Goal: Task Accomplishment & Management: Manage account settings

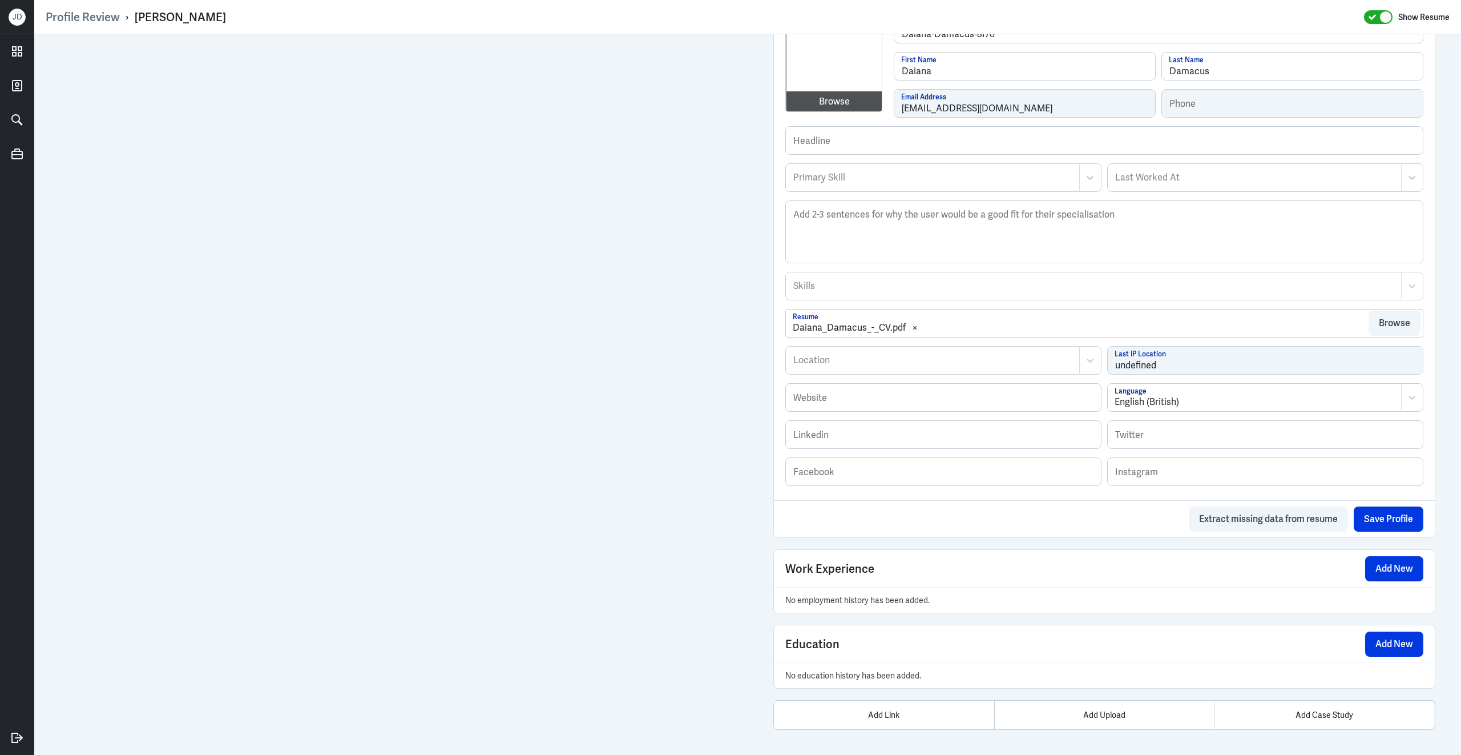
scroll to position [295, 0]
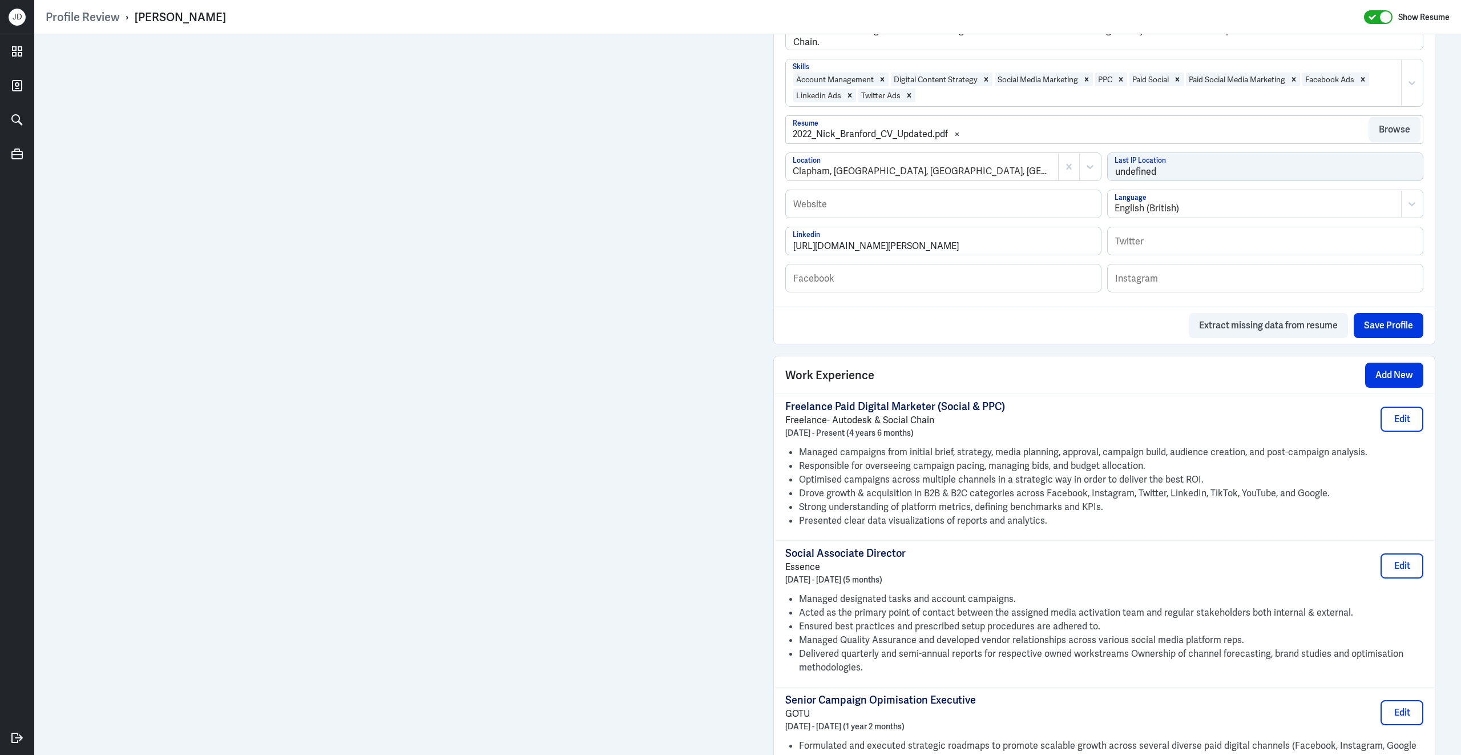
scroll to position [511, 0]
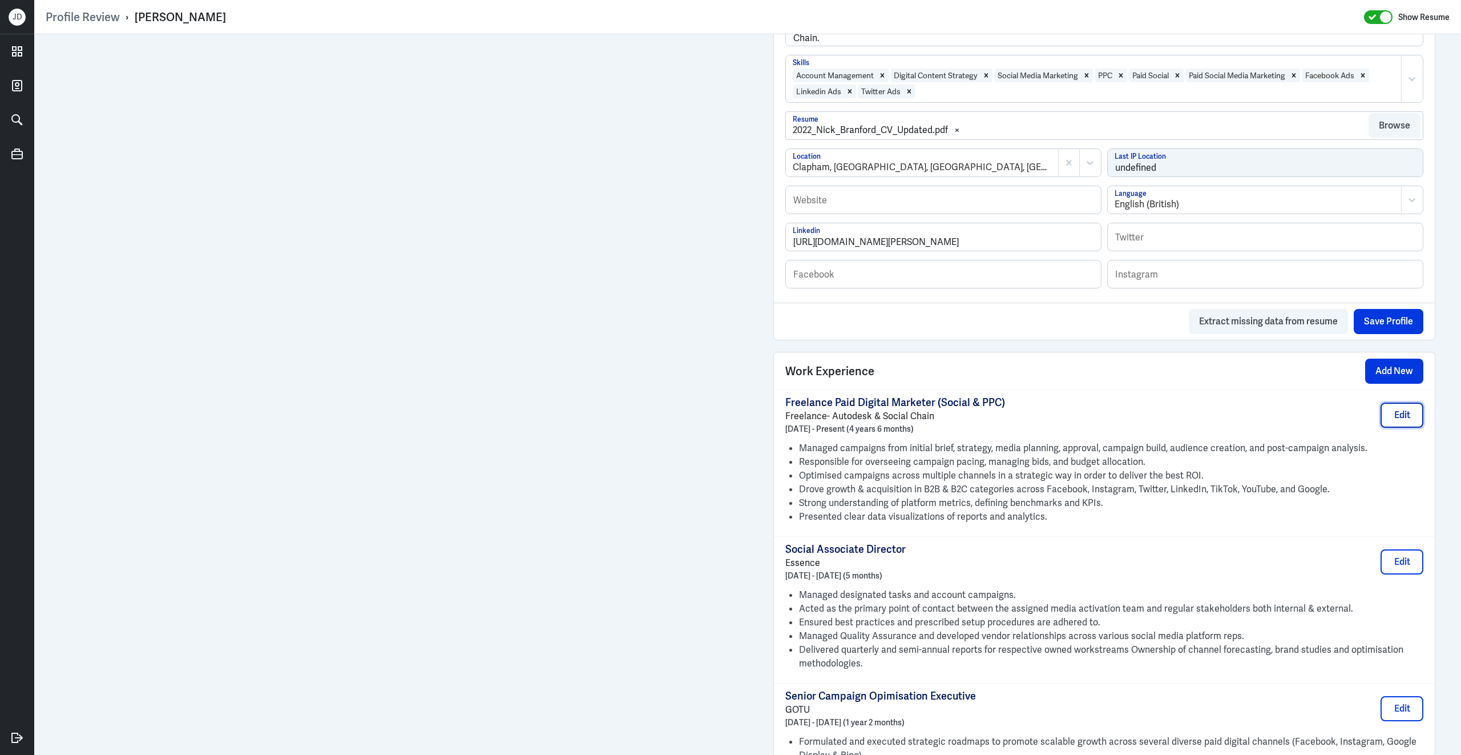
click at [1399, 428] on button "Edit" at bounding box center [1402, 414] width 43 height 25
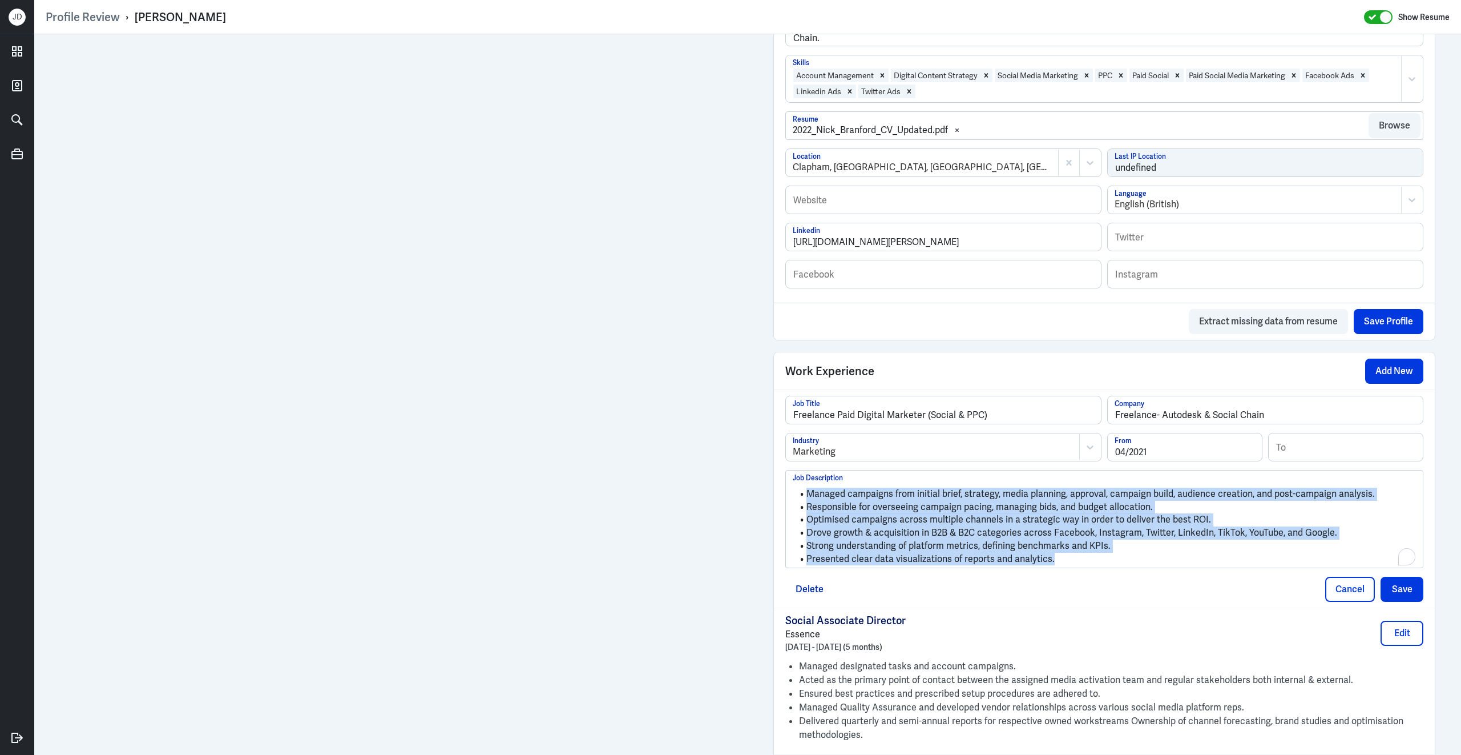
drag, startPoint x: 1066, startPoint y: 568, endPoint x: 776, endPoint y: 485, distance: 301.2
click at [776, 485] on div "Freelance Paid Digital Marketer (Social & PPC) Job Title Freelance- Autodesk & …" at bounding box center [1104, 498] width 661 height 218
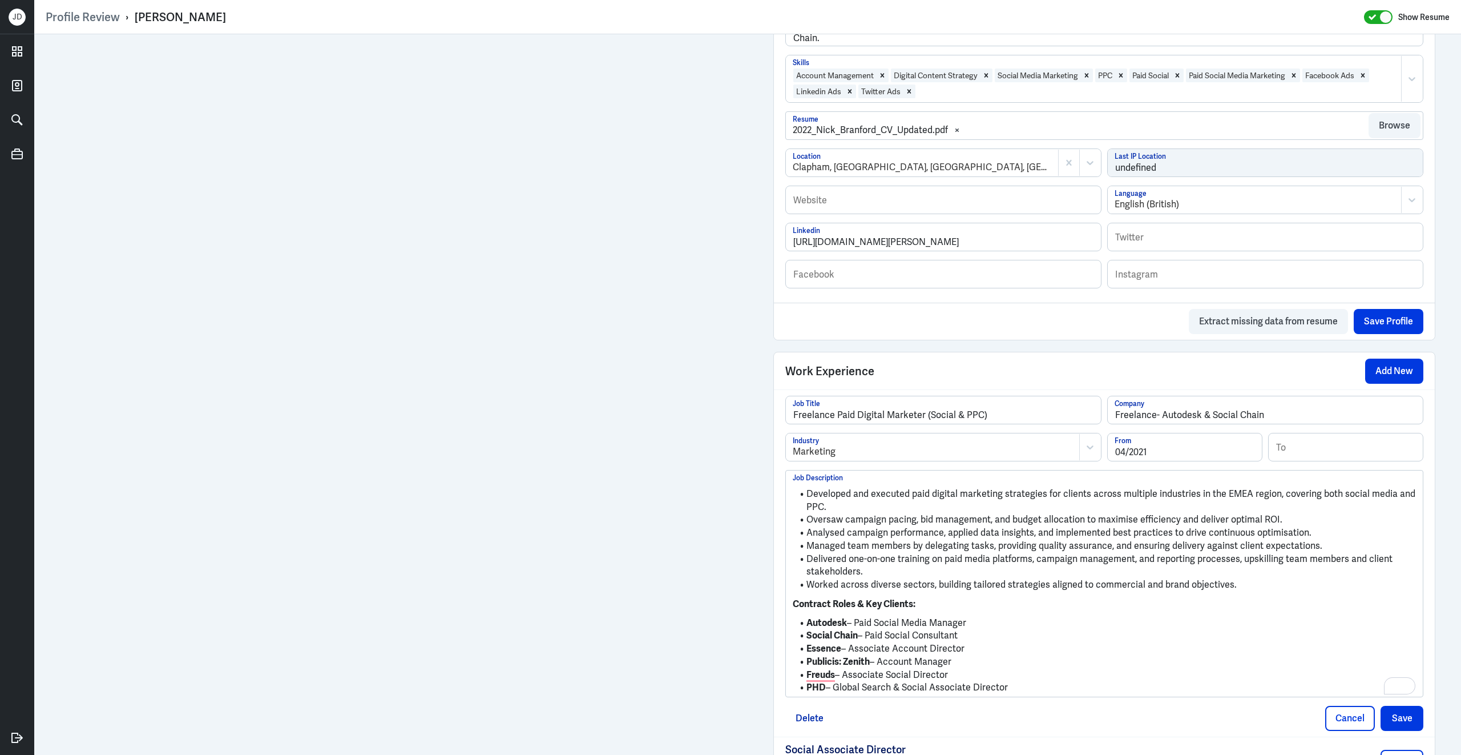
drag, startPoint x: 1022, startPoint y: 696, endPoint x: 792, endPoint y: 632, distance: 238.8
click at [792, 632] on div "Developed and executed paid digital marketing strategies for clients across mul…" at bounding box center [1104, 583] width 637 height 226
click at [1292, 591] on li "Worked across diverse sectors, building tailored strategies aligned to commerci…" at bounding box center [1104, 584] width 623 height 13
click at [1081, 611] on p "Contract Roles & Key Clients:" at bounding box center [1104, 604] width 623 height 14
click at [1409, 727] on button "Save" at bounding box center [1402, 718] width 43 height 25
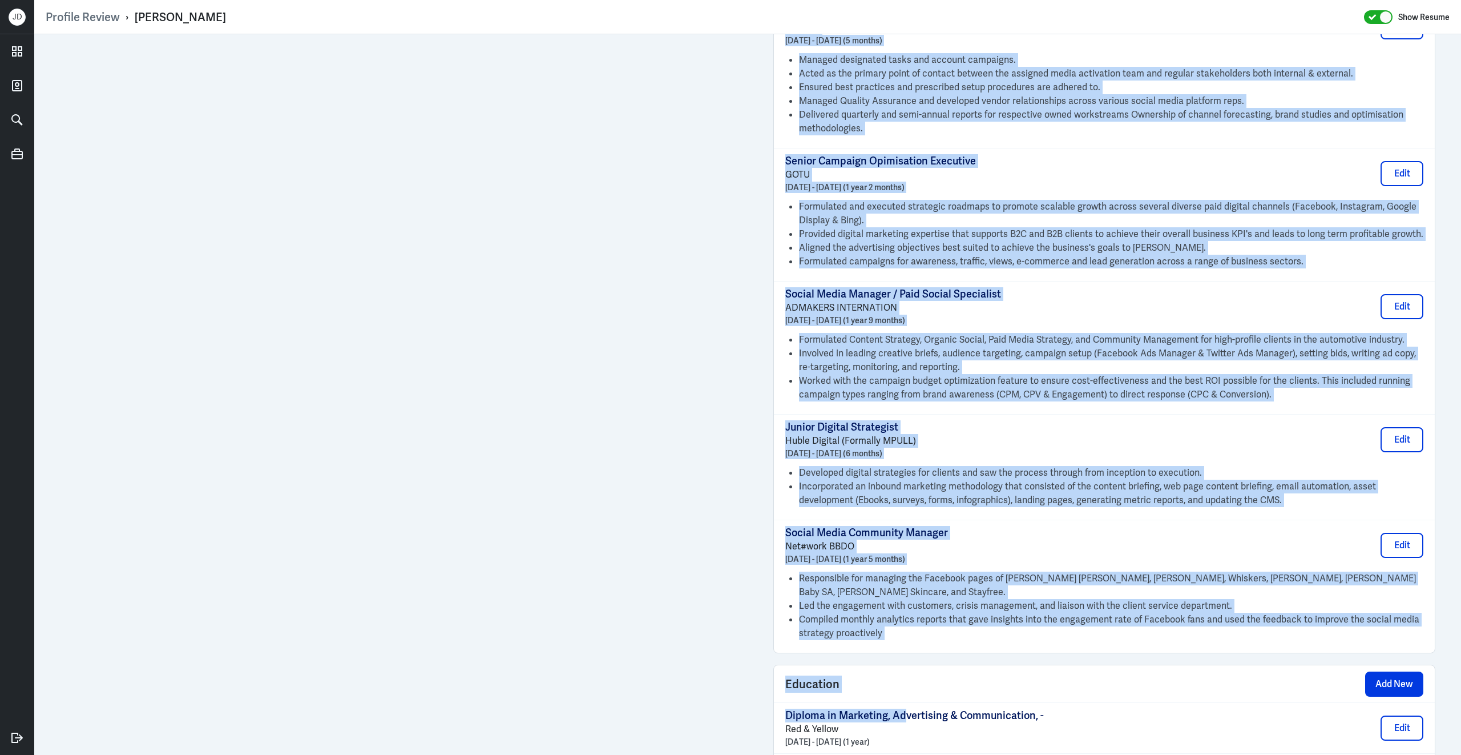
scroll to position [1192, 0]
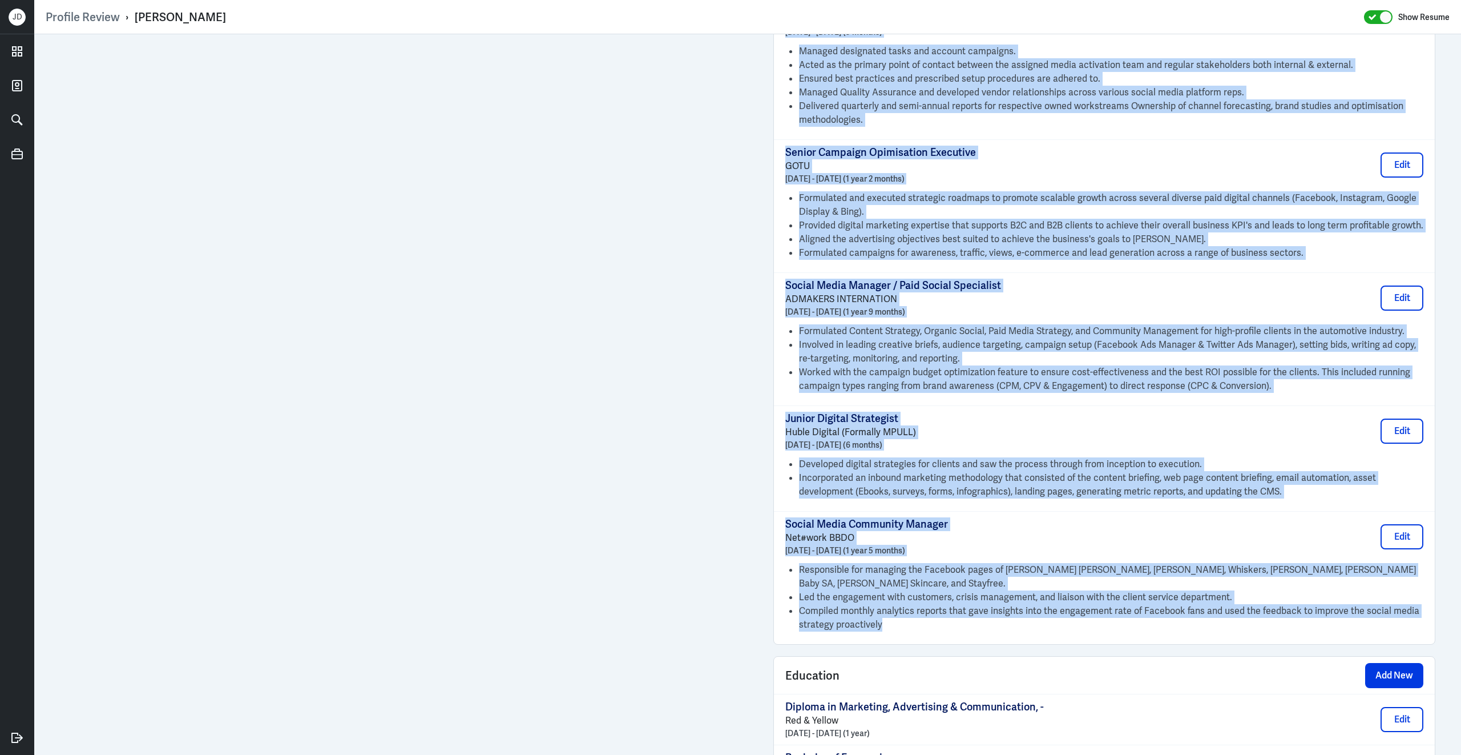
drag, startPoint x: 785, startPoint y: 321, endPoint x: 999, endPoint y: 610, distance: 360.0
click at [999, 610] on div "Freelance Paid Digital Marketer (Social & PPC) Freelance- Autodesk & Social Cha…" at bounding box center [1104, 176] width 661 height 935
copy div "Social Associate Director Essence April 2022 - August 2022 (5 months) Edit Mana…"
click at [1218, 412] on div "Junior Digital Strategist Huble Digital (Formally MPULL) June 2017 - November 2…" at bounding box center [1104, 431] width 638 height 39
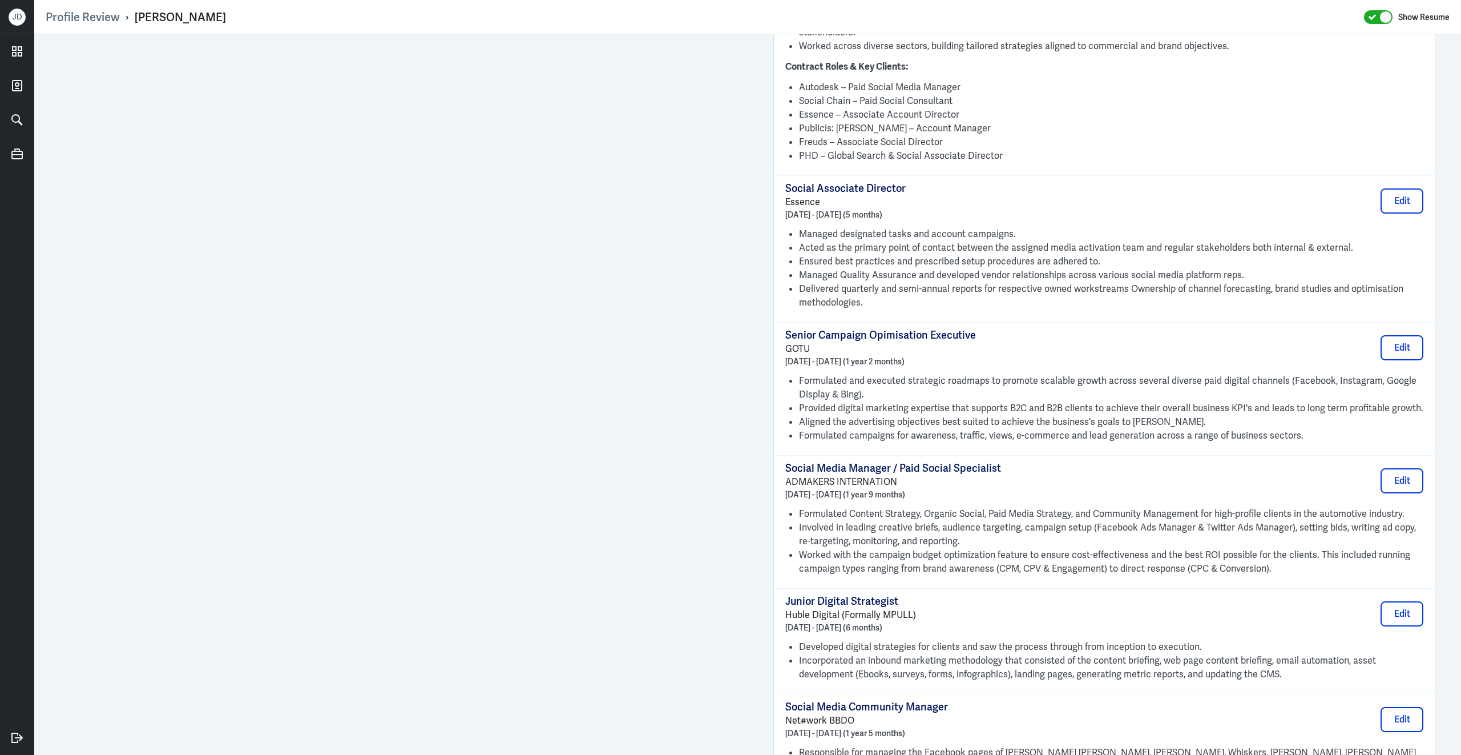
scroll to position [973, 0]
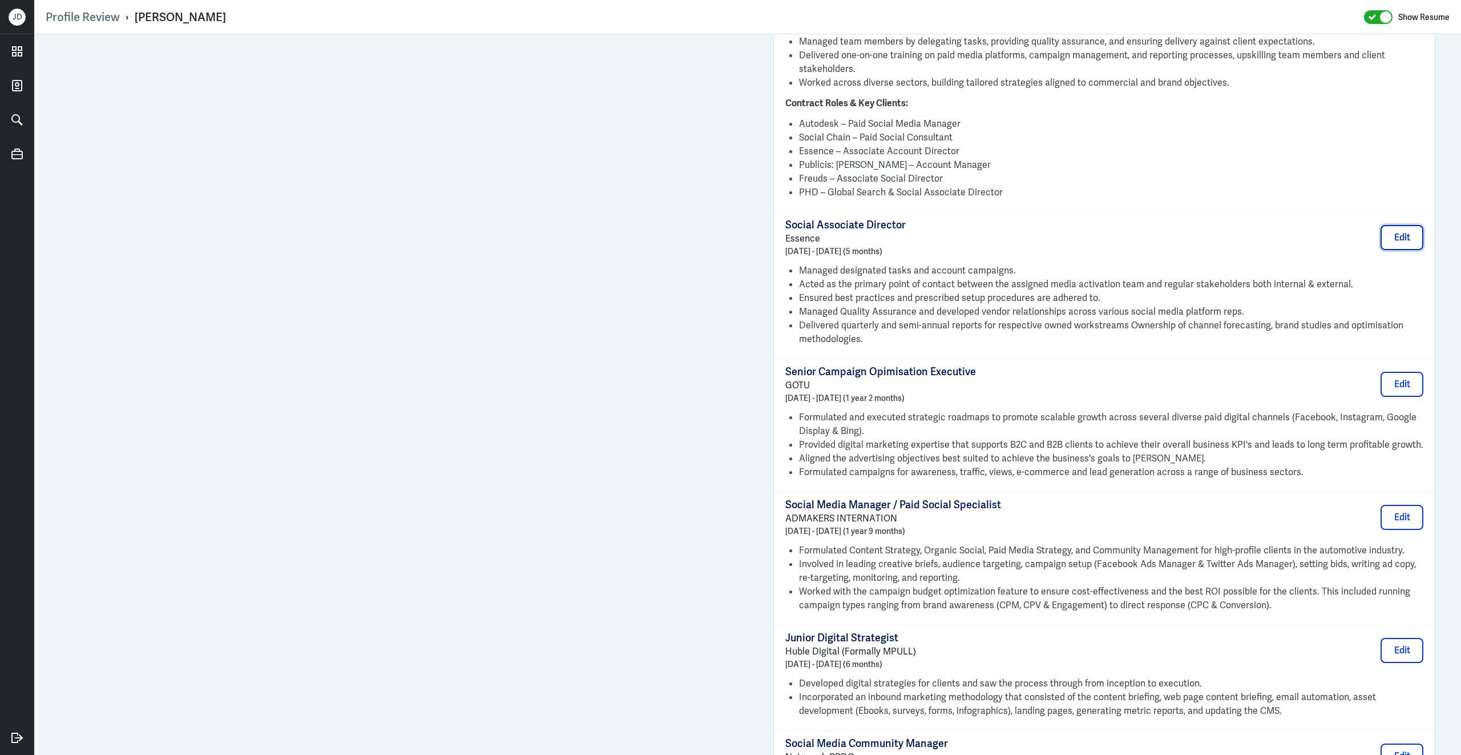
click at [1404, 240] on button "Edit" at bounding box center [1402, 237] width 43 height 25
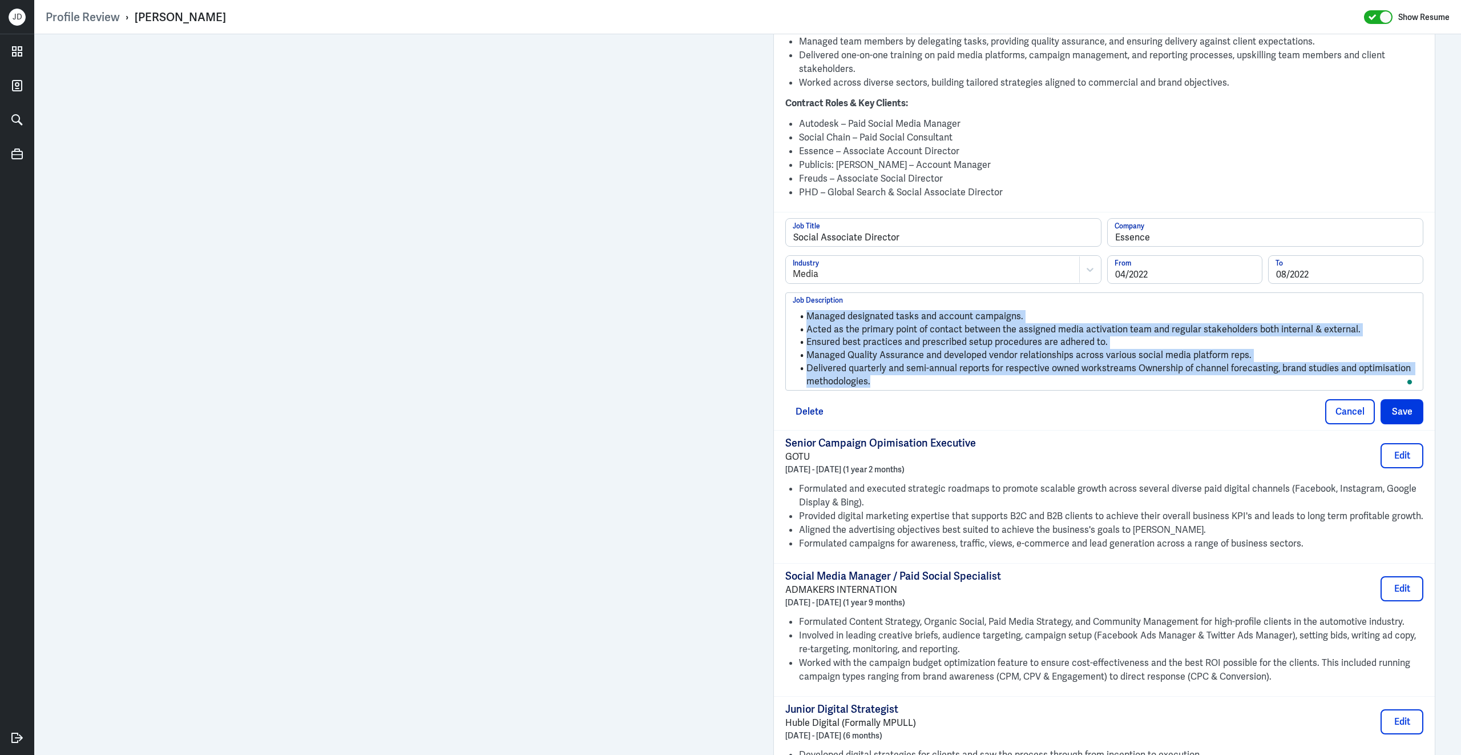
drag, startPoint x: 880, startPoint y: 377, endPoint x: 801, endPoint y: 287, distance: 120.1
click at [801, 292] on div "Managed designated tasks and account campaigns. Acted as the primary point of c…" at bounding box center [1104, 341] width 638 height 98
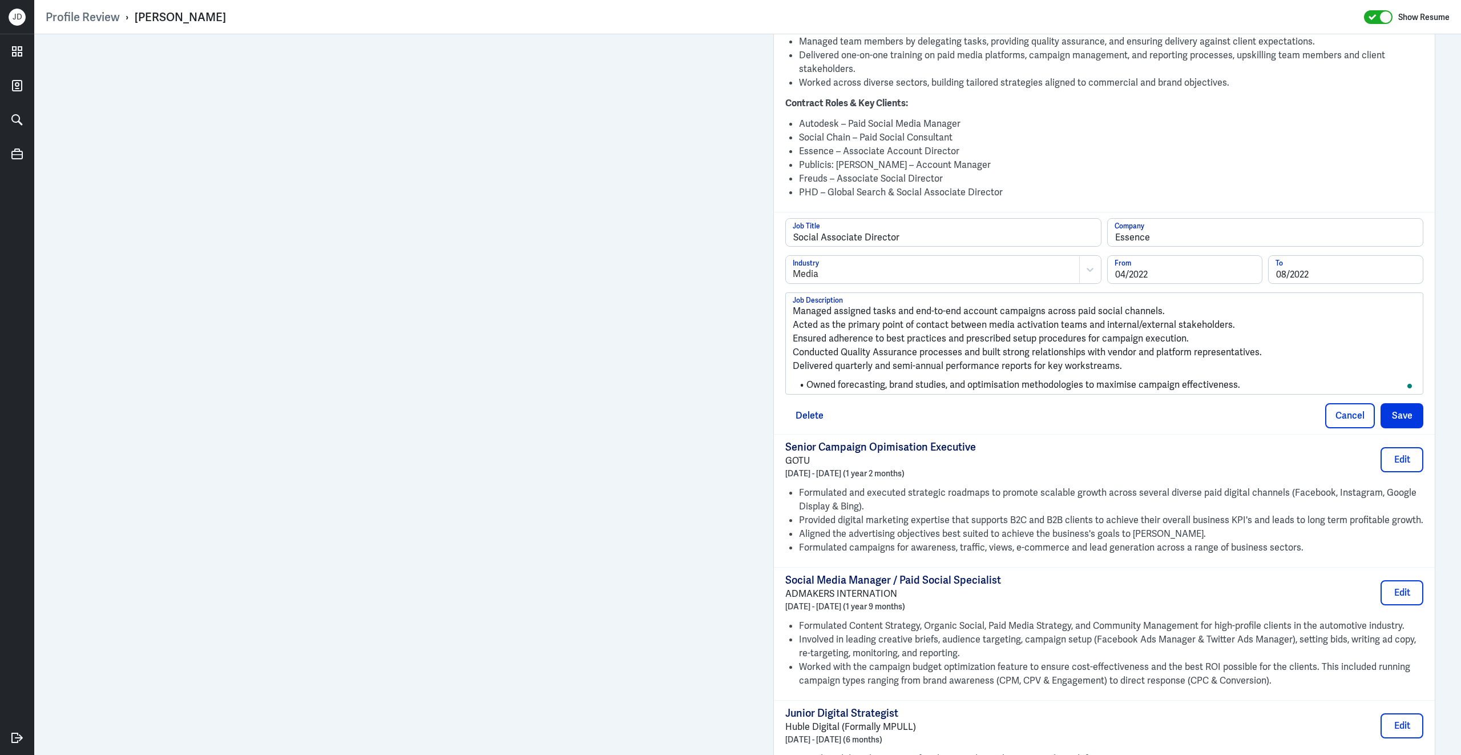
click at [795, 318] on p "Acted as the primary point of contact between media activation teams and intern…" at bounding box center [1104, 325] width 623 height 14
click at [795, 309] on p "Managed assigned tasks and end-to-end account campaigns across paid social chan…" at bounding box center [1104, 311] width 623 height 14
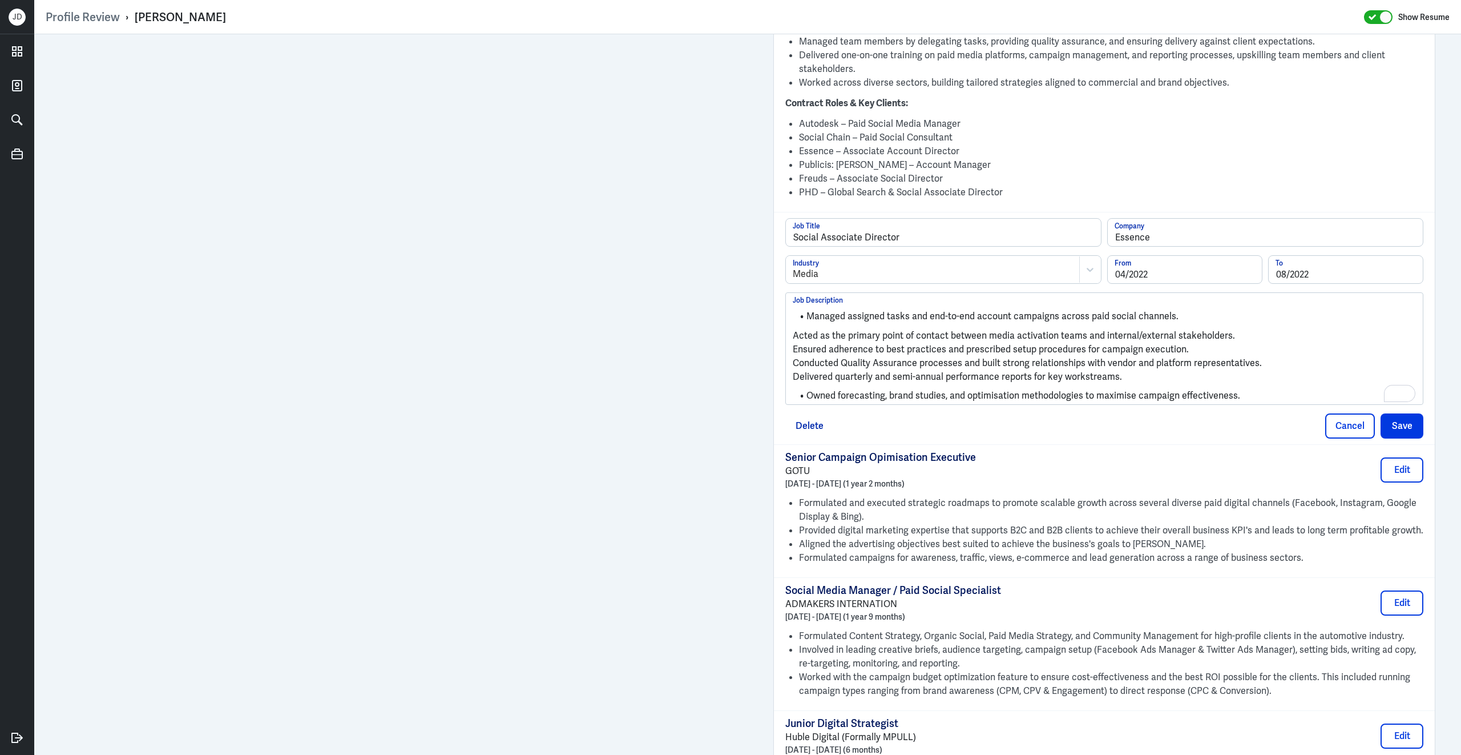
click at [793, 329] on p "Acted as the primary point of contact between media activation teams and intern…" at bounding box center [1104, 336] width 623 height 14
click at [795, 344] on p "Ensured adherence to best practices and prescribed setup procedures for campaig…" at bounding box center [1104, 348] width 623 height 14
click at [795, 358] on p "Conducted Quality Assurance processes and built strong relationships with vendo…" at bounding box center [1104, 361] width 623 height 14
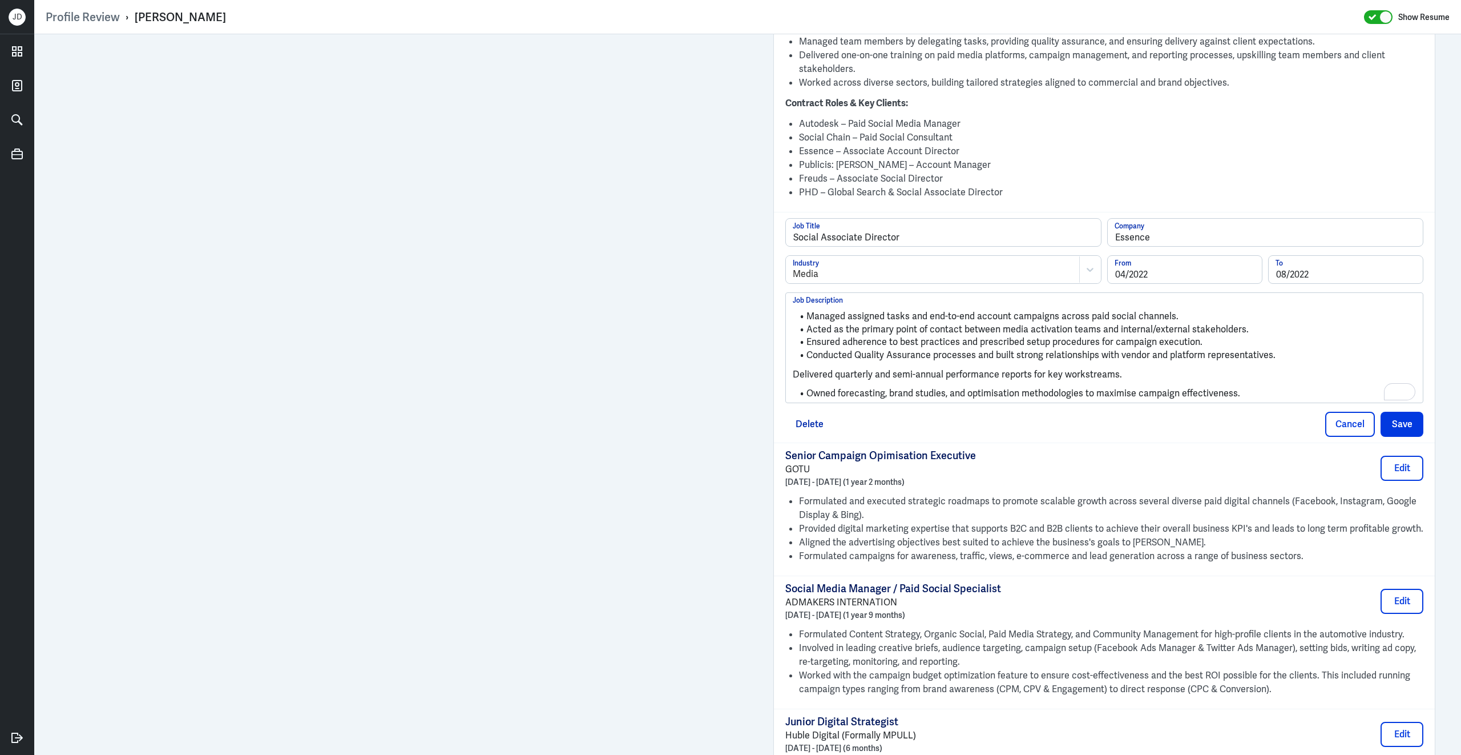
click at [793, 369] on p "Delivered quarterly and semi-annual performance reports for key workstreams." at bounding box center [1104, 375] width 623 height 14
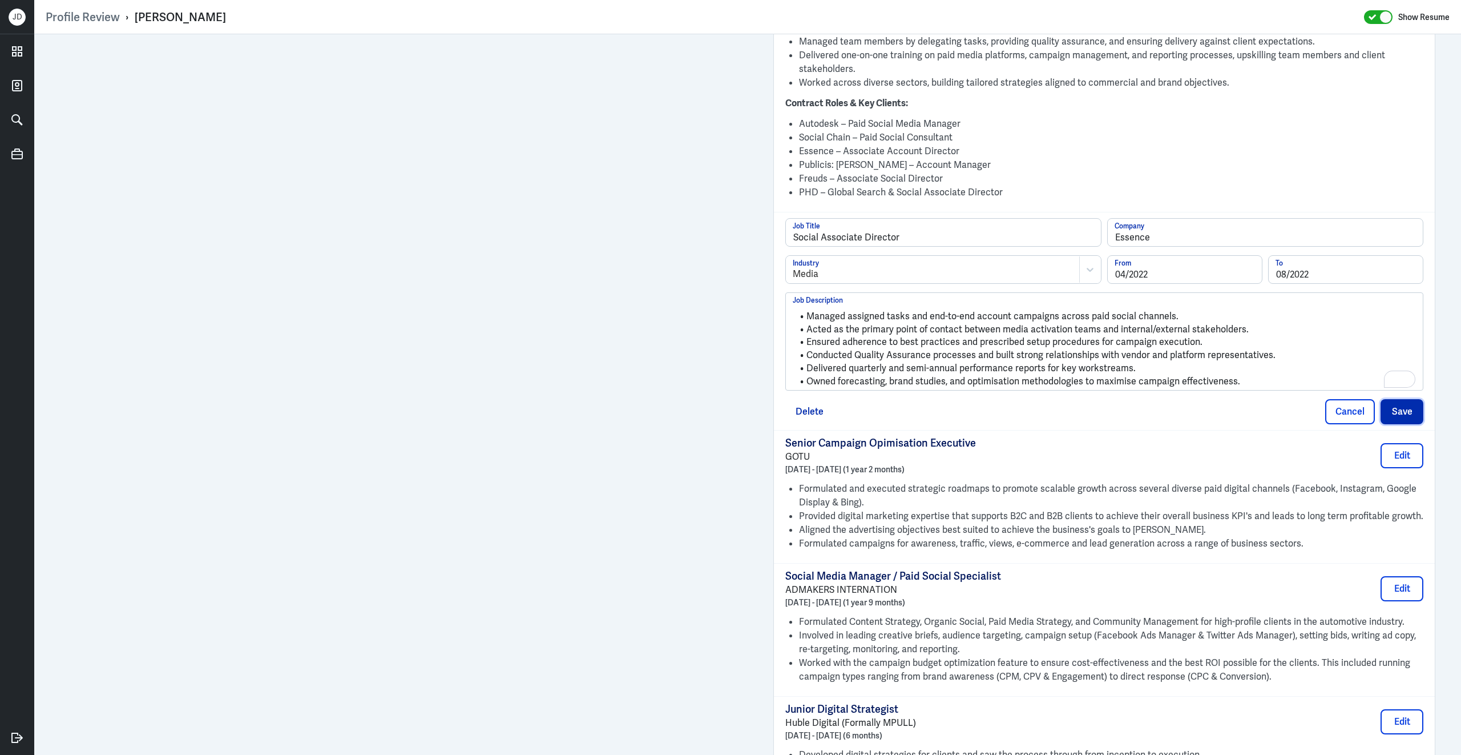
click at [1402, 406] on button "Save" at bounding box center [1402, 411] width 43 height 25
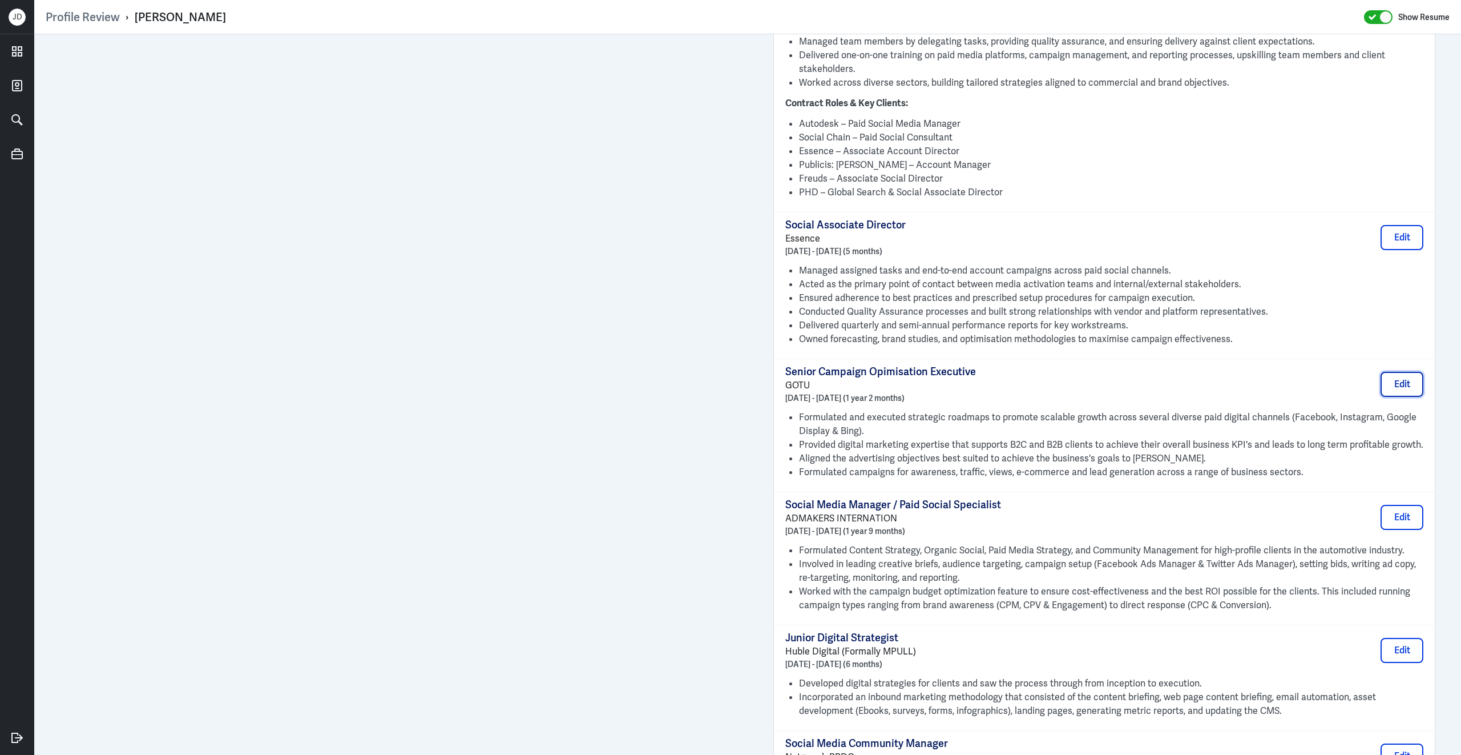
click at [1404, 382] on button "Edit" at bounding box center [1402, 384] width 43 height 25
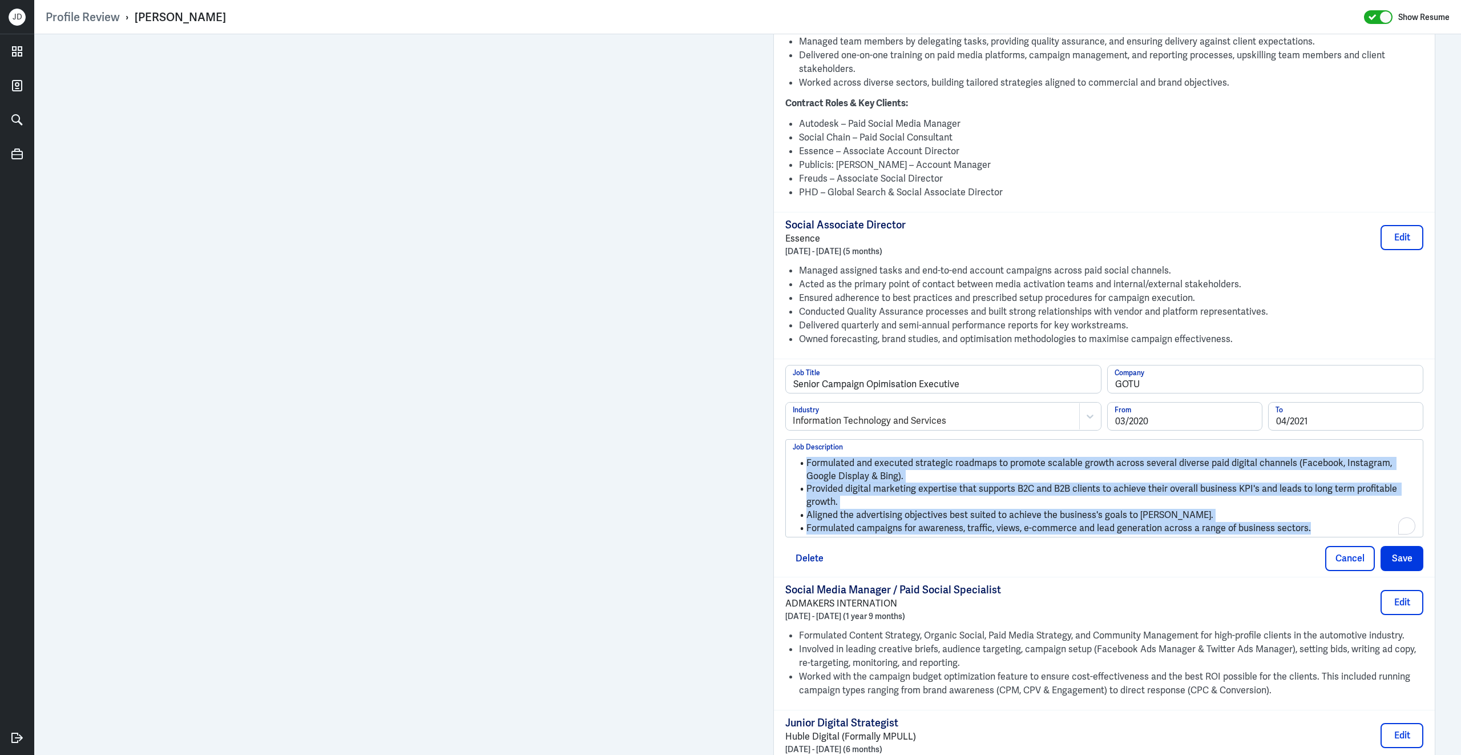
drag, startPoint x: 1328, startPoint y: 525, endPoint x: 789, endPoint y: 346, distance: 567.9
click at [789, 346] on div "Freelance Paid Digital Marketer (Social & PPC) Freelance- Autodesk & Social Cha…" at bounding box center [1104, 438] width 661 height 1020
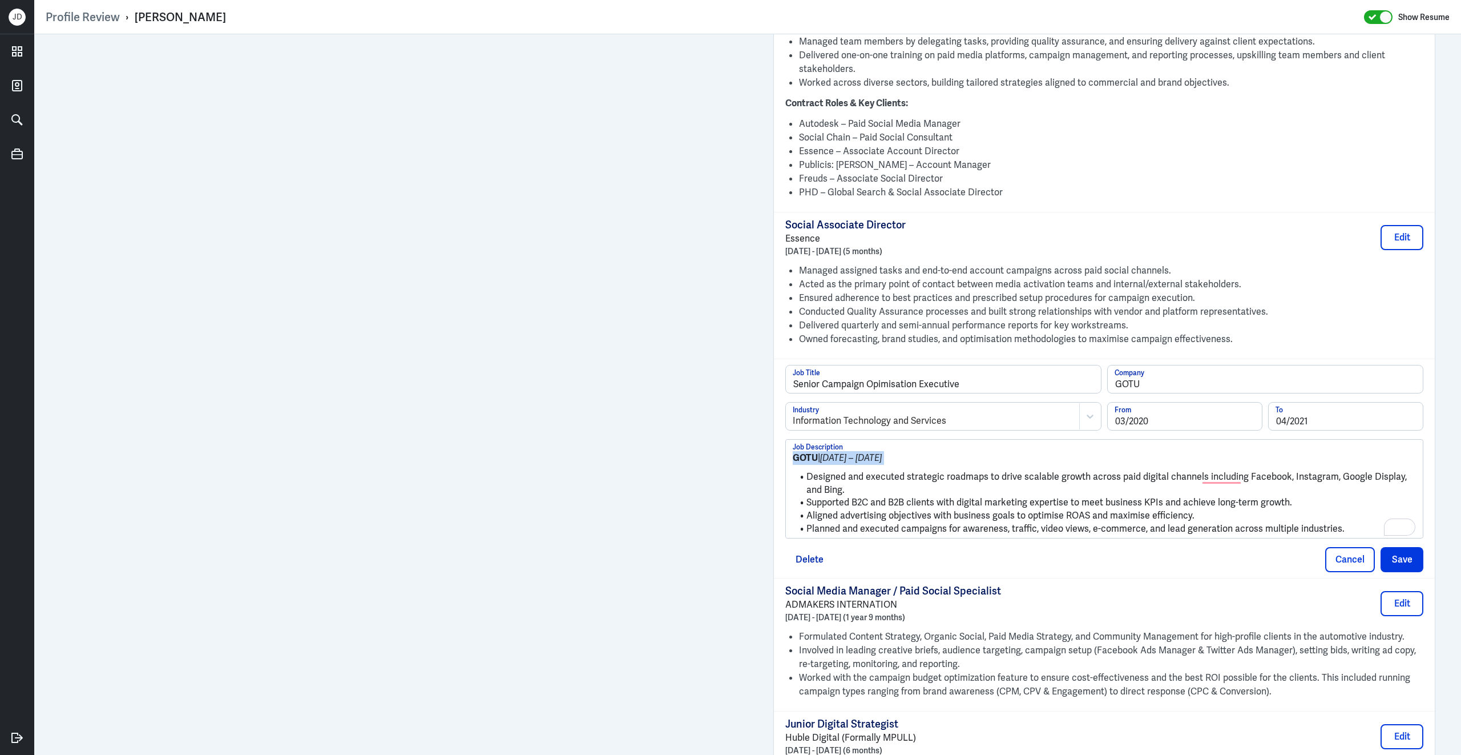
drag, startPoint x: 808, startPoint y: 473, endPoint x: 779, endPoint y: 447, distance: 39.2
click at [779, 447] on div "Senior Campaign Opimisation Executive Job Title GOTU Company Information Techno…" at bounding box center [1104, 467] width 661 height 219
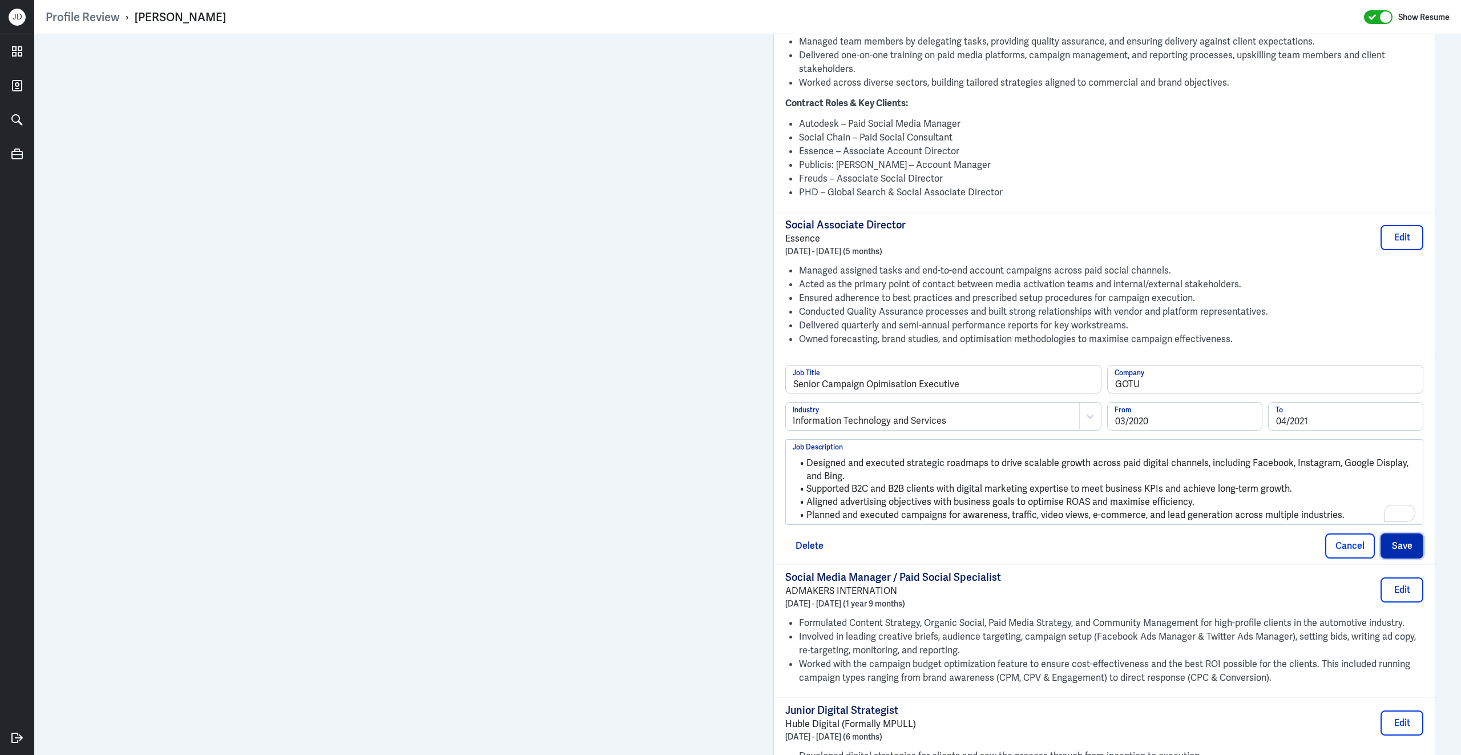
click at [1407, 534] on button "Save" at bounding box center [1402, 545] width 43 height 25
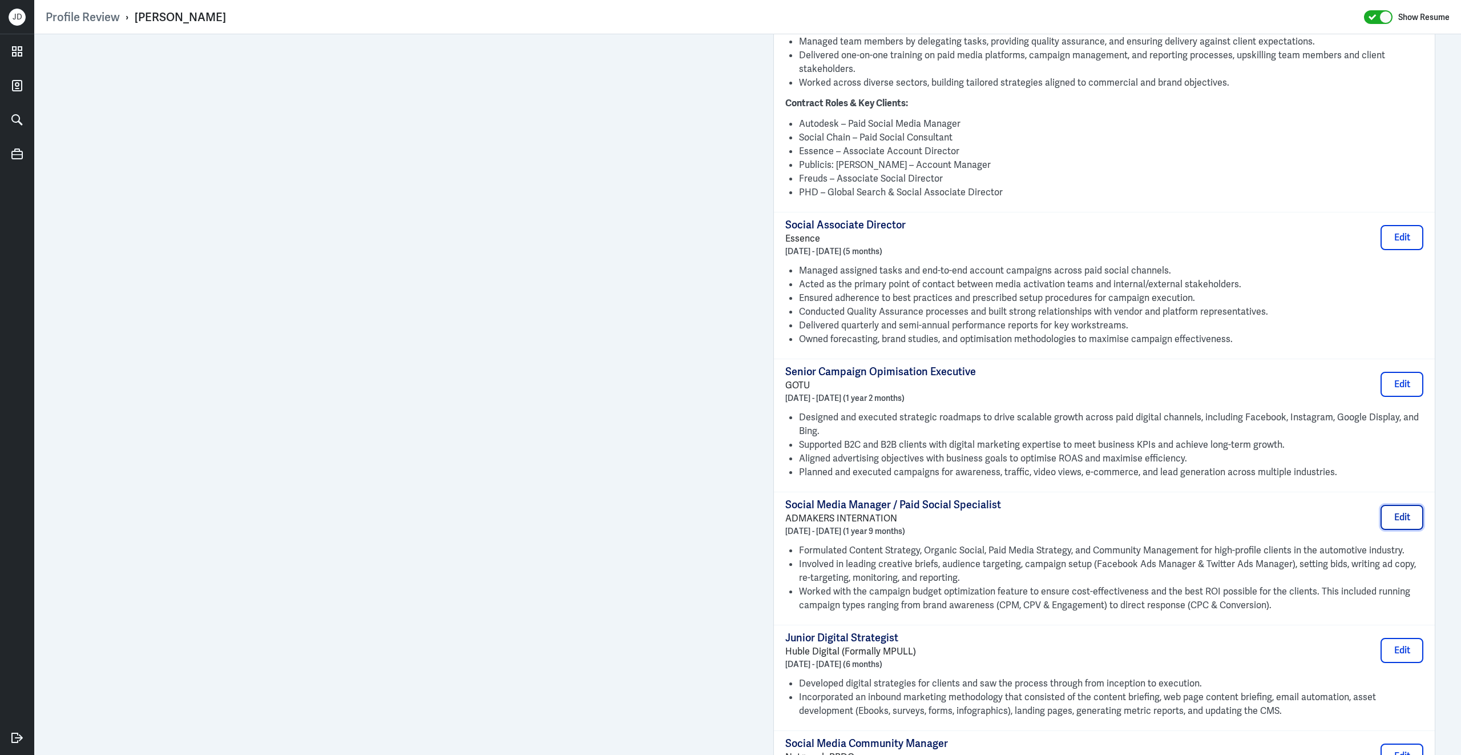
click at [1392, 511] on button "Edit" at bounding box center [1402, 517] width 43 height 25
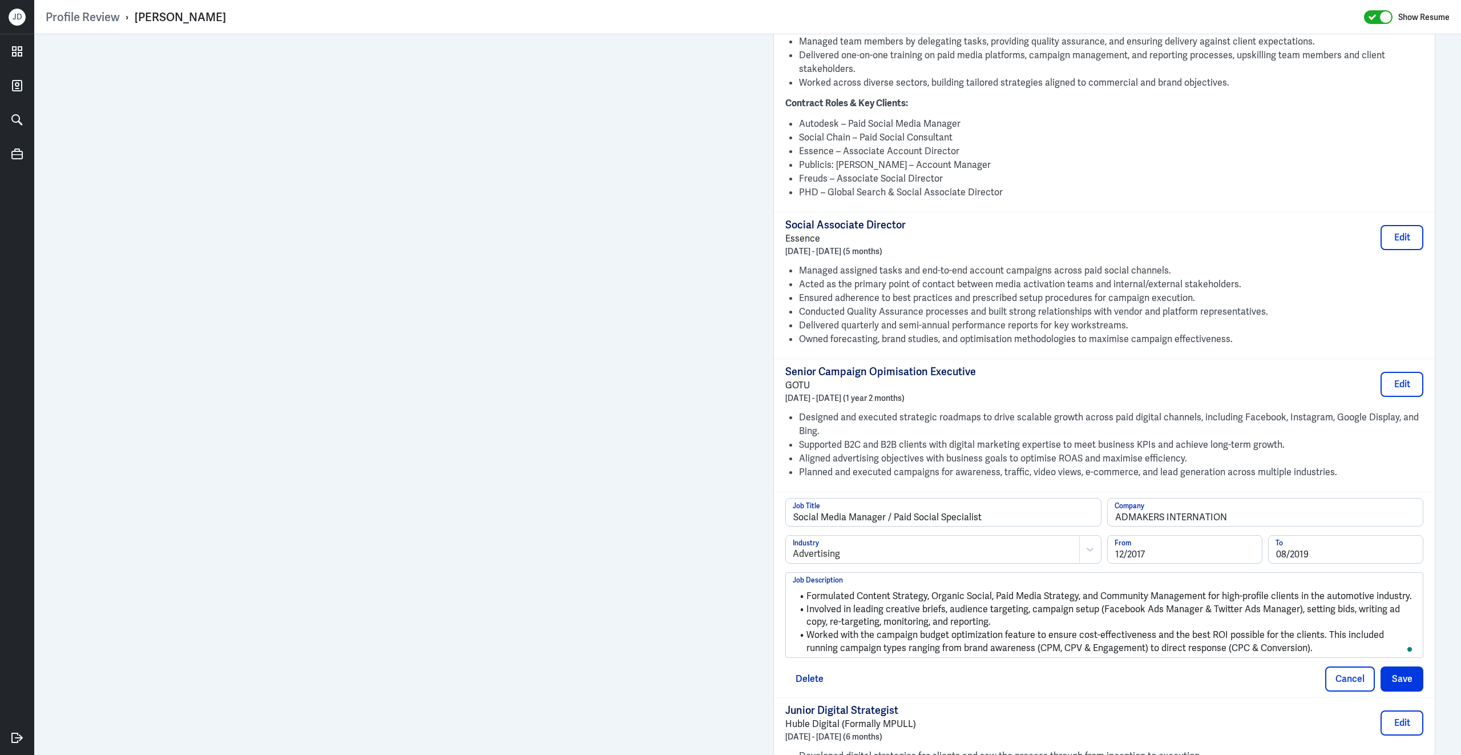
drag, startPoint x: 1285, startPoint y: 644, endPoint x: 702, endPoint y: 551, distance: 590.8
click at [620, 437] on div "Admin Settings Update Resume Save Profile User Requested Private Set Resume to …" at bounding box center [747, 195] width 1427 height 2267
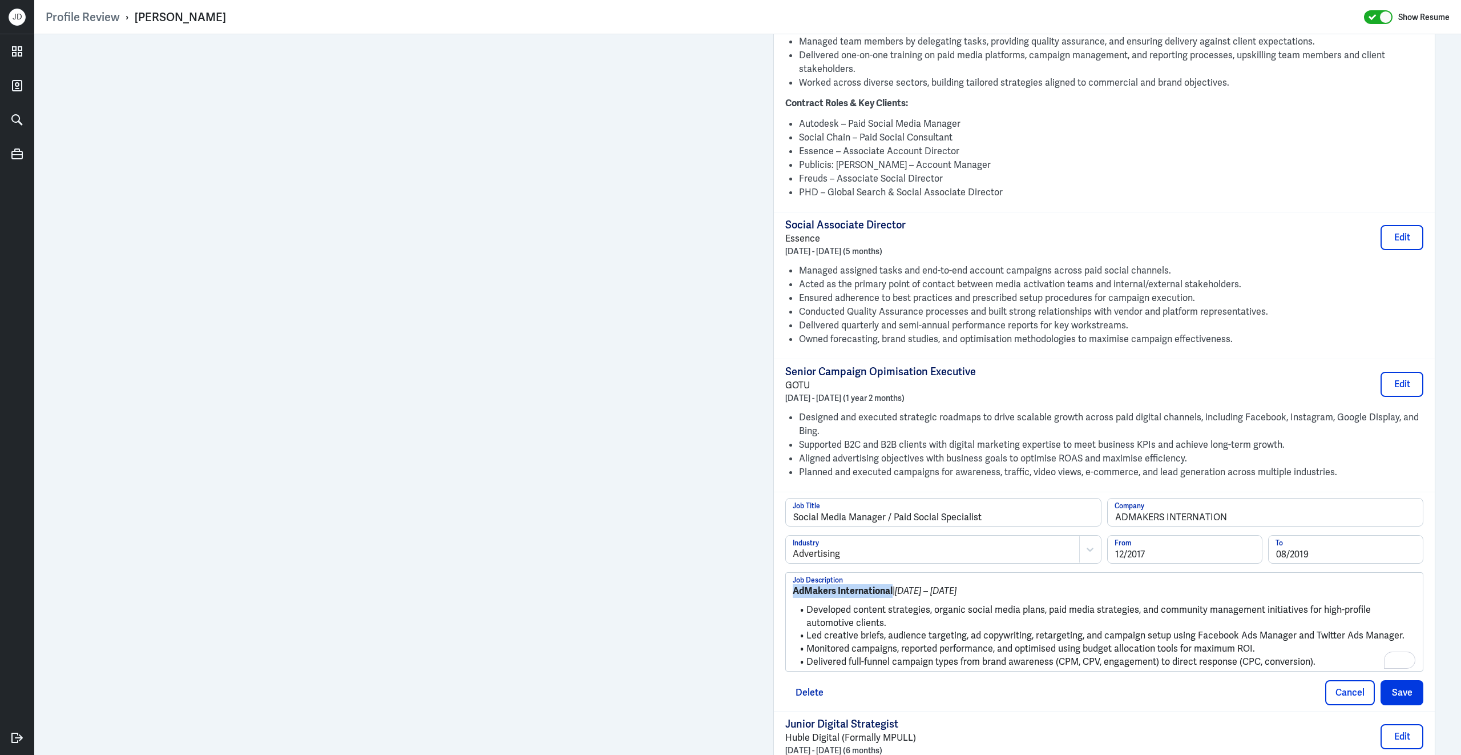
drag, startPoint x: 894, startPoint y: 586, endPoint x: 739, endPoint y: 586, distance: 155.3
click at [739, 586] on div "Admin Settings Update Resume Save Profile User Requested Private Set Resume to …" at bounding box center [747, 202] width 1427 height 2280
drag, startPoint x: 1242, startPoint y: 506, endPoint x: 1034, endPoint y: 501, distance: 207.8
click at [1034, 501] on div "Social Media Manager / Paid Social Specialist Job Title ADMAKERS INTERNATION Co…" at bounding box center [1104, 516] width 638 height 37
paste input "dMakers International"
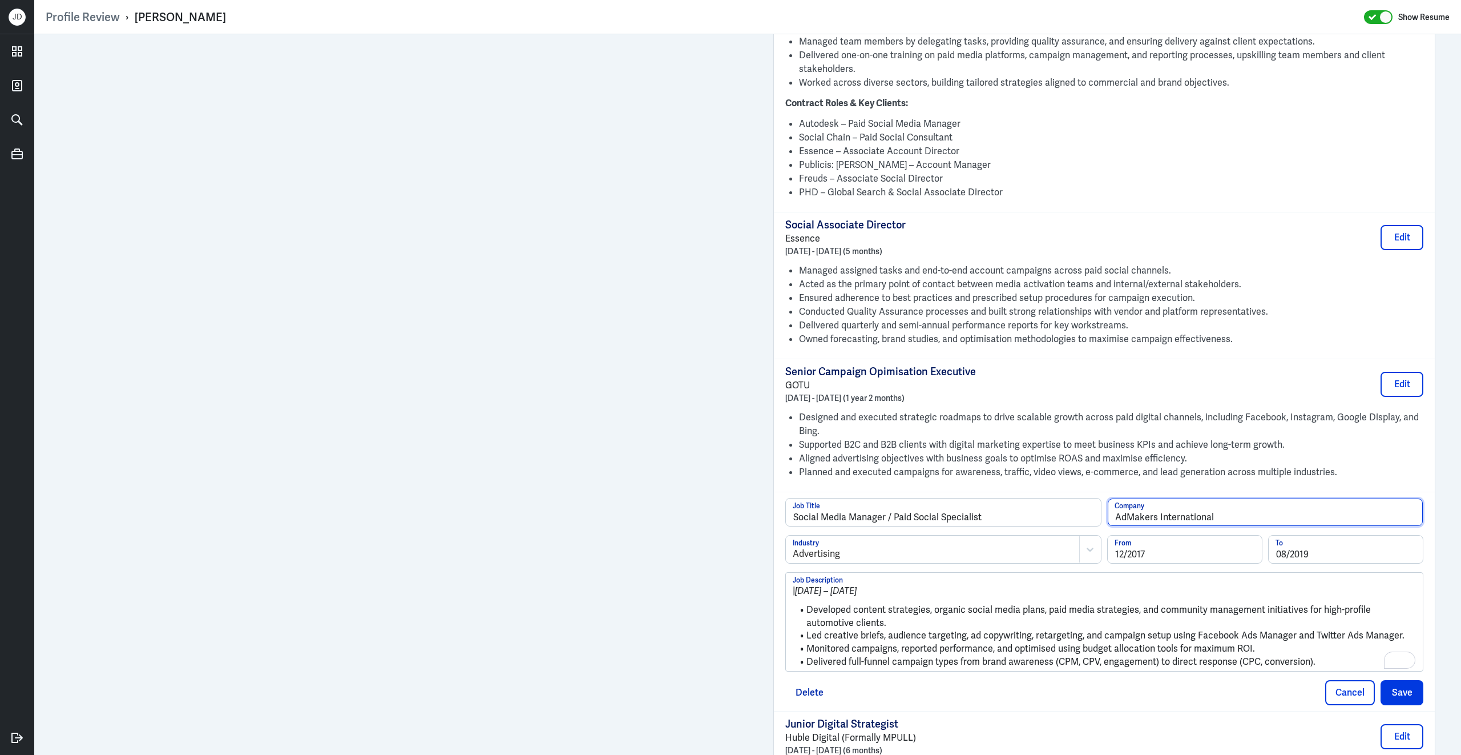
type input "AdMakers International"
drag, startPoint x: 807, startPoint y: 606, endPoint x: 785, endPoint y: 575, distance: 37.7
click at [785, 575] on div "| Dec 2017 – Aug 2019 Developed content strategies, organic social media plans,…" at bounding box center [1104, 621] width 638 height 99
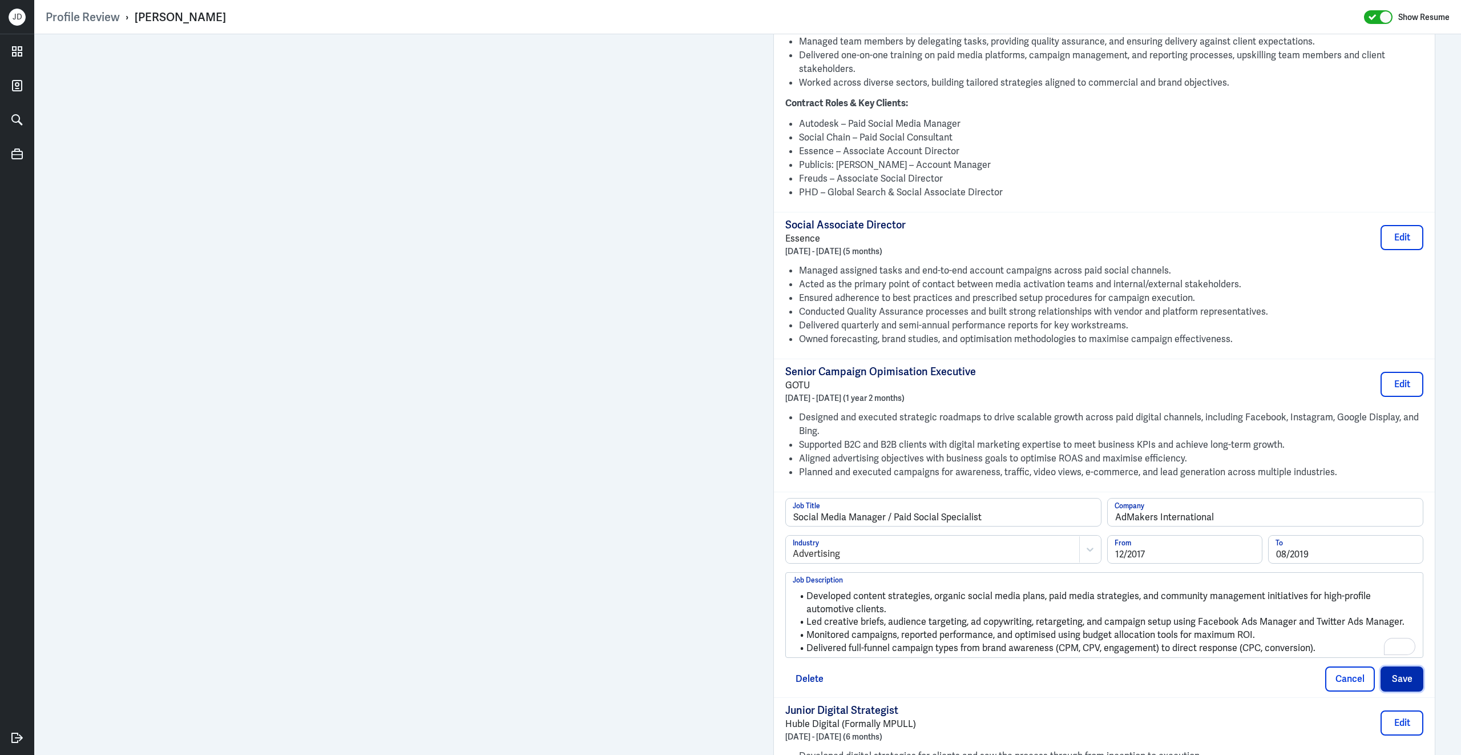
click at [1393, 670] on button "Save" at bounding box center [1402, 678] width 43 height 25
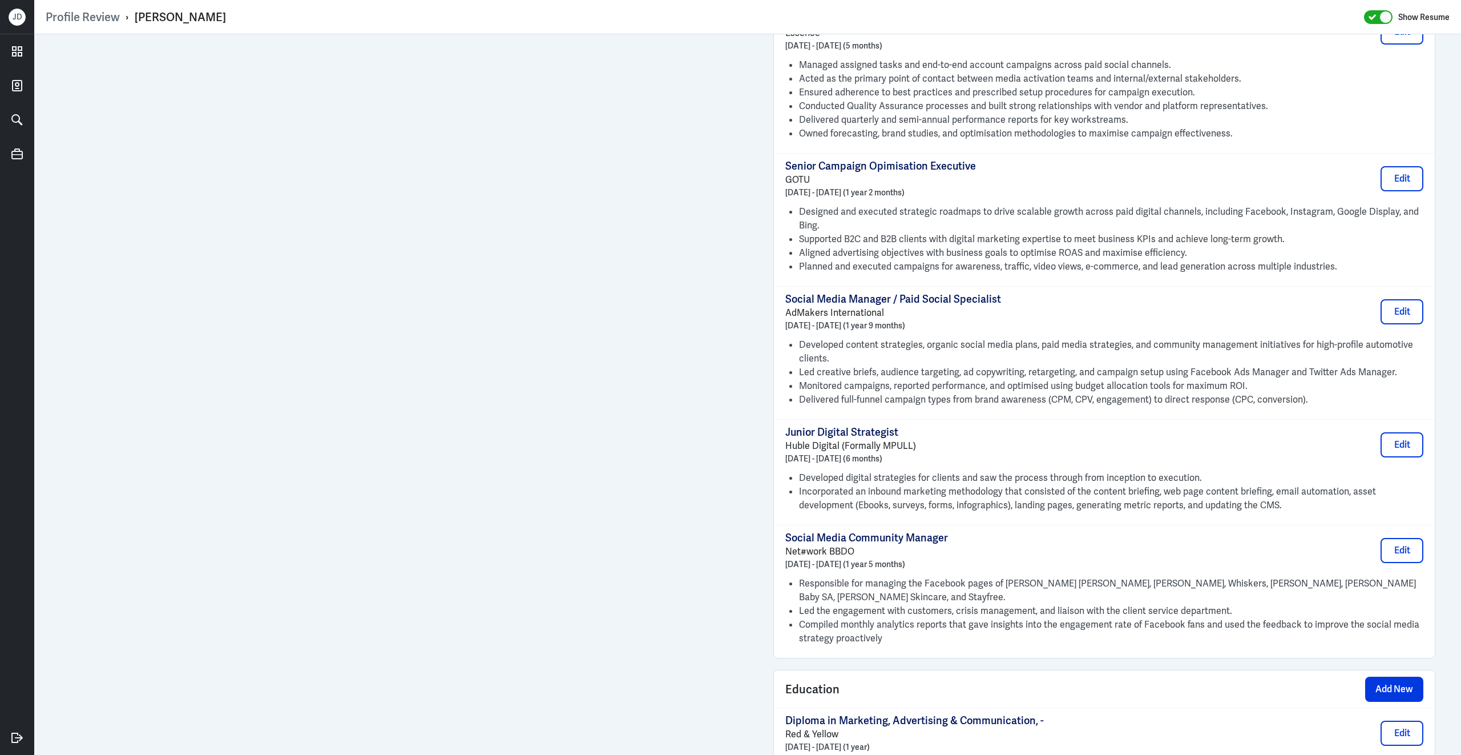
scroll to position [1270, 0]
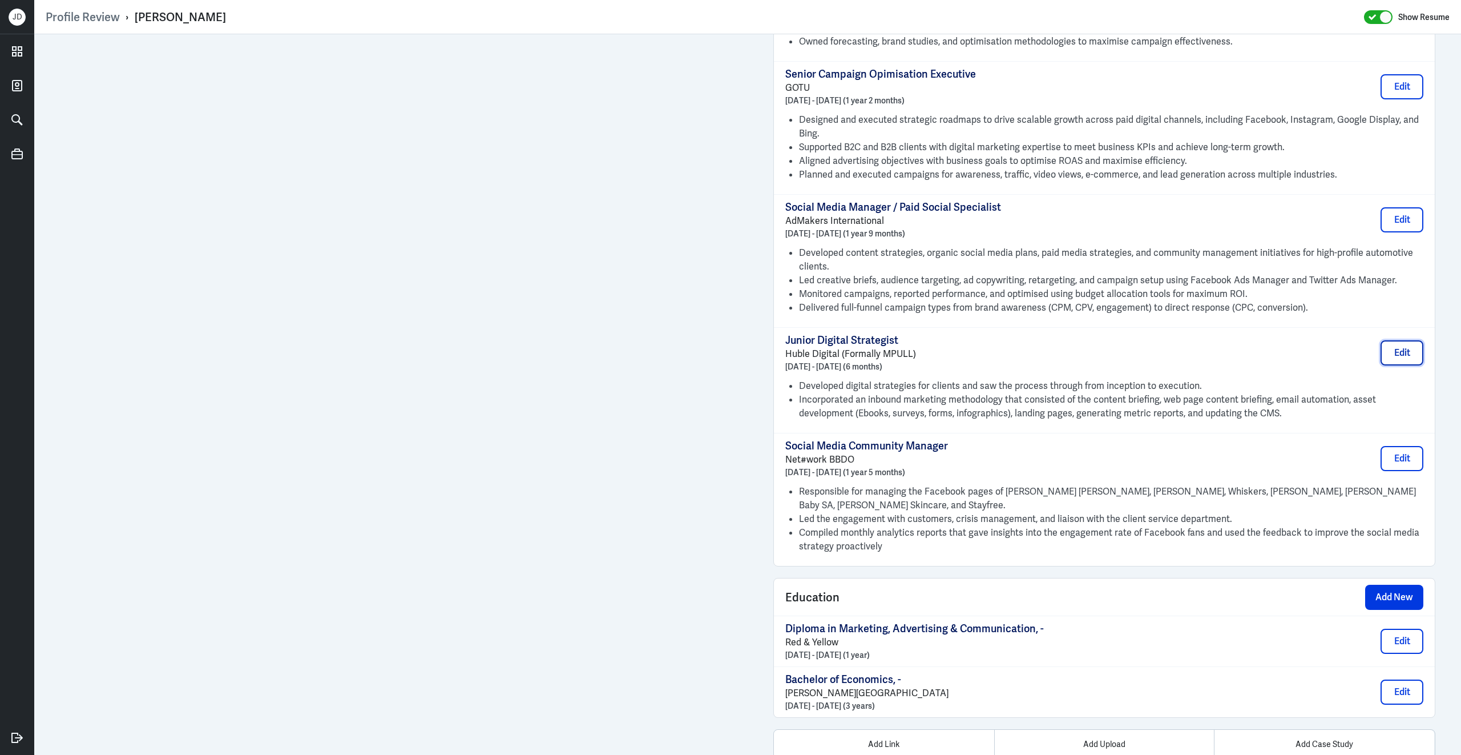
click at [1398, 350] on button "Edit" at bounding box center [1402, 352] width 43 height 25
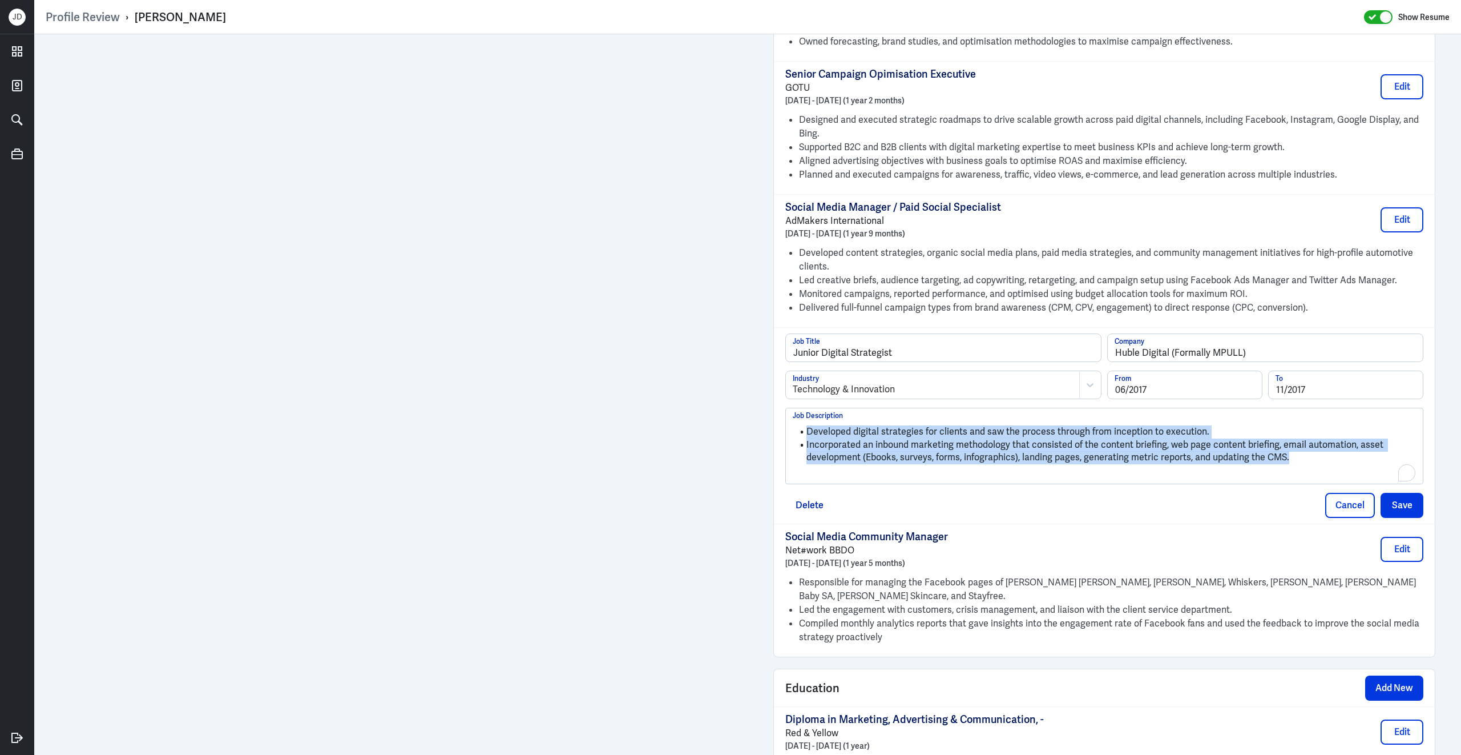
drag, startPoint x: 1296, startPoint y: 454, endPoint x: 793, endPoint y: 417, distance: 504.2
click at [793, 420] on ul "Developed digital strategies for clients and saw the process through from incep…" at bounding box center [1104, 442] width 623 height 45
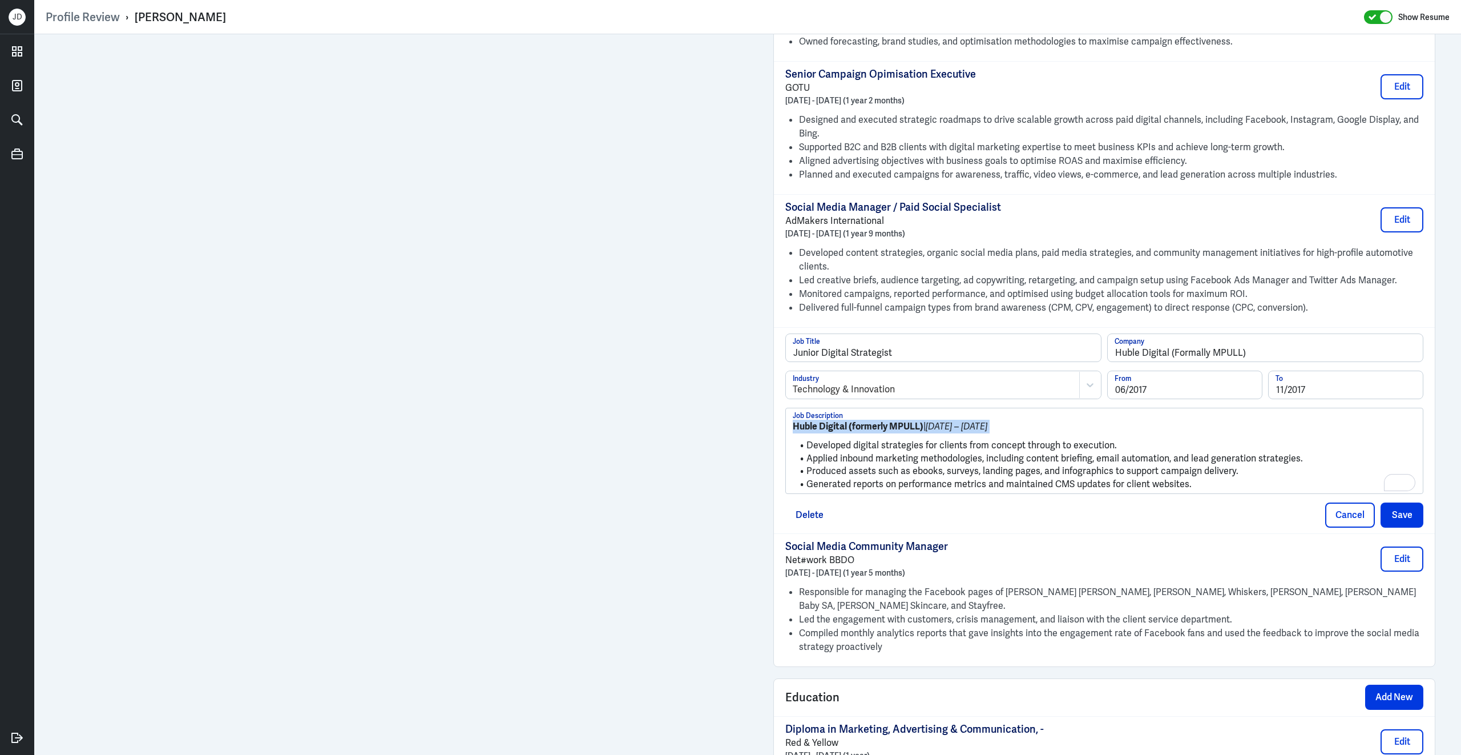
drag, startPoint x: 808, startPoint y: 442, endPoint x: 771, endPoint y: 417, distance: 45.1
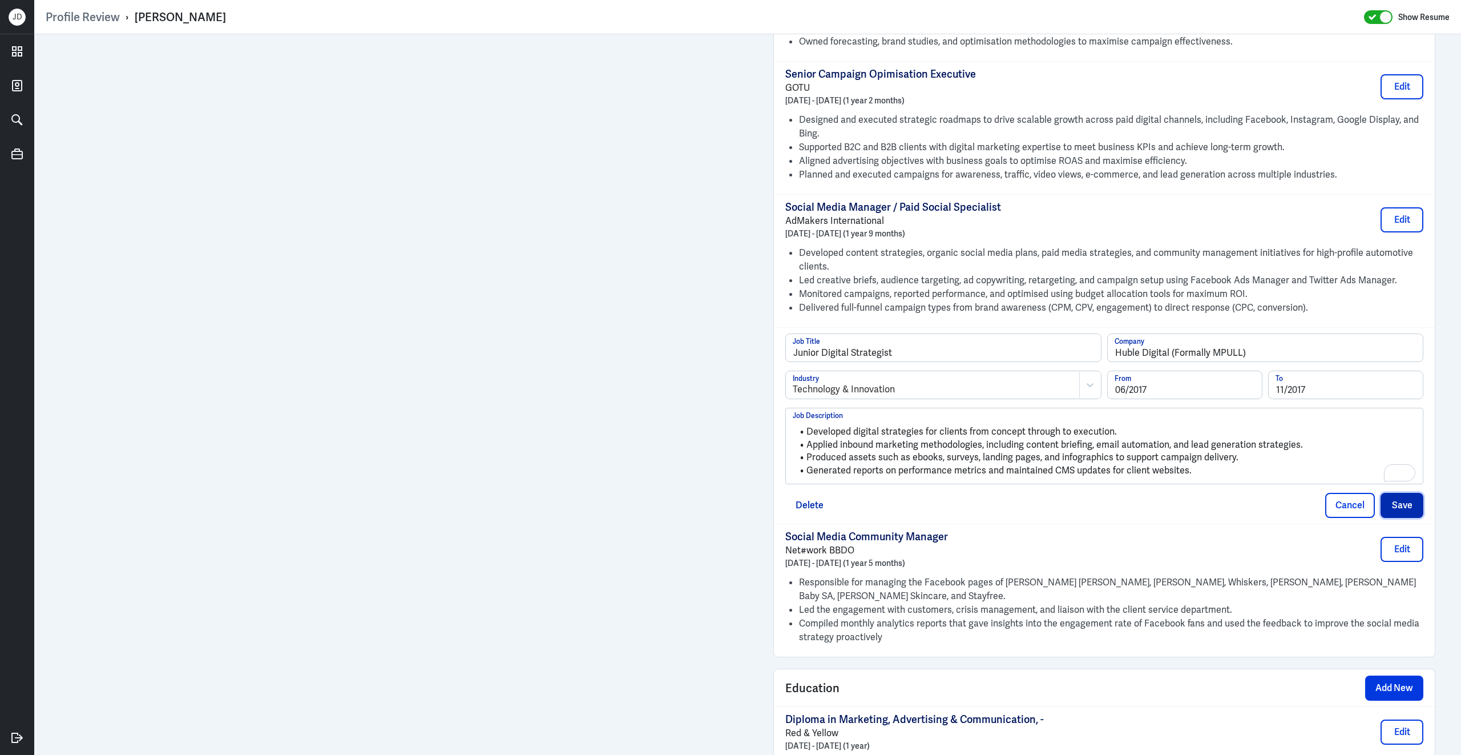
click at [1410, 498] on button "Save" at bounding box center [1402, 505] width 43 height 25
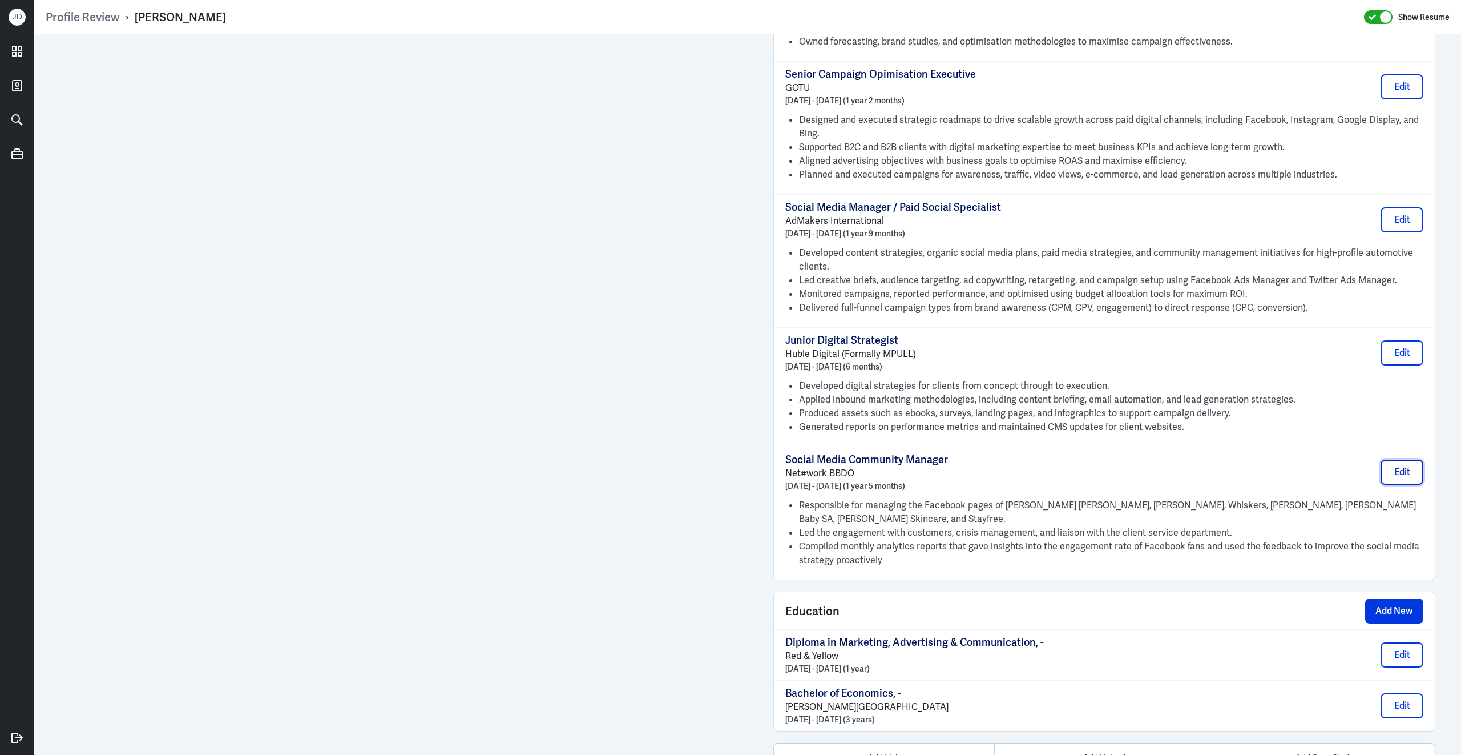
click at [1398, 471] on button "Edit" at bounding box center [1402, 471] width 43 height 25
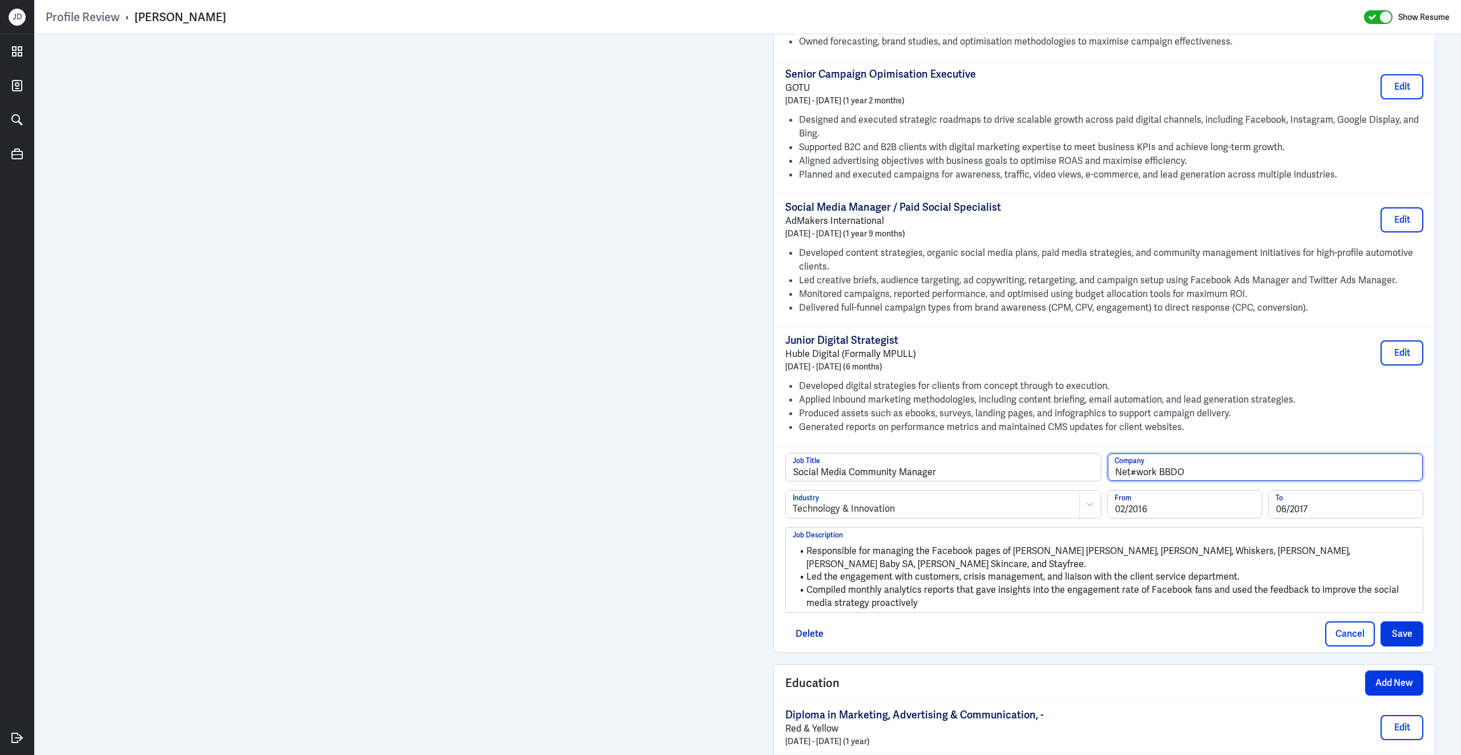
drag, startPoint x: 1157, startPoint y: 469, endPoint x: 1067, endPoint y: 467, distance: 90.2
click at [1067, 467] on div "Social Media Community Manager Job Title Net#work BBDO Company" at bounding box center [1104, 471] width 638 height 37
type input "Impact BBDO"
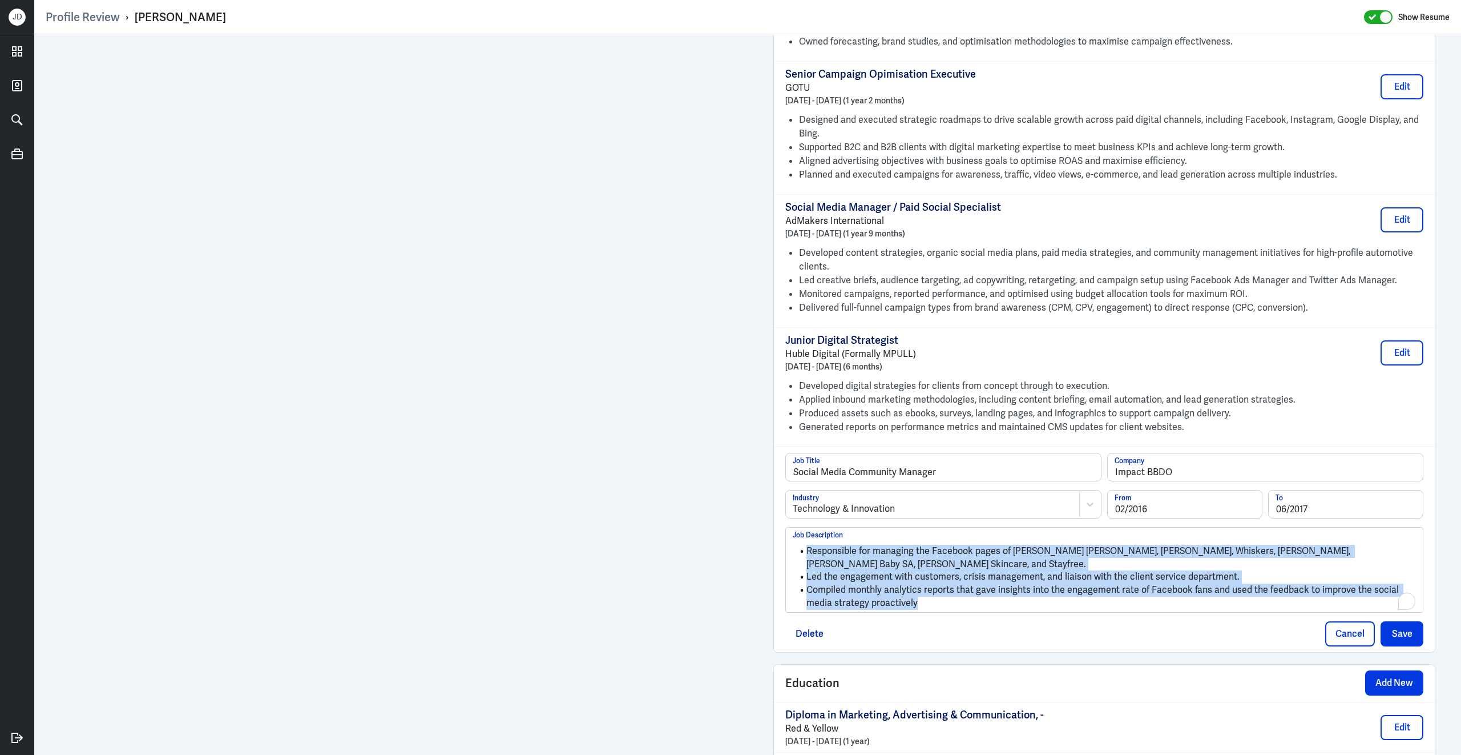
drag, startPoint x: 953, startPoint y: 600, endPoint x: 758, endPoint y: 543, distance: 202.8
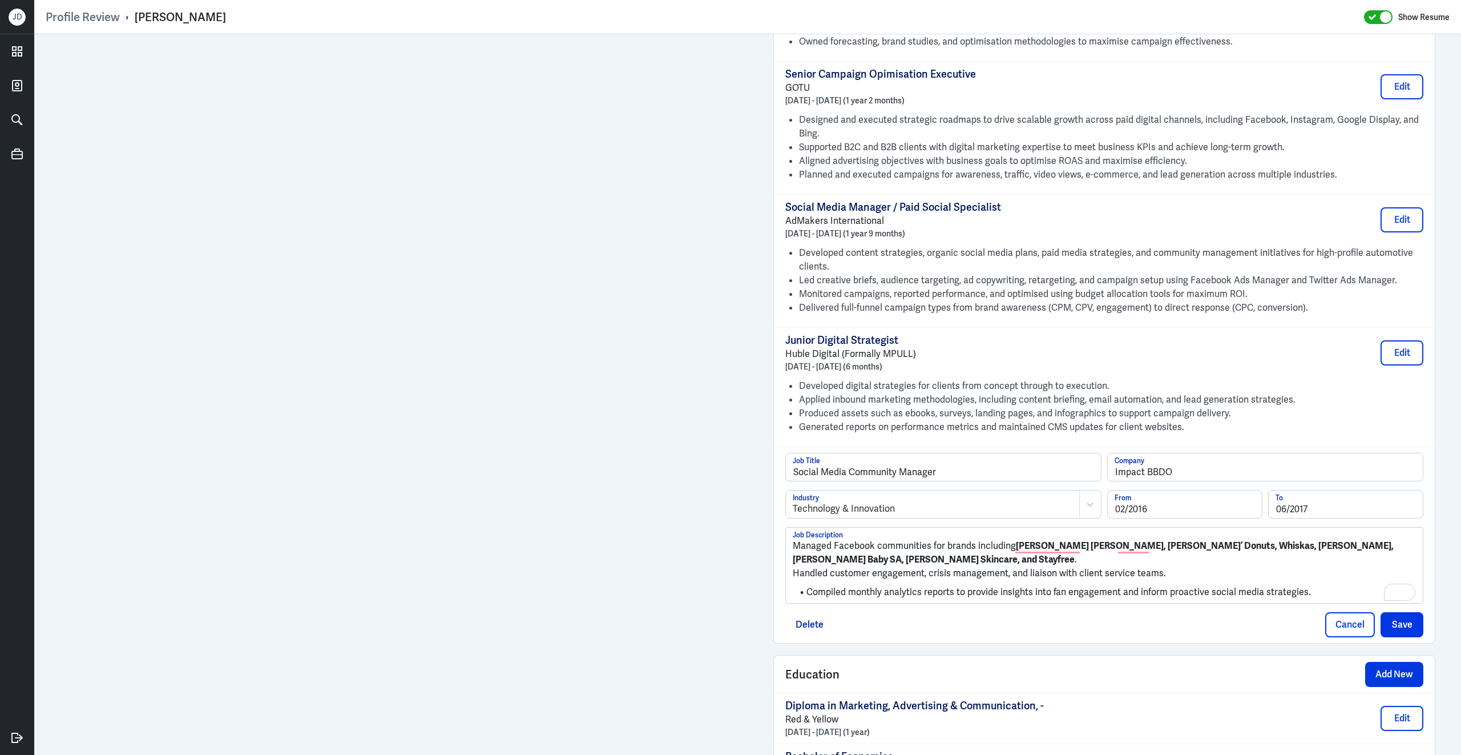
click at [796, 541] on p "Managed Facebook communities for brands including Baskin Robbins, Dunkin’ Donut…" at bounding box center [1104, 552] width 623 height 27
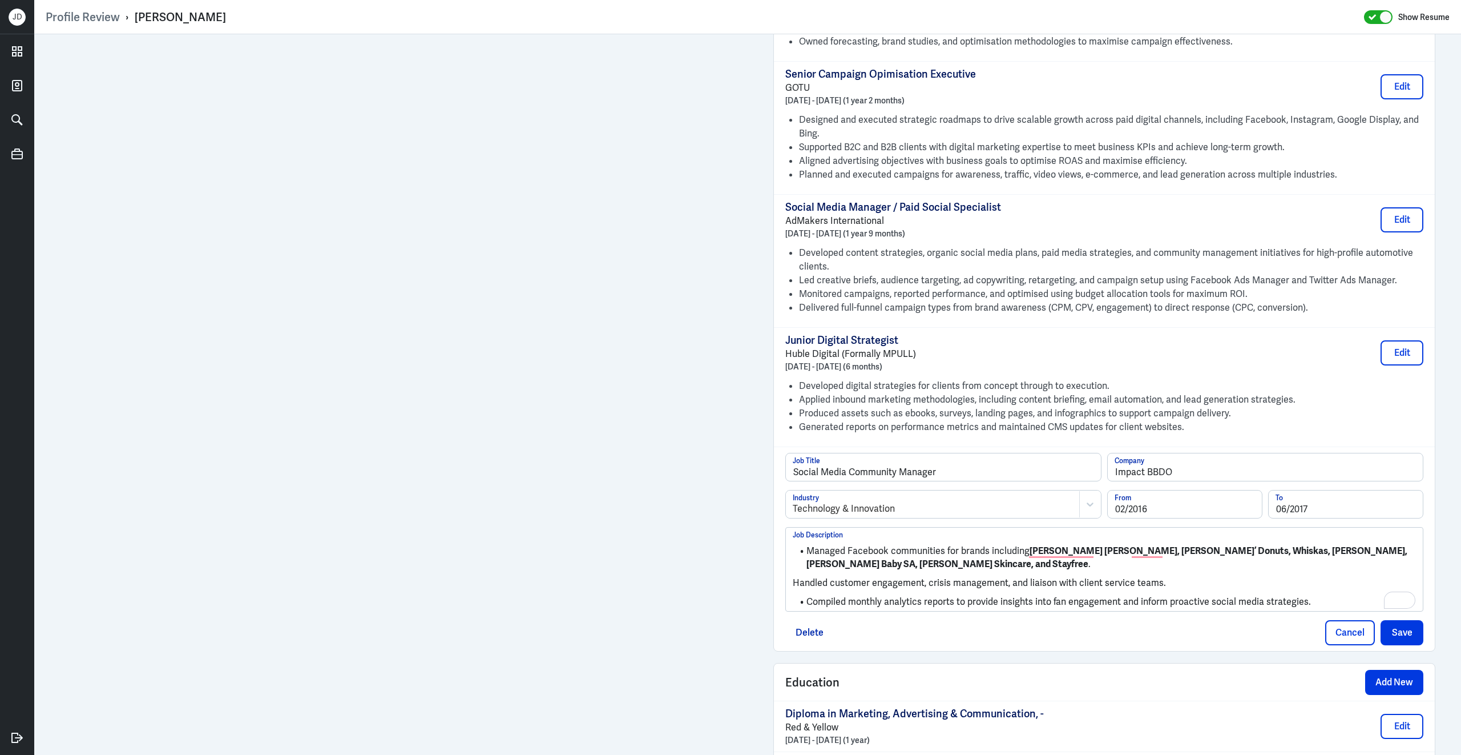
click at [795, 580] on p "Handled customer engagement, crisis management, and liaison with client service…" at bounding box center [1104, 583] width 623 height 14
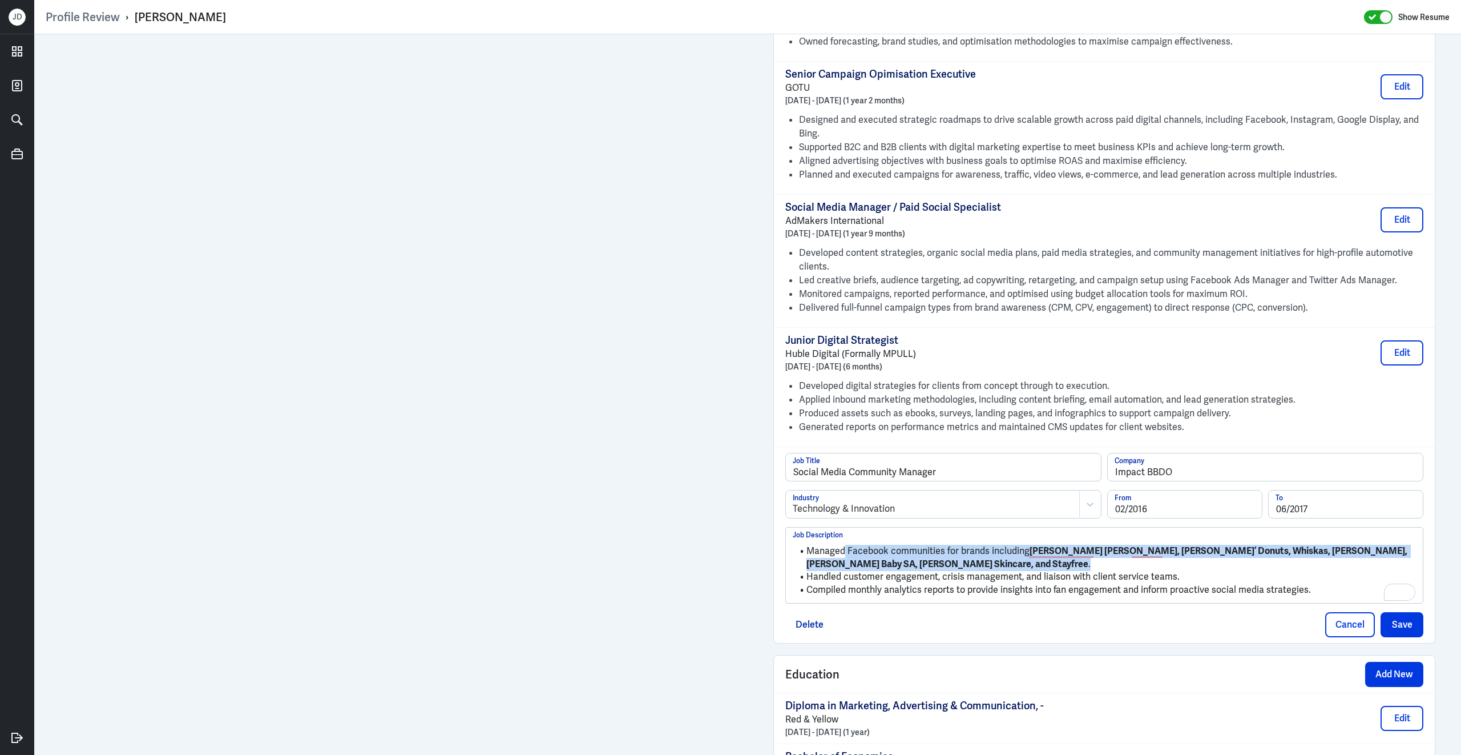
drag, startPoint x: 876, startPoint y: 562, endPoint x: 845, endPoint y: 543, distance: 35.6
click at [845, 545] on li "Managed Facebook communities for brands including Baskin Robbins, Dunkin’ Donut…" at bounding box center [1104, 558] width 623 height 26
drag, startPoint x: 1144, startPoint y: 547, endPoint x: 1158, endPoint y: 547, distance: 13.7
click at [1158, 547] on li "Managed Facebook communities for brands including Baskin-Robbins, Dunkin’ Dough…" at bounding box center [1104, 558] width 623 height 26
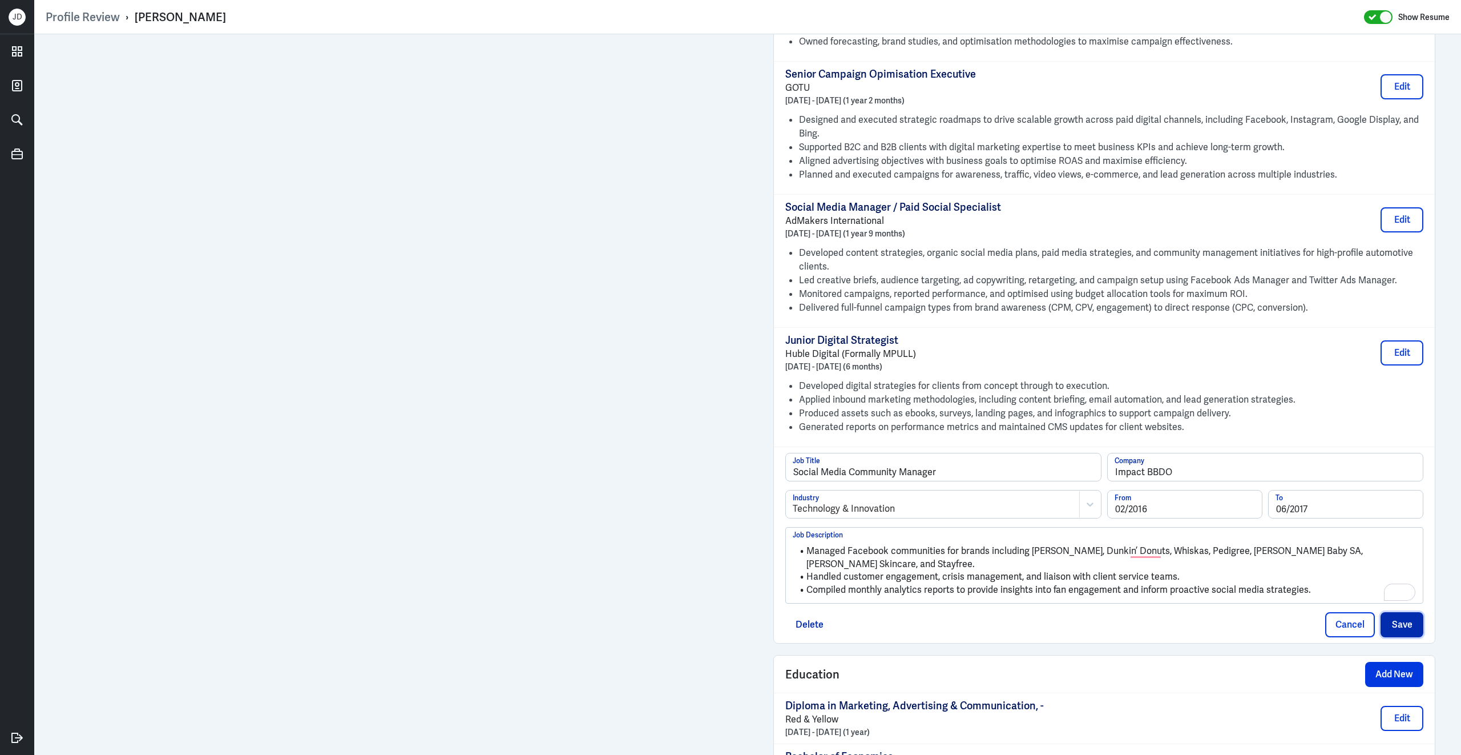
click at [1409, 627] on button "Save" at bounding box center [1402, 624] width 43 height 25
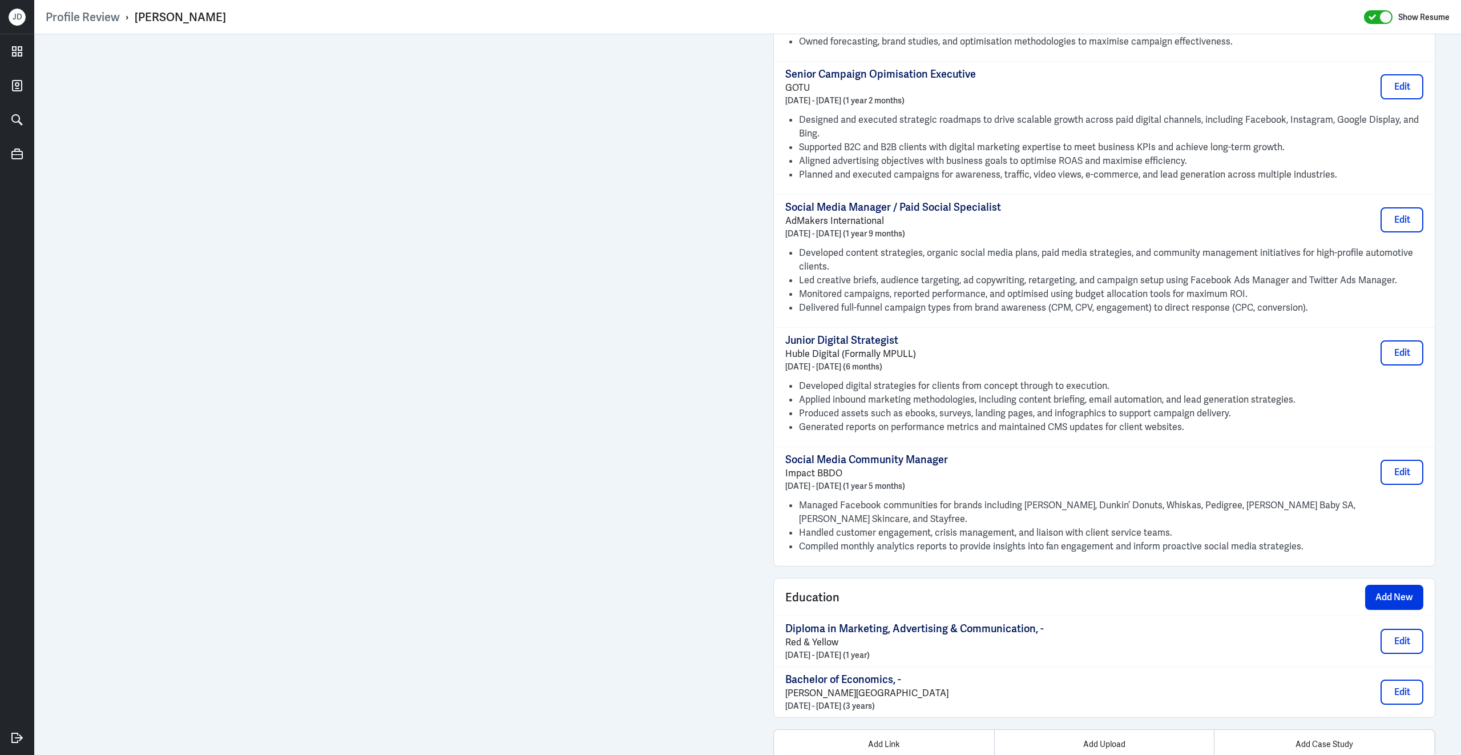
scroll to position [1469, 0]
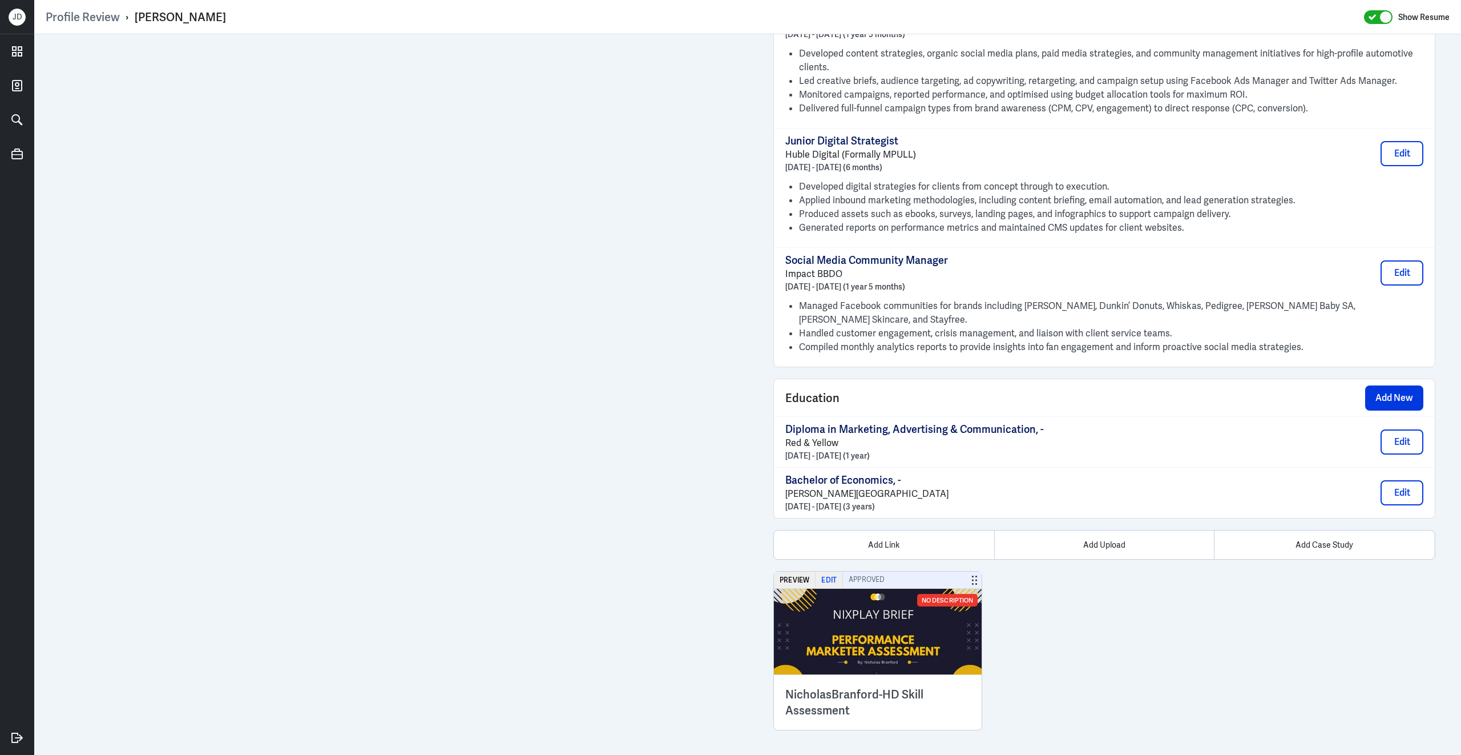
click at [833, 577] on button "Edit" at bounding box center [829, 579] width 27 height 17
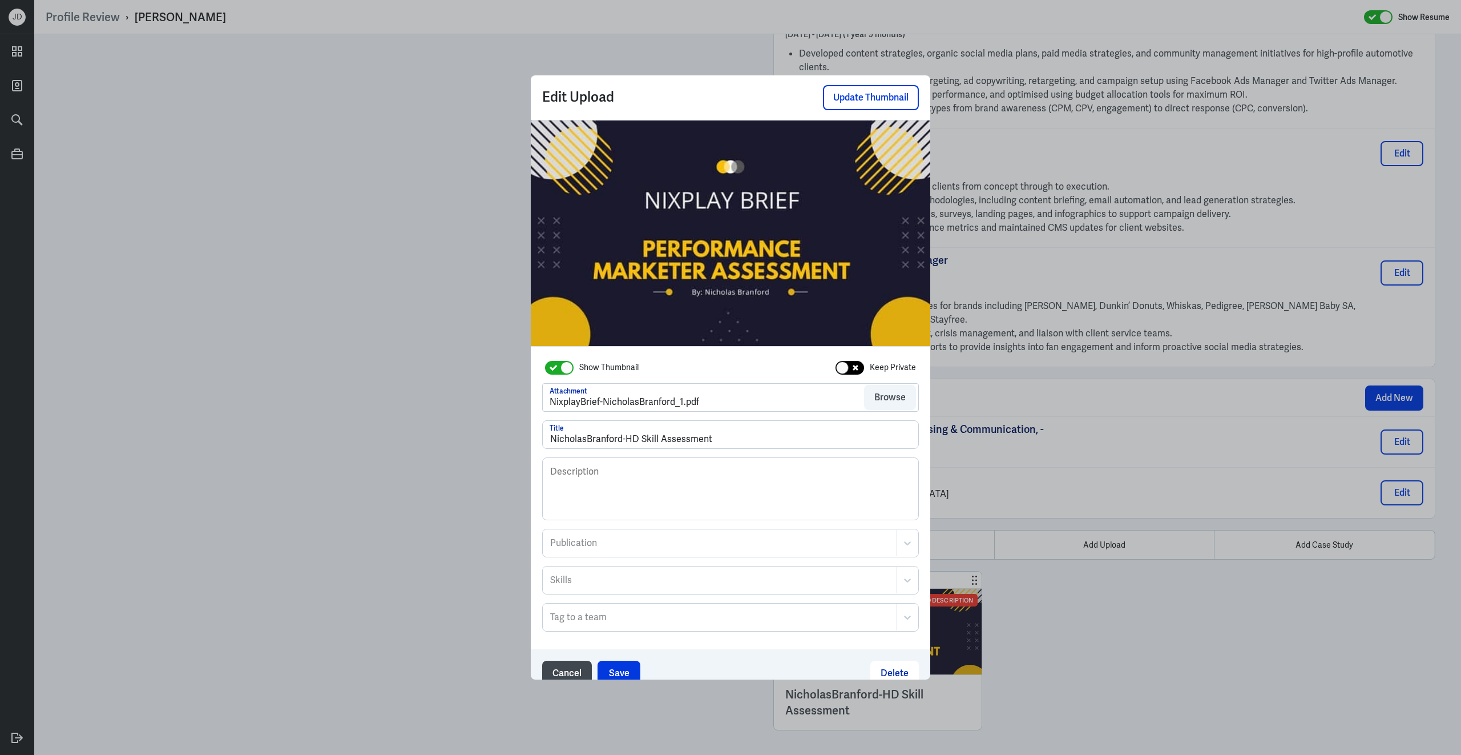
click at [847, 369] on div at bounding box center [842, 367] width 13 height 13
checkbox input "true"
click at [616, 670] on button "Save" at bounding box center [619, 672] width 43 height 25
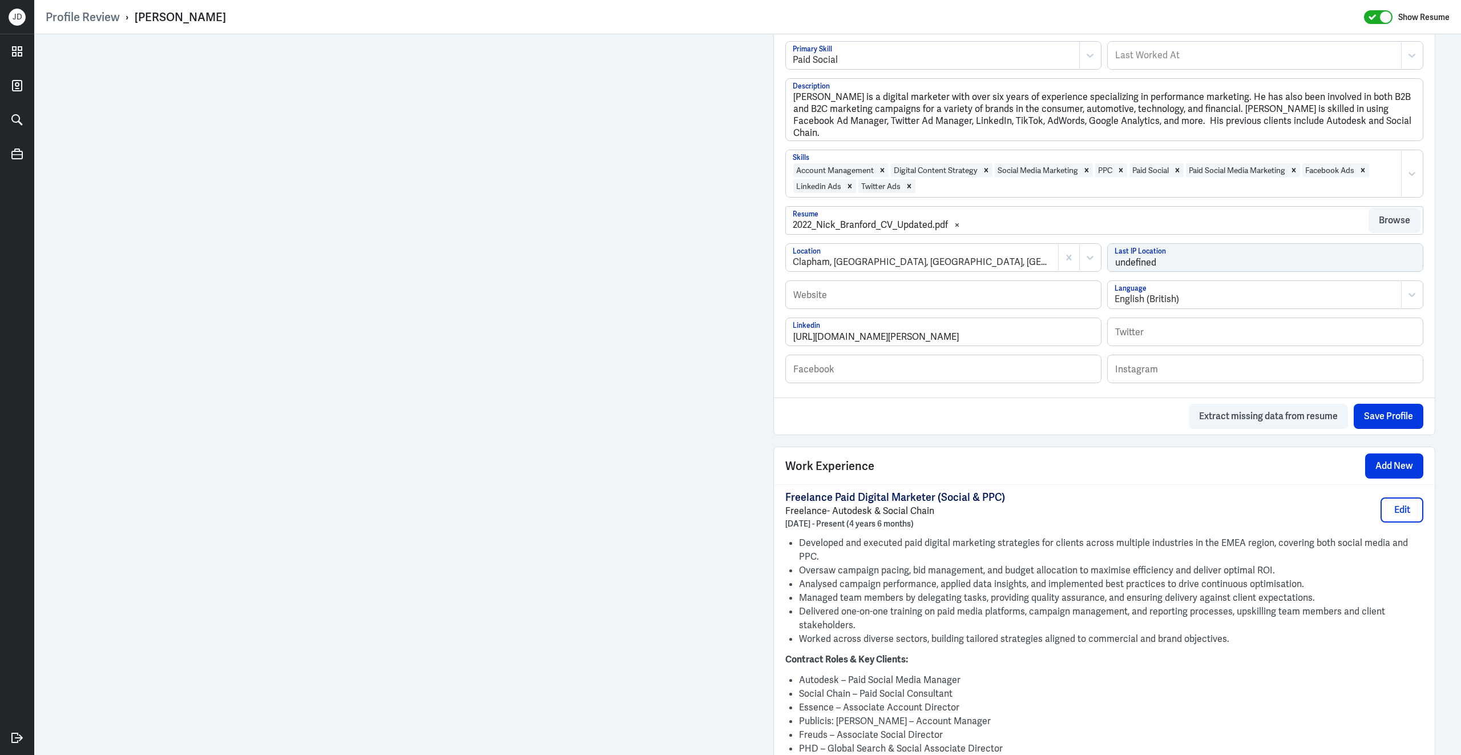
scroll to position [183, 0]
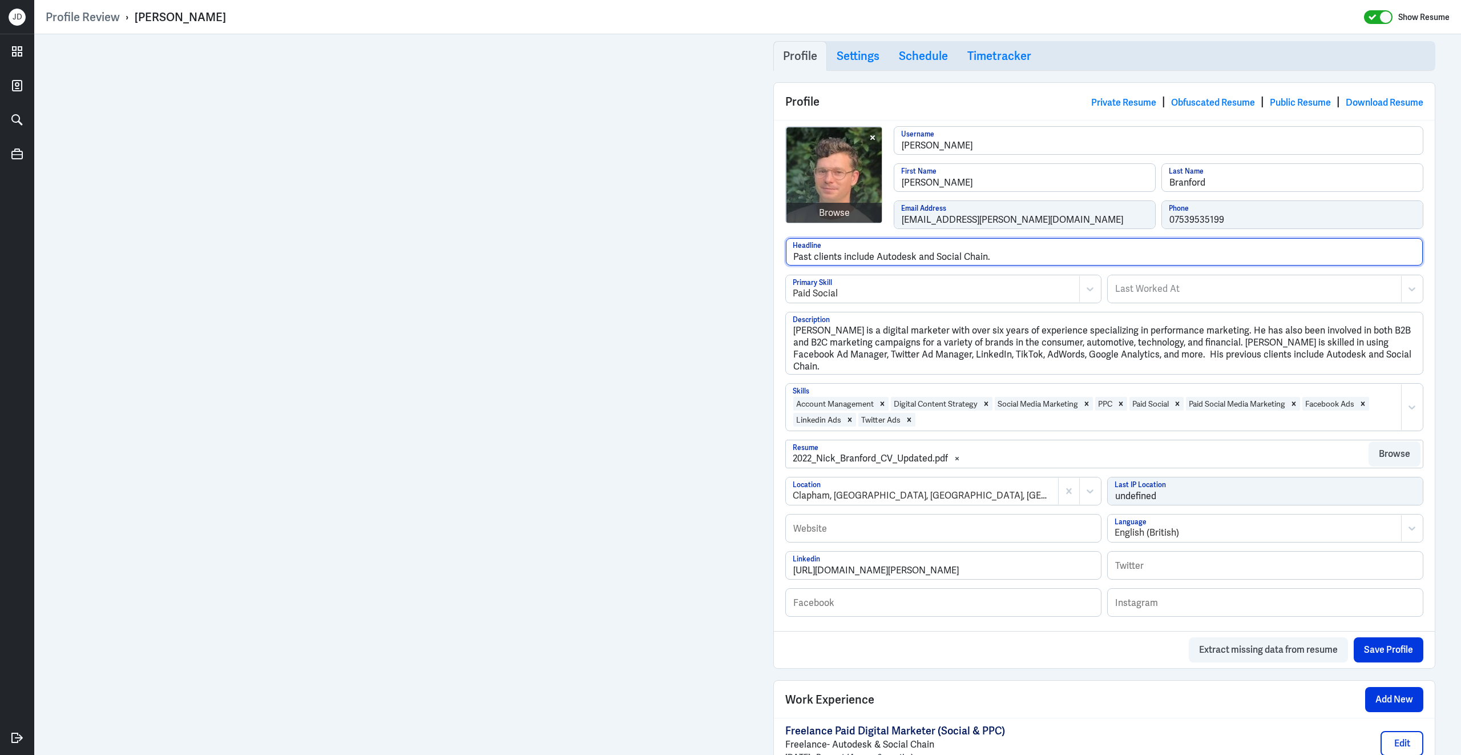
drag, startPoint x: 1001, startPoint y: 261, endPoint x: 731, endPoint y: 261, distance: 269.4
type input "Worked for BBDO,"
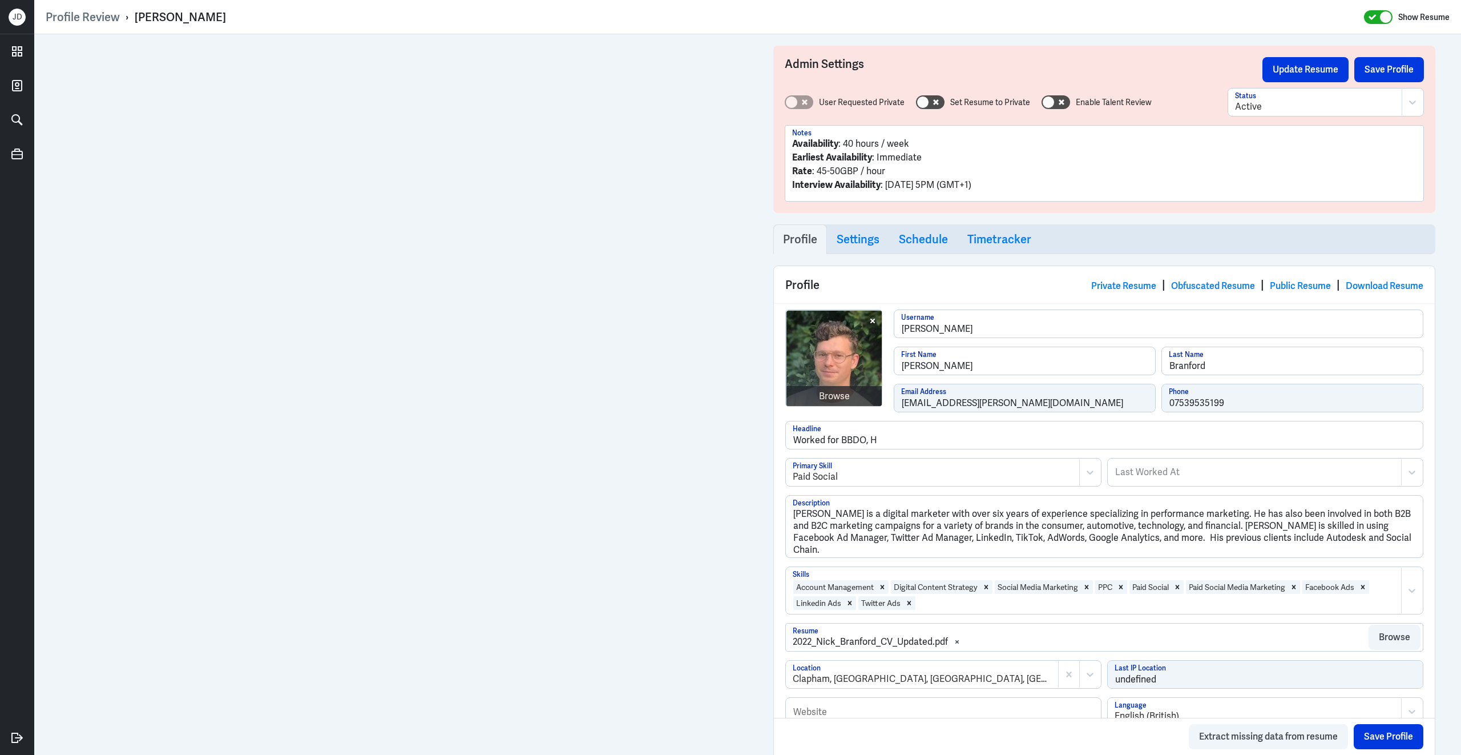
scroll to position [183, 0]
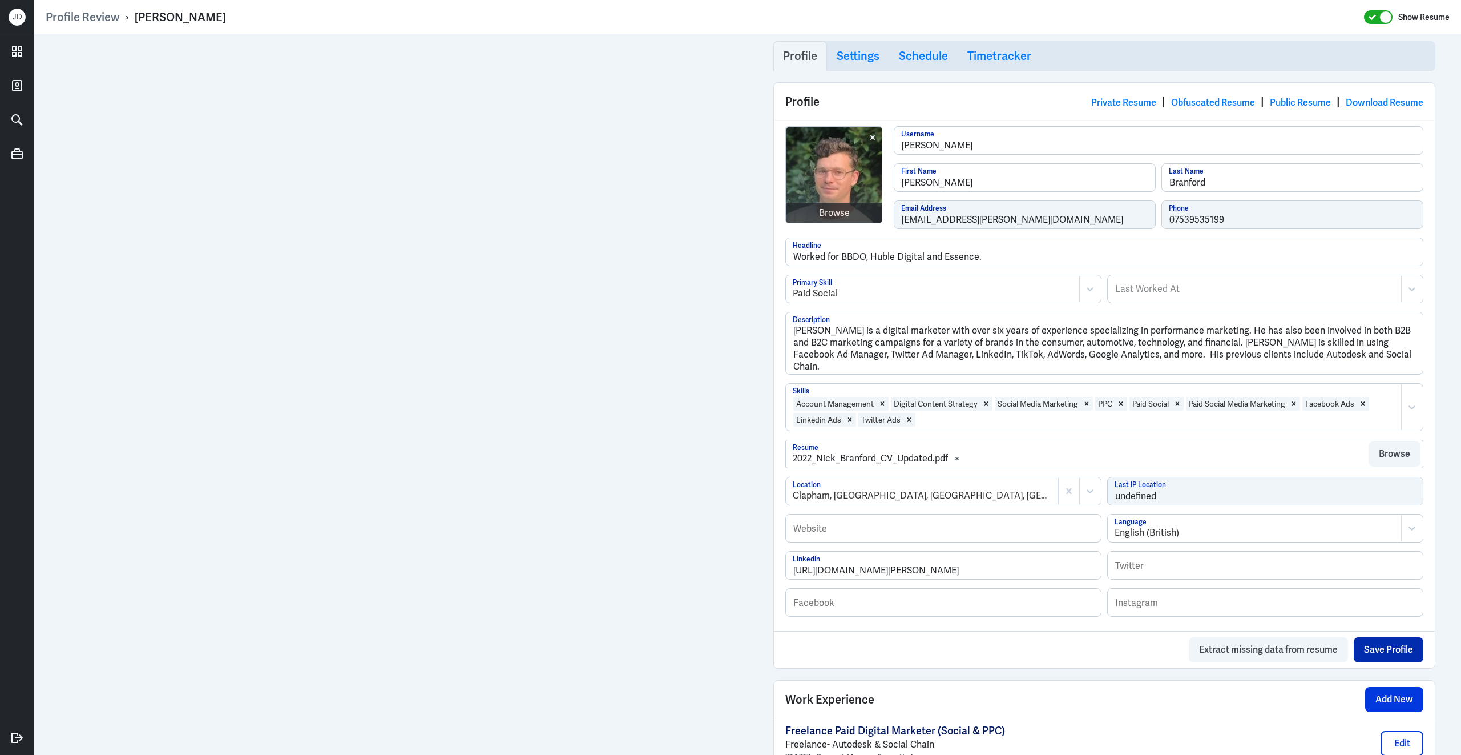
type input "Worked for BBDO, Huble Digital and Essence."
click at [1383, 660] on button "Save Profile" at bounding box center [1389, 649] width 70 height 25
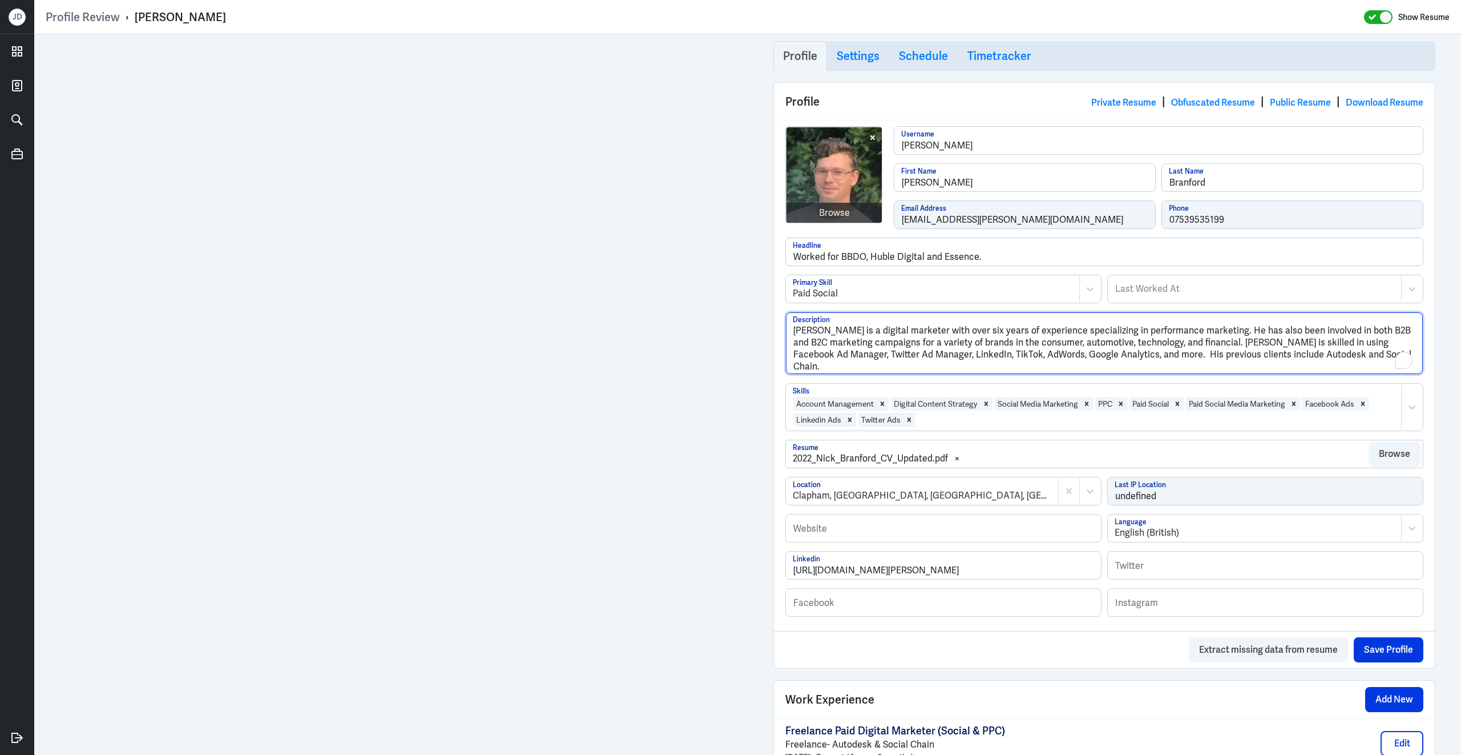
drag, startPoint x: 1397, startPoint y: 362, endPoint x: 738, endPoint y: 307, distance: 661.0
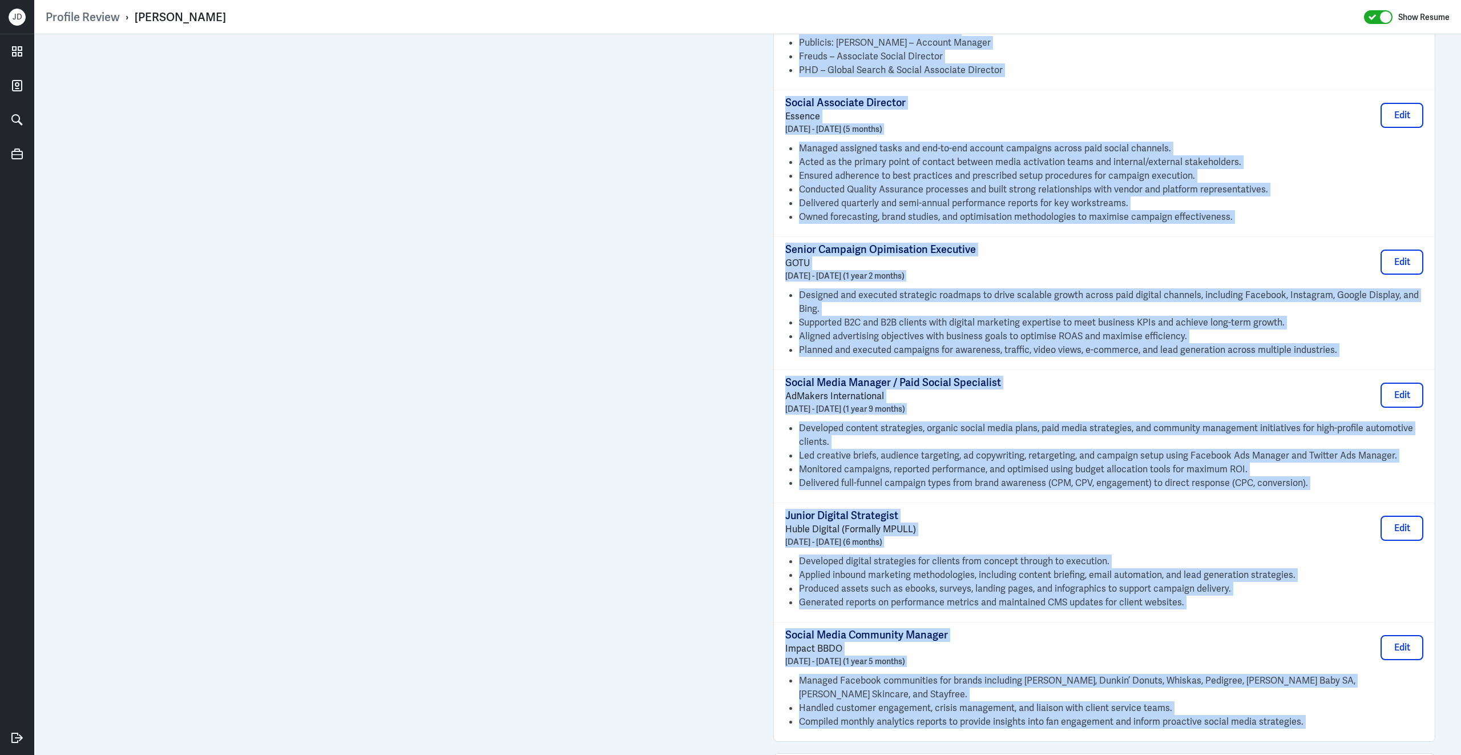
scroll to position [1112, 0]
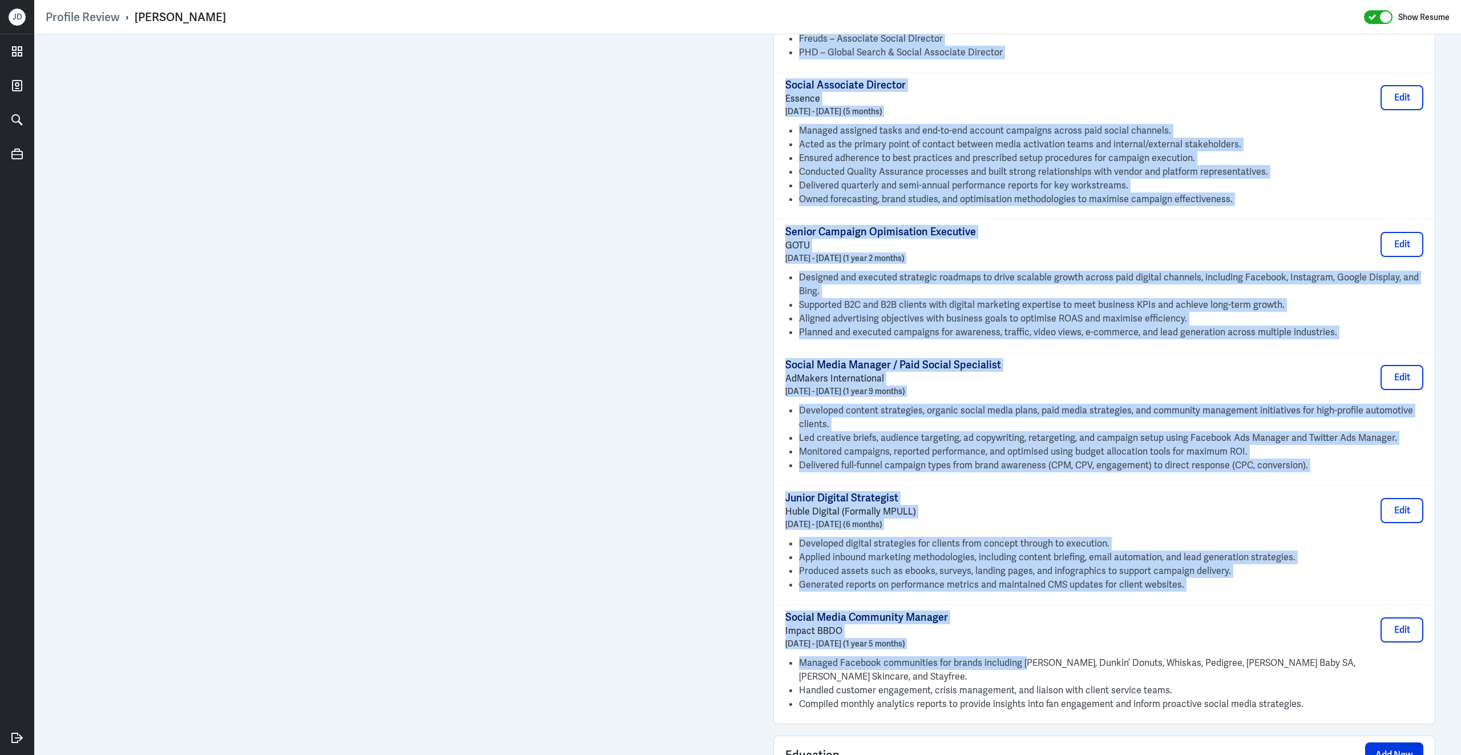
drag, startPoint x: 779, startPoint y: 119, endPoint x: 1027, endPoint y: 659, distance: 594.8
click at [1027, 659] on div "Freelance Paid Digital Marketer (Social & PPC) Freelance- Autodesk & Social Cha…" at bounding box center [1104, 255] width 661 height 935
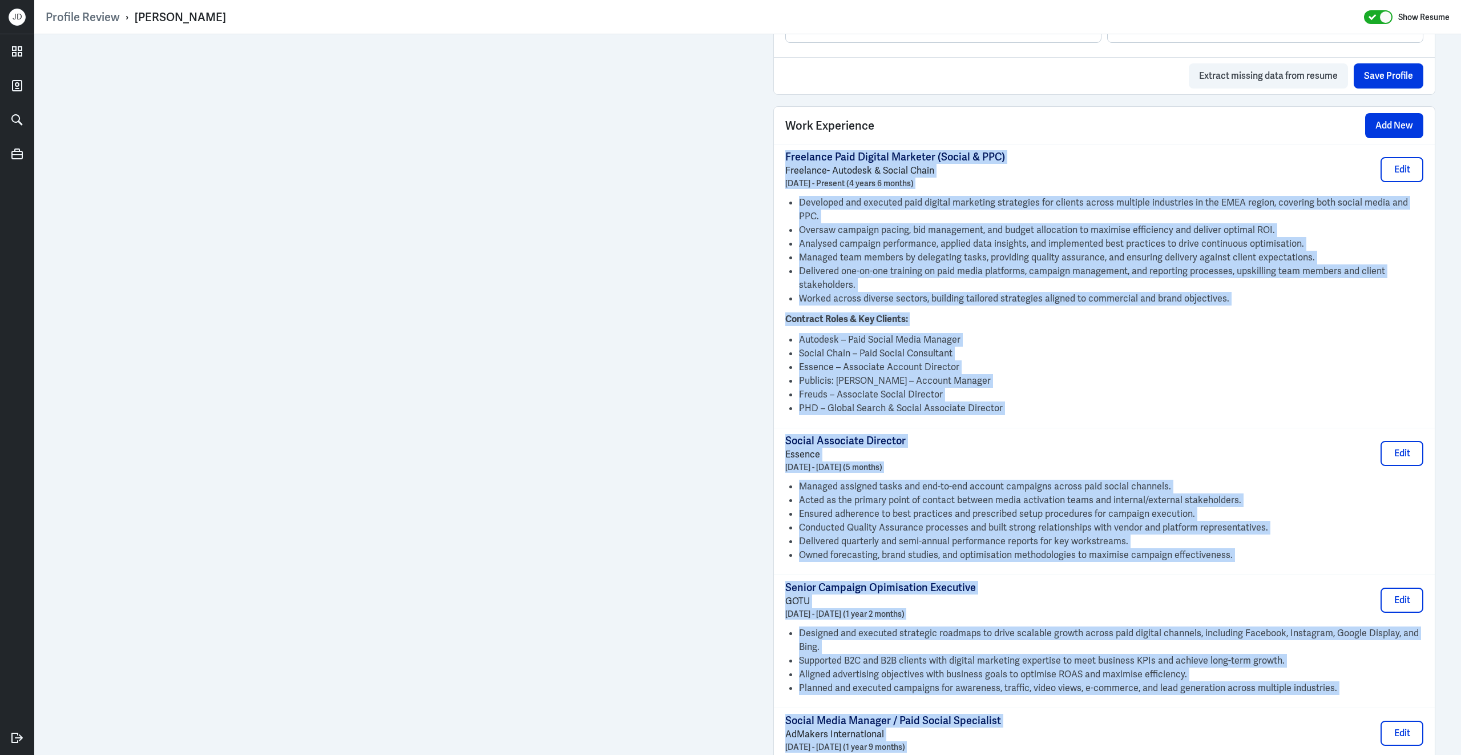
scroll to position [0, 0]
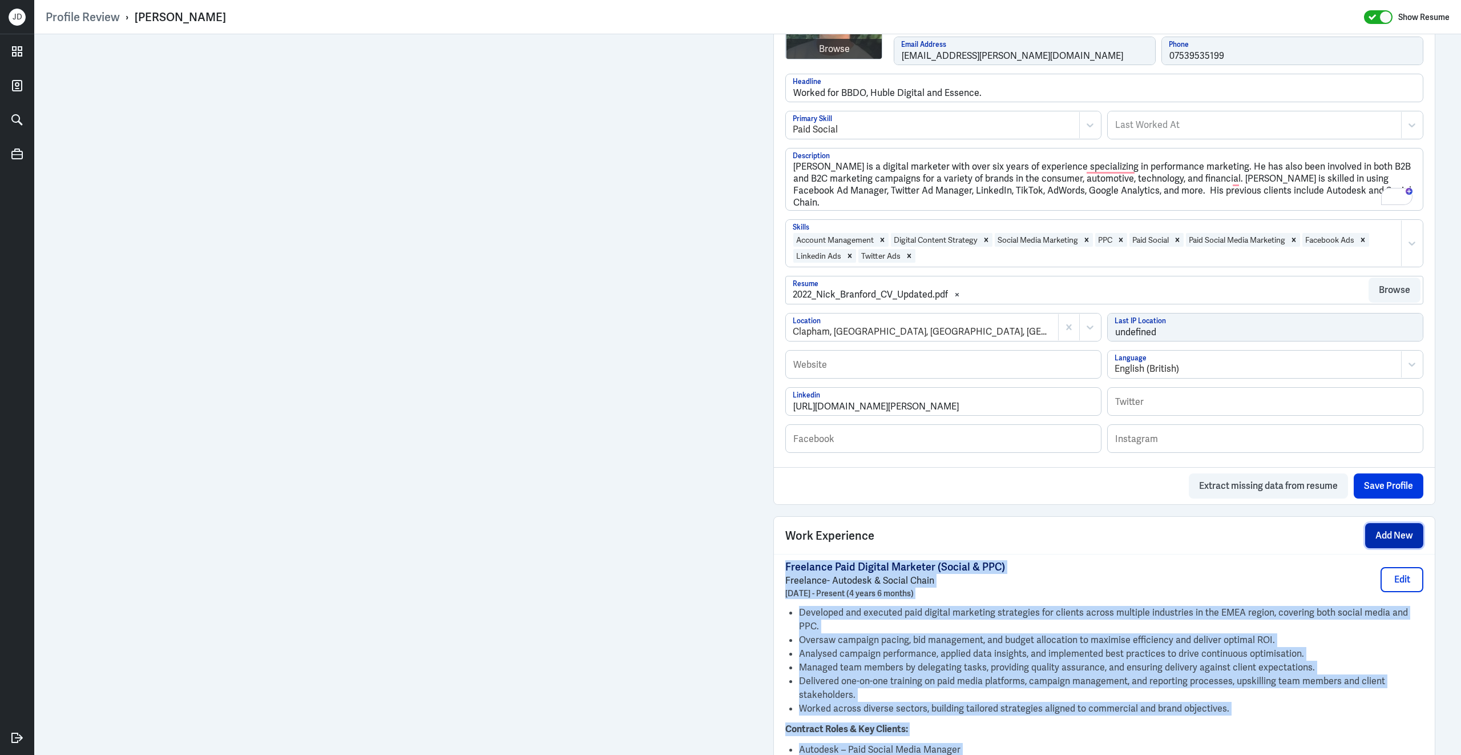
click at [1380, 547] on button "Add New" at bounding box center [1394, 535] width 58 height 25
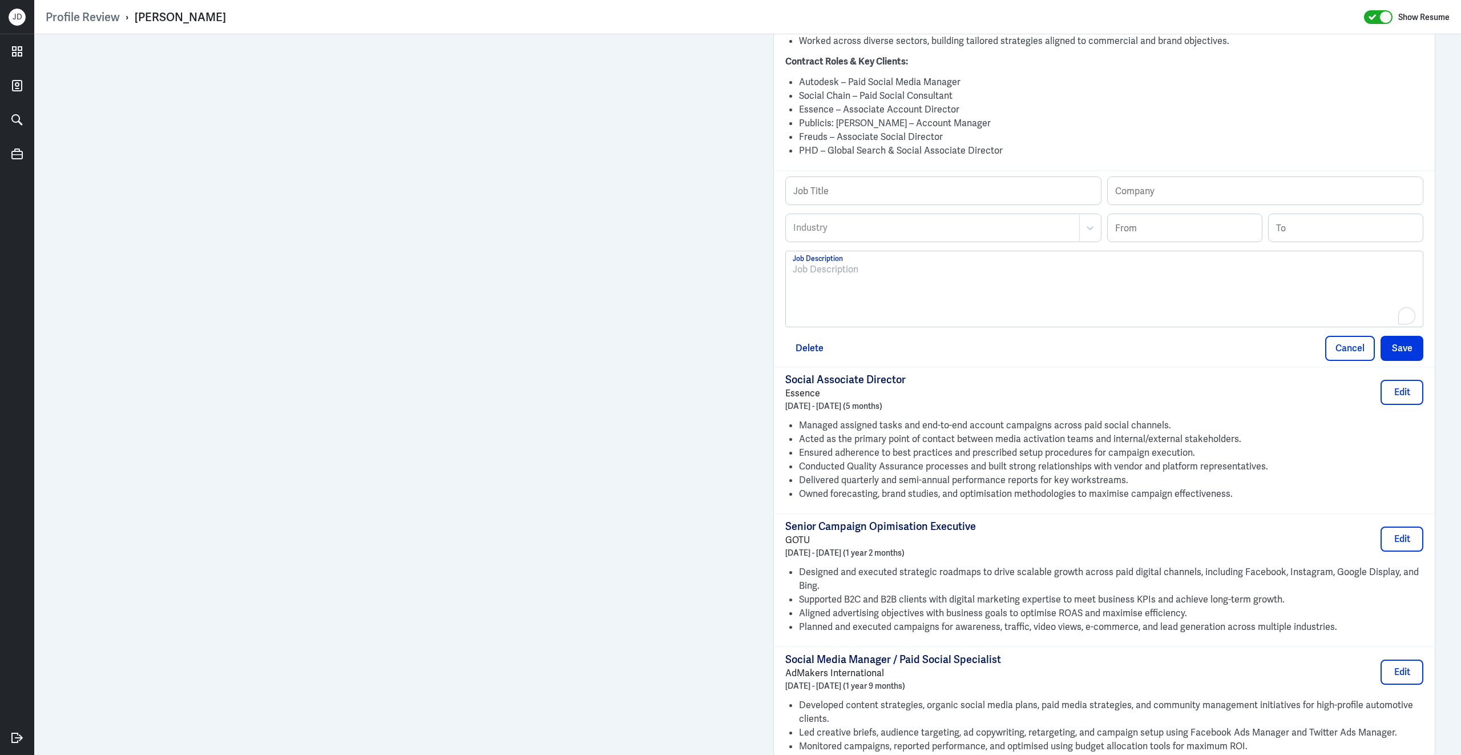
click at [912, 288] on div "To enrich screen reader interactions, please activate Accessibility in Grammarl…" at bounding box center [1104, 294] width 623 height 62
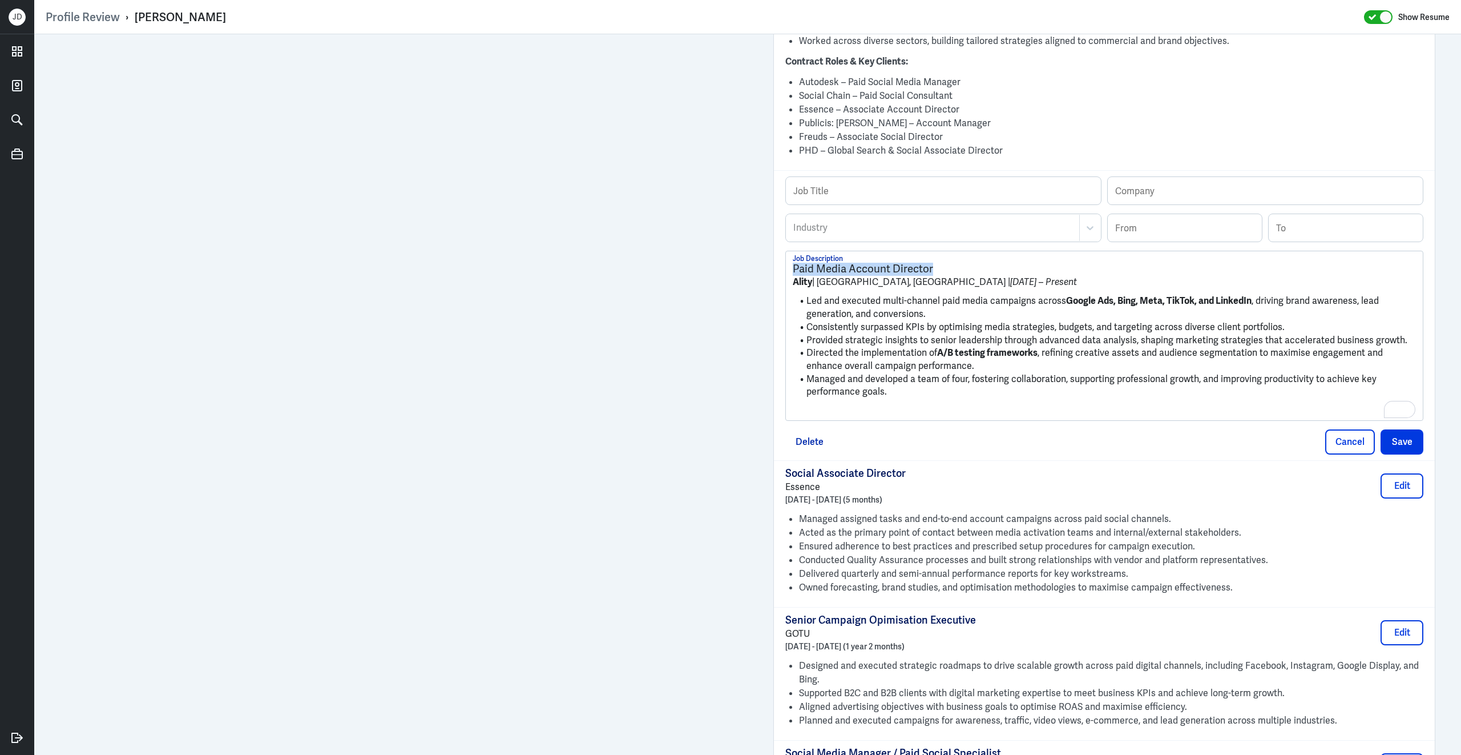
drag, startPoint x: 936, startPoint y: 261, endPoint x: 775, endPoint y: 256, distance: 160.5
click at [775, 256] on div "Job Title Company Industry Industry From To Paid Media Account Director Ality |…" at bounding box center [1104, 315] width 661 height 290
click at [841, 186] on input "text" at bounding box center [943, 190] width 315 height 27
paste input "Paid Media Account Director"
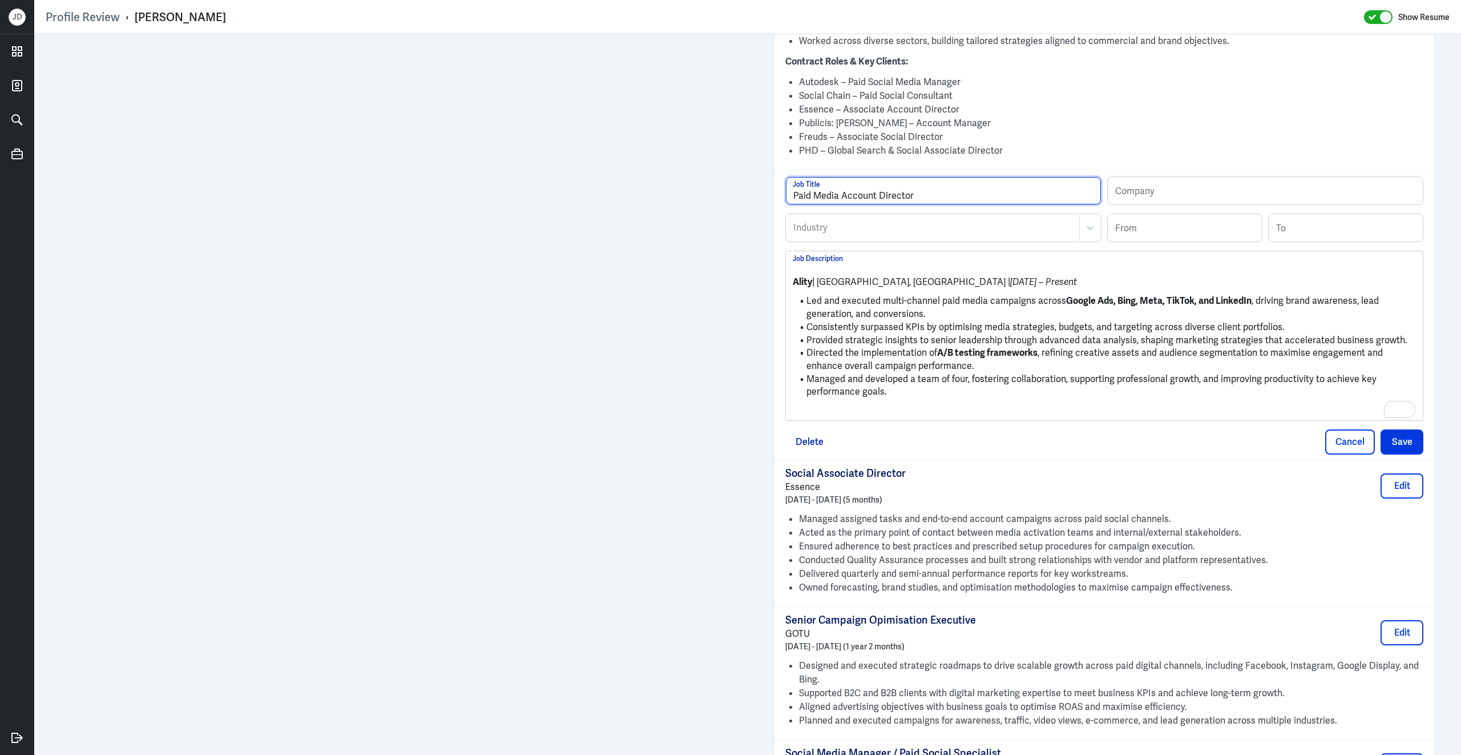
type input "Paid Media Account Director"
drag, startPoint x: 795, startPoint y: 276, endPoint x: 813, endPoint y: 277, distance: 18.3
click at [813, 277] on p "Ality | London, UK | Mar 2024 – Present" at bounding box center [1104, 282] width 623 height 14
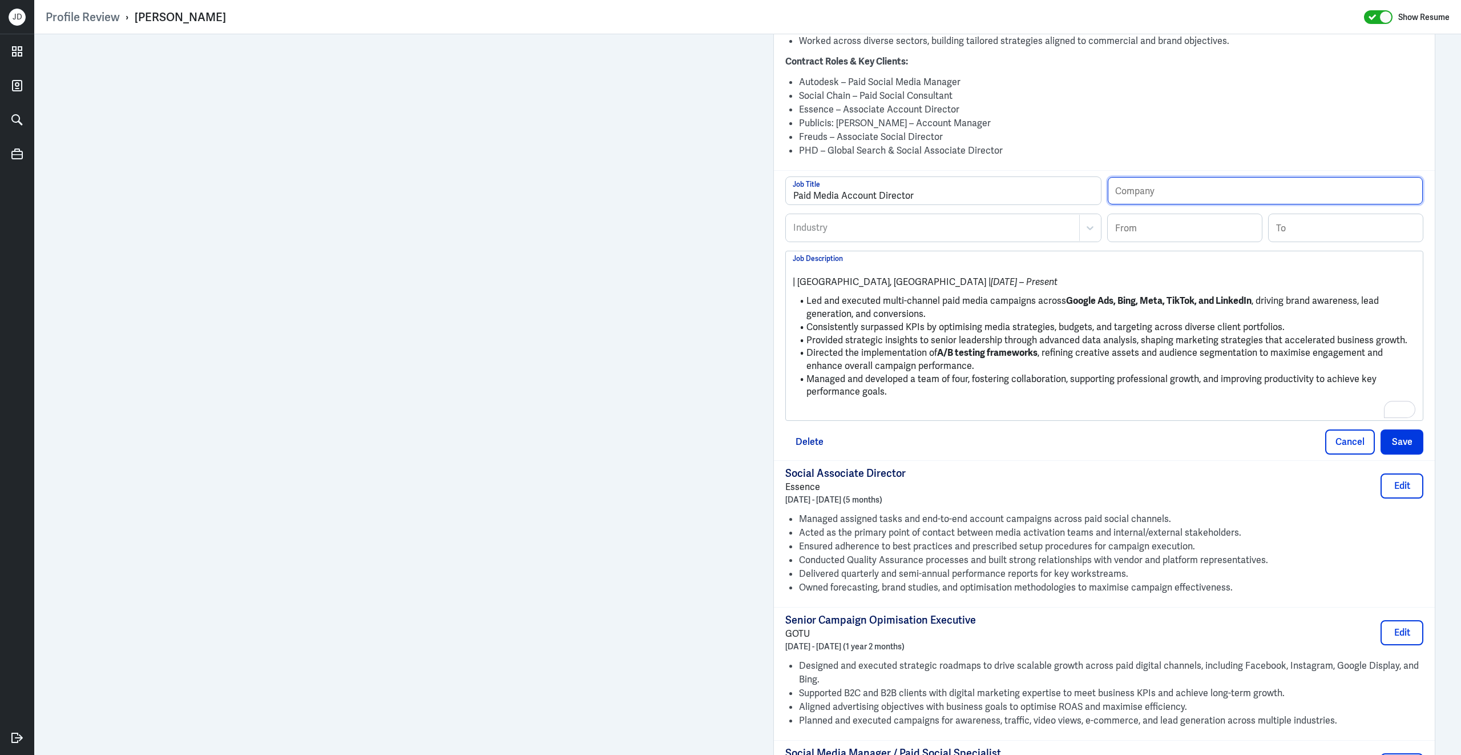
click at [1199, 177] on input "text" at bounding box center [1265, 190] width 315 height 27
paste input "Ality"
type input "Ality"
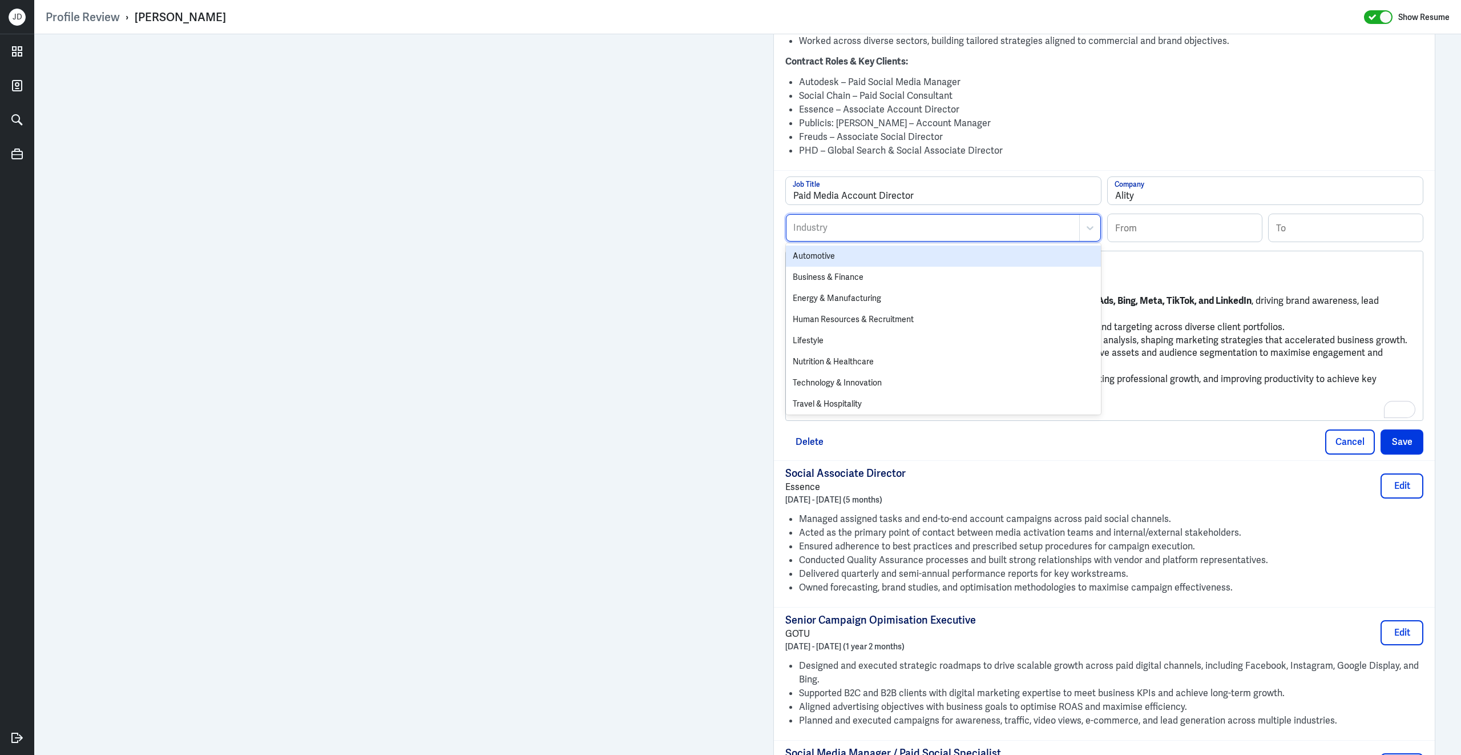
click at [1067, 229] on div at bounding box center [932, 228] width 281 height 14
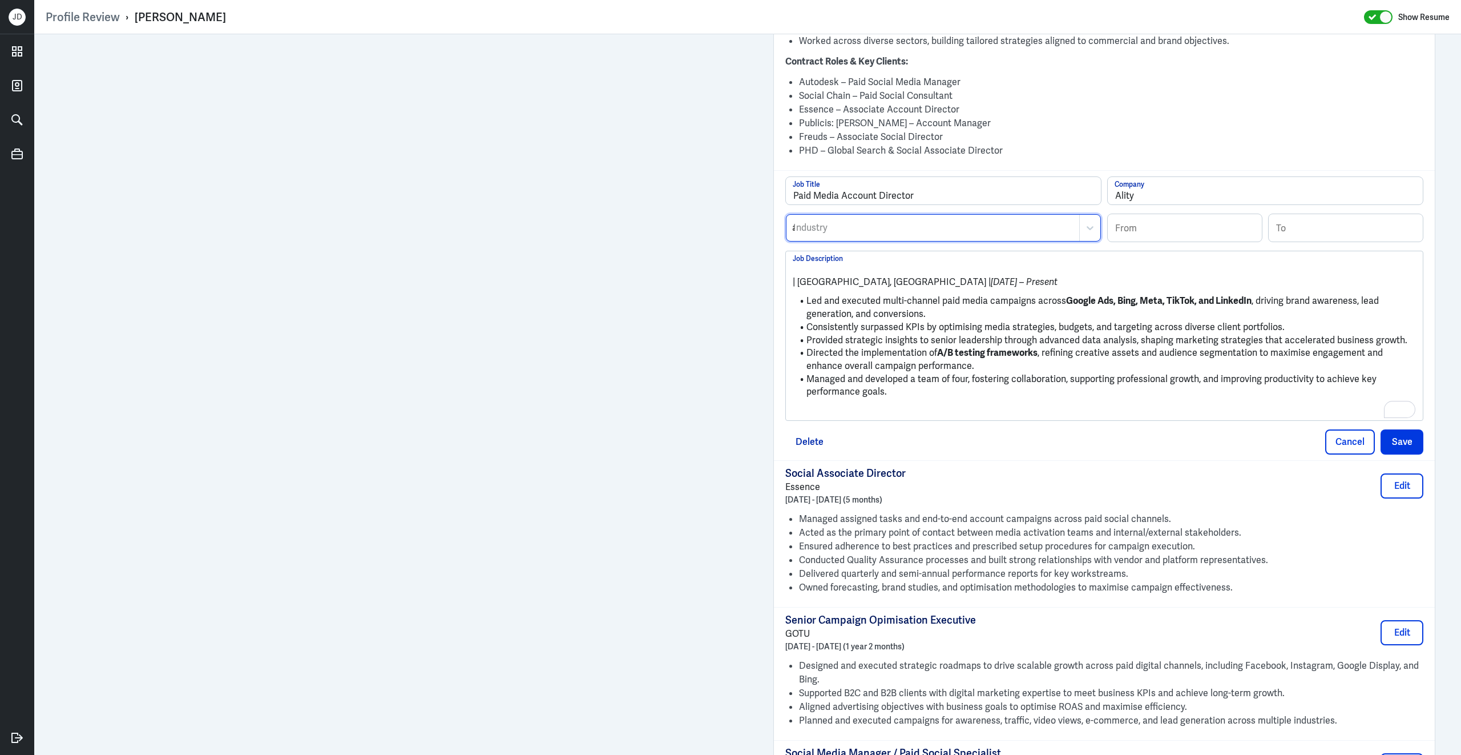
type input "ad"
click at [1142, 227] on input at bounding box center [1185, 227] width 154 height 27
type input "03/2024"
click at [991, 300] on li "Led and executed multi-channel paid media campaigns across Google Ads, Bing, Me…" at bounding box center [1104, 308] width 623 height 26
drag, startPoint x: 807, startPoint y: 296, endPoint x: 793, endPoint y: 265, distance: 33.4
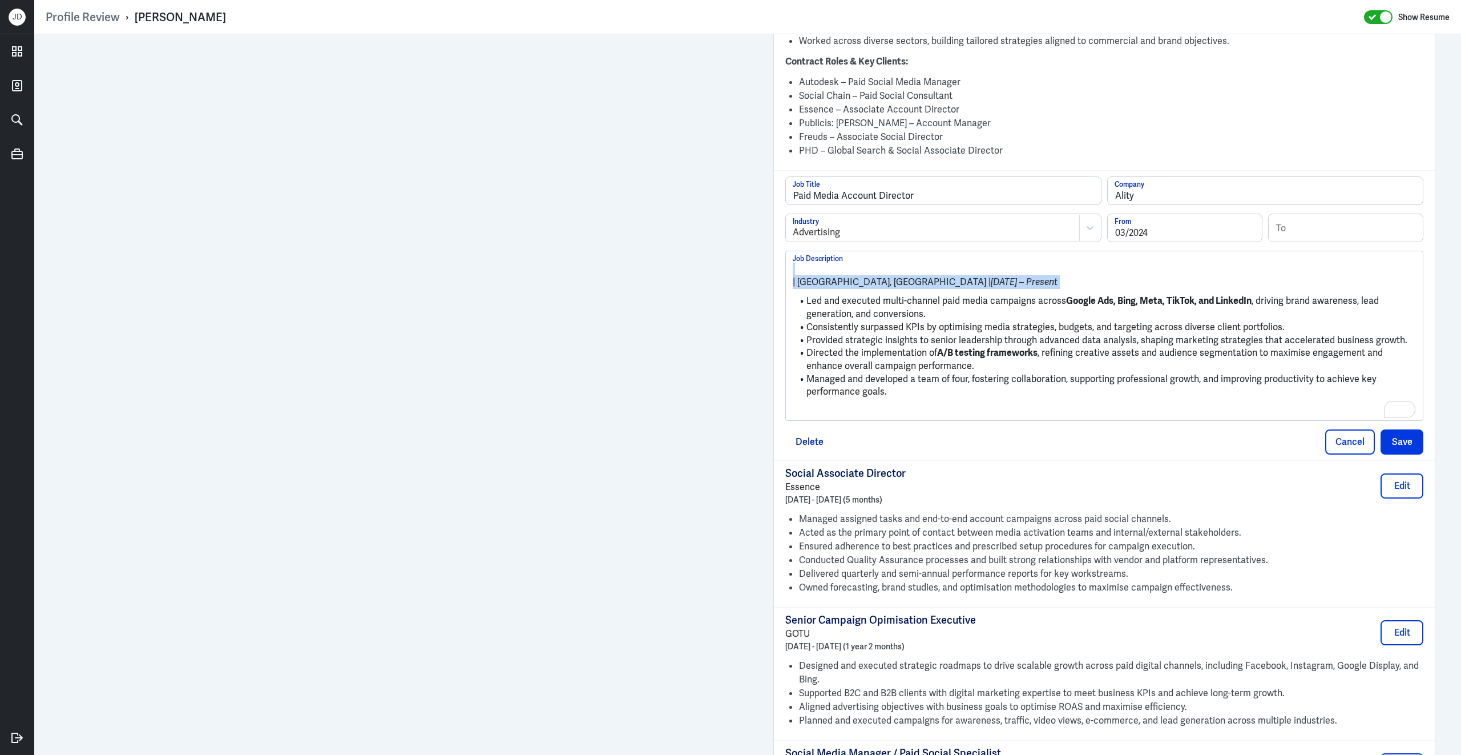
click at [794, 263] on div "| London, UK | Mar 2024 – Present Led and executed multi-channel paid media cam…" at bounding box center [1104, 340] width 623 height 155
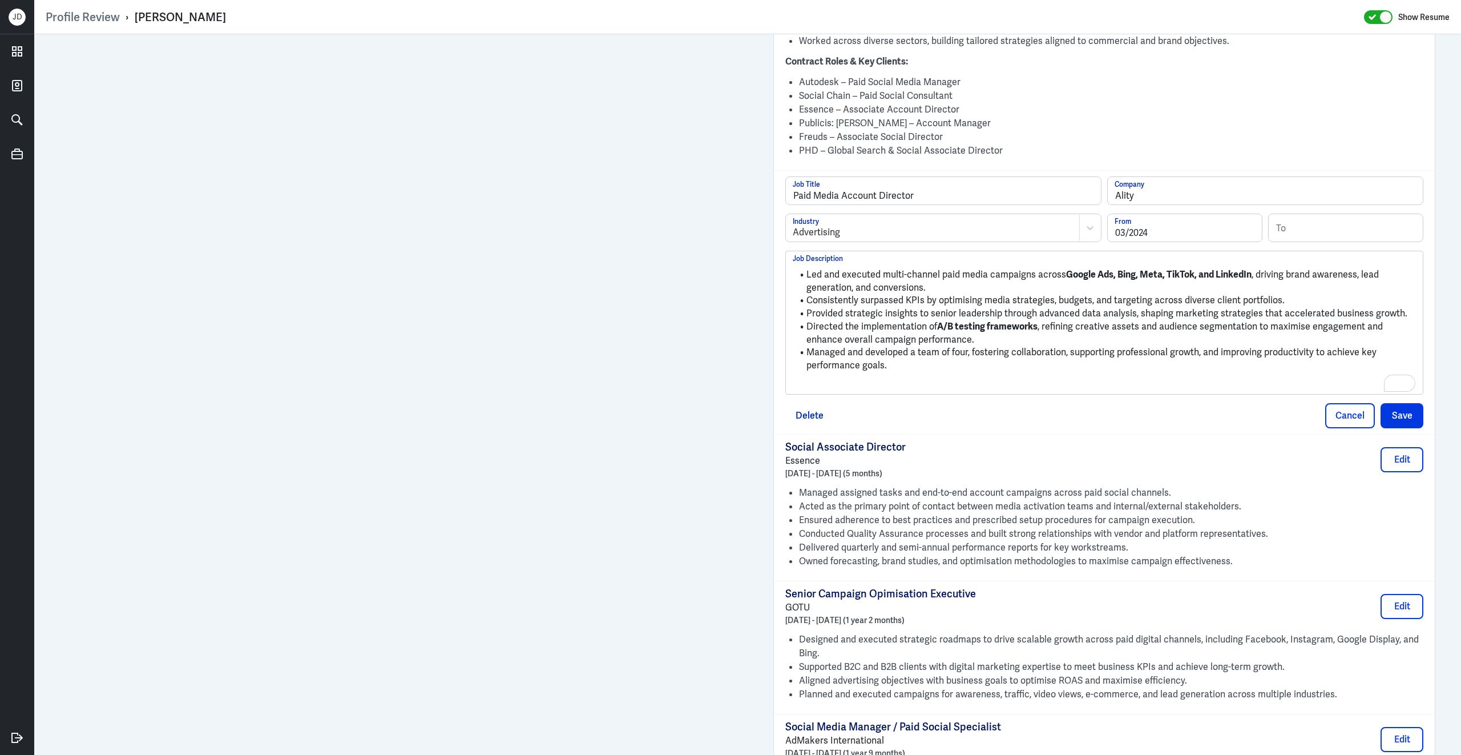
click at [902, 382] on p "To enrich screen reader interactions, please activate Accessibility in Grammarl…" at bounding box center [1104, 385] width 623 height 14
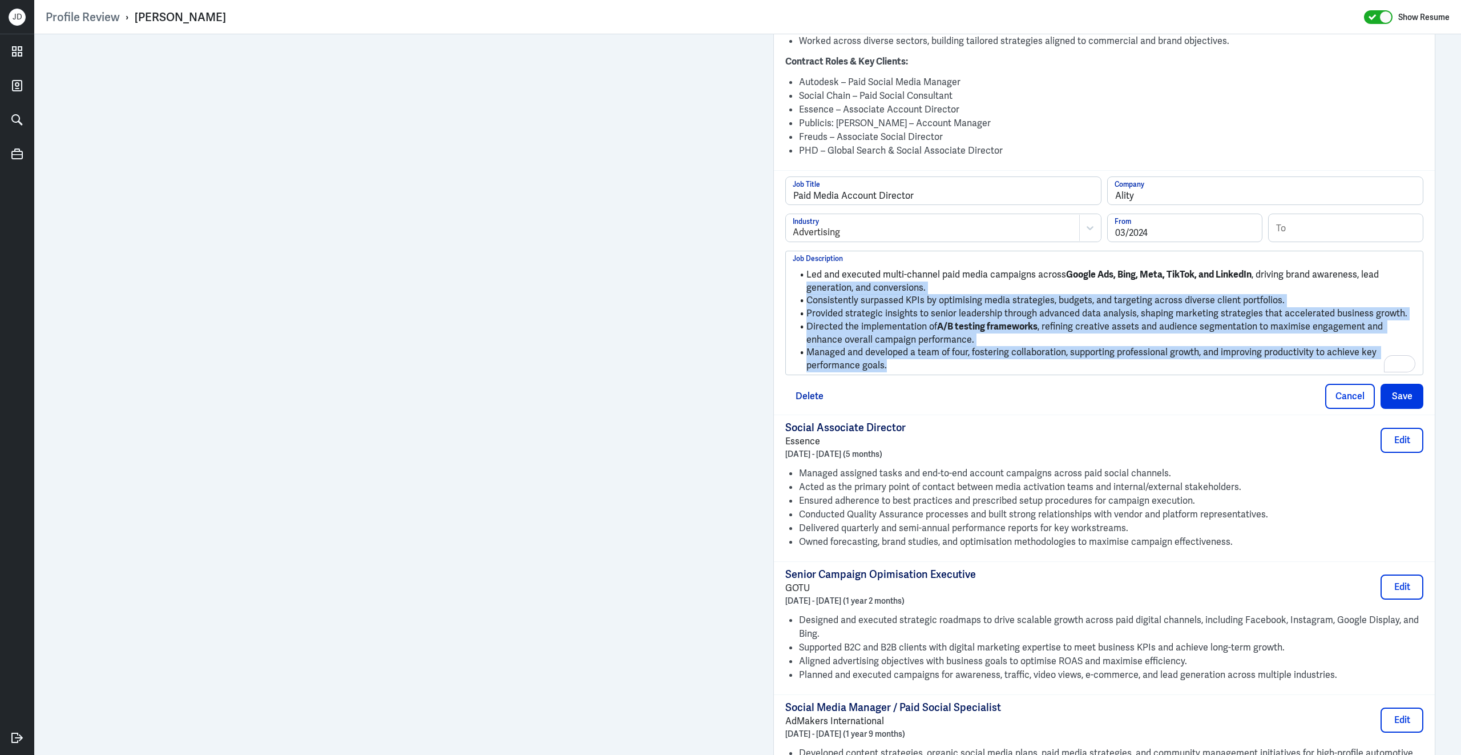
drag, startPoint x: 908, startPoint y: 364, endPoint x: 777, endPoint y: 278, distance: 156.1
click at [777, 278] on div "Paid Media Account Director Job Title Ality Company Advertising Industry 03/202…" at bounding box center [1104, 292] width 661 height 244
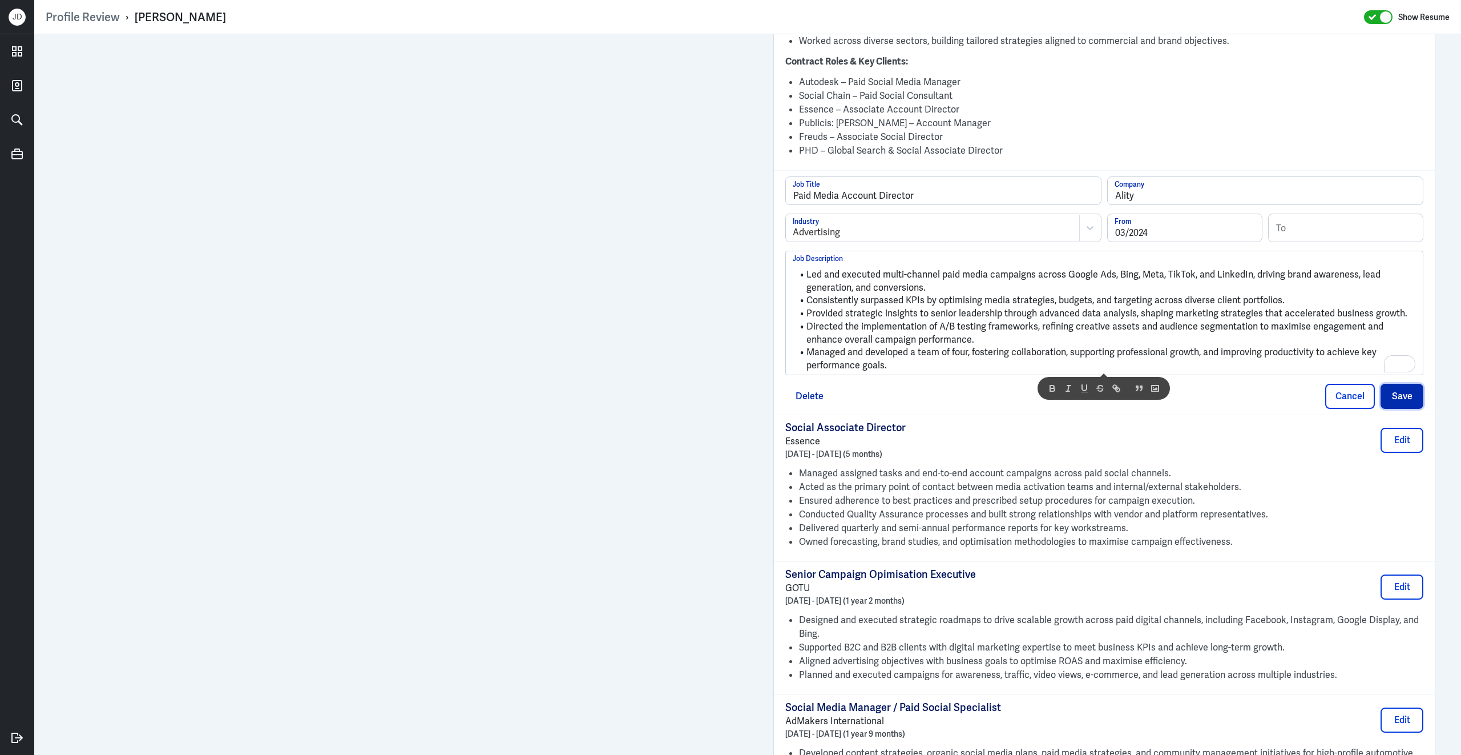
click at [1396, 392] on button "Save" at bounding box center [1402, 396] width 43 height 25
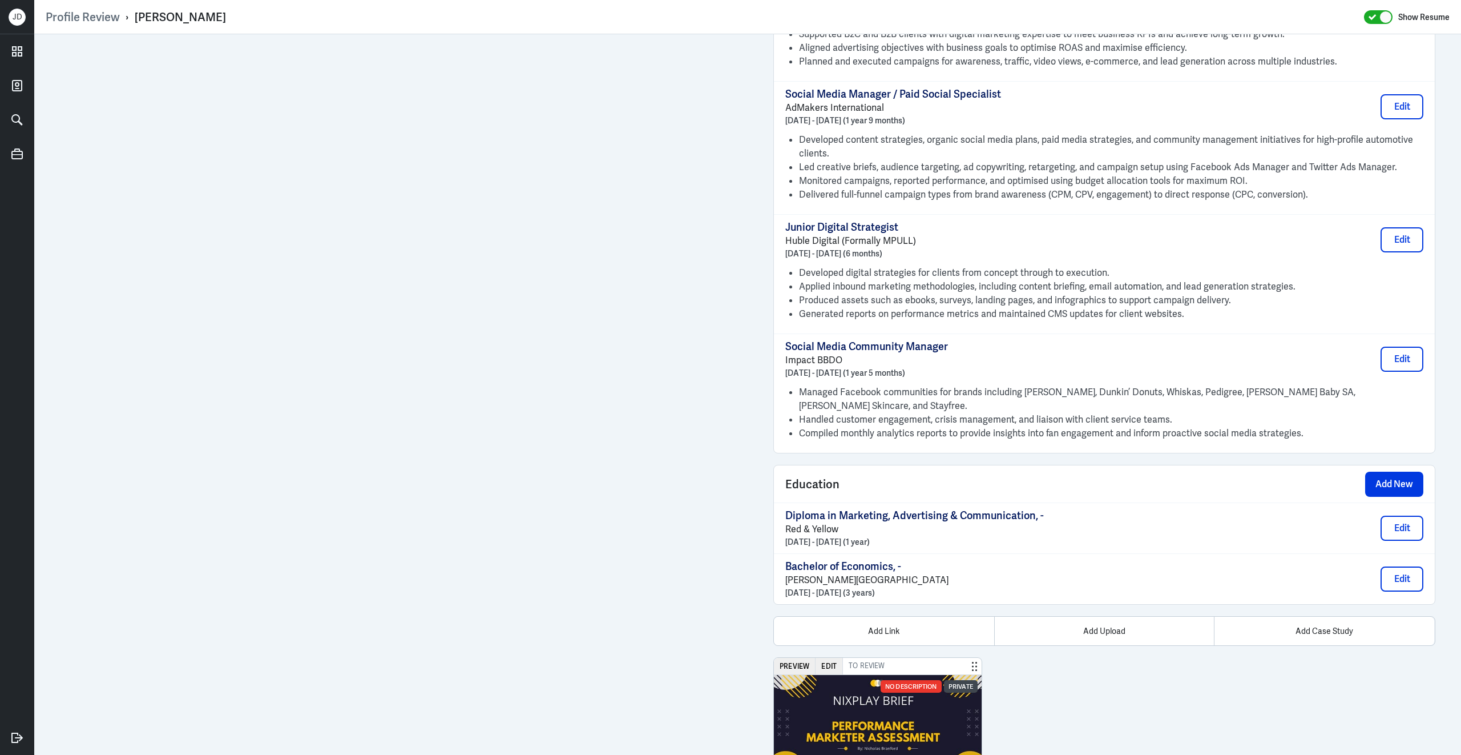
scroll to position [1644, 0]
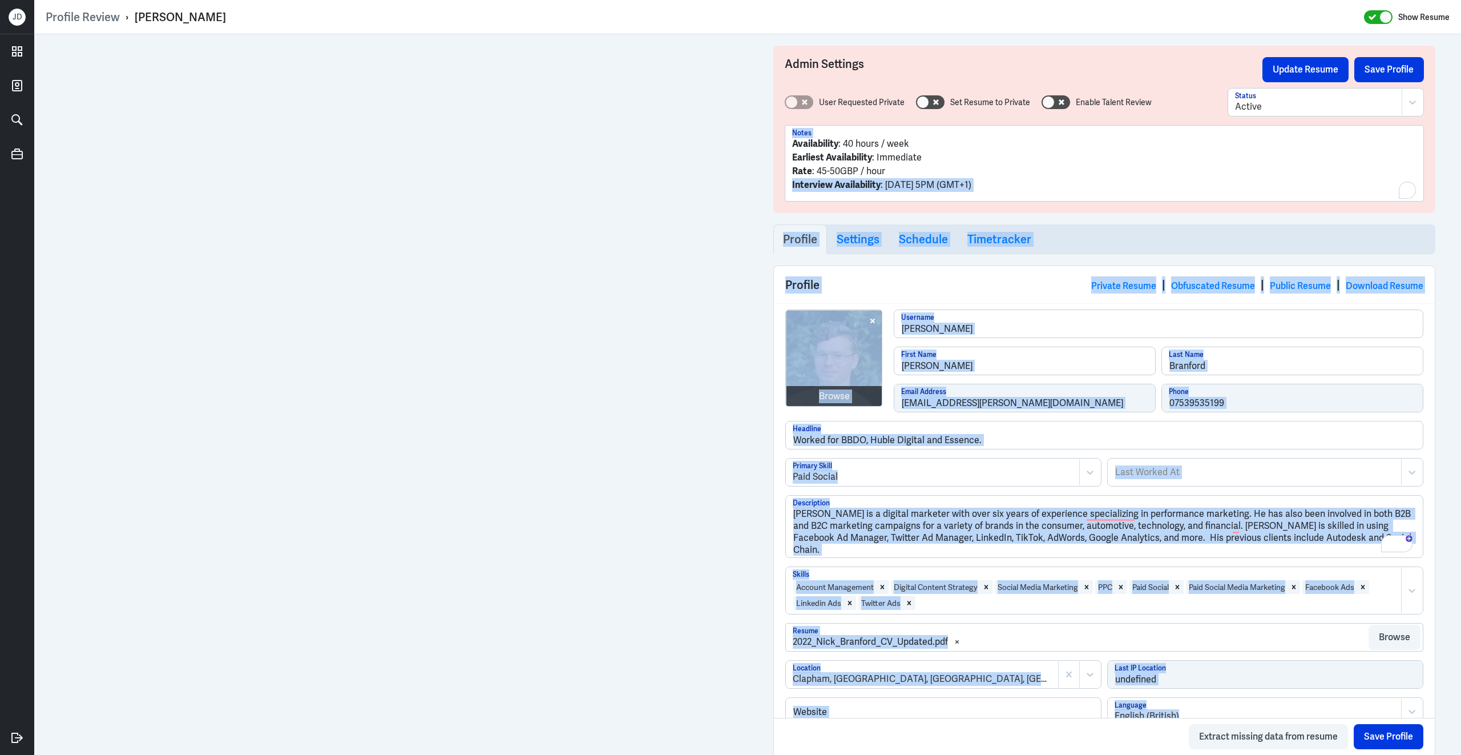
drag, startPoint x: 1323, startPoint y: 350, endPoint x: 835, endPoint y: 412, distance: 492.0
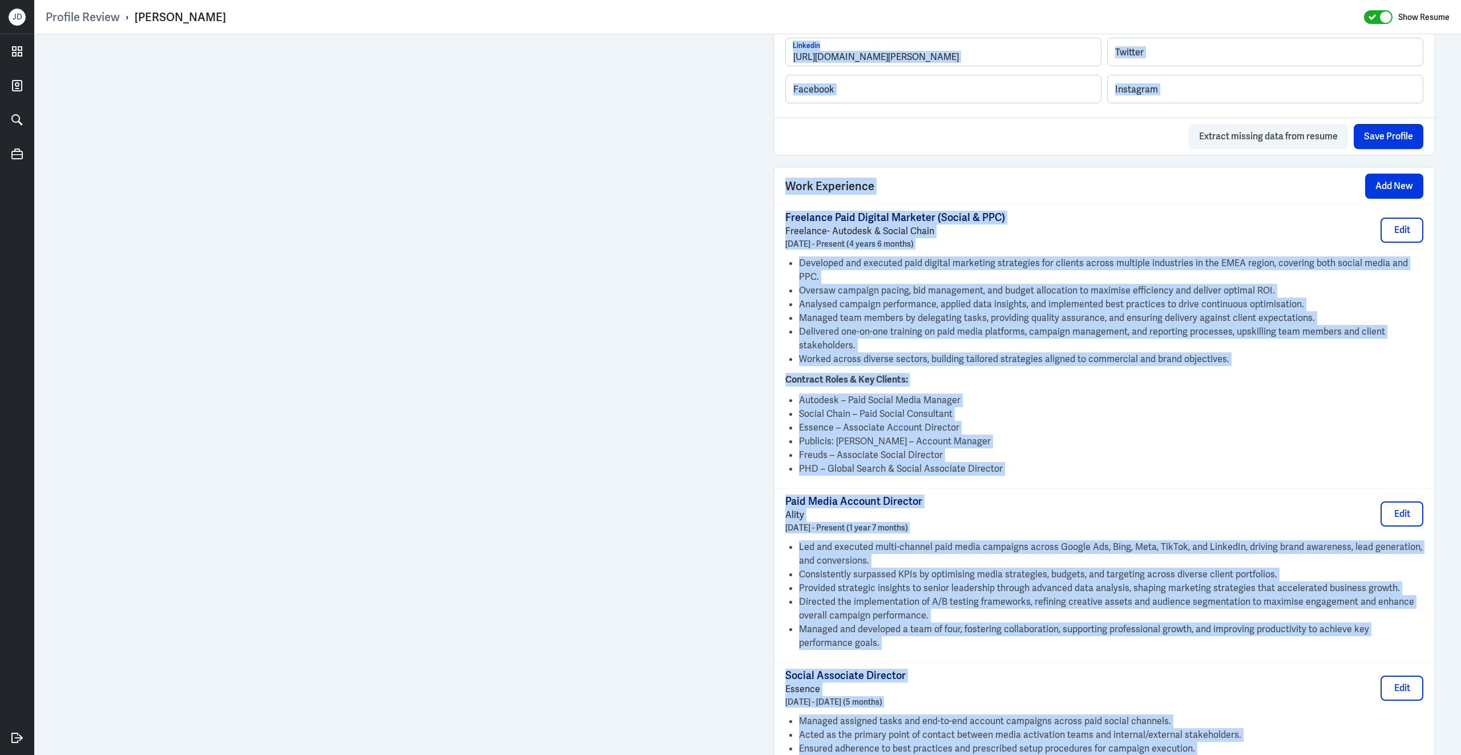
click at [1160, 558] on li "Led and executed multi-channel paid media campaigns across Google Ads, Bing, Me…" at bounding box center [1111, 553] width 624 height 27
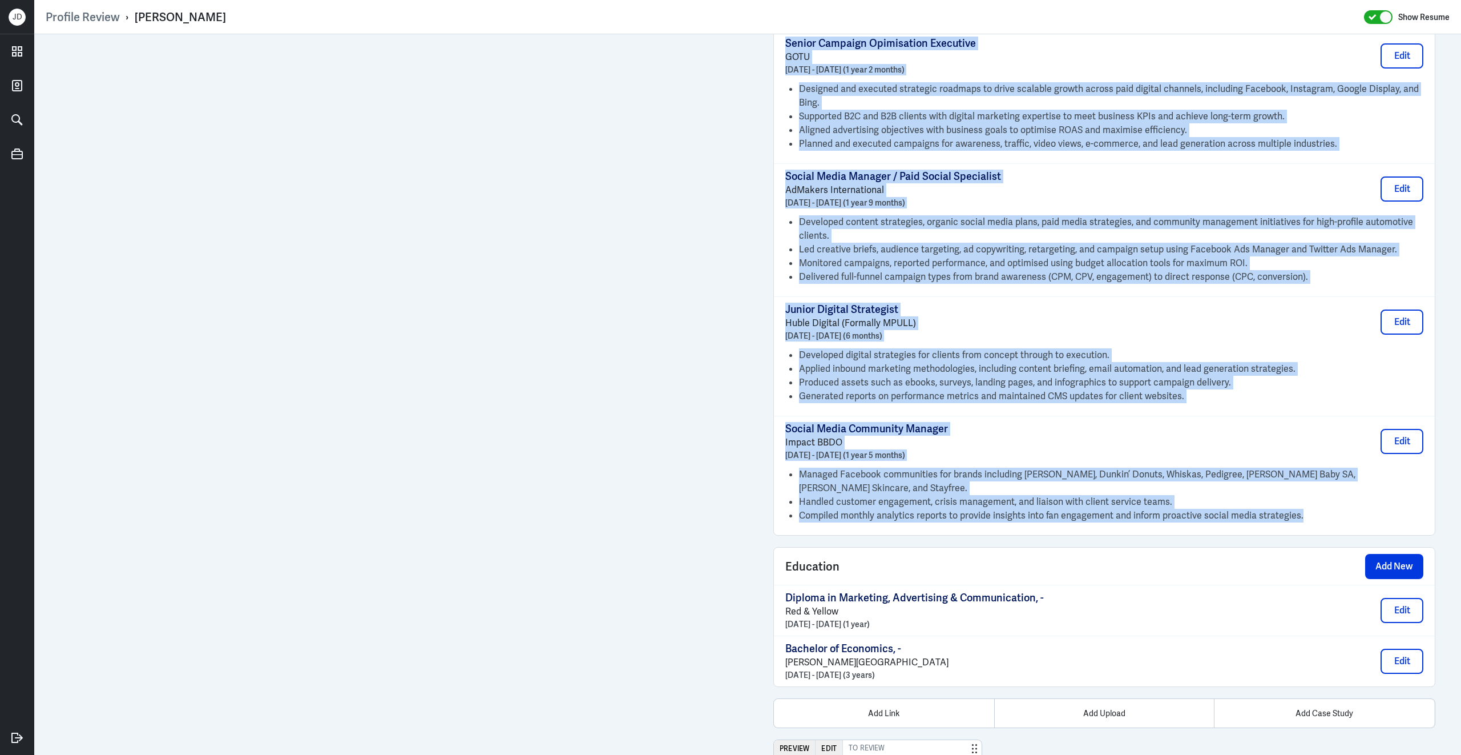
drag, startPoint x: 784, startPoint y: 216, endPoint x: 1289, endPoint y: 530, distance: 594.9
copy div "Freelance Paid Digital Marketer (Social & PPC) Freelance- Autodesk & Social Cha…"
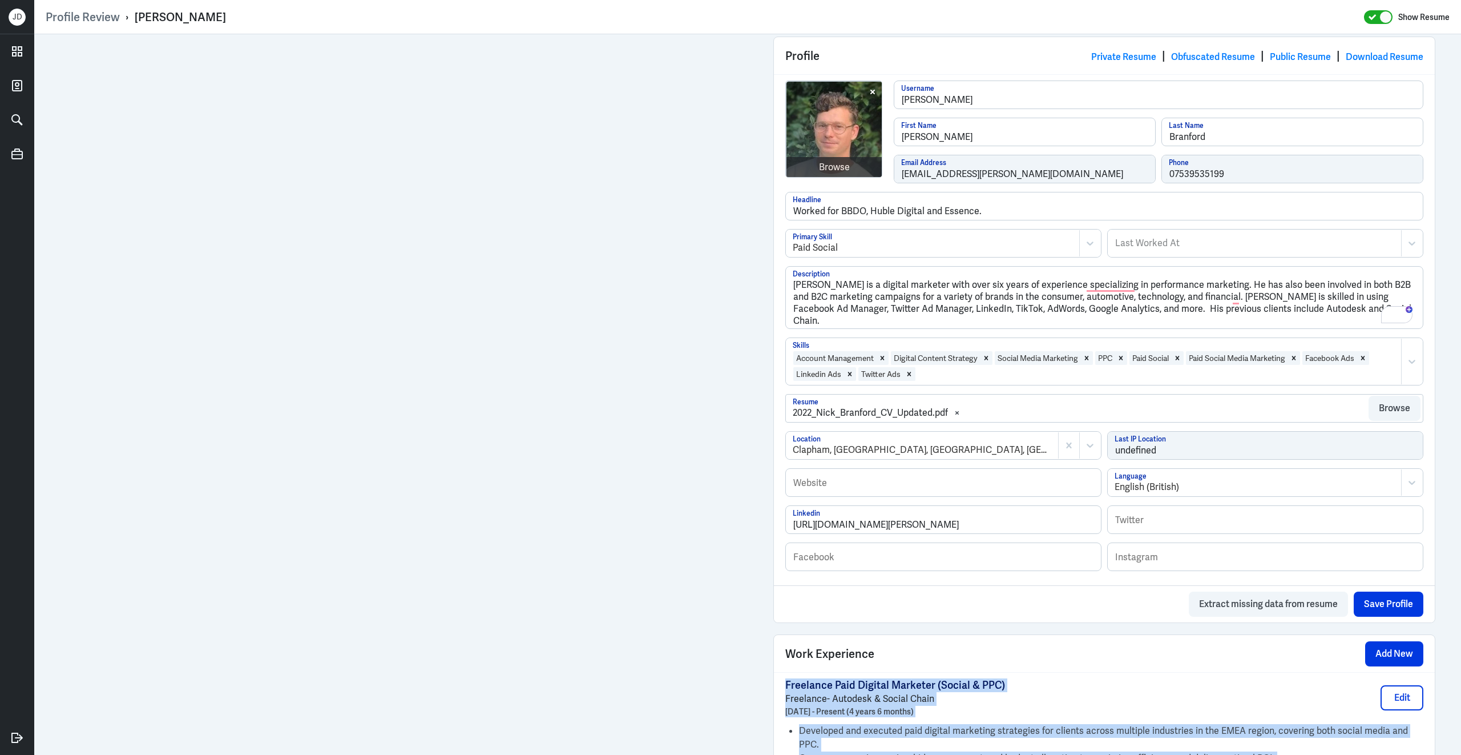
scroll to position [0, 0]
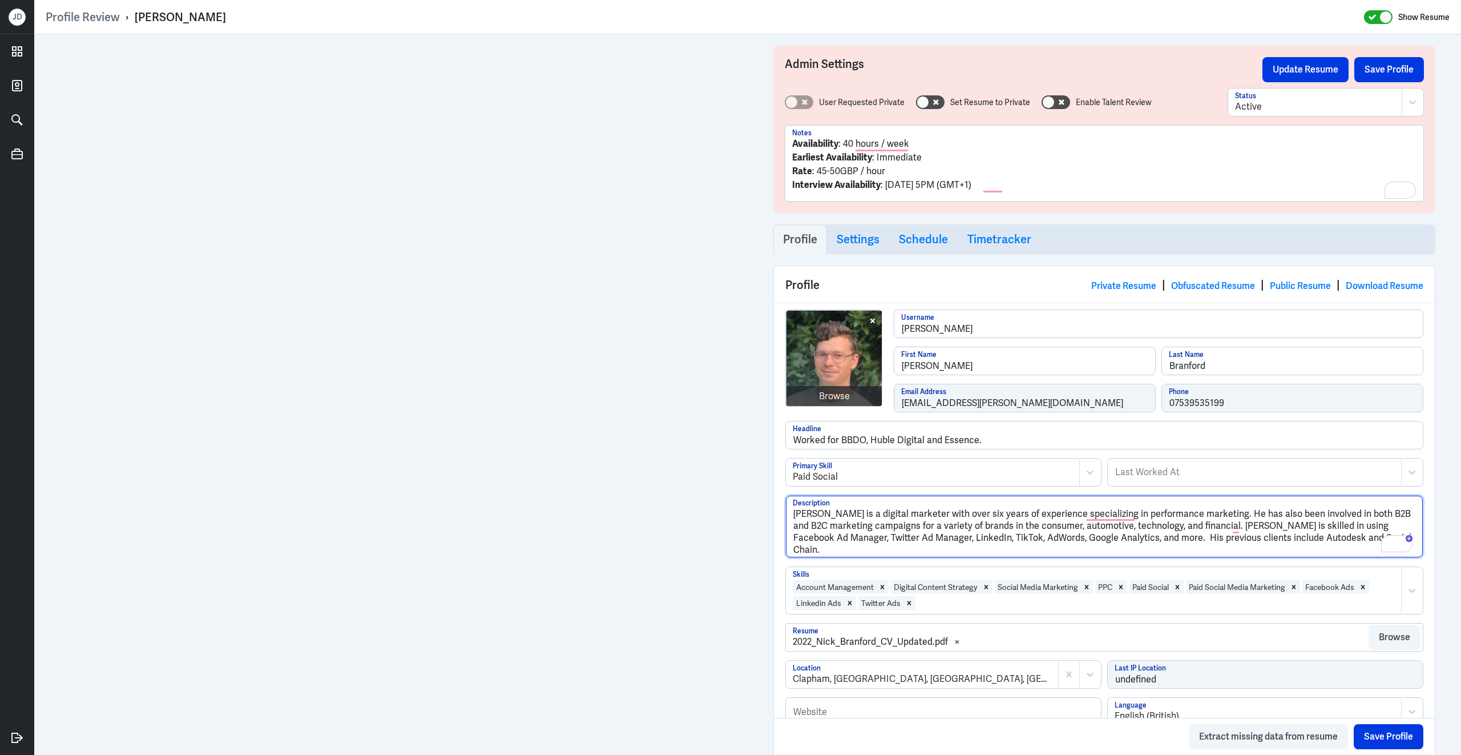
click at [943, 530] on textarea "Nicholas Branford is a digital marketer with over six years of experience speci…" at bounding box center [1104, 526] width 637 height 62
paste textarea "dford is a paid digital marketing specialist with extensive experience in socia…"
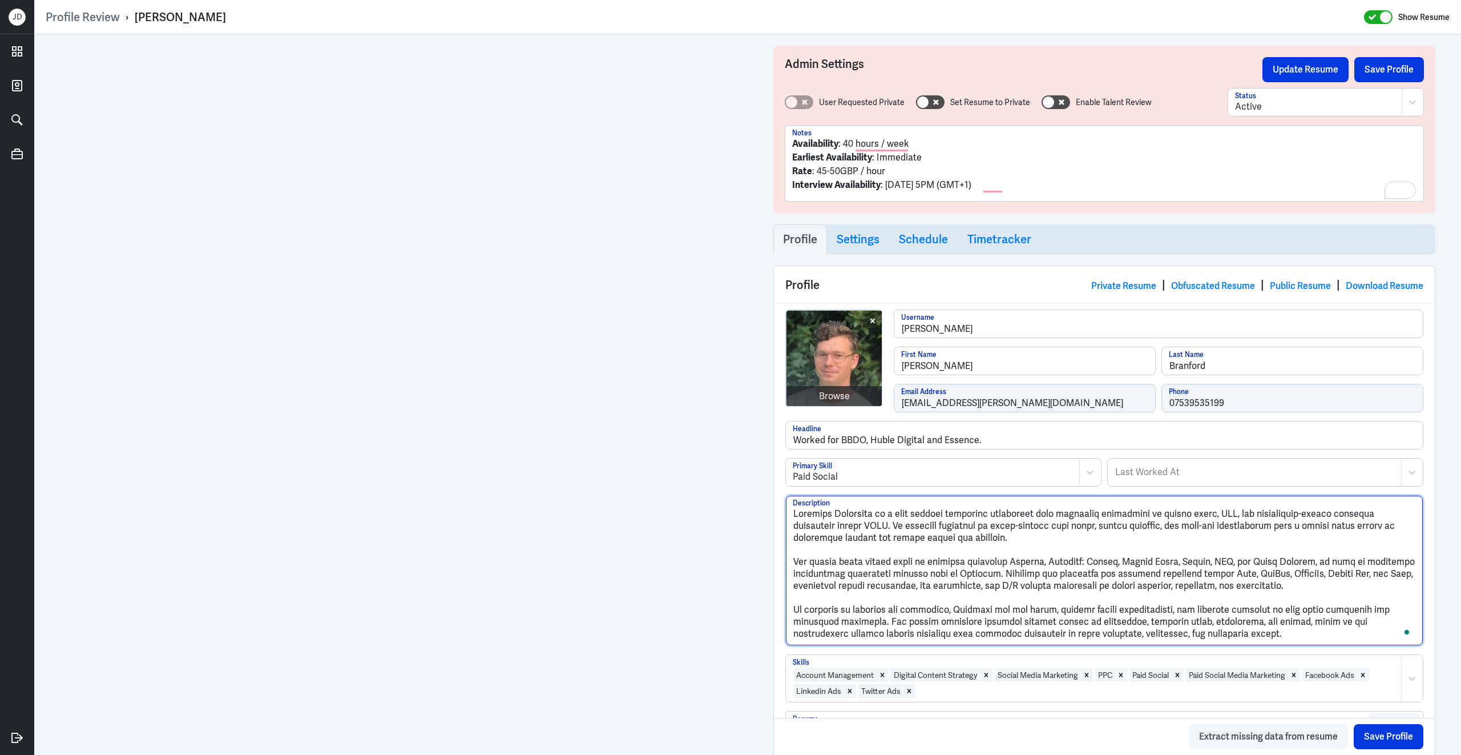
click at [796, 566] on textarea "Description" at bounding box center [1104, 570] width 637 height 150
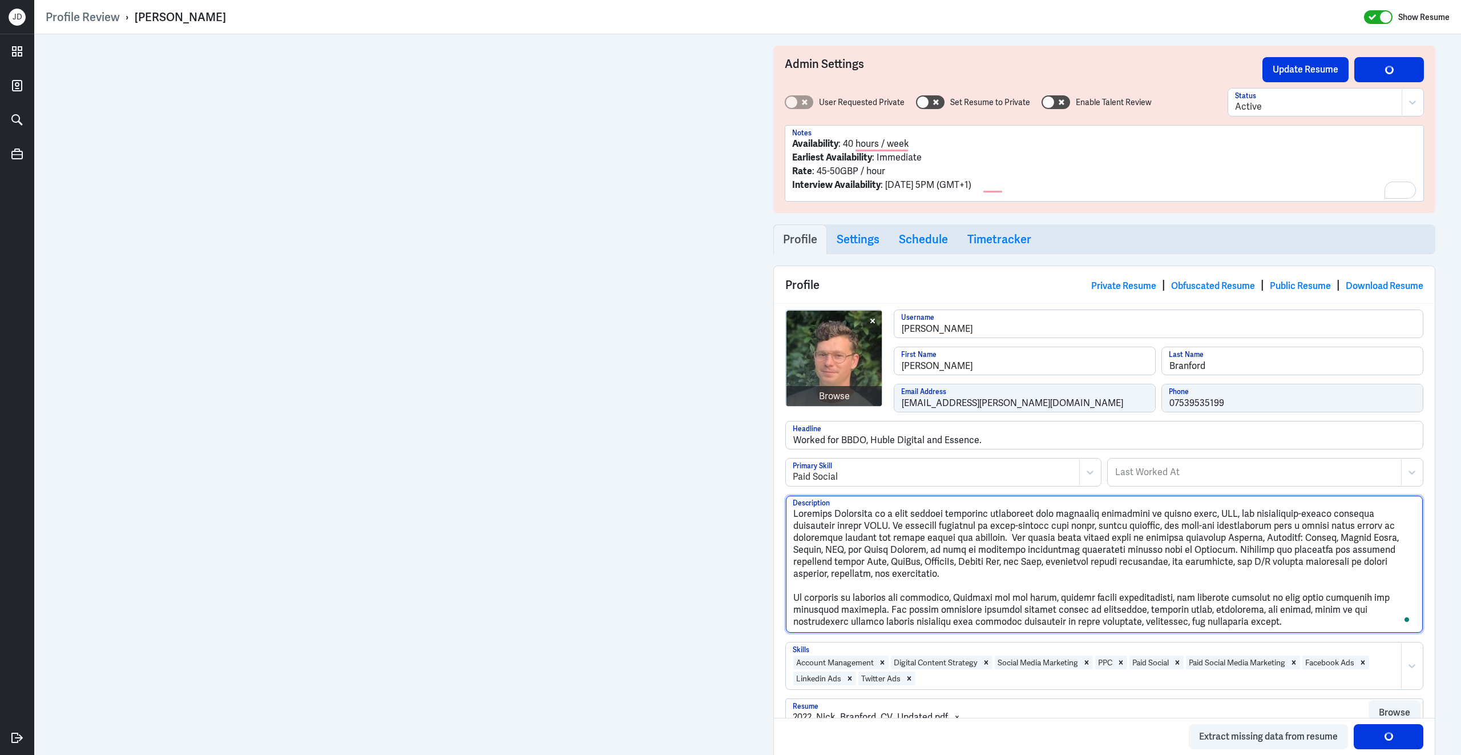
click at [792, 604] on textarea "Description" at bounding box center [1104, 563] width 637 height 137
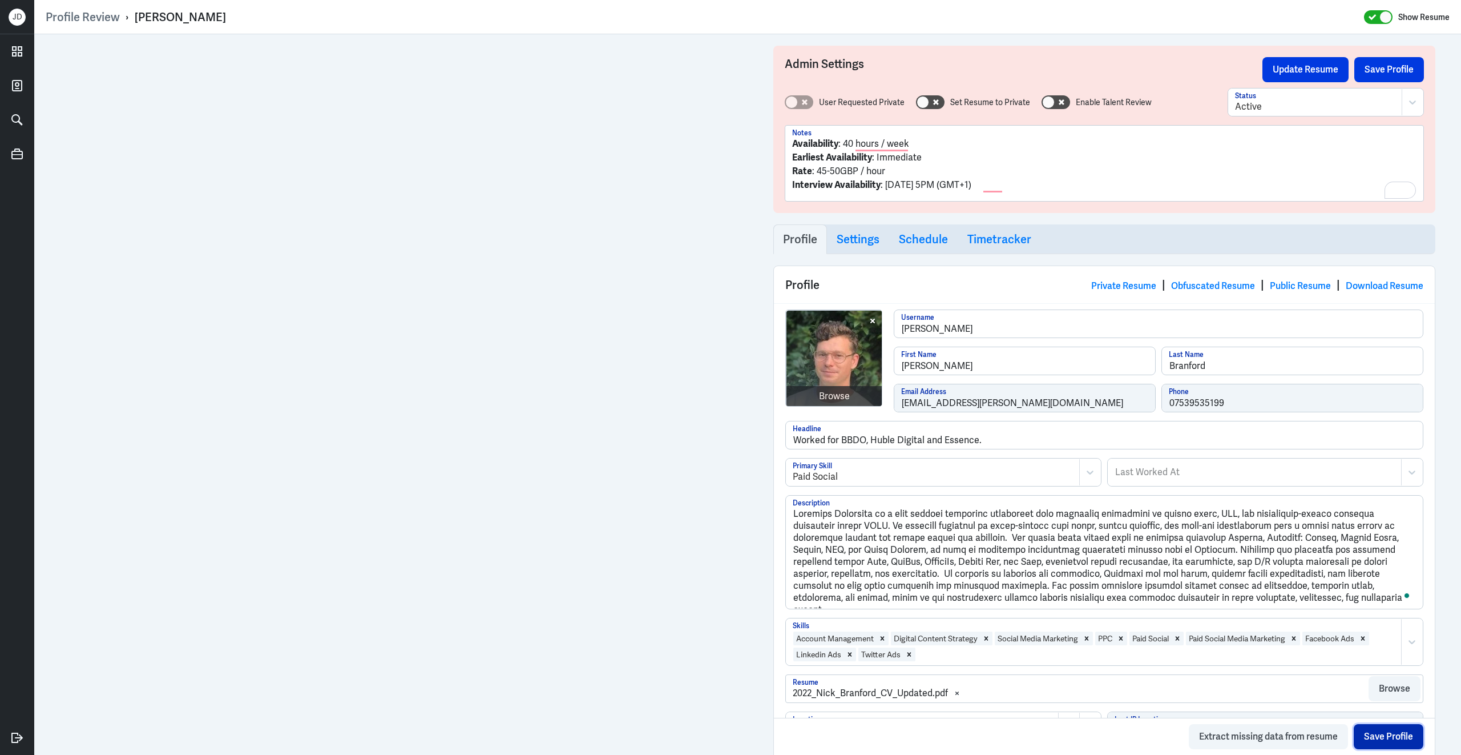
click at [1390, 737] on button "Save Profile" at bounding box center [1389, 736] width 70 height 25
click at [1396, 70] on button "Save Profile" at bounding box center [1390, 69] width 70 height 25
click at [1269, 67] on button "Update Resume" at bounding box center [1306, 69] width 86 height 25
click at [1199, 279] on div "Private Resume | Obfuscated Resume | Public Resume | Download Resume" at bounding box center [1257, 284] width 332 height 17
click at [1197, 287] on link "Obfuscated Resume" at bounding box center [1213, 286] width 84 height 12
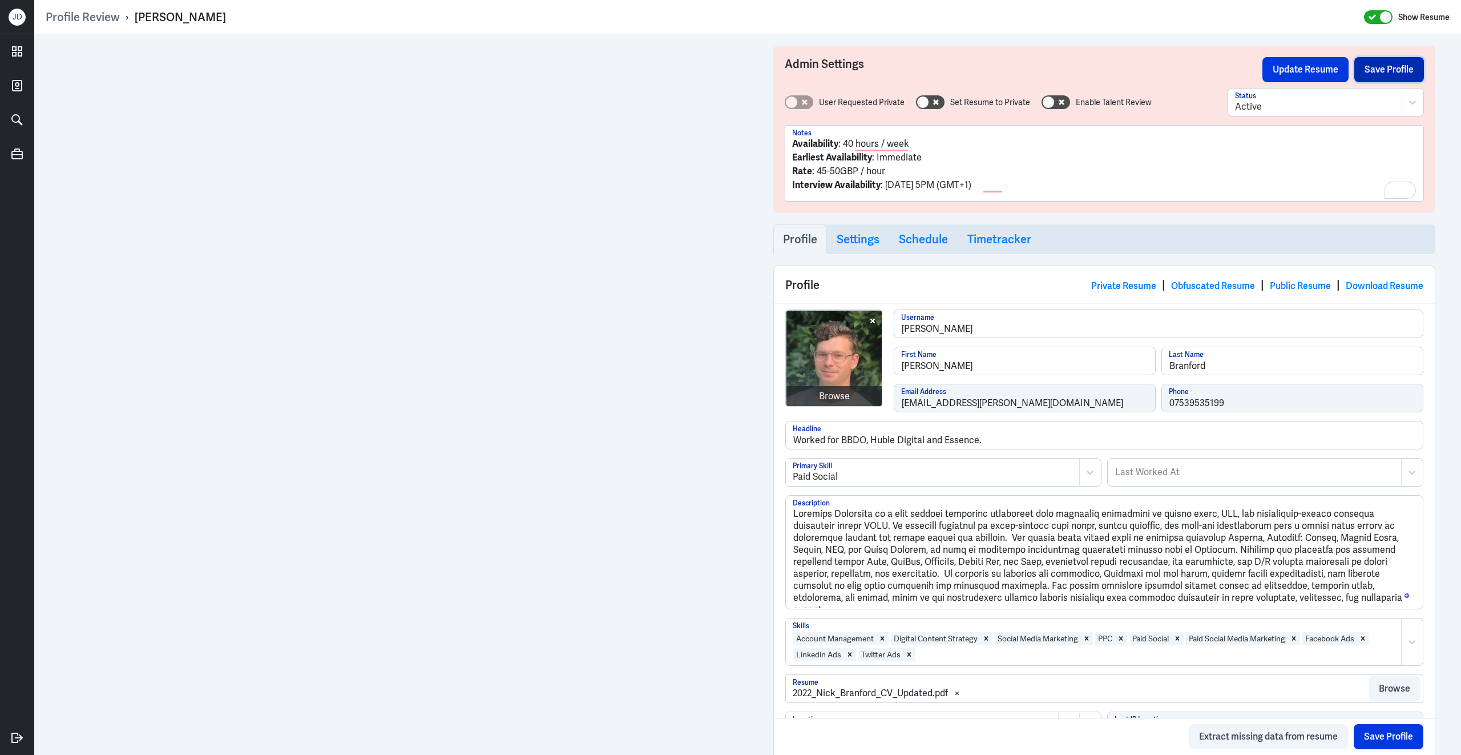
click at [1378, 70] on button "Save Profile" at bounding box center [1390, 69] width 70 height 25
click at [1281, 70] on button "Update Resume" at bounding box center [1306, 69] width 86 height 25
click at [1179, 288] on link "Obfuscated Resume" at bounding box center [1213, 286] width 84 height 12
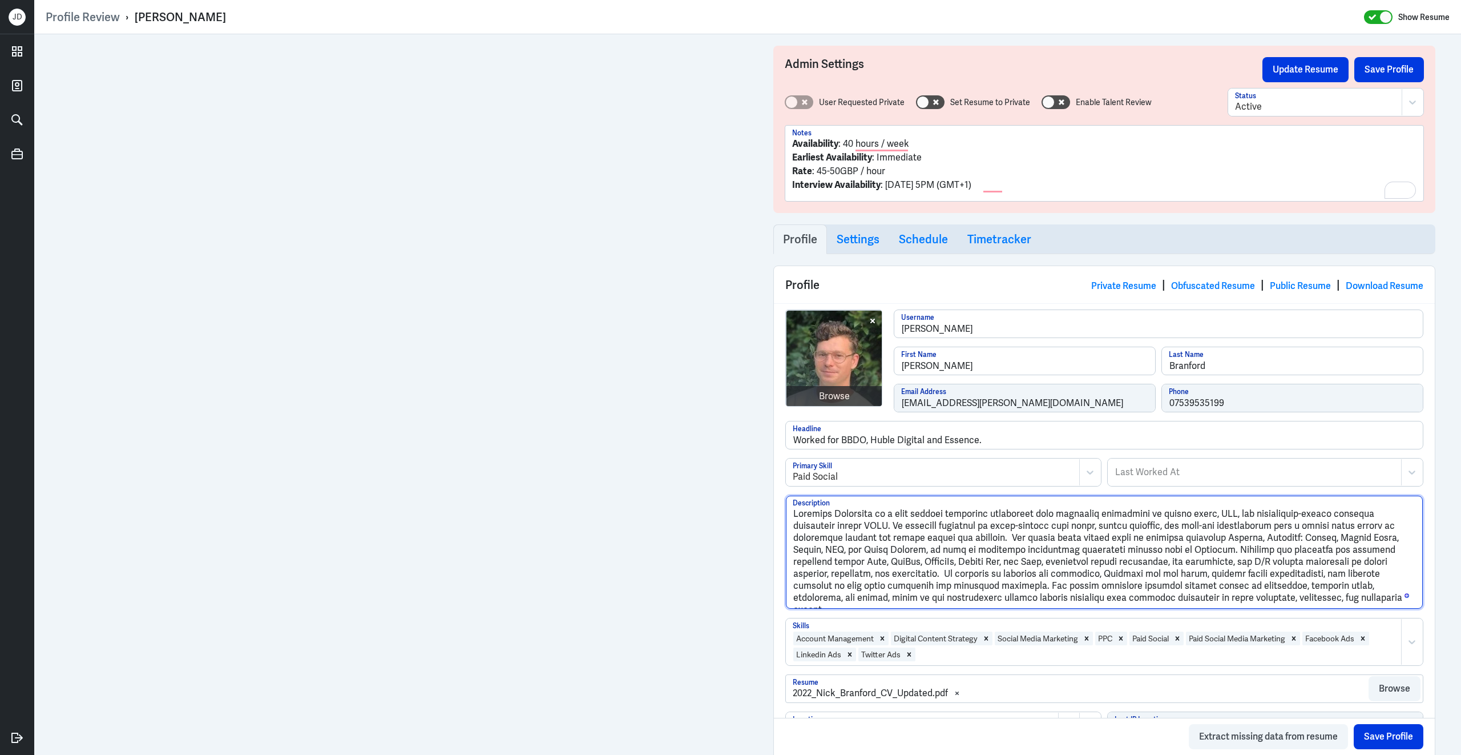
click at [874, 518] on textarea "Description" at bounding box center [1104, 551] width 637 height 113
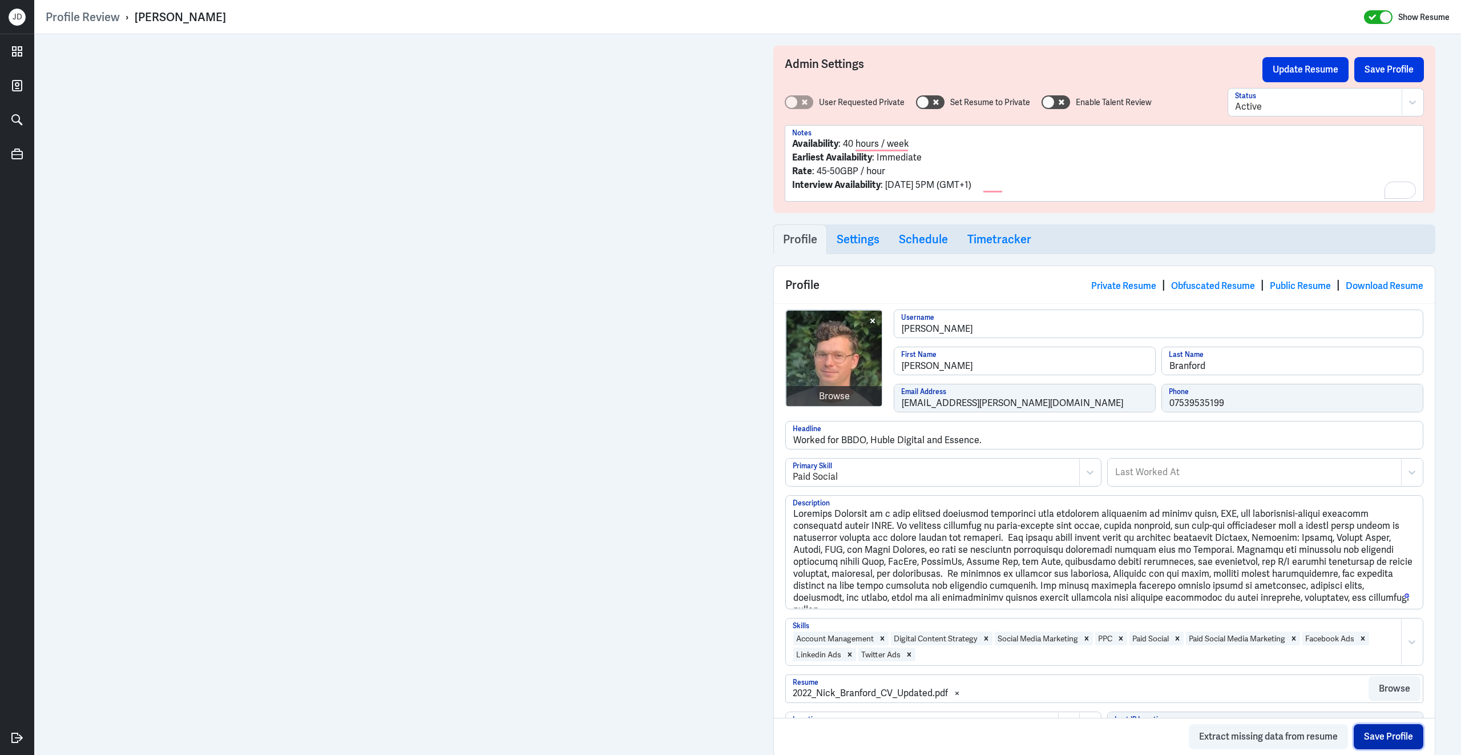
click at [1403, 740] on button "Save Profile" at bounding box center [1389, 736] width 70 height 25
click at [1390, 72] on button "Save Profile" at bounding box center [1390, 69] width 70 height 25
click at [1305, 62] on button "Update Resume" at bounding box center [1306, 69] width 86 height 25
click at [1329, 75] on button "Update Resume" at bounding box center [1306, 69] width 86 height 25
click at [1190, 289] on link "Obfuscated Resume" at bounding box center [1213, 286] width 84 height 12
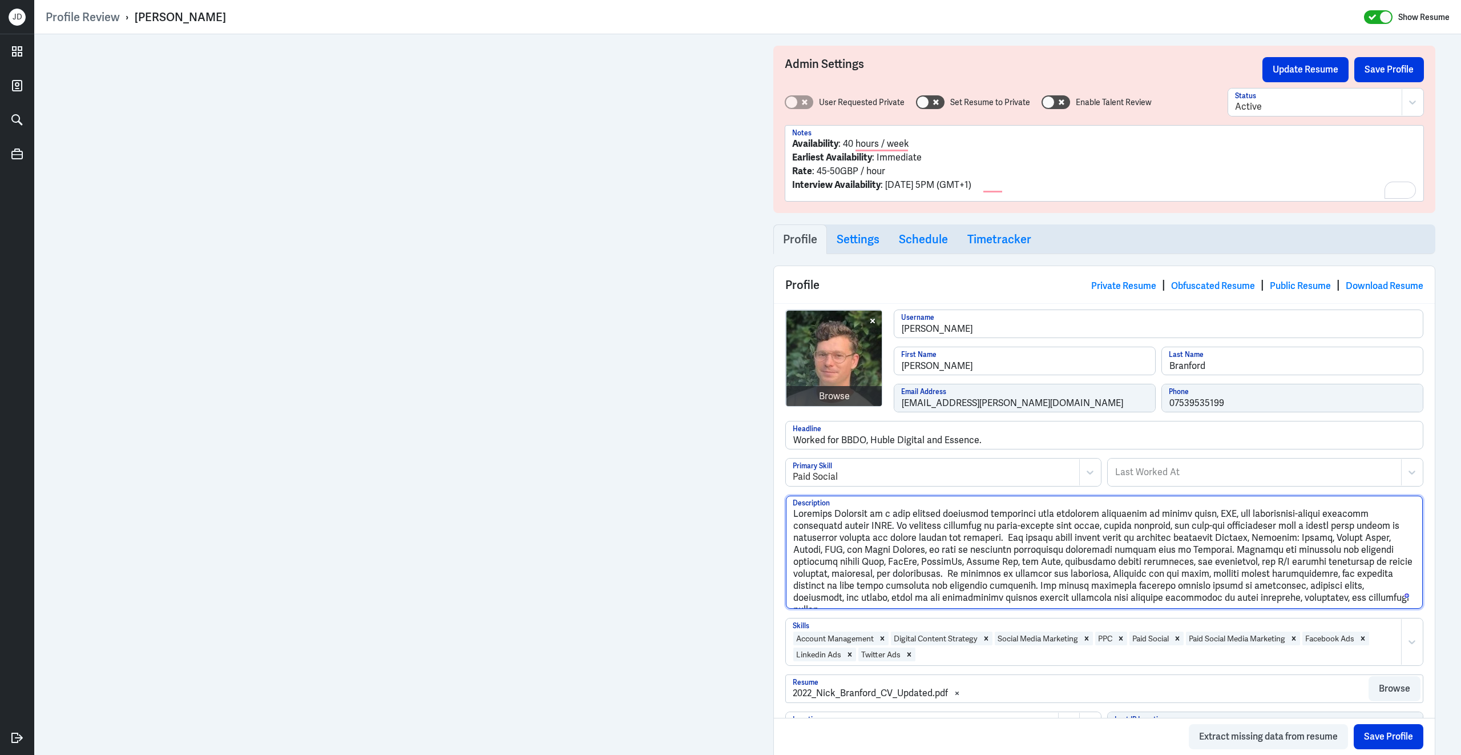
drag, startPoint x: 832, startPoint y: 517, endPoint x: 865, endPoint y: 517, distance: 33.7
click at [866, 517] on textarea "Description" at bounding box center [1104, 551] width 637 height 113
type textarea "Nicholas Branford is a paid digital marketing specialist with extensive experie…"
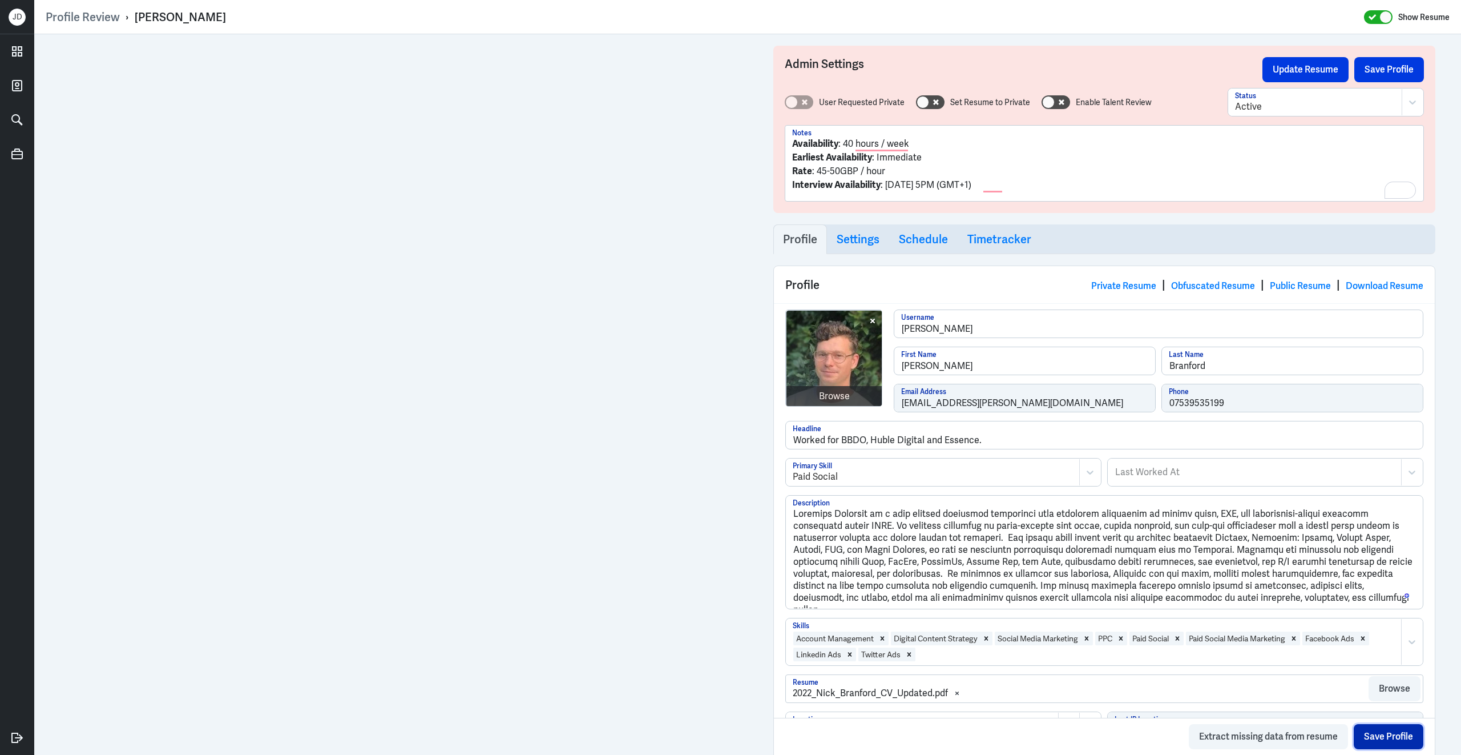
click at [1376, 732] on button "Save Profile" at bounding box center [1389, 736] width 70 height 25
click at [1399, 67] on button "Save Profile" at bounding box center [1390, 69] width 70 height 25
click at [1316, 67] on button "Update Resume" at bounding box center [1306, 69] width 86 height 25
click at [1188, 284] on link "Obfuscated Resume" at bounding box center [1213, 286] width 84 height 12
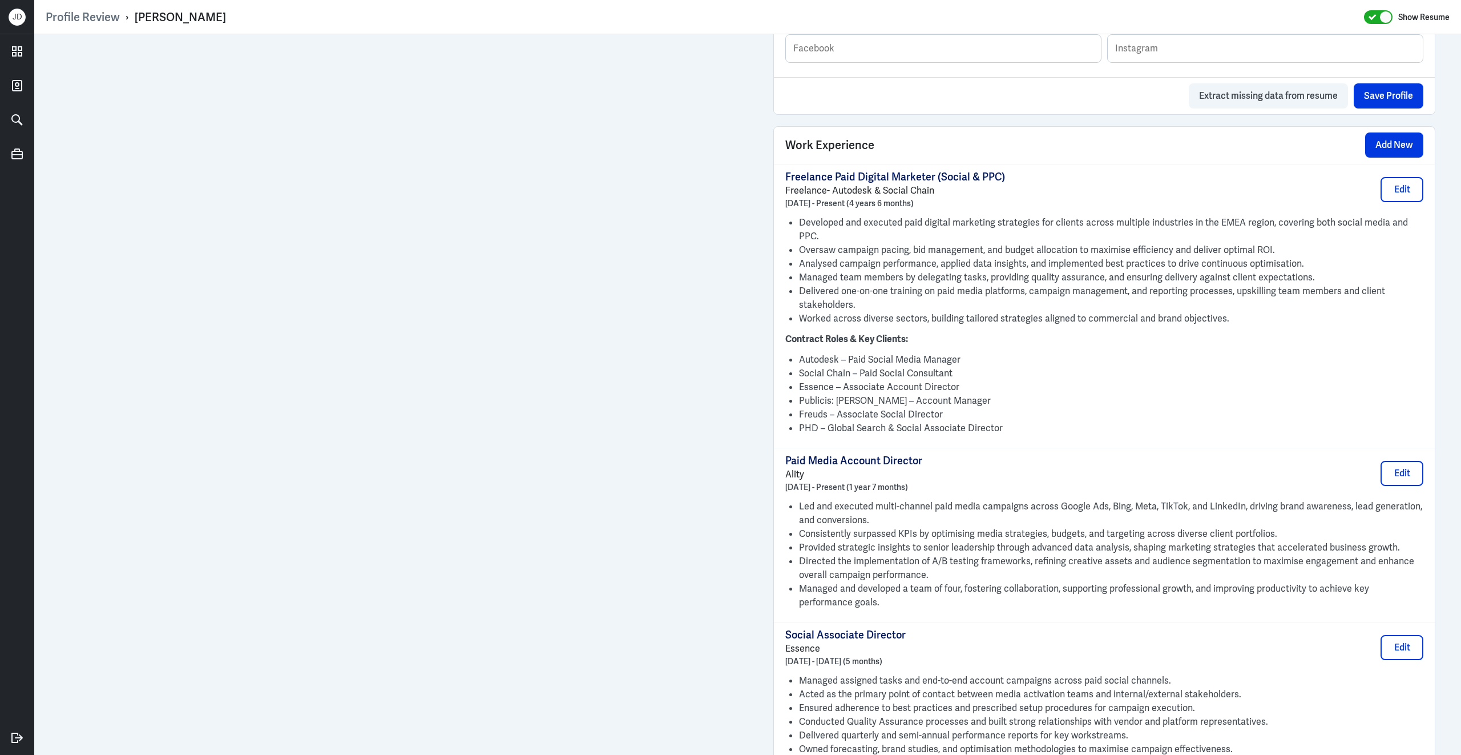
scroll to position [565, 0]
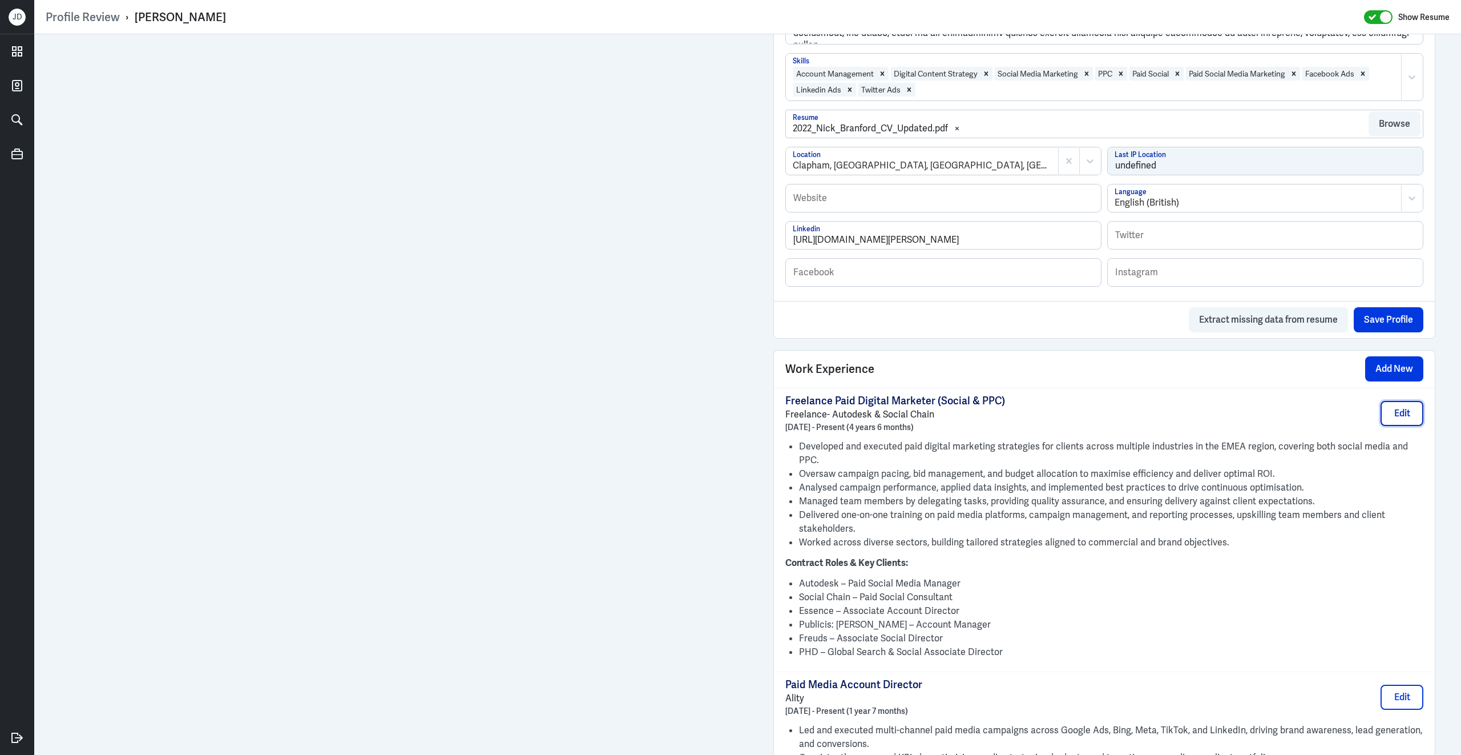
click at [1407, 422] on button "Edit" at bounding box center [1402, 413] width 43 height 25
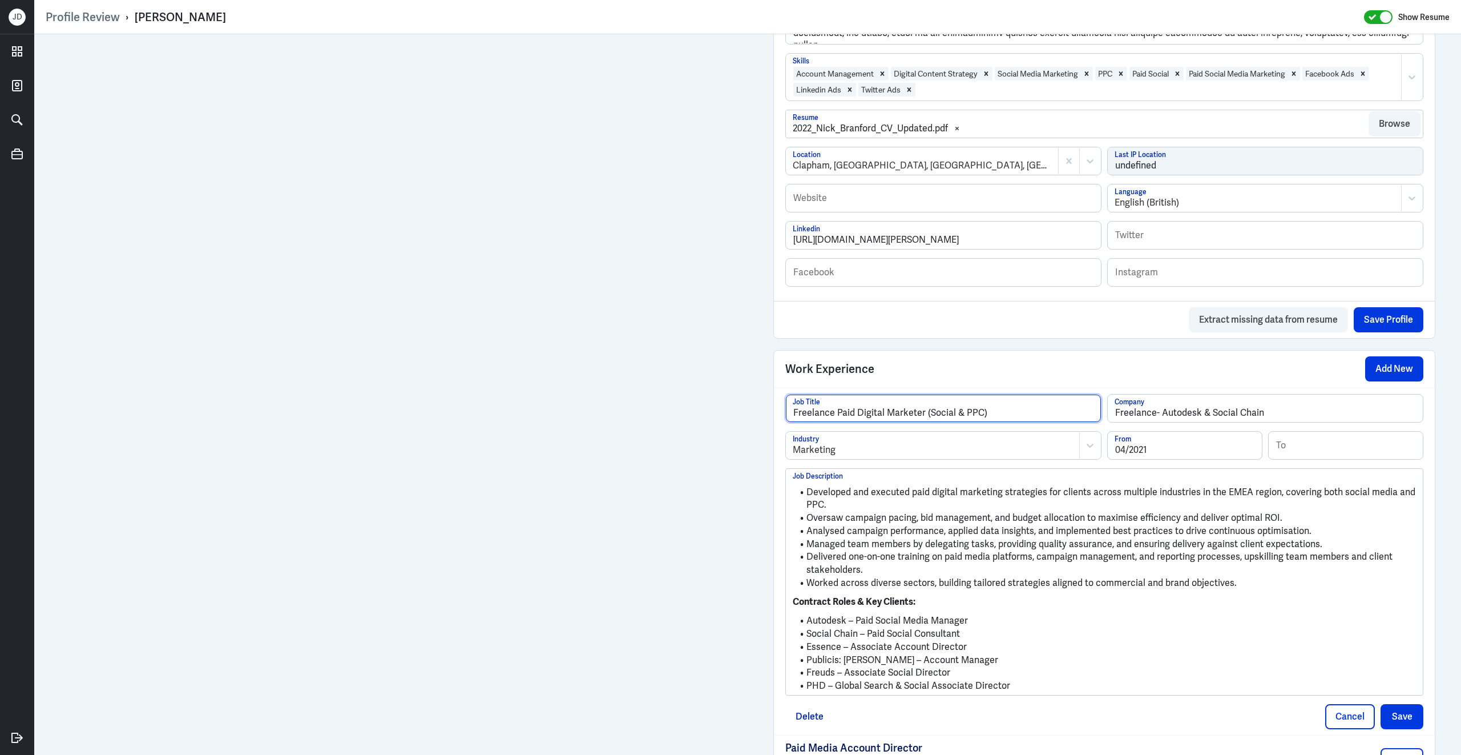
drag, startPoint x: 836, startPoint y: 424, endPoint x: 757, endPoint y: 422, distance: 78.8
click at [757, 422] on div "Admin Settings Update Resume Save Profile User Requested Private Set Resume to …" at bounding box center [747, 711] width 1427 height 2483
type input "Paid Digital Marketer (Social & PPC)"
drag, startPoint x: 1300, startPoint y: 420, endPoint x: 1049, endPoint y: 414, distance: 251.8
click at [1048, 416] on div "Paid Digital Marketer (Social & PPC) Job Title Freelance- Autodesk & Social Cha…" at bounding box center [1104, 412] width 638 height 37
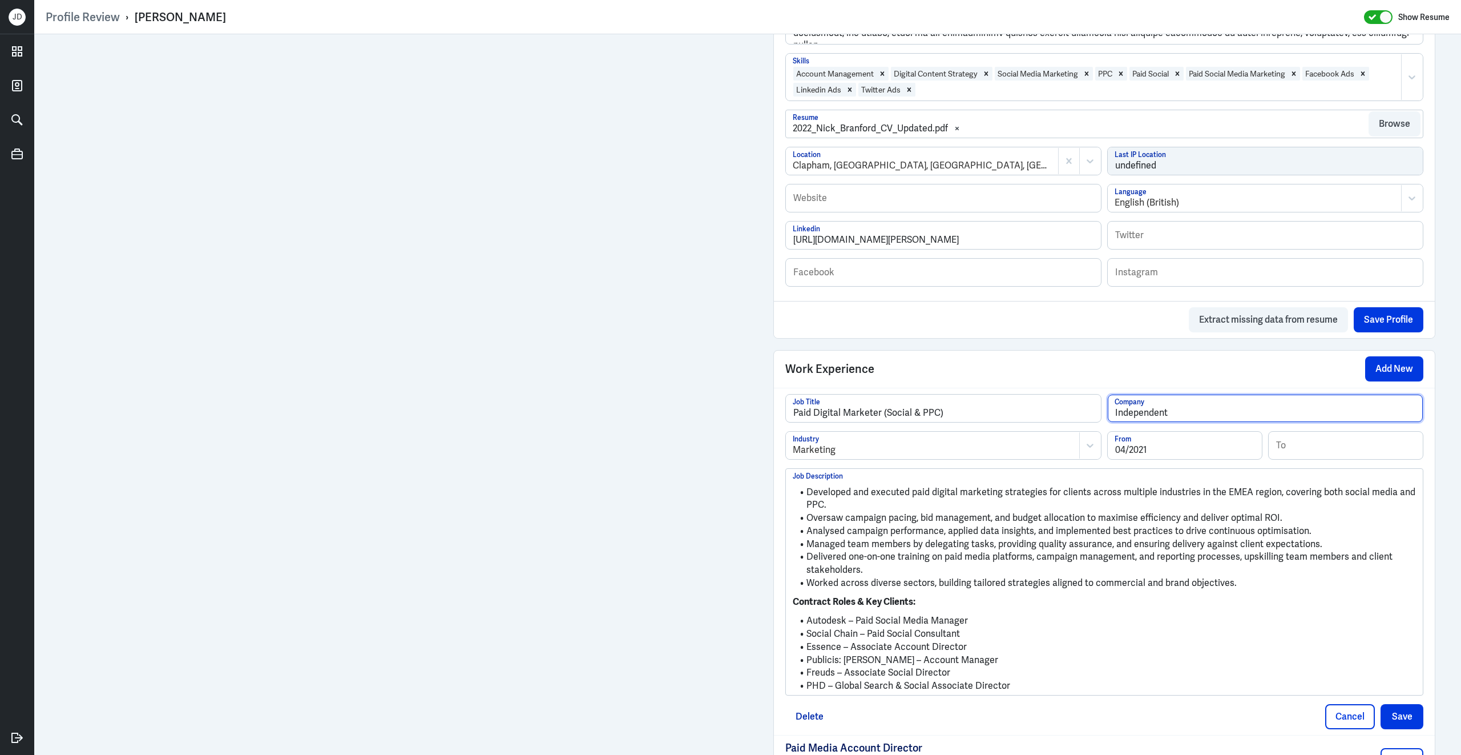
type input "Independent"
click at [952, 420] on input "Paid Digital Marketer (Social & PPC)" at bounding box center [943, 407] width 315 height 27
type input "Paid Digital Marketer (Social & PPC) Consultant"
click at [1397, 719] on button "Save" at bounding box center [1402, 716] width 43 height 25
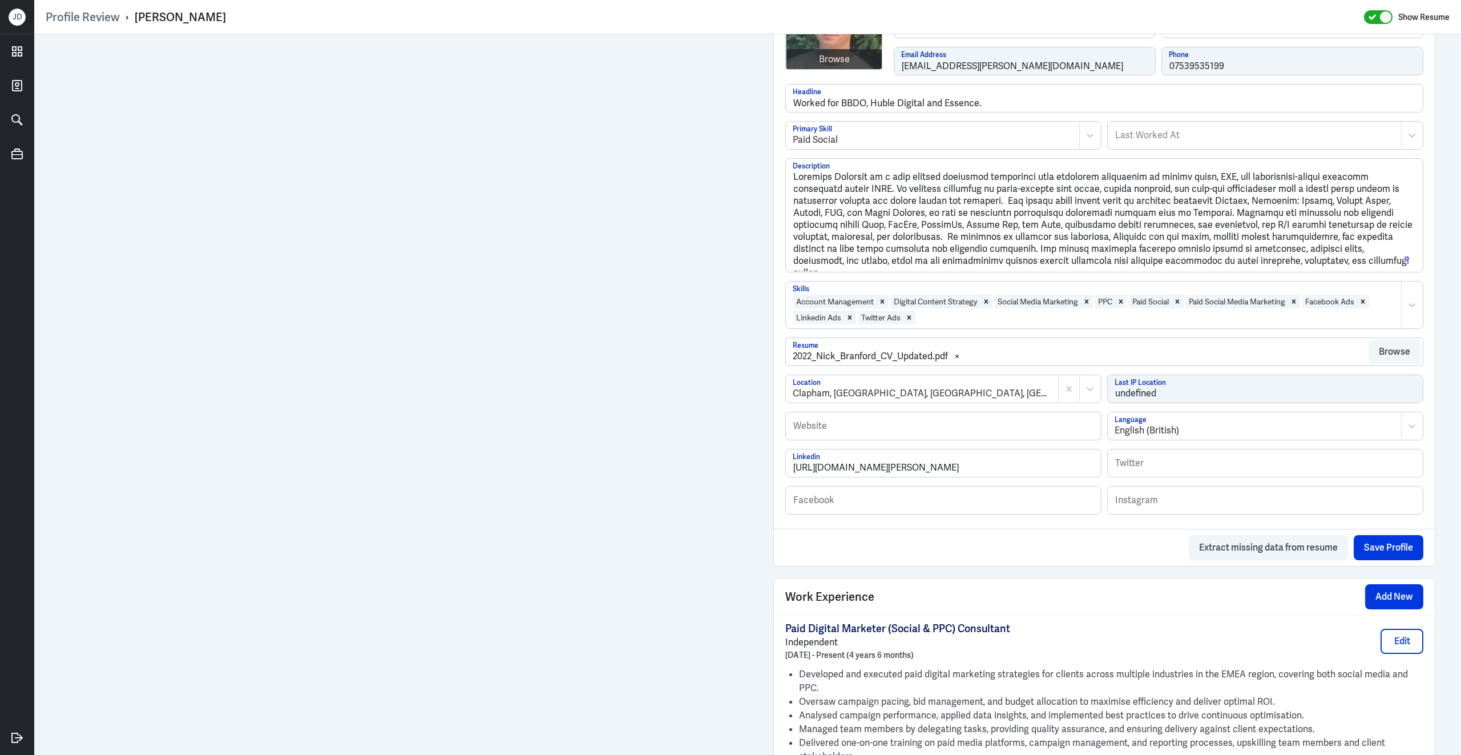
scroll to position [195, 0]
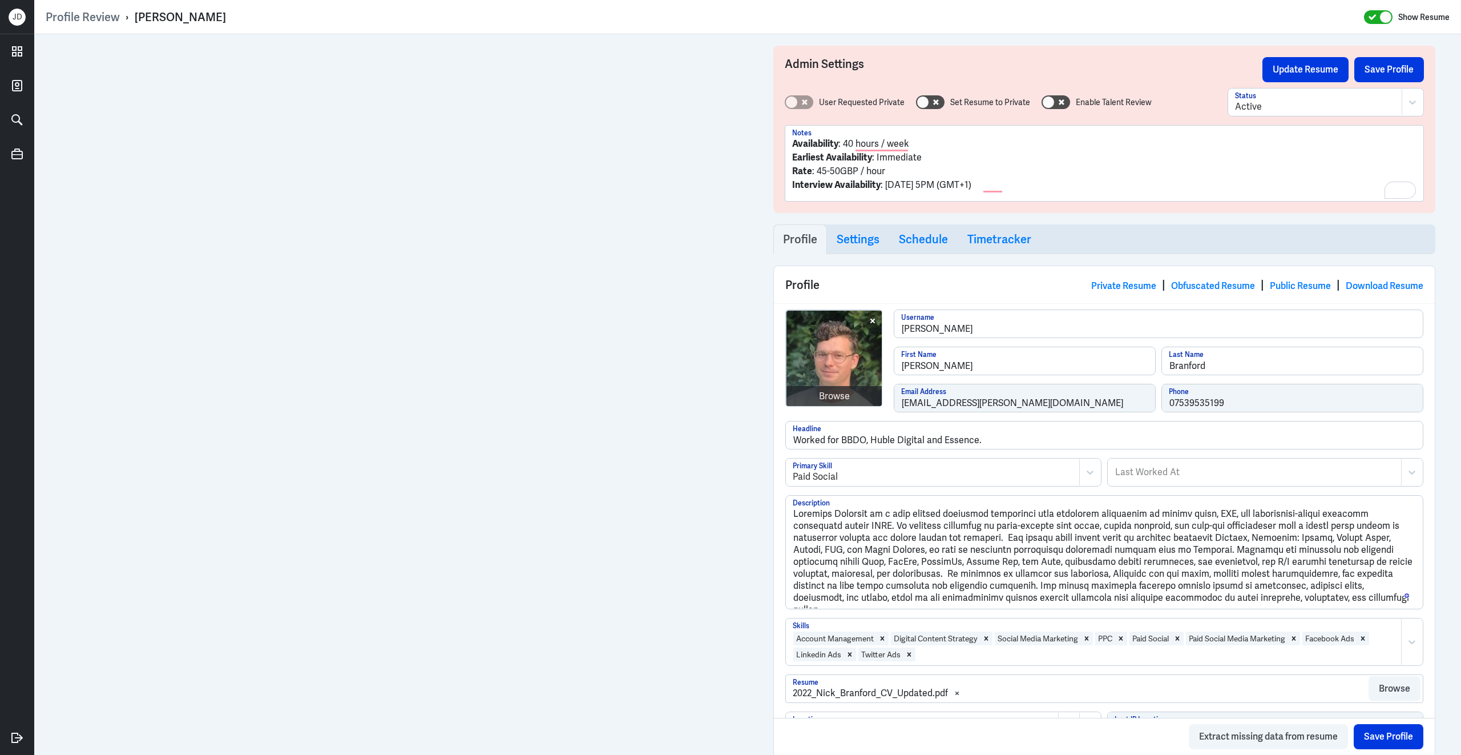
click at [1392, 56] on div "Admin Settings Update Resume Save Profile User Requested Private Set Resume to …" at bounding box center [1104, 129] width 662 height 167
click at [1391, 72] on button "Save Profile" at bounding box center [1390, 69] width 70 height 25
click at [1333, 71] on button "Update Resume" at bounding box center [1306, 69] width 86 height 25
click at [838, 397] on div "Browse" at bounding box center [834, 396] width 31 height 14
click at [1407, 82] on div "Admin Settings Update Resume Save Profile User Requested Private Set Resume to …" at bounding box center [1104, 129] width 662 height 167
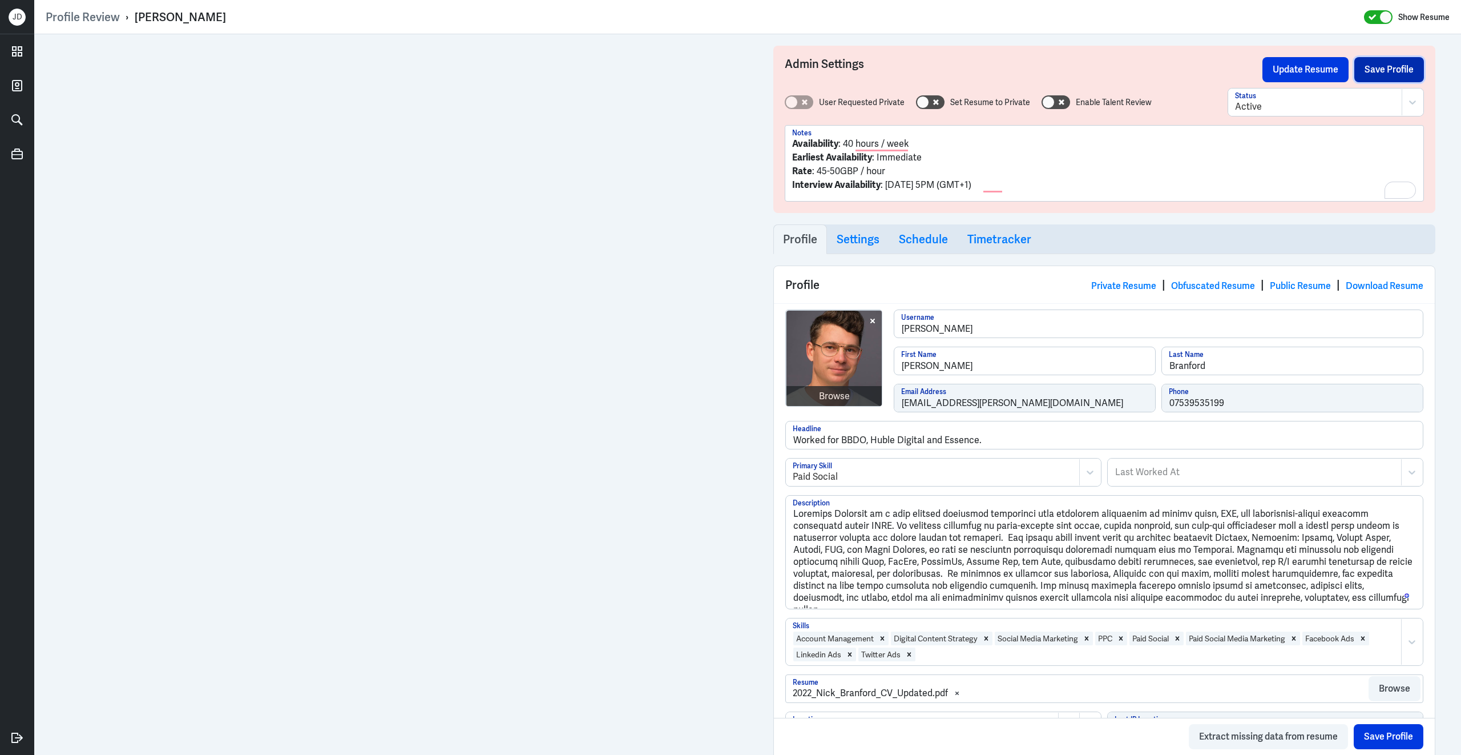
click at [1405, 75] on button "Save Profile" at bounding box center [1390, 69] width 70 height 25
click at [1290, 74] on button "Update Resume" at bounding box center [1306, 69] width 86 height 25
click at [1201, 286] on link "Obfuscated Resume" at bounding box center [1213, 286] width 84 height 12
click at [1398, 73] on button "Save Profile" at bounding box center [1390, 69] width 70 height 25
click at [1319, 73] on button "Update Resume" at bounding box center [1306, 69] width 86 height 25
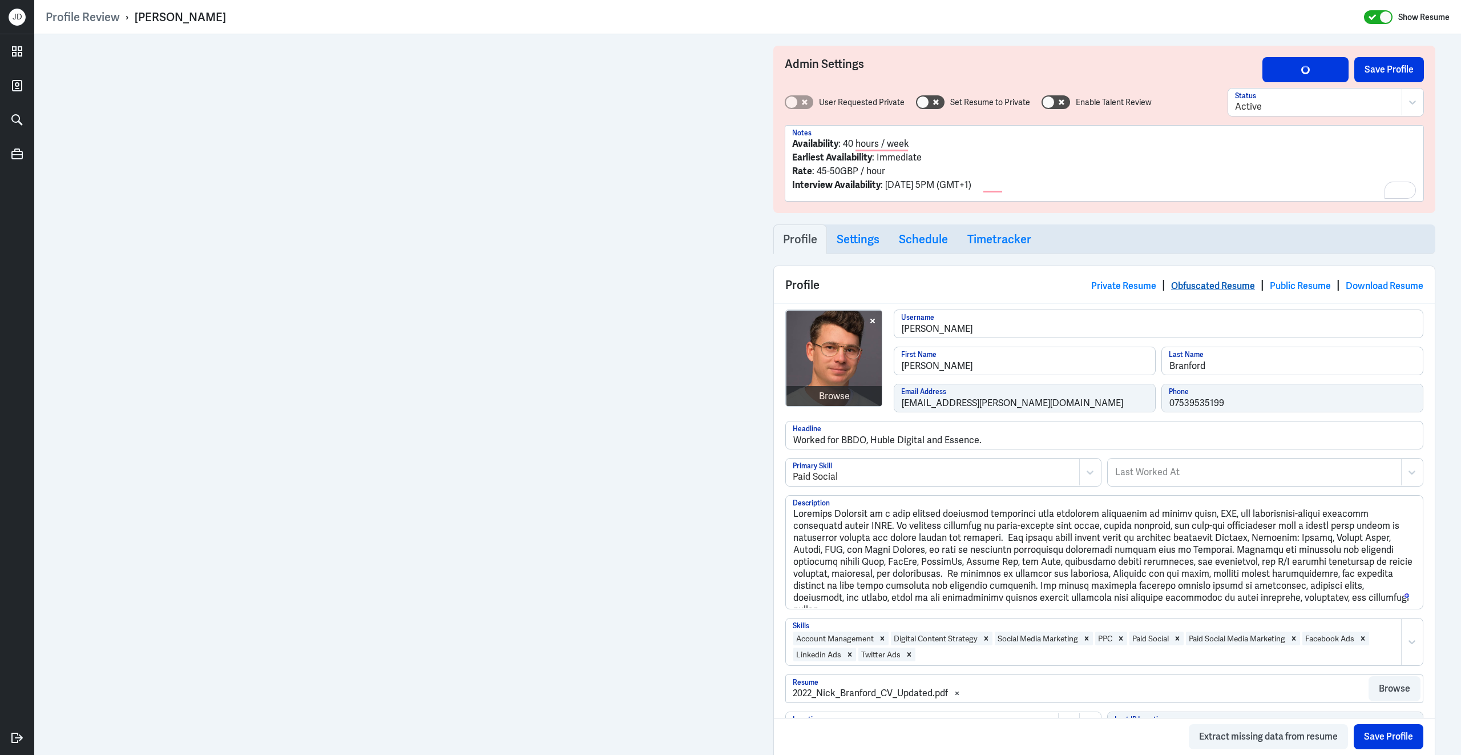
click at [1179, 284] on link "Obfuscated Resume" at bounding box center [1213, 286] width 84 height 12
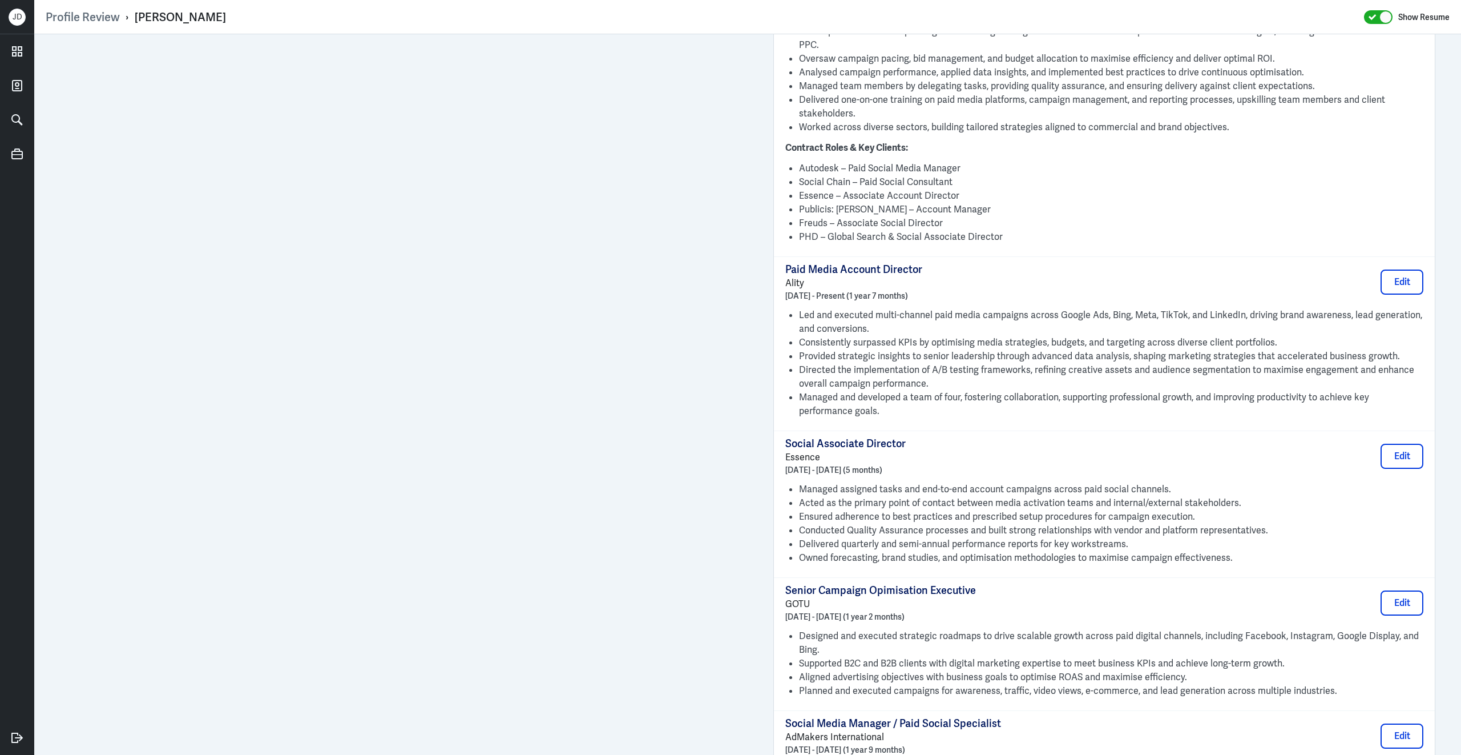
scroll to position [979, 0]
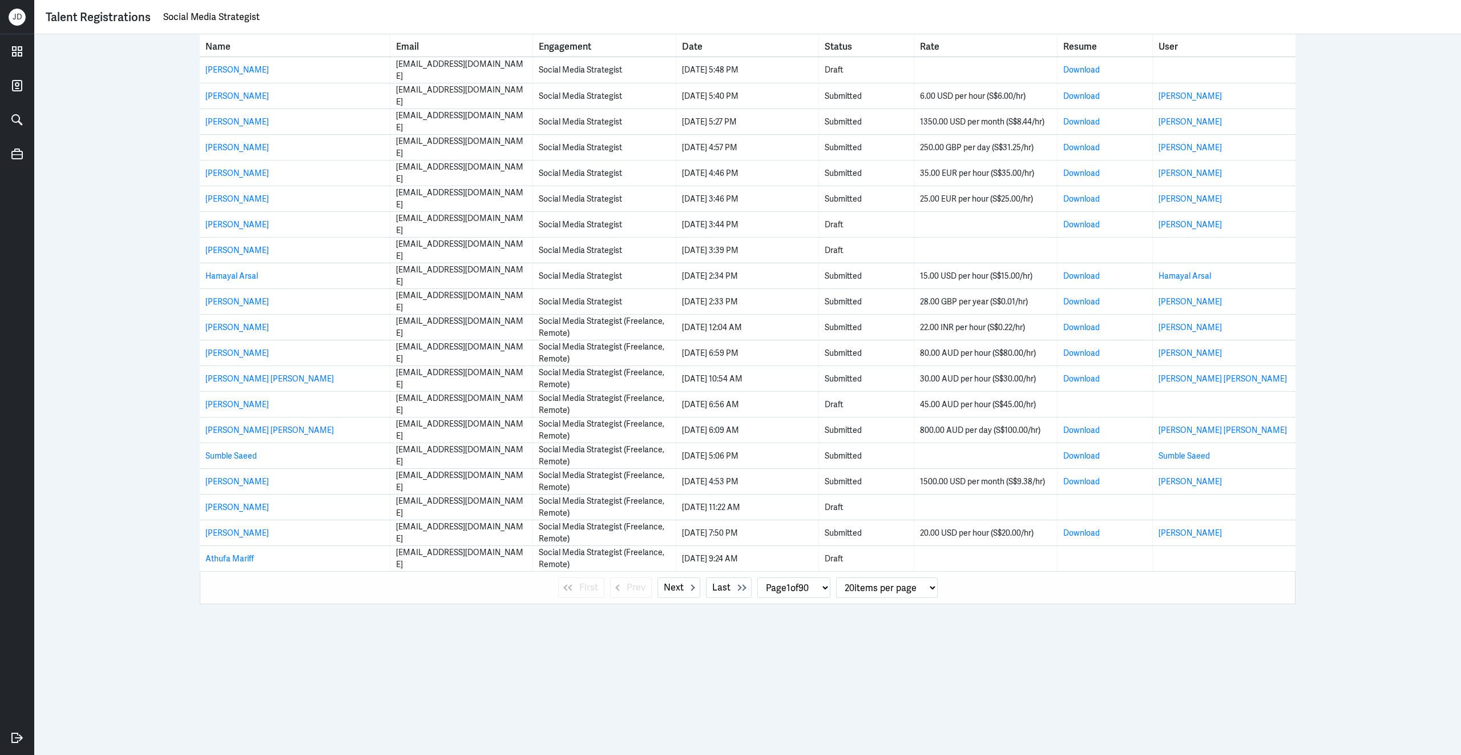
drag, startPoint x: 164, startPoint y: 18, endPoint x: 376, endPoint y: 22, distance: 212.4
click at [377, 22] on input "Social Media Strategist" at bounding box center [806, 17] width 1288 height 17
drag, startPoint x: 371, startPoint y: 22, endPoint x: 56, endPoint y: -11, distance: 316.8
click at [56, 0] on html "[PERSON_NAME] Talent Registrations Social Media Strategist Name Email Engagemen…" at bounding box center [730, 377] width 1461 height 755
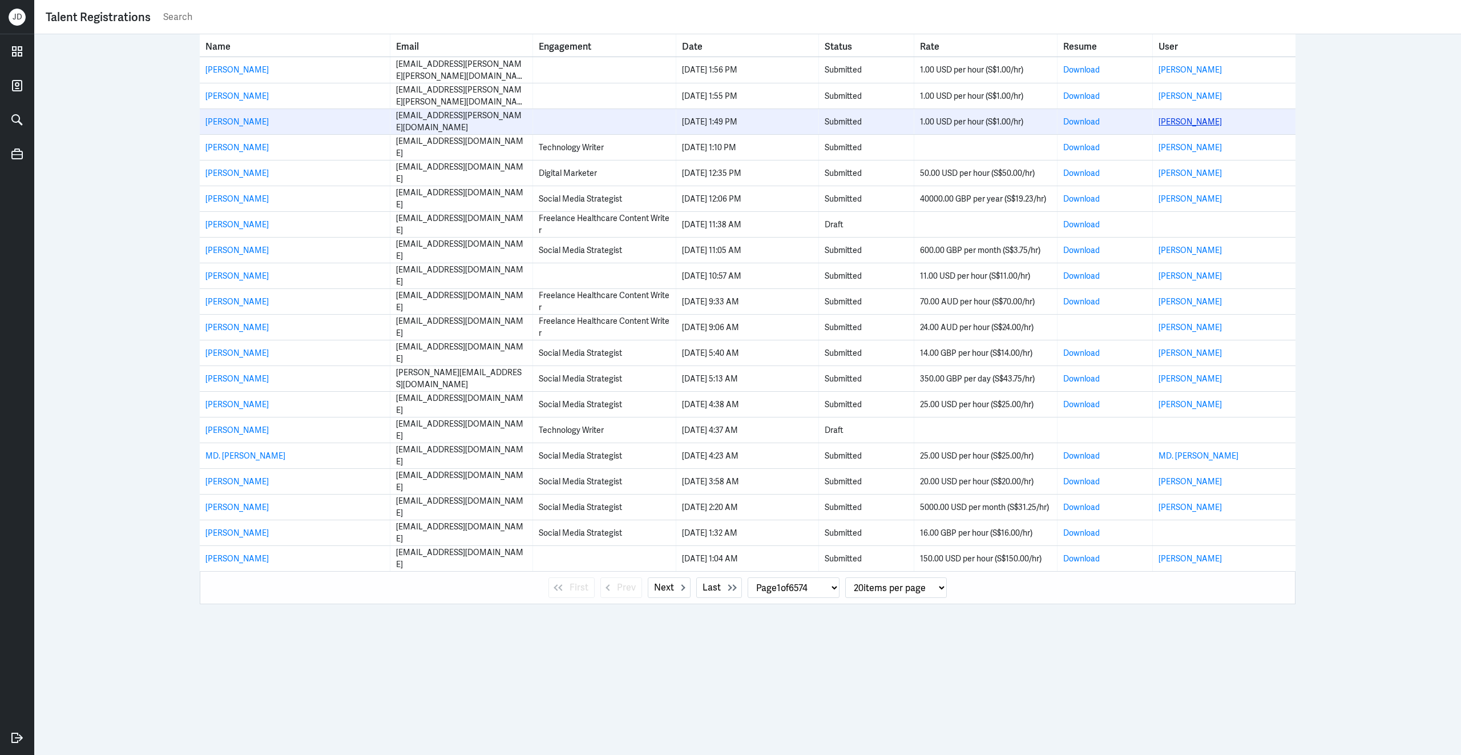
click at [1182, 126] on link "[PERSON_NAME]" at bounding box center [1190, 121] width 63 height 10
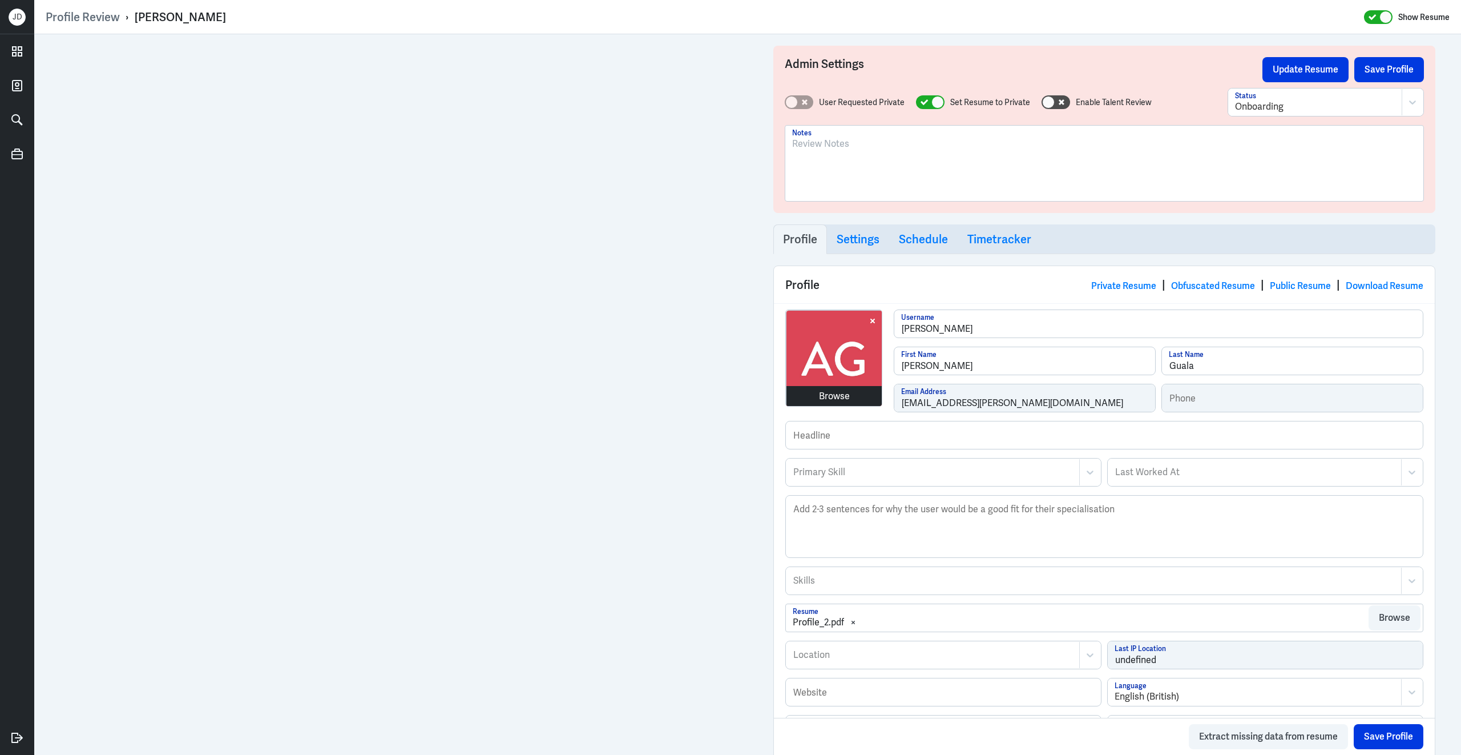
click at [832, 397] on div "Browse" at bounding box center [834, 396] width 31 height 14
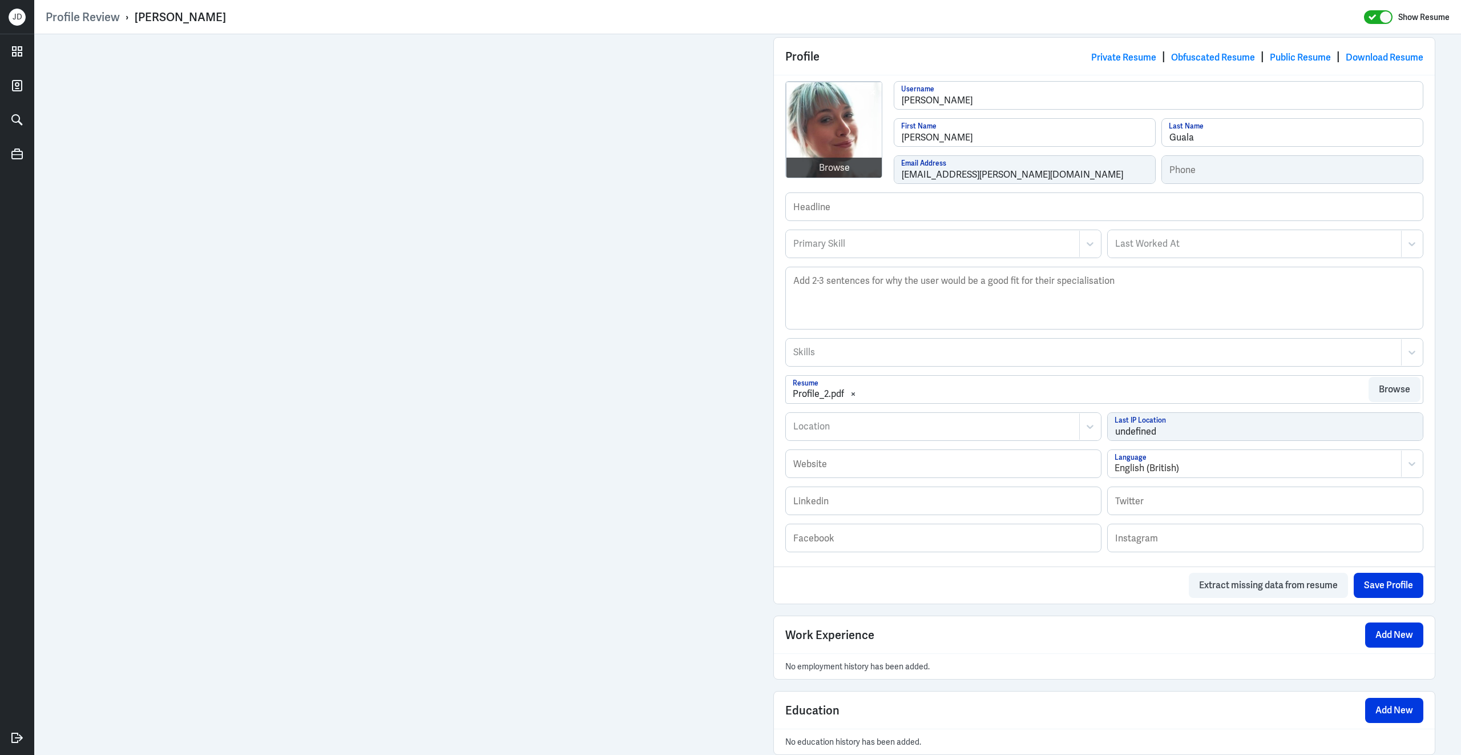
scroll to position [306, 0]
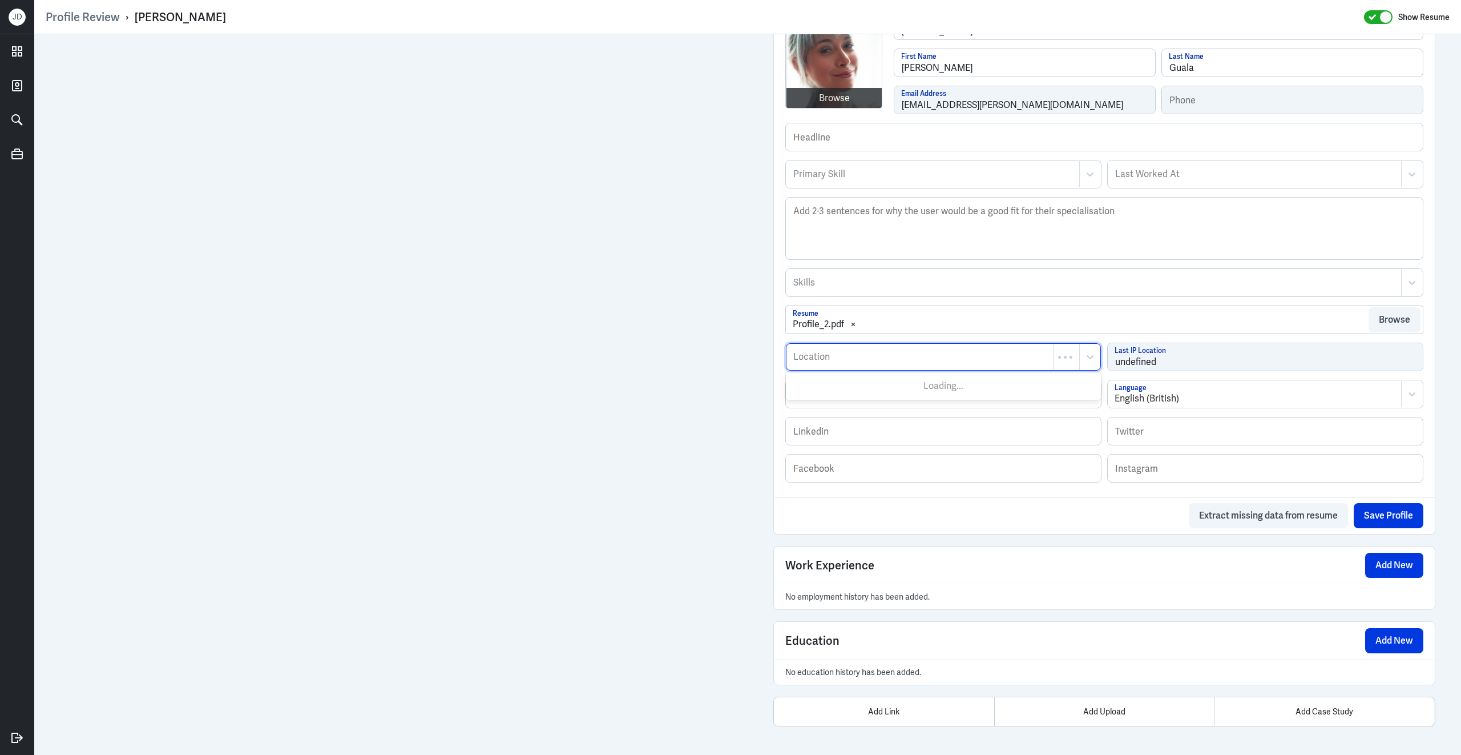
click at [834, 358] on div at bounding box center [919, 357] width 255 height 14
type input "Brighton and"
click at [842, 379] on div "Brighton and Hove, UK" at bounding box center [943, 384] width 315 height 21
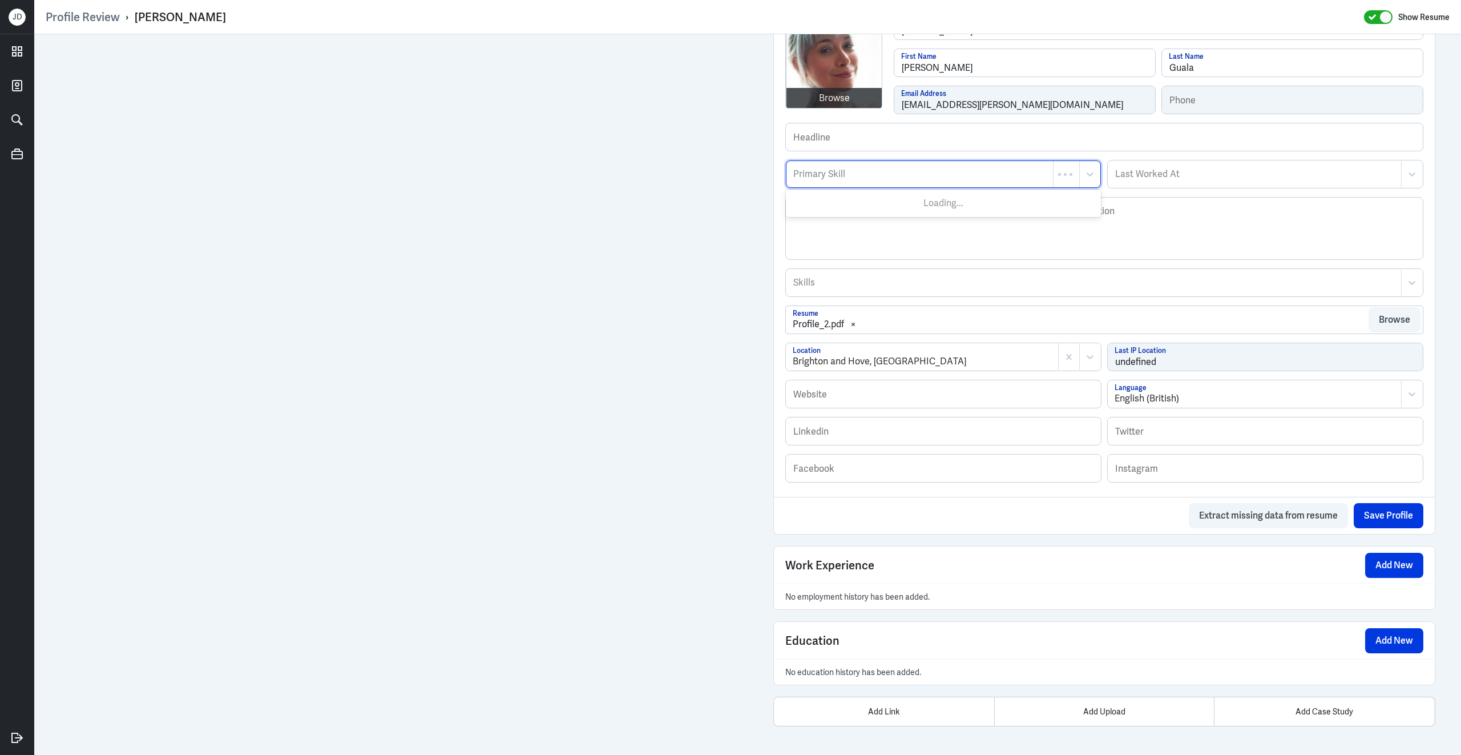
click at [839, 183] on div "Primary Skill" at bounding box center [943, 173] width 315 height 27
type input "So"
click at [829, 167] on div at bounding box center [919, 174] width 255 height 14
type input "Social Media"
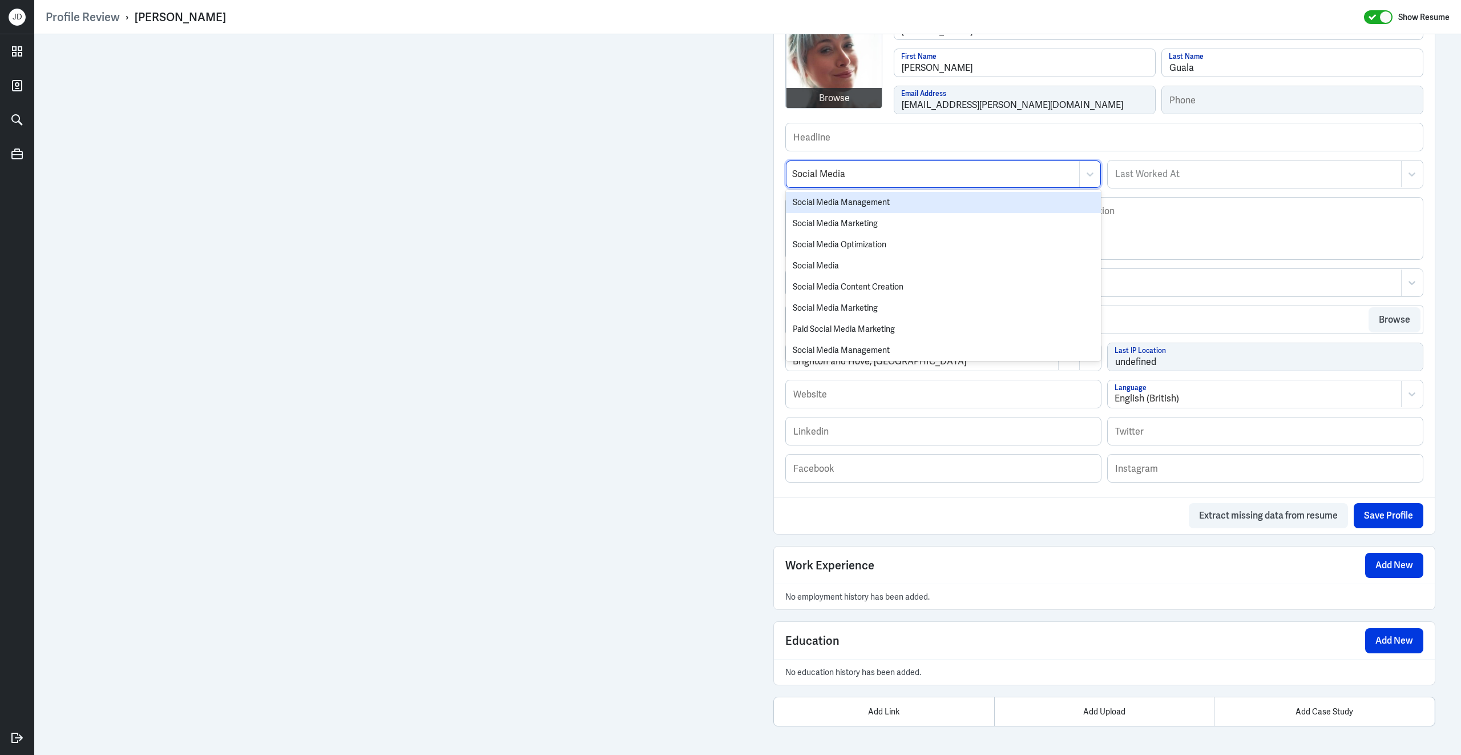
click at [811, 200] on div "Social Media Management" at bounding box center [943, 202] width 315 height 21
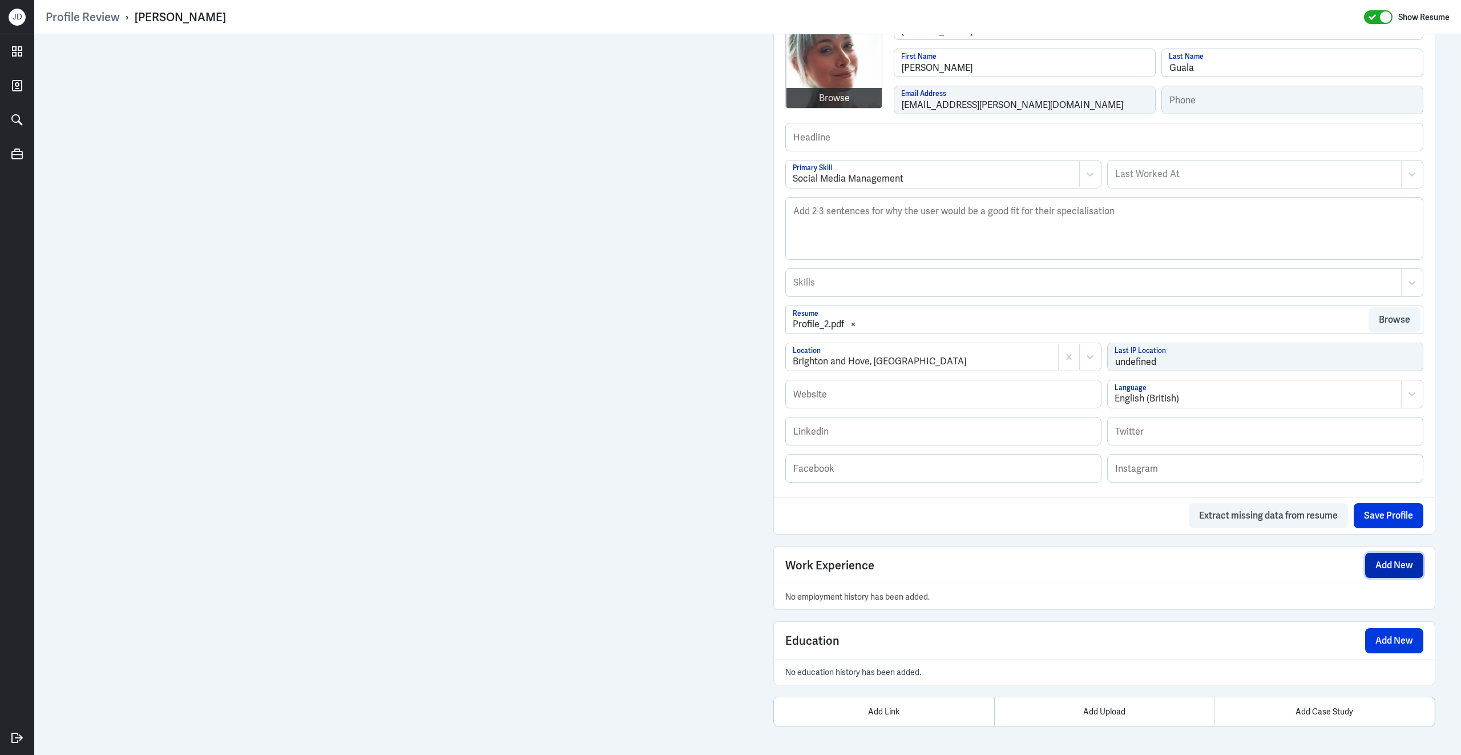
click at [1402, 563] on button "Add New" at bounding box center [1394, 565] width 58 height 25
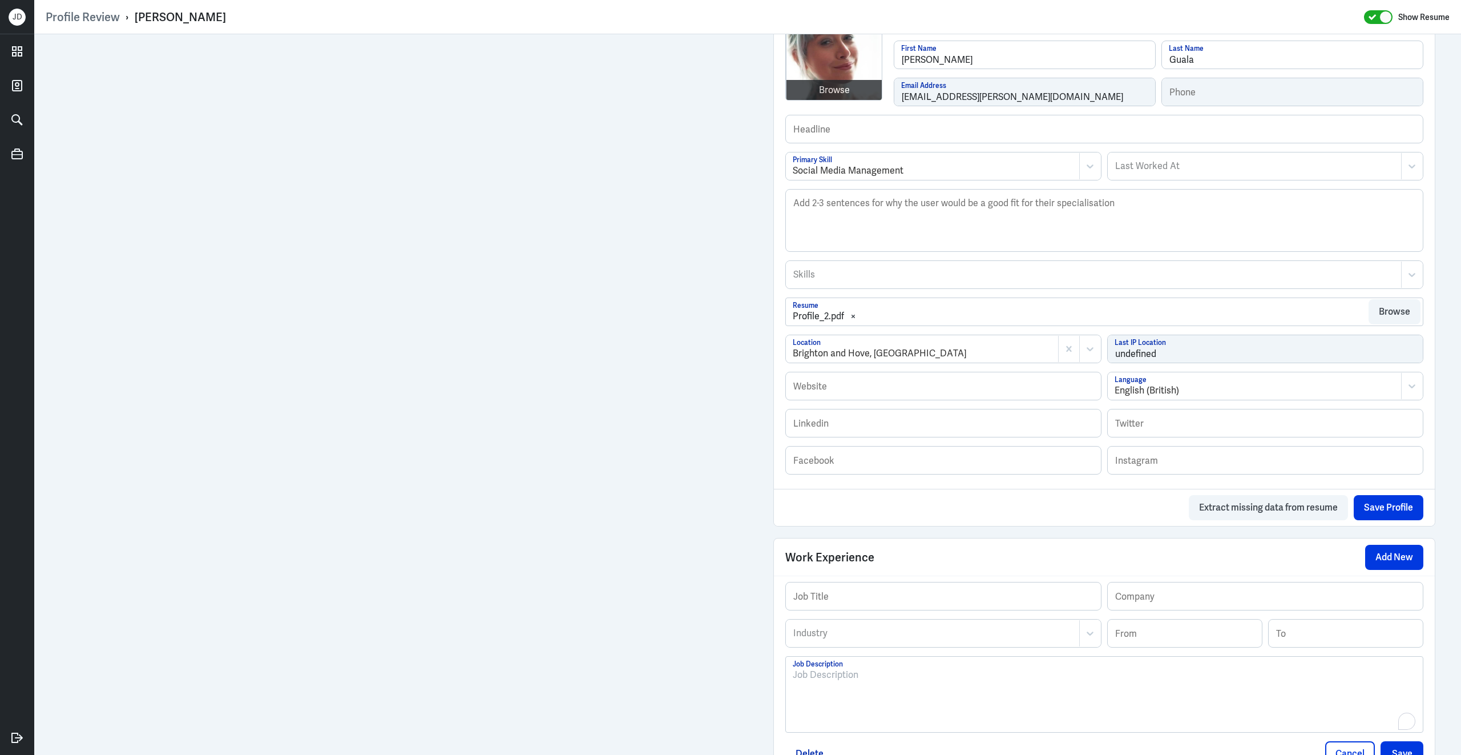
click at [948, 705] on div "To enrich screen reader interactions, please activate Accessibility in Grammarl…" at bounding box center [1104, 699] width 623 height 62
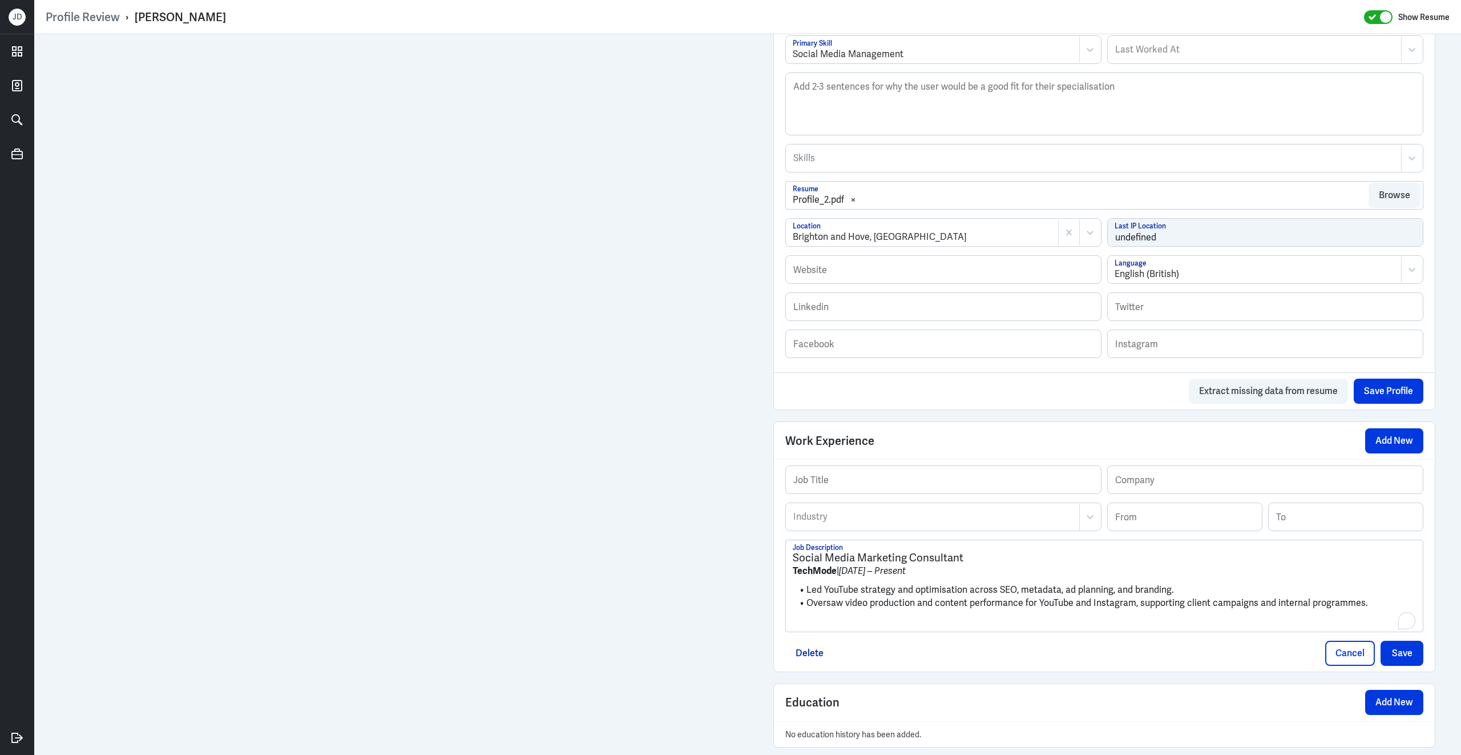
scroll to position [423, 0]
drag, startPoint x: 836, startPoint y: 581, endPoint x: 771, endPoint y: 581, distance: 65.1
click at [771, 581] on div "Admin Settings Update Resume Save Profile User Requested Private Set Resume to …" at bounding box center [1104, 213] width 685 height 1205
click at [1156, 489] on input "text" at bounding box center [1265, 478] width 315 height 27
paste input "TechMode"
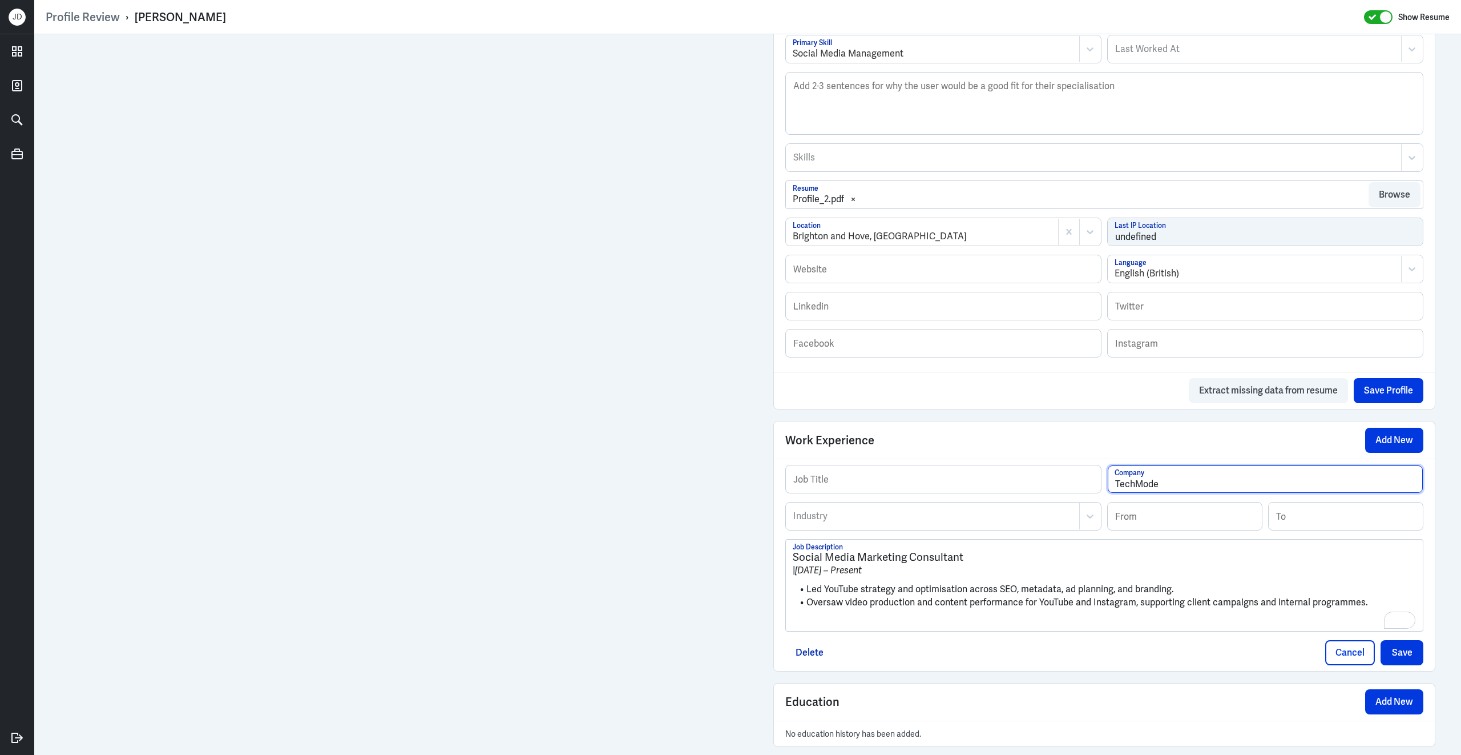
type input "TechMode"
drag, startPoint x: 974, startPoint y: 565, endPoint x: 770, endPoint y: 553, distance: 204.7
click at [770, 553] on div "Admin Settings Update Resume Save Profile User Requested Private Set Resume to …" at bounding box center [1104, 213] width 685 height 1205
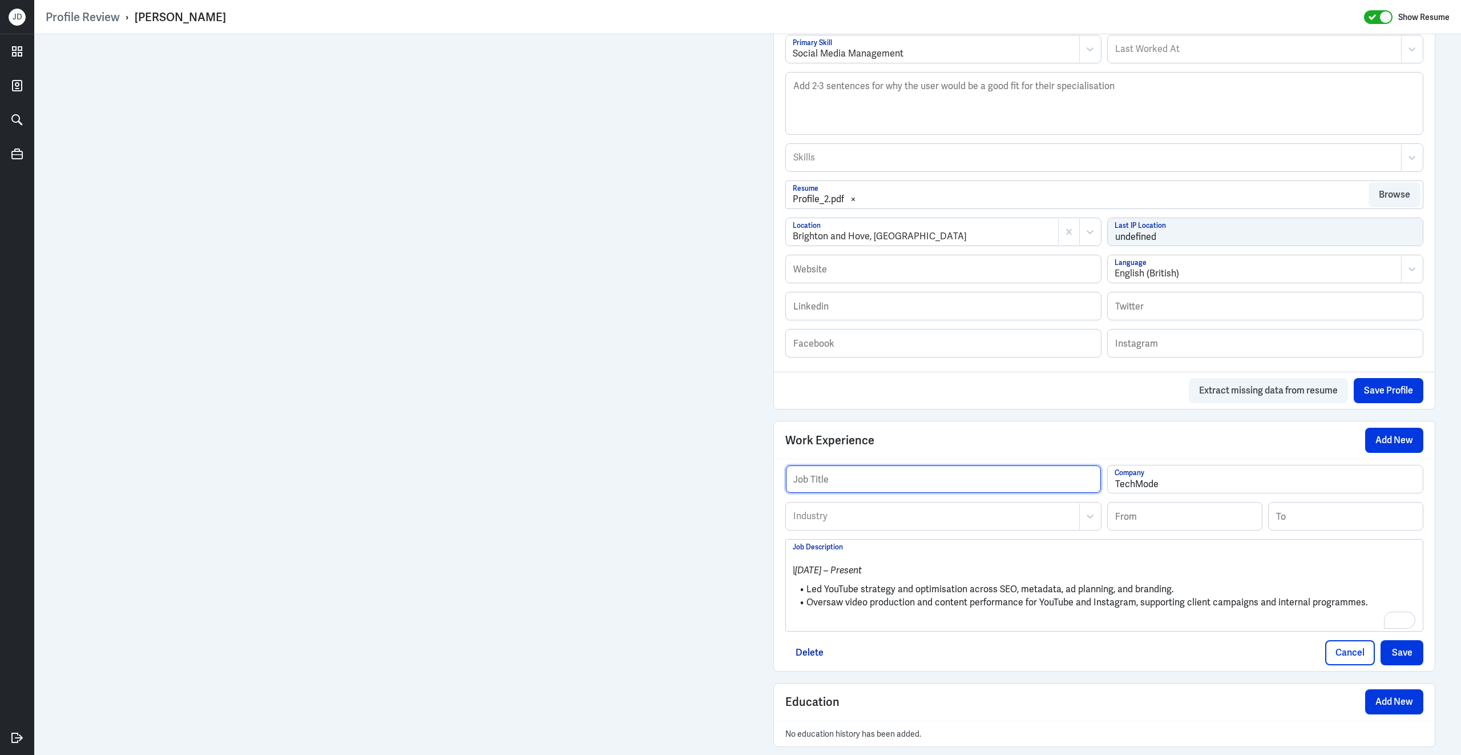
click at [843, 478] on input "text" at bounding box center [943, 478] width 315 height 27
paste input "Social Media Marketing Consultant"
type input "Social Media Marketing Consultant"
click at [827, 523] on div at bounding box center [932, 516] width 281 height 14
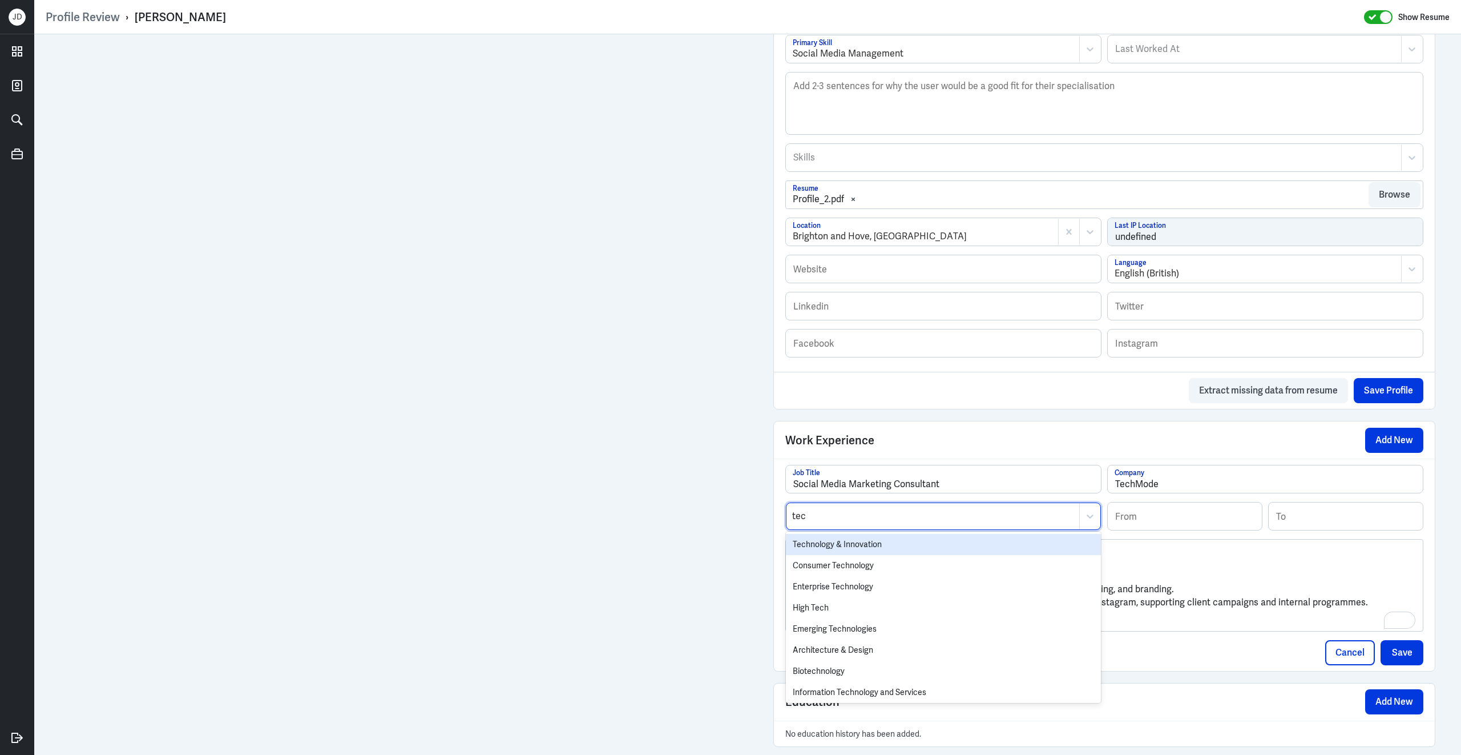
type input "tech"
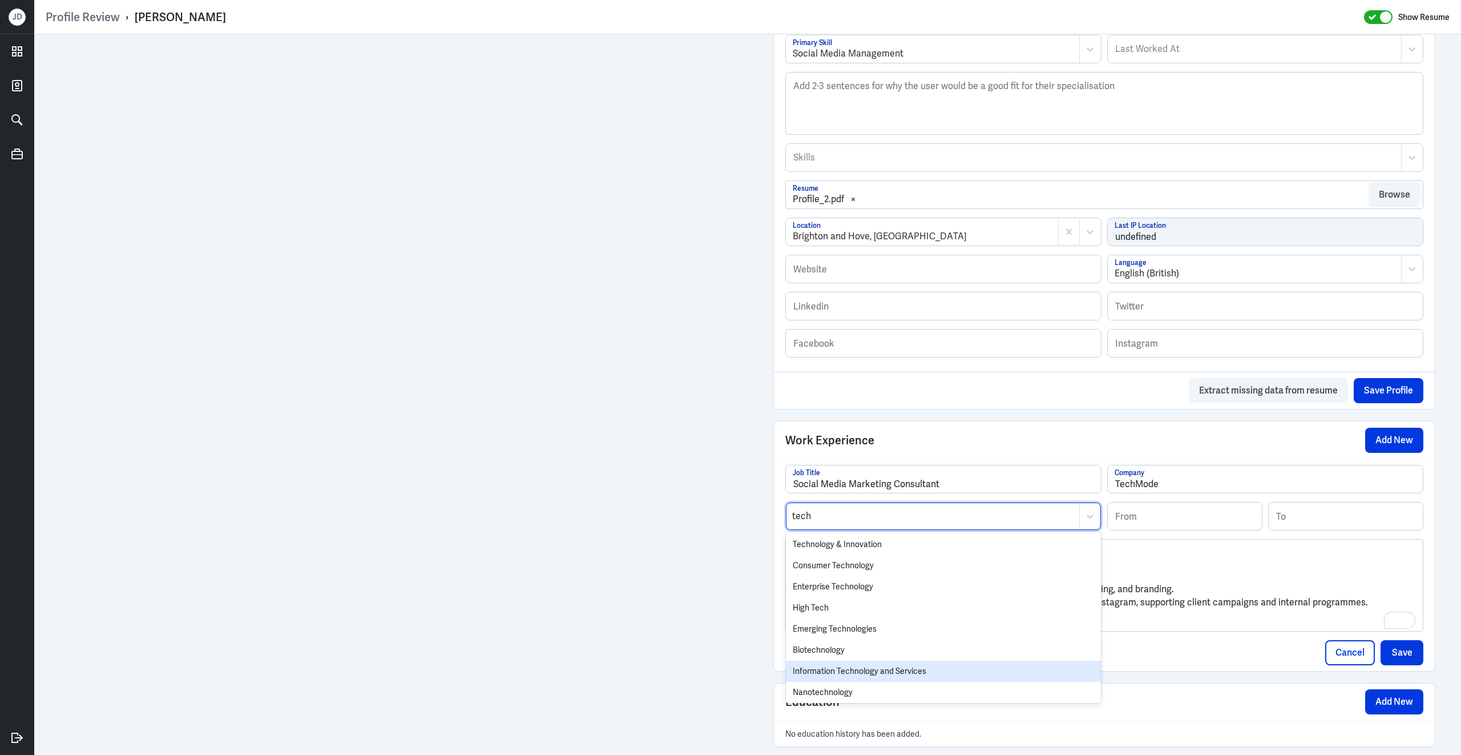
click at [844, 676] on div "Information Technology and Services" at bounding box center [943, 670] width 315 height 21
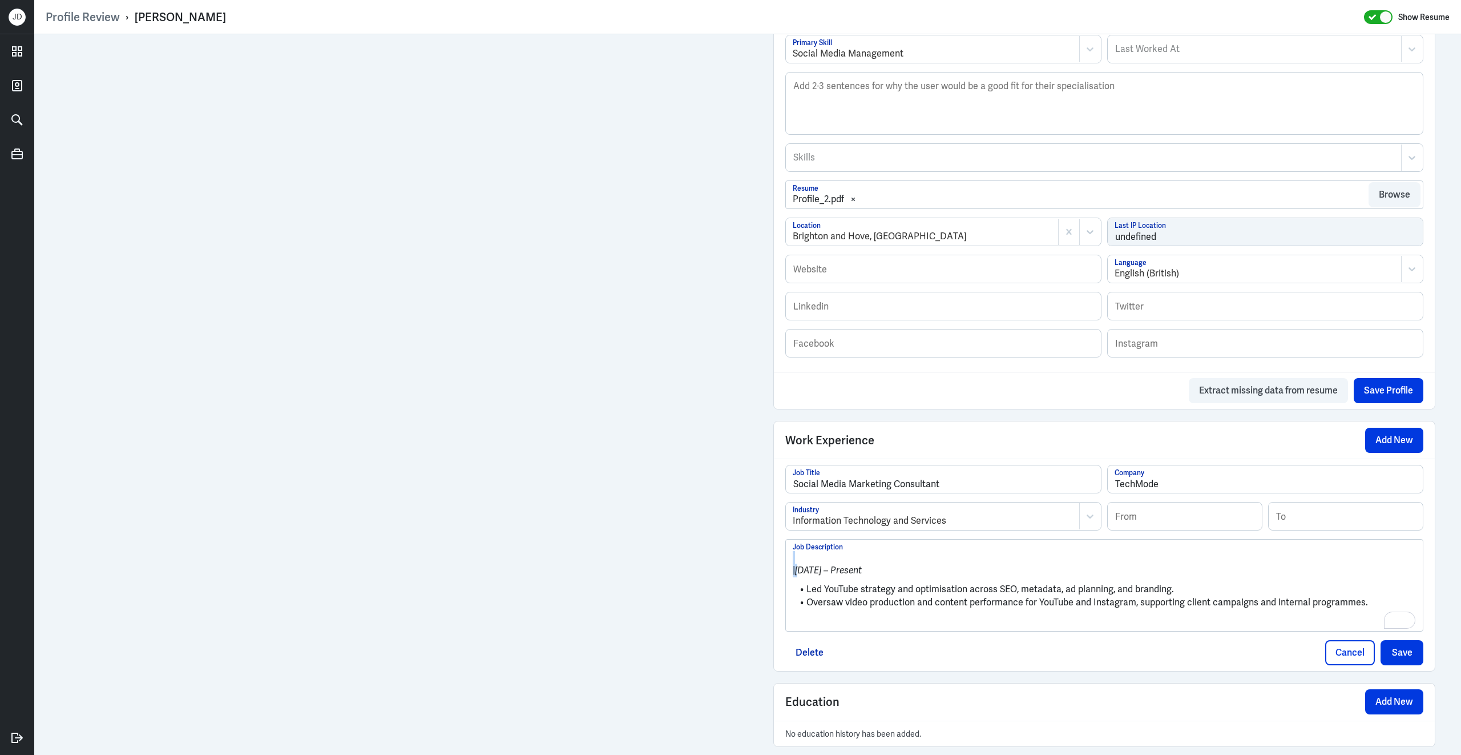
drag, startPoint x: 807, startPoint y: 584, endPoint x: 759, endPoint y: 555, distance: 55.6
click at [759, 555] on div "Admin Settings Update Resume Save Profile User Requested Private Set Resume to …" at bounding box center [747, 213] width 1427 height 1205
drag, startPoint x: 892, startPoint y: 582, endPoint x: 739, endPoint y: 542, distance: 158.5
click at [739, 542] on div "Admin Settings Update Resume Save Profile User Requested Private Set Resume to …" at bounding box center [747, 213] width 1427 height 1205
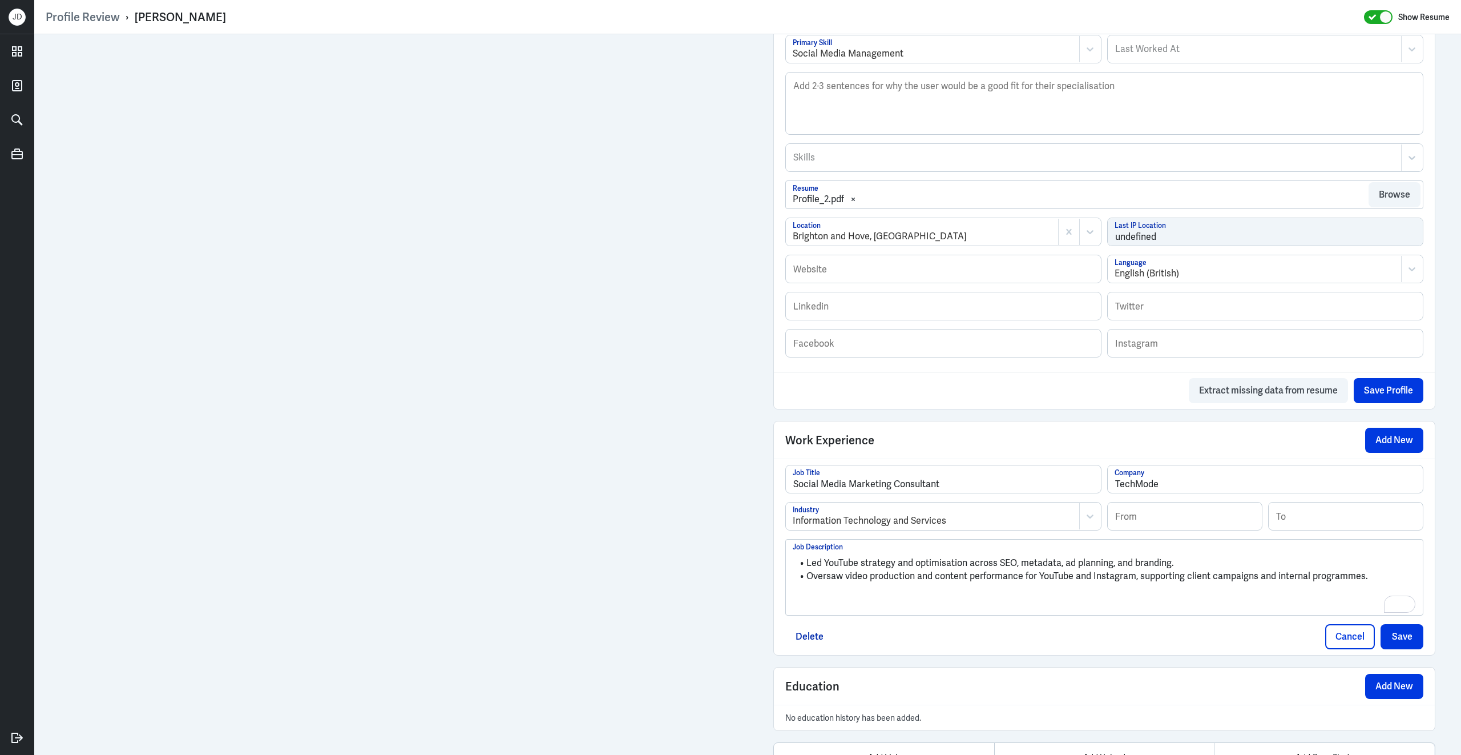
click at [828, 610] on div "Led YouTube strategy and optimisation across SEO, metadata, ad planning, and br…" at bounding box center [1104, 582] width 623 height 62
click at [1230, 529] on input at bounding box center [1185, 515] width 154 height 27
type input "05/2025"
click at [1393, 644] on button "Save" at bounding box center [1402, 636] width 43 height 25
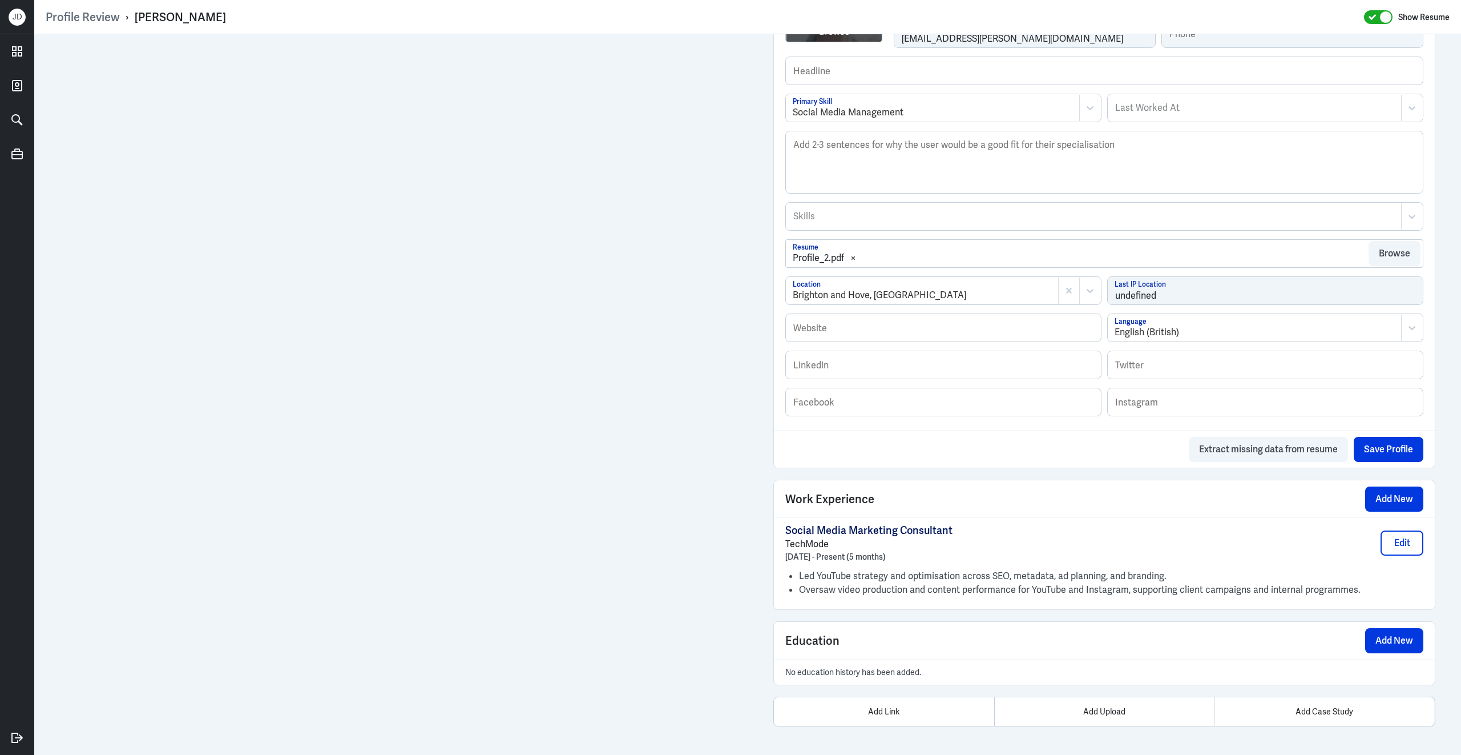
scroll to position [372, 0]
click at [1393, 503] on button "Add New" at bounding box center [1394, 498] width 58 height 25
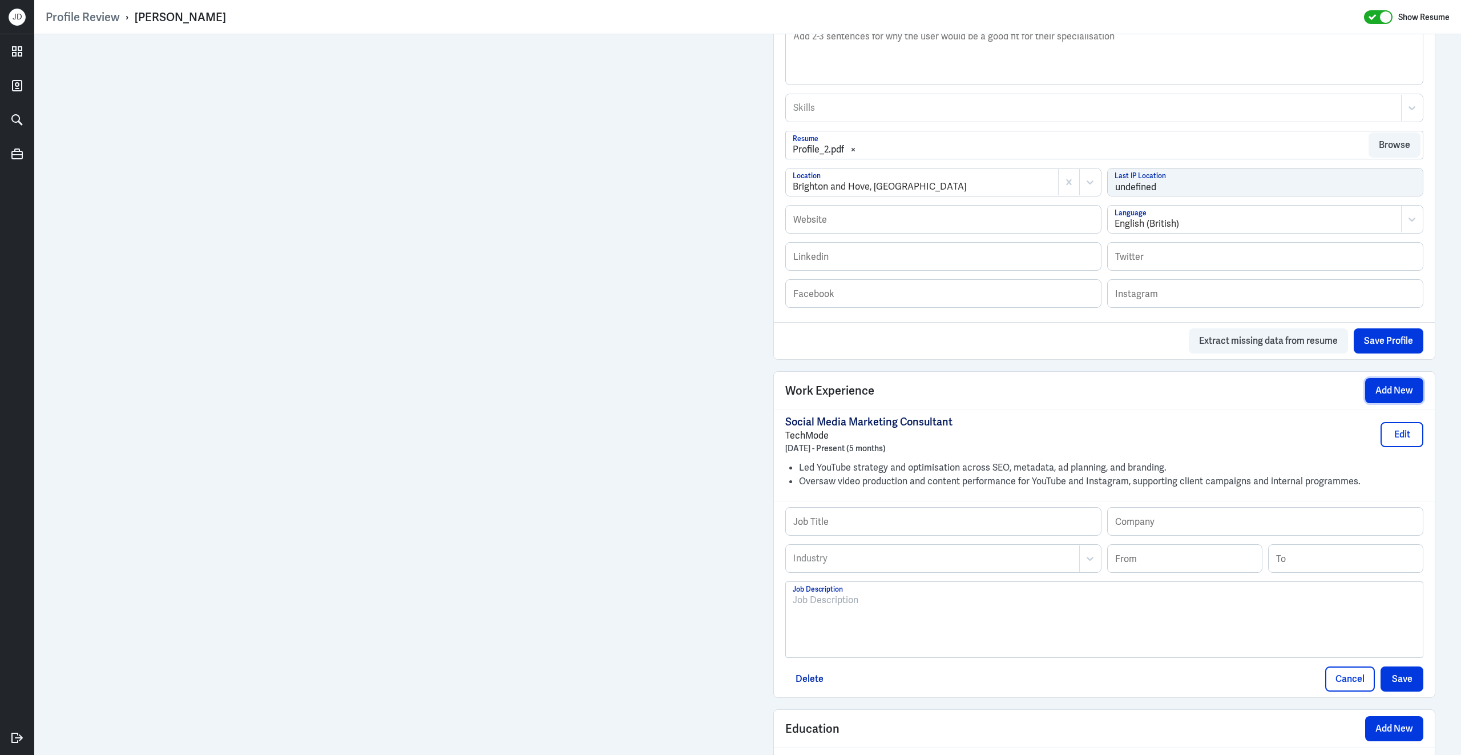
scroll to position [499, 0]
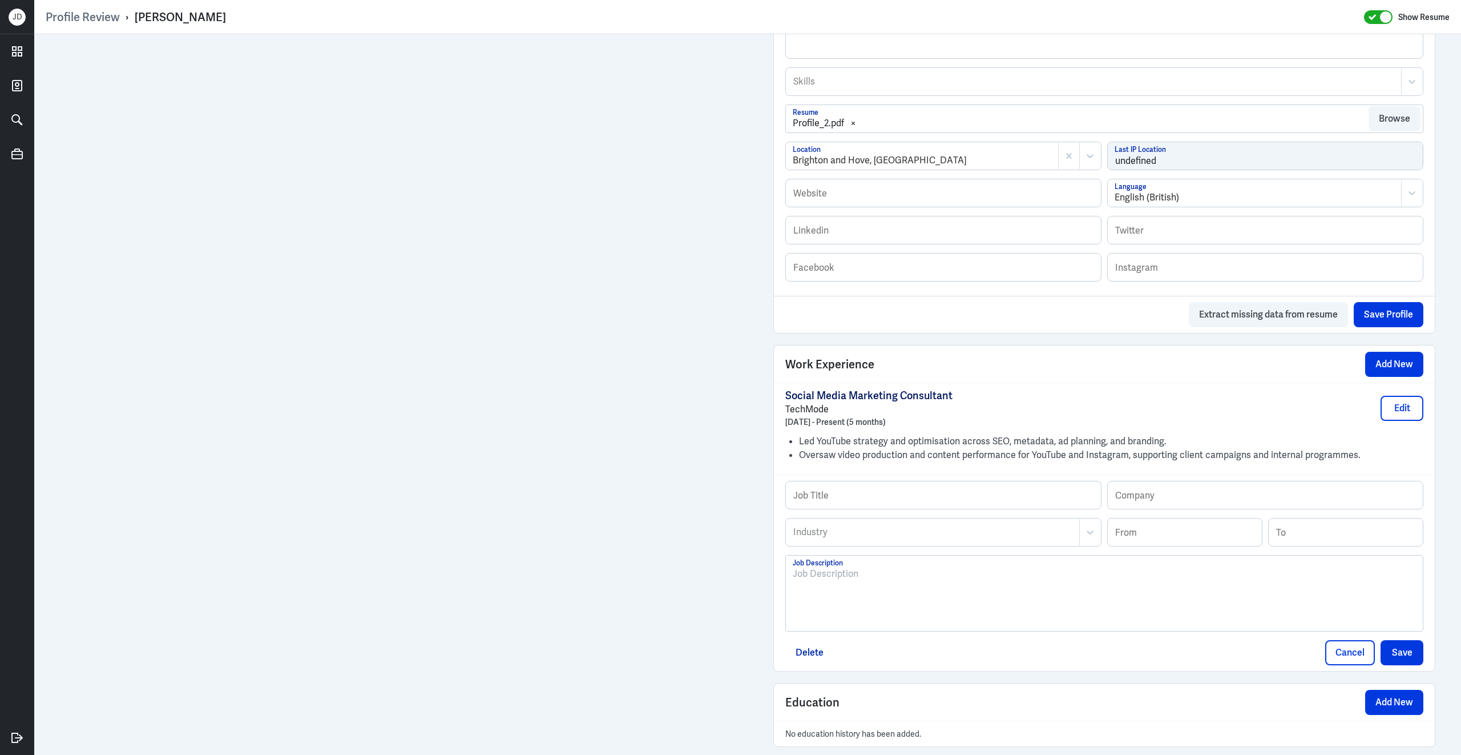
click at [866, 620] on div at bounding box center [1104, 598] width 623 height 62
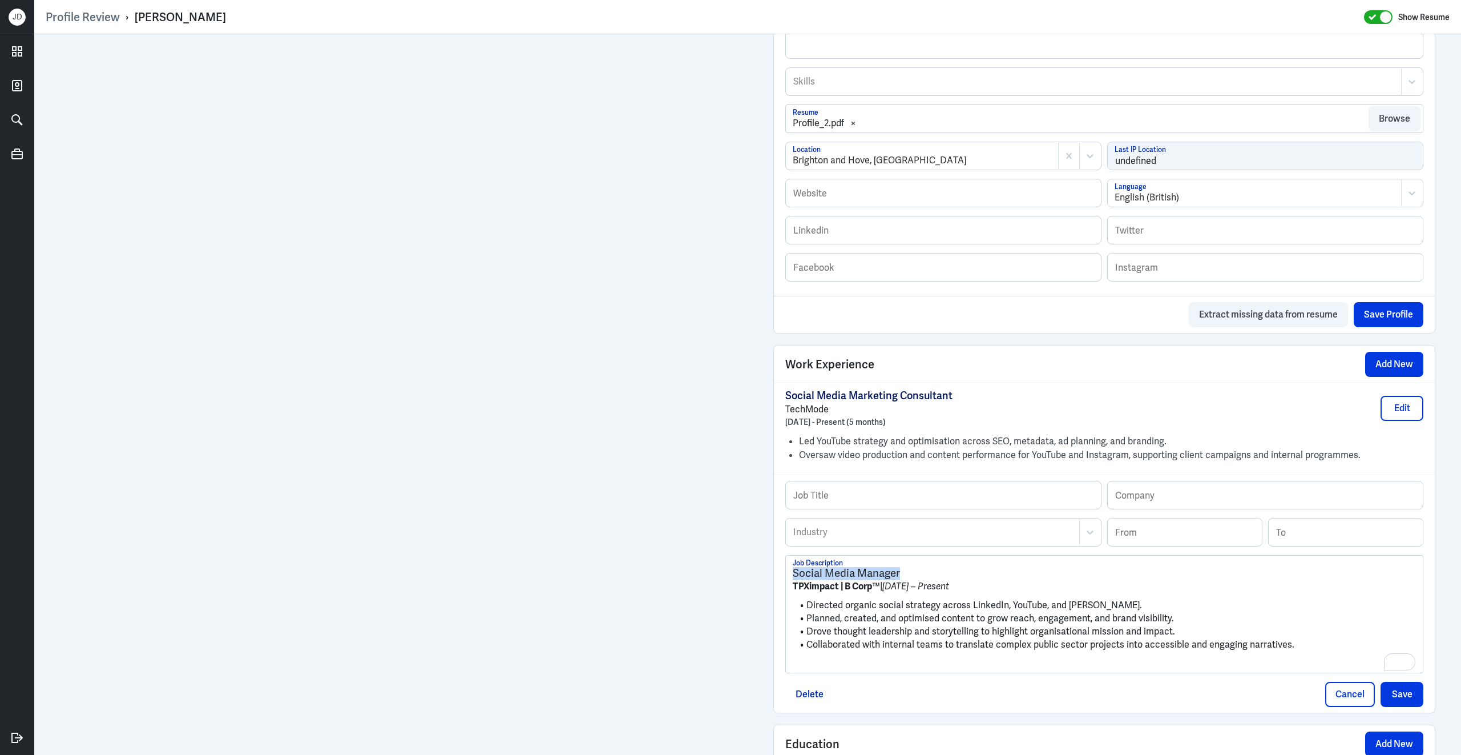
drag, startPoint x: 906, startPoint y: 582, endPoint x: 798, endPoint y: 573, distance: 108.3
click at [798, 573] on div "Social Media Manager TPXimpact | B Corp™ | Feb 2025 – Present Directed organic …" at bounding box center [1104, 613] width 637 height 117
click at [841, 506] on input "text" at bounding box center [943, 494] width 315 height 27
paste input "Social Media Manager"
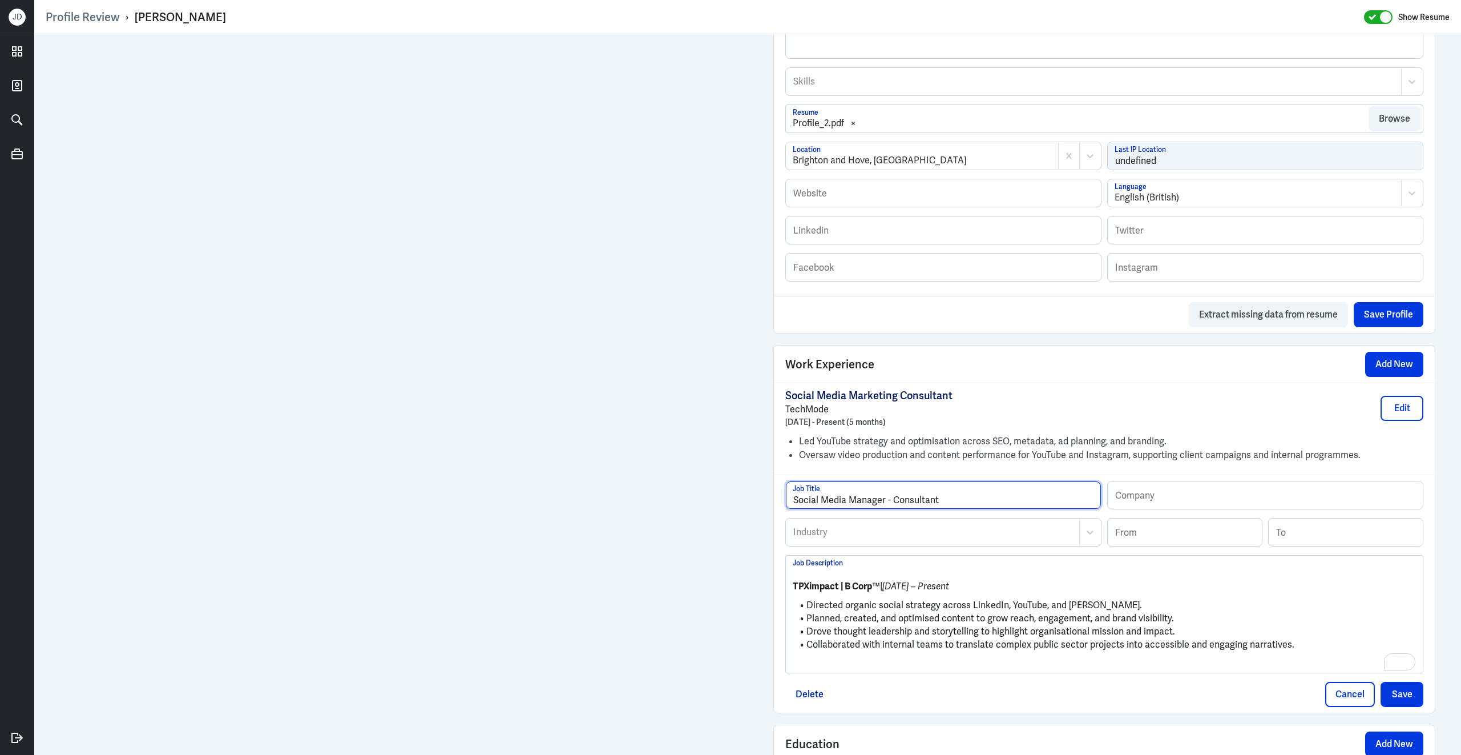
type input "Social Media Manager - Consultant"
drag, startPoint x: 882, startPoint y: 596, endPoint x: 791, endPoint y: 588, distance: 91.1
click at [791, 588] on div "TPXimpact | B Corp™ | Feb 2025 – Present Directed organic social strategy acros…" at bounding box center [1104, 613] width 637 height 117
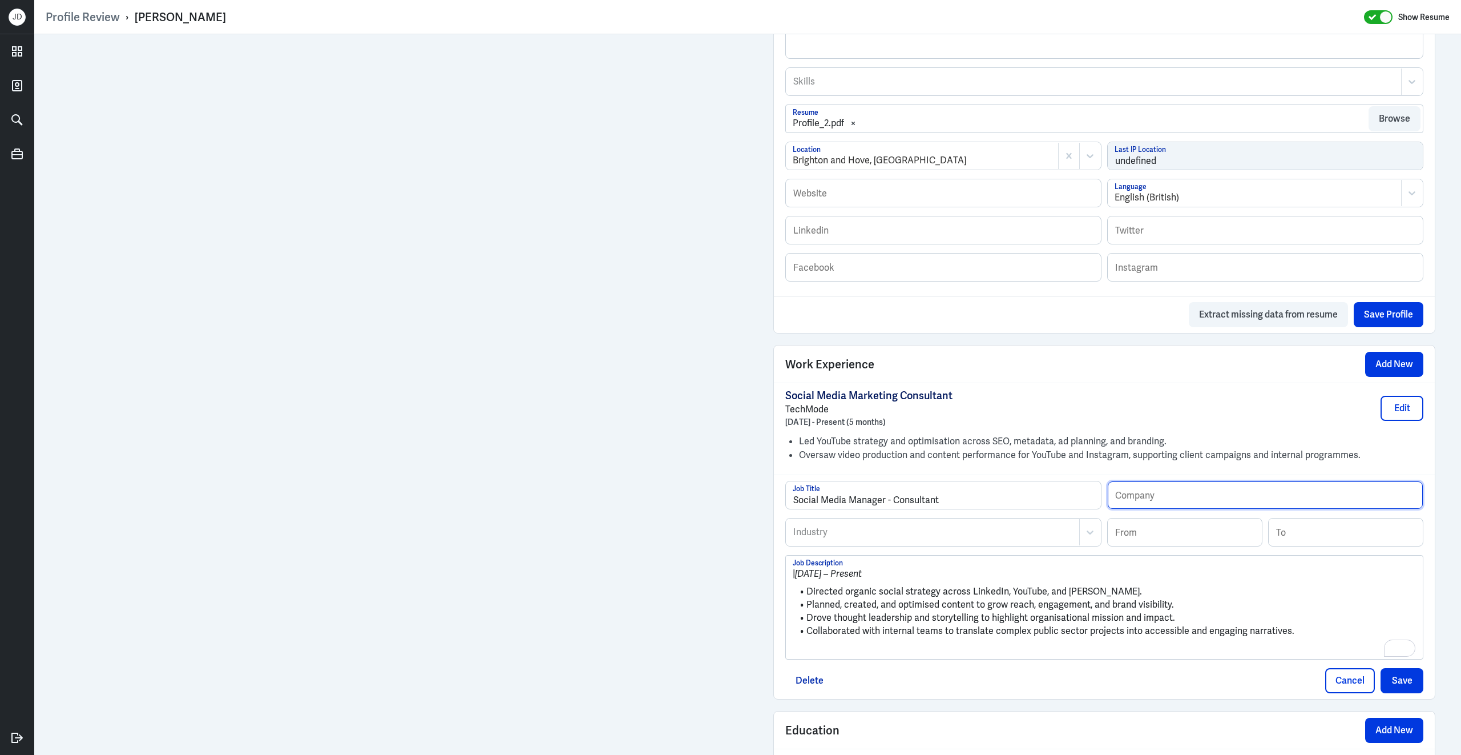
click at [1247, 494] on input "text" at bounding box center [1265, 494] width 315 height 27
paste input "TPXimpact | B Corp™"
click at [1118, 506] on input "TPXimpact | B Corp™" at bounding box center [1265, 494] width 315 height 27
type input "TPXimpact | B Corp™"
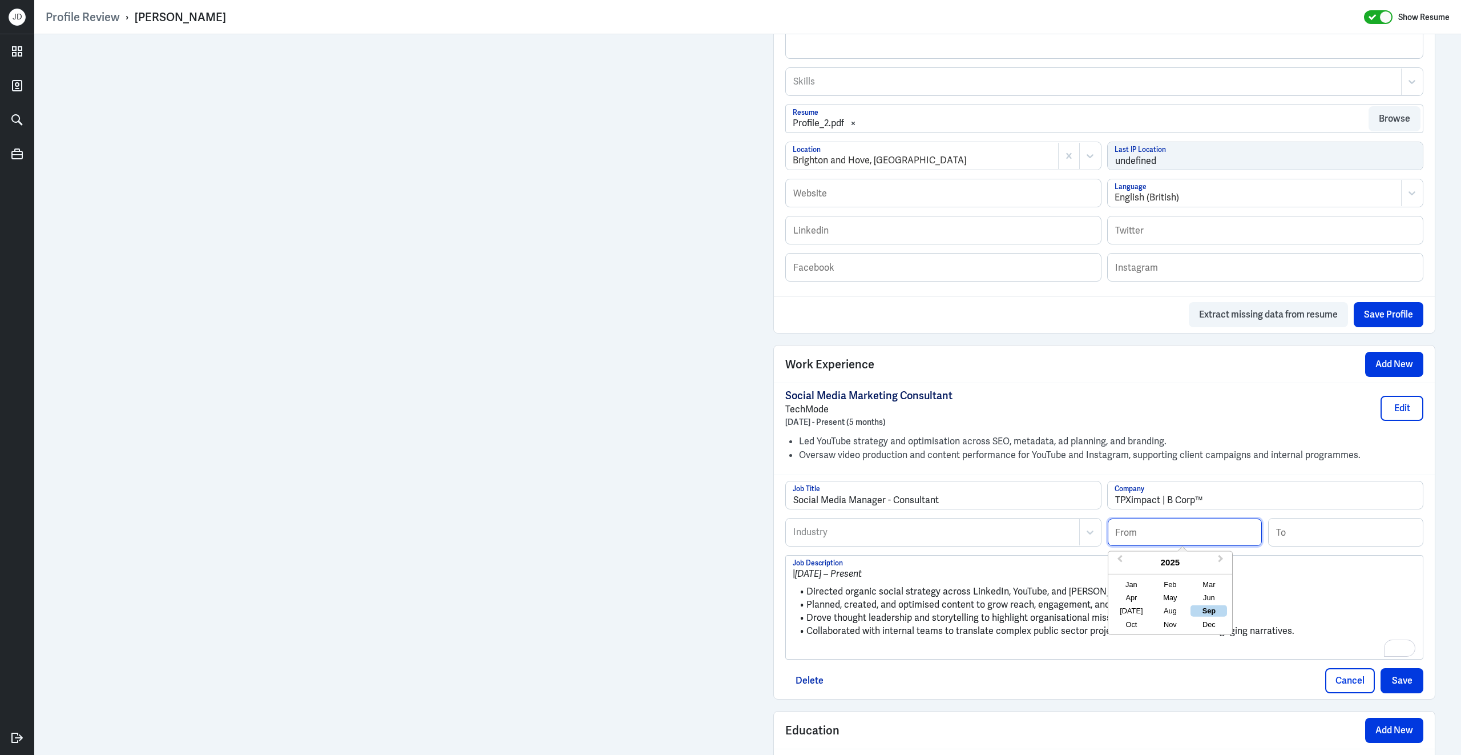
click at [1172, 543] on input at bounding box center [1185, 531] width 154 height 27
type input "02/2025"
click at [908, 539] on div at bounding box center [932, 532] width 281 height 14
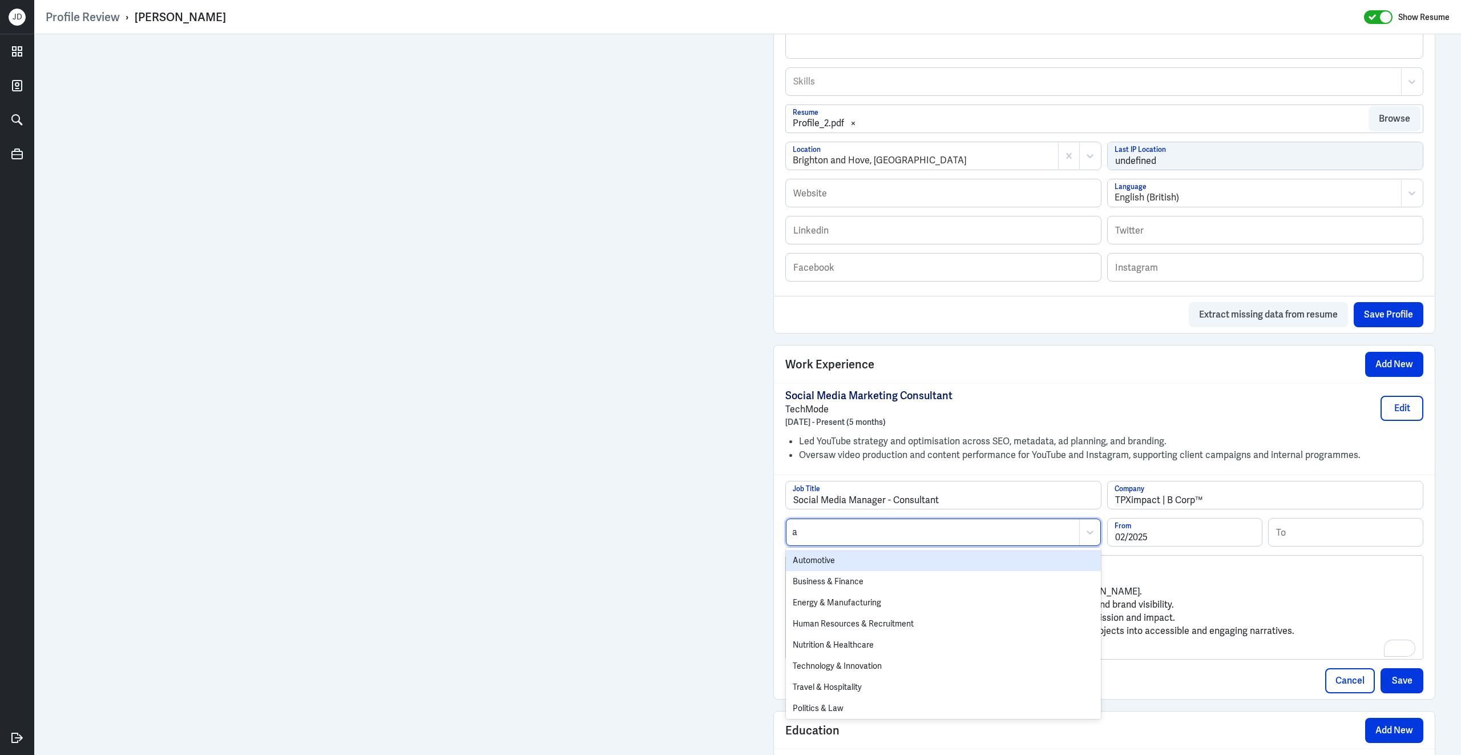
type input "ad"
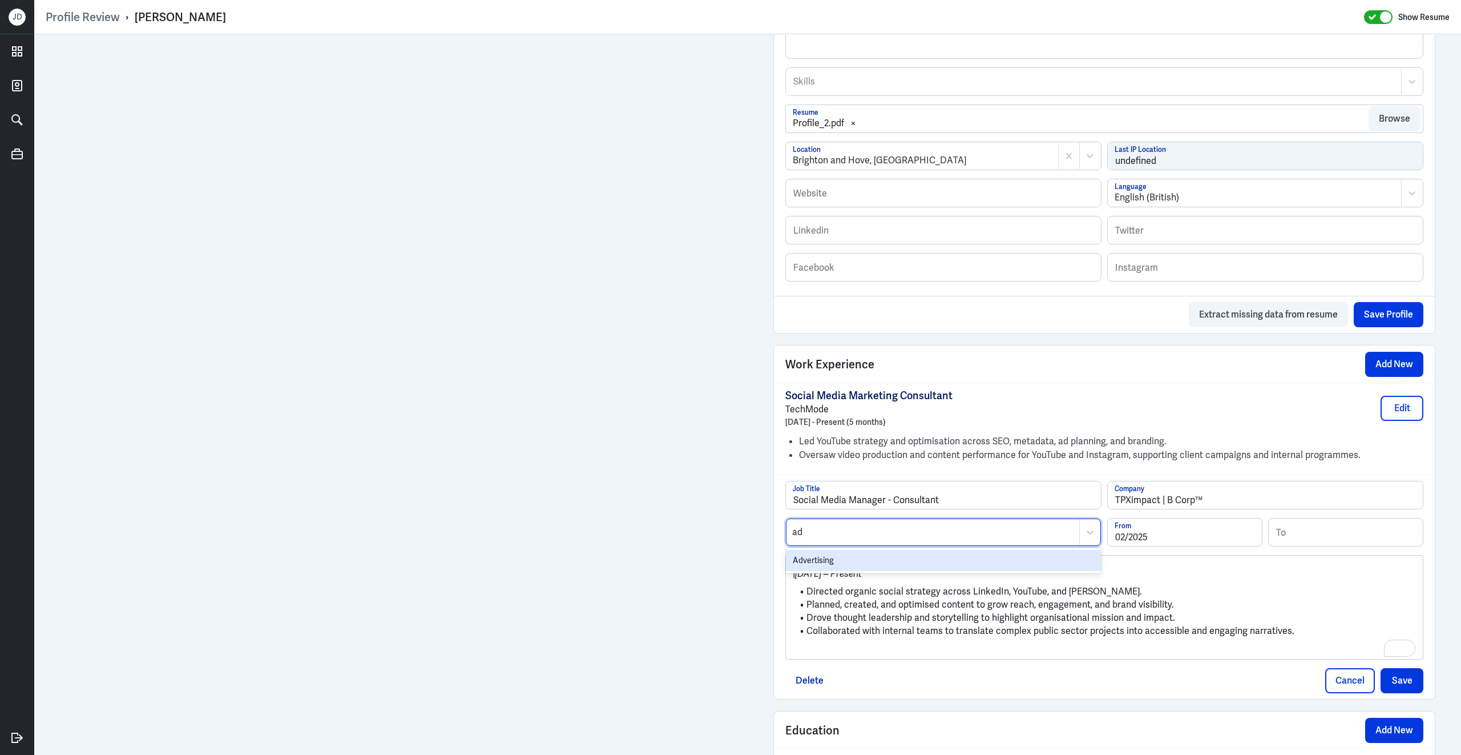
click at [886, 569] on div "Advertising" at bounding box center [943, 560] width 315 height 21
drag, startPoint x: 808, startPoint y: 602, endPoint x: 777, endPoint y: 563, distance: 50.4
click at [777, 563] on div "Social Media Manager - Consultant Job Title TPXimpact | B Corp™ Company Adverti…" at bounding box center [1104, 586] width 661 height 224
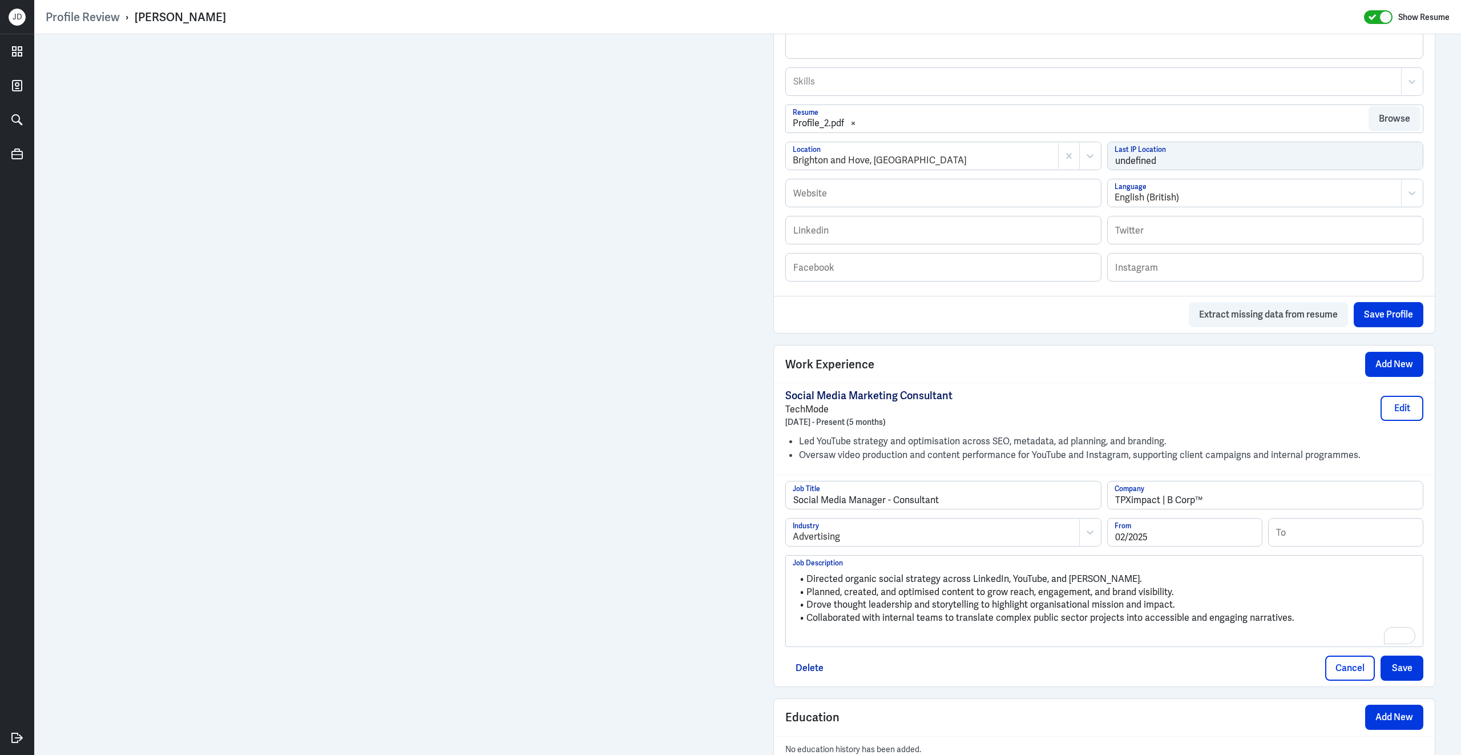
click at [865, 644] on p "To enrich screen reader interactions, please activate Accessibility in Grammarl…" at bounding box center [1104, 637] width 623 height 14
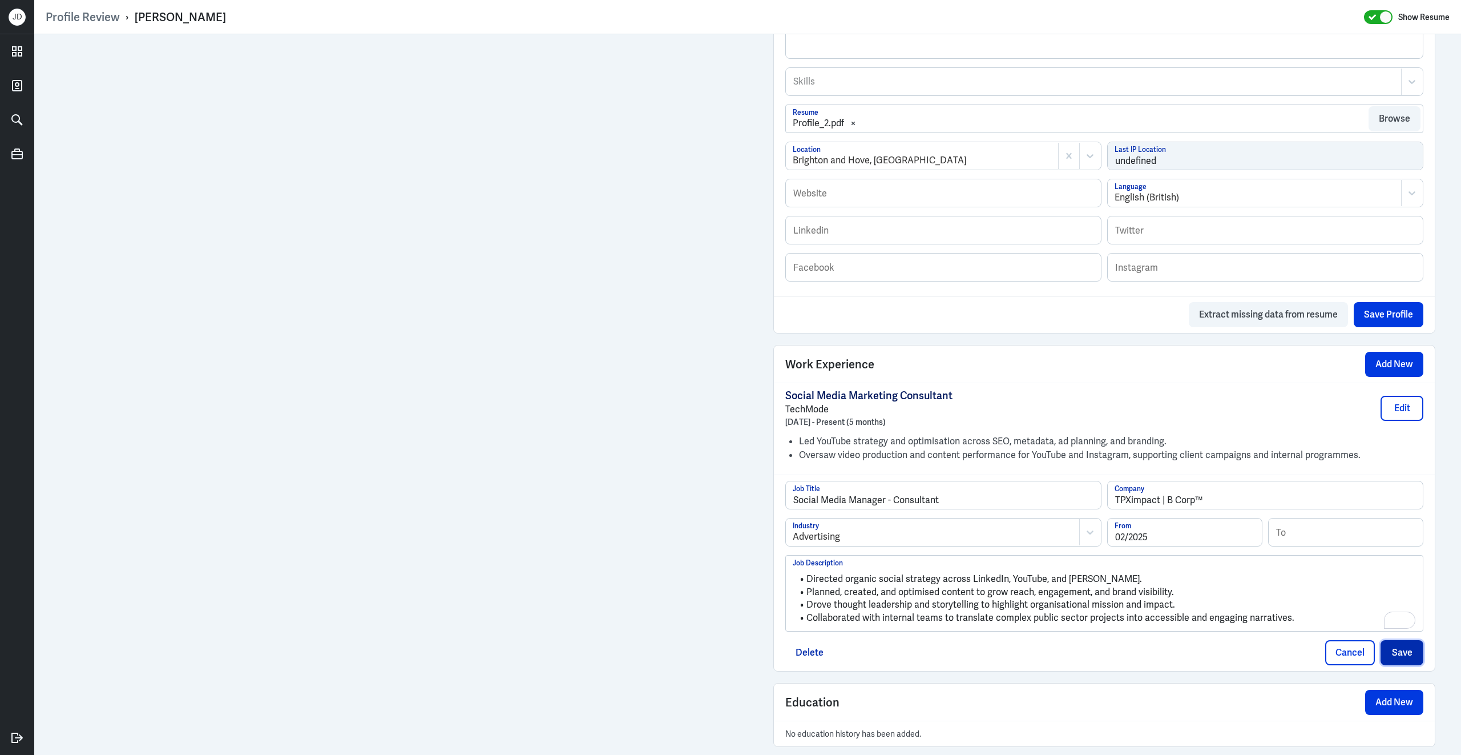
click at [1408, 661] on button "Save" at bounding box center [1402, 652] width 43 height 25
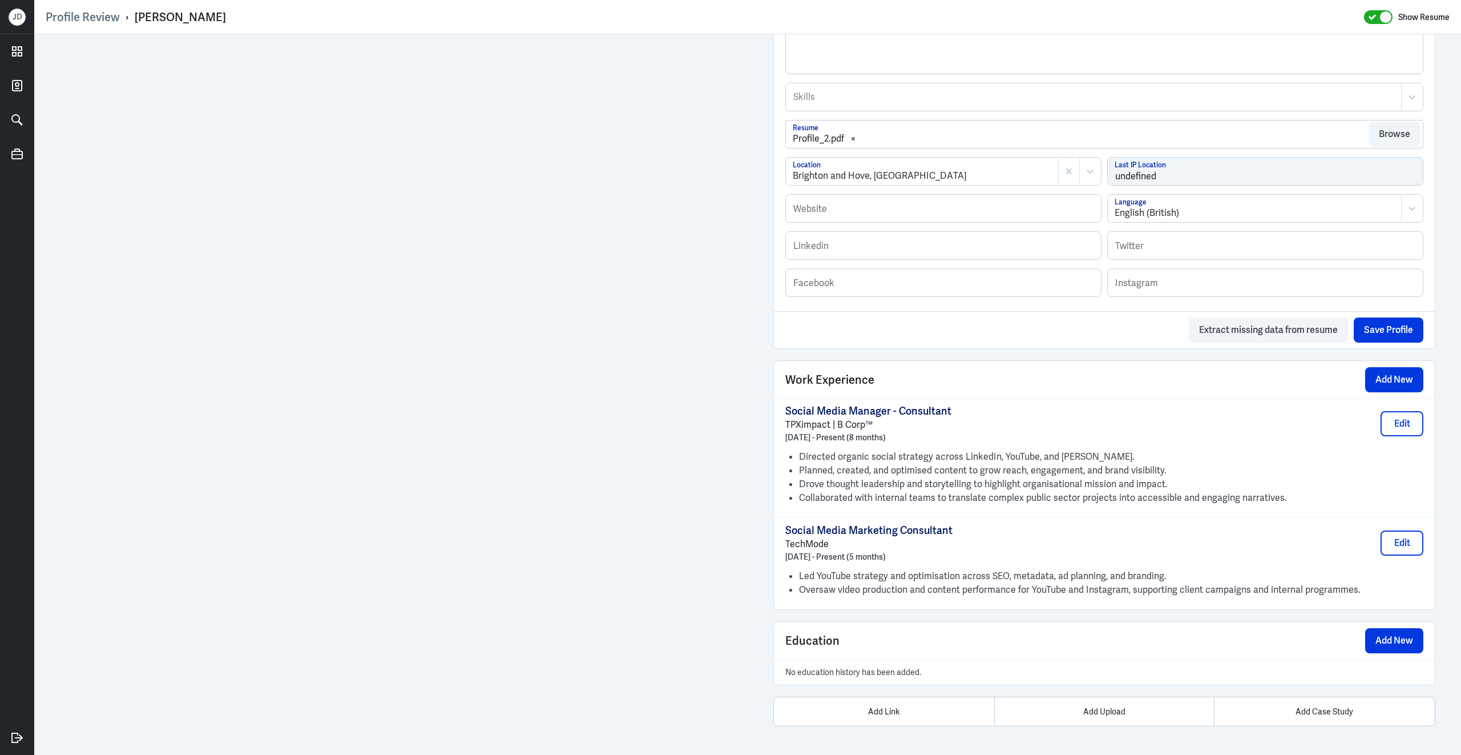
scroll to position [491, 0]
click at [1386, 376] on button "Add New" at bounding box center [1394, 379] width 58 height 25
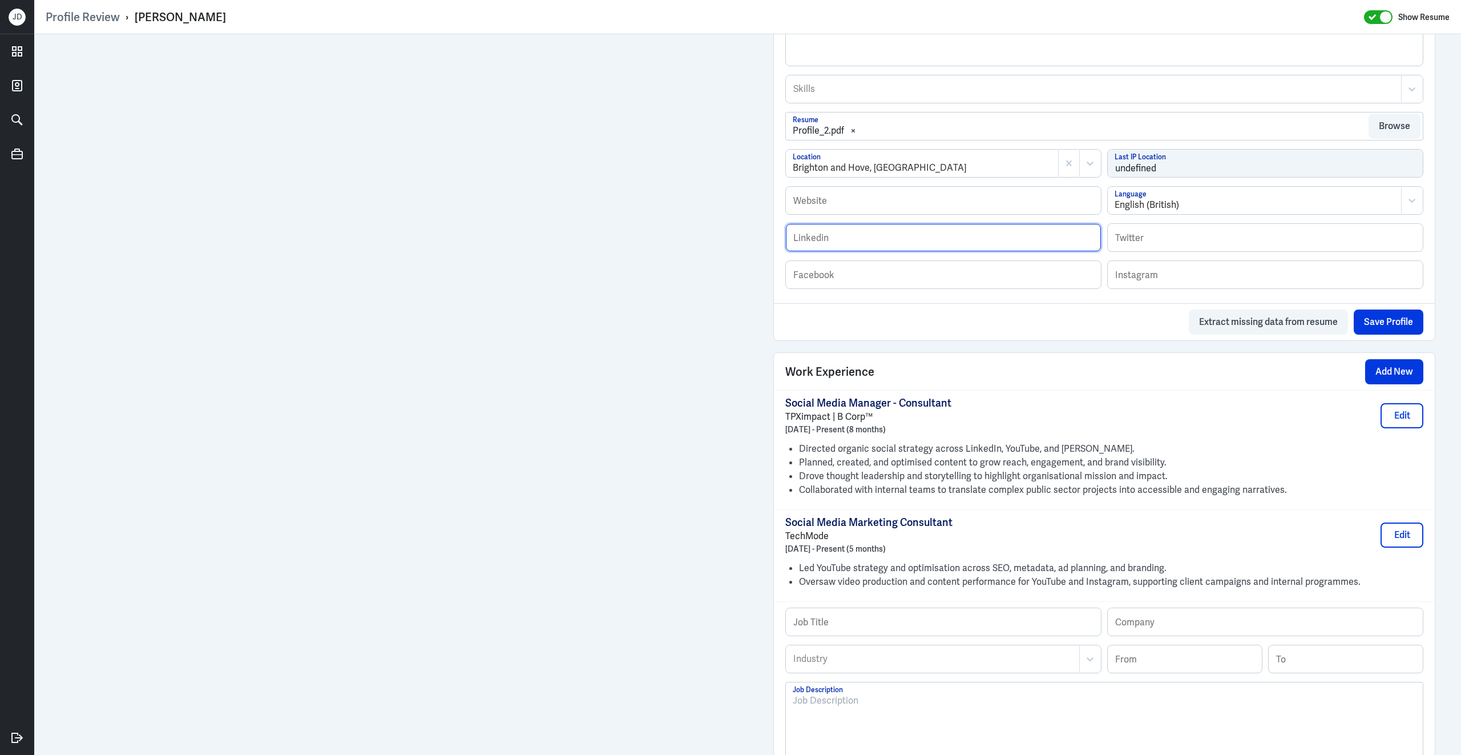
click at [879, 247] on input "text" at bounding box center [943, 237] width 315 height 27
paste input "https://www.linkedin.com/in/alice-guala-7a4a49a6/?jobid=1234"
type input "https://www.linkedin.com/in/alice-guala-7a4a49a6/?jobid=1234"
click at [1401, 333] on button "Save Profile" at bounding box center [1389, 321] width 70 height 25
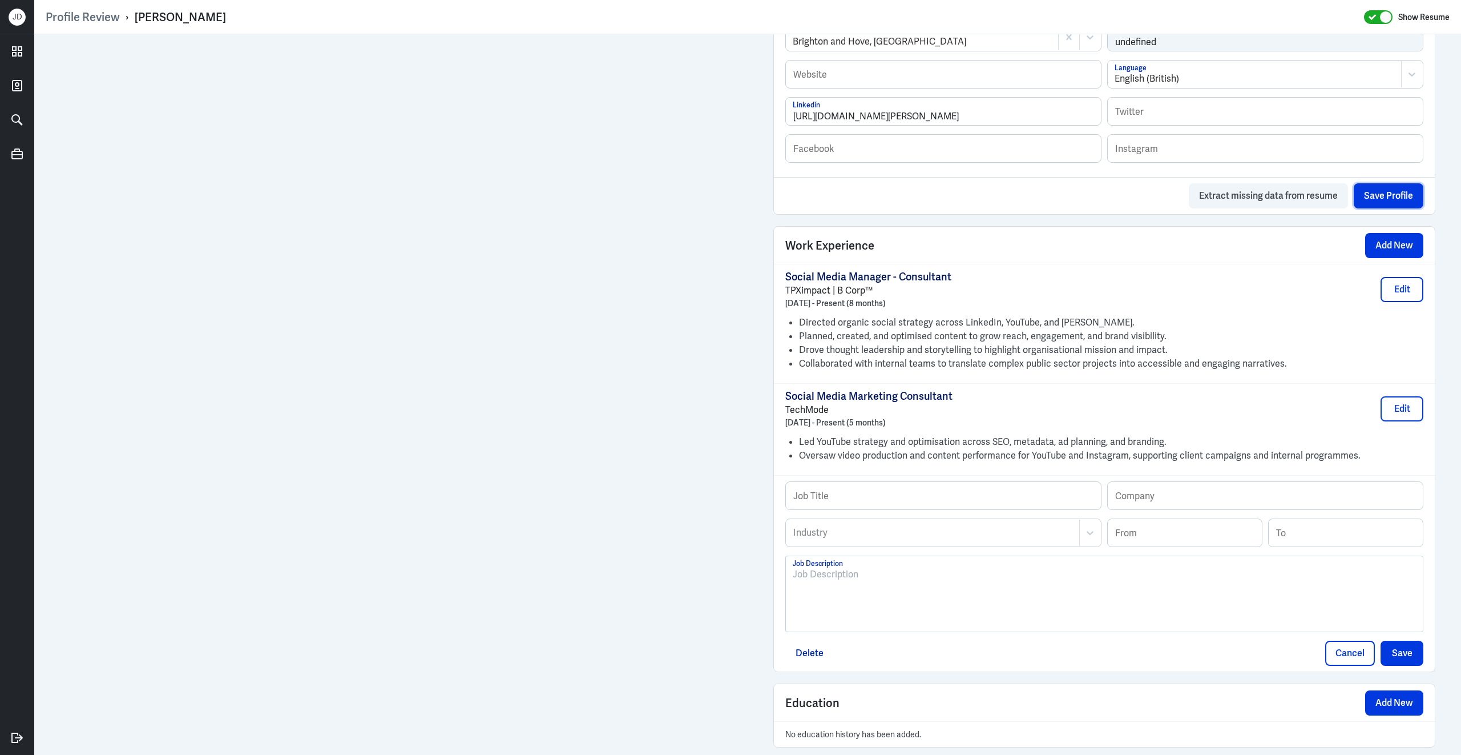
scroll to position [619, 0]
click at [990, 600] on div "To enrich screen reader interactions, please activate Accessibility in Grammarl…" at bounding box center [1104, 597] width 623 height 62
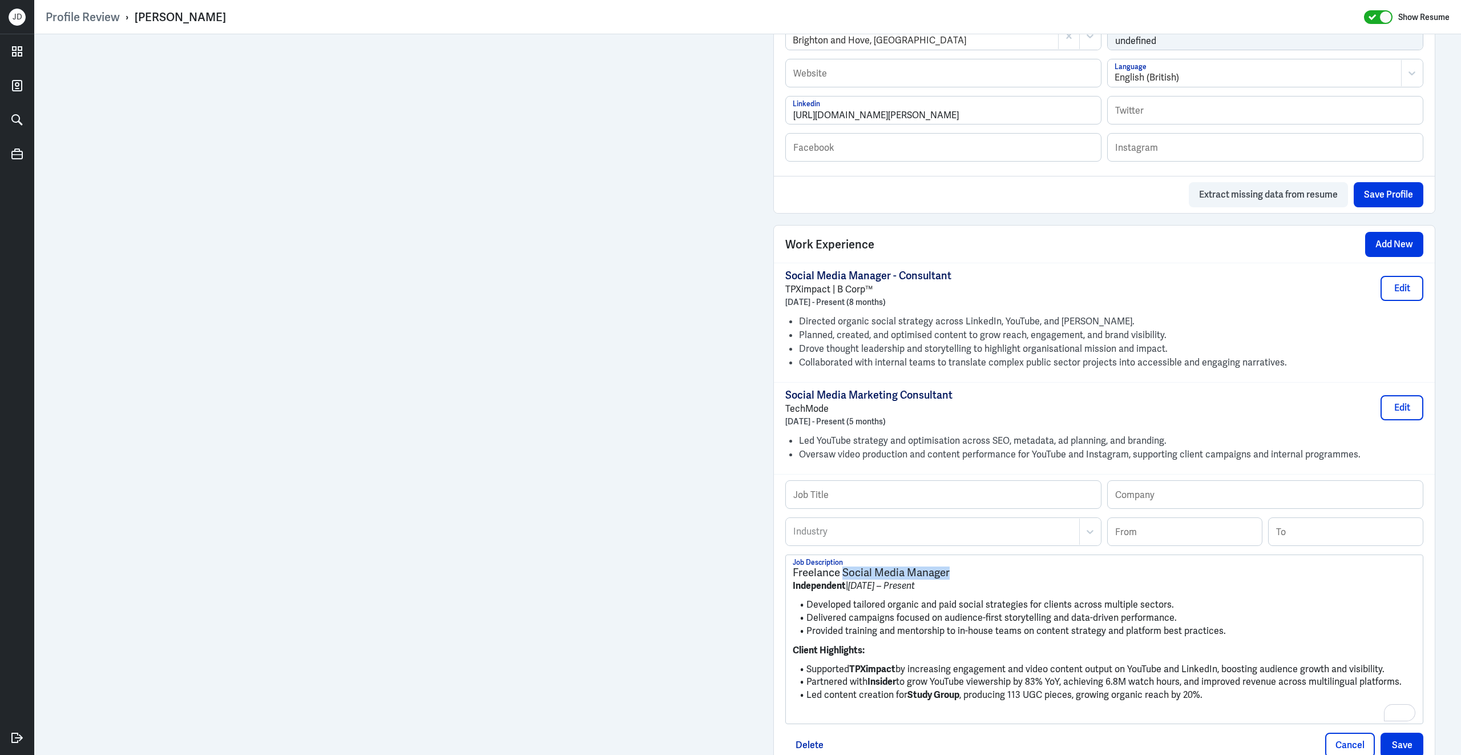
drag, startPoint x: 993, startPoint y: 586, endPoint x: 844, endPoint y: 582, distance: 149.0
click at [844, 579] on h3 "Freelance Social Media Manager" at bounding box center [1104, 572] width 623 height 13
click at [859, 502] on input "text" at bounding box center [943, 494] width 315 height 27
paste input "Social Media Manager"
type input "Social Media Manager"
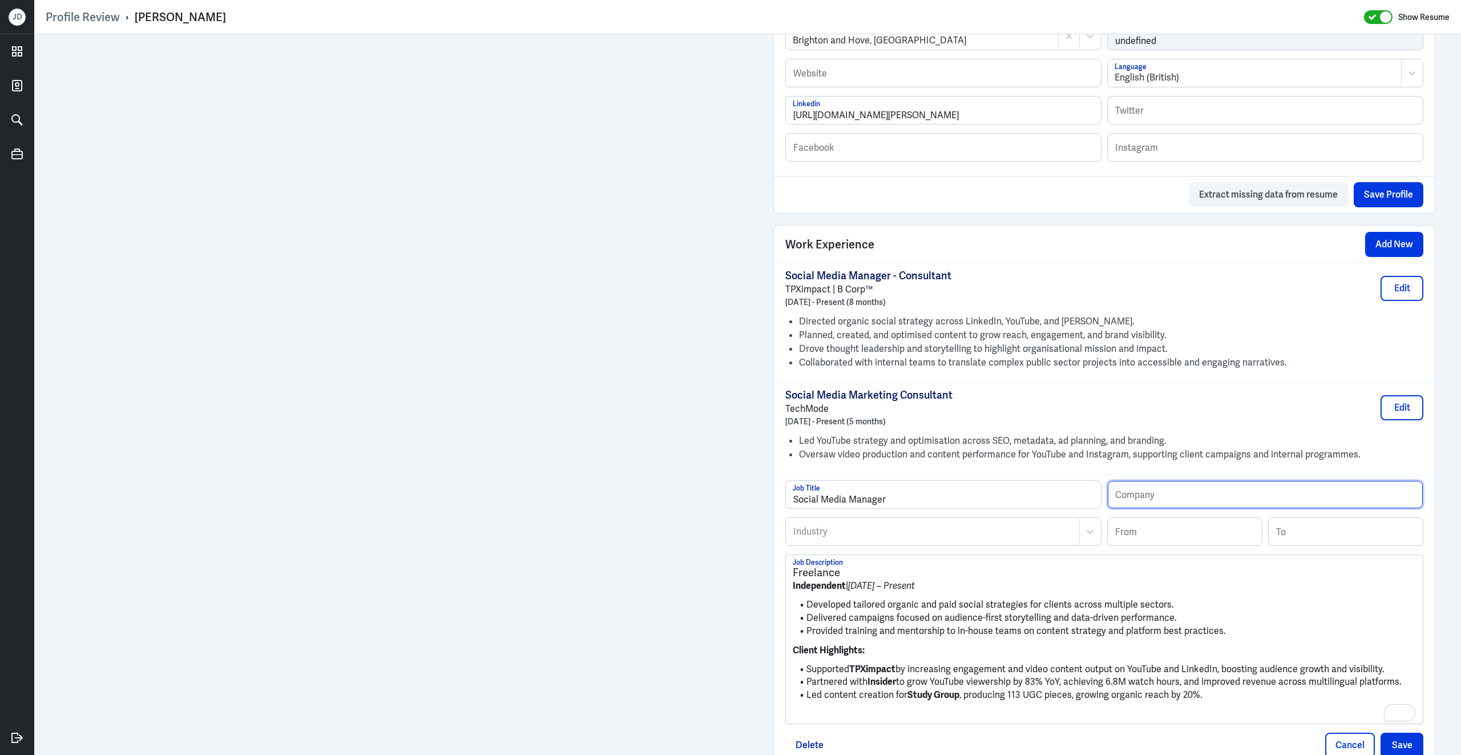
click at [1177, 503] on input "text" at bounding box center [1265, 494] width 315 height 27
type input "Independent Consultant"
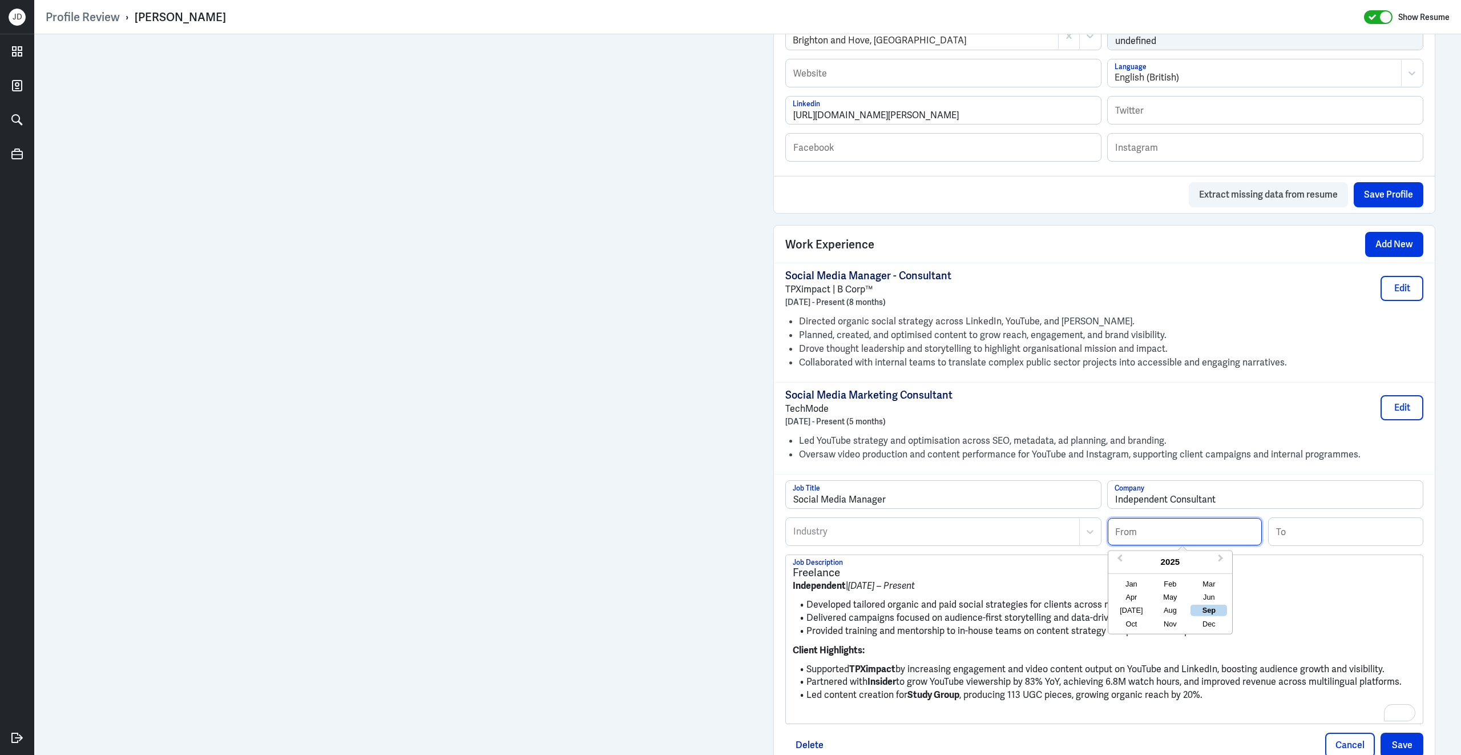
click at [1134, 535] on input at bounding box center [1185, 531] width 154 height 27
type input "12/2023"
click at [856, 545] on div "Industry" at bounding box center [933, 531] width 293 height 26
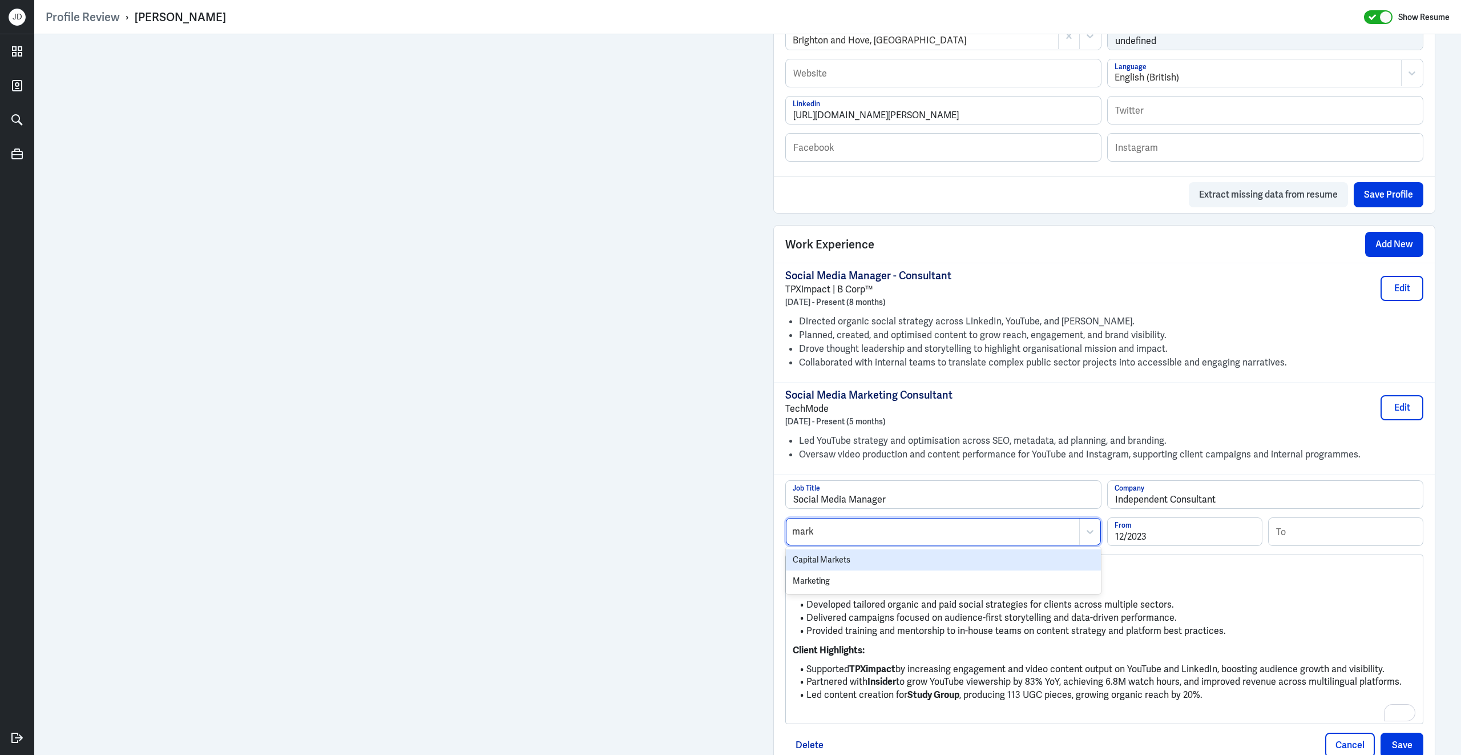
type input "marke"
click at [856, 589] on div "Marketing" at bounding box center [943, 580] width 315 height 21
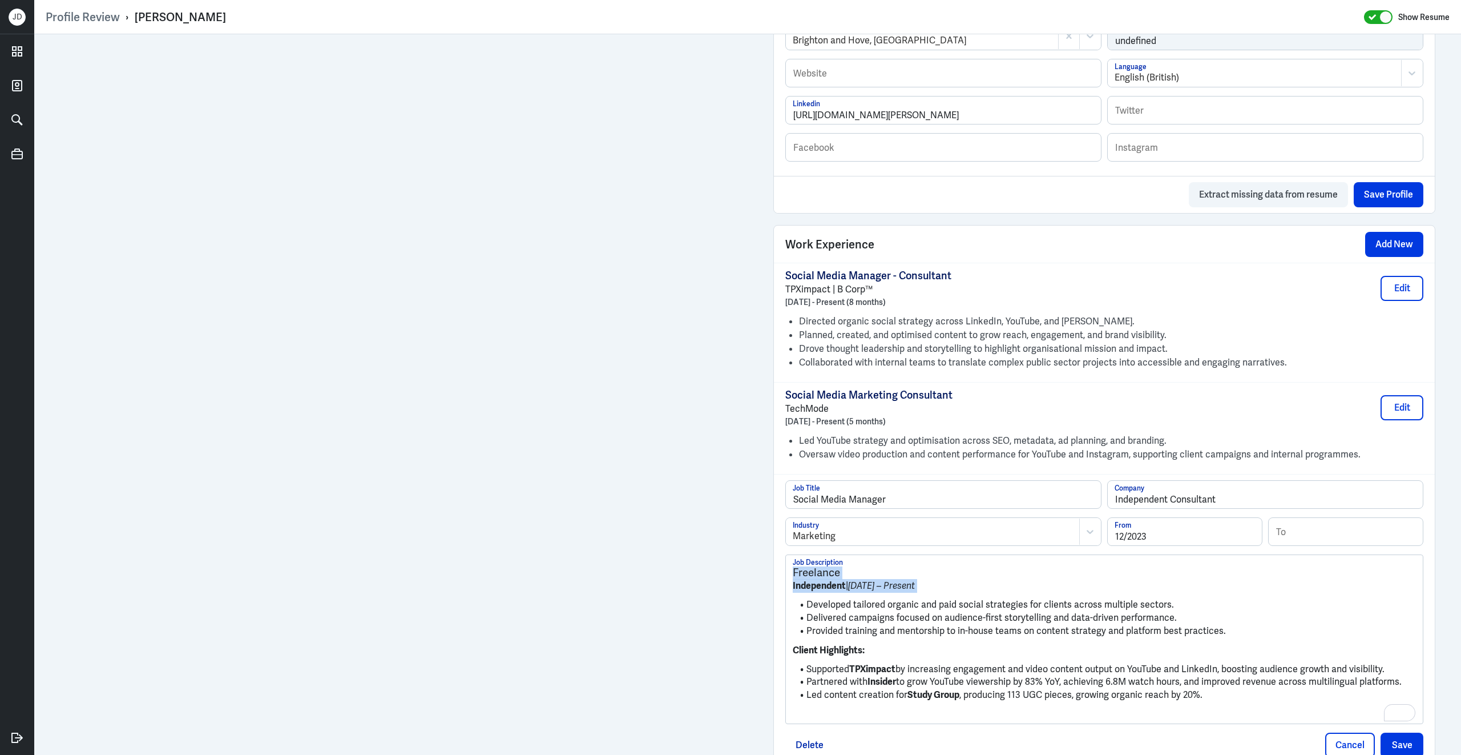
drag, startPoint x: 808, startPoint y: 614, endPoint x: 771, endPoint y: 574, distance: 54.5
click at [771, 574] on div "Admin Settings Update Resume Save Profile User Requested Private Set Resume to …" at bounding box center [1104, 162] width 685 height 1493
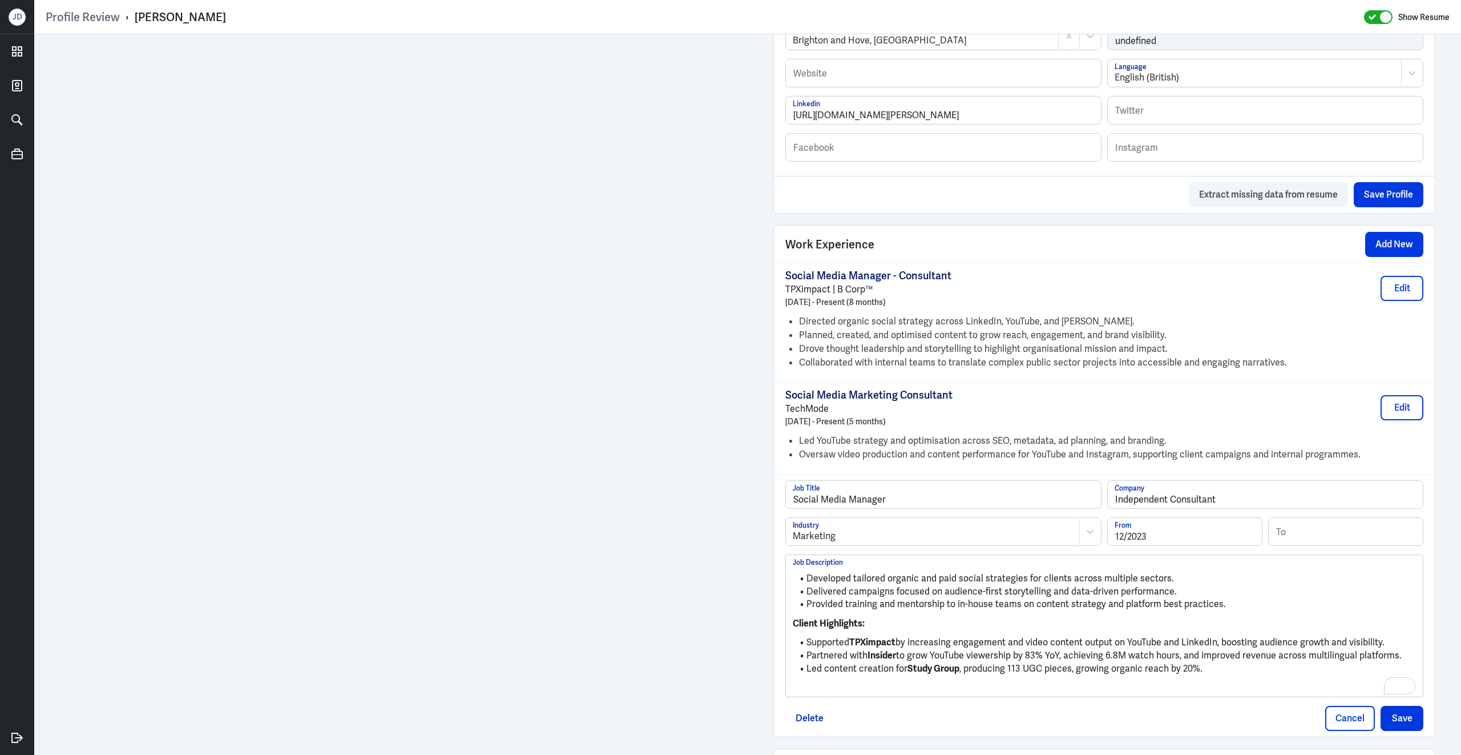
click at [863, 691] on p "To enrich screen reader interactions, please activate Accessibility in Grammarl…" at bounding box center [1104, 687] width 623 height 14
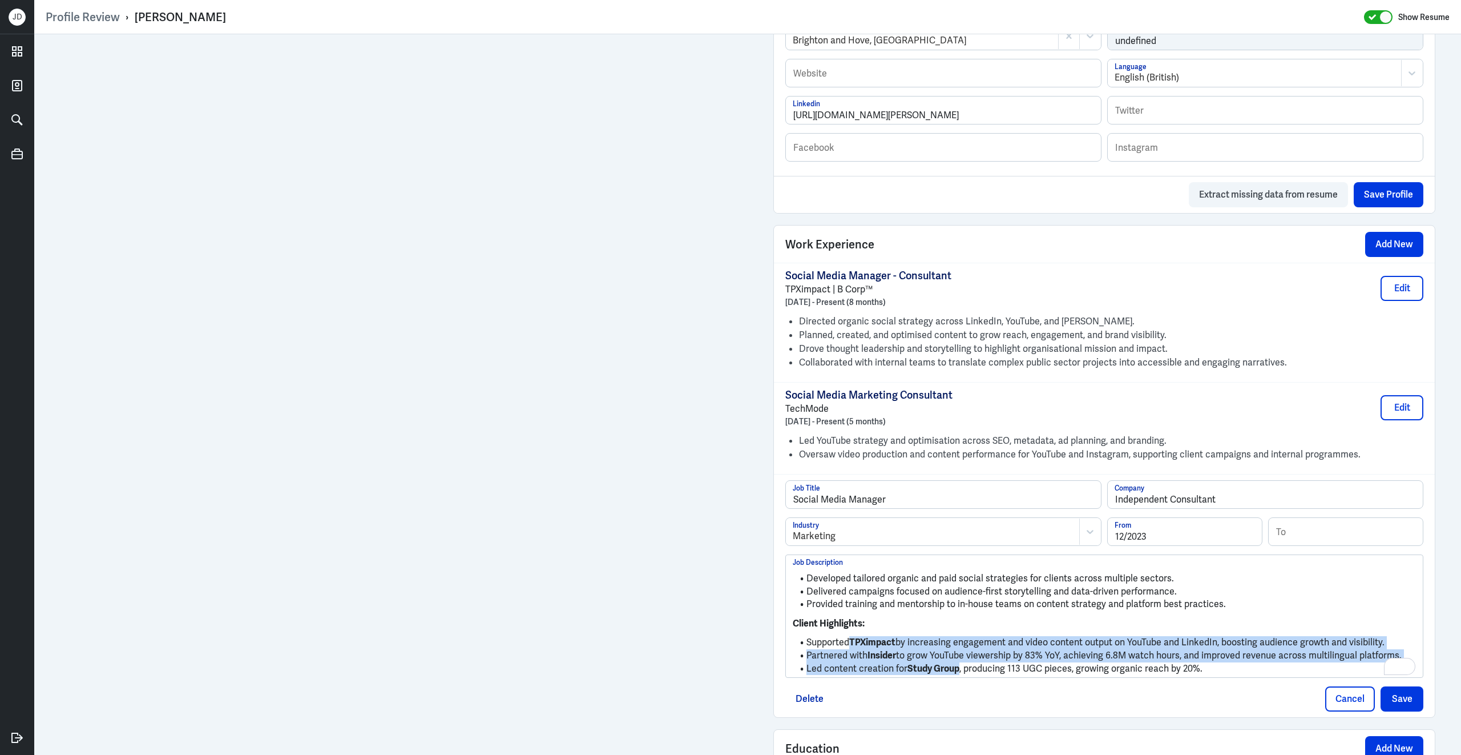
drag, startPoint x: 962, startPoint y: 682, endPoint x: 851, endPoint y: 648, distance: 116.3
click at [851, 648] on ul "Supported TPXimpact by increasing engagement and video content output on YouTub…" at bounding box center [1104, 652] width 623 height 45
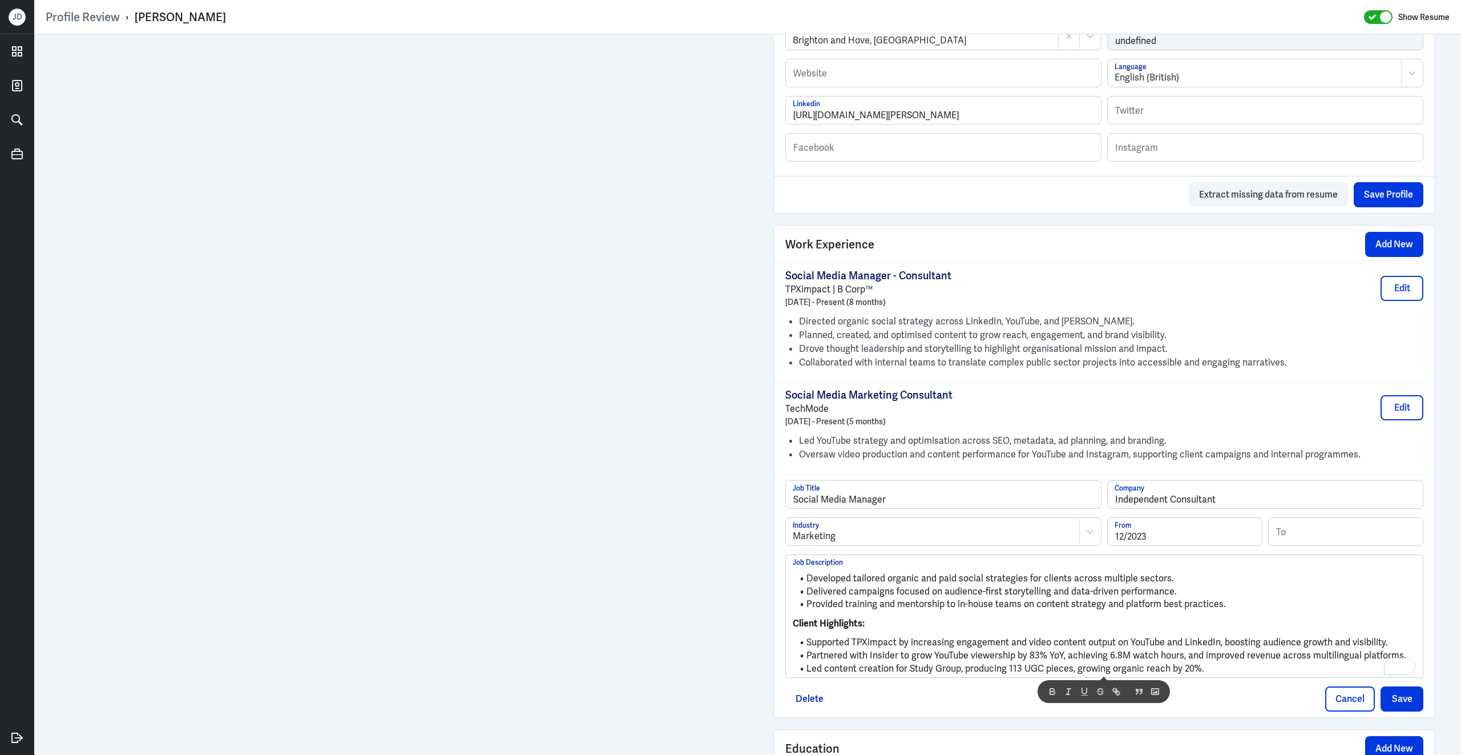
click at [1034, 611] on li "Provided training and mentorship to in-house teams on content strategy and plat…" at bounding box center [1104, 604] width 623 height 13
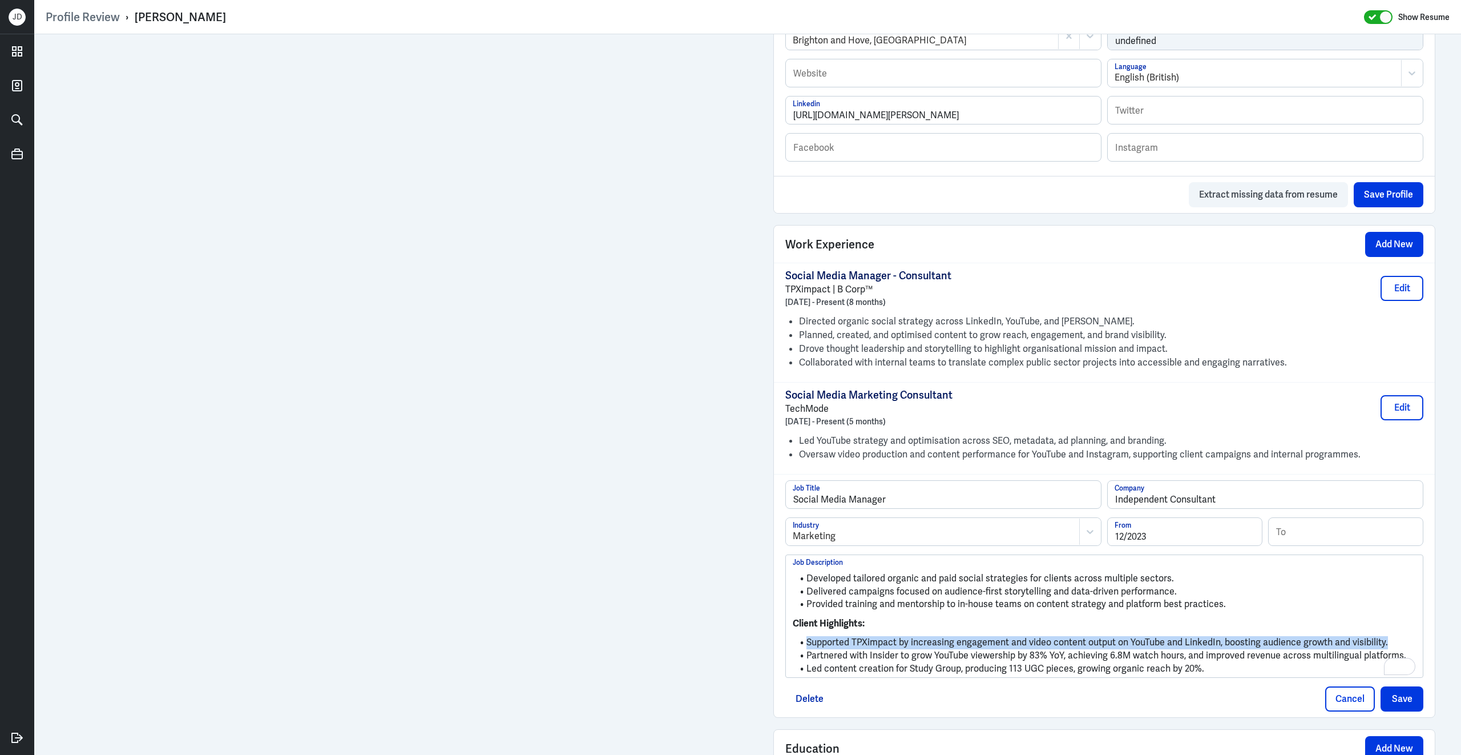
drag, startPoint x: 1395, startPoint y: 651, endPoint x: 803, endPoint y: 646, distance: 592.5
click at [803, 646] on li "Supported TPXimpact by increasing engagement and video content output on YouTub…" at bounding box center [1104, 642] width 623 height 13
click at [1414, 703] on button "Save" at bounding box center [1402, 698] width 43 height 25
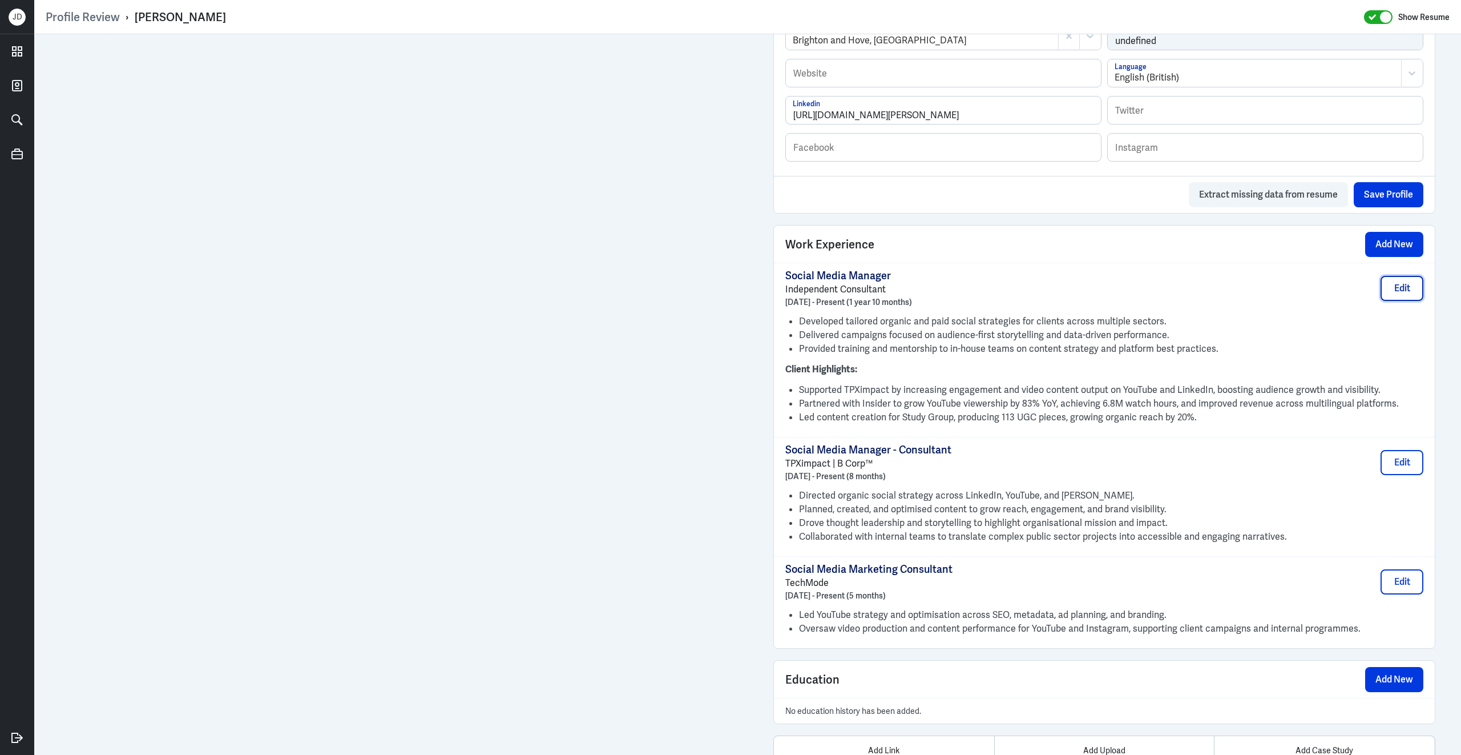
click at [1395, 301] on button "Edit" at bounding box center [1402, 288] width 43 height 25
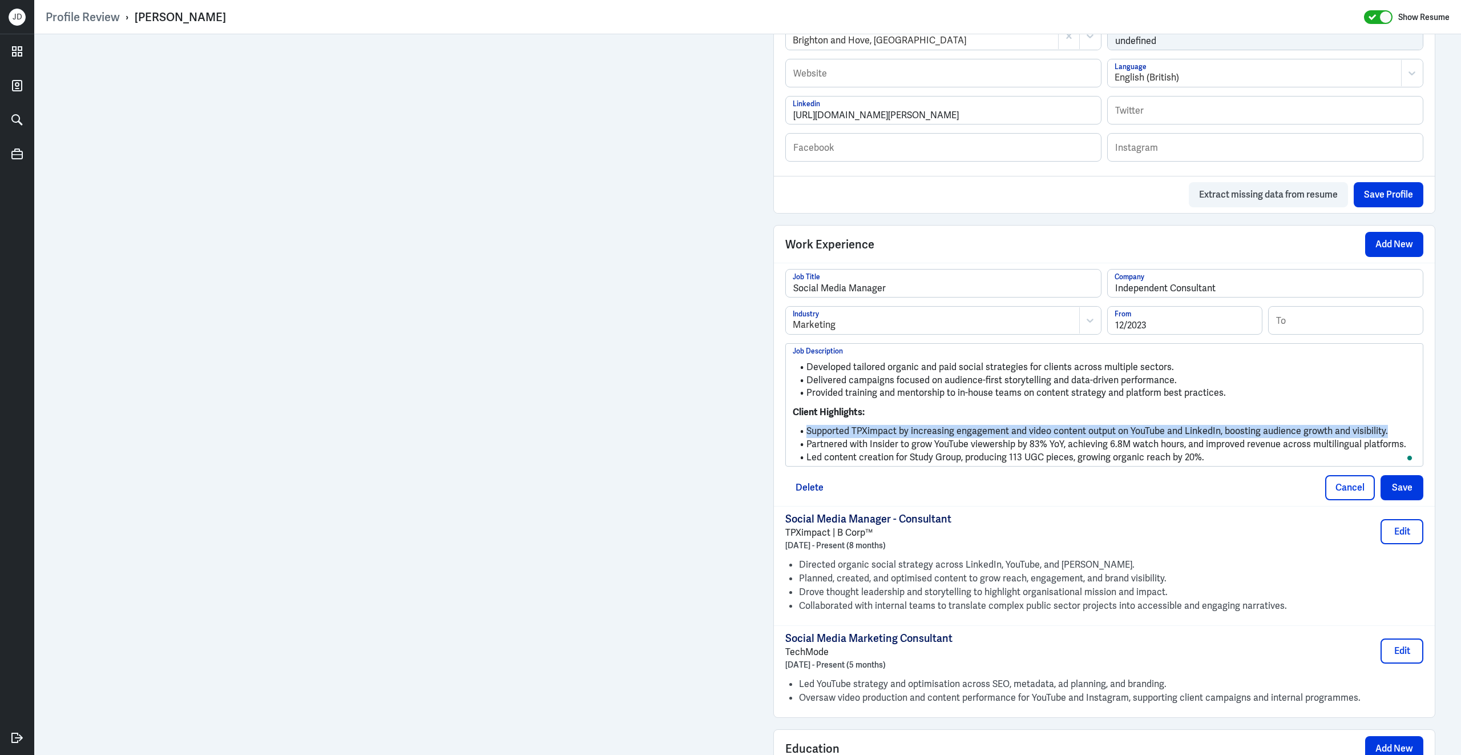
drag, startPoint x: 1393, startPoint y: 437, endPoint x: 800, endPoint y: 441, distance: 593.1
click at [800, 438] on li "Supported TPXimpact by increasing engagement and video content output on YouTub…" at bounding box center [1104, 431] width 623 height 13
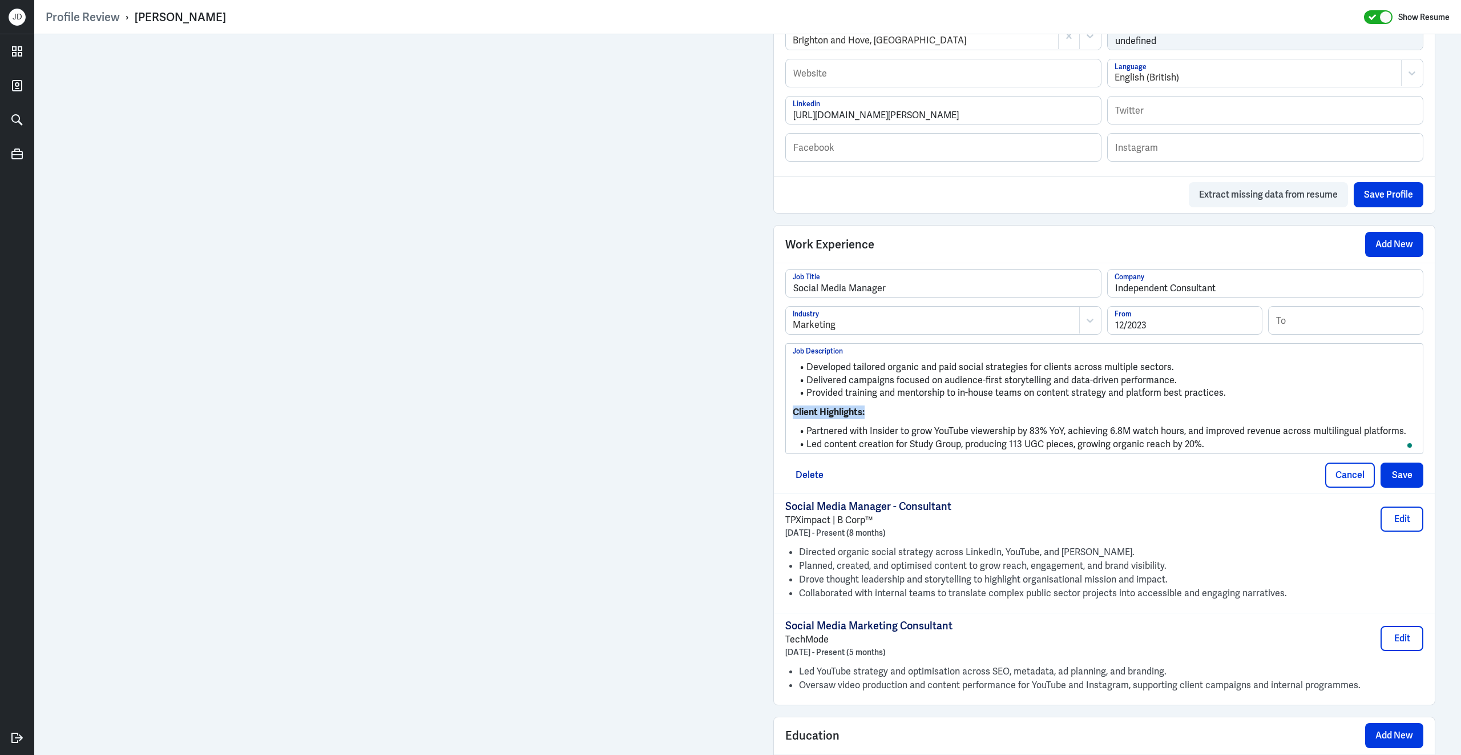
drag, startPoint x: 885, startPoint y: 424, endPoint x: 720, endPoint y: 427, distance: 165.0
click at [656, 337] on div "Admin Settings Update Resume Save Profile User Requested Private Set Resume to …" at bounding box center [747, 133] width 1427 height 1434
click at [1402, 487] on button "Save" at bounding box center [1402, 474] width 43 height 25
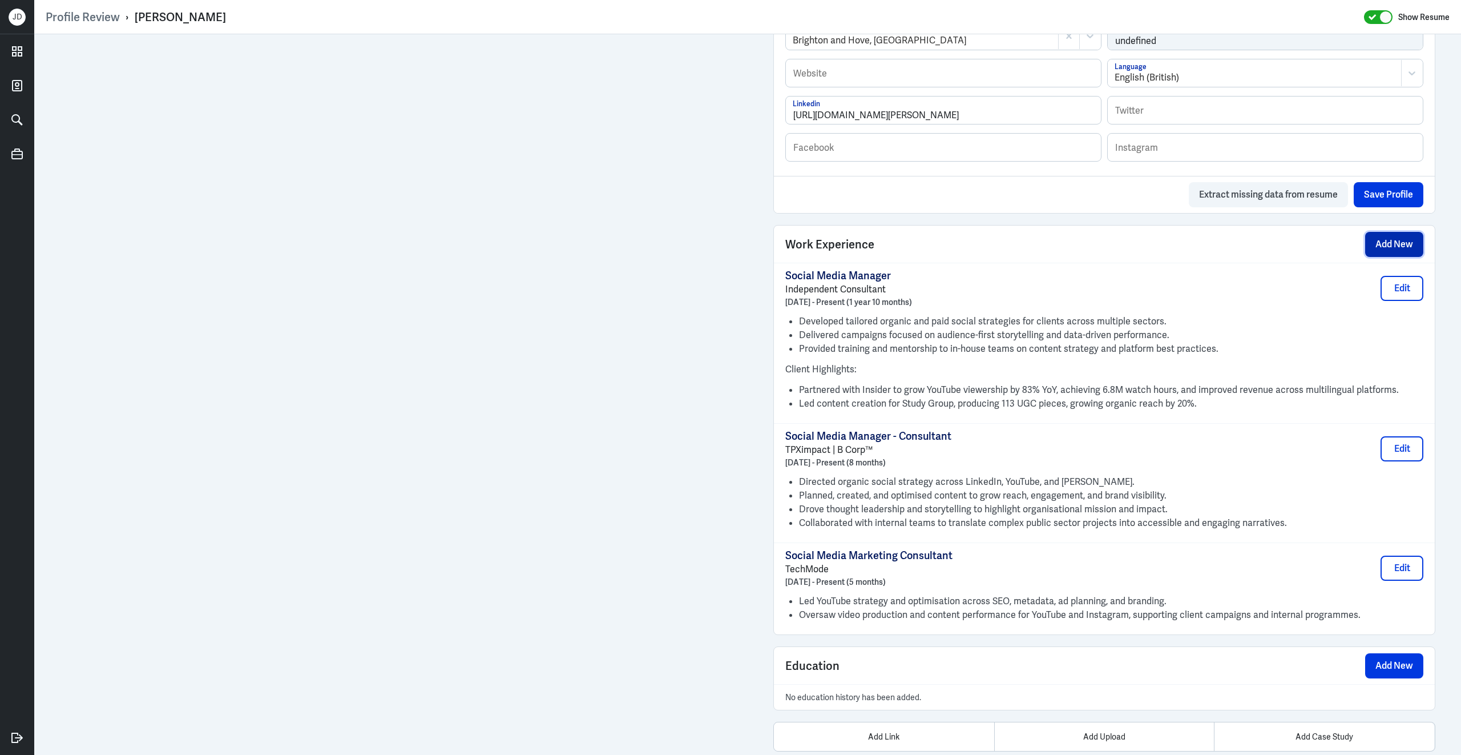
click at [1380, 257] on button "Add New" at bounding box center [1394, 244] width 58 height 25
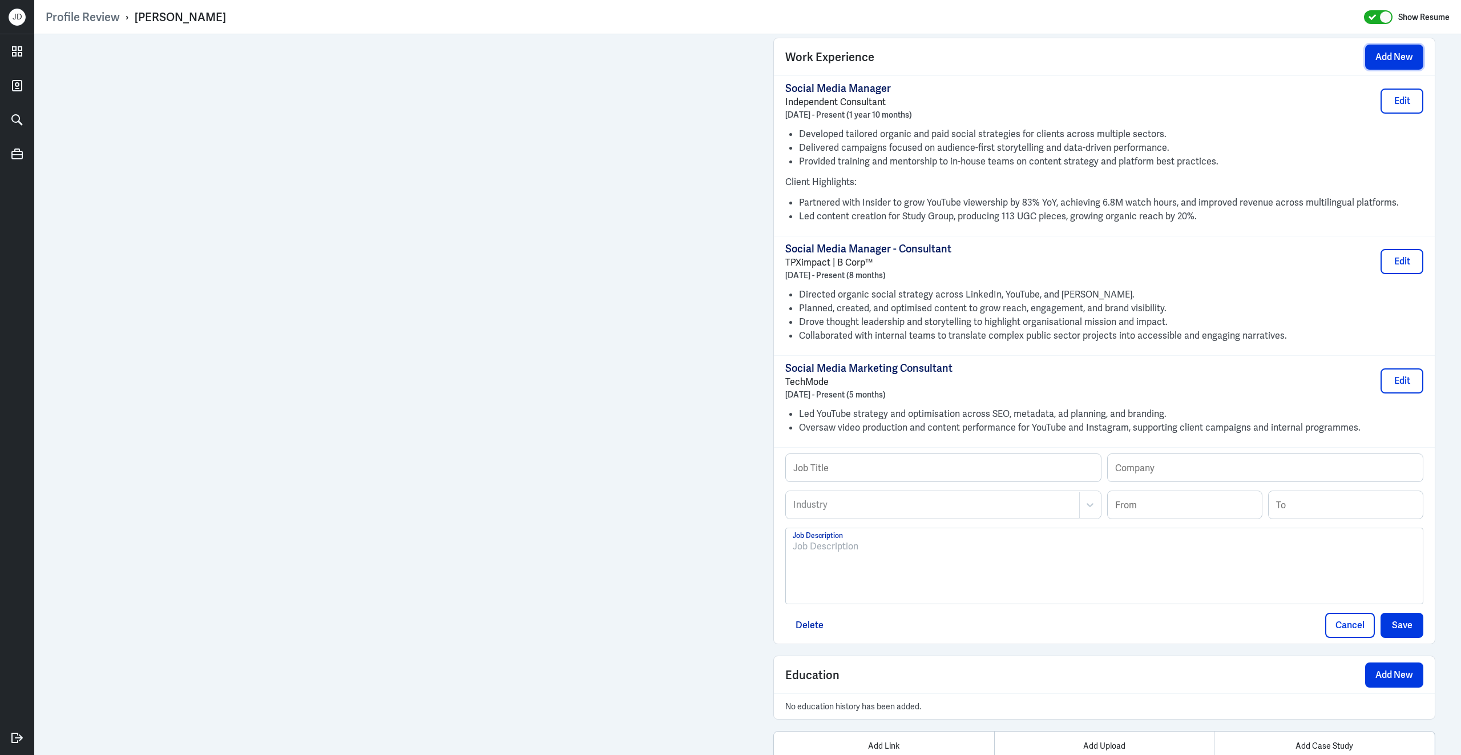
scroll to position [850, 0]
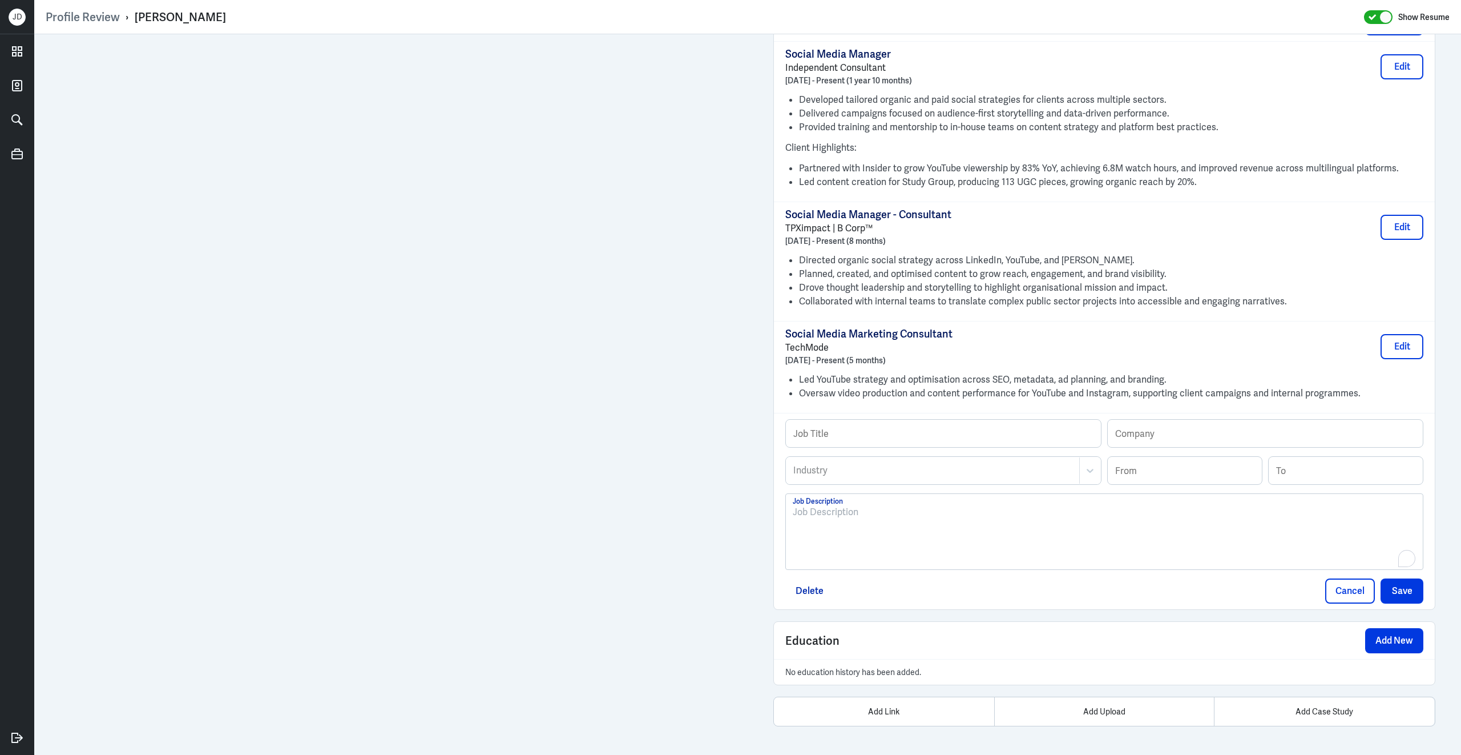
click at [849, 523] on div "To enrich screen reader interactions, please activate Accessibility in Grammarl…" at bounding box center [1104, 536] width 623 height 62
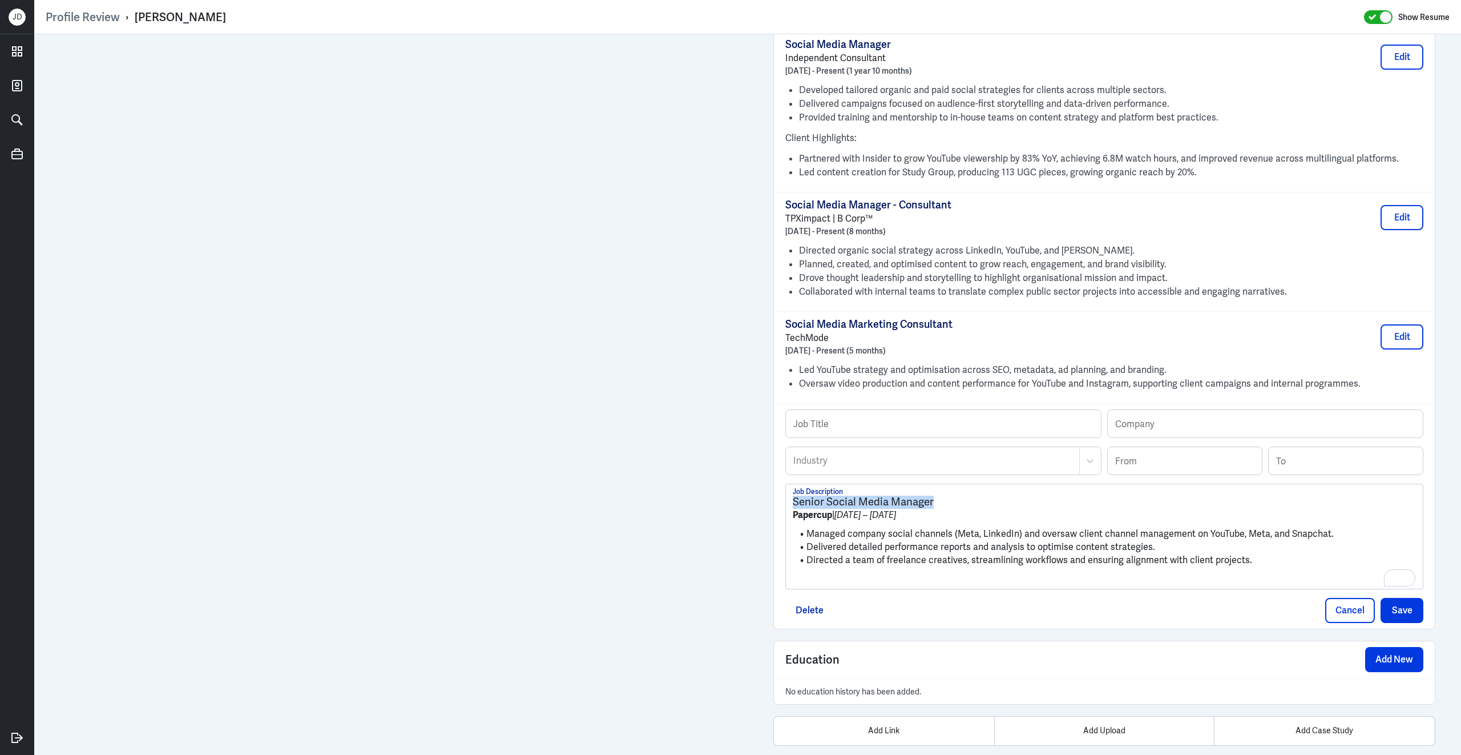
drag, startPoint x: 793, startPoint y: 512, endPoint x: 938, endPoint y: 511, distance: 145.0
click at [938, 508] on h3 "Senior Social Media Manager" at bounding box center [1104, 501] width 623 height 13
click at [912, 436] on input "text" at bounding box center [943, 423] width 315 height 27
paste input "Senior Social Media Manager"
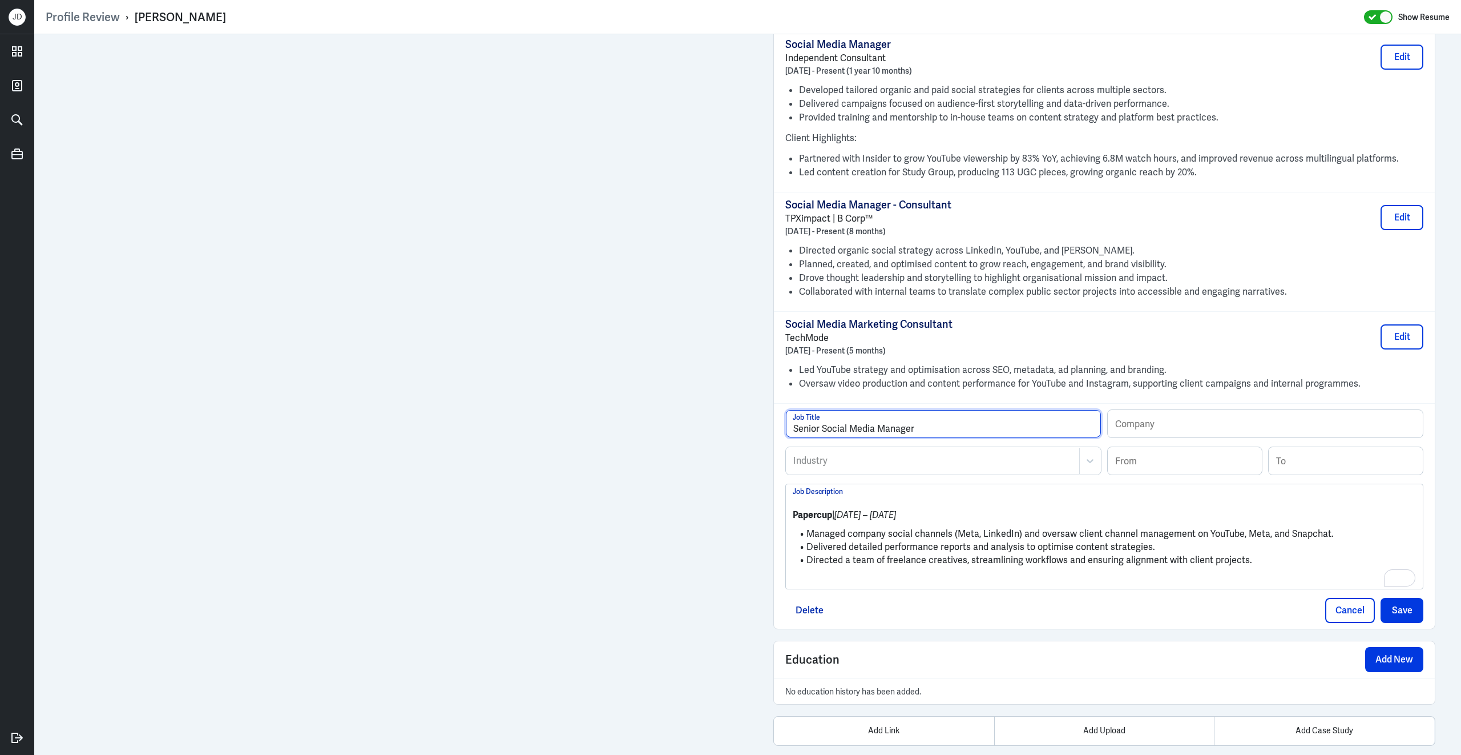
type input "Senior Social Media Manager"
drag, startPoint x: 833, startPoint y: 524, endPoint x: 772, endPoint y: 523, distance: 61.1
click at [1154, 437] on input "text" at bounding box center [1265, 423] width 315 height 27
paste input "Papercup"
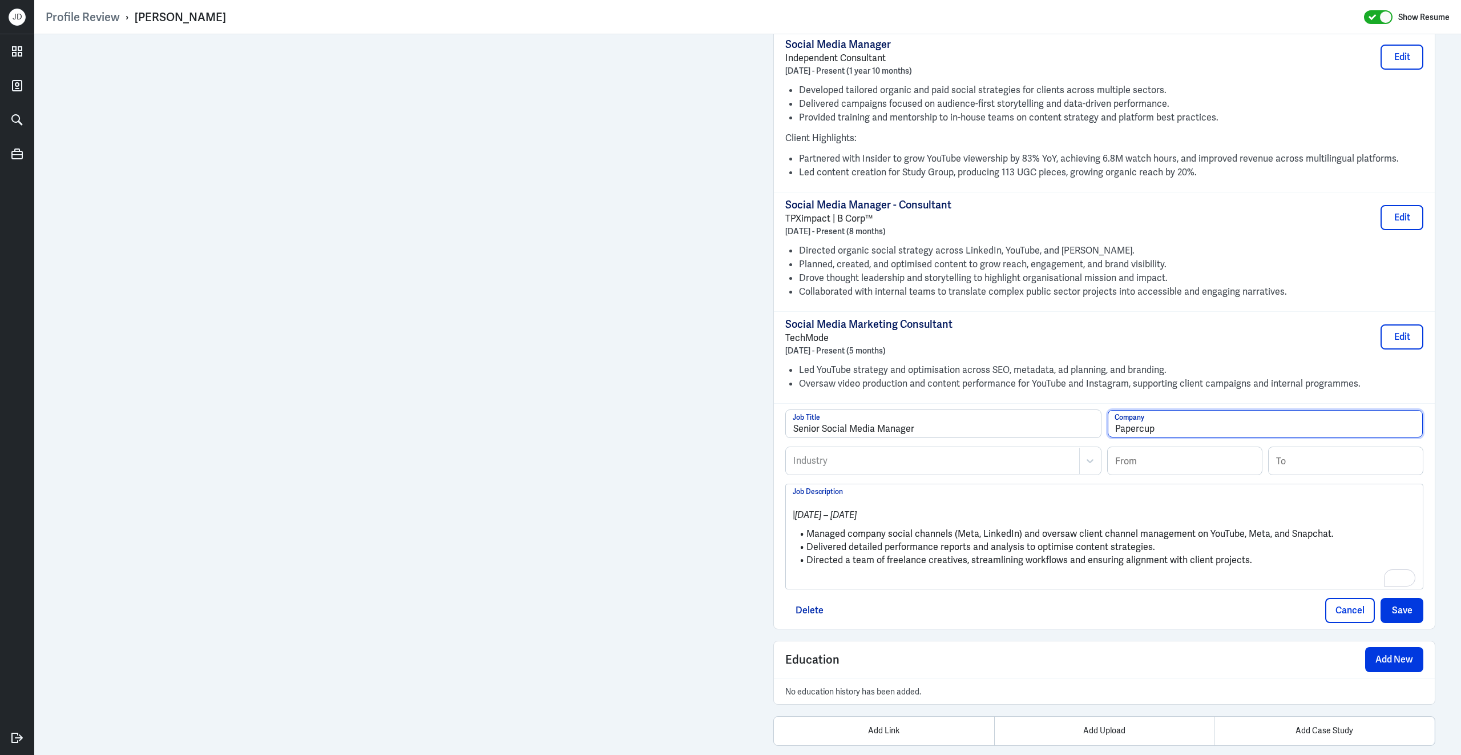
type input "Papercup"
click at [1153, 474] on input at bounding box center [1185, 460] width 154 height 27
type input "01/2023"
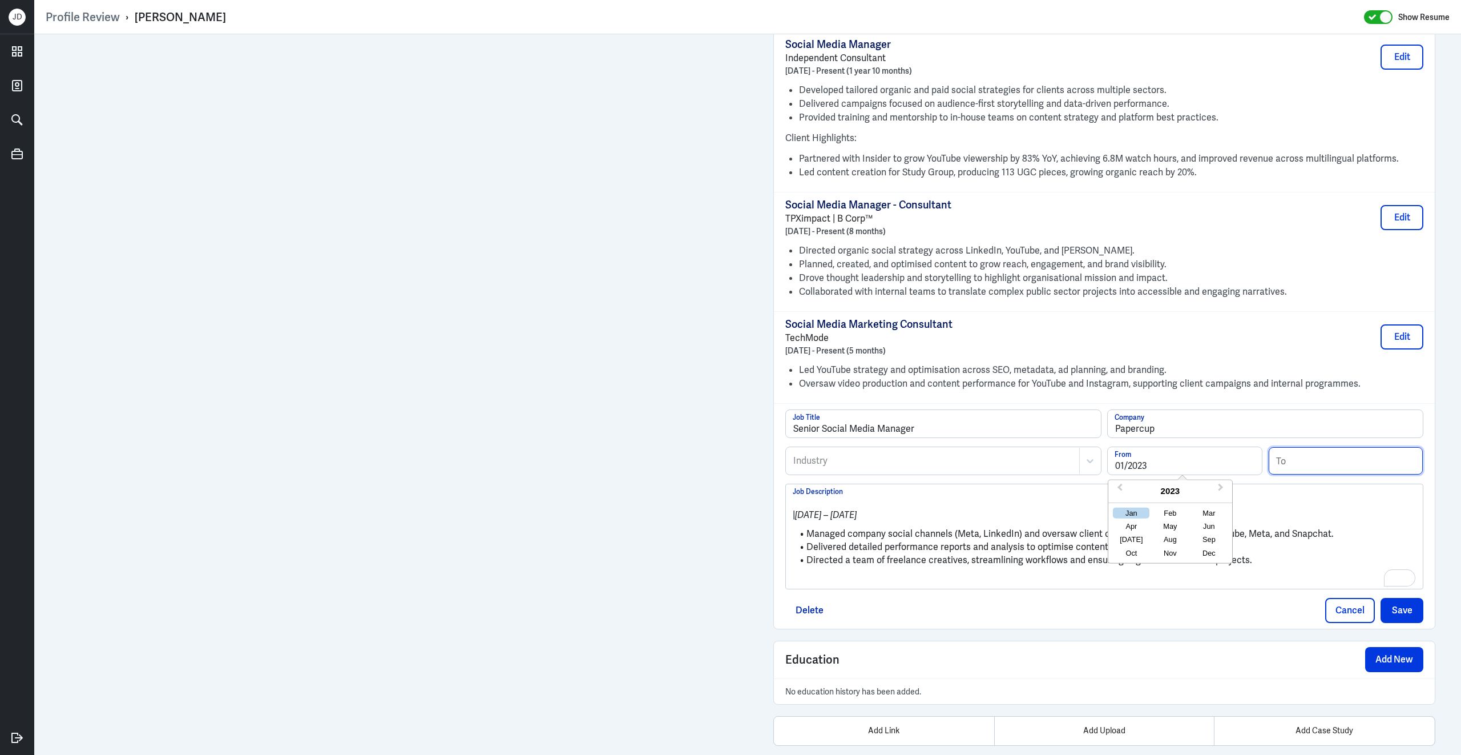
click at [1297, 474] on input at bounding box center [1346, 460] width 154 height 27
type input "12/2023"
click at [983, 462] on div at bounding box center [932, 461] width 281 height 14
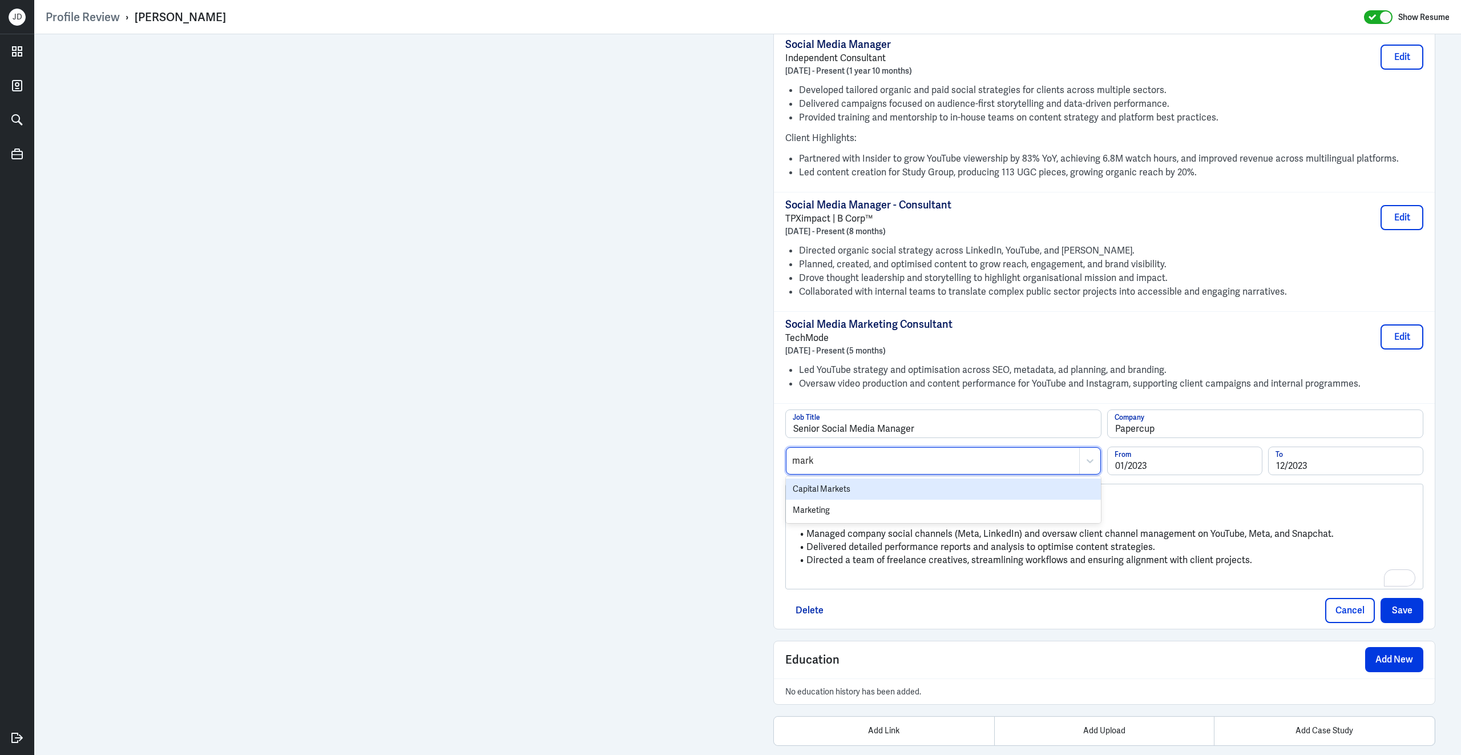
type input "marke"
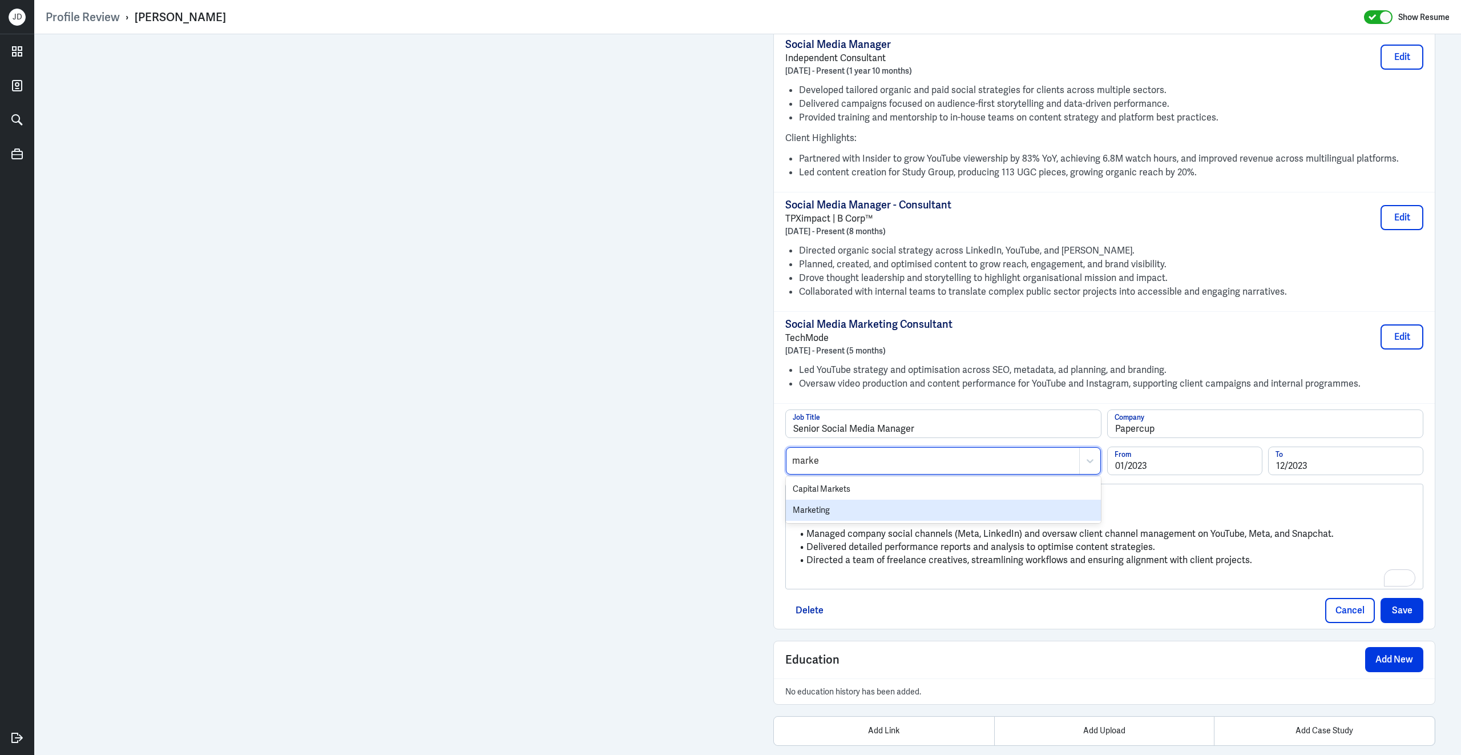
click at [904, 519] on div "Marketing" at bounding box center [943, 509] width 315 height 21
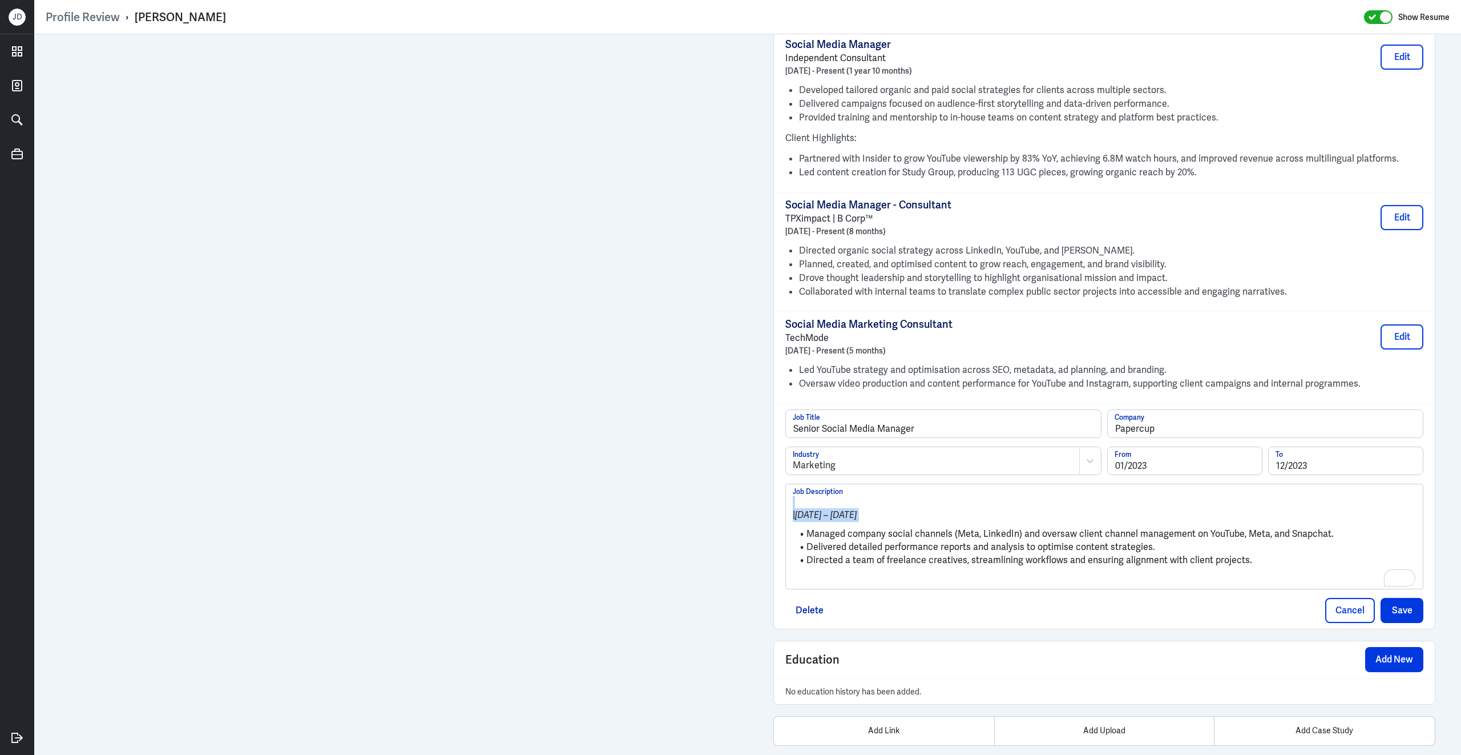
drag, startPoint x: 808, startPoint y: 543, endPoint x: 768, endPoint y: 498, distance: 60.6
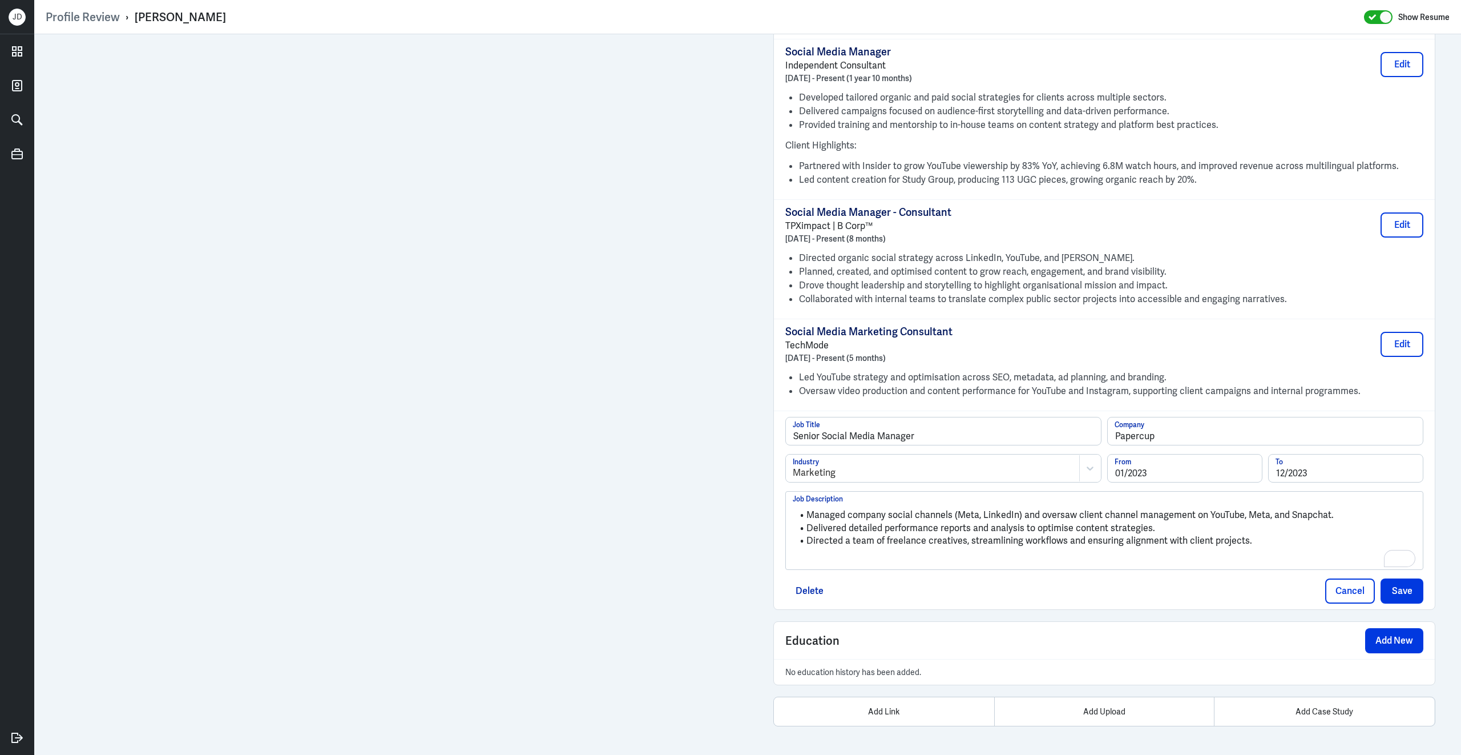
click at [979, 557] on p "To enrich screen reader interactions, please activate Accessibility in Grammarl…" at bounding box center [1104, 560] width 623 height 14
click at [1408, 591] on button "Save" at bounding box center [1402, 590] width 43 height 25
click at [1397, 588] on div "button" at bounding box center [1402, 590] width 12 height 12
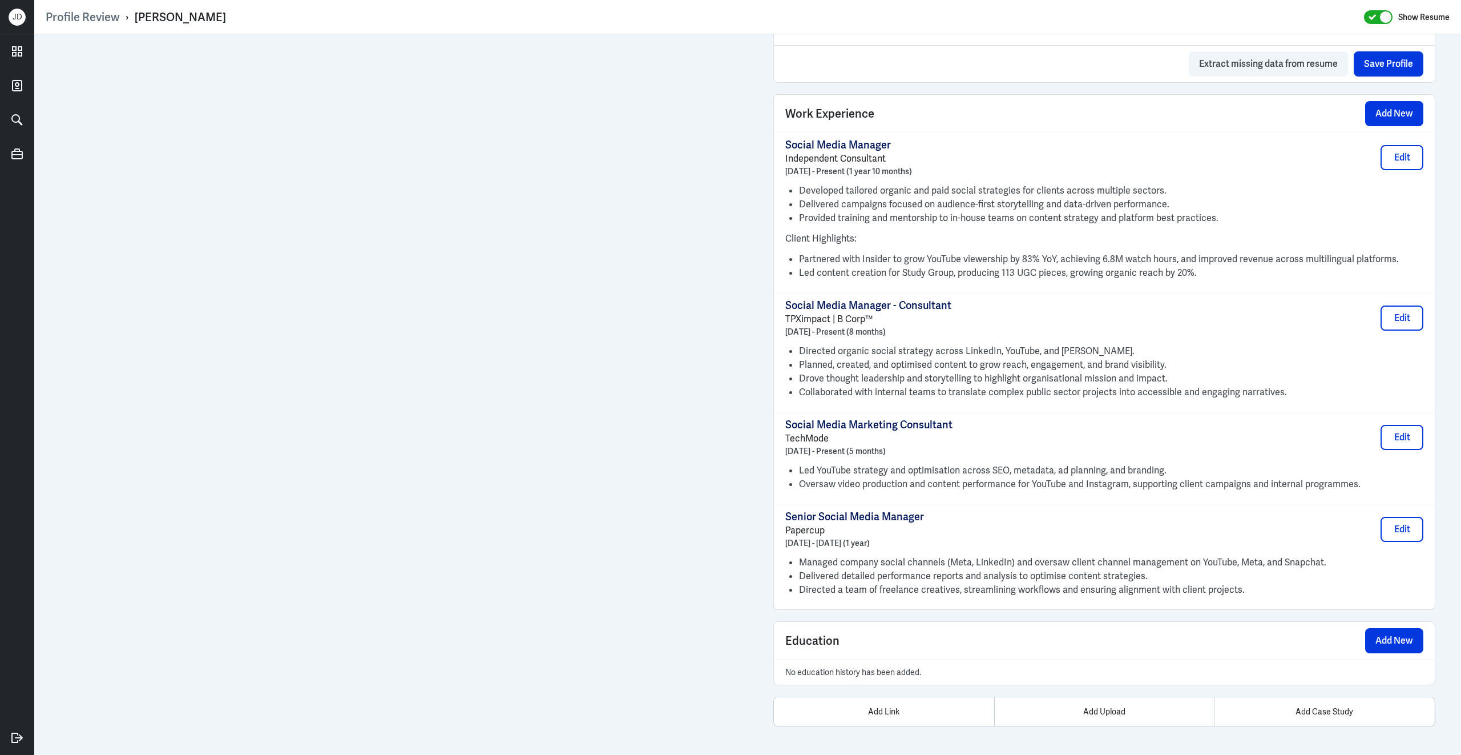
scroll to position [758, 0]
click at [1382, 114] on button "Add New" at bounding box center [1394, 113] width 58 height 25
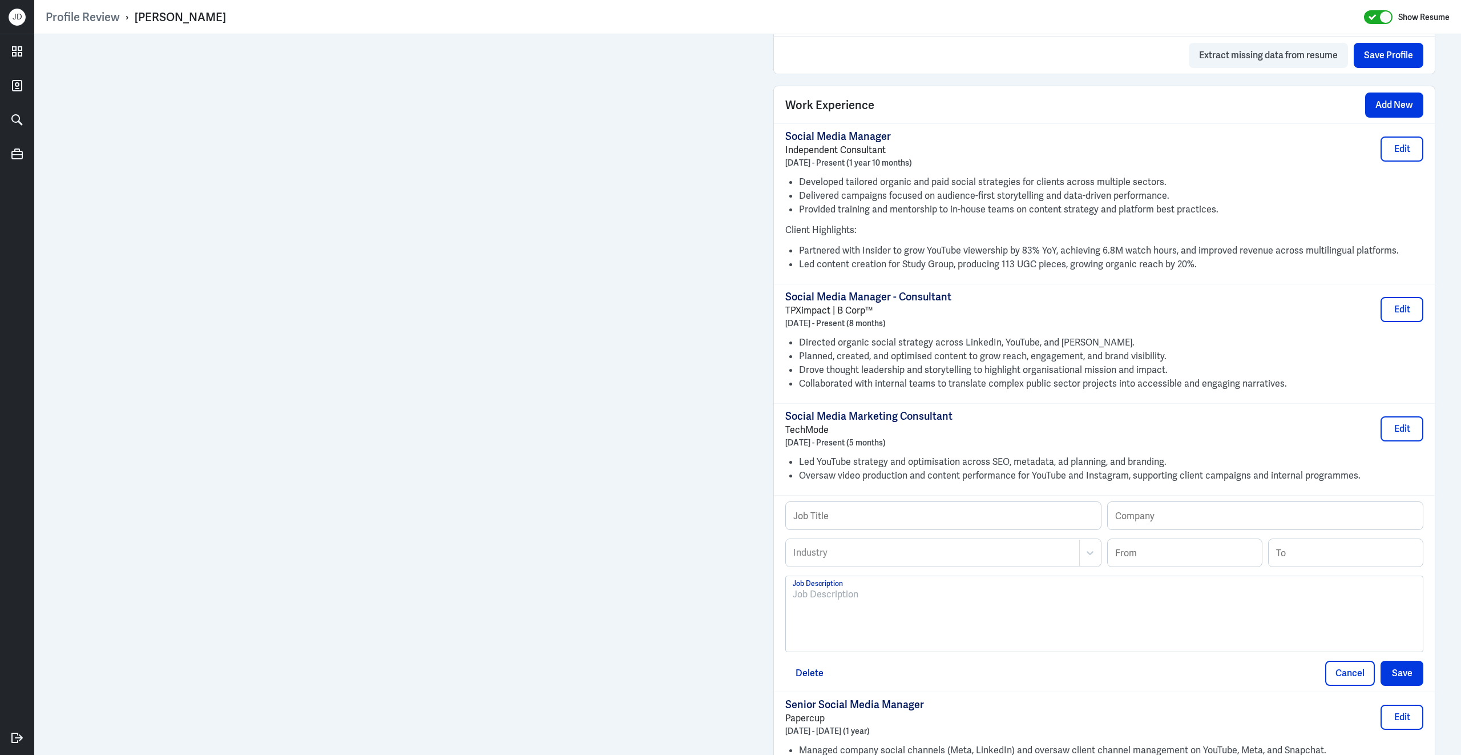
click at [993, 592] on div at bounding box center [1104, 613] width 637 height 75
click at [979, 612] on div at bounding box center [1104, 618] width 623 height 62
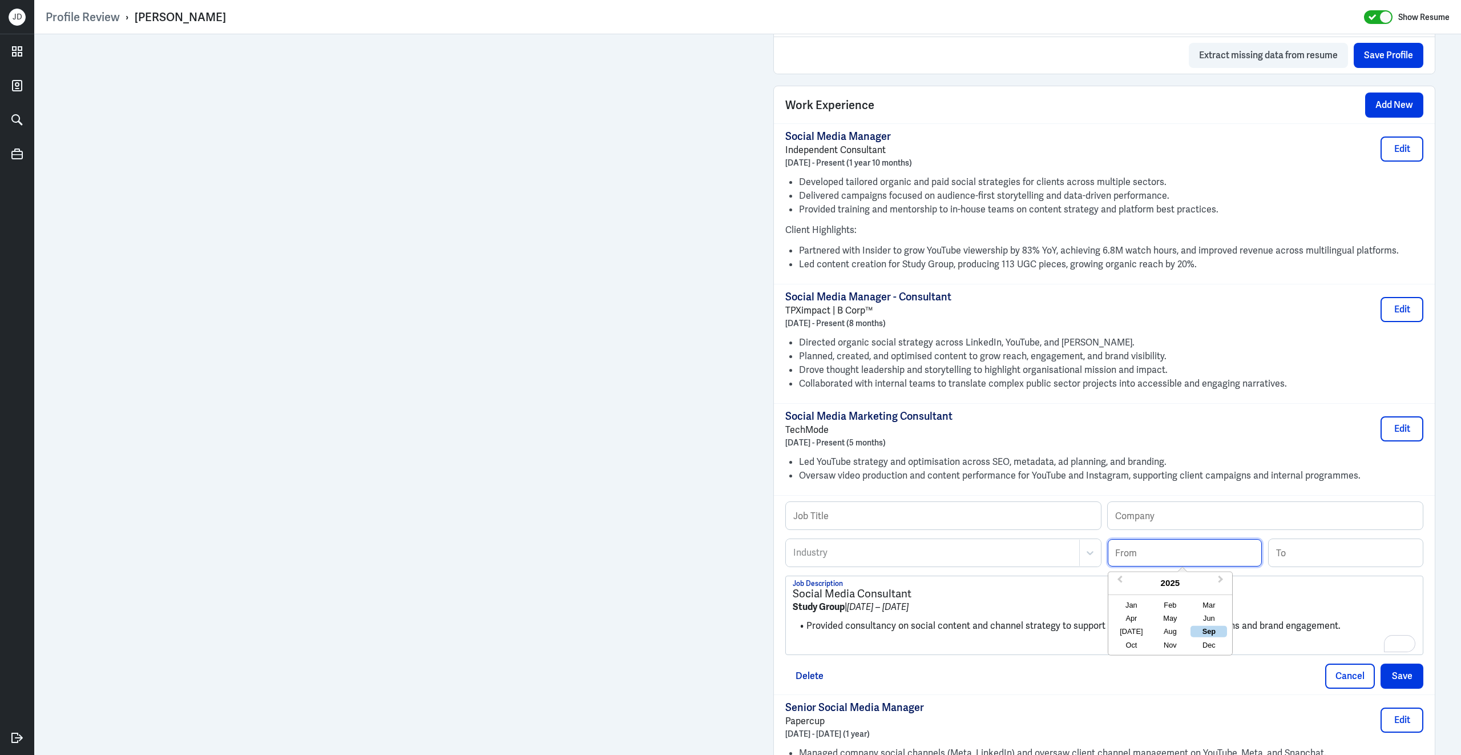
click at [1167, 565] on input at bounding box center [1185, 552] width 154 height 27
type input "05/2022"
click at [1321, 555] on input at bounding box center [1346, 552] width 154 height 27
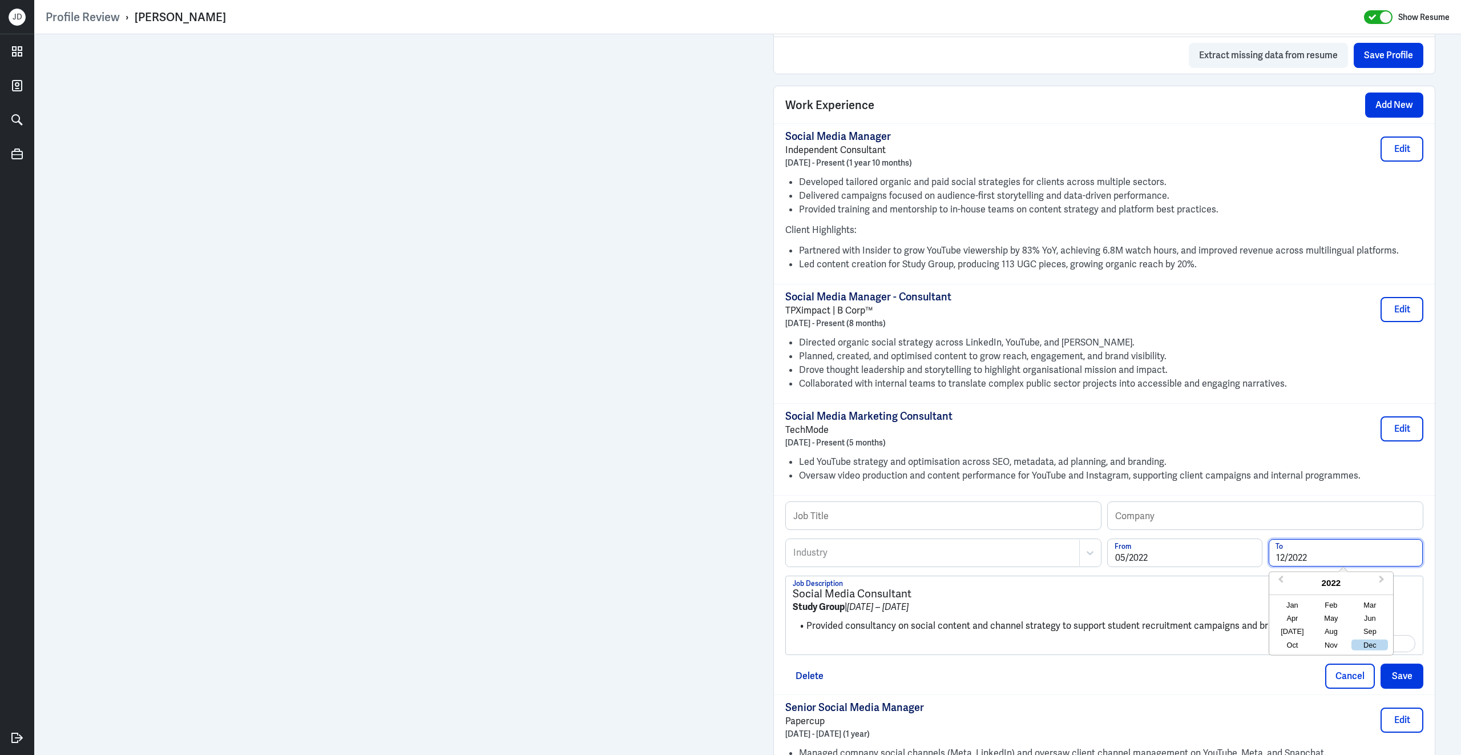
type input "12/2022"
drag, startPoint x: 792, startPoint y: 618, endPoint x: 839, endPoint y: 617, distance: 47.4
click at [840, 617] on div "Social Media Consultant Study Group | May 2022 – Dec 2022 Provided consultancy …" at bounding box center [1104, 615] width 637 height 78
drag, startPoint x: 845, startPoint y: 618, endPoint x: 786, endPoint y: 619, distance: 58.8
click at [786, 619] on div "Profile Review › Alice Guala Show Resume Admin Settings Update Resume Save Prof…" at bounding box center [747, 377] width 1427 height 755
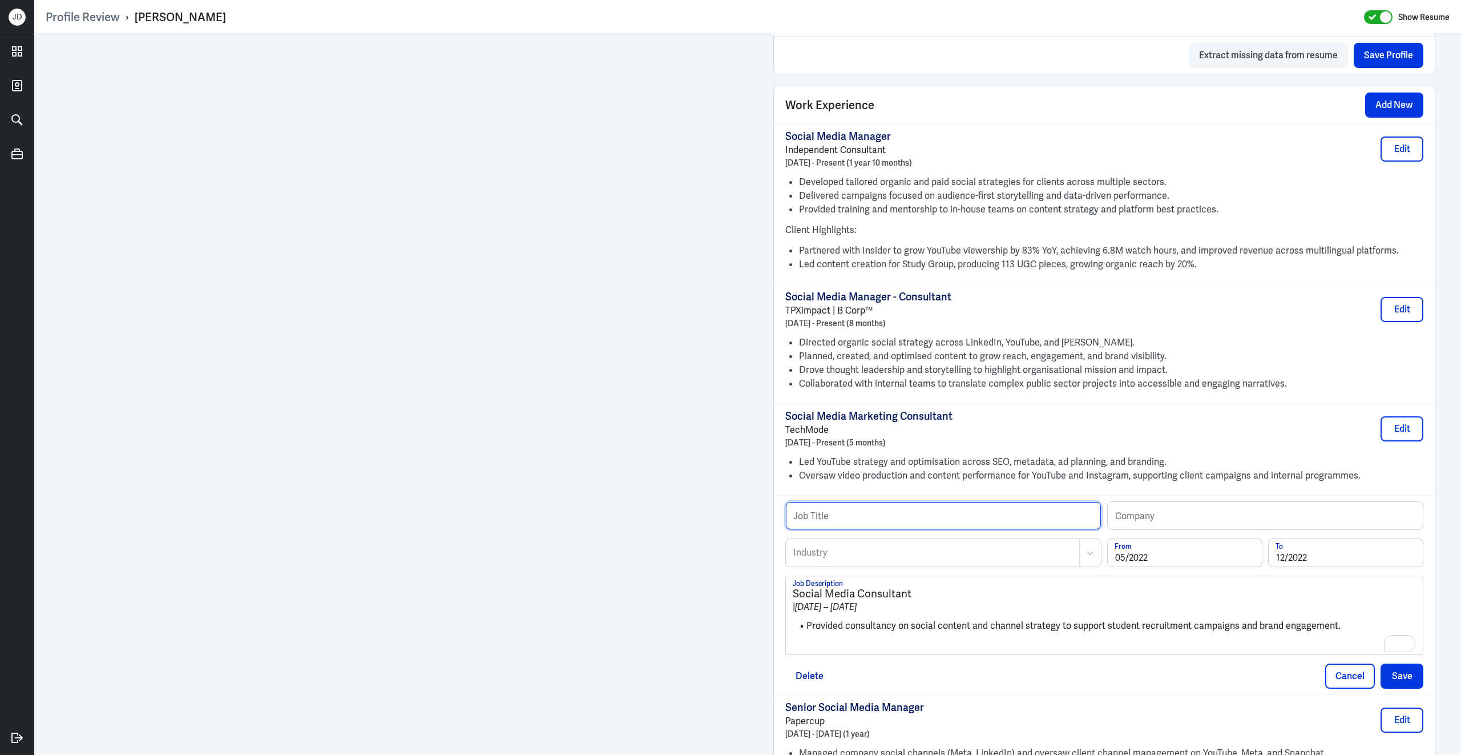
click at [854, 527] on input "text" at bounding box center [943, 515] width 315 height 27
click at [1127, 624] on ul "Provided consultancy on social content and channel strategy to support student …" at bounding box center [1104, 626] width 623 height 25
click at [797, 682] on button "Delete" at bounding box center [809, 675] width 49 height 25
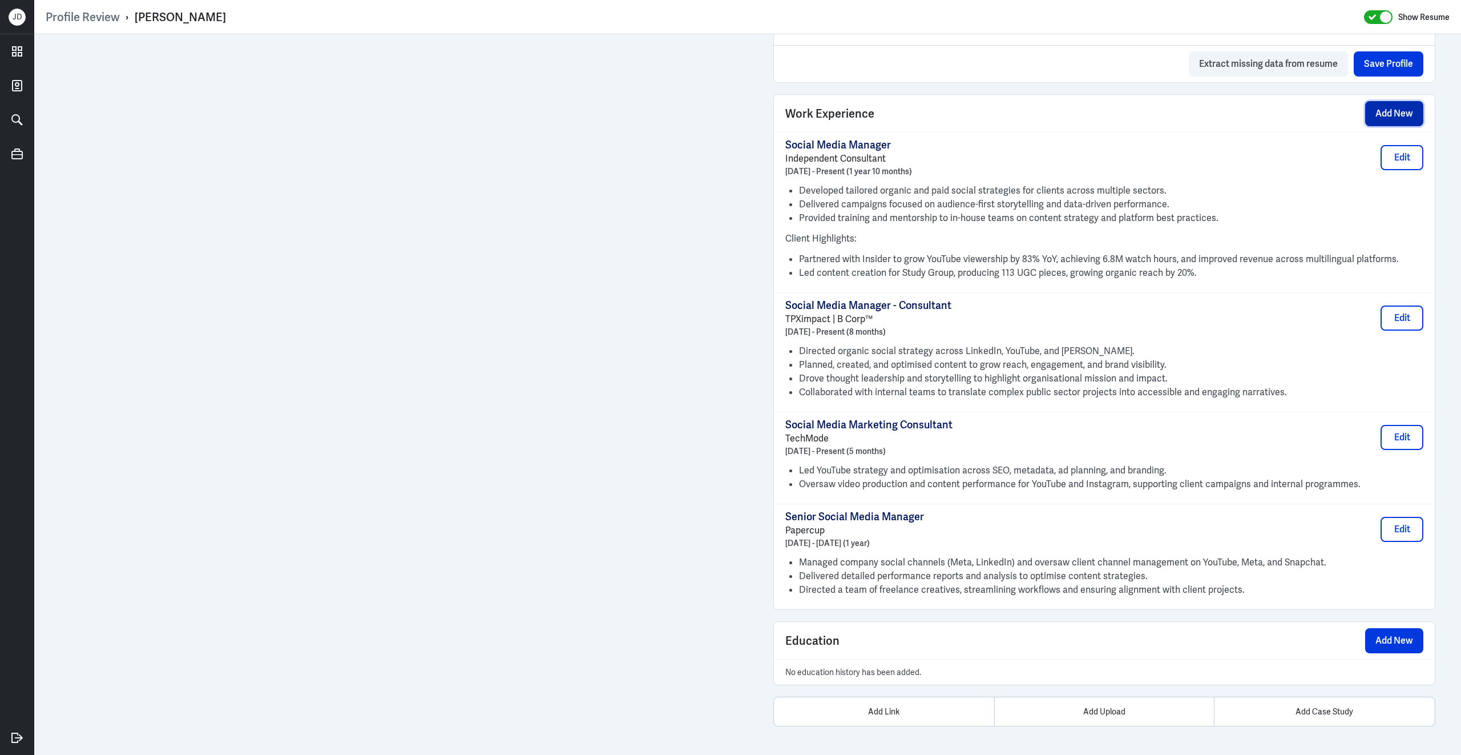
click at [1375, 112] on button "Add New" at bounding box center [1394, 113] width 58 height 25
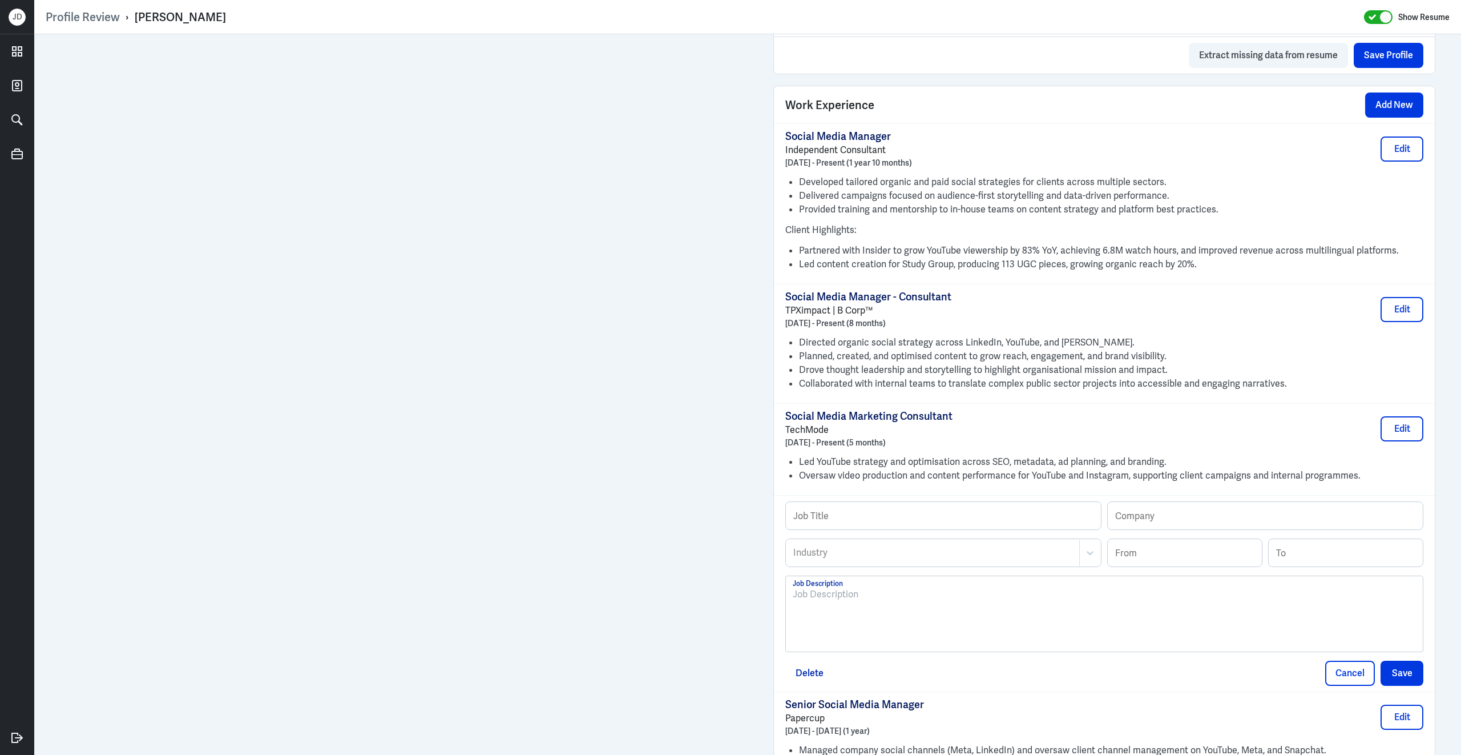
click at [993, 649] on div at bounding box center [1104, 618] width 623 height 62
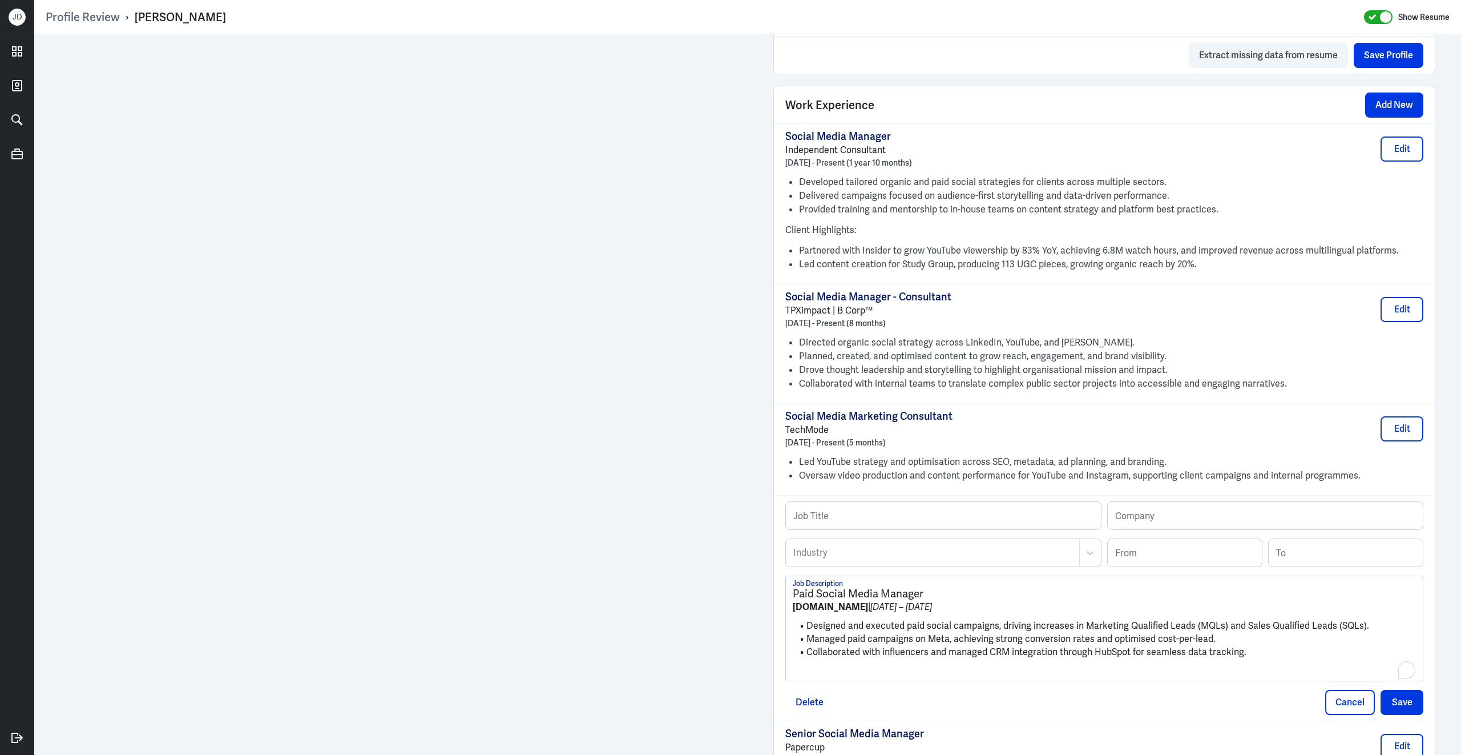
scroll to position [0, 0]
drag, startPoint x: 823, startPoint y: 616, endPoint x: 781, endPoint y: 616, distance: 41.7
click at [781, 616] on div "Job Title Company Industry Industry From To Paid Social Media Manager bant.io |…" at bounding box center [1104, 607] width 661 height 225
click at [1164, 523] on input "text" at bounding box center [1265, 515] width 315 height 27
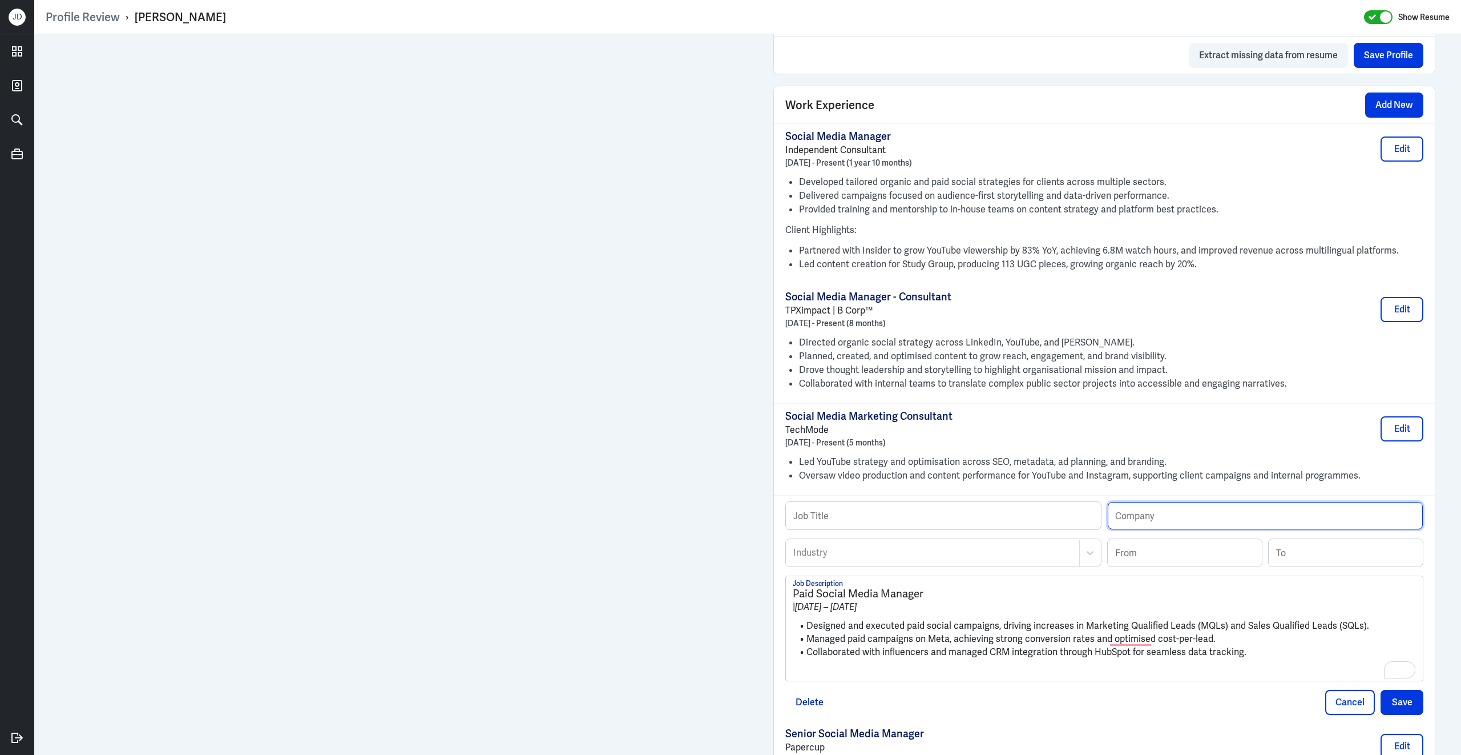
paste input "bant.io"
type input "bant.io"
drag, startPoint x: 942, startPoint y: 600, endPoint x: 754, endPoint y: 596, distance: 187.8
click at [753, 596] on div "Admin Settings Update Resume Save Profile User Requested Private Set Resume to …" at bounding box center [747, 123] width 1427 height 1695
click at [845, 518] on input "text" at bounding box center [943, 515] width 315 height 27
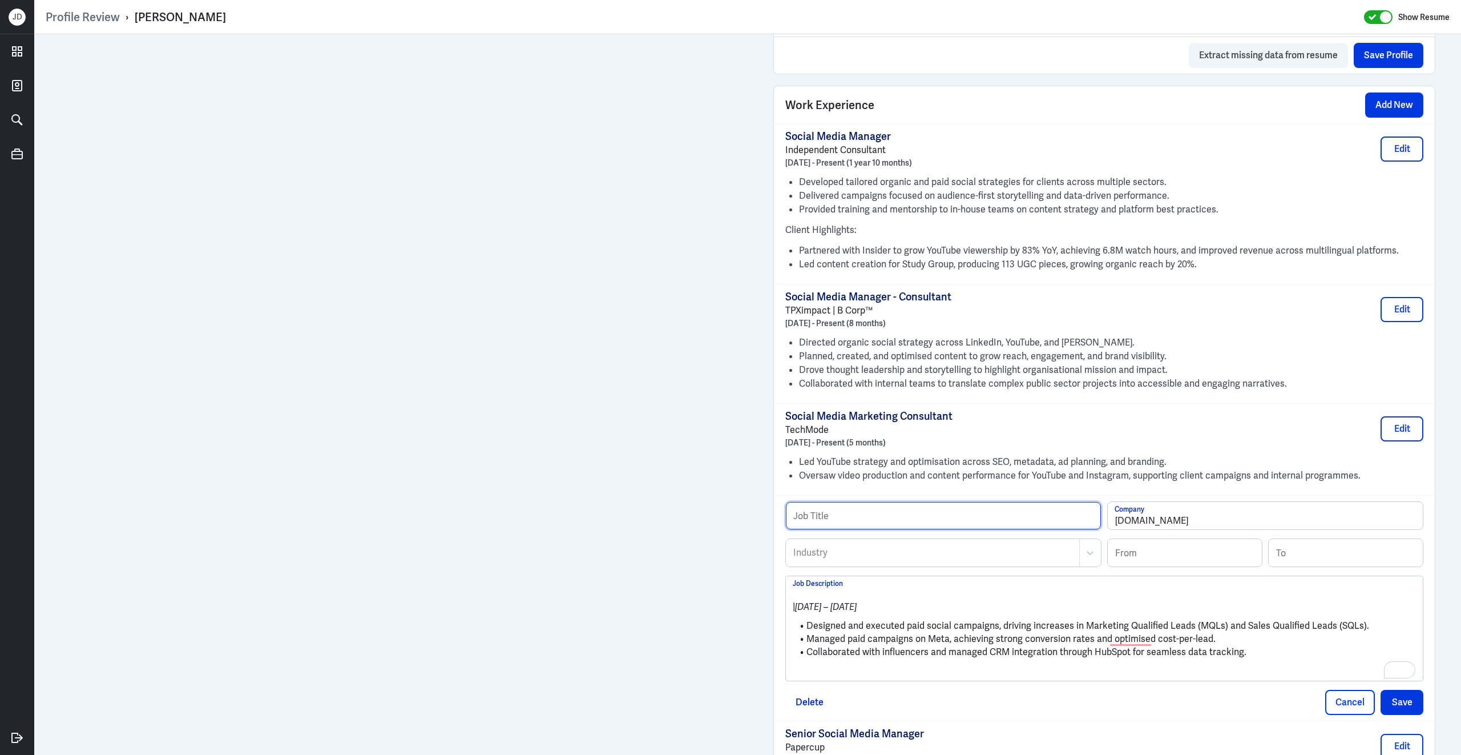
paste input "Paid Social Media Manager"
type input "Paid Social Media Manager"
click at [827, 575] on div "Industry Industry From To" at bounding box center [1104, 556] width 638 height 37
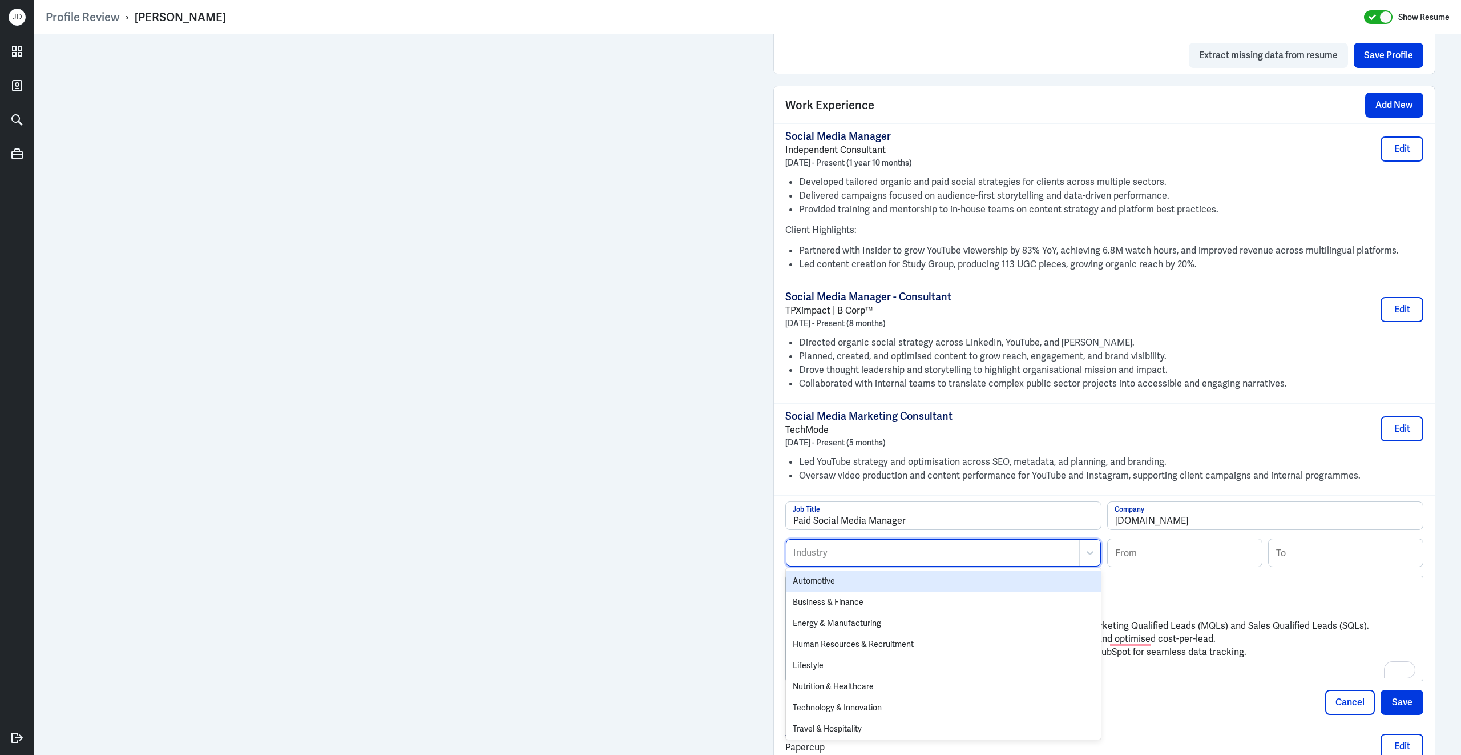
click at [827, 566] on div "Industry" at bounding box center [933, 552] width 293 height 26
type input "inf"
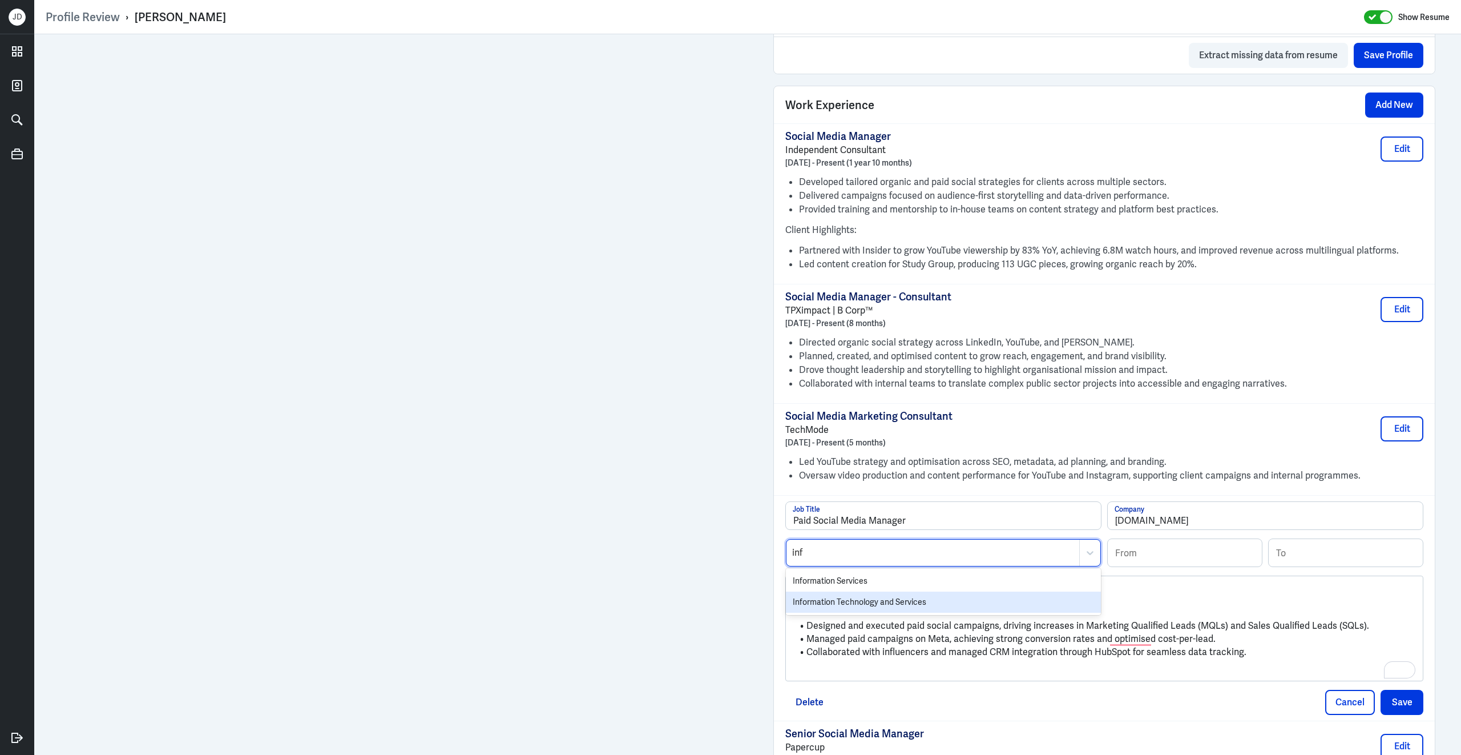
click at [838, 611] on div "Information Technology and Services" at bounding box center [943, 601] width 315 height 21
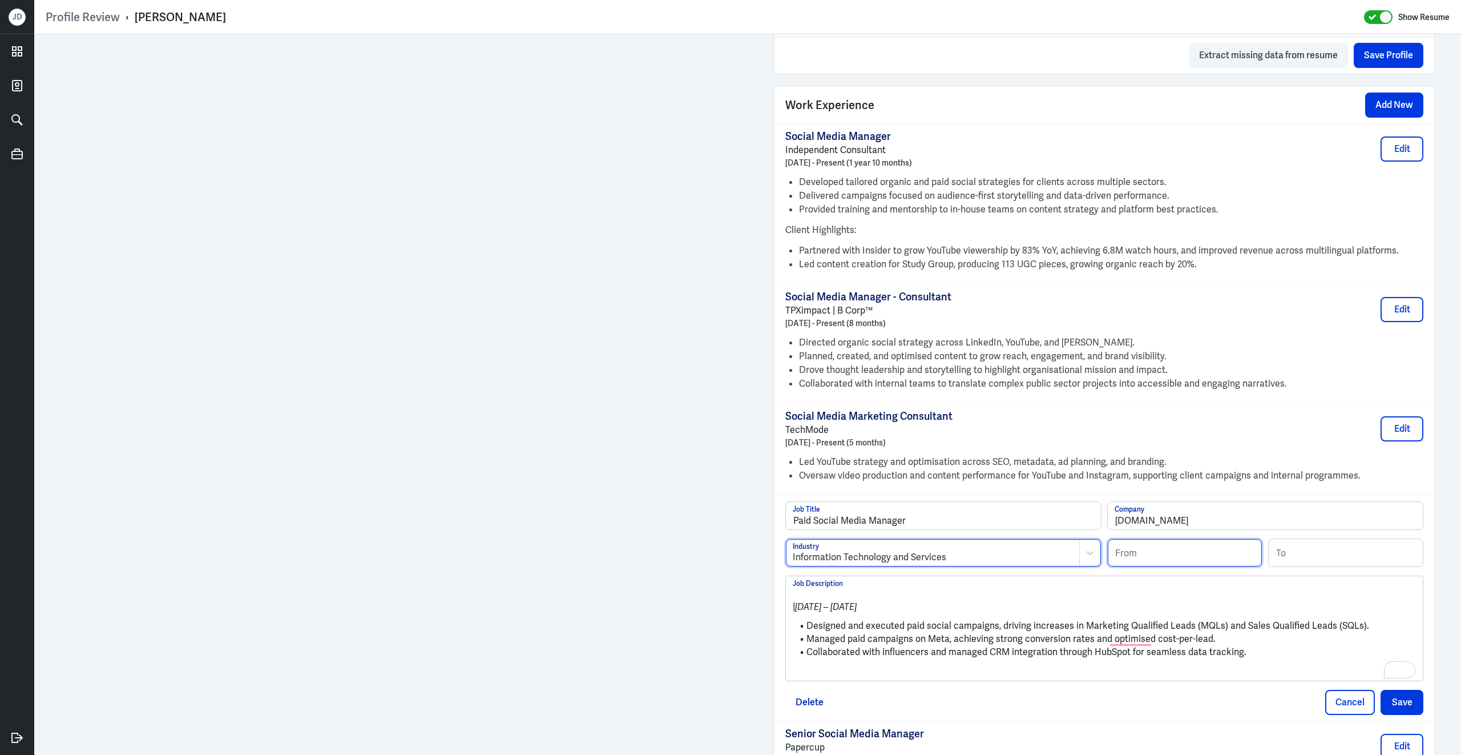
click at [1175, 564] on input at bounding box center [1185, 552] width 154 height 27
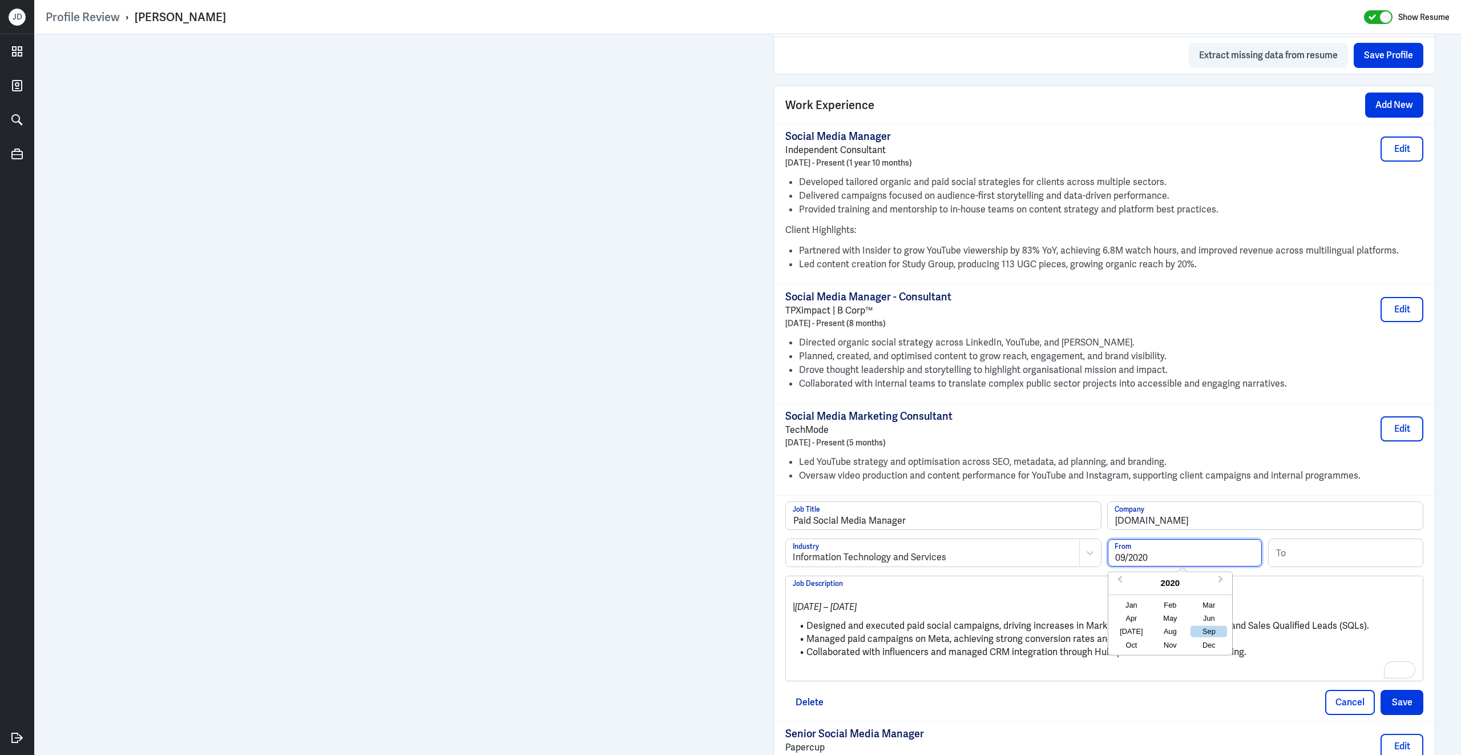
type input "09/2020"
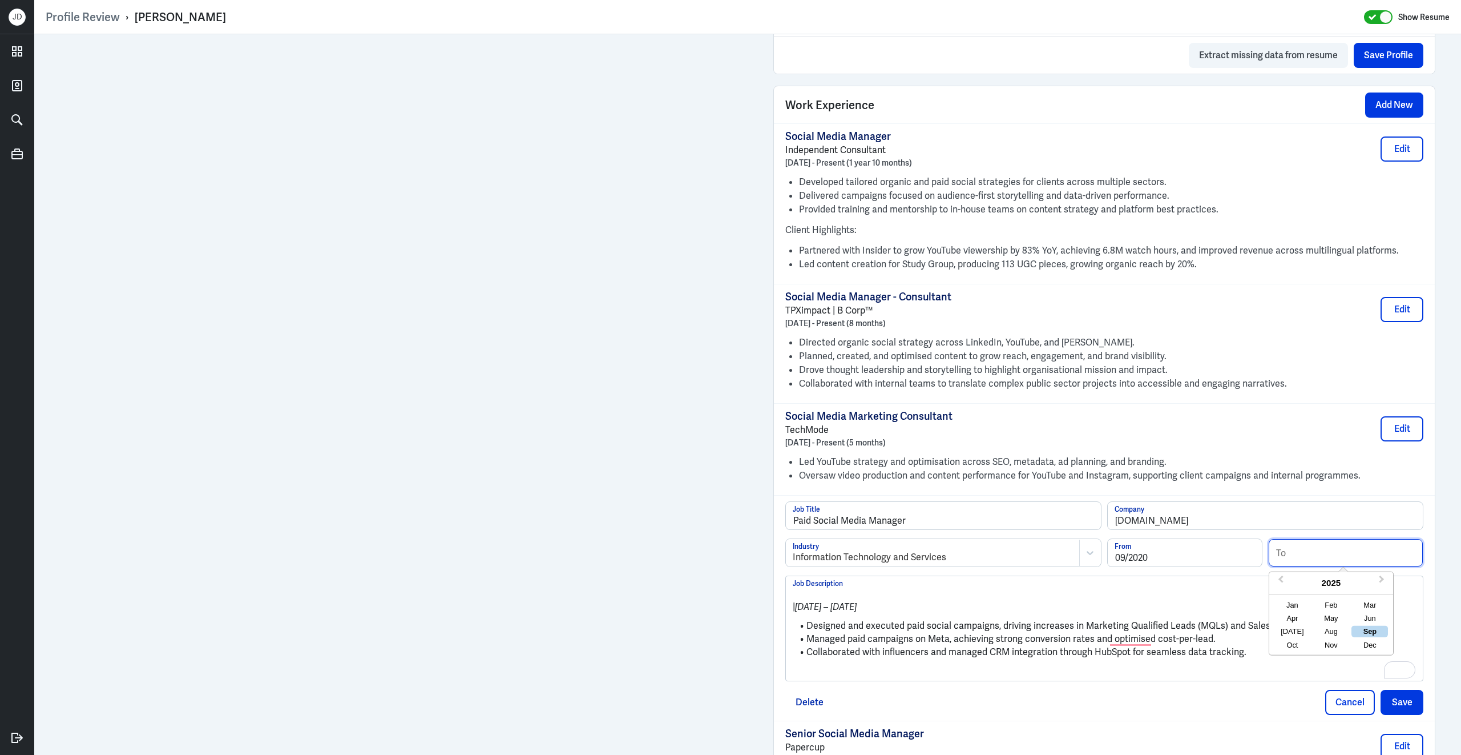
click at [1311, 560] on input at bounding box center [1346, 552] width 154 height 27
type input "04/2022"
click at [991, 632] on li "Designed and executed paid social campaigns, driving increases in Marketing Qua…" at bounding box center [1104, 625] width 623 height 13
drag, startPoint x: 809, startPoint y: 634, endPoint x: 777, endPoint y: 604, distance: 43.6
click at [777, 604] on div "Paid Social Media Manager Job Title bant.io Company Information Technology and …" at bounding box center [1104, 607] width 661 height 225
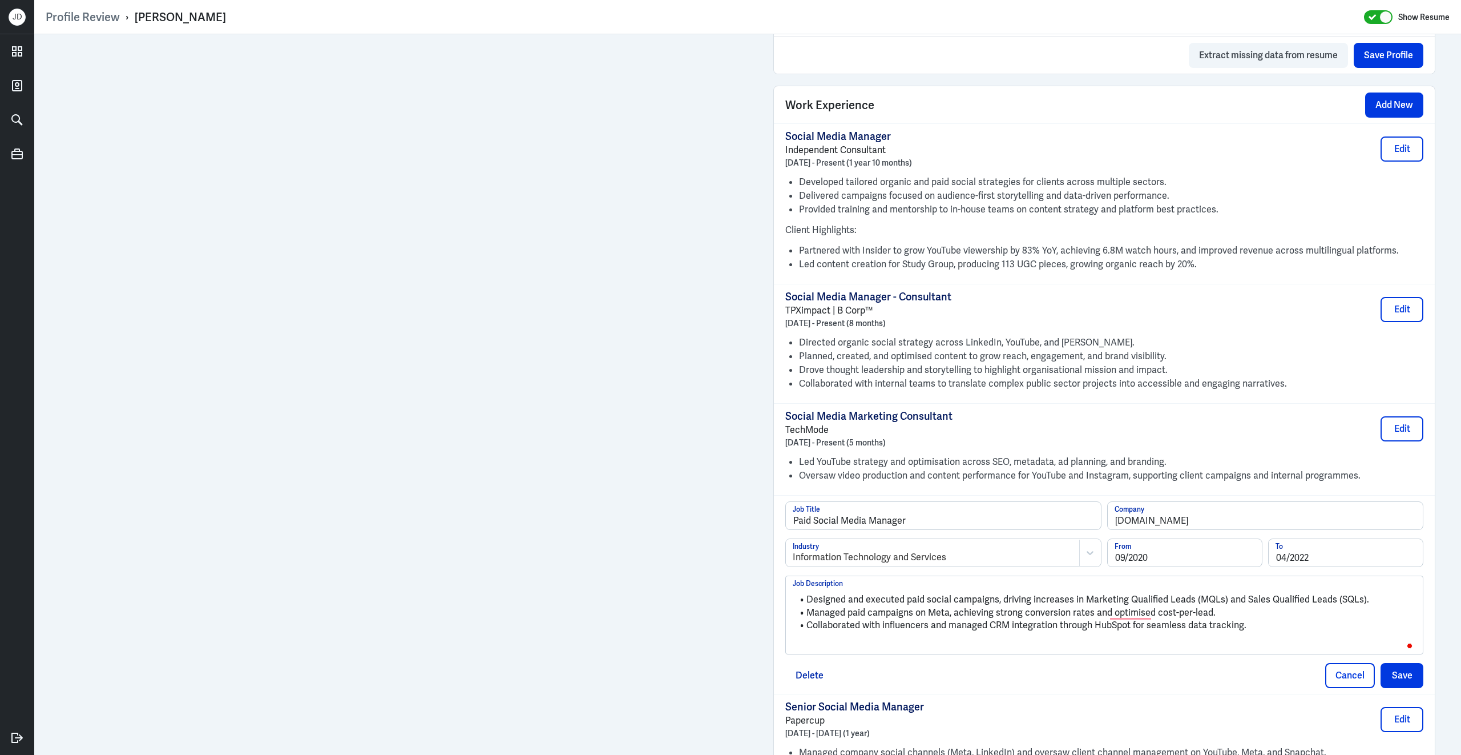
click at [1009, 646] on p "To enrich screen reader interactions, please activate Accessibility in Grammarl…" at bounding box center [1104, 645] width 623 height 14
click at [1416, 686] on button "Save" at bounding box center [1402, 672] width 43 height 25
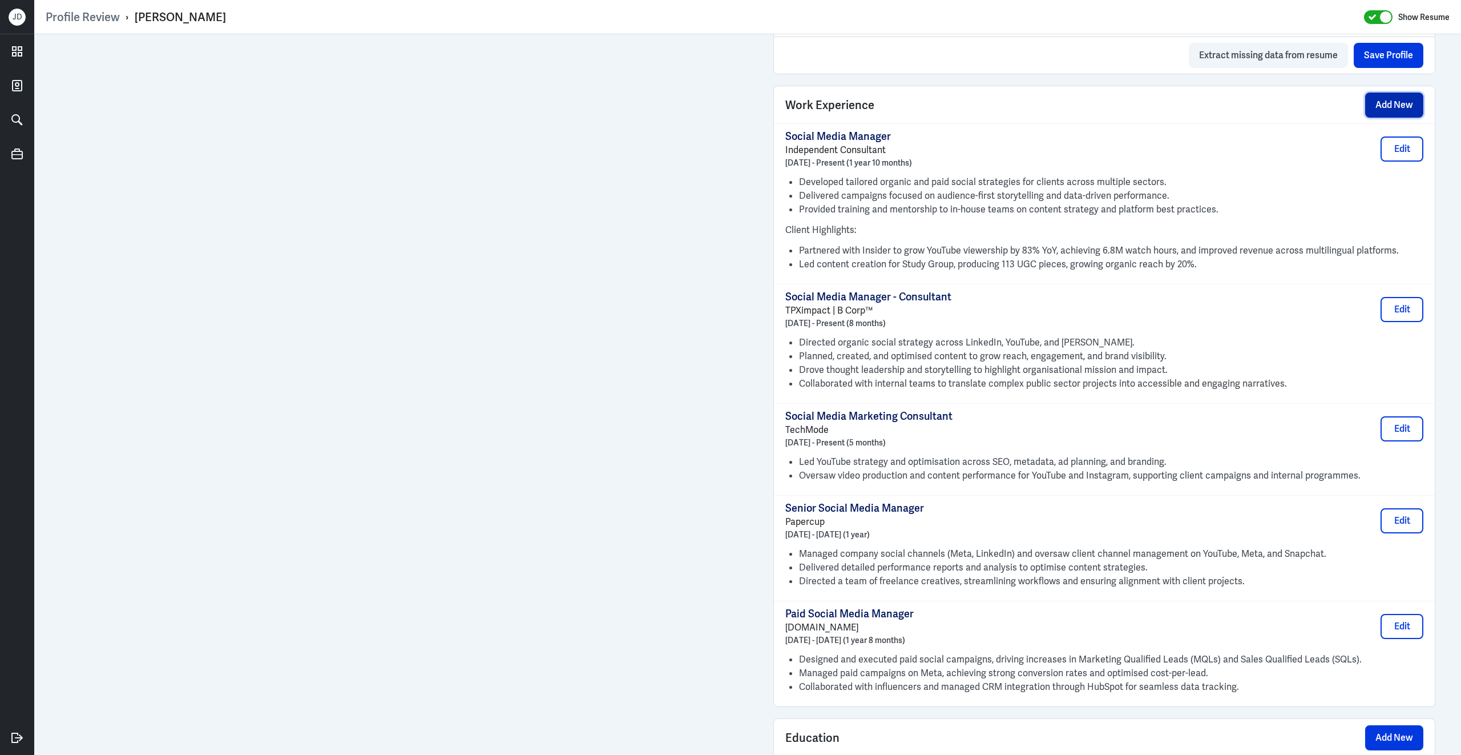
click at [1377, 108] on button "Add New" at bounding box center [1394, 104] width 58 height 25
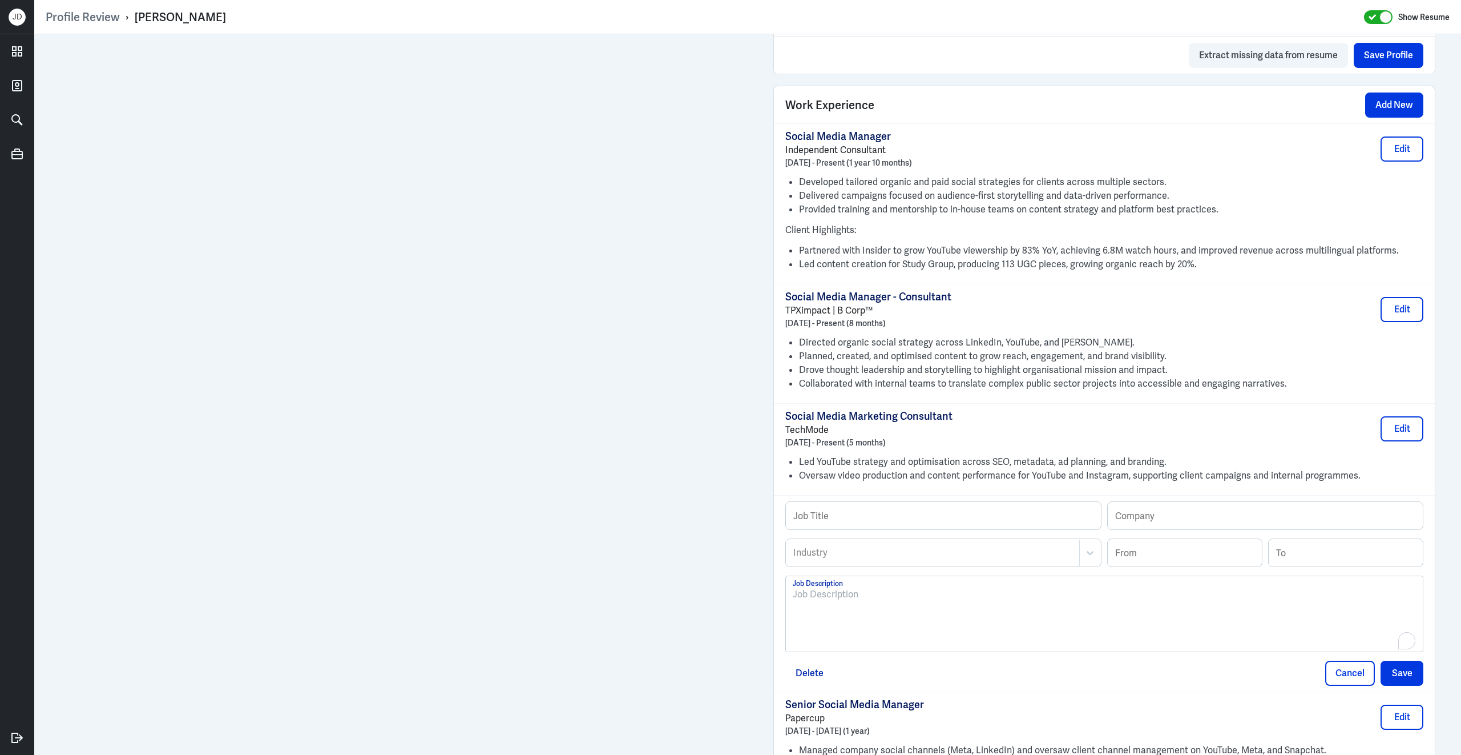
click at [905, 627] on div "To enrich screen reader interactions, please activate Accessibility in Grammarl…" at bounding box center [1104, 618] width 623 height 62
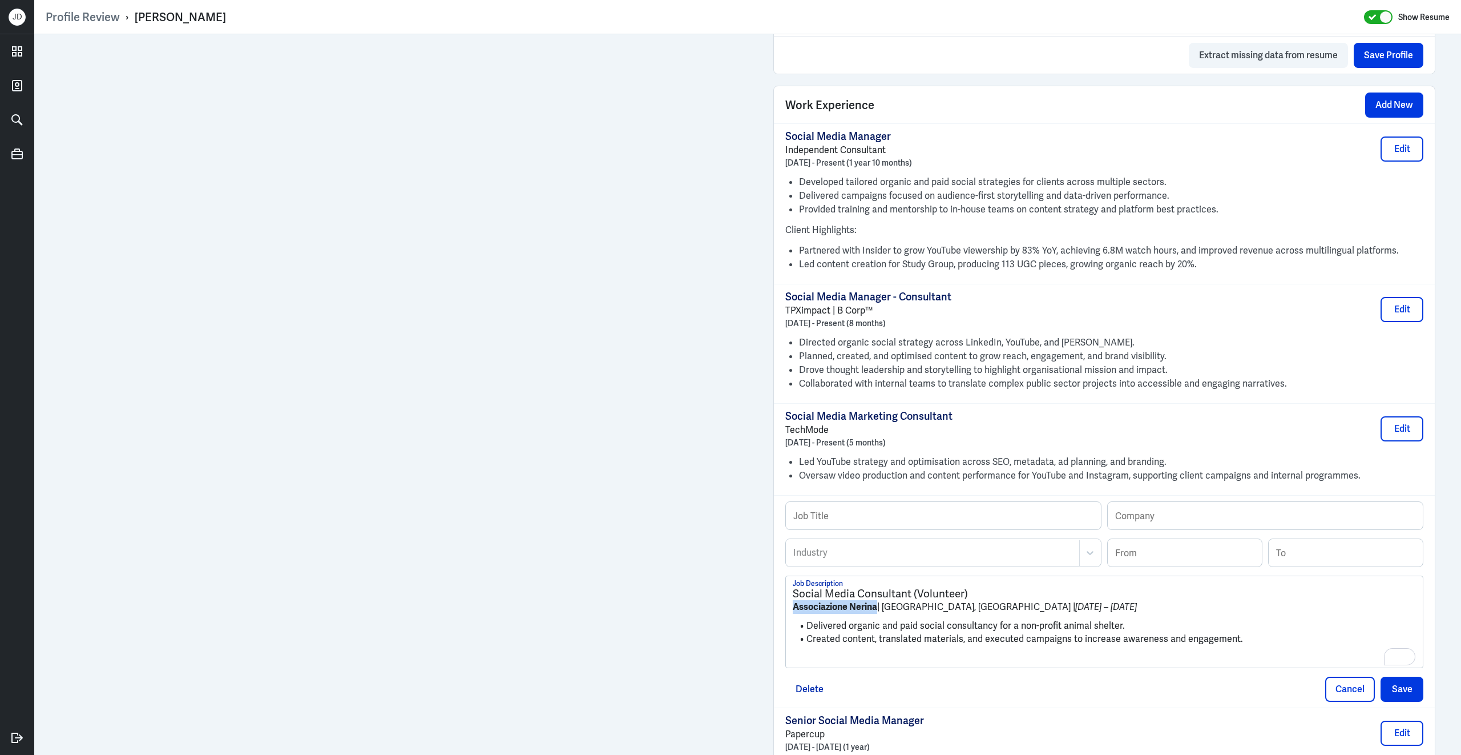
drag, startPoint x: 879, startPoint y: 622, endPoint x: 791, endPoint y: 613, distance: 88.3
click at [791, 613] on div "Social Media Consultant (Volunteer) Associazione Nerina | Boa Vista, Cape Verde…" at bounding box center [1104, 621] width 637 height 91
click at [1191, 522] on input "text" at bounding box center [1265, 515] width 315 height 27
paste input "Associazione Nerina"
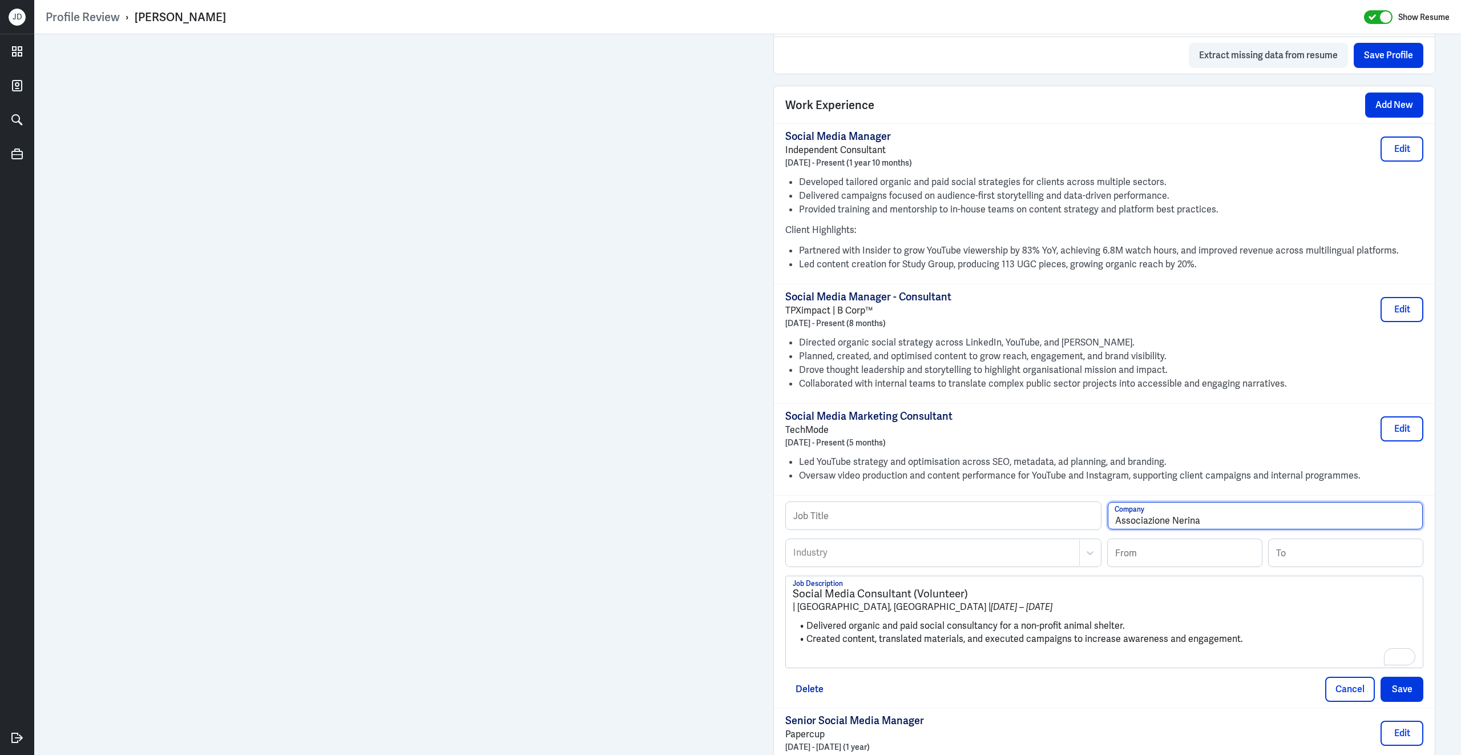
type input "Associazione Nerina"
drag, startPoint x: 1005, startPoint y: 603, endPoint x: 720, endPoint y: 594, distance: 285.0
click at [658, 505] on div "Admin Settings Update Resume Save Profile User Requested Private Set Resume to …" at bounding box center [747, 170] width 1427 height 1788
click at [889, 526] on input "text" at bounding box center [943, 515] width 315 height 27
paste input "Social Media Consultant (Volunteer)"
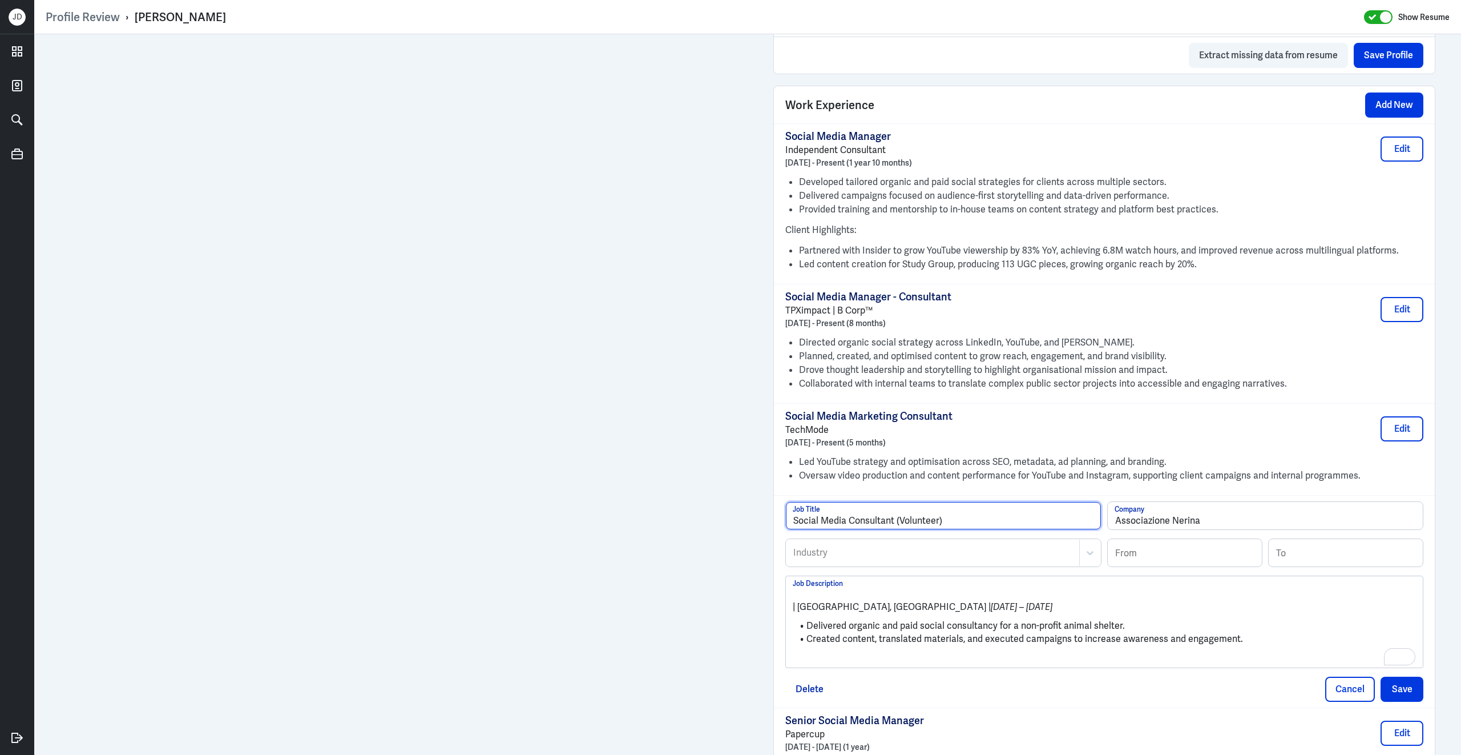
type input "Social Media Consultant (Volunteer)"
click at [828, 559] on div at bounding box center [932, 553] width 281 height 14
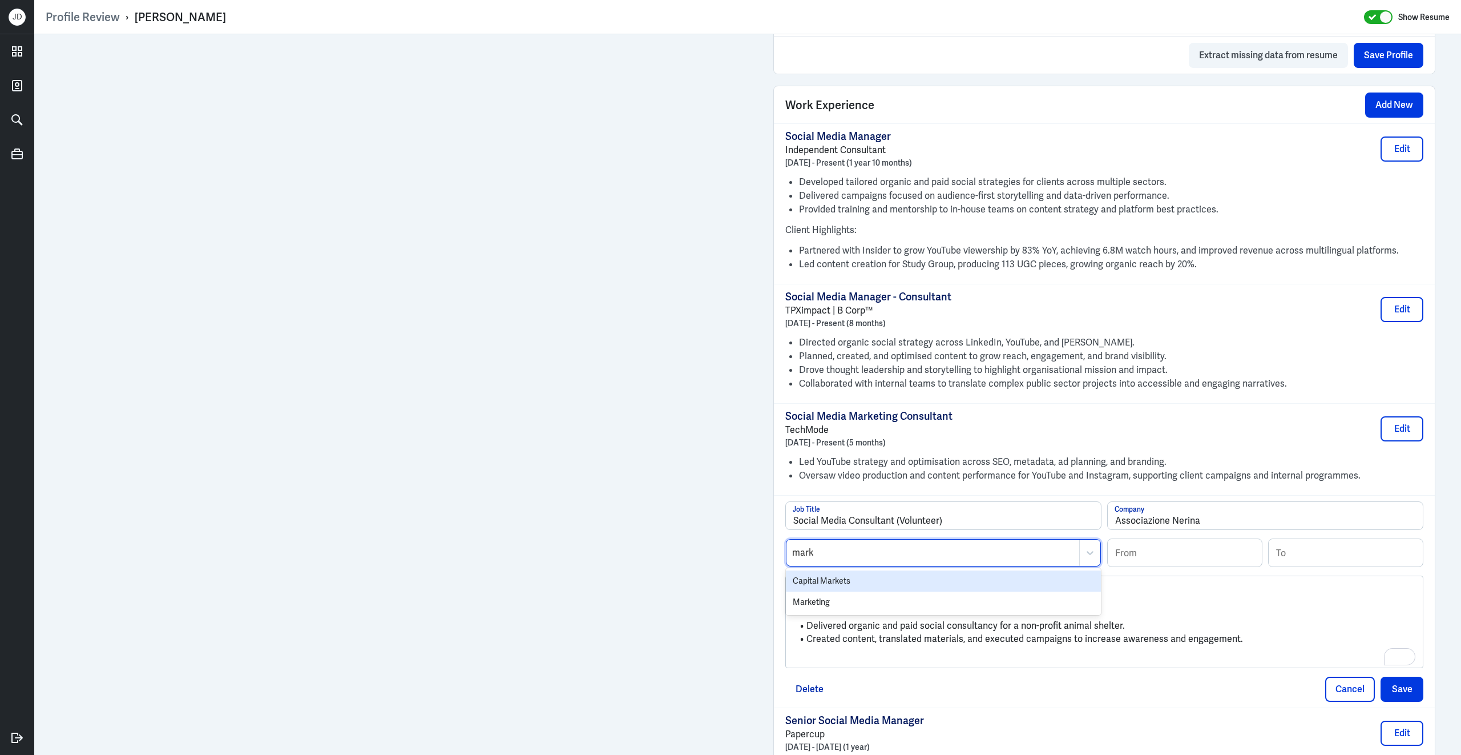
type input "marke"
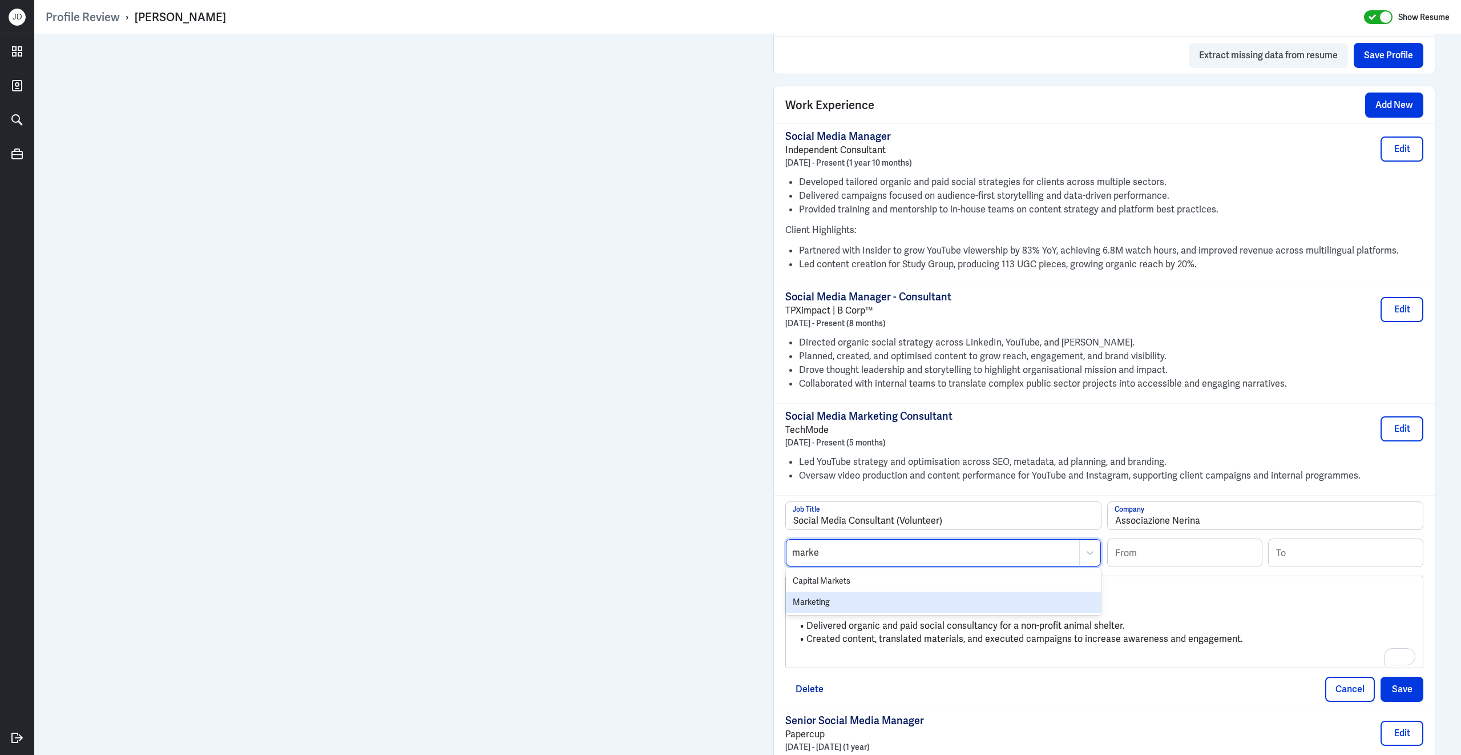
click at [816, 608] on div "Marketing" at bounding box center [943, 601] width 315 height 21
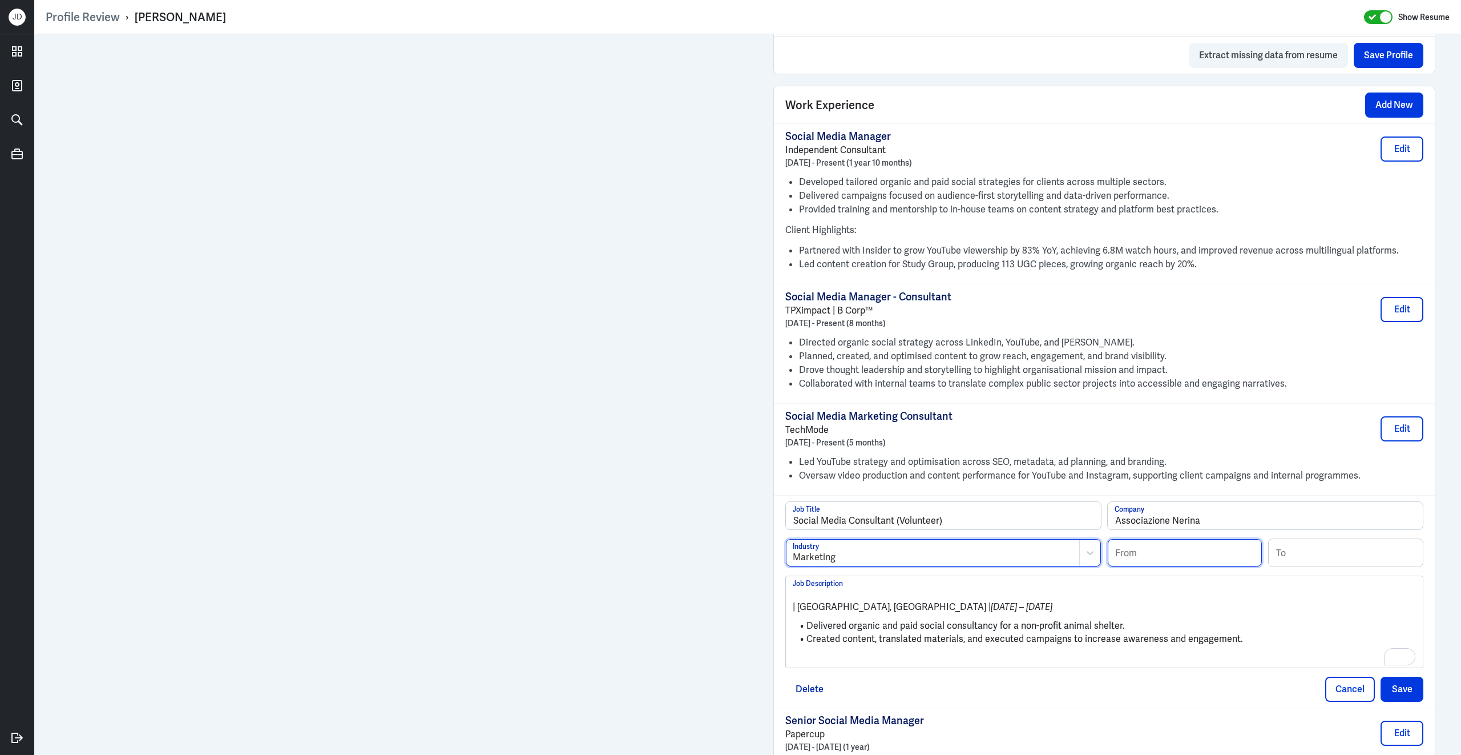
click at [1172, 563] on input at bounding box center [1185, 552] width 154 height 27
type input "04/2019"
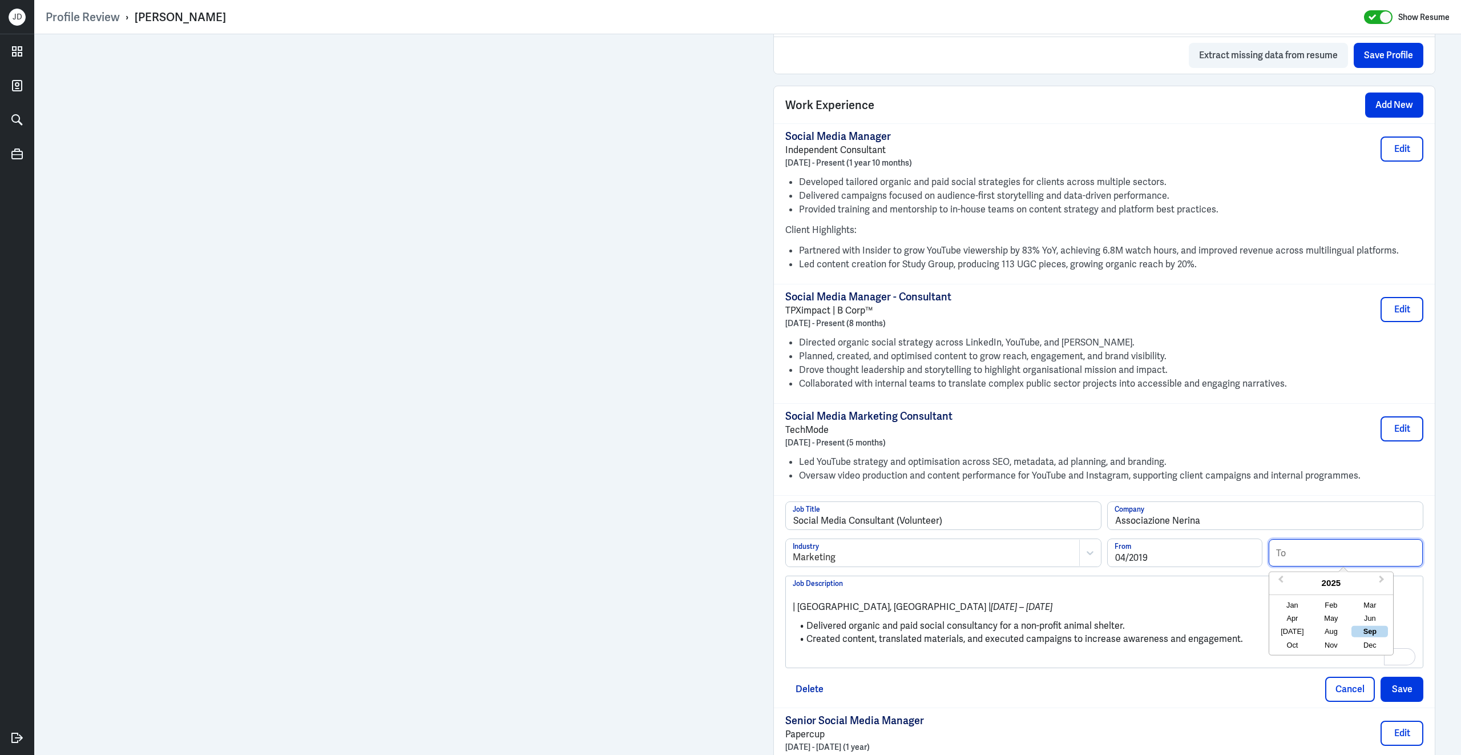
click at [1335, 562] on input at bounding box center [1346, 552] width 154 height 27
type input "12/2020"
click at [905, 651] on ul "Delivered organic and paid social consultancy for a non-profit animal shelter. …" at bounding box center [1104, 632] width 623 height 37
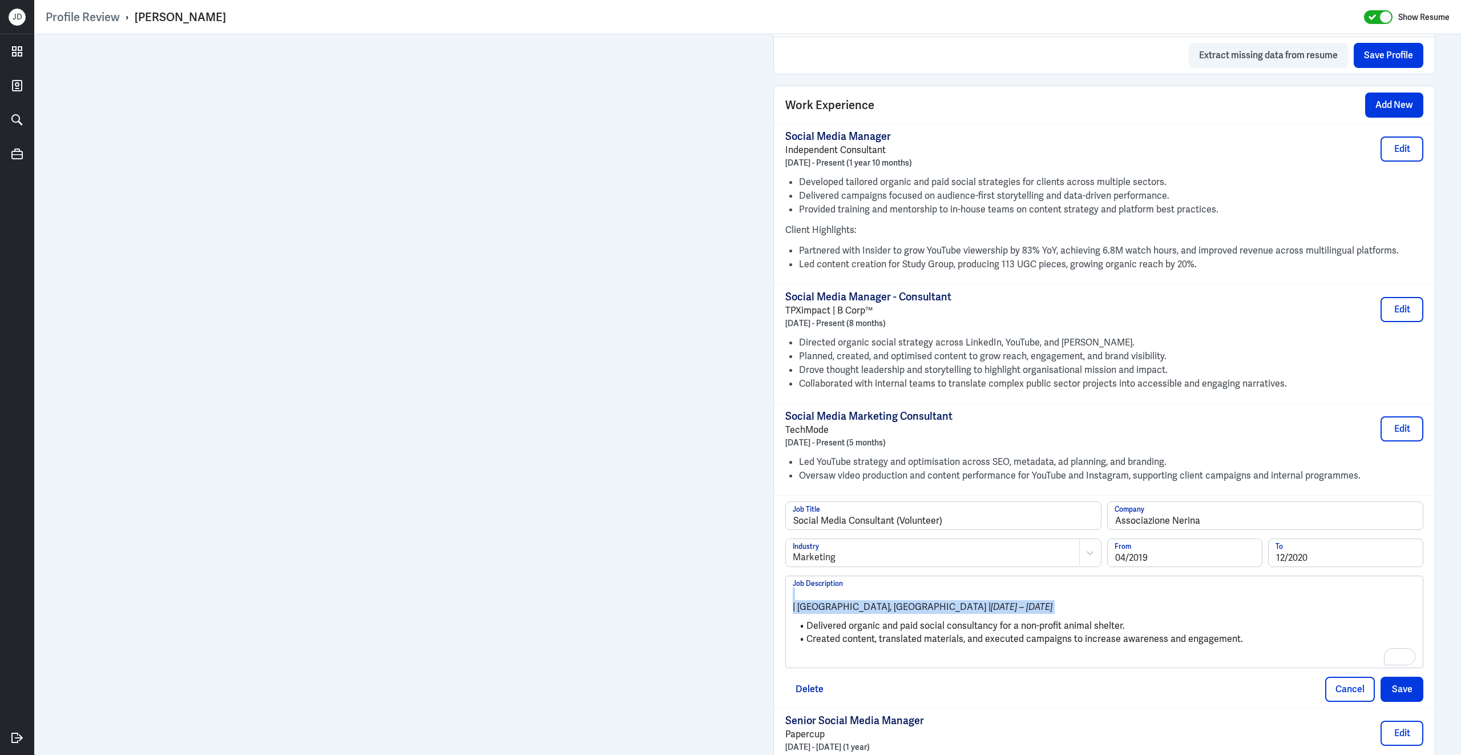
drag, startPoint x: 808, startPoint y: 626, endPoint x: 770, endPoint y: 599, distance: 46.7
click at [770, 599] on div "Admin Settings Update Resume Save Profile User Requested Private Set Resume to …" at bounding box center [1104, 170] width 685 height 1788
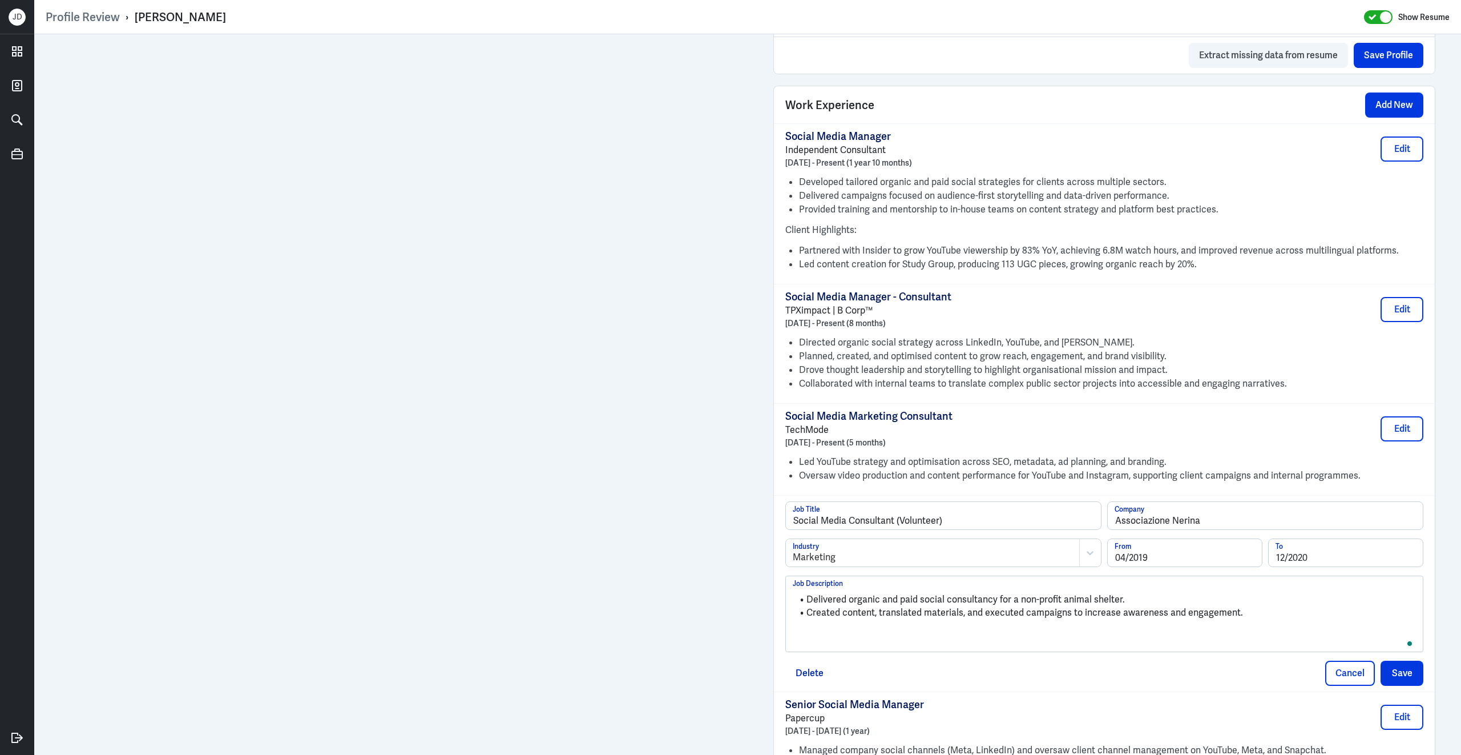
click at [803, 649] on div "Delivered organic and paid social consultancy for a non-profit animal shelter. …" at bounding box center [1104, 618] width 623 height 62
click at [1398, 676] on button "Save" at bounding box center [1402, 672] width 43 height 25
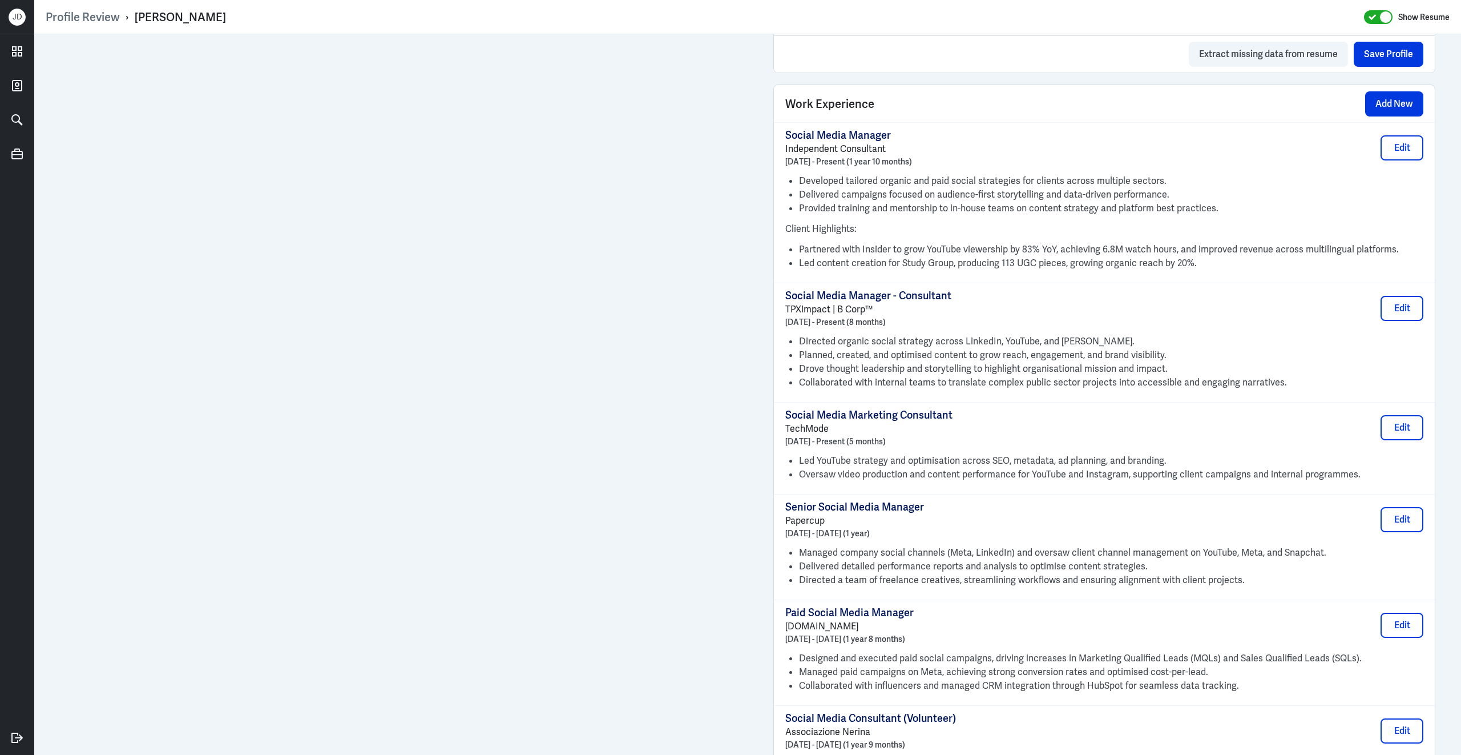
scroll to position [756, 0]
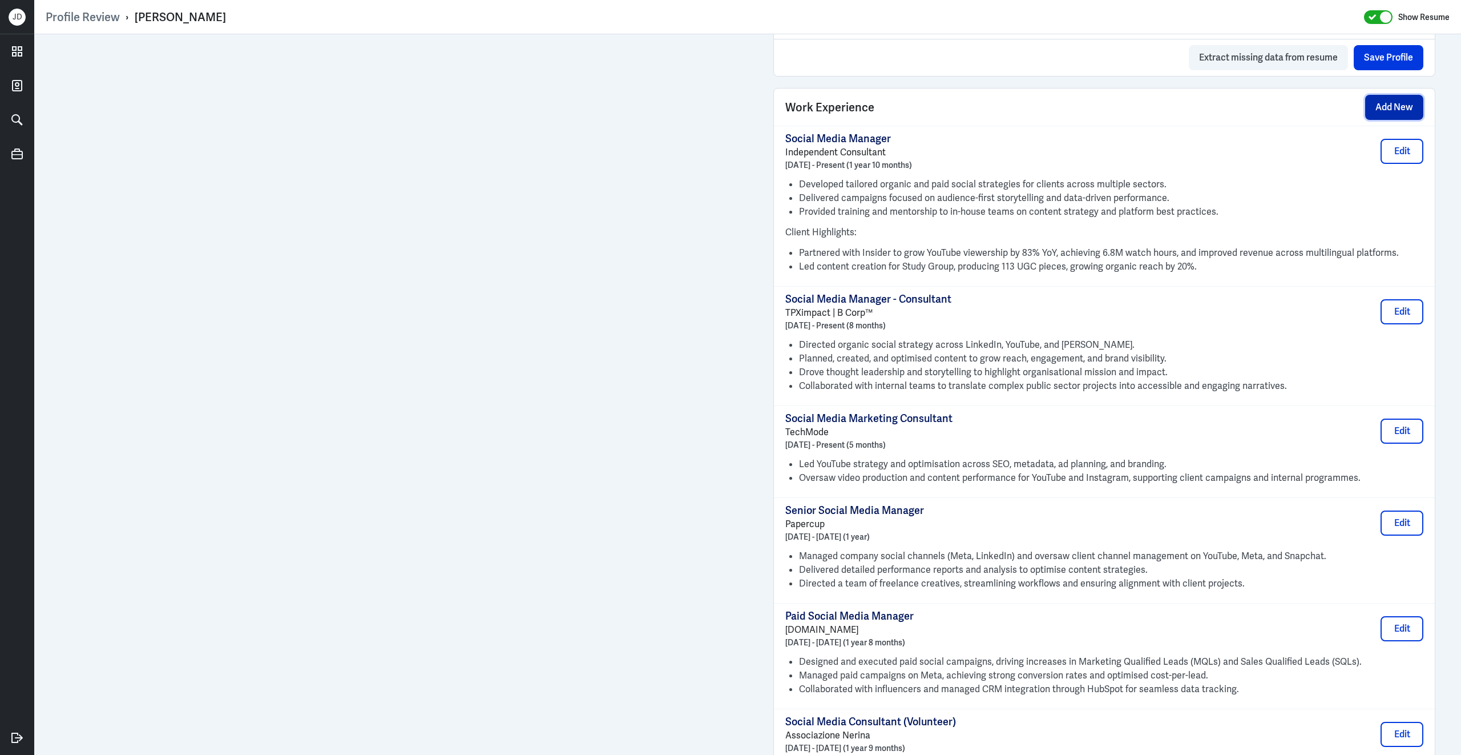
click at [1398, 119] on button "Add New" at bounding box center [1394, 107] width 58 height 25
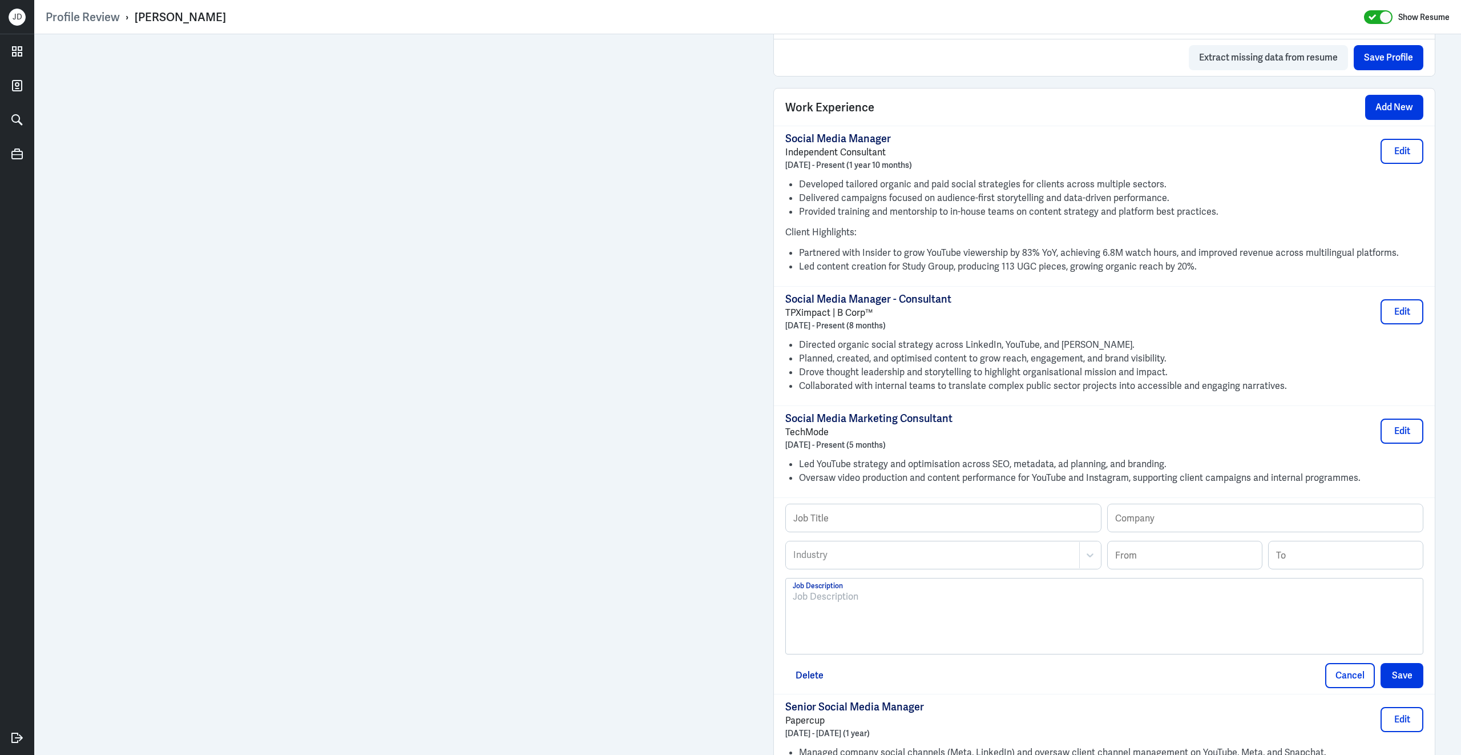
click at [1045, 647] on div at bounding box center [1104, 621] width 623 height 62
paste div
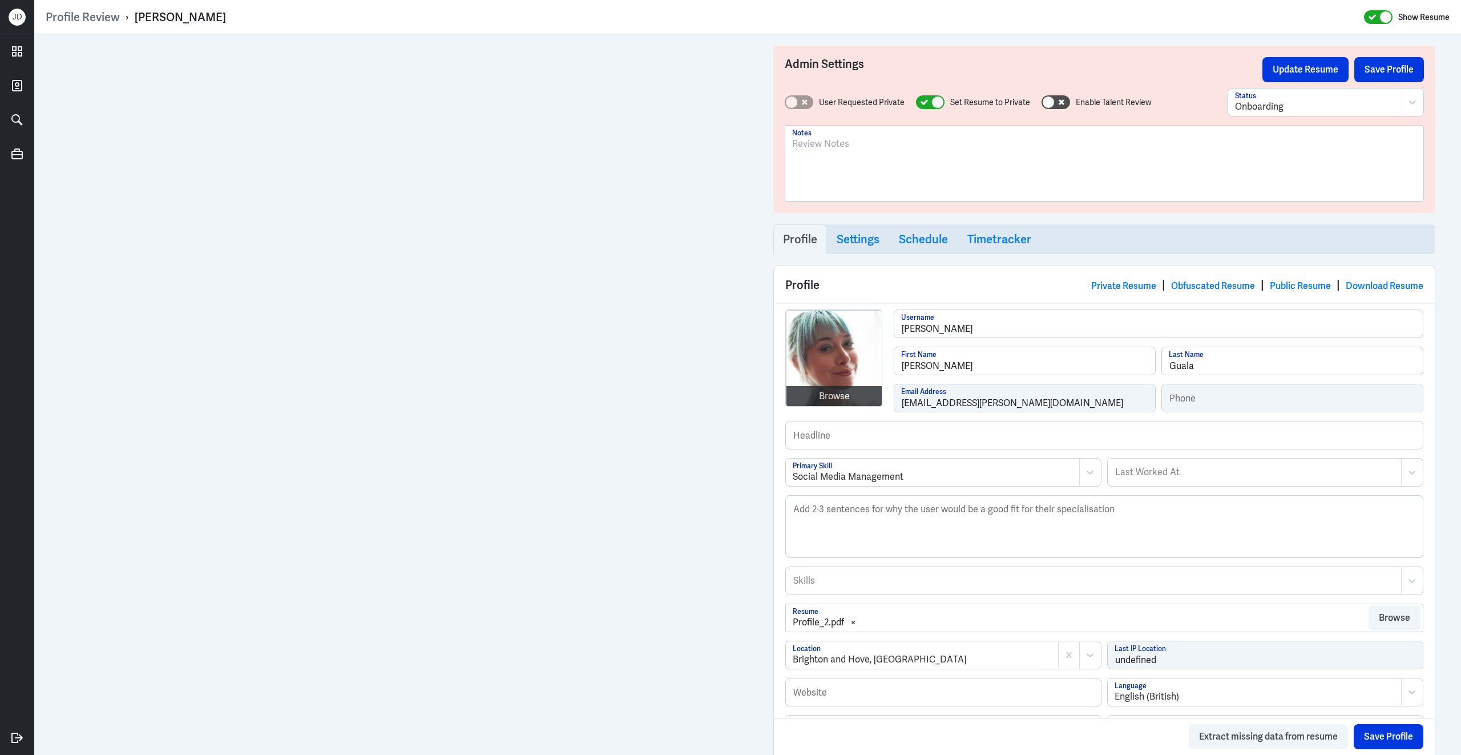
scroll to position [756, 0]
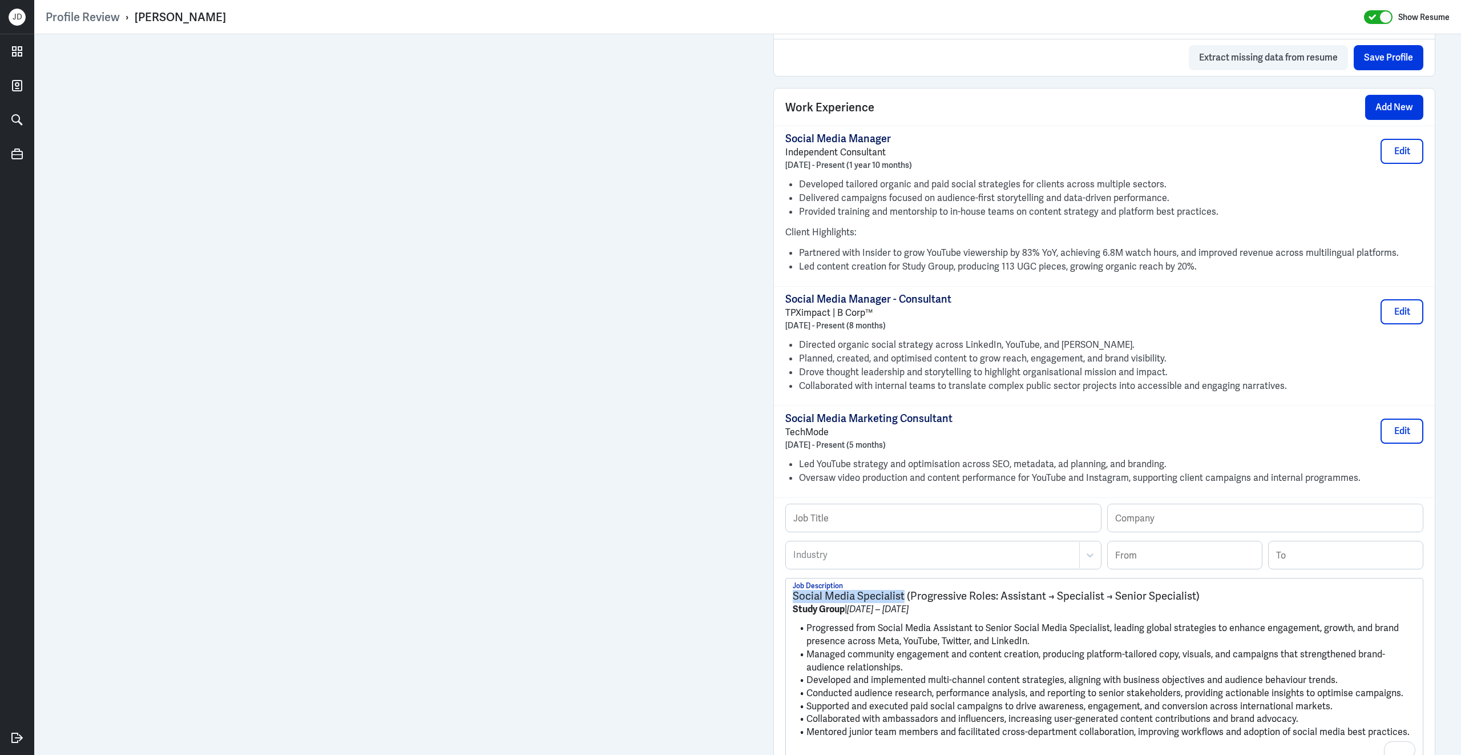
drag, startPoint x: 904, startPoint y: 607, endPoint x: 799, endPoint y: 596, distance: 105.6
click at [799, 596] on div "Social Media Specialist (Progressive Roles: Assistant → Specialist → Senior Spe…" at bounding box center [1104, 669] width 637 height 182
click at [868, 531] on input "text" at bounding box center [943, 517] width 315 height 27
paste input "Social Media Specialist"
type input "Senior Social Media Specialist"
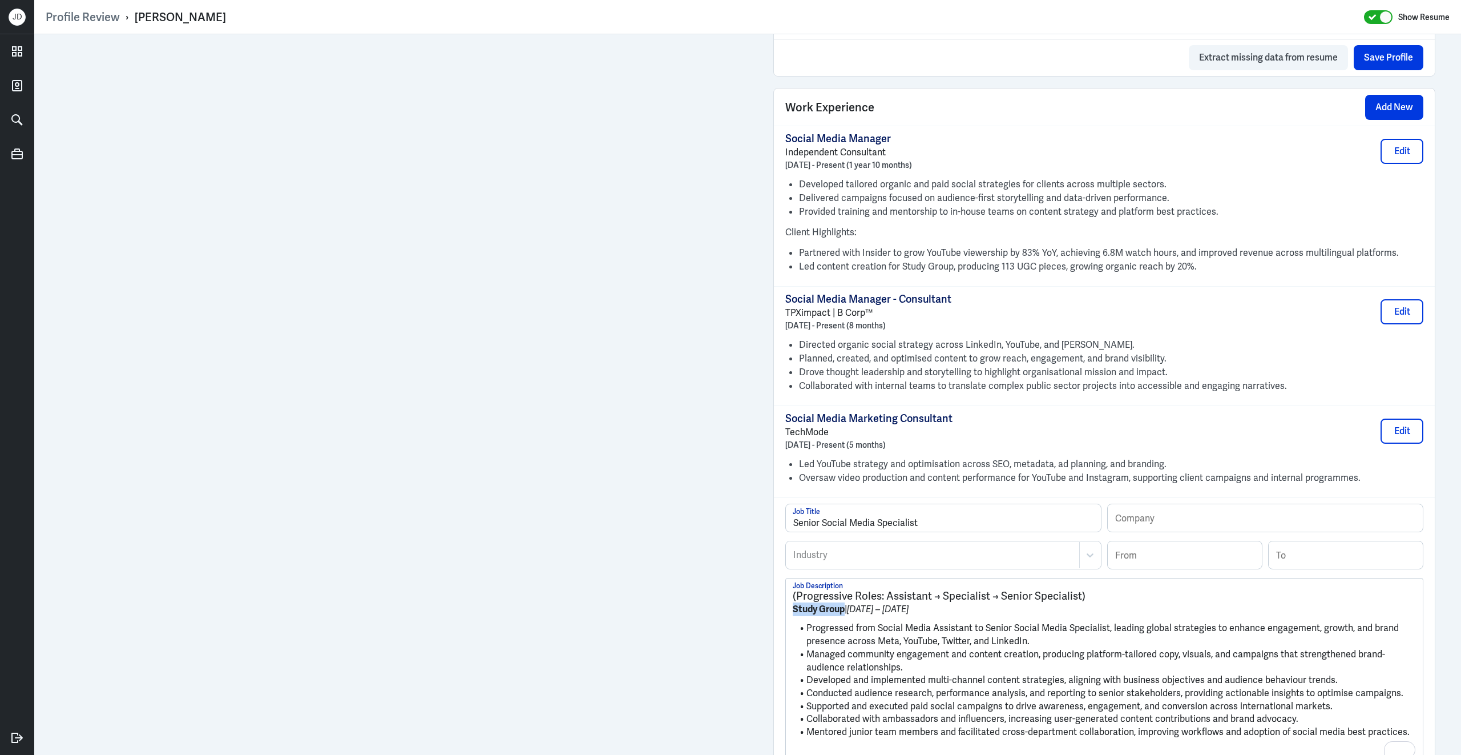
drag, startPoint x: 846, startPoint y: 624, endPoint x: 787, endPoint y: 616, distance: 59.8
click at [787, 616] on div "Profile Review › Alice Guala Show Resume Admin Settings Update Resume Save Prof…" at bounding box center [747, 377] width 1427 height 755
click at [1162, 531] on input "text" at bounding box center [1265, 517] width 315 height 27
paste input "Study Group"
type input "Study Group"
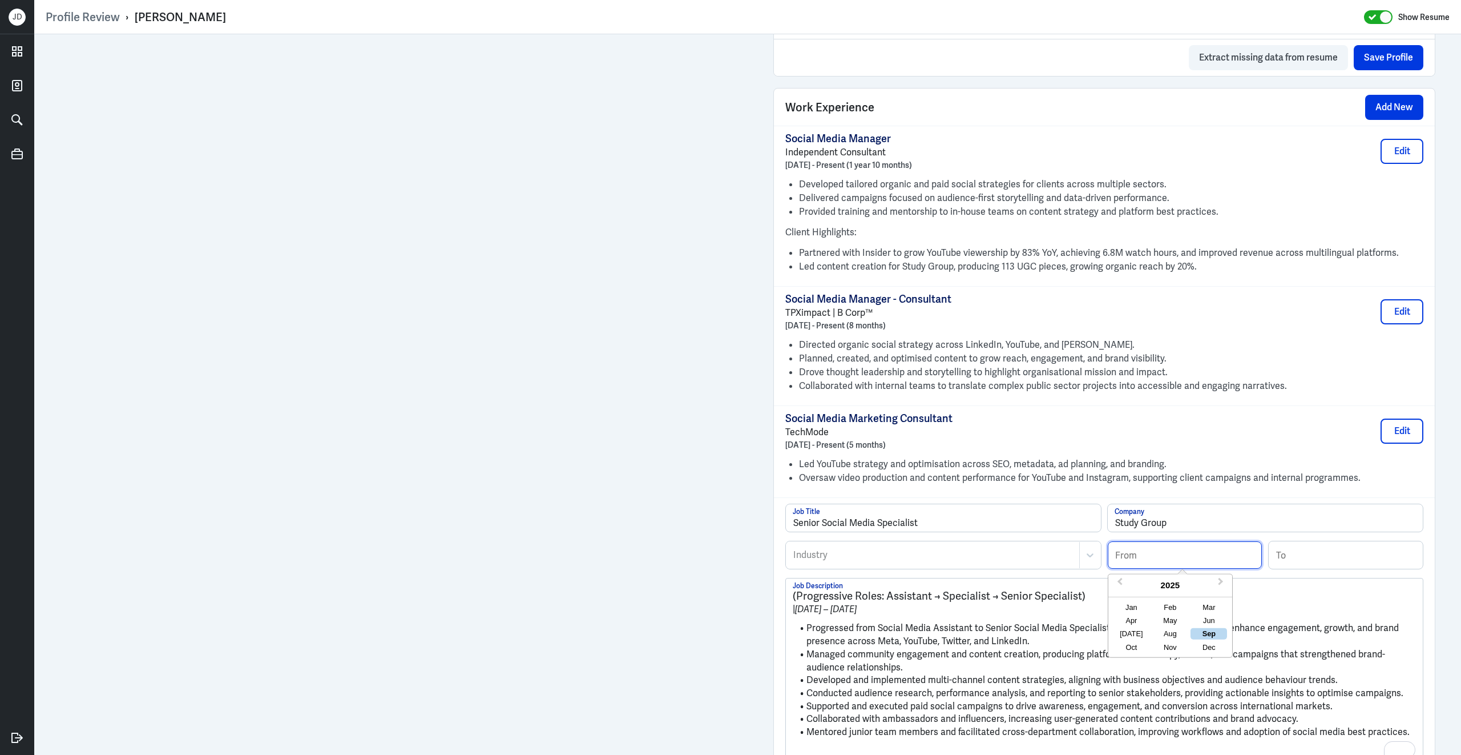
click at [1144, 565] on input at bounding box center [1185, 554] width 154 height 27
type input "08/2016"
click at [1297, 562] on input at bounding box center [1346, 554] width 154 height 27
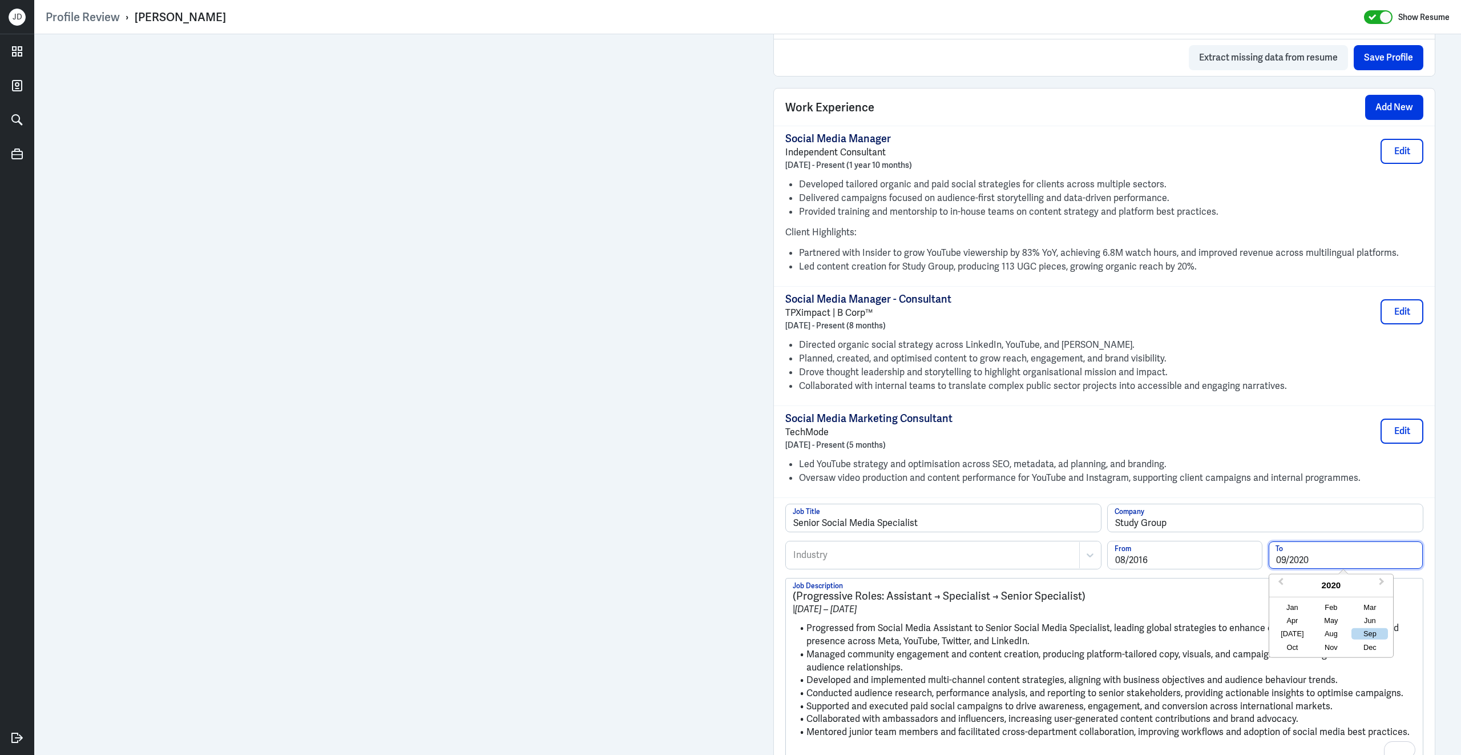
type input "09/2020"
click at [893, 660] on li "Managed community engagement and content creation, producing platform-tailored …" at bounding box center [1104, 661] width 623 height 26
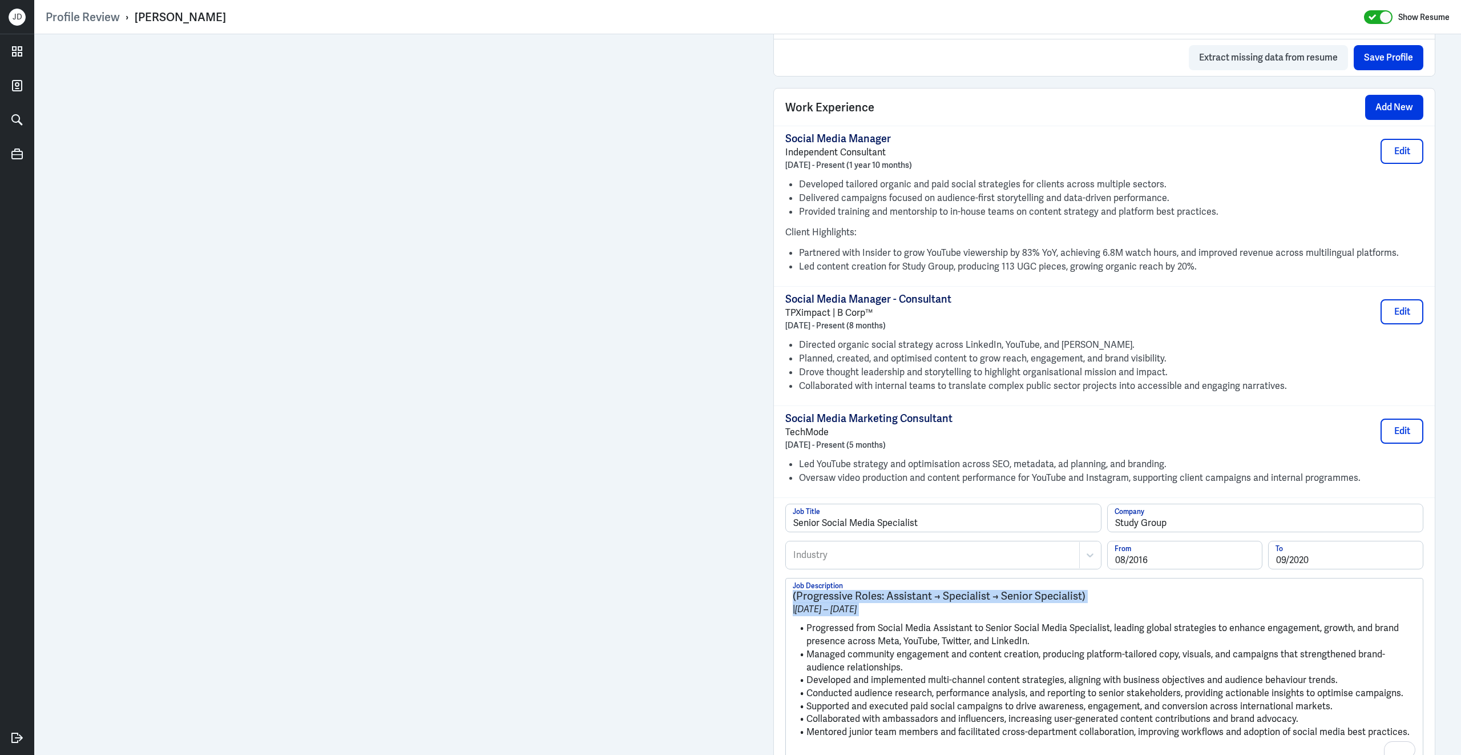
drag, startPoint x: 807, startPoint y: 636, endPoint x: 747, endPoint y: 592, distance: 74.2
click at [747, 592] on div "Admin Settings Update Resume Save Profile User Requested Private Set Resume to …" at bounding box center [747, 264] width 1427 height 1970
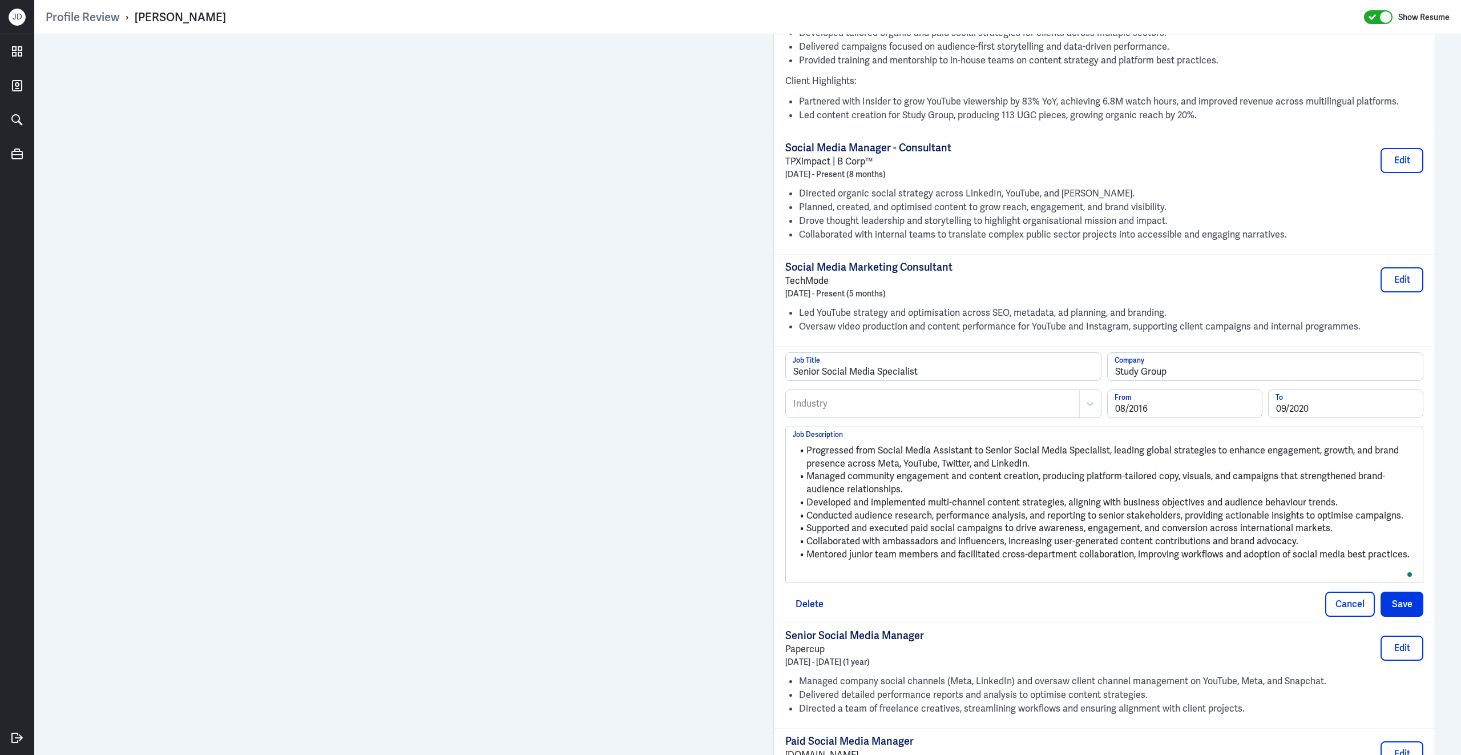
scroll to position [909, 0]
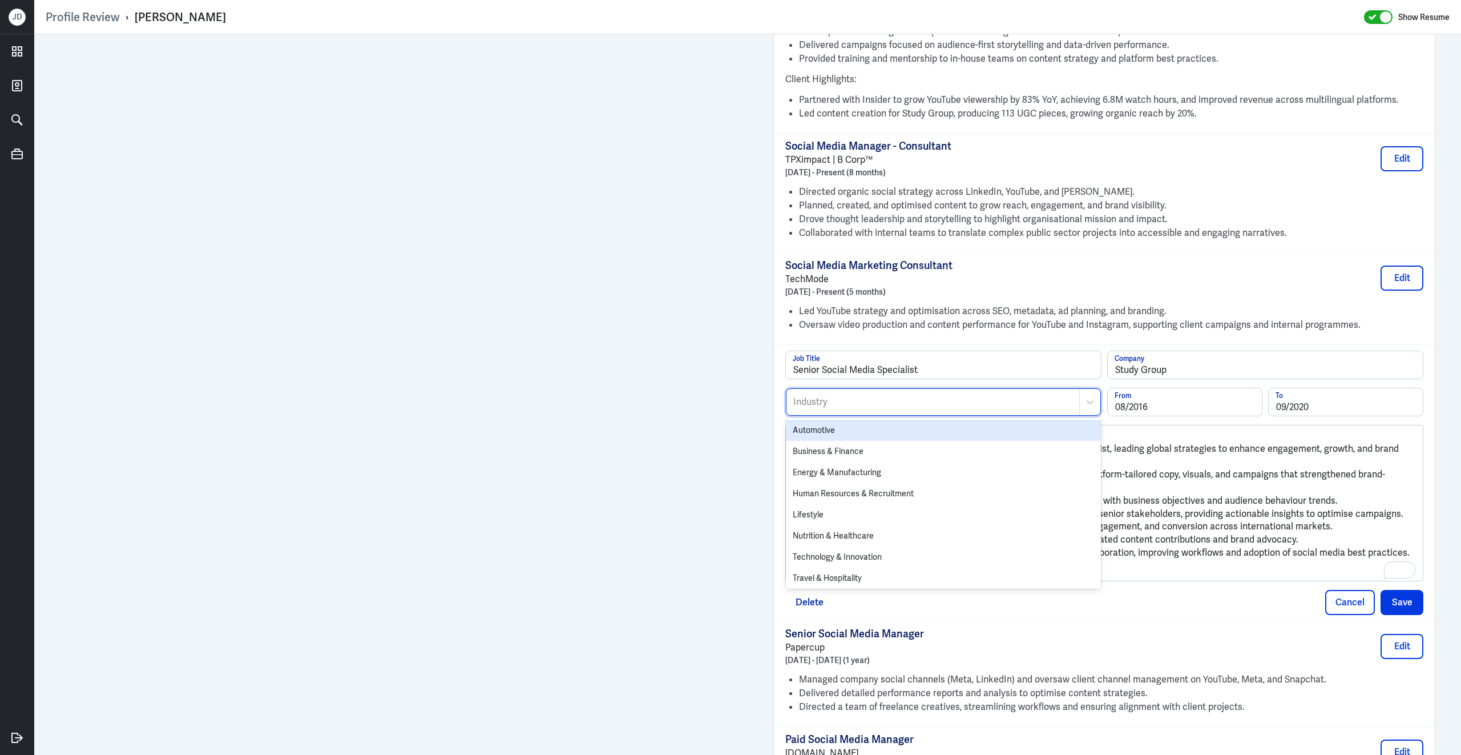
click at [889, 402] on div "Industry" at bounding box center [933, 402] width 293 height 26
type input "edu"
click at [880, 431] on div "Education" at bounding box center [943, 430] width 315 height 21
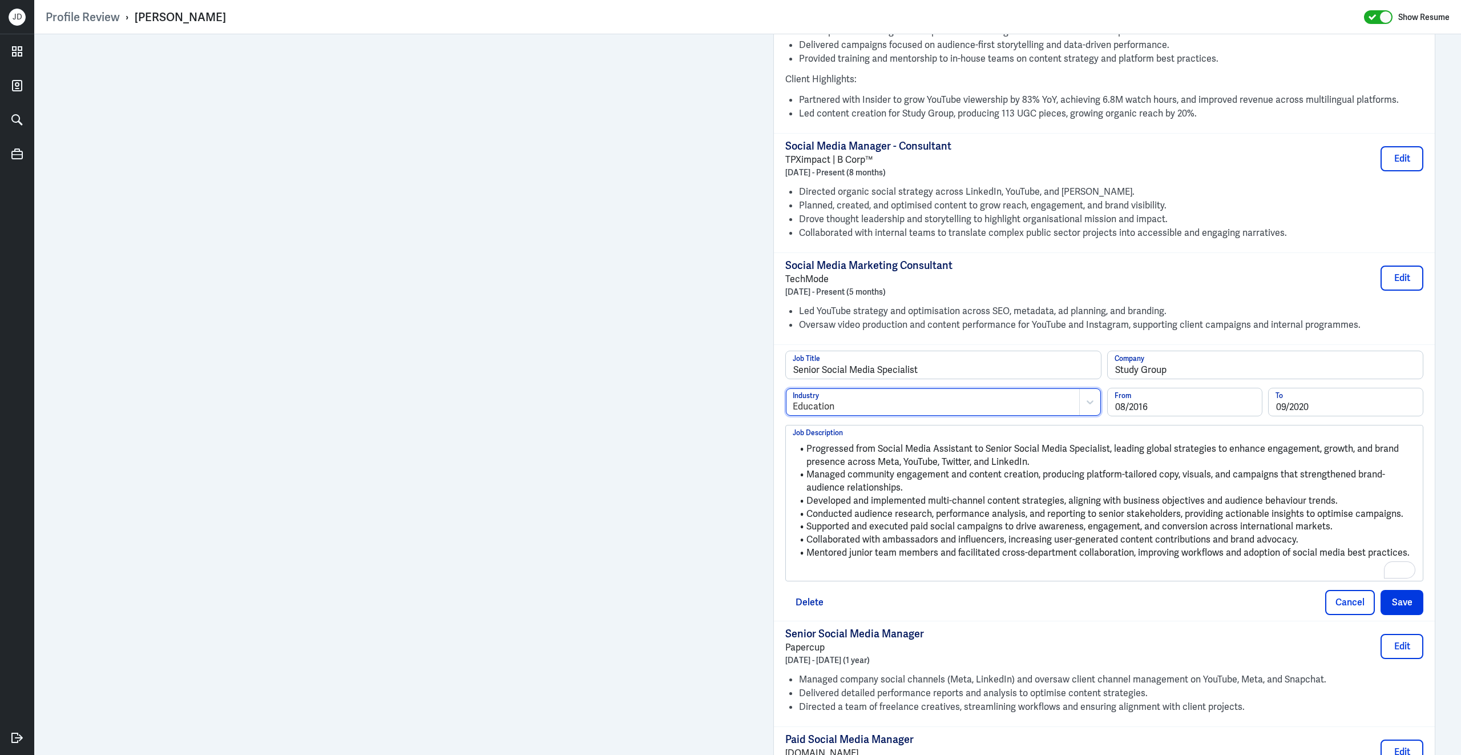
click at [865, 578] on p "To enrich screen reader interactions, please activate Accessibility in Grammarl…" at bounding box center [1104, 572] width 623 height 14
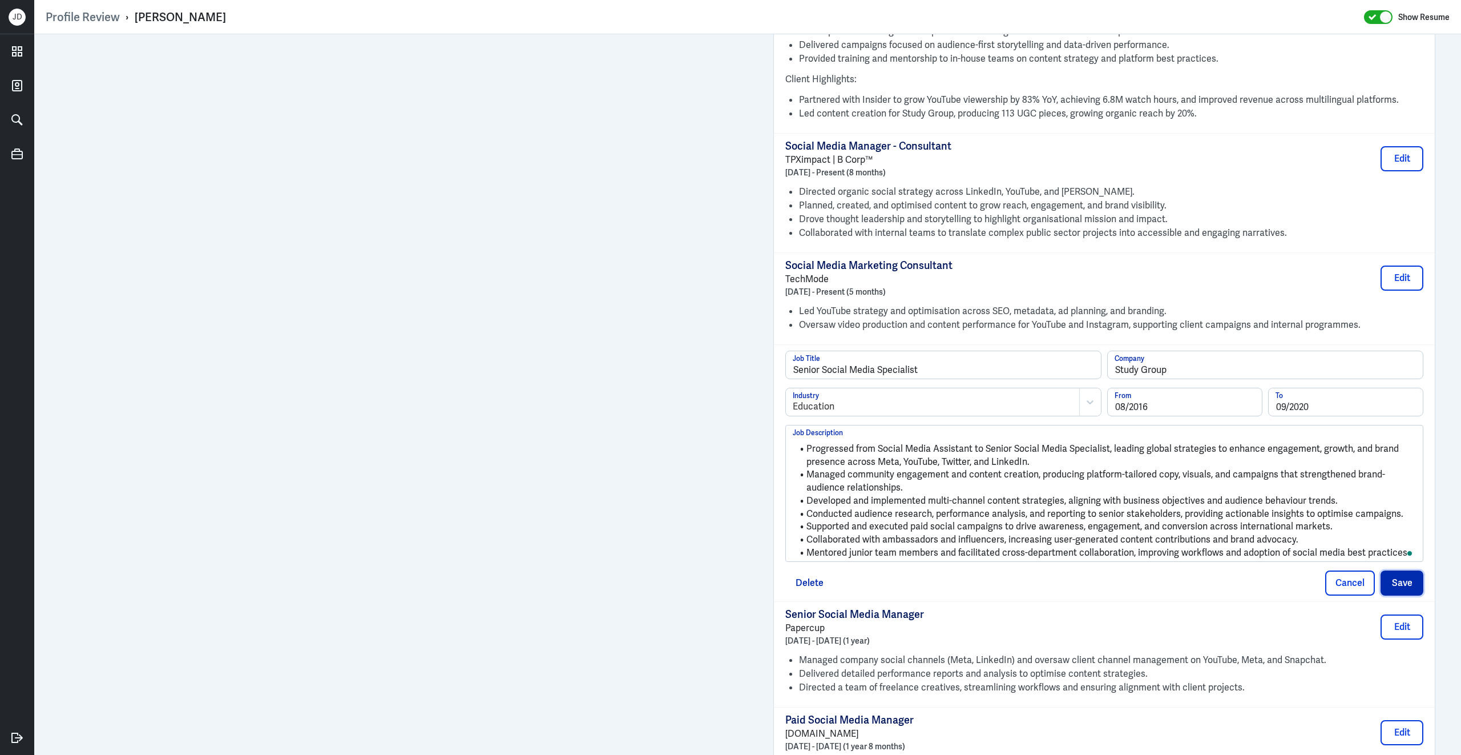
click at [1415, 583] on button "Save" at bounding box center [1402, 582] width 43 height 25
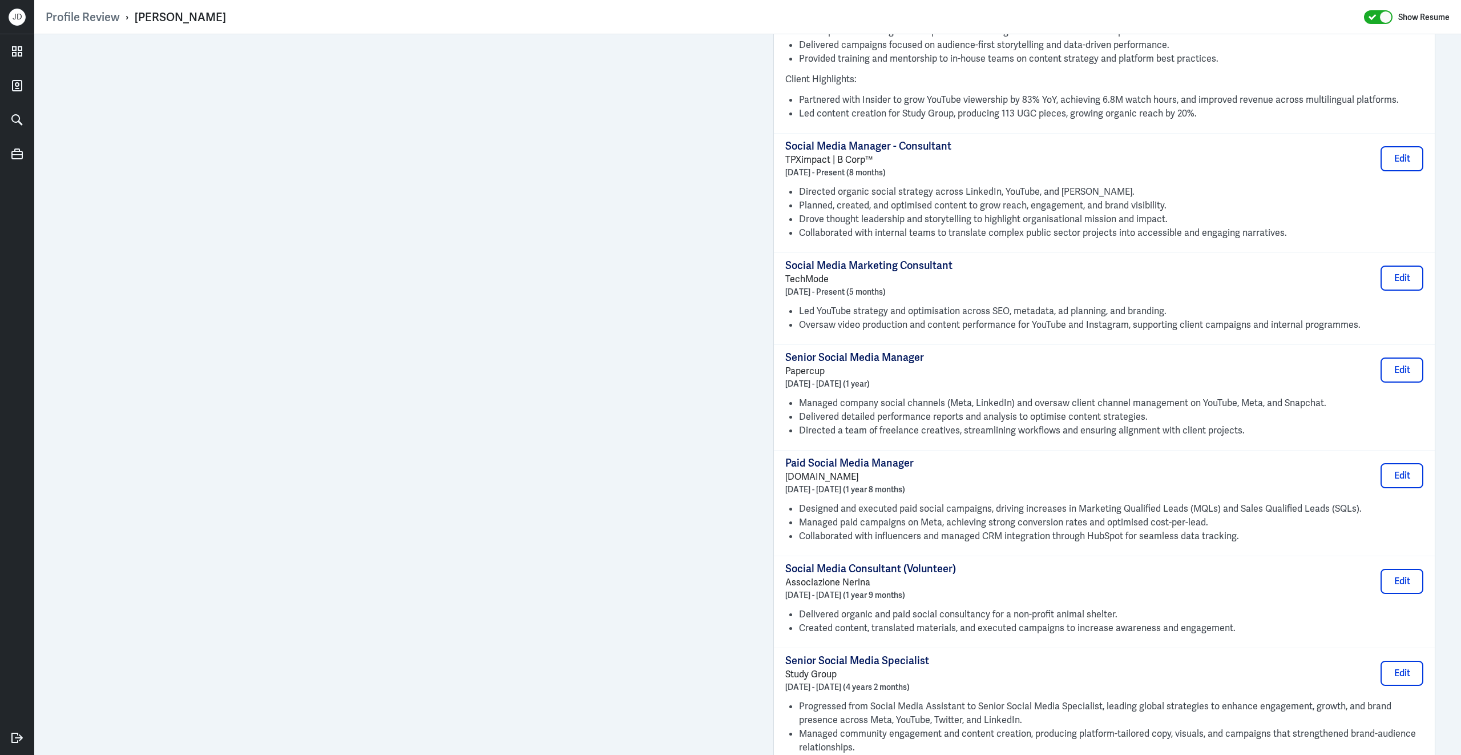
scroll to position [1144, 0]
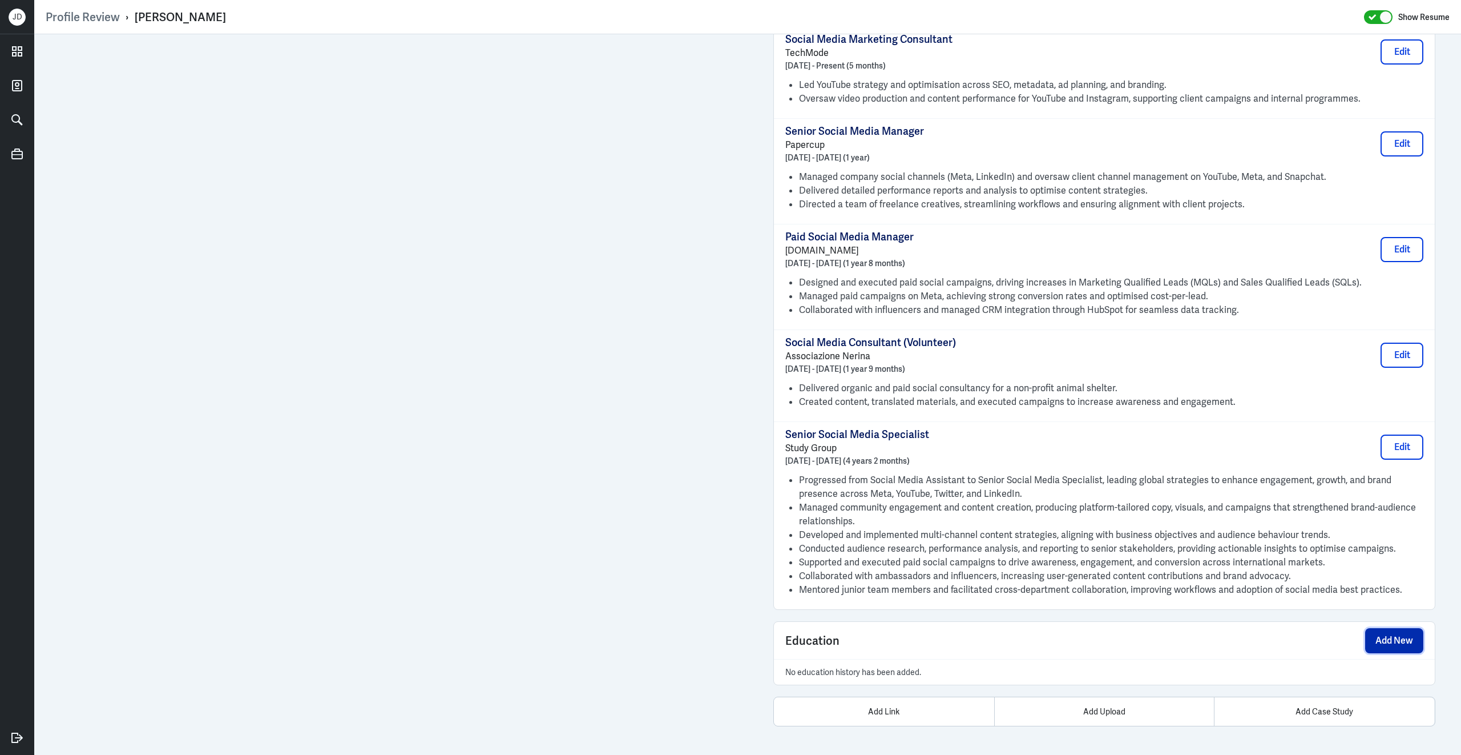
click at [1373, 632] on button "Add New" at bounding box center [1394, 640] width 58 height 25
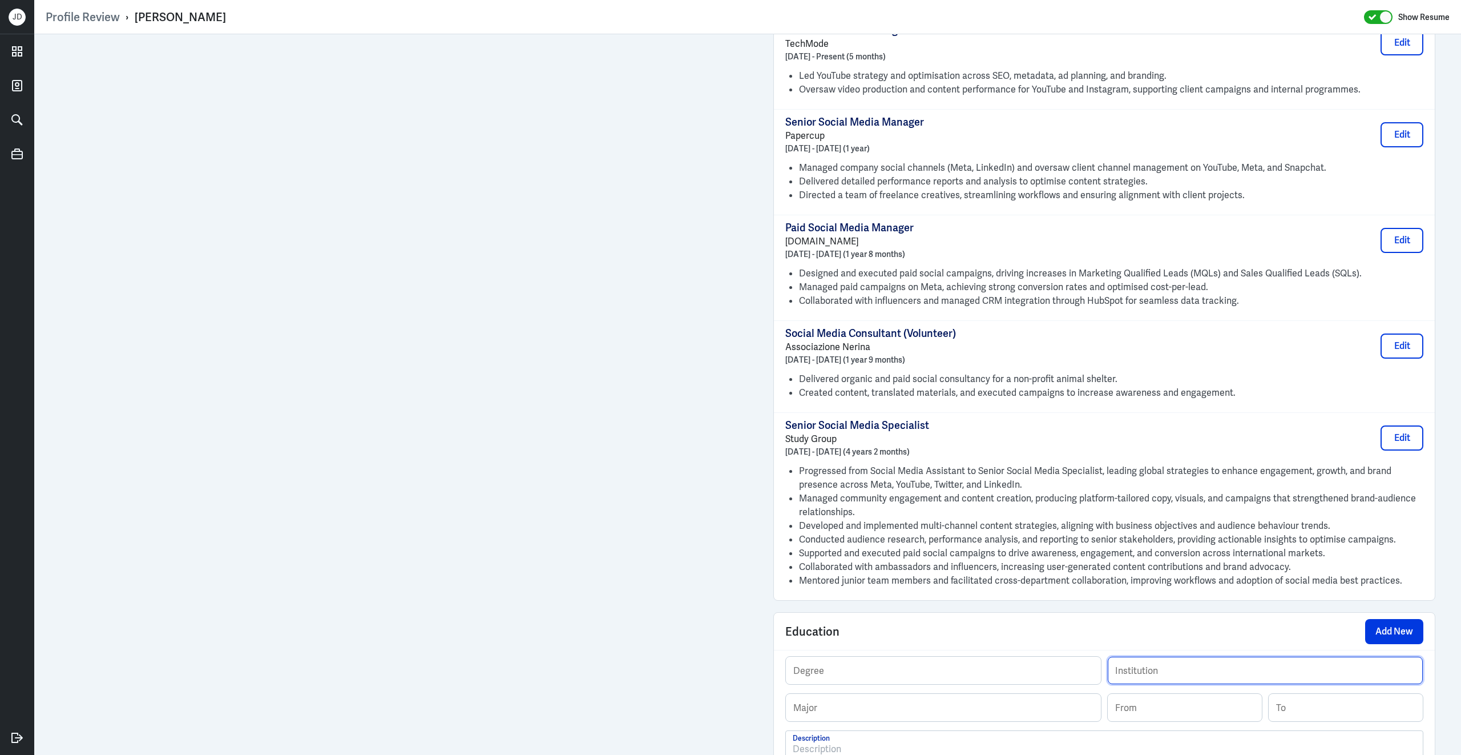
click at [1180, 673] on input "text" at bounding box center [1265, 669] width 315 height 27
paste input "University of Brighton"
type input "University of Brighton"
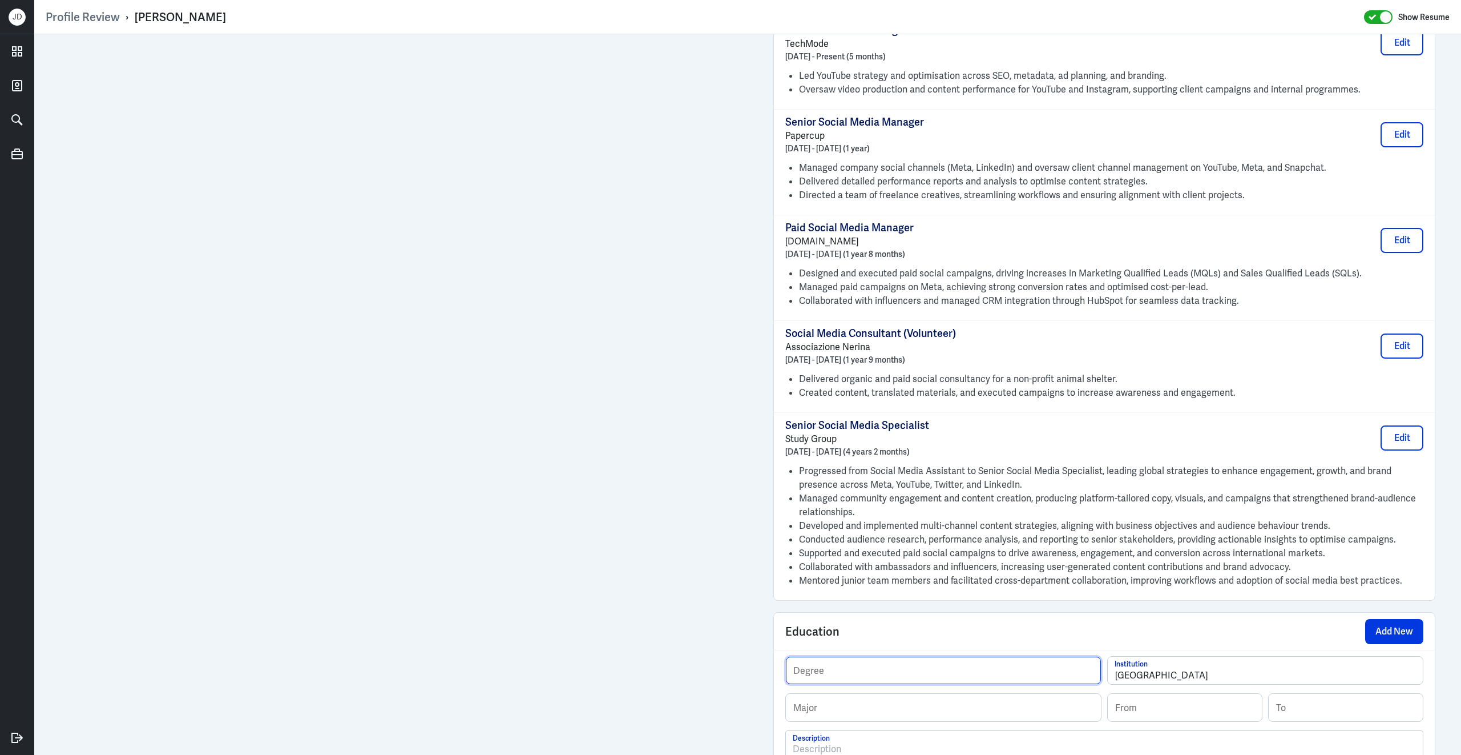
click at [910, 679] on input "text" at bounding box center [943, 669] width 315 height 27
paste input "Master’s Degree, Digital marketing"
drag, startPoint x: 865, startPoint y: 686, endPoint x: 961, endPoint y: 689, distance: 95.9
click at [961, 684] on input "Master’s Degree, Digital marketing" at bounding box center [943, 669] width 315 height 27
type input "Master’s Degree,"
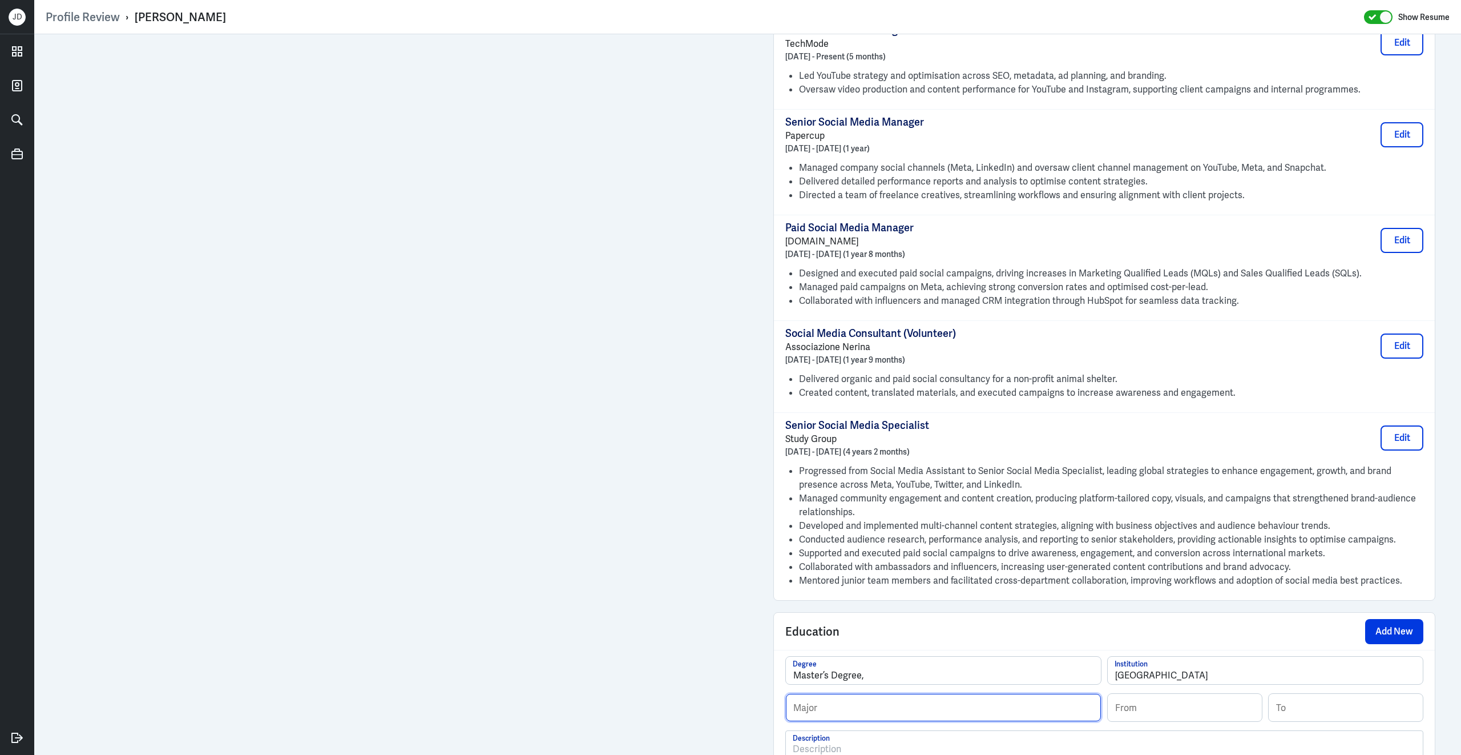
click at [893, 720] on input "text" at bounding box center [943, 707] width 315 height 27
type input "Digital Marketing"
click at [878, 684] on input "Master’s Degree," at bounding box center [943, 669] width 315 height 27
type input "Master’s Degree"
click at [1178, 717] on input at bounding box center [1185, 707] width 154 height 27
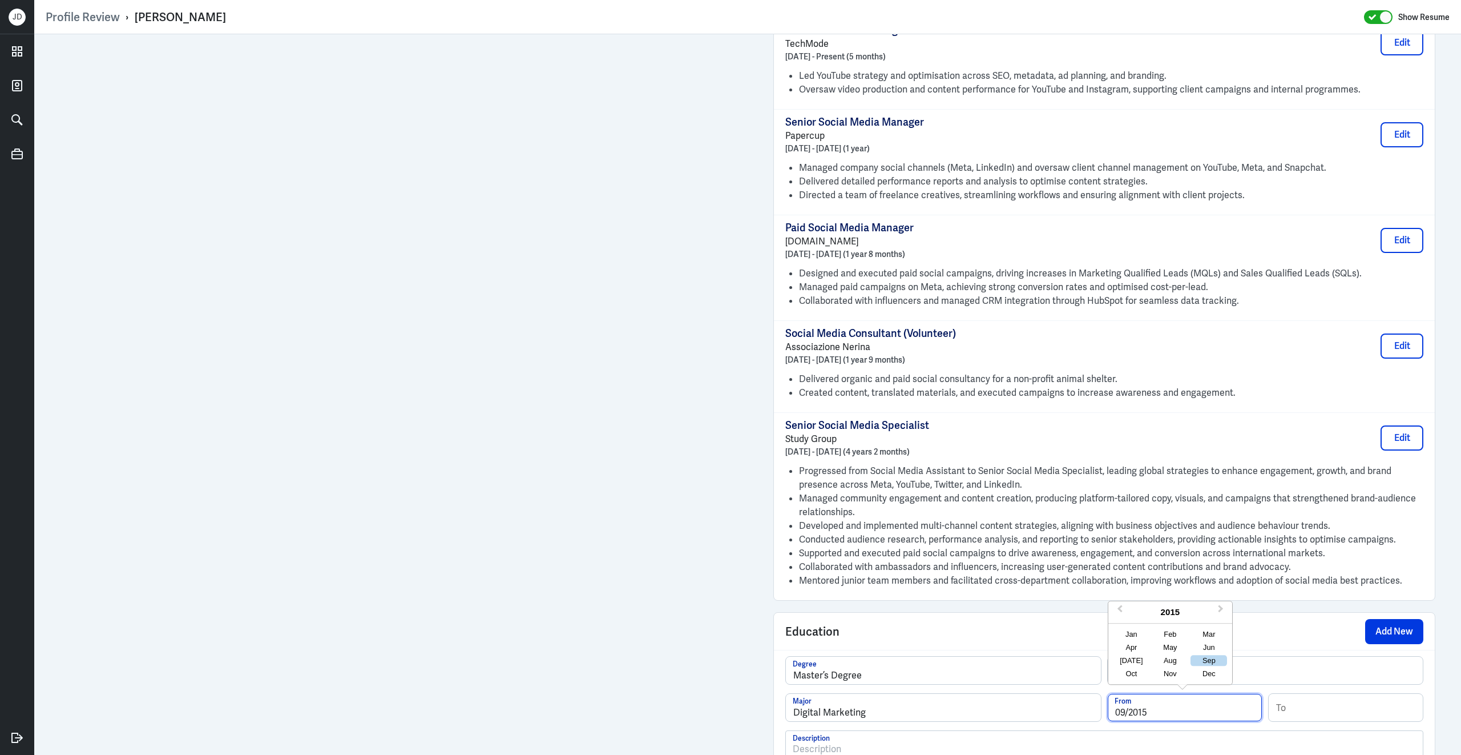
type input "09/2015"
click at [1311, 719] on input at bounding box center [1346, 707] width 154 height 27
type input "06/2016"
click at [1175, 647] on div "Education Add New" at bounding box center [1104, 630] width 661 height 37
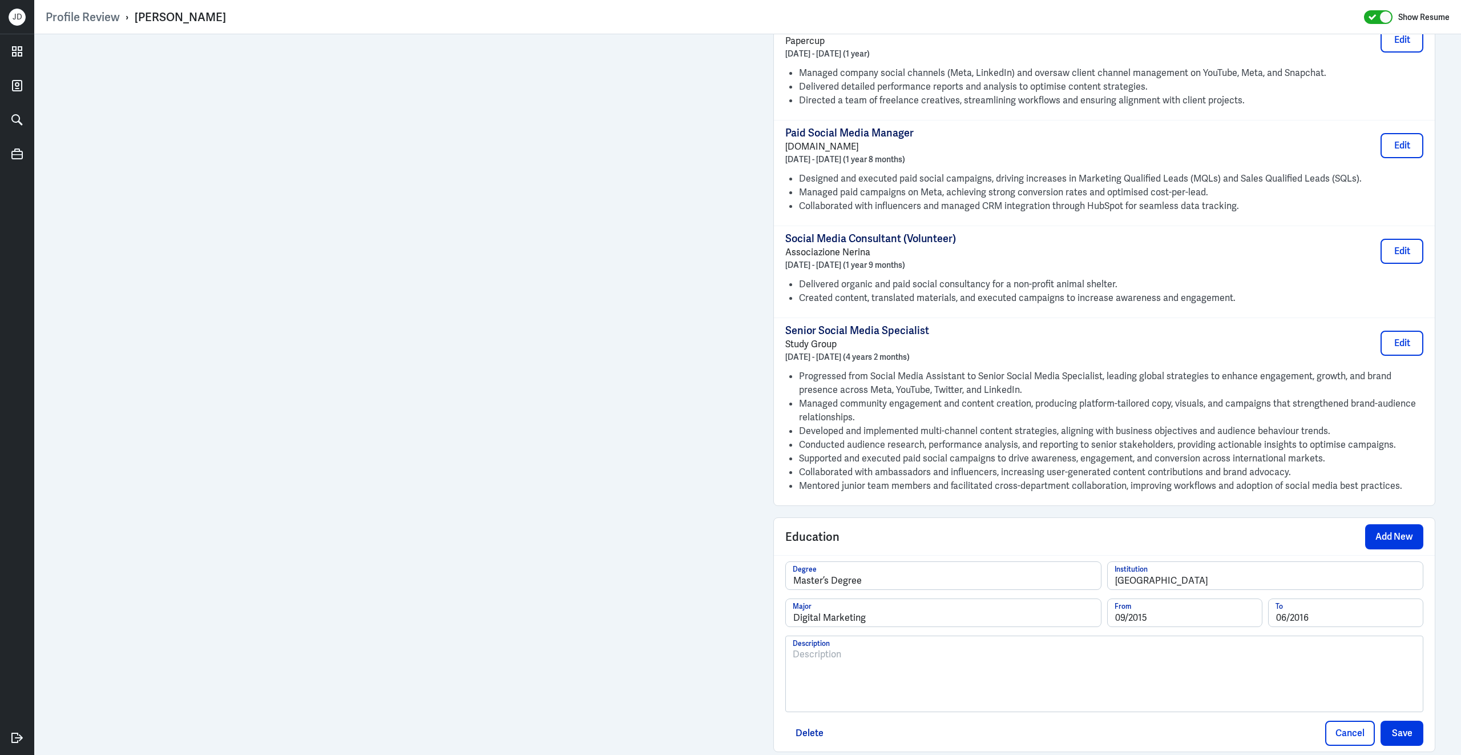
scroll to position [1258, 0]
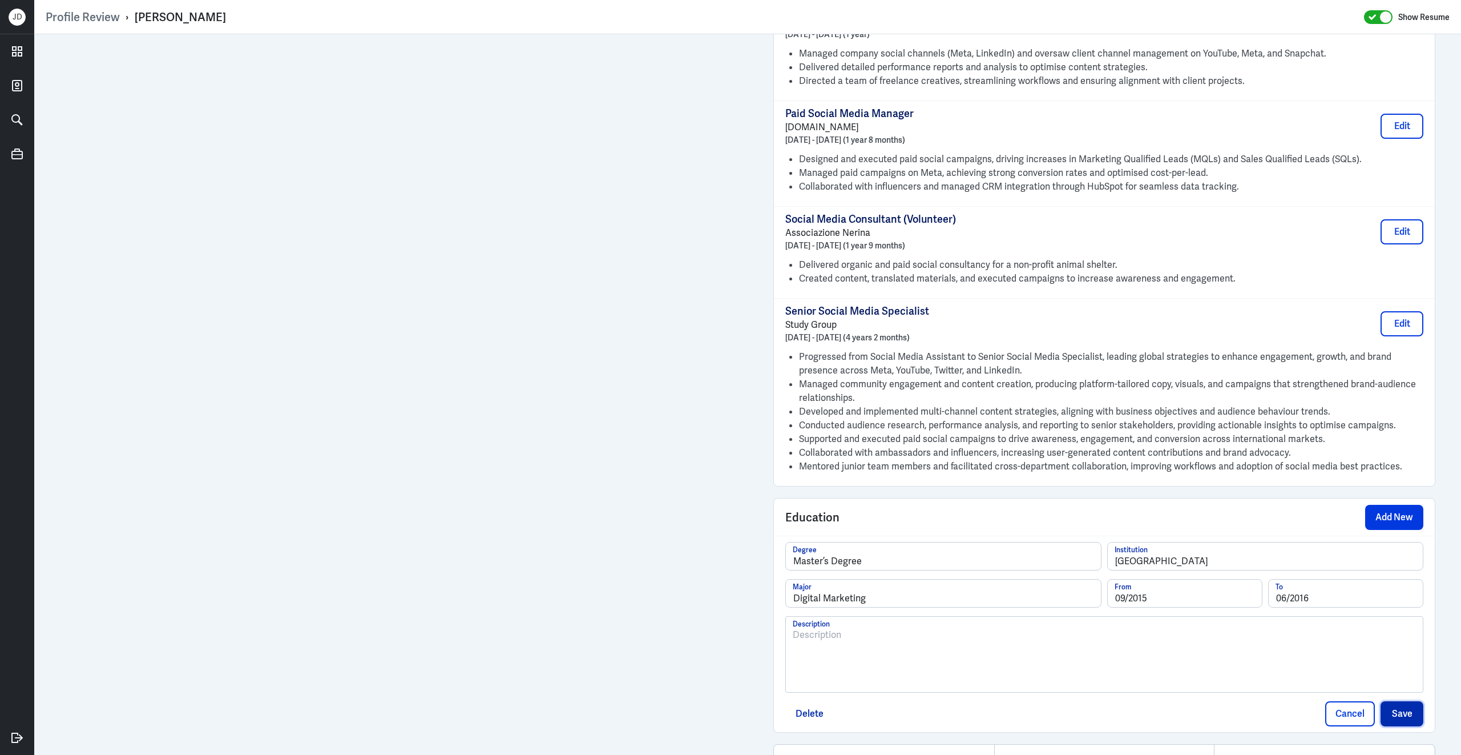
click at [1402, 719] on button "Save" at bounding box center [1402, 713] width 43 height 25
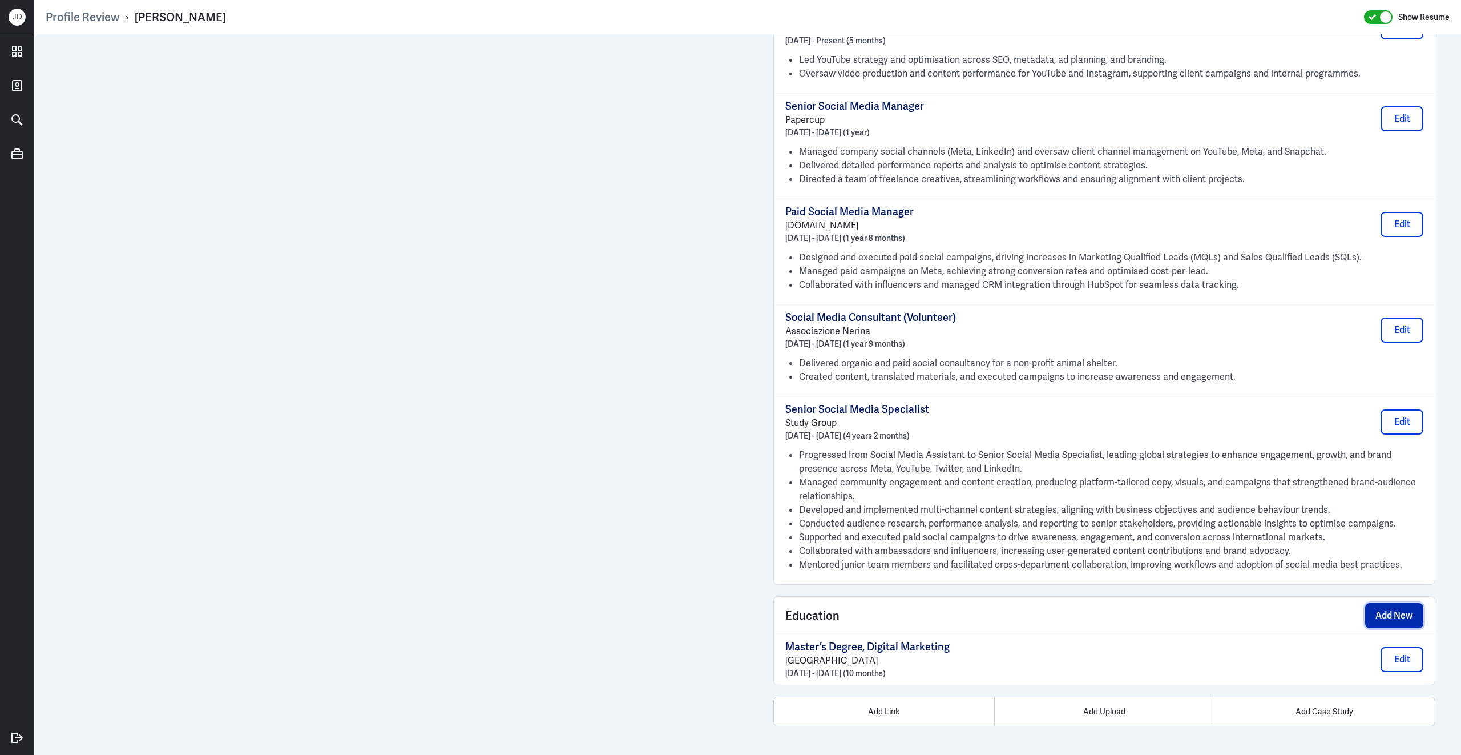
click at [1385, 615] on button "Add New" at bounding box center [1394, 615] width 58 height 25
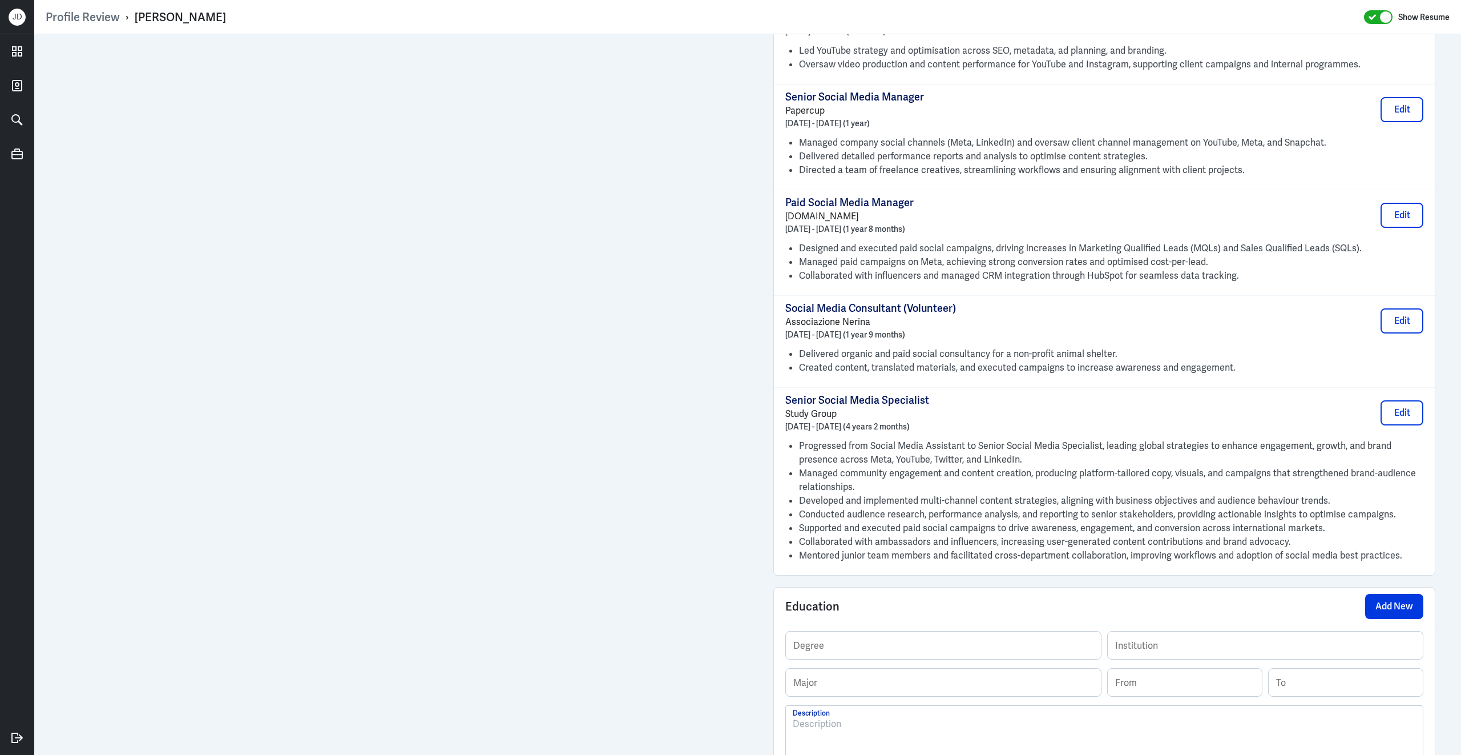
scroll to position [1291, 0]
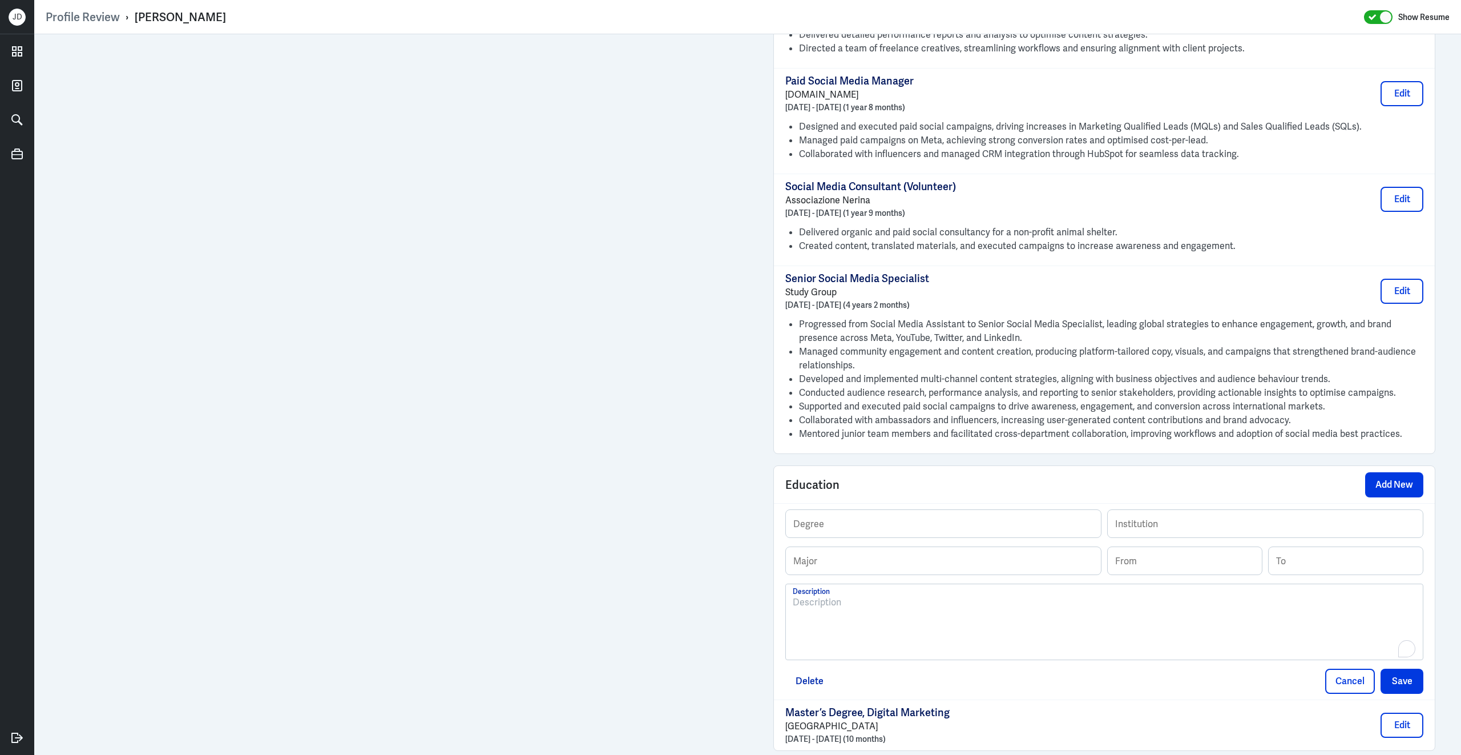
click at [836, 623] on div "To enrich screen reader interactions, please activate Accessibility in Grammarl…" at bounding box center [1104, 626] width 623 height 62
paste div
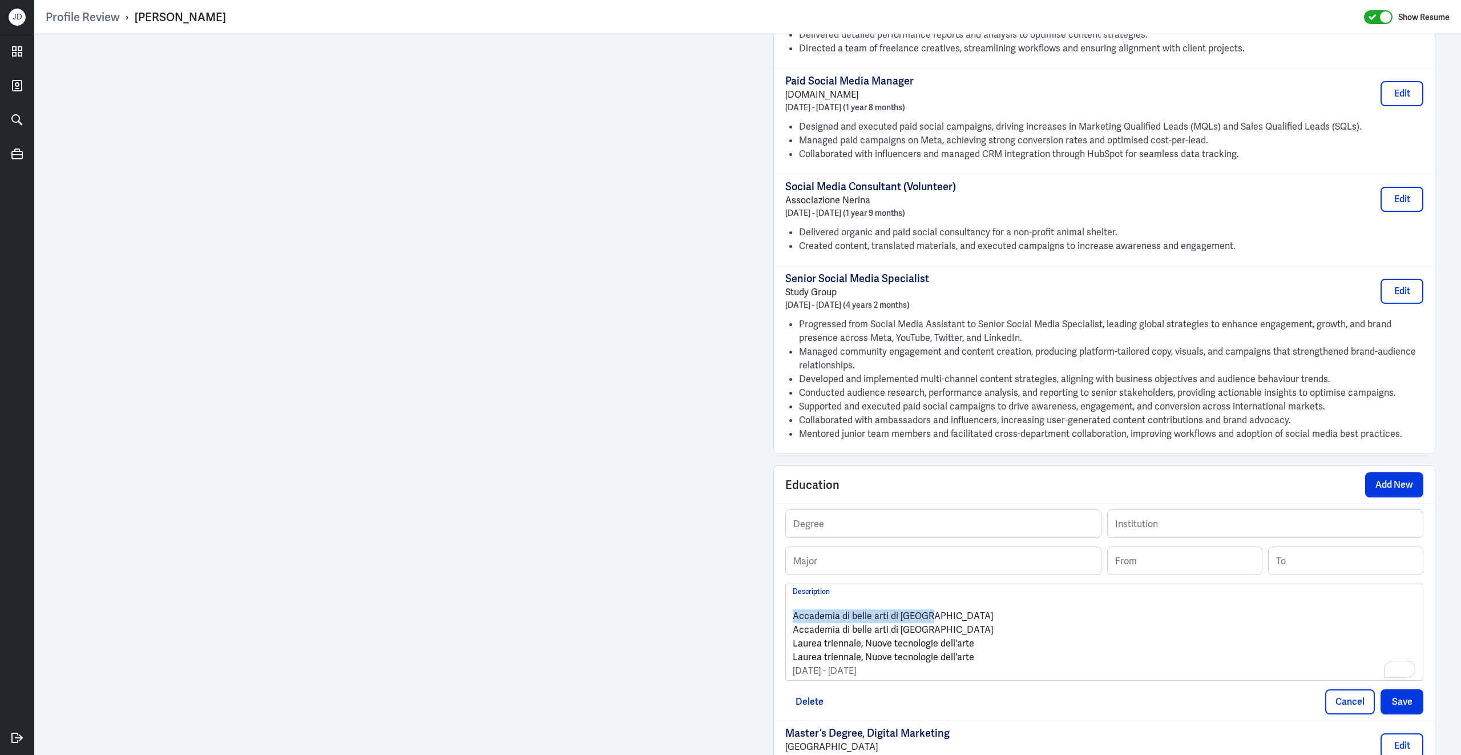
drag, startPoint x: 928, startPoint y: 624, endPoint x: 787, endPoint y: 623, distance: 141.0
click at [786, 623] on div "Accademia di belle arti di Torino Accademia di belle arti di Torino Laurea trie…" at bounding box center [1104, 632] width 637 height 96
click at [1177, 537] on input "text" at bounding box center [1265, 523] width 315 height 27
paste input "Accademia di belle arti di Torino"
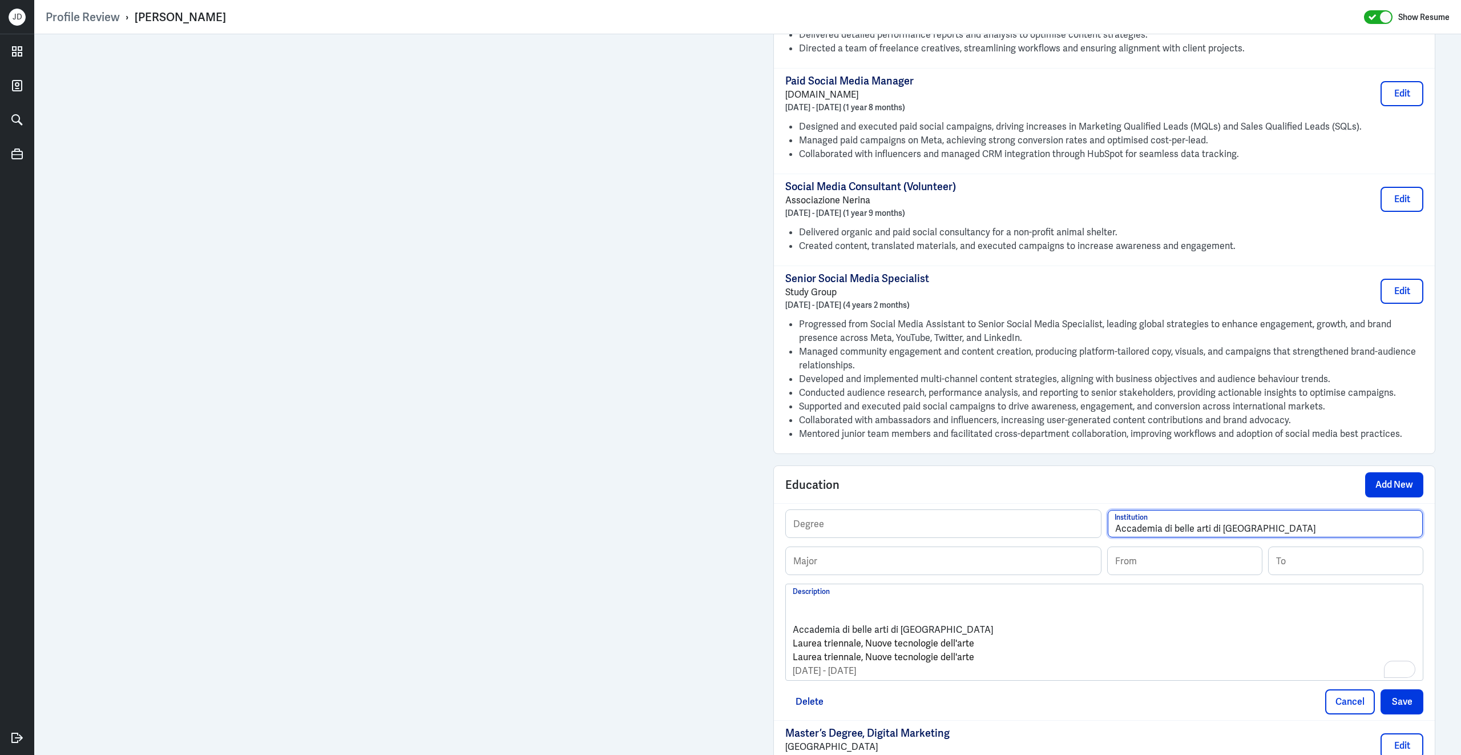
type input "Accademia di belle arti di Torino"
drag, startPoint x: 859, startPoint y: 655, endPoint x: 781, endPoint y: 649, distance: 77.8
click at [780, 648] on div "Profile Review › Alice Guala Show Resume Admin Settings Update Resume Save Prof…" at bounding box center [747, 377] width 1427 height 755
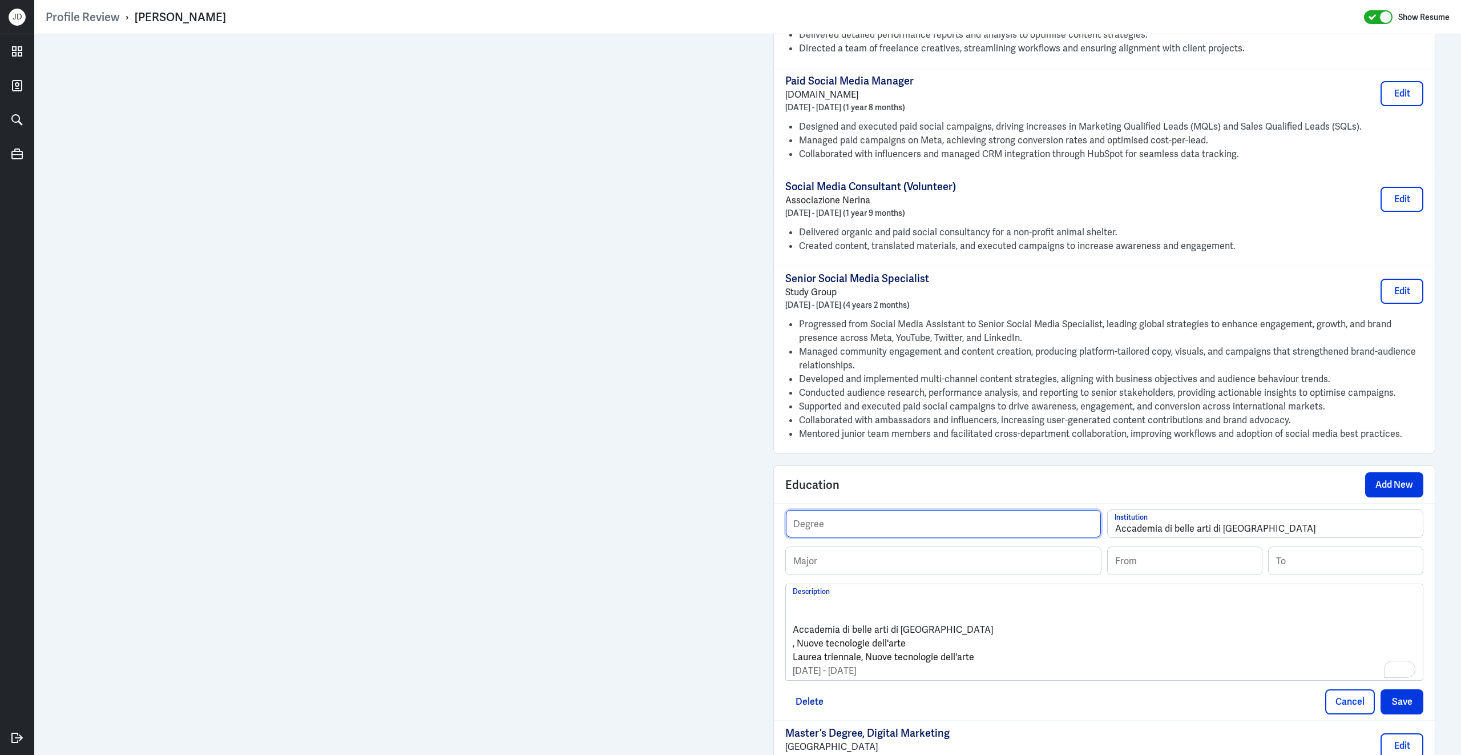
click at [836, 537] on input "text" at bounding box center [943, 523] width 315 height 27
paste input "Laurea triennale"
type input "Laurea triennale"
drag, startPoint x: 798, startPoint y: 654, endPoint x: 923, endPoint y: 651, distance: 125.0
click at [923, 650] on p ", Nuove tecnologie dell'arte" at bounding box center [1104, 643] width 623 height 14
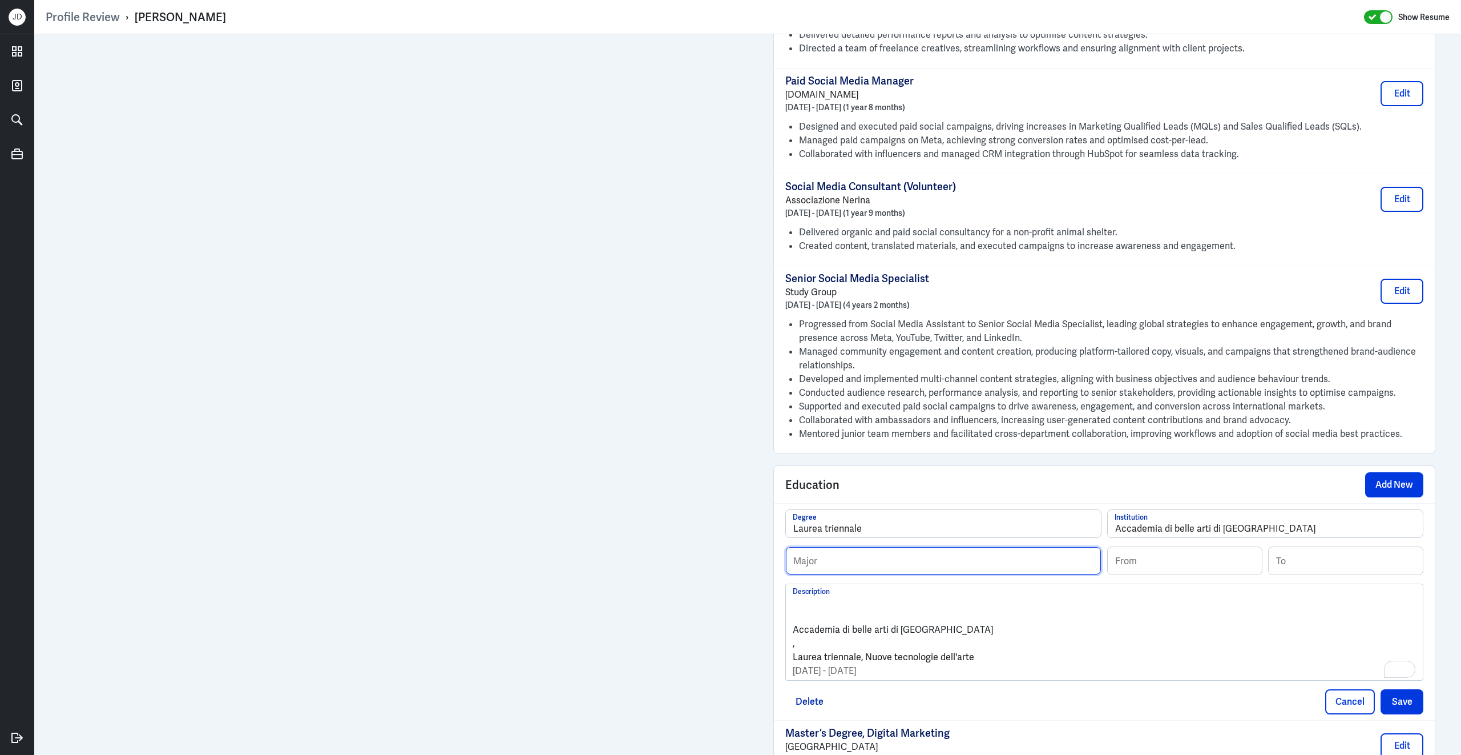
click at [897, 569] on input "text" at bounding box center [943, 560] width 315 height 27
paste input "Nuove tecnologie dell'arte"
type input "Nuove tecnologie dell'arte"
click at [1187, 567] on input at bounding box center [1185, 560] width 154 height 27
type input "09/2010"
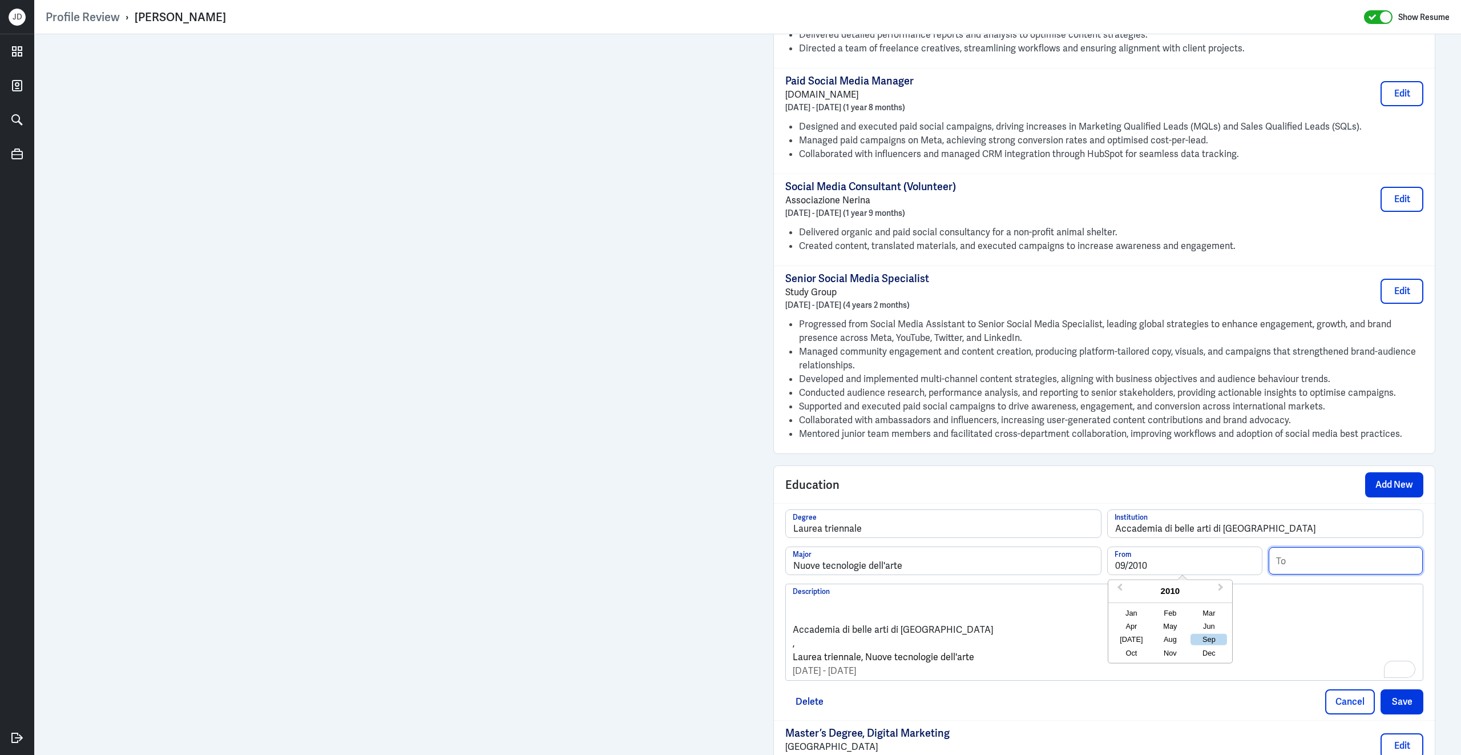
click at [1299, 562] on input at bounding box center [1346, 560] width 154 height 27
type input "06/2013"
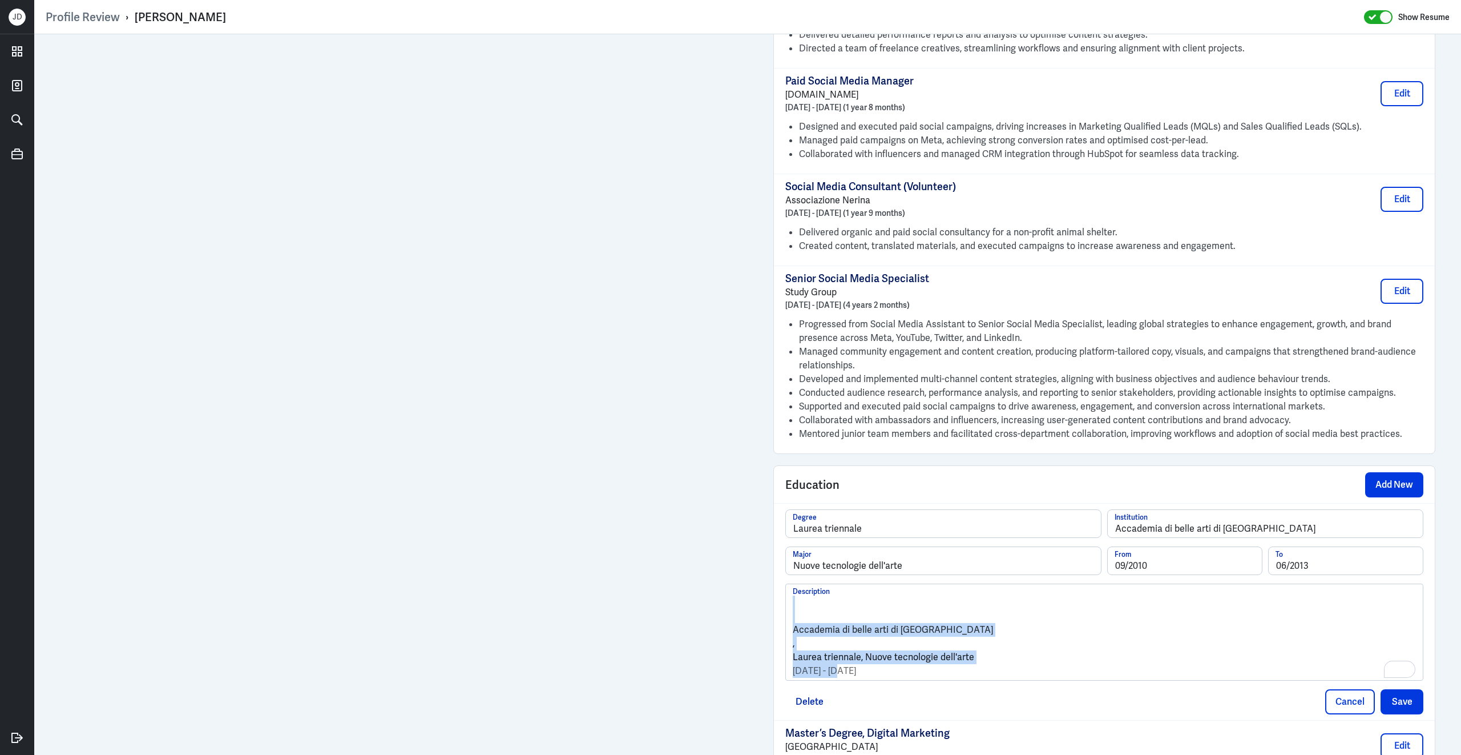
drag, startPoint x: 887, startPoint y: 682, endPoint x: 740, endPoint y: 577, distance: 180.1
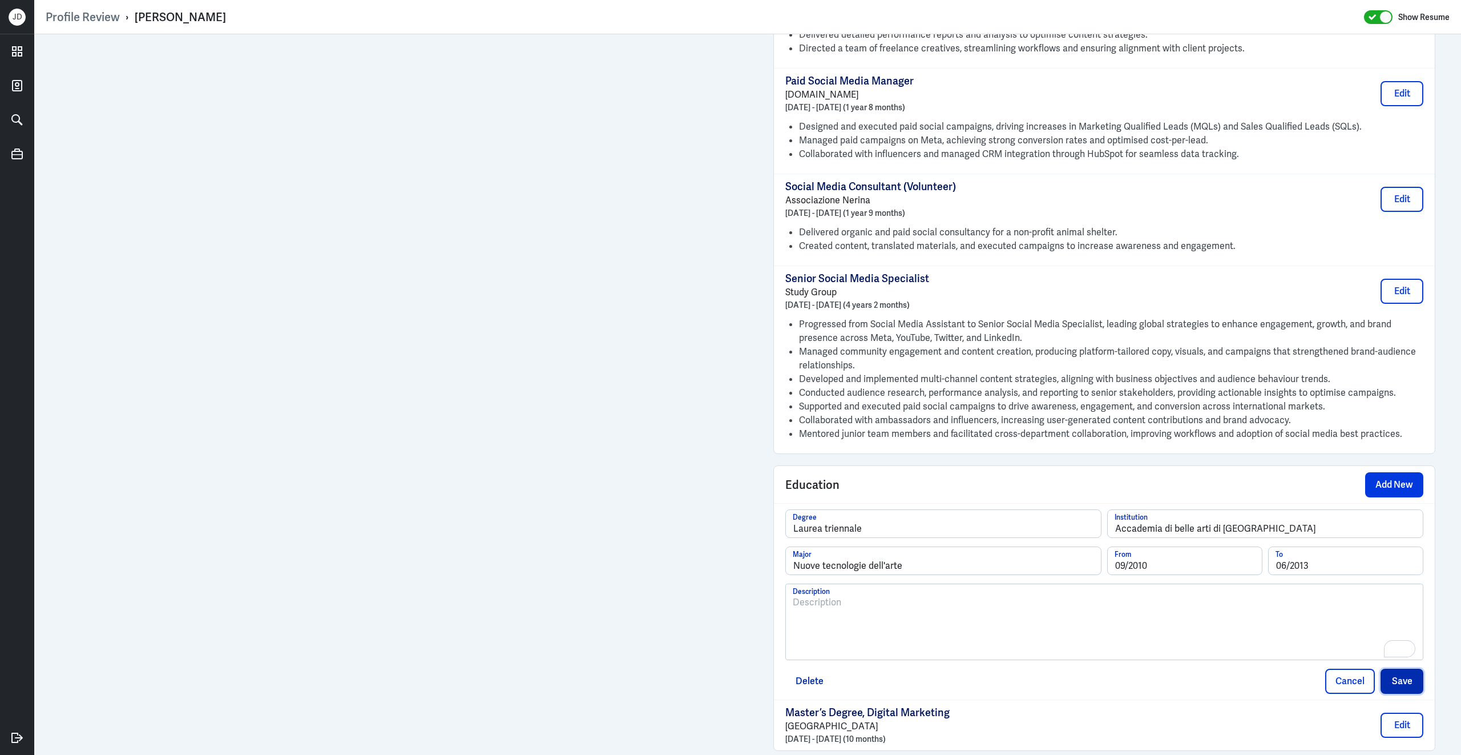
click at [1402, 690] on button "Save" at bounding box center [1402, 680] width 43 height 25
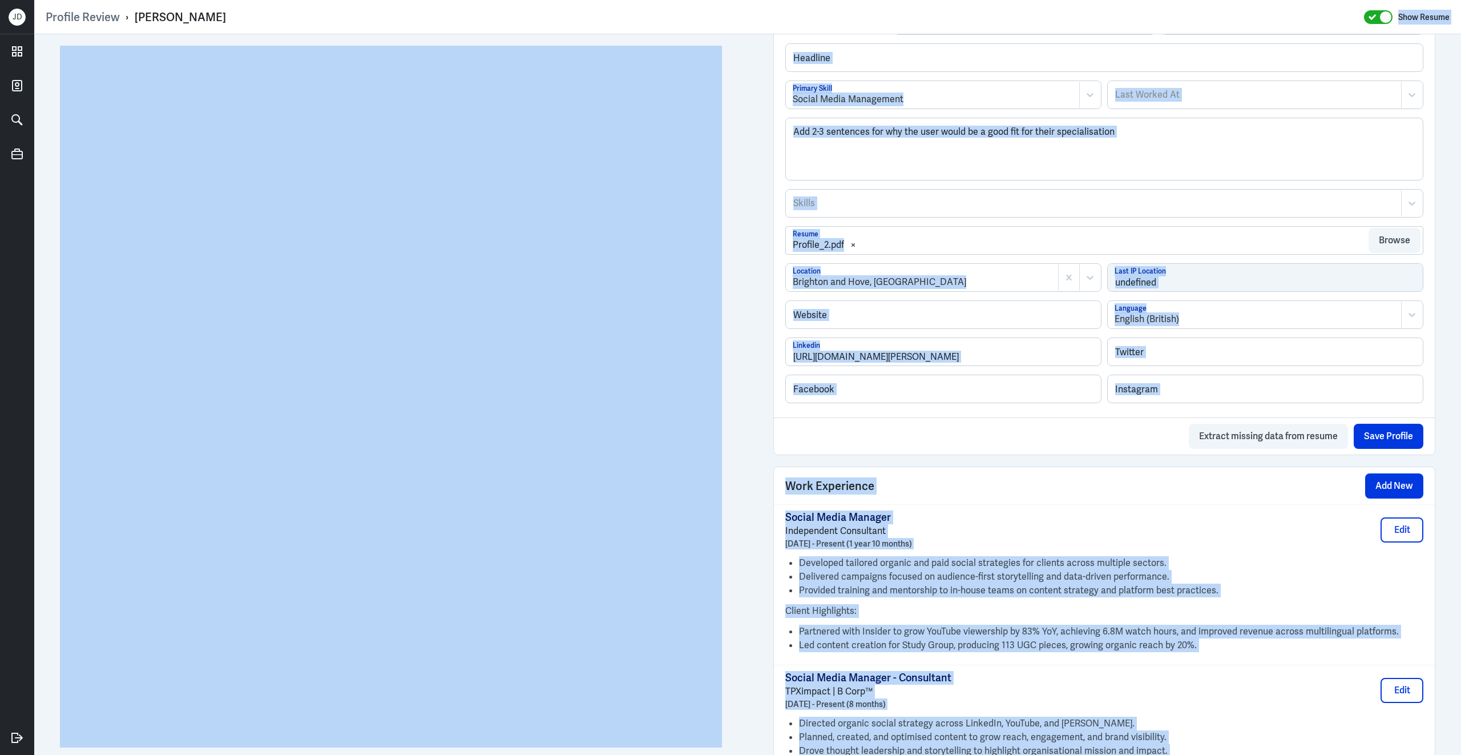
scroll to position [361, 0]
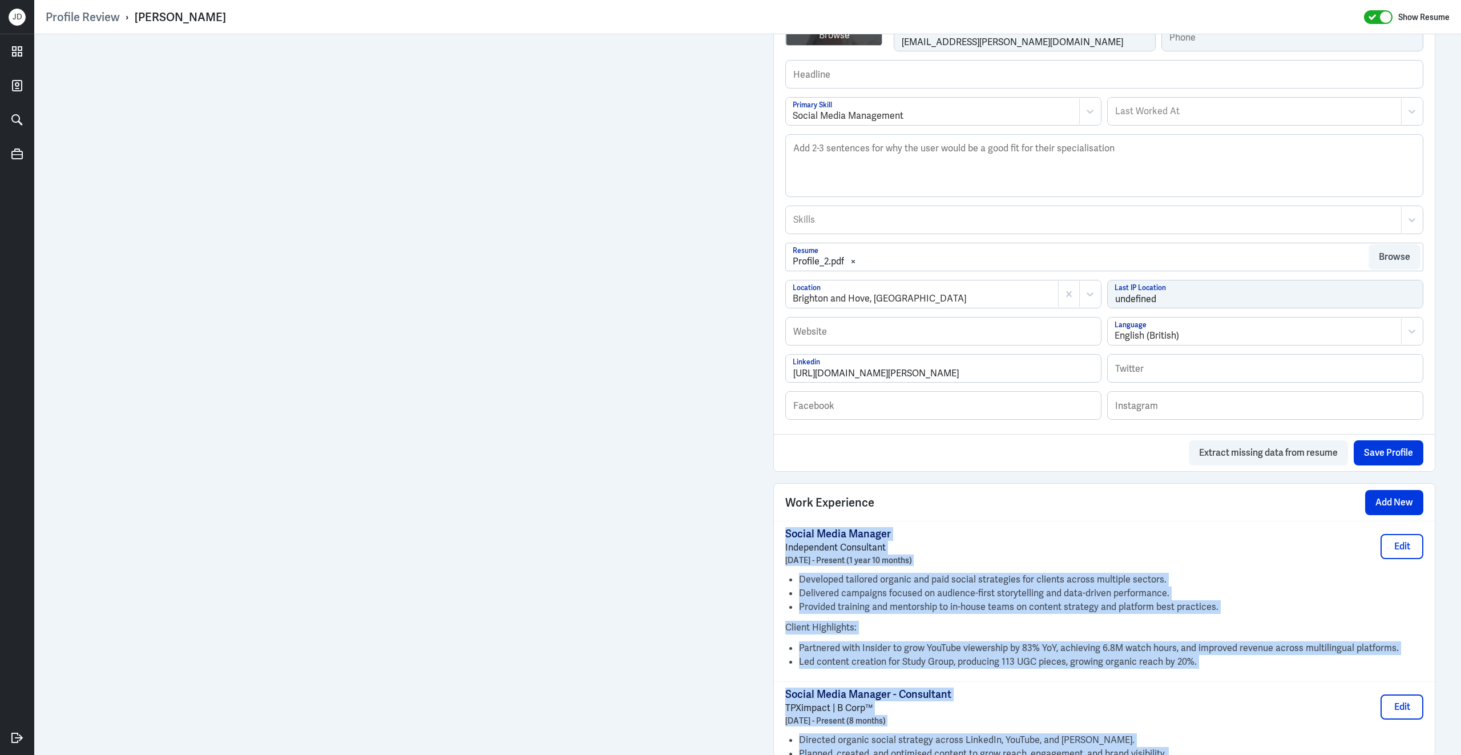
drag, startPoint x: 1405, startPoint y: 515, endPoint x: 785, endPoint y: 546, distance: 621.2
copy div "Social Media Manager Independent Consultant December 2023 - Present (1 year 10 …"
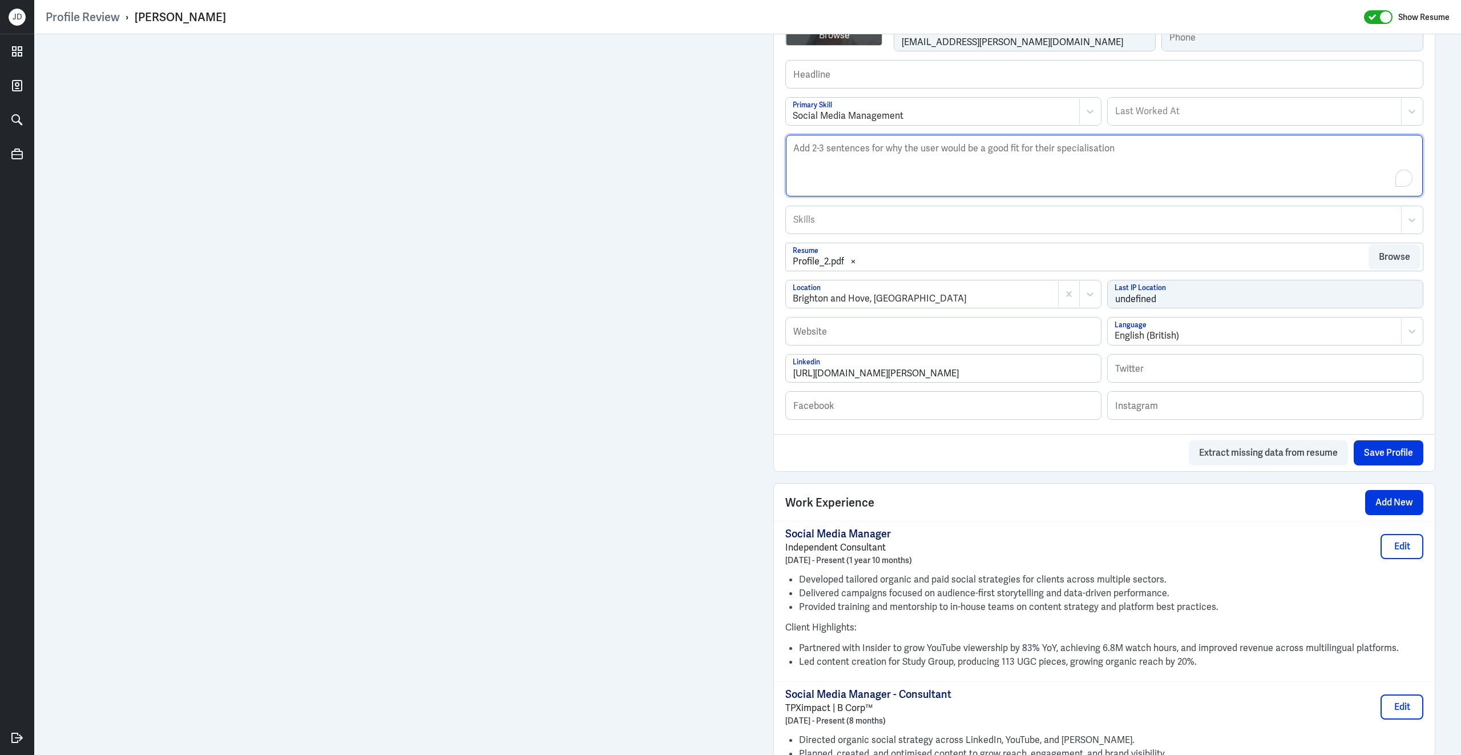
click at [928, 175] on textarea "Description" at bounding box center [1104, 166] width 637 height 62
paste textarea "Alice Guala is a social media manager and consultant with extensive experience …"
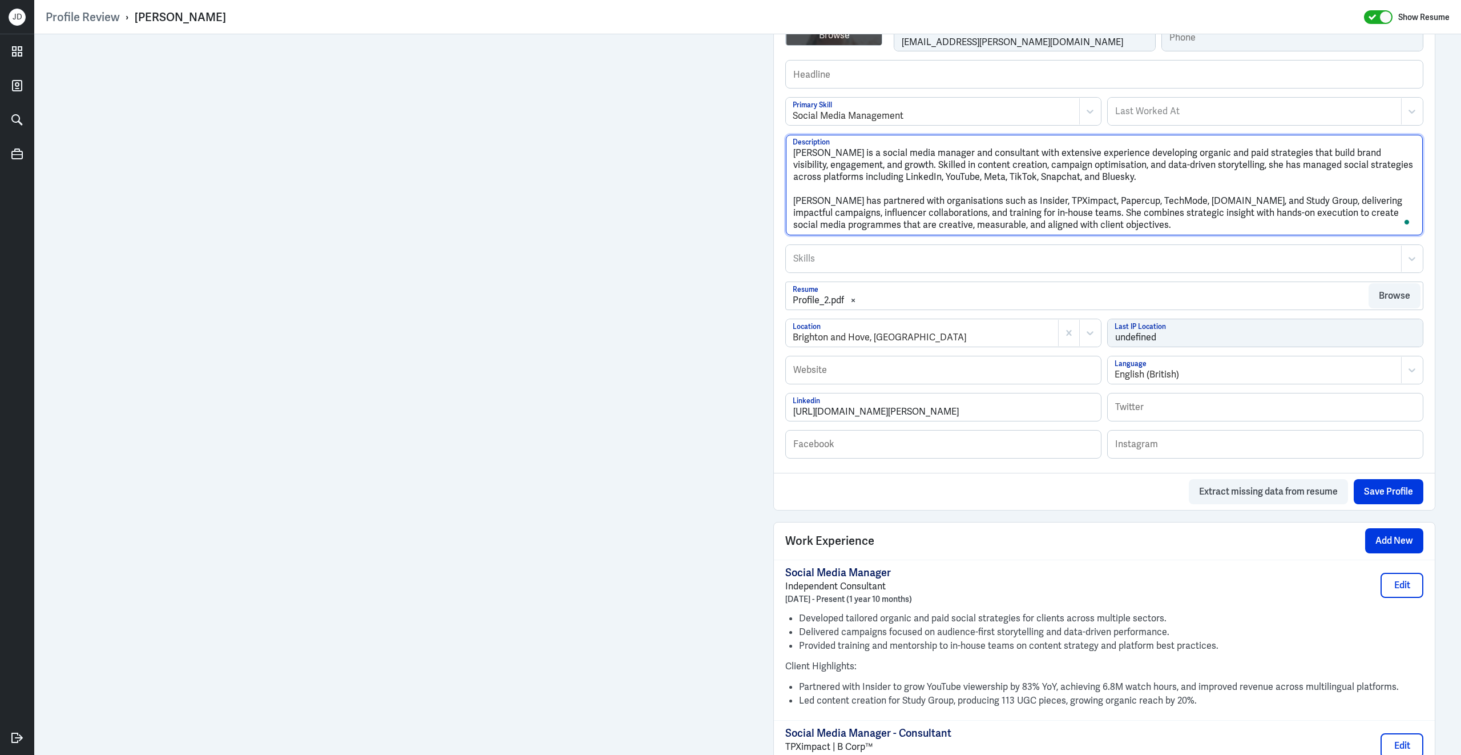
click at [796, 204] on textarea "Alice Guala is a social media manager and consultant with extensive experience …" at bounding box center [1104, 185] width 637 height 100
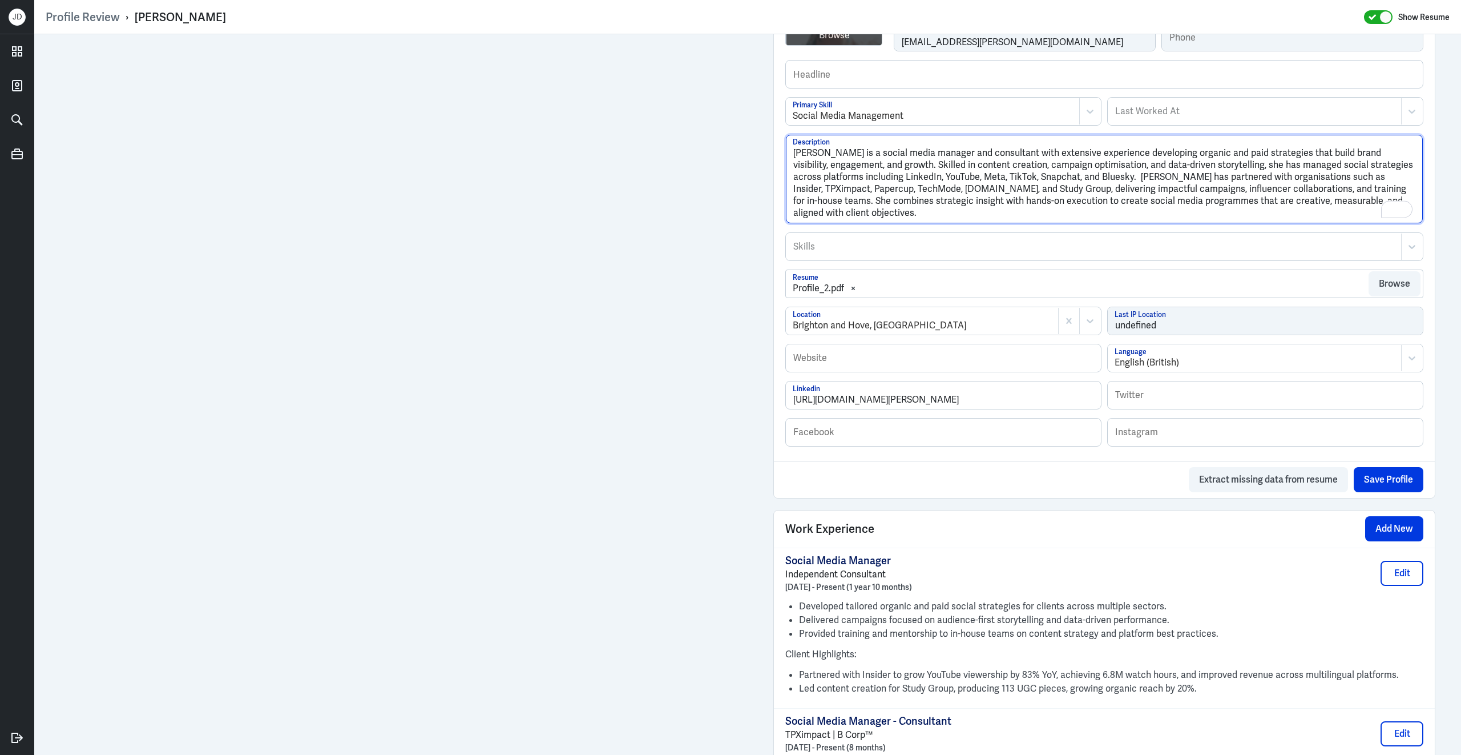
type textarea "Alice Guala is a social media manager and consultant with extensive experience …"
click at [985, 248] on div at bounding box center [1093, 247] width 603 height 14
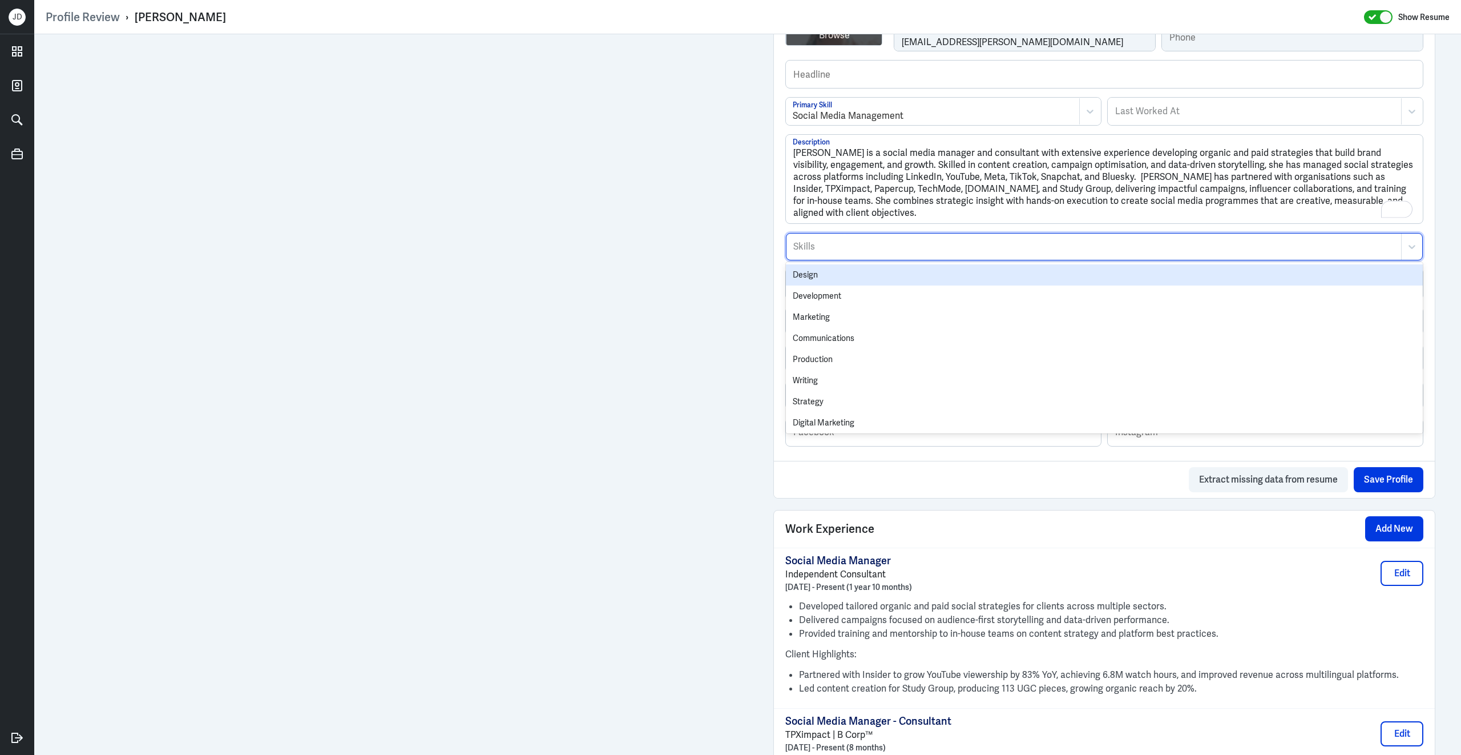
type input "s"
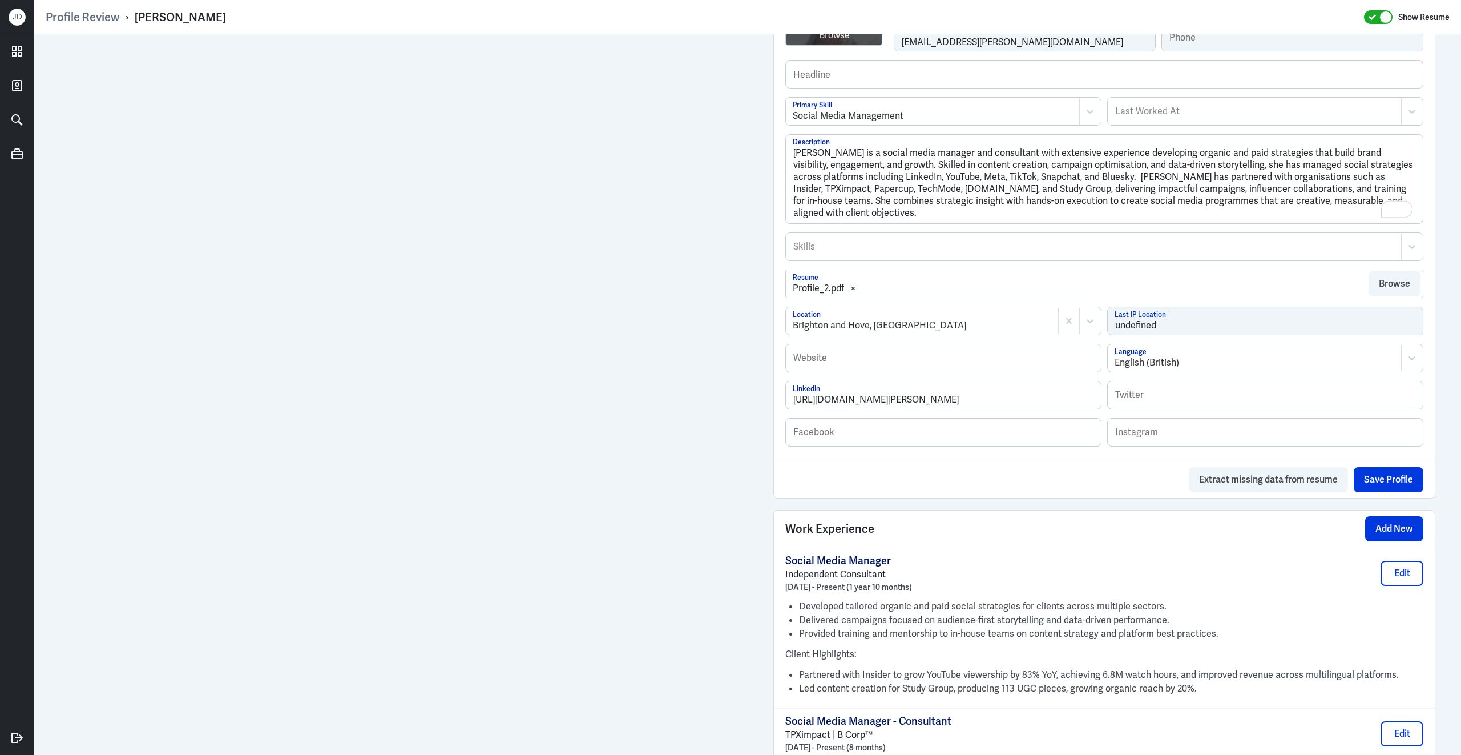
click at [898, 253] on div at bounding box center [1093, 247] width 603 height 14
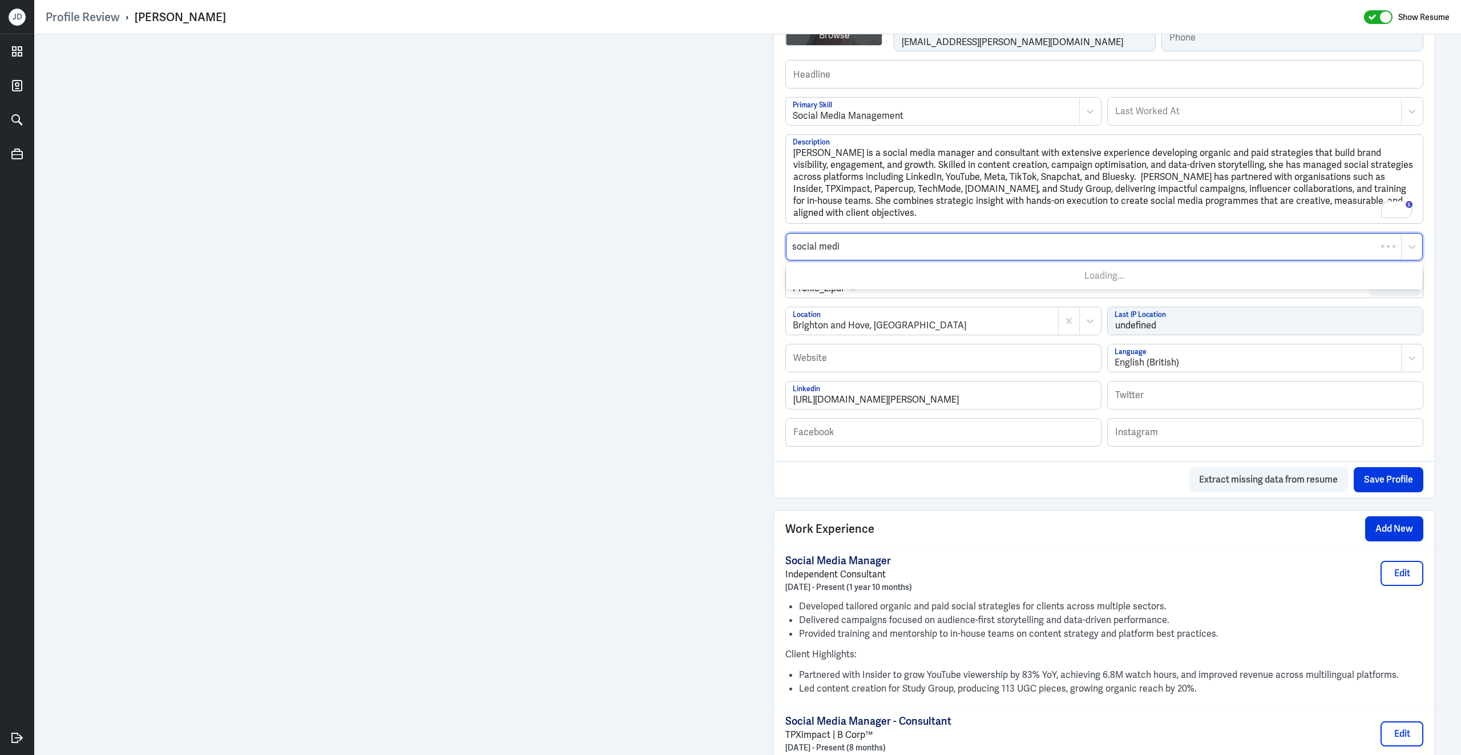
type input "social media"
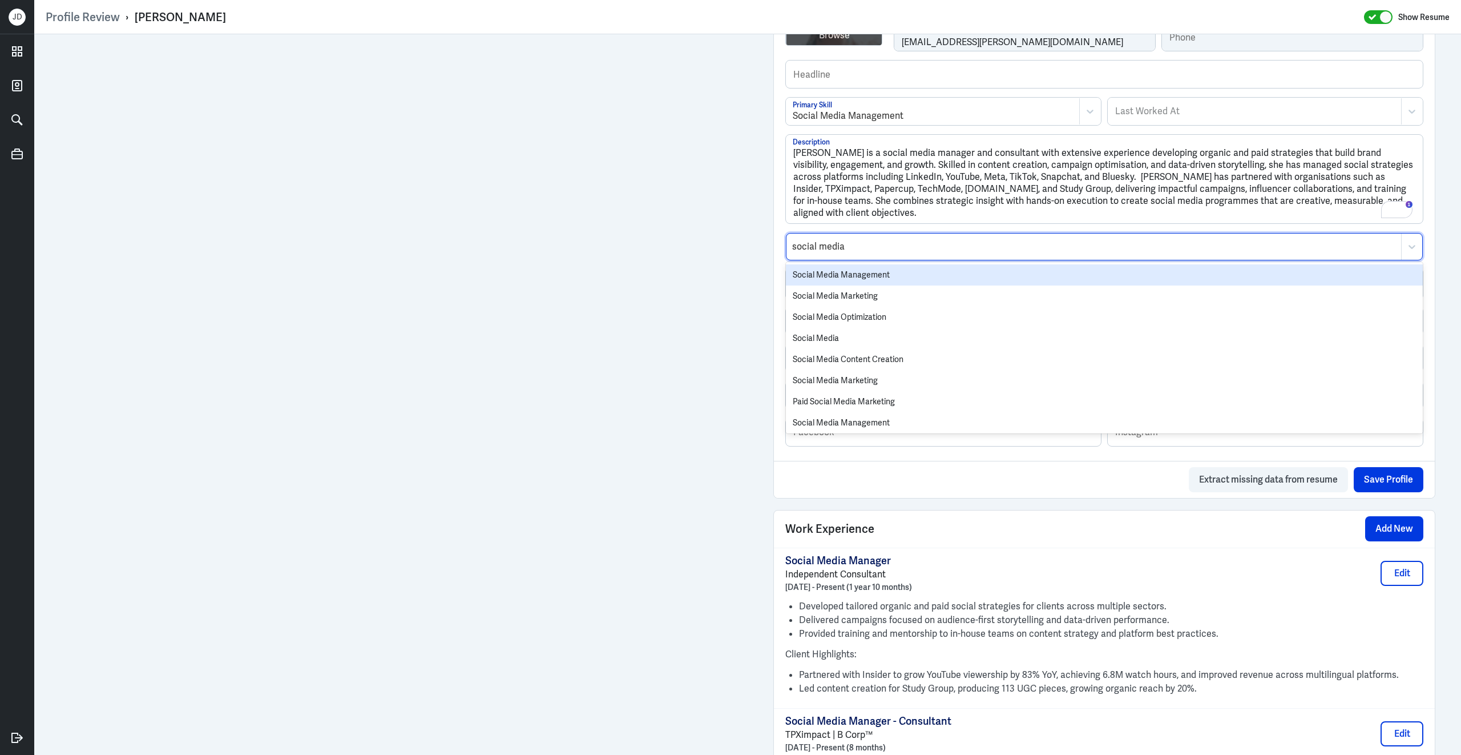
click at [892, 276] on div "Social Media Management" at bounding box center [1104, 274] width 637 height 21
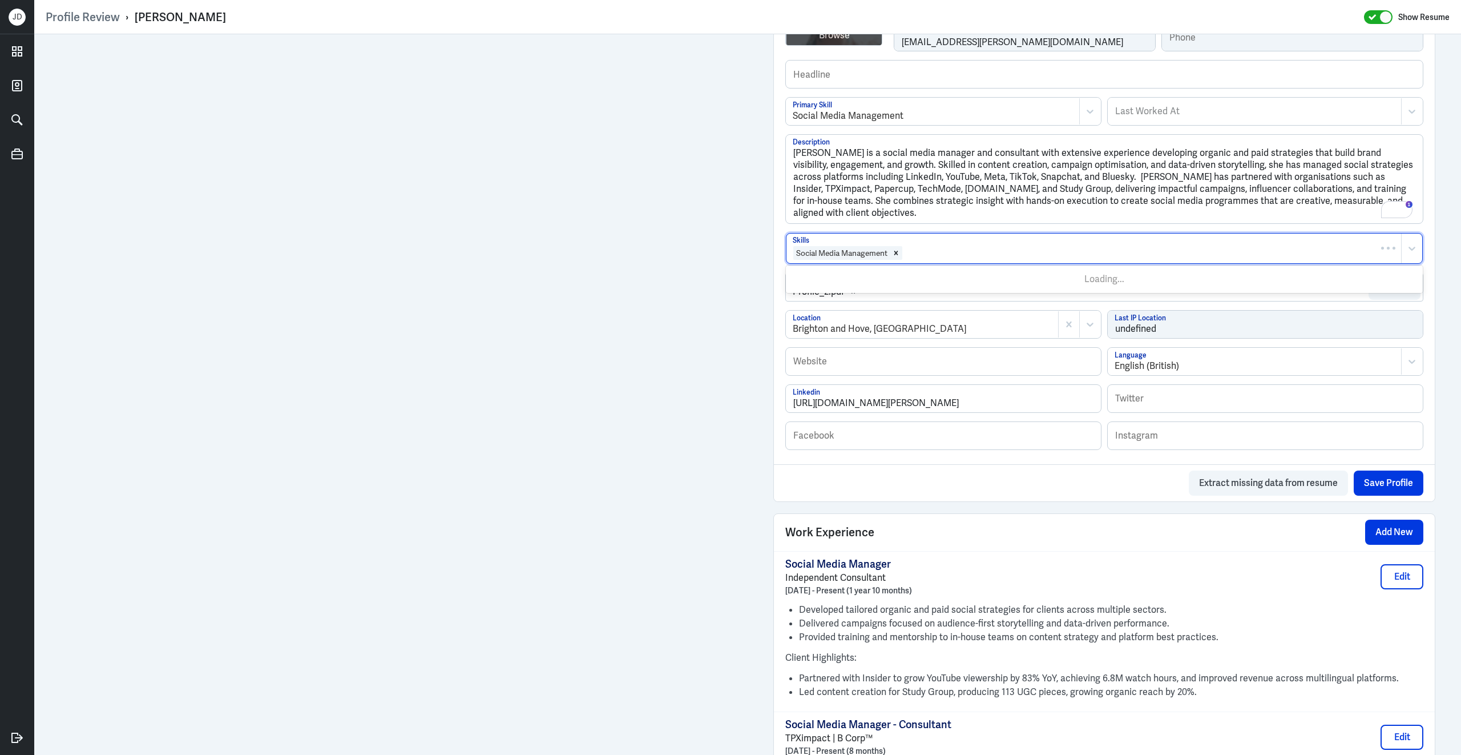
click at [938, 260] on div at bounding box center [1150, 253] width 492 height 14
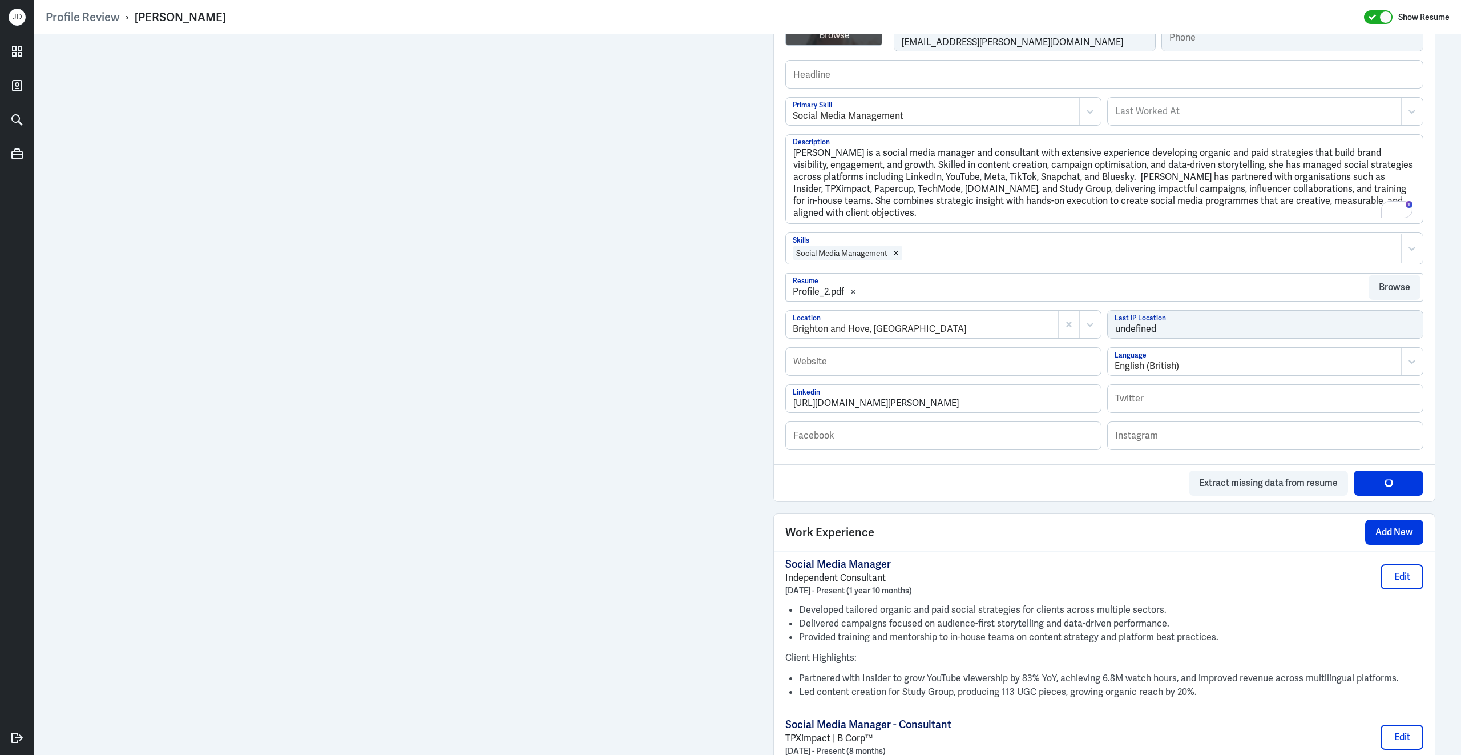
click at [938, 260] on div at bounding box center [1150, 253] width 492 height 14
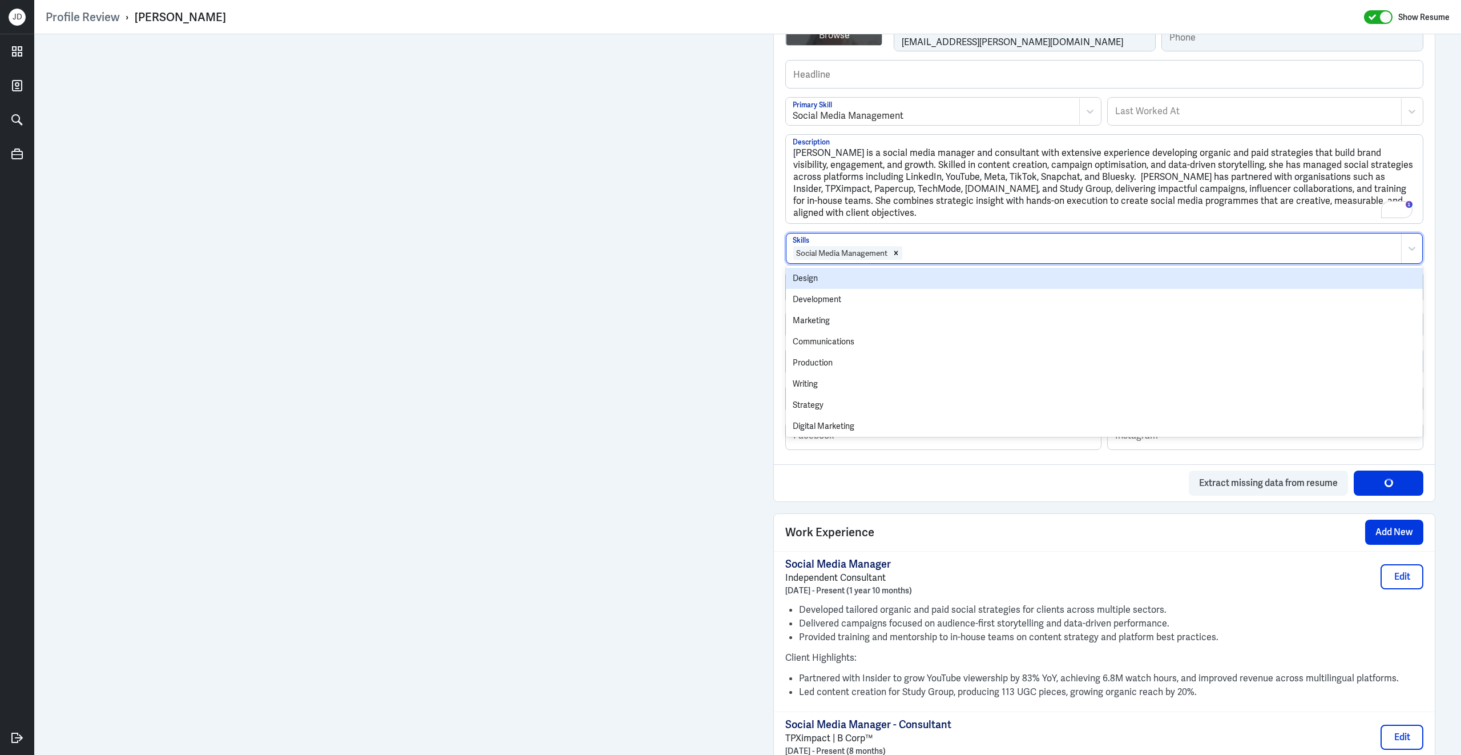
type input "s"
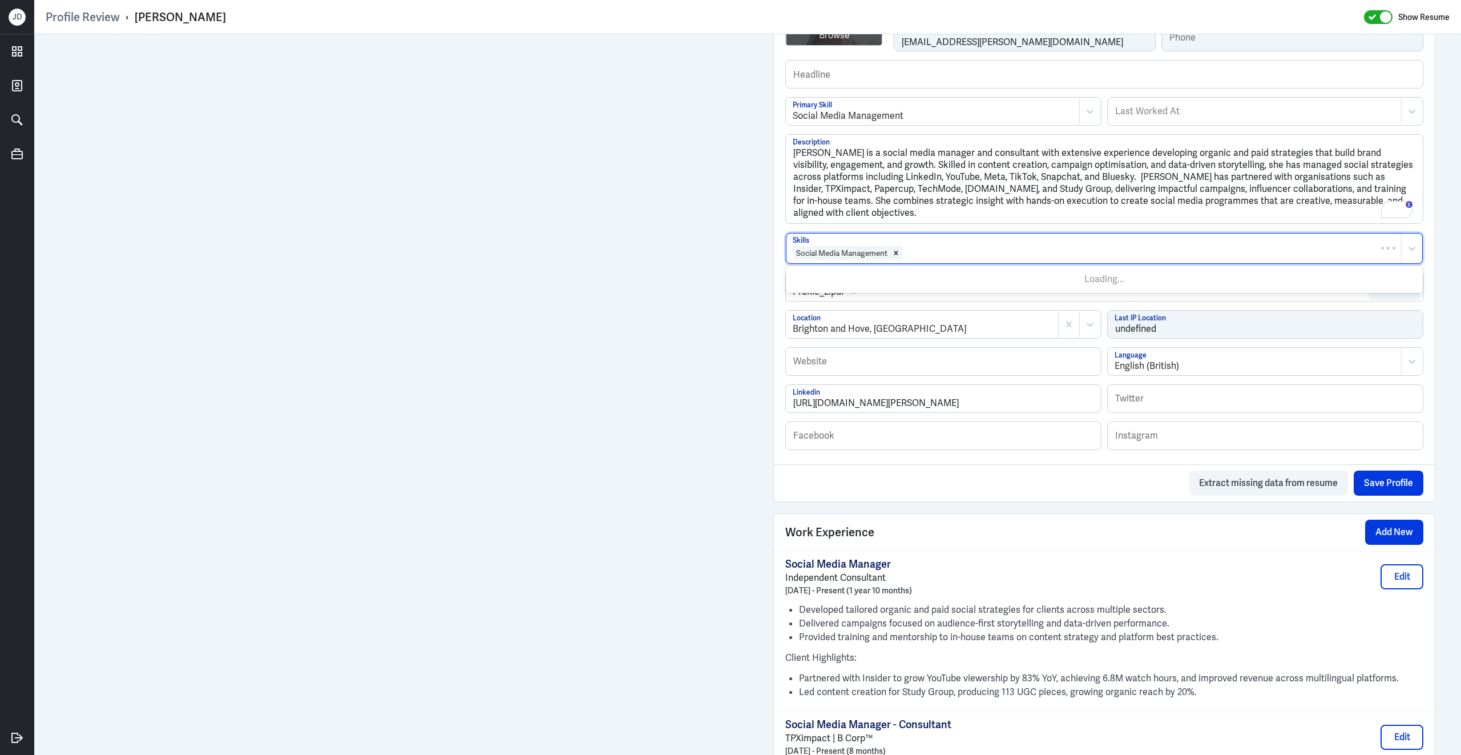
click at [934, 259] on div at bounding box center [1150, 253] width 492 height 14
type input "social media"
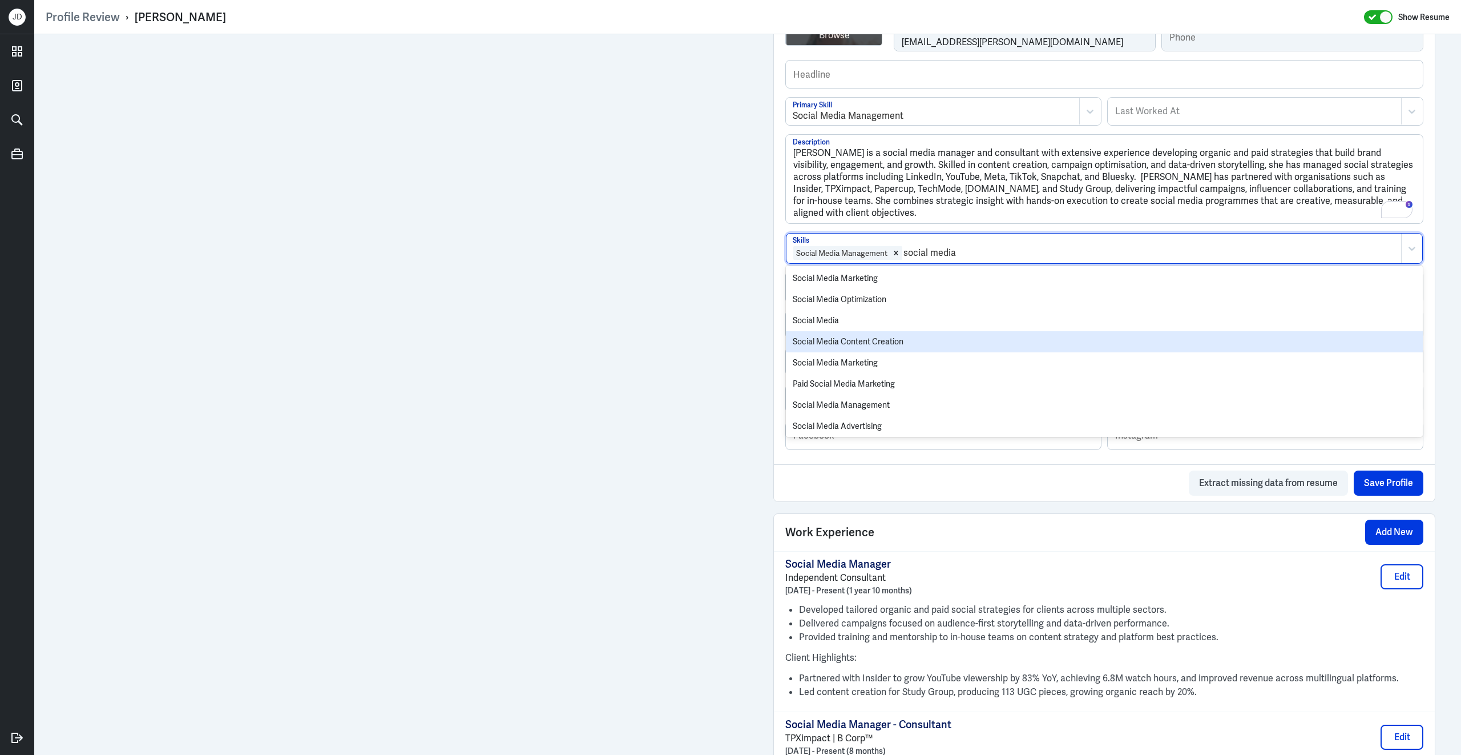
click at [898, 346] on div "Social Media Content Creation" at bounding box center [1104, 341] width 637 height 21
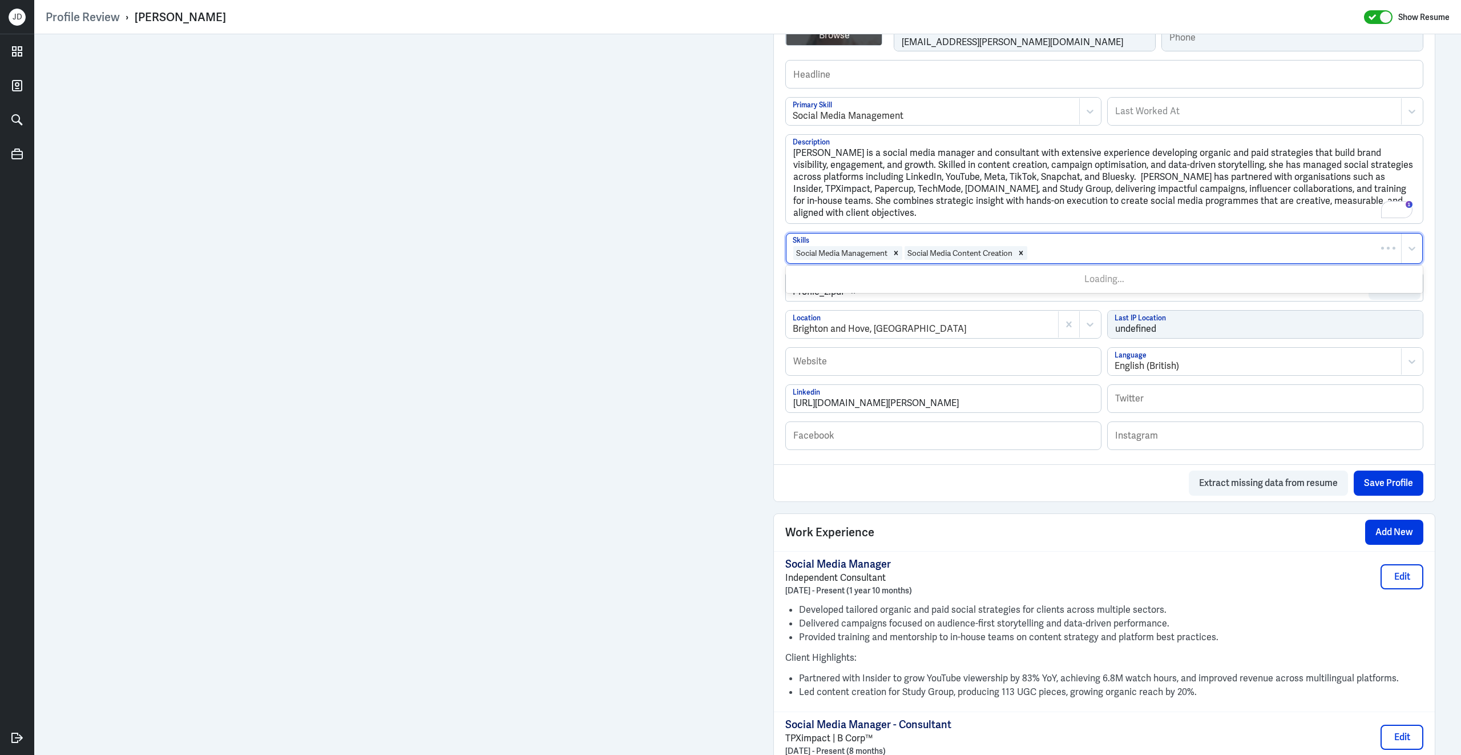
click at [1055, 253] on div at bounding box center [1212, 253] width 367 height 14
type input "paid social"
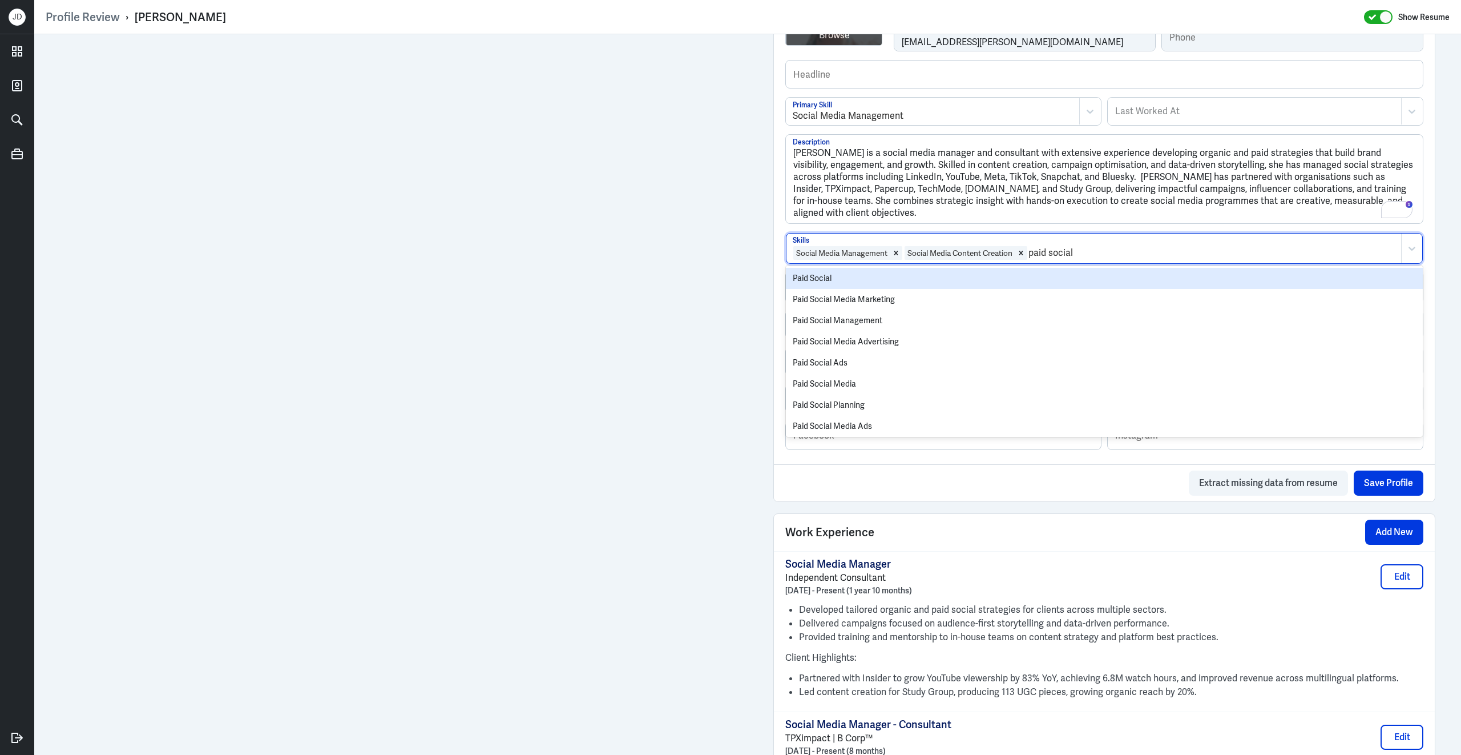
click at [982, 285] on div "Paid Social" at bounding box center [1104, 278] width 637 height 21
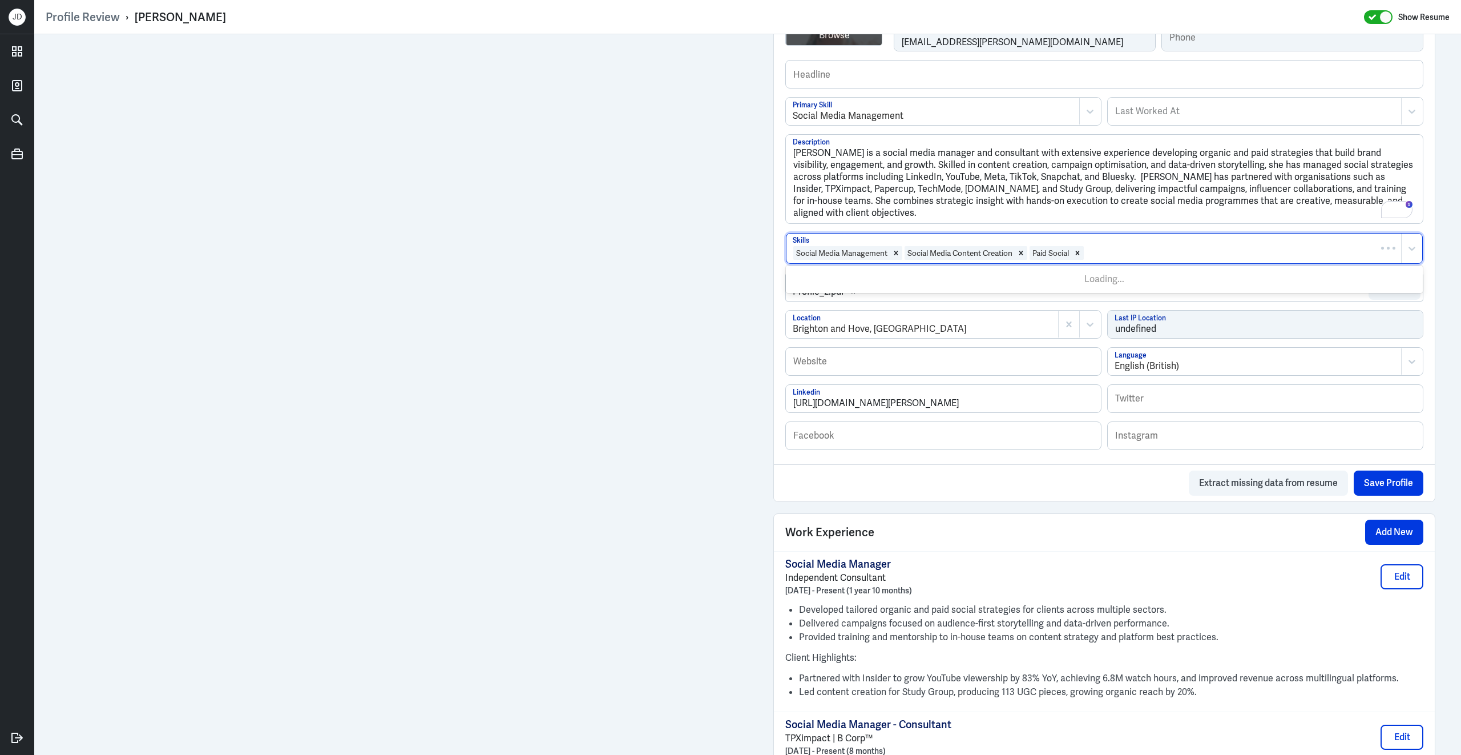
click at [1131, 259] on div at bounding box center [1240, 253] width 311 height 14
type input "linkedin"
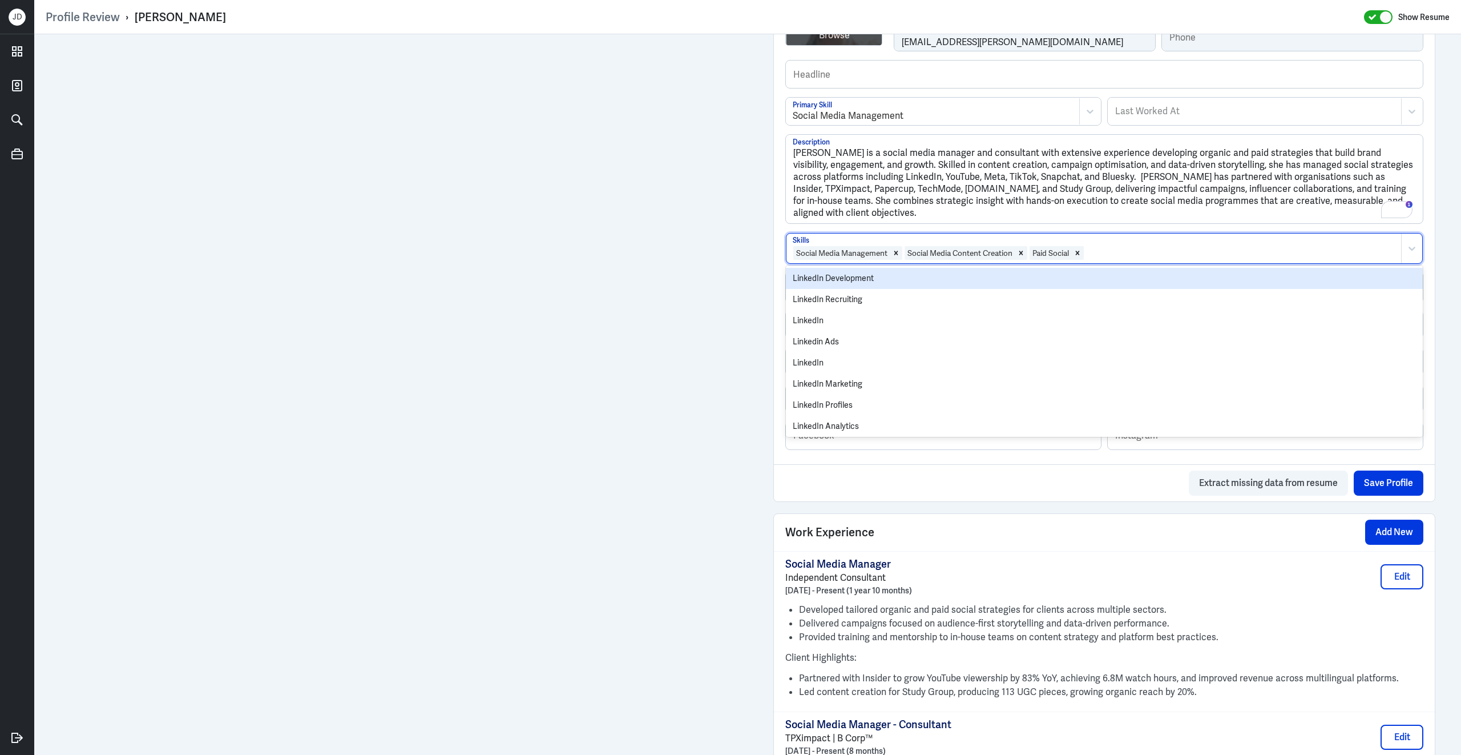
click at [1128, 249] on div "Social Media Management Social Media Content Creation Paid Social" at bounding box center [1094, 248] width 615 height 30
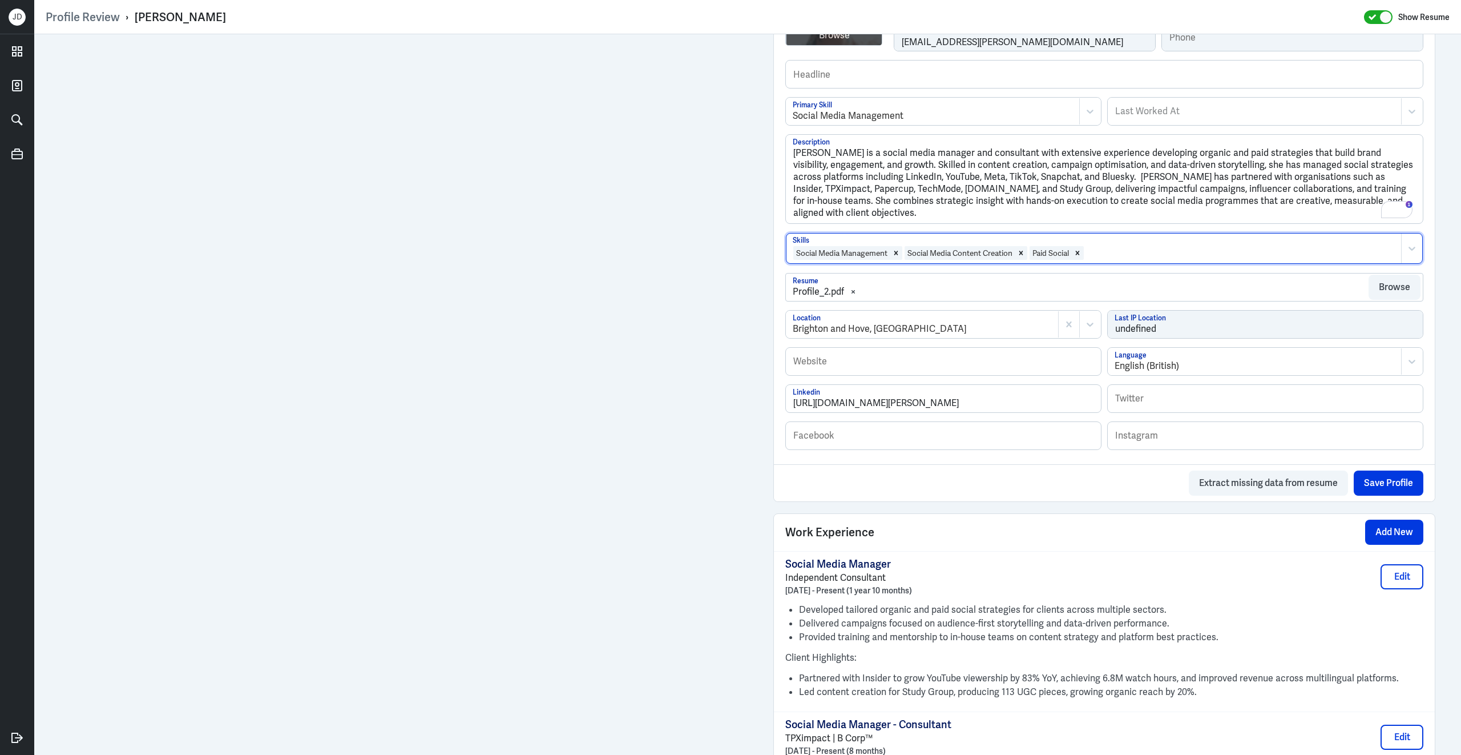
click at [1178, 257] on div at bounding box center [1240, 253] width 311 height 14
type input "organic"
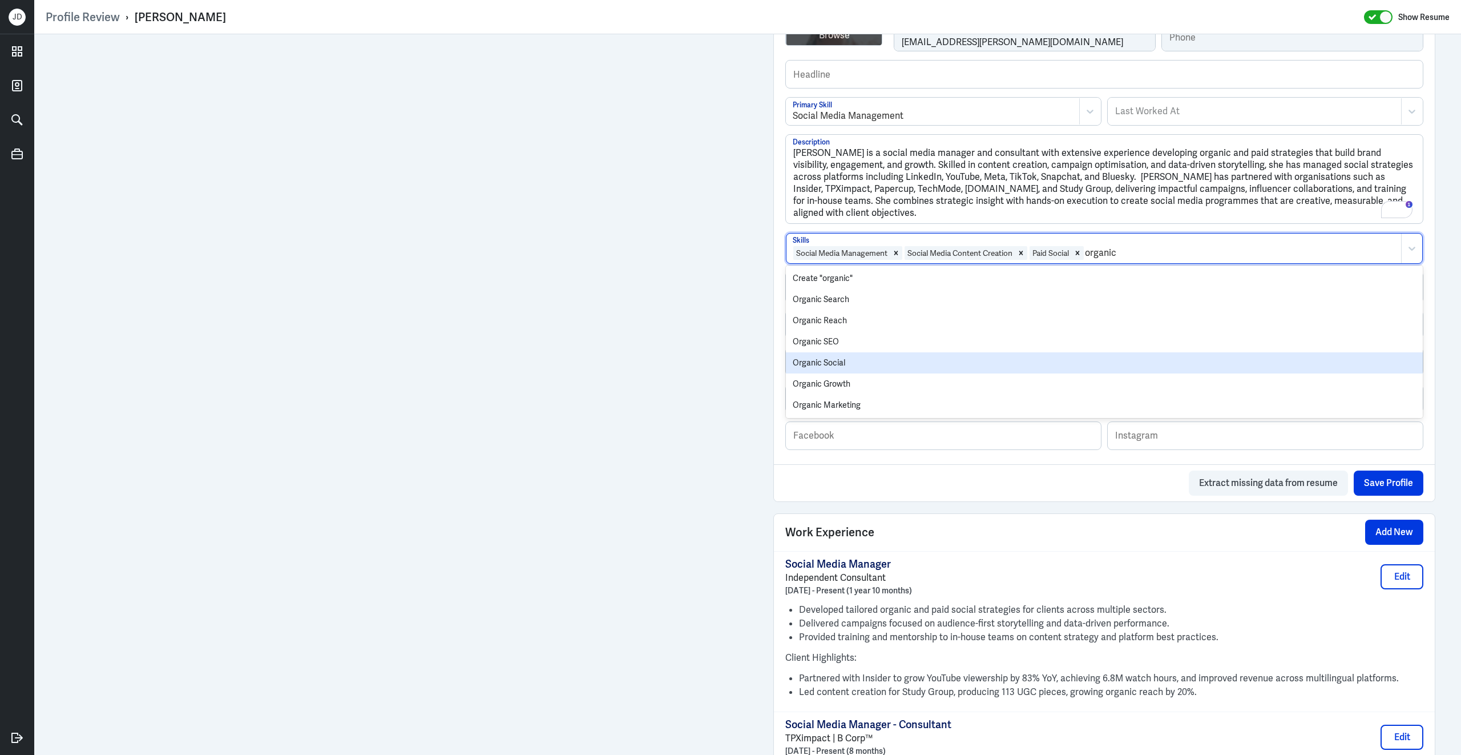
click at [967, 364] on div "Organic Social" at bounding box center [1104, 362] width 637 height 21
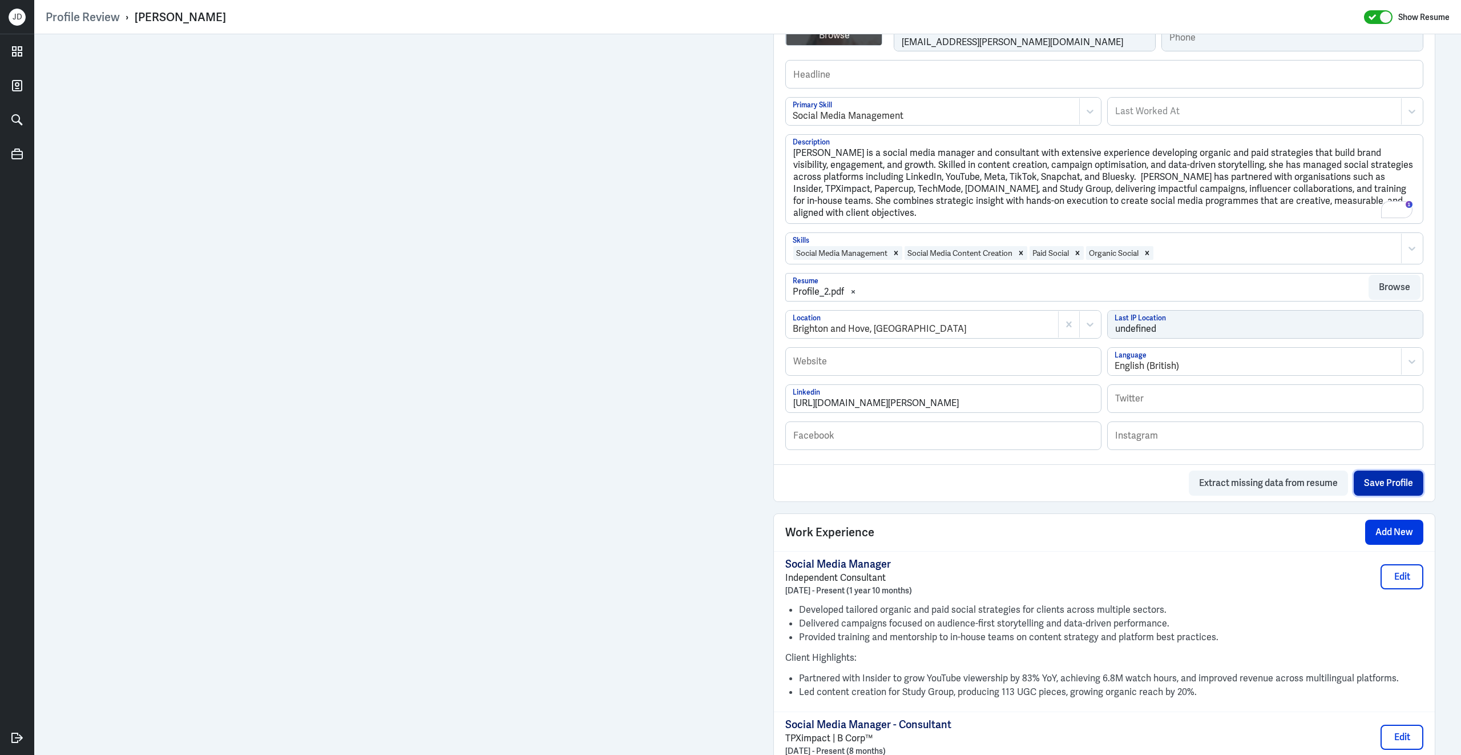
click at [1393, 495] on button "Save Profile" at bounding box center [1389, 482] width 70 height 25
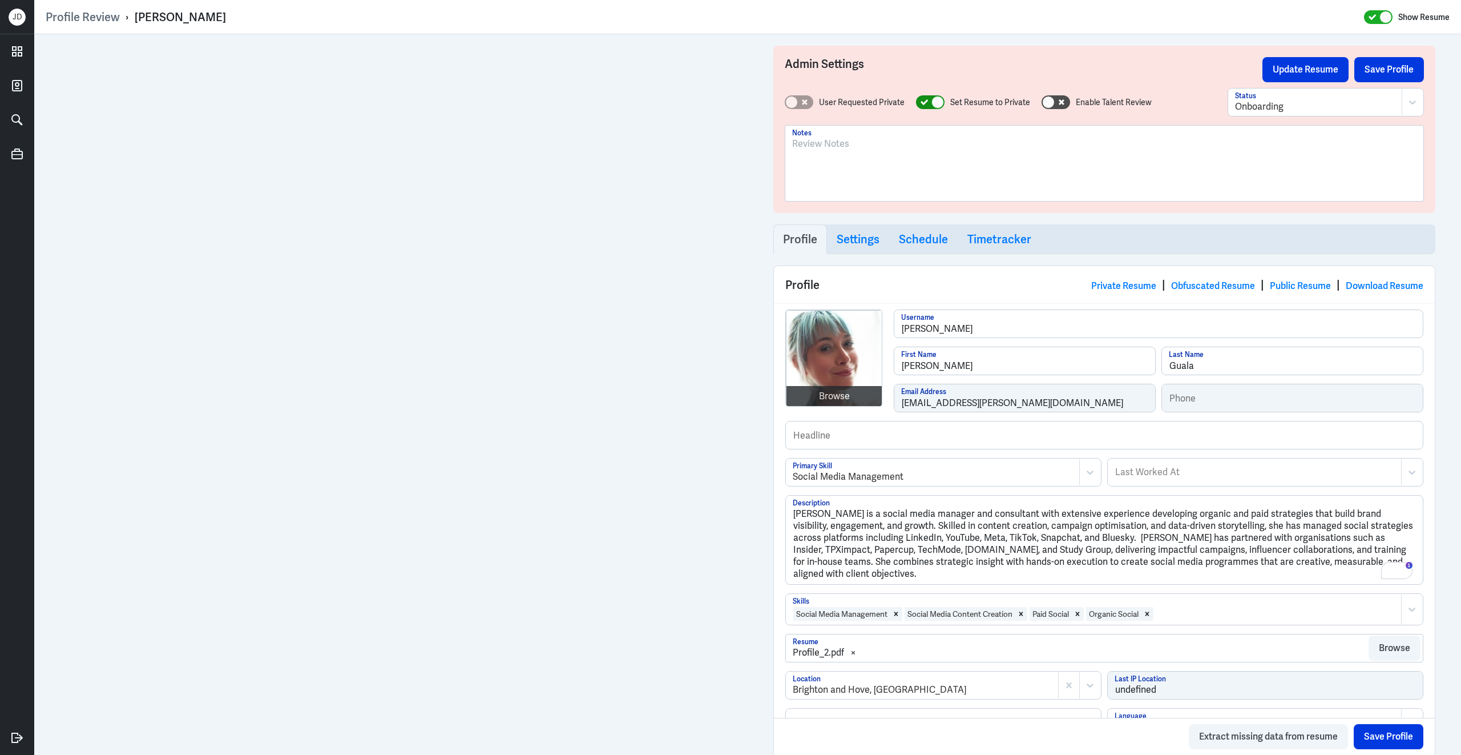
click at [923, 103] on icon at bounding box center [924, 102] width 7 height 6
checkbox input "false"
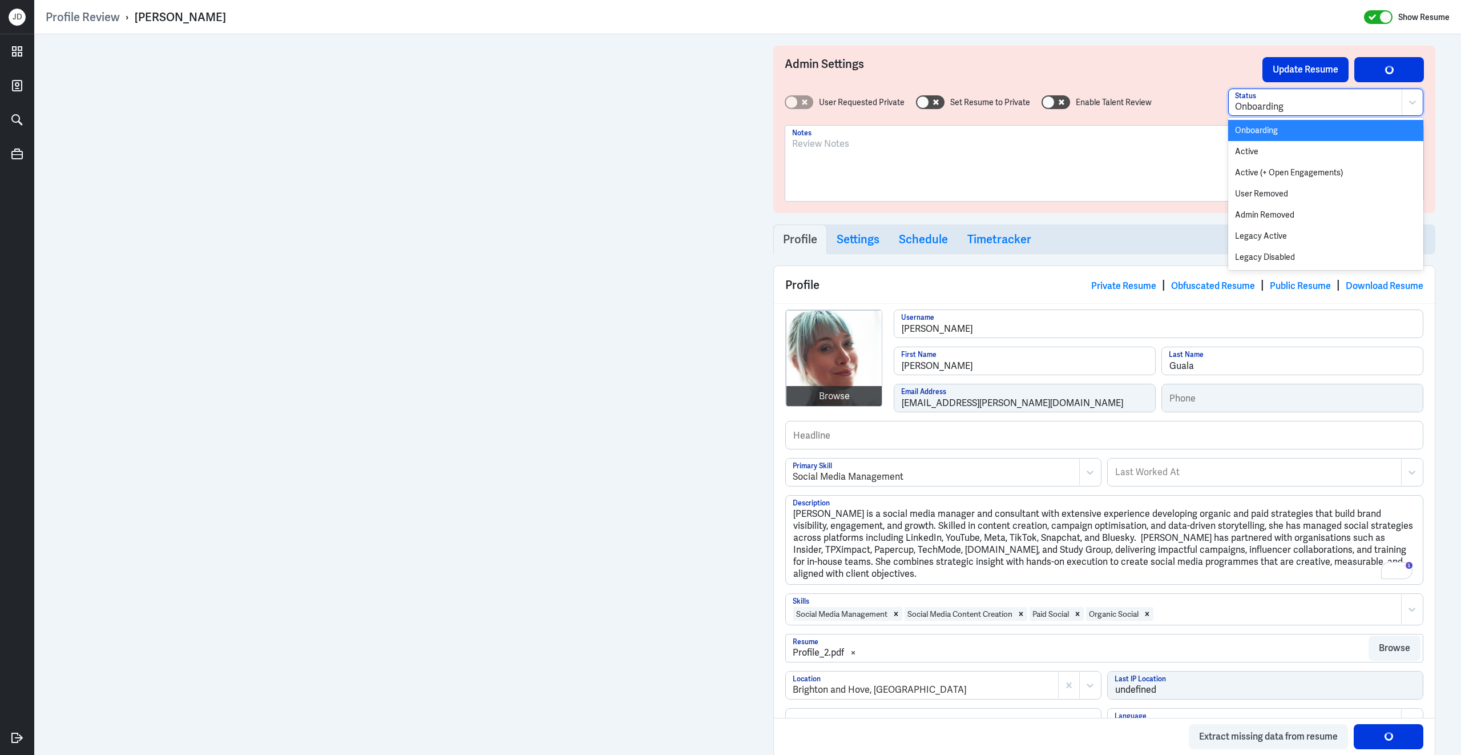
click at [1278, 115] on div "Onboarding" at bounding box center [1325, 101] width 195 height 27
click at [1260, 154] on div "Active" at bounding box center [1325, 151] width 195 height 21
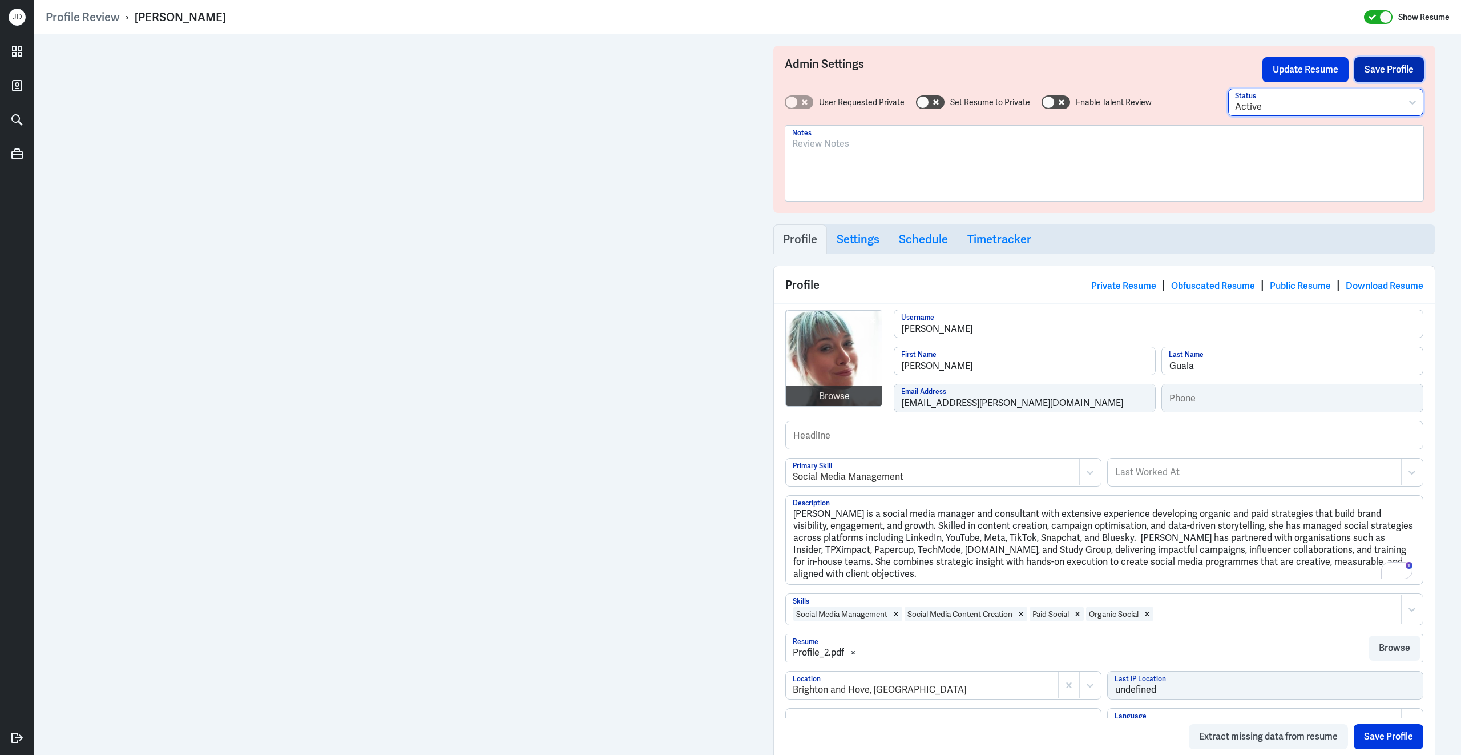
click at [1378, 70] on button "Save Profile" at bounding box center [1390, 69] width 70 height 25
click at [1299, 69] on button "Update Resume" at bounding box center [1306, 69] width 86 height 25
click at [1208, 288] on link "Obfuscated Resume" at bounding box center [1213, 286] width 84 height 12
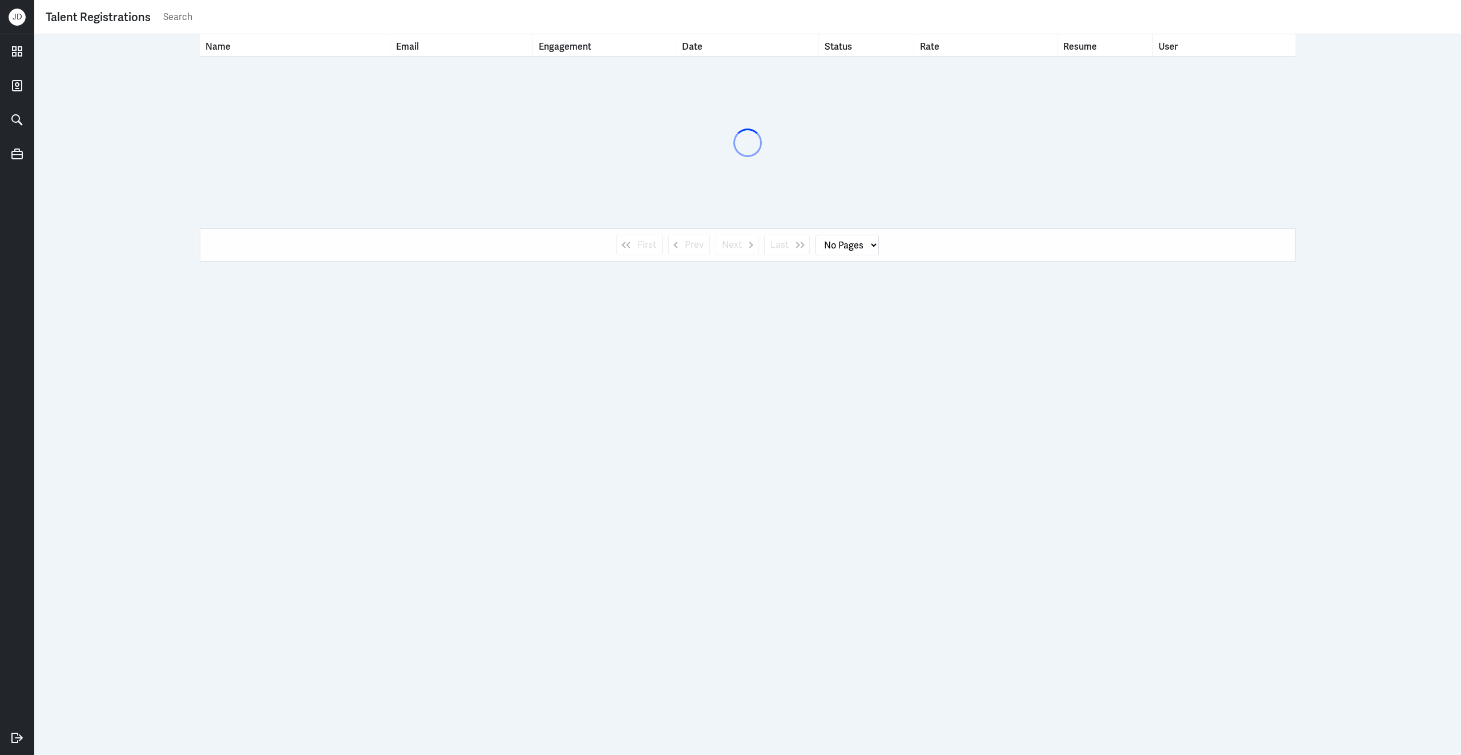
select select "1"
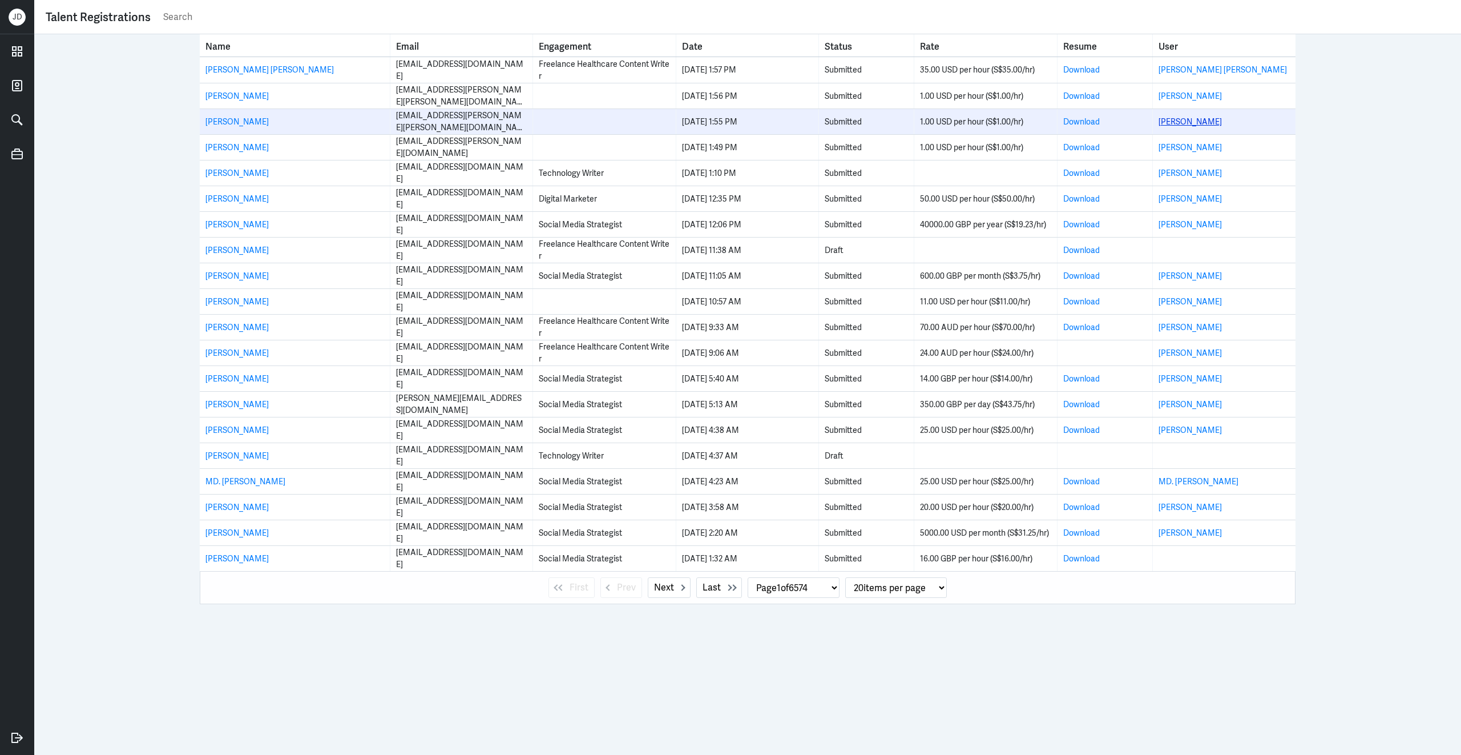
click at [1180, 121] on link "[PERSON_NAME]" at bounding box center [1190, 121] width 63 height 10
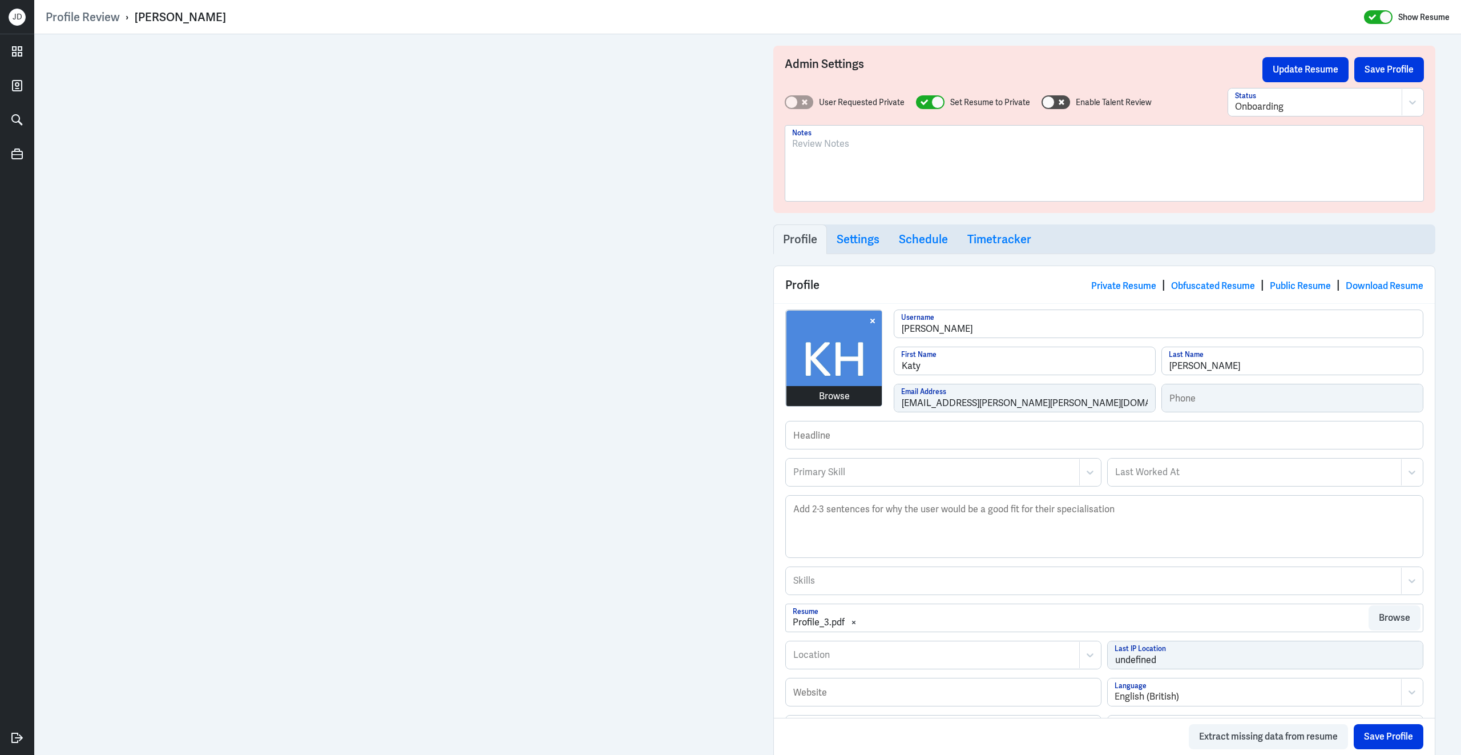
click at [831, 400] on div "Browse" at bounding box center [834, 396] width 31 height 14
click at [850, 478] on div at bounding box center [919, 472] width 255 height 14
type input "Paid Social"
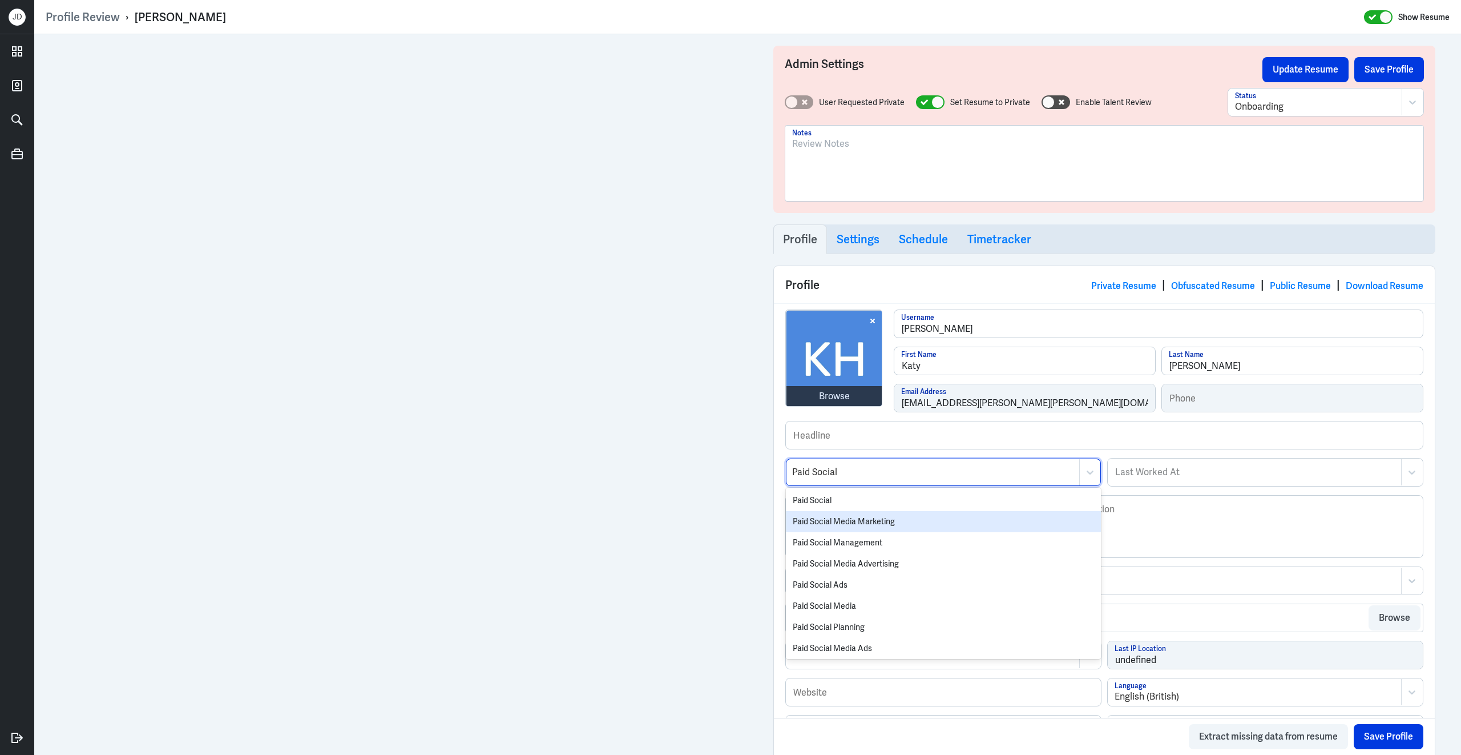
click at [862, 523] on div "Paid Social Media Marketing" at bounding box center [943, 521] width 315 height 21
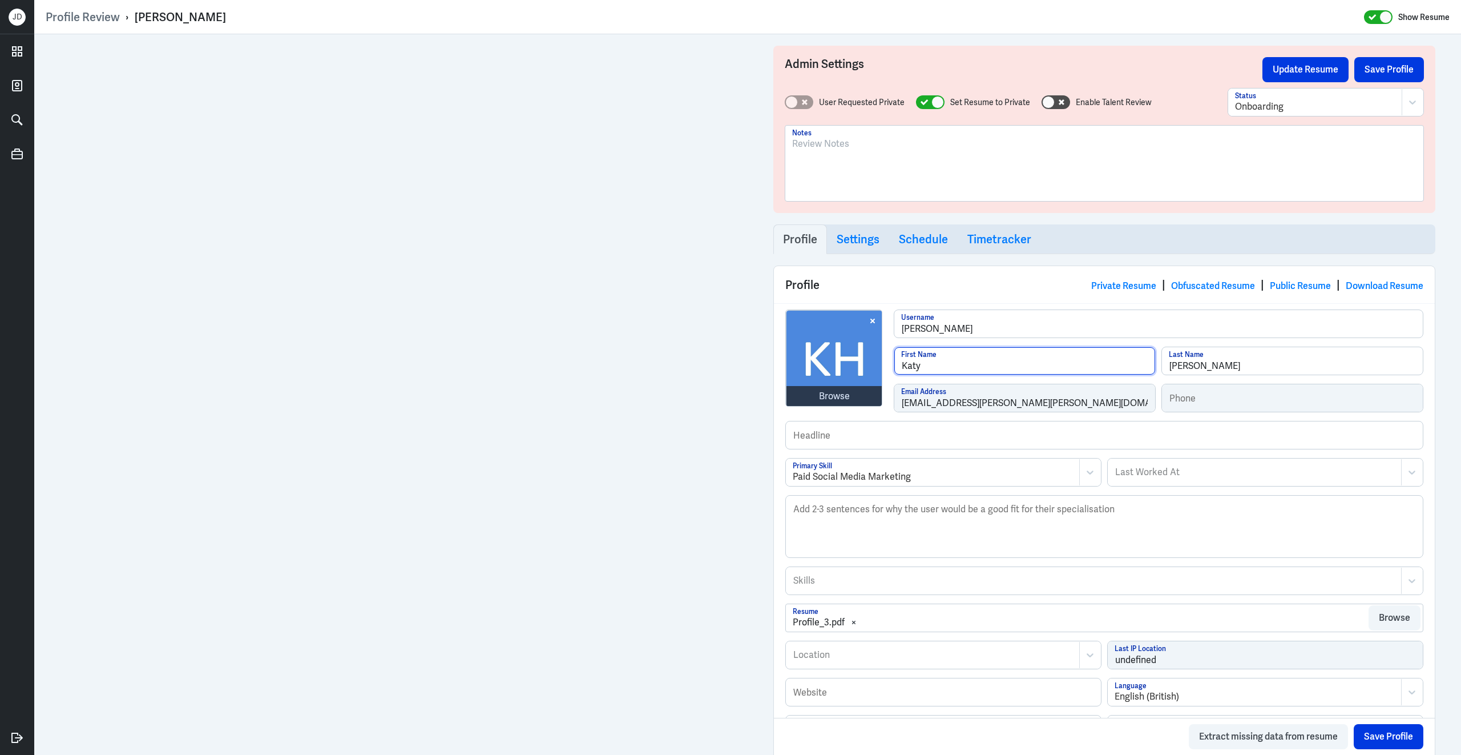
drag, startPoint x: 928, startPoint y: 369, endPoint x: 858, endPoint y: 368, distance: 69.1
click at [858, 368] on div "Browse [PERSON_NAME] Username [PERSON_NAME] First Name [PERSON_NAME] Last Name …" at bounding box center [1104, 364] width 638 height 111
type input "[PERSON_NAME]"
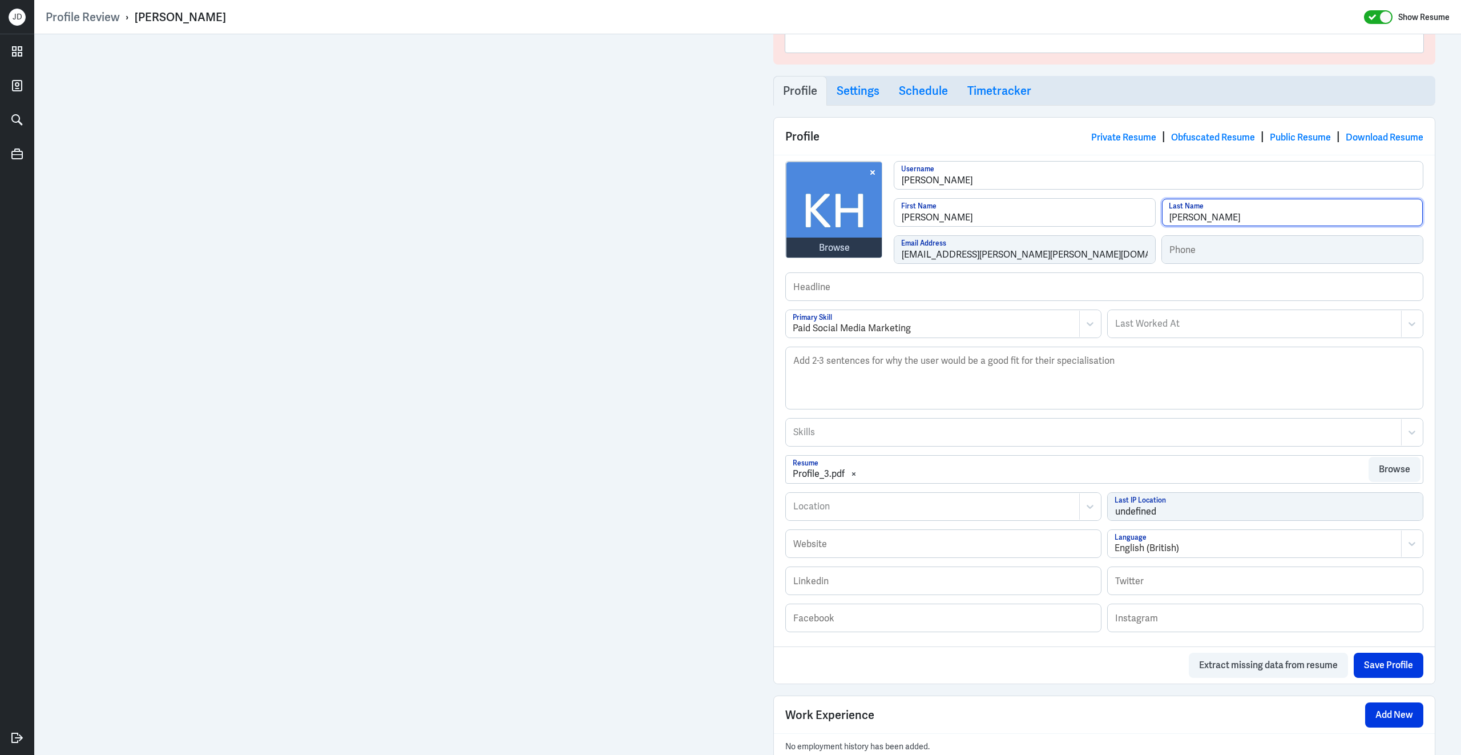
scroll to position [147, 0]
type input "[PERSON_NAME]"
click at [850, 477] on icon at bounding box center [853, 474] width 11 height 15
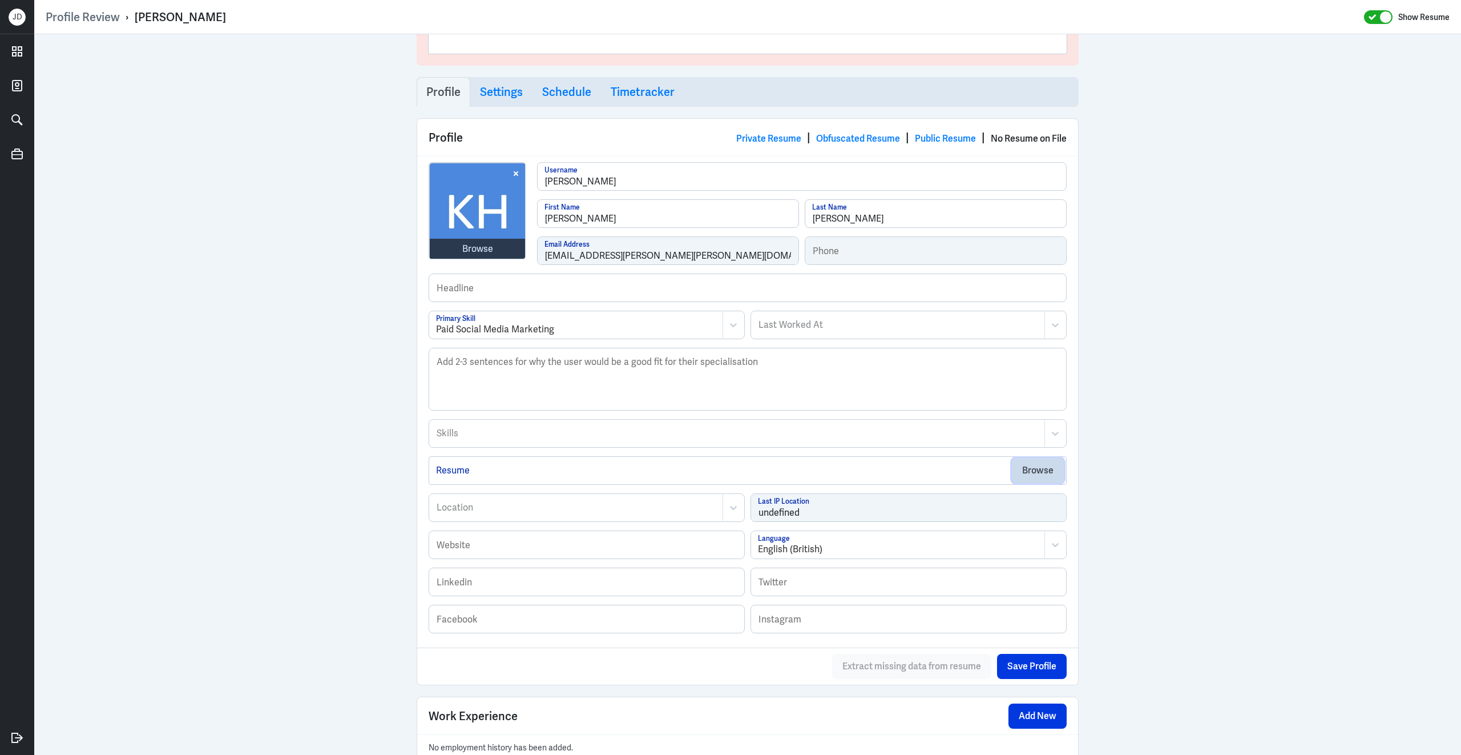
click at [1027, 467] on button "Browse" at bounding box center [1038, 470] width 52 height 25
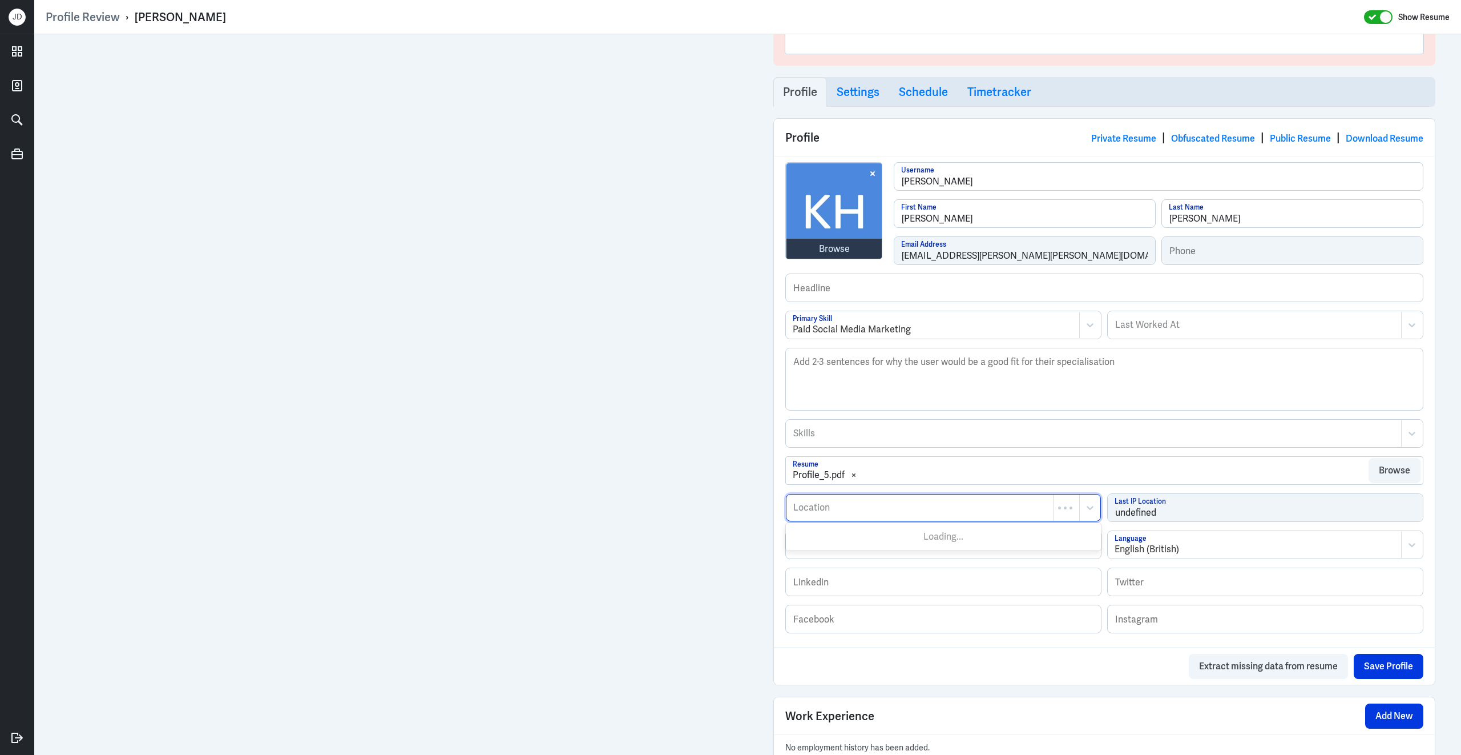
click at [866, 521] on div "Location" at bounding box center [920, 507] width 267 height 26
type input "[GEOGRAPHIC_DATA]"
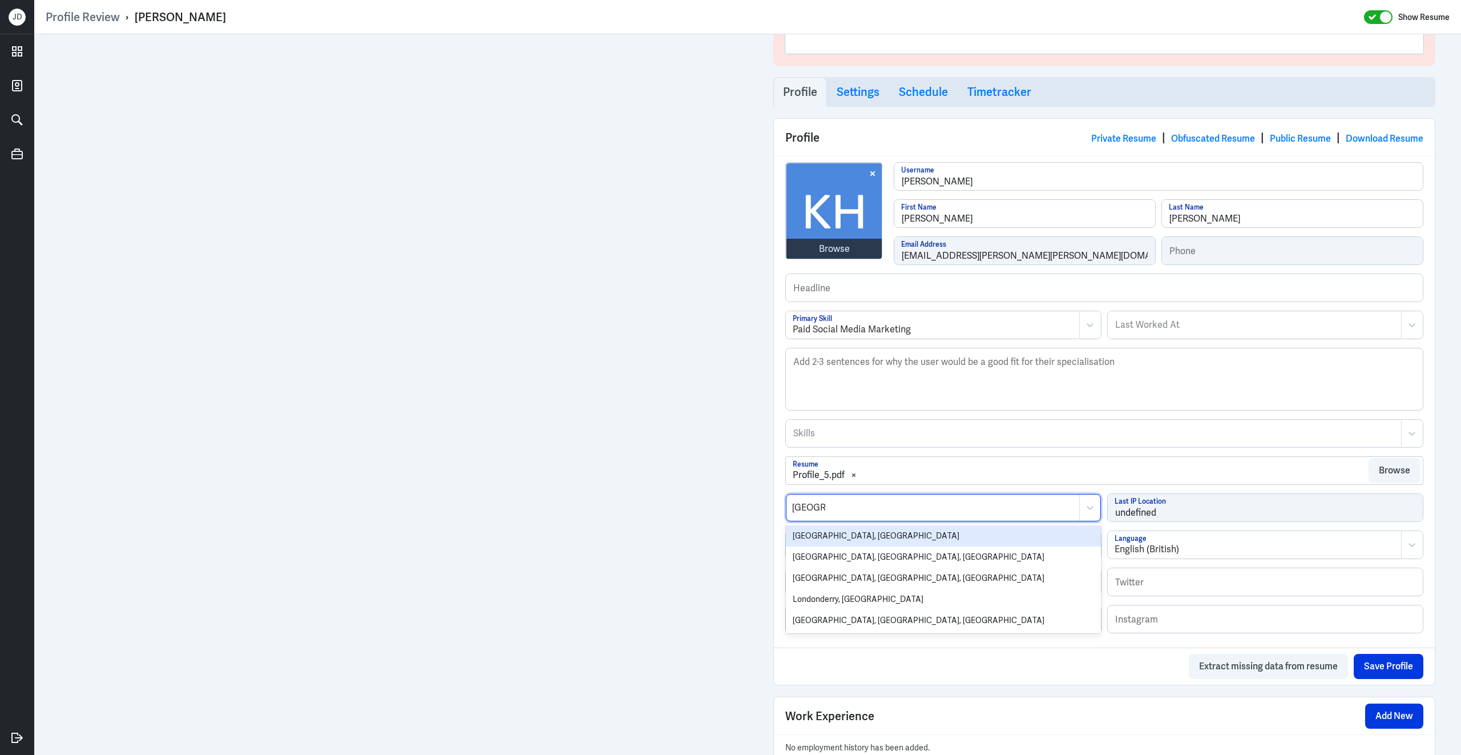
click at [847, 543] on div "[GEOGRAPHIC_DATA], [GEOGRAPHIC_DATA]" at bounding box center [943, 535] width 315 height 21
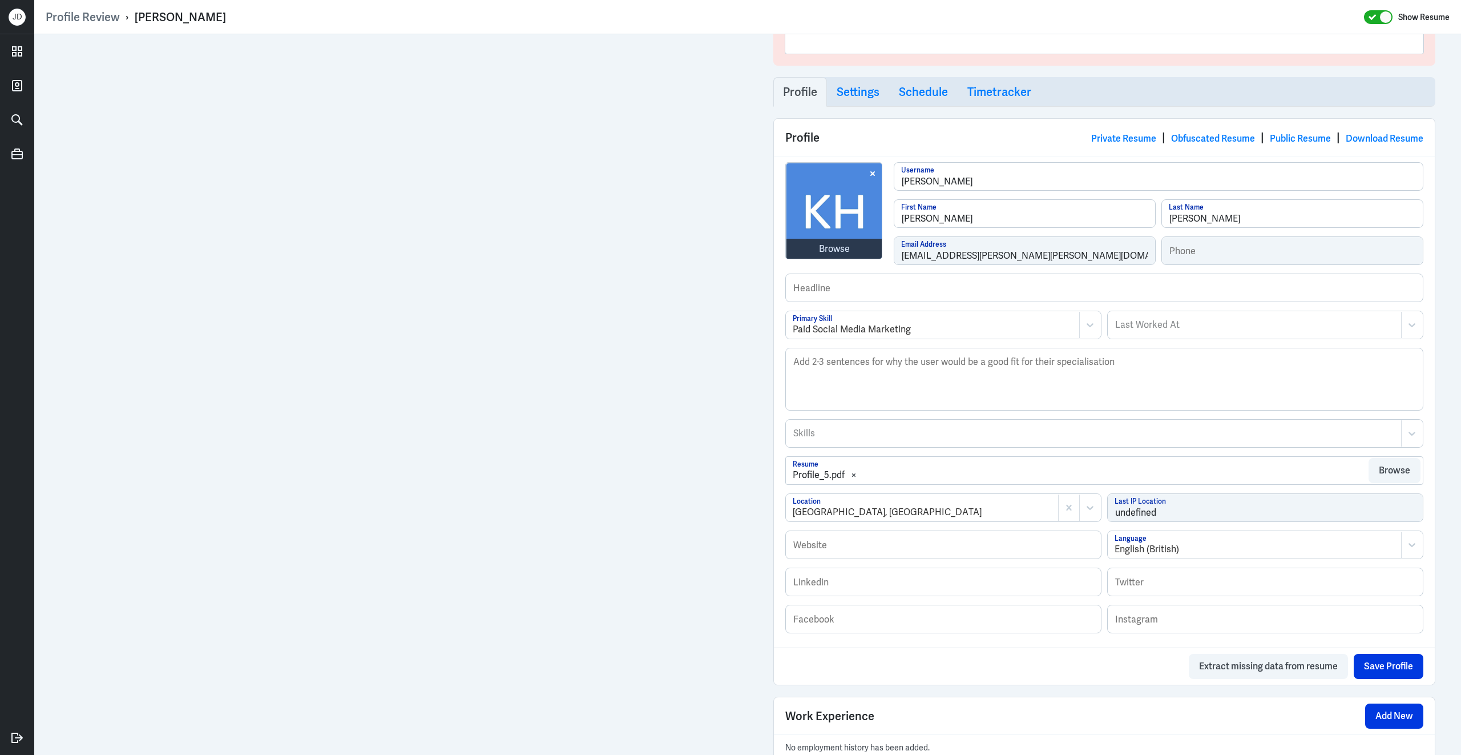
scroll to position [0, 0]
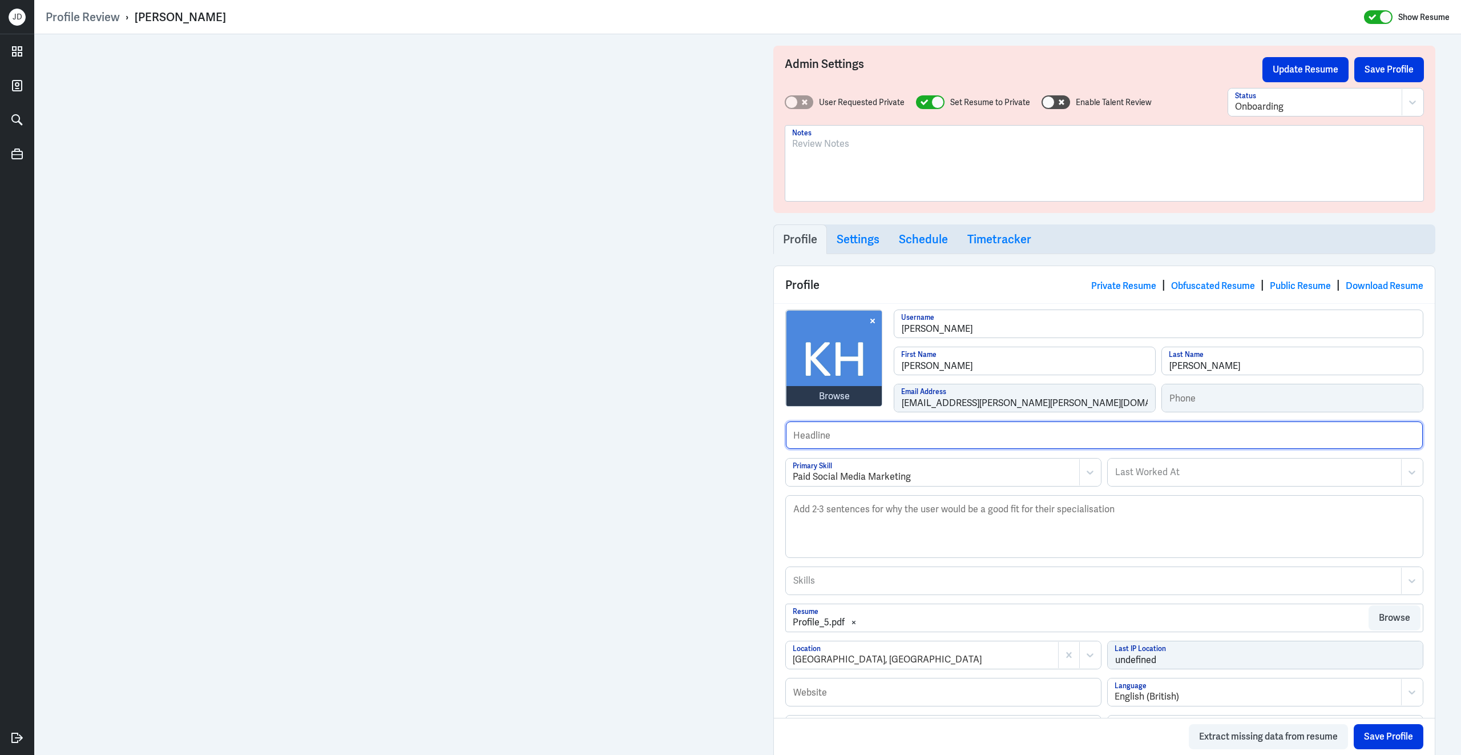
click at [867, 433] on input "text" at bounding box center [1104, 434] width 637 height 27
type input "Previously from Havas."
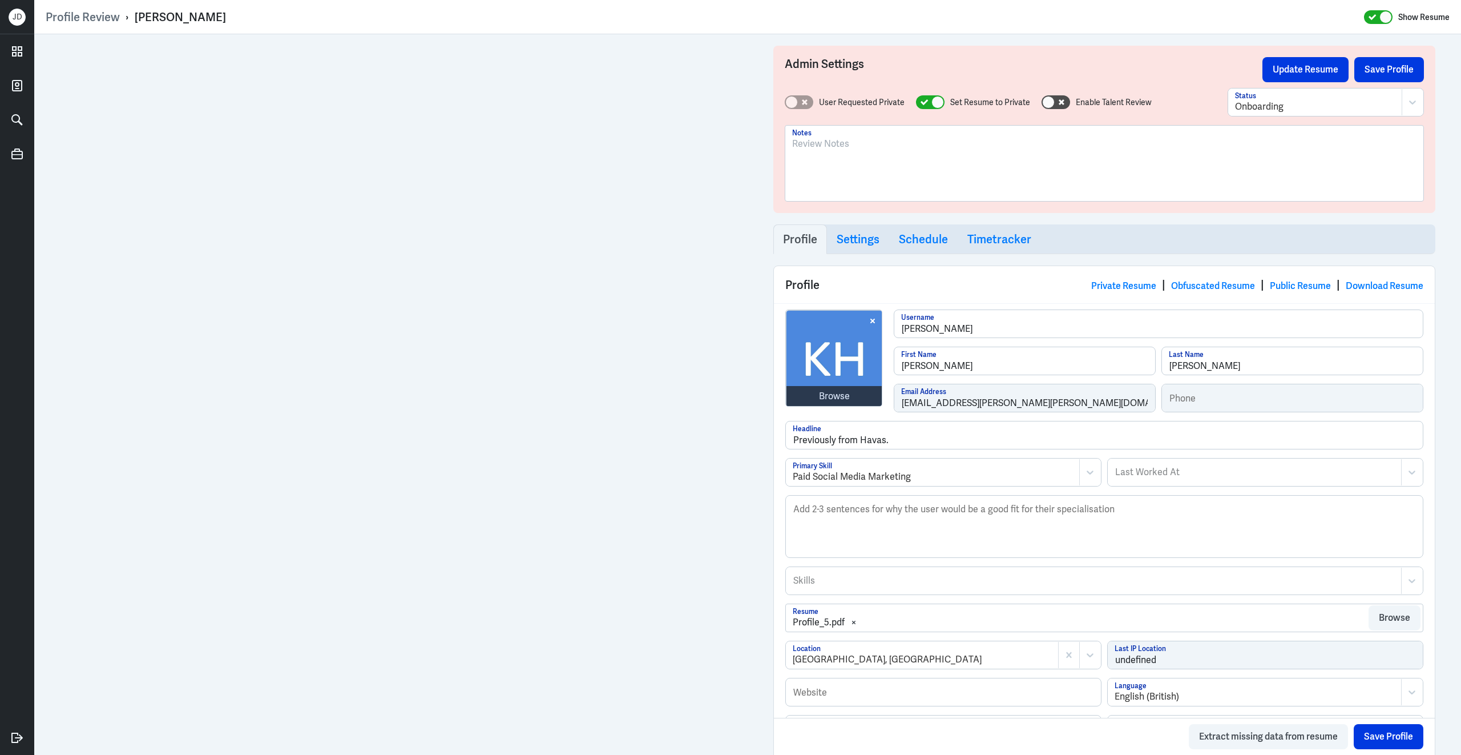
scroll to position [306, 0]
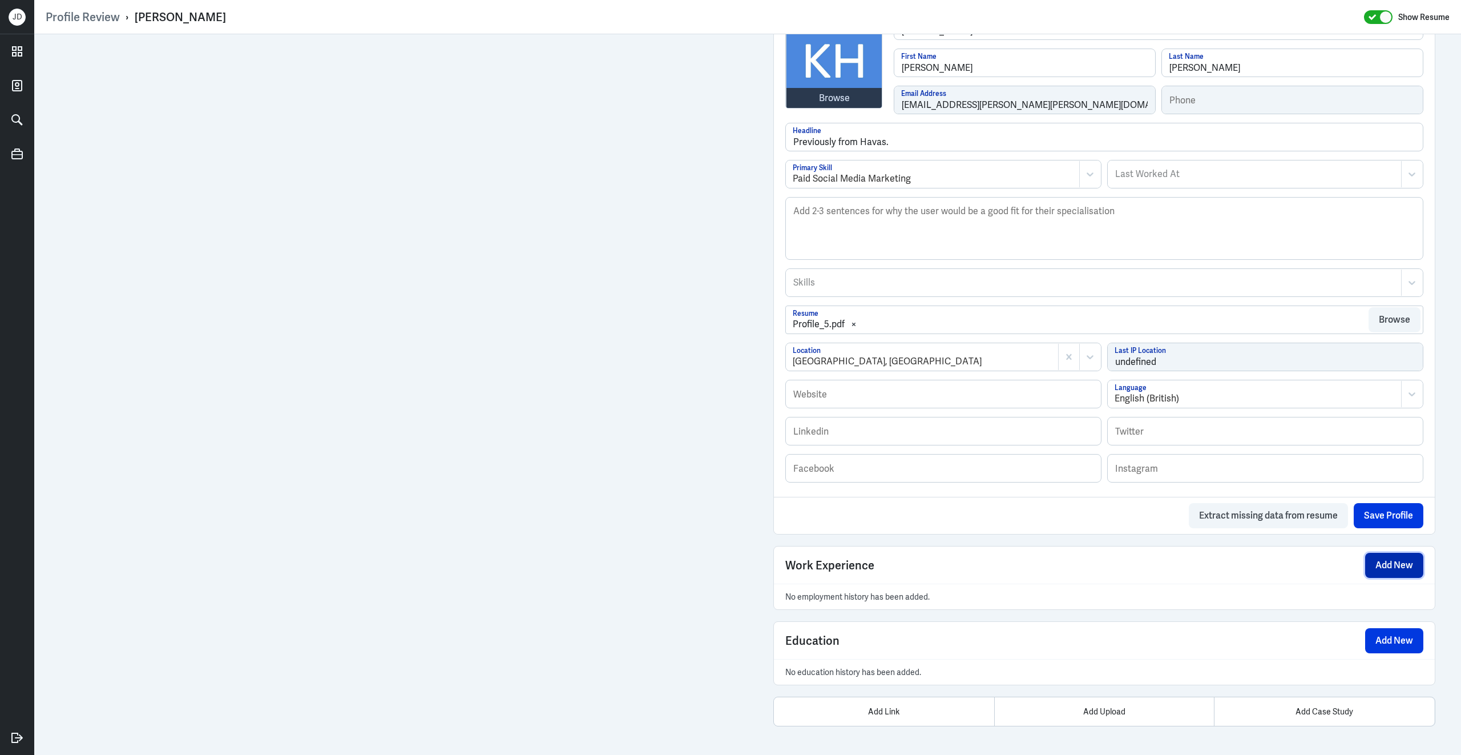
click at [1378, 569] on button "Add New" at bounding box center [1394, 565] width 58 height 25
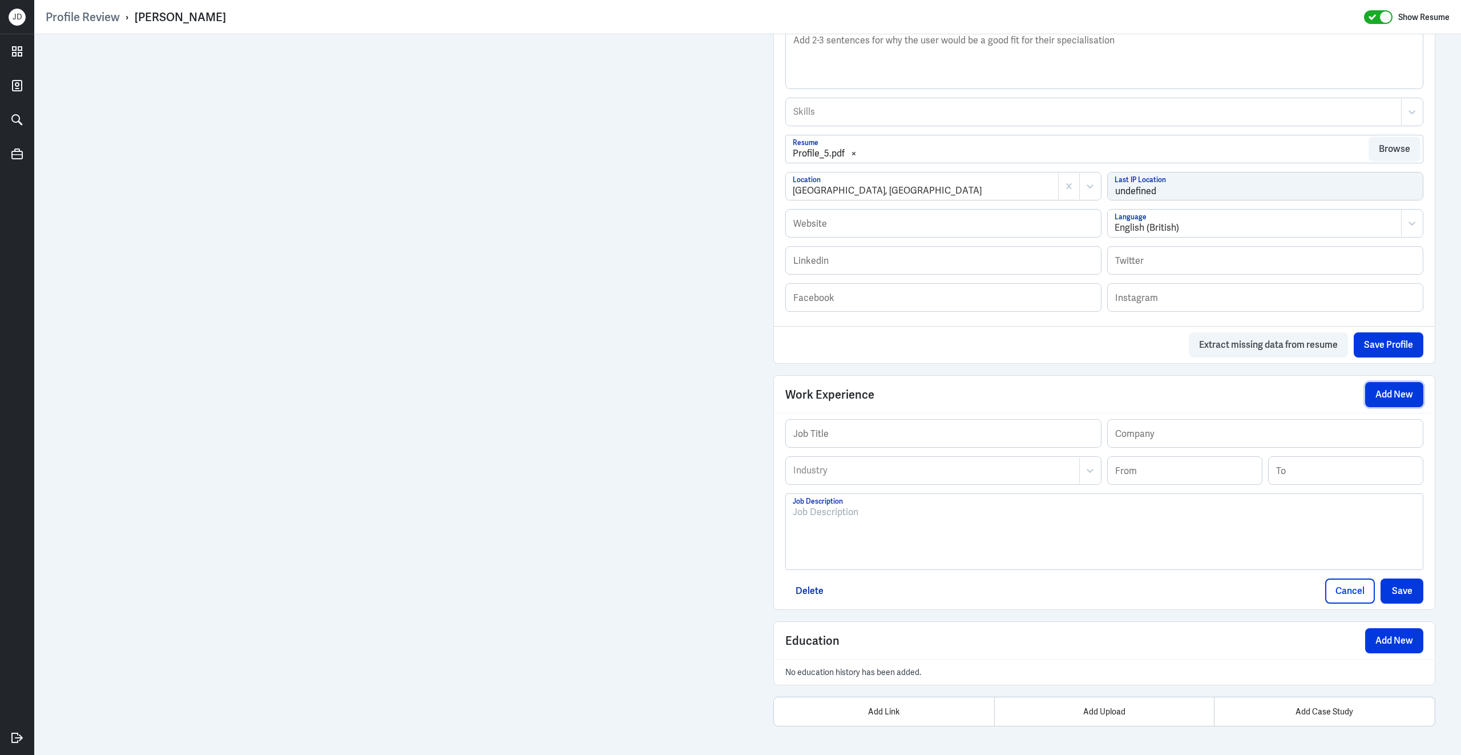
scroll to position [478, 0]
click at [918, 532] on div at bounding box center [1104, 536] width 623 height 62
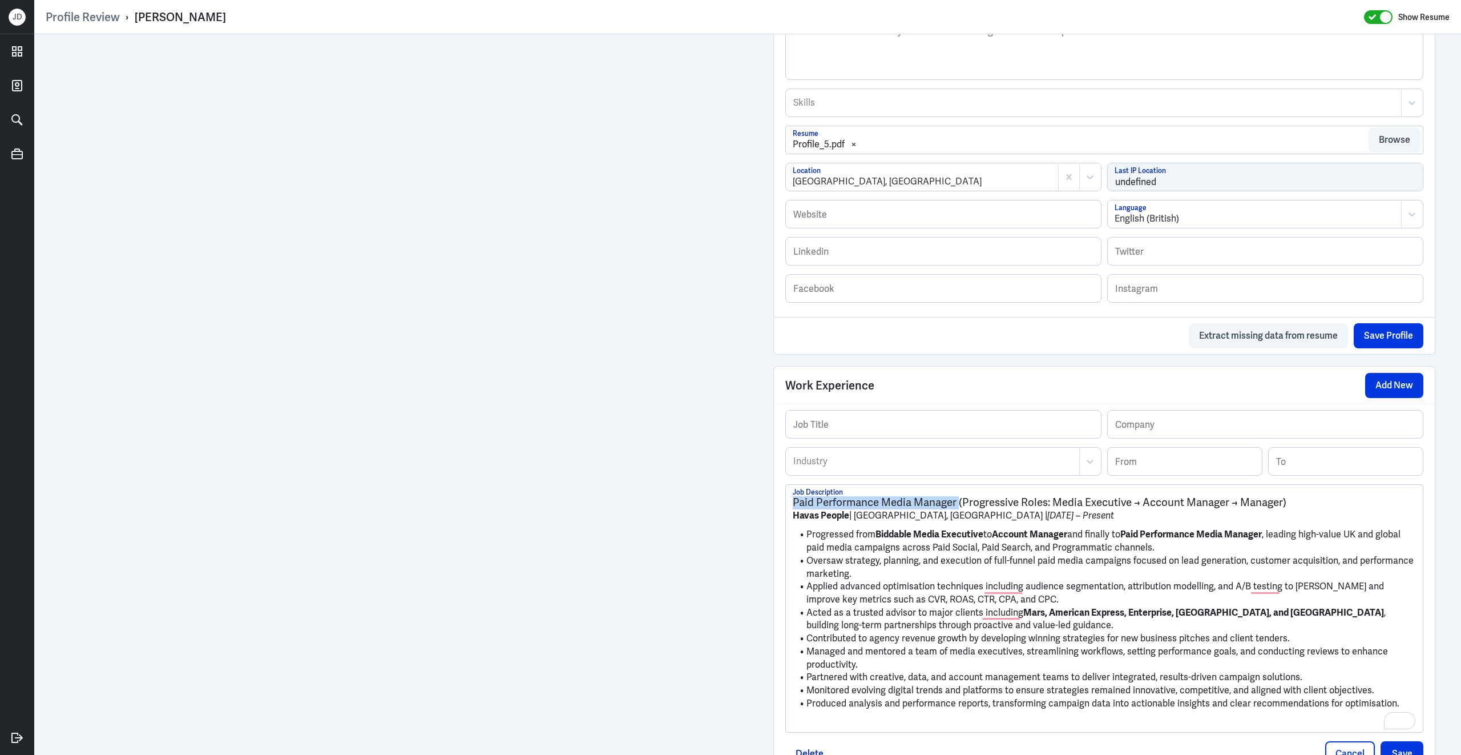
drag, startPoint x: 958, startPoint y: 510, endPoint x: 737, endPoint y: 507, distance: 220.4
click at [737, 507] on div "Admin Settings Update Resume Save Profile User Requested Private Set Resume to …" at bounding box center [747, 236] width 1427 height 1361
click at [841, 433] on input "text" at bounding box center [943, 423] width 315 height 27
paste input "Paid Performance Media Manager"
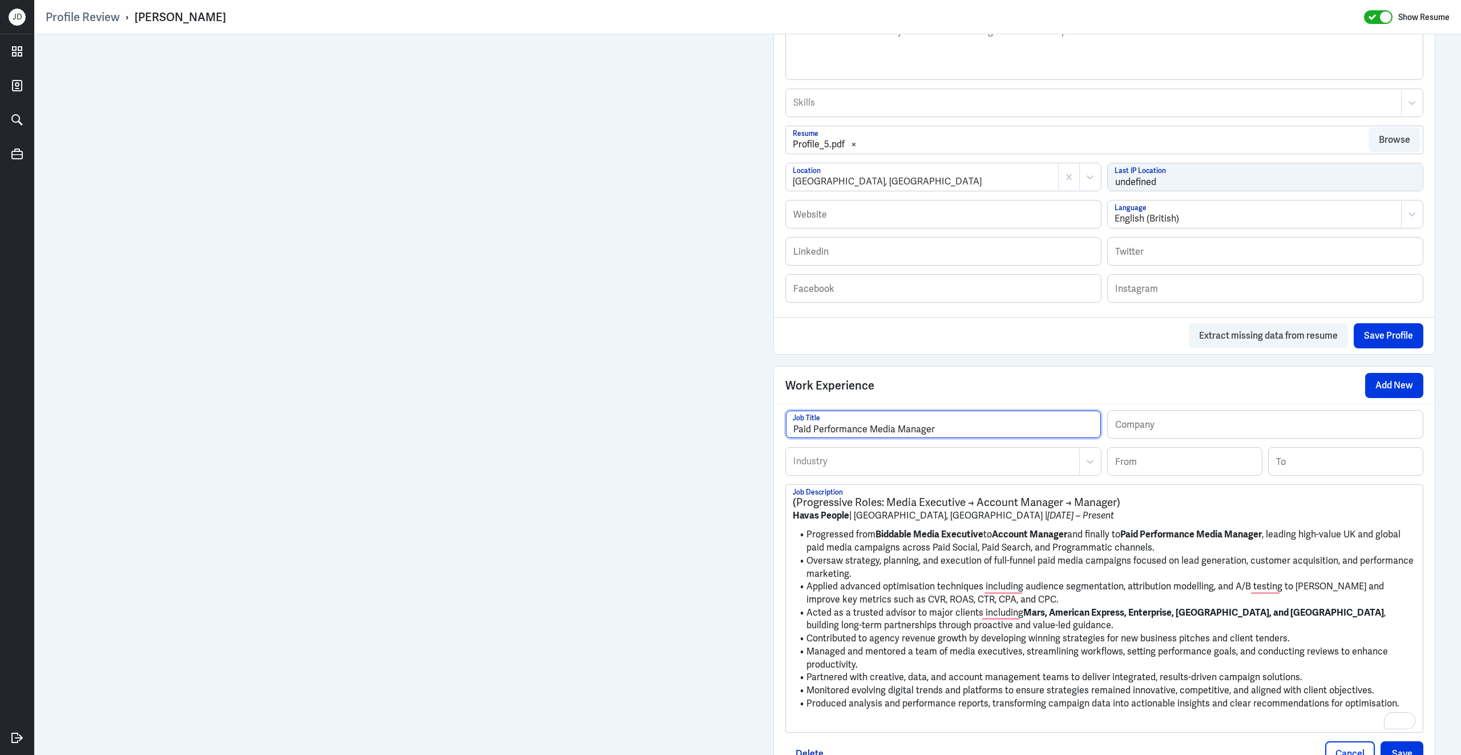
type input "Paid Performance Media Manager"
drag, startPoint x: 849, startPoint y: 525, endPoint x: 783, endPoint y: 520, distance: 65.8
click at [783, 521] on div "Profile Review › [PERSON_NAME] Show Resume Admin Settings Update Resume Save Pr…" at bounding box center [747, 377] width 1427 height 755
click at [1166, 428] on input "text" at bounding box center [1265, 423] width 315 height 27
paste input "Havas People"
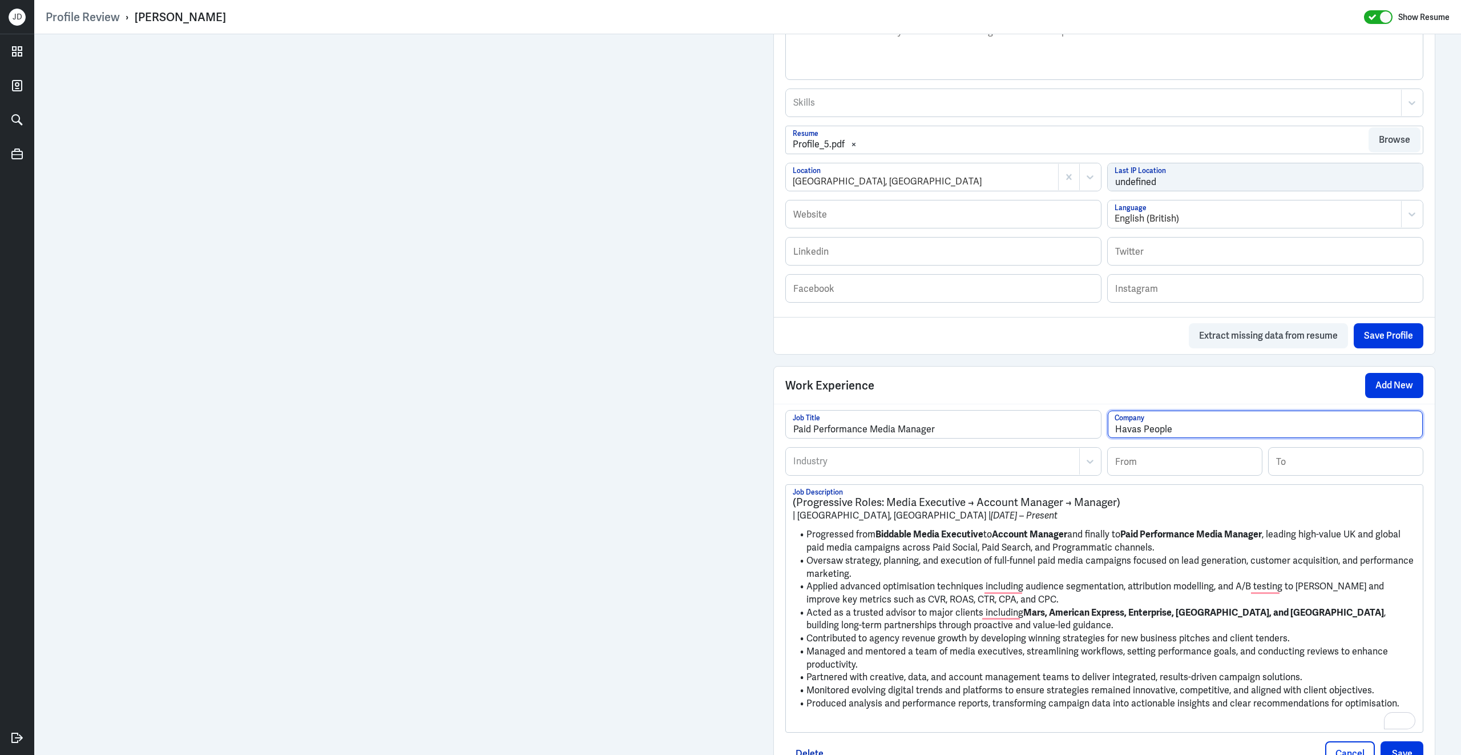
type input "Havas People"
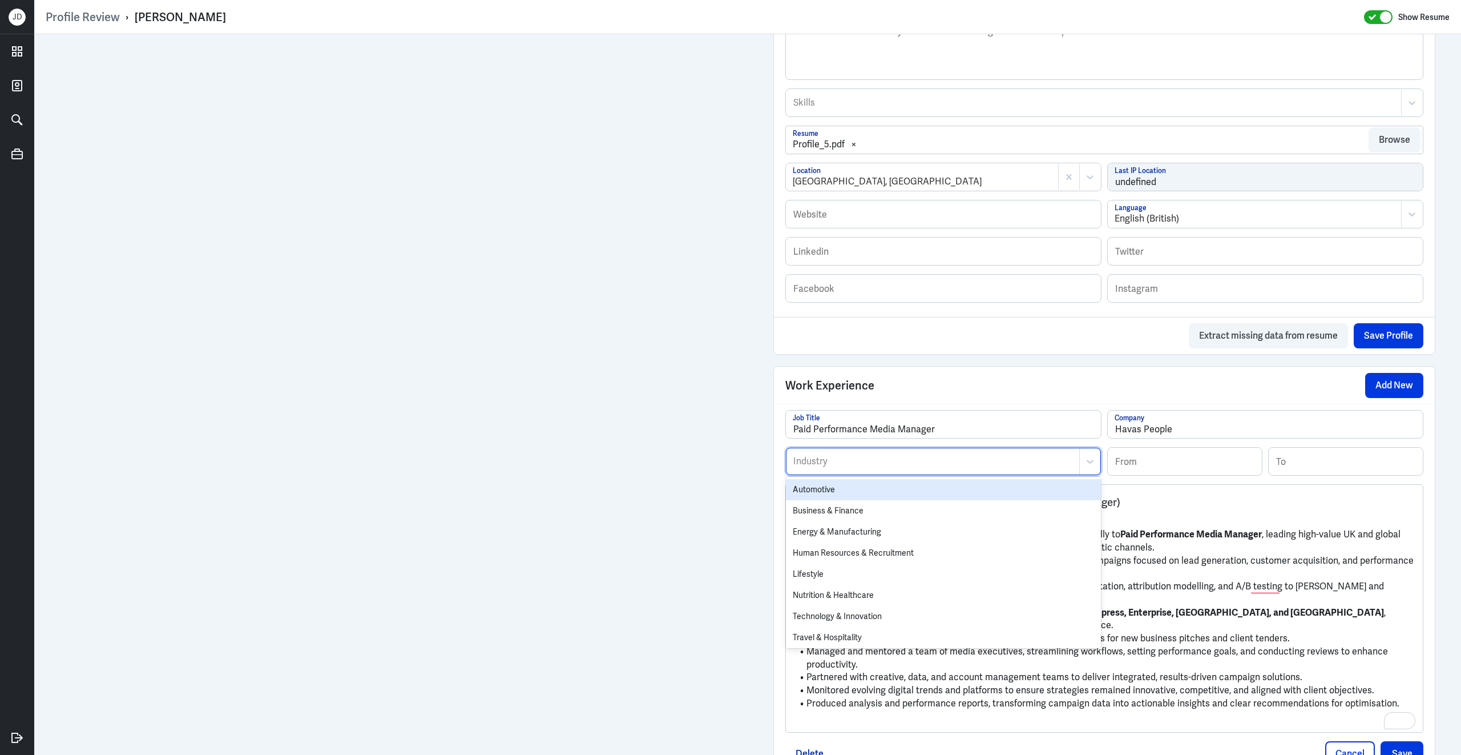
click at [993, 461] on div "Industry" at bounding box center [933, 461] width 293 height 26
type input "marke"
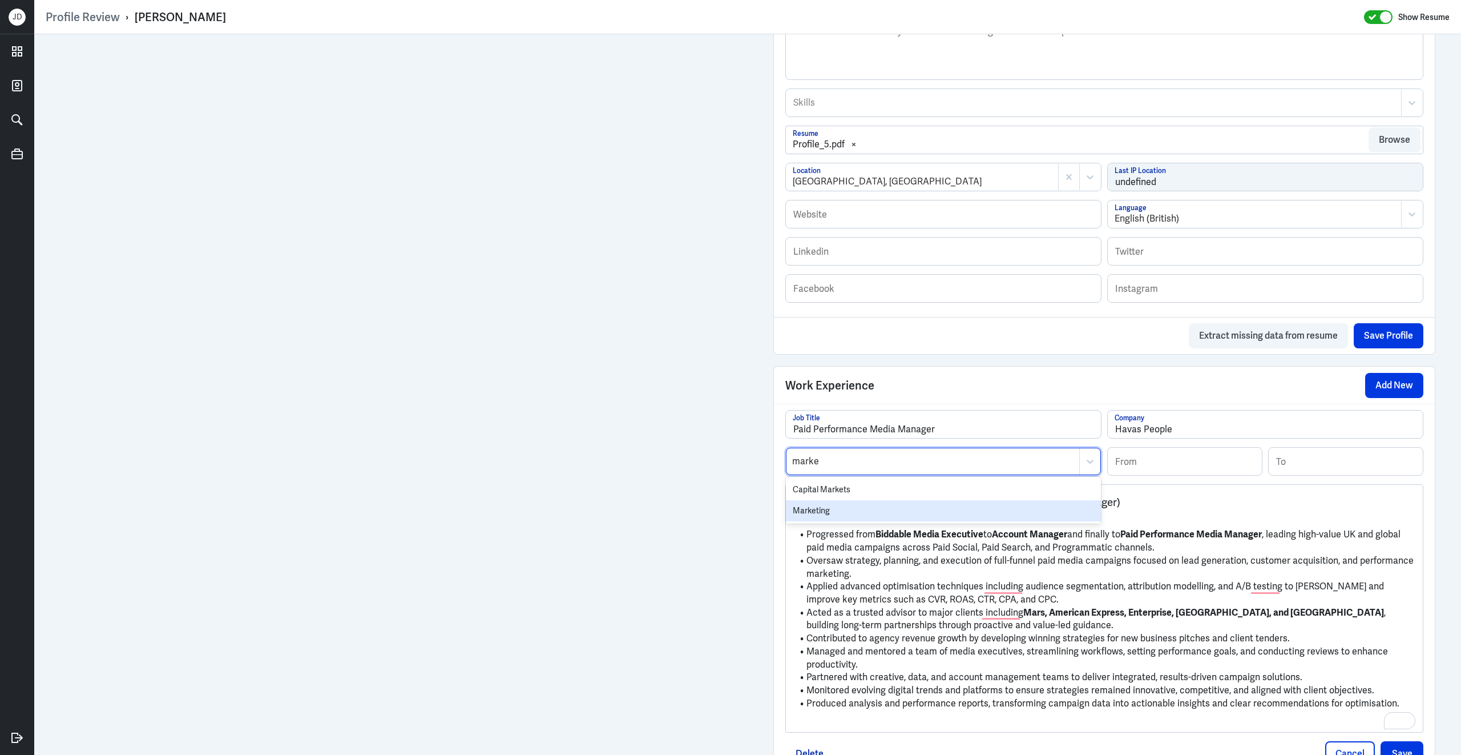
click at [943, 515] on div "Marketing" at bounding box center [943, 510] width 315 height 21
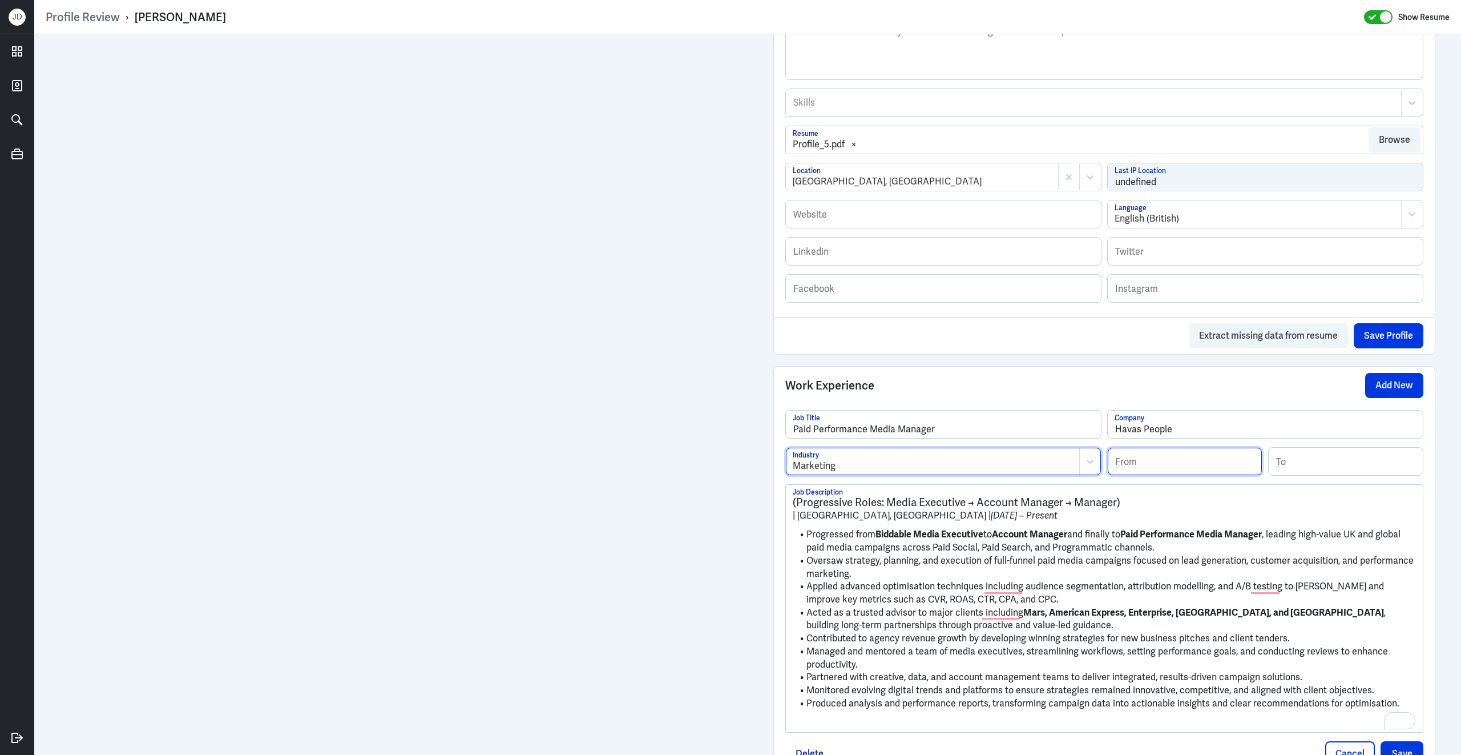
click at [1162, 466] on input at bounding box center [1185, 461] width 154 height 27
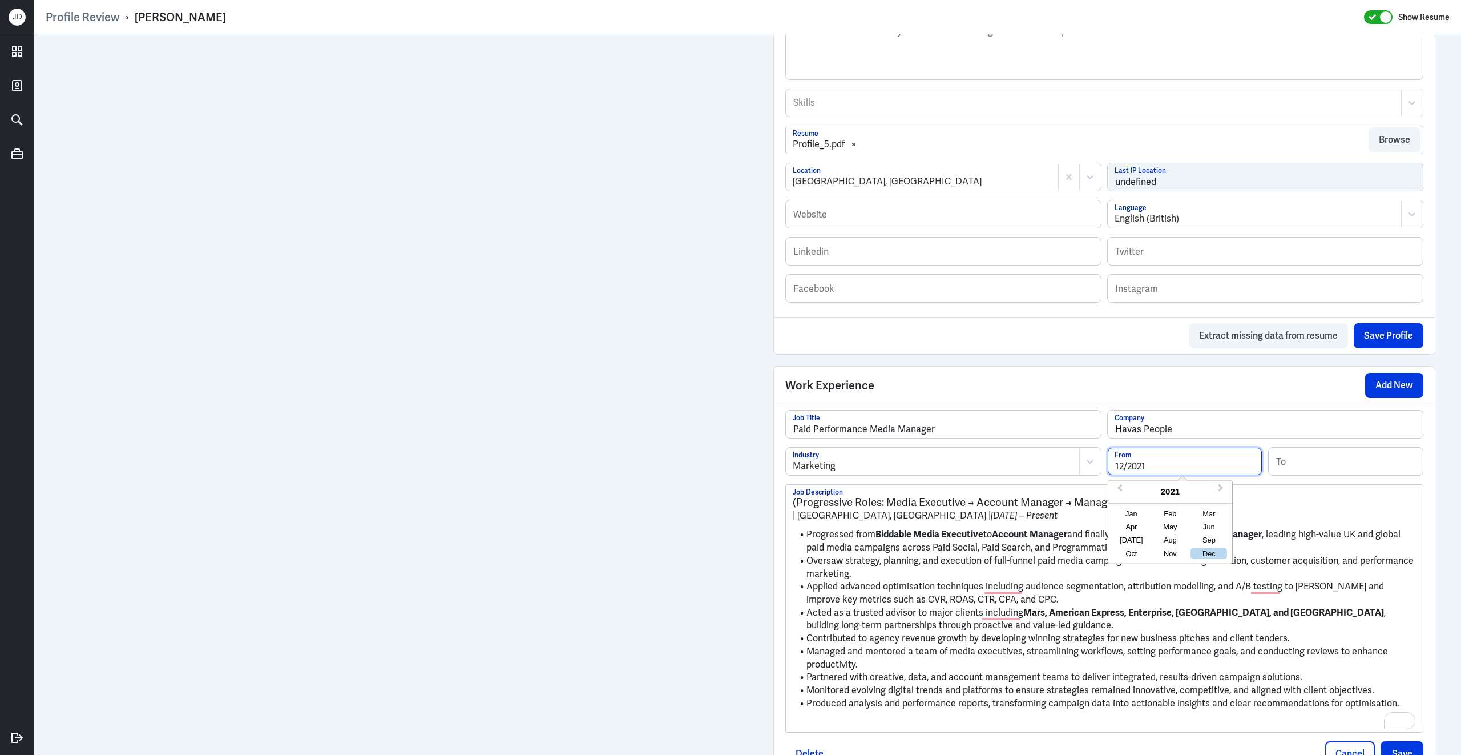
type input "12/2021"
click at [956, 566] on li "Oversaw strategy, planning, and execution of full-funnel paid media campaigns f…" at bounding box center [1104, 567] width 623 height 26
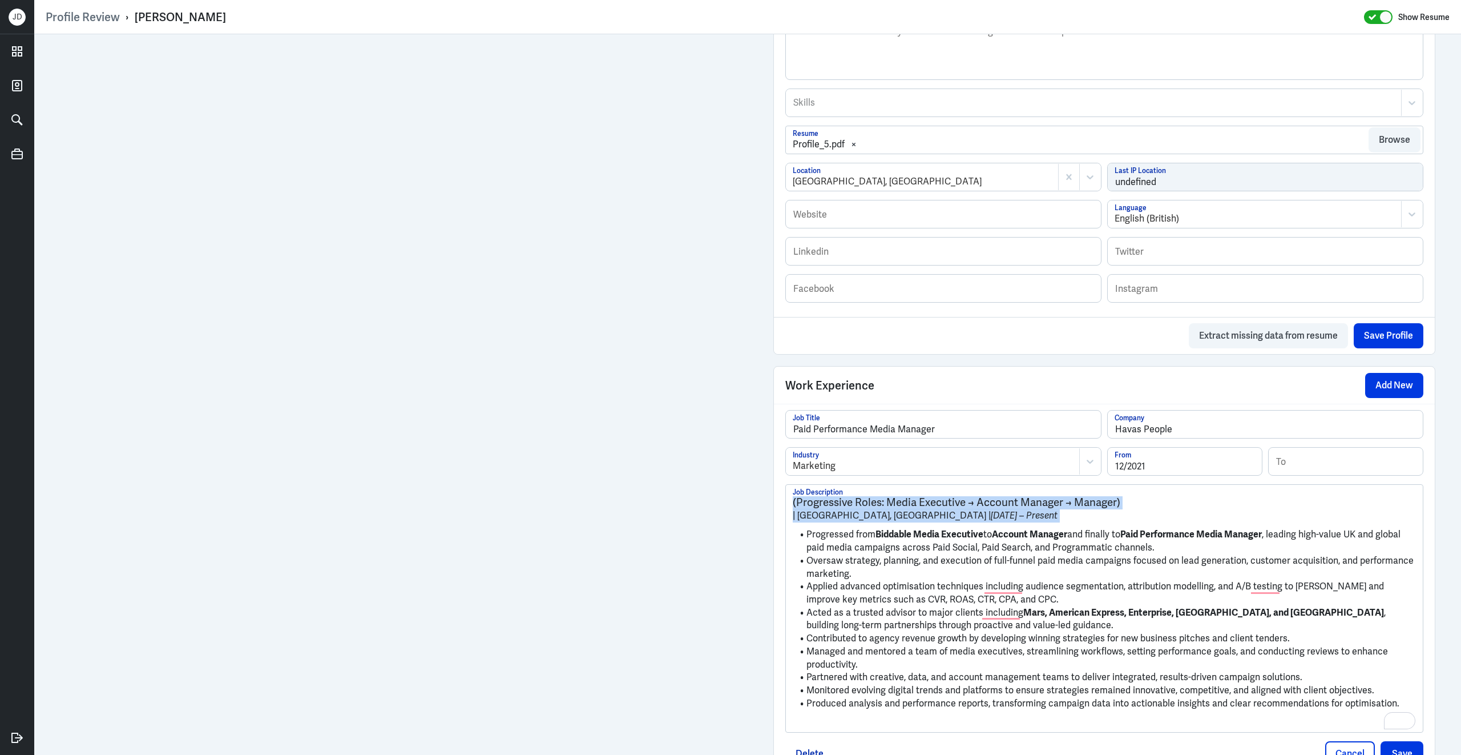
drag, startPoint x: 807, startPoint y: 544, endPoint x: 781, endPoint y: 489, distance: 61.0
click at [781, 489] on div "Paid Performance Media Manager Job Title Havas People Company Marketing Industr…" at bounding box center [1104, 588] width 661 height 368
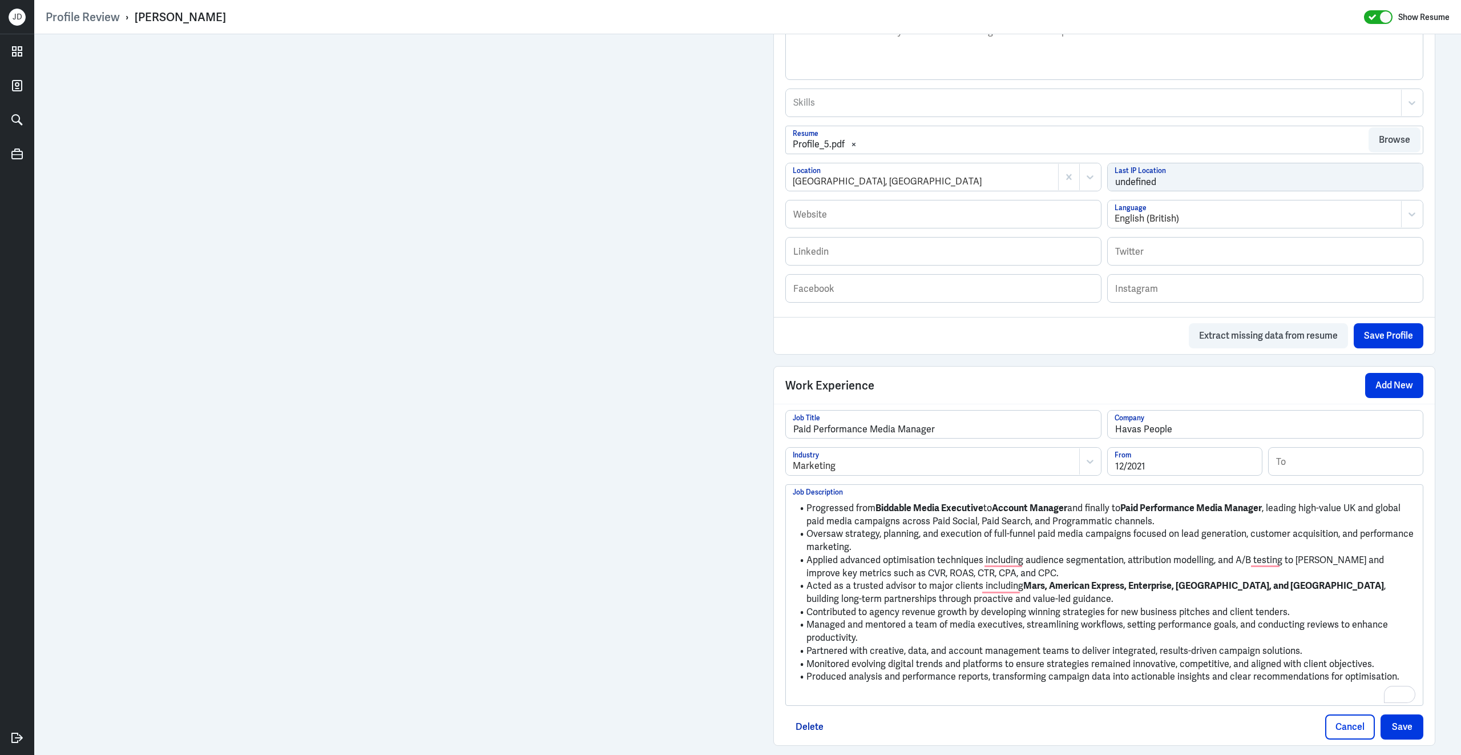
click at [834, 703] on p "To enrich screen reader interactions, please activate Accessibility in Grammarl…" at bounding box center [1104, 696] width 623 height 14
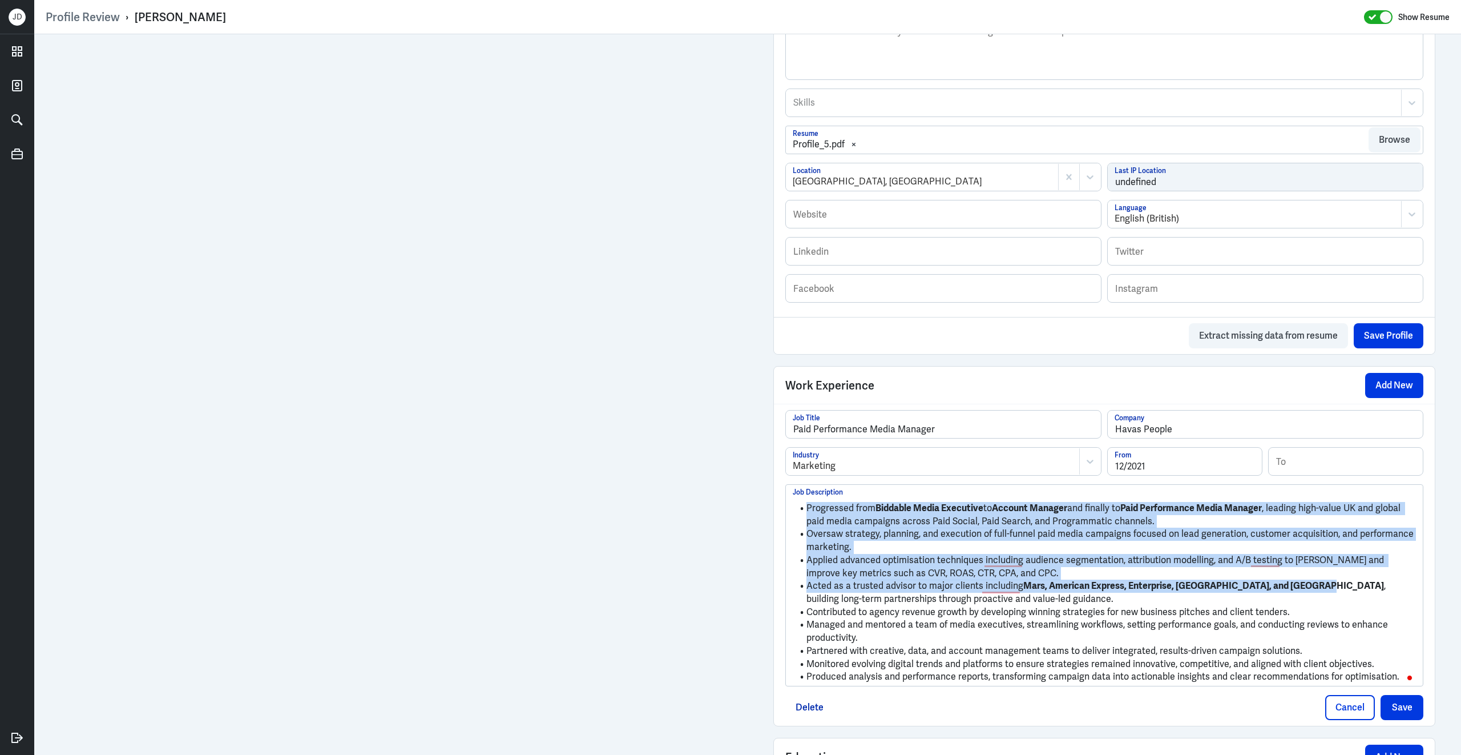
drag, startPoint x: 1305, startPoint y: 600, endPoint x: 852, endPoint y: 507, distance: 462.0
click at [852, 507] on ul "Progressed from Biddable Media Executive to Account Manager and finally to Paid…" at bounding box center [1104, 589] width 623 height 187
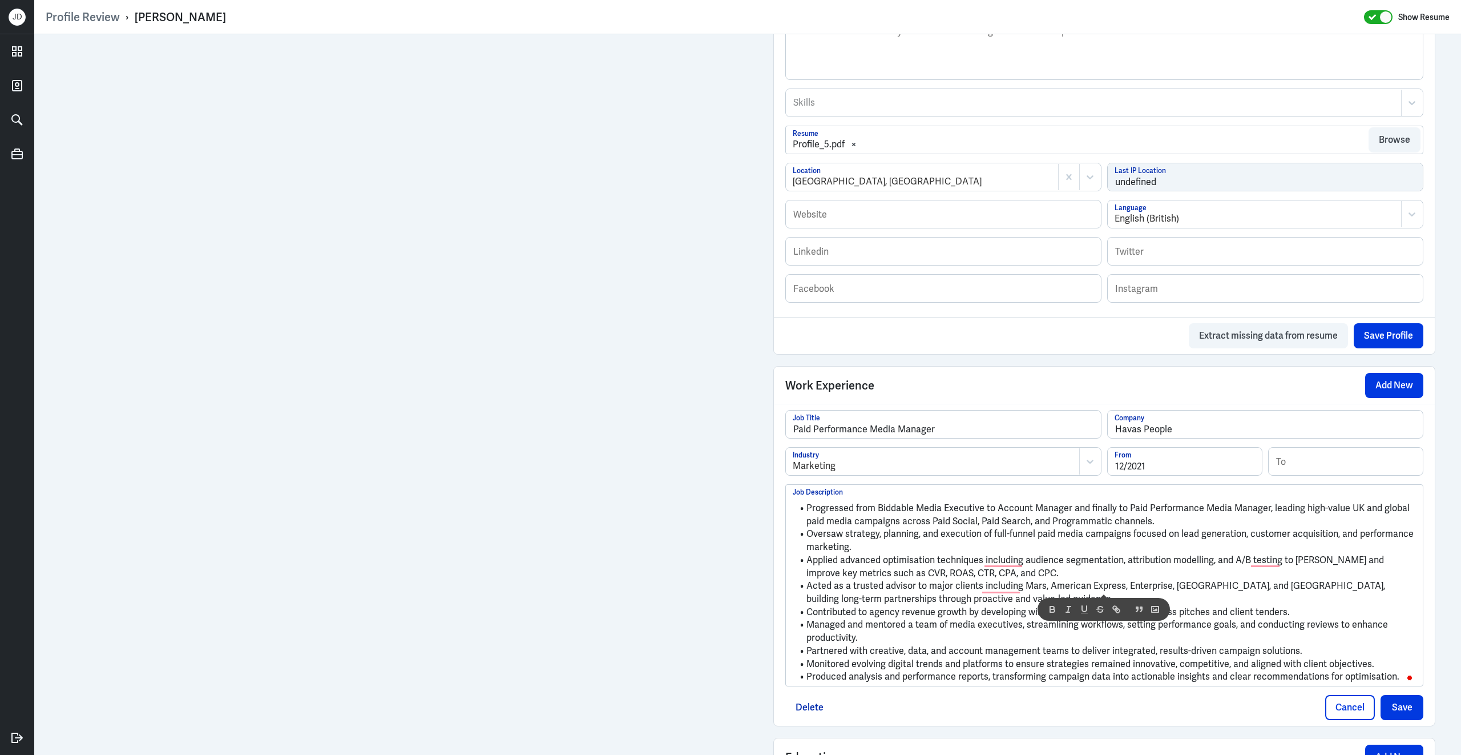
click at [941, 599] on li "Acted as a trusted advisor to major clients including Mars, American Express, E…" at bounding box center [1104, 592] width 623 height 26
click at [1401, 716] on button "Save" at bounding box center [1402, 707] width 43 height 25
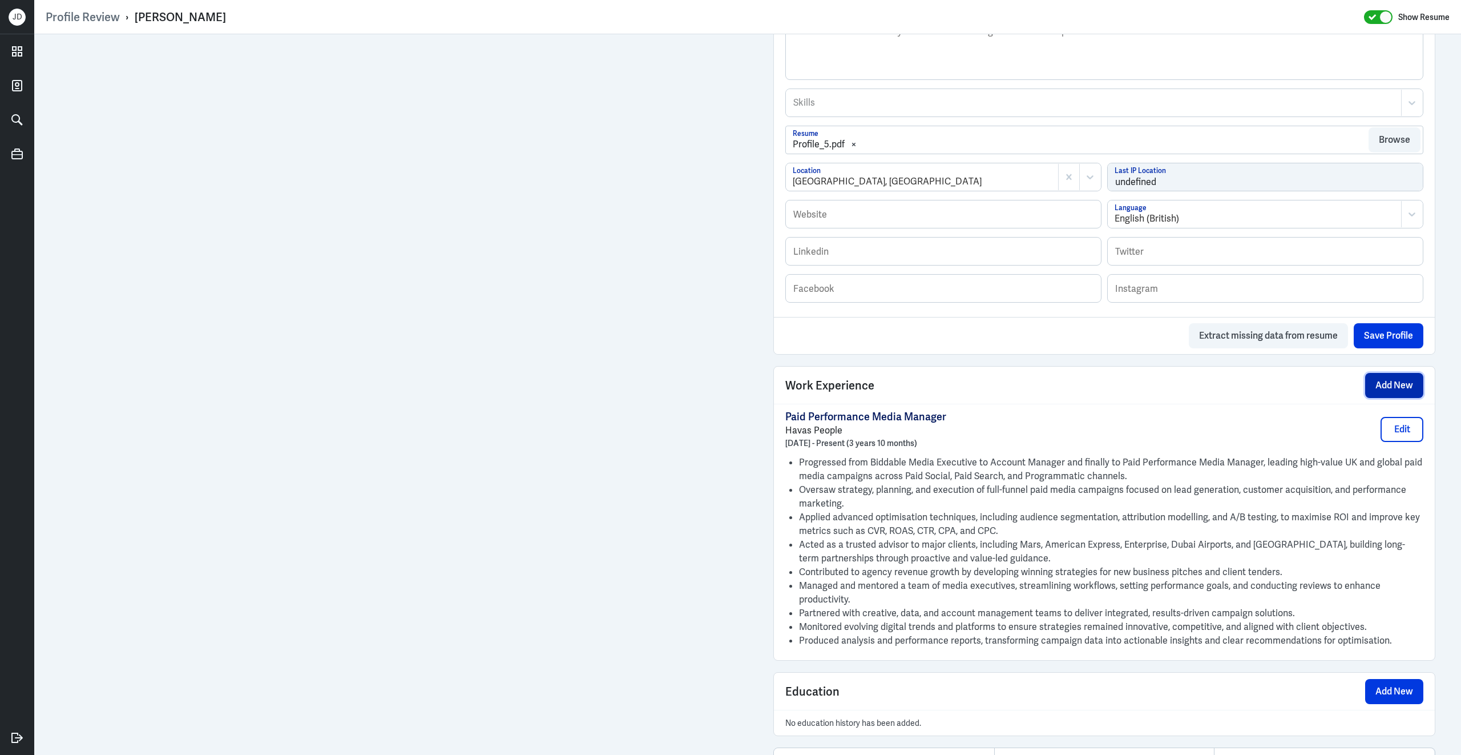
click at [1388, 398] on button "Add New" at bounding box center [1394, 385] width 58 height 25
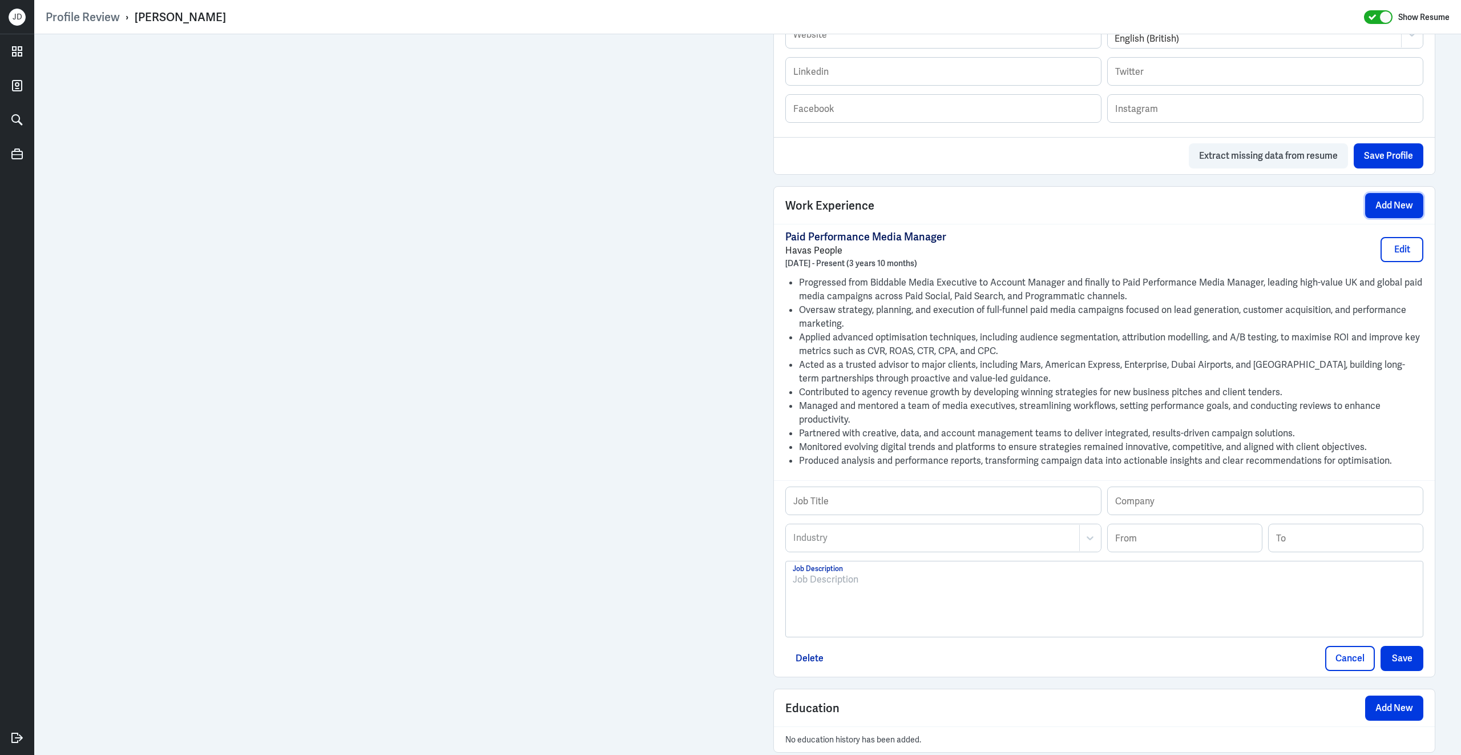
scroll to position [651, 0]
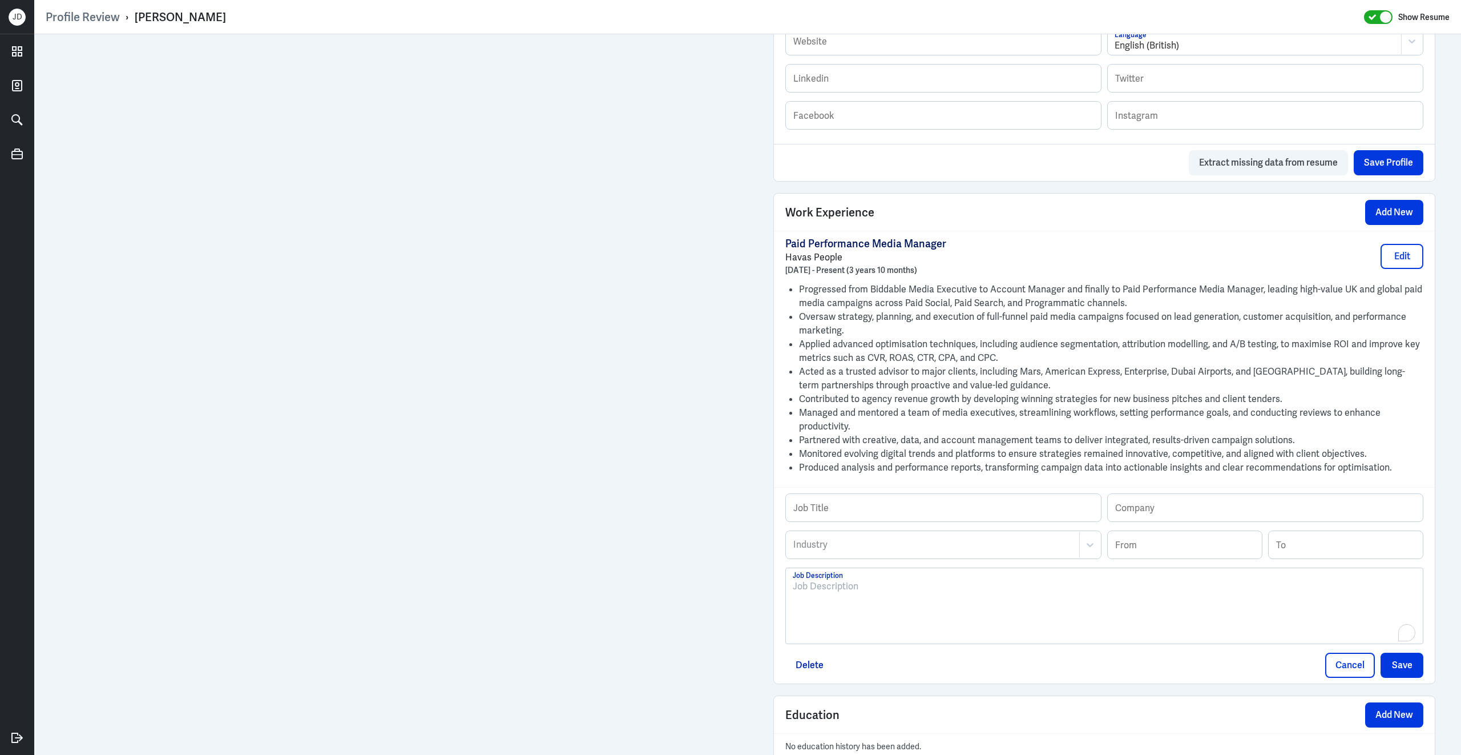
click at [877, 614] on div "To enrich screen reader interactions, please activate Accessibility in Grammarl…" at bounding box center [1104, 610] width 623 height 62
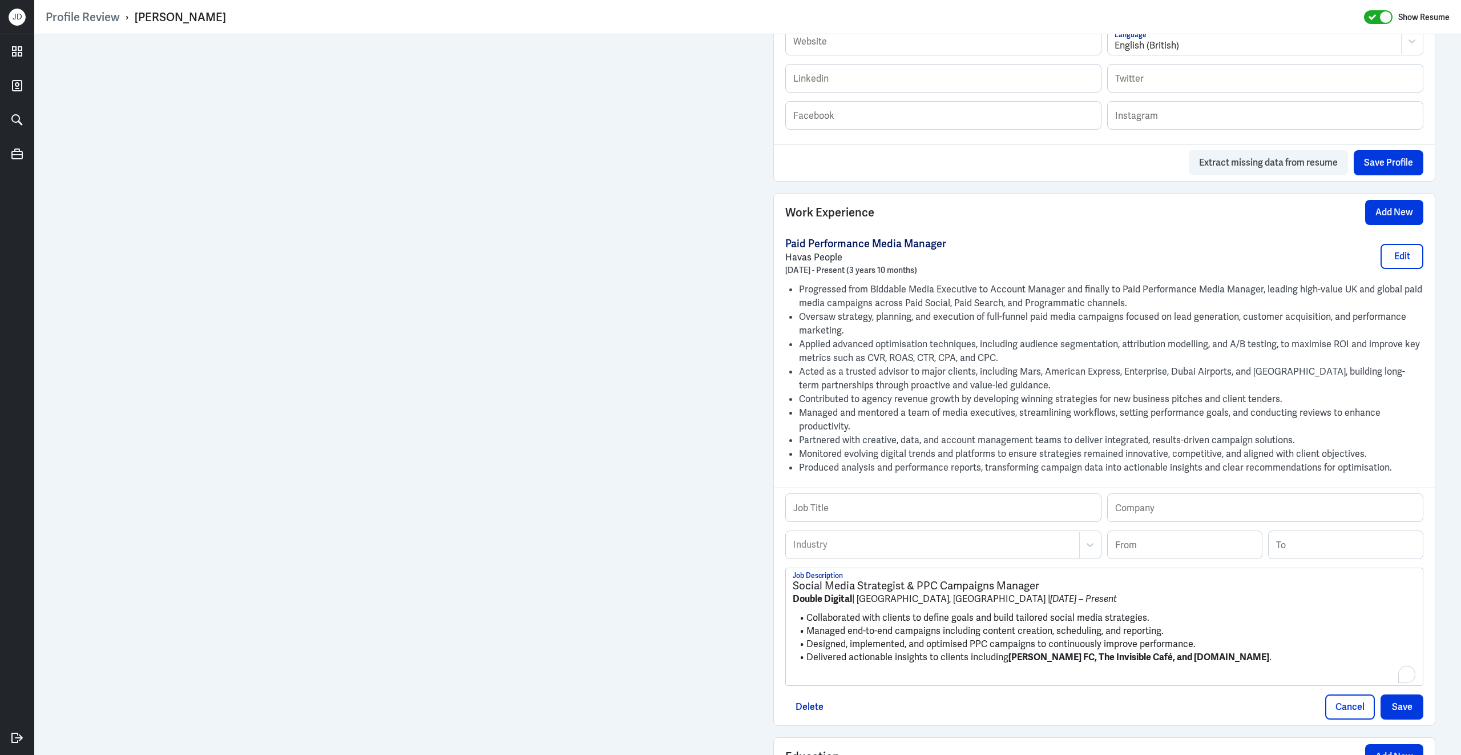
scroll to position [0, 0]
drag, startPoint x: 1055, startPoint y: 595, endPoint x: 792, endPoint y: 594, distance: 263.1
click at [791, 594] on div "Social Media Strategist & PPC Campaigns Manager Double Digital | [GEOGRAPHIC_DA…" at bounding box center [1104, 626] width 637 height 117
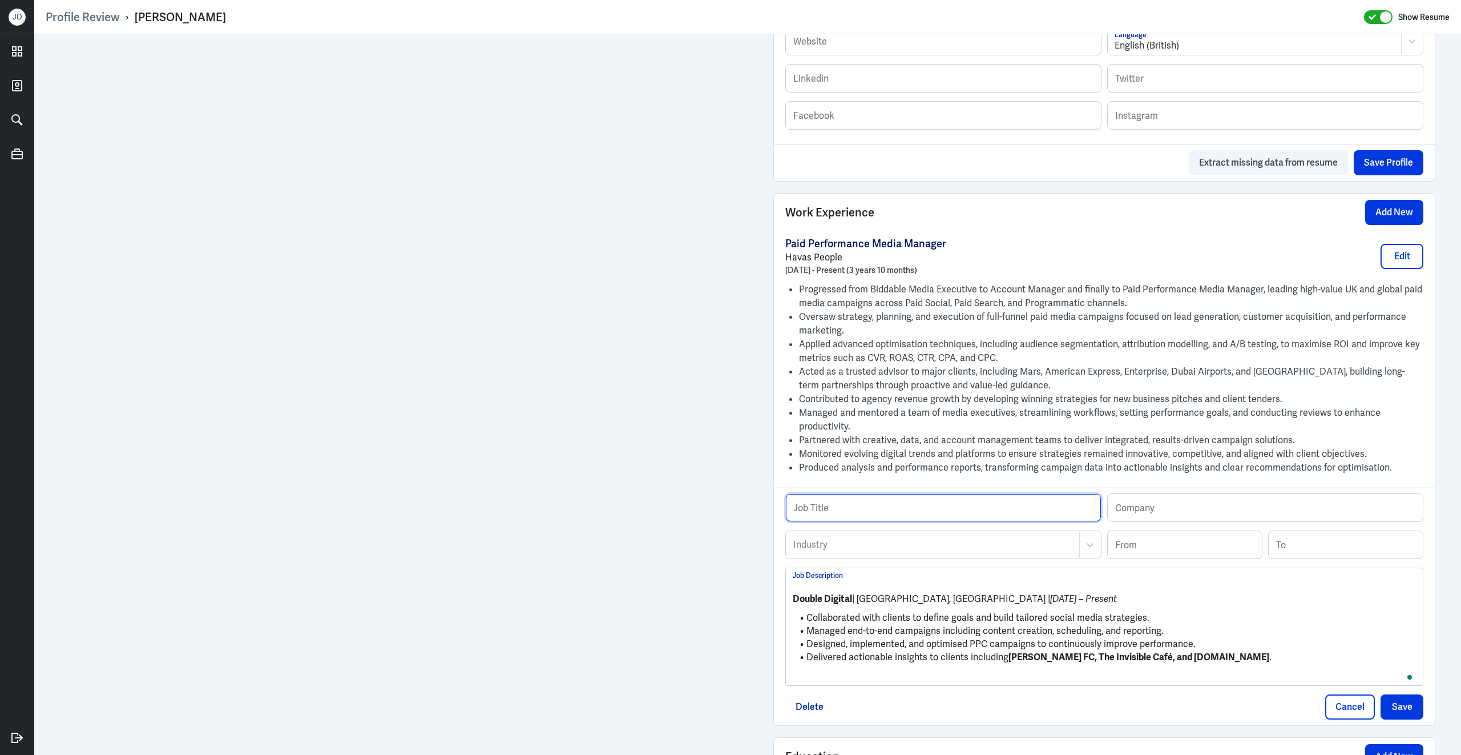
click at [857, 514] on input "text" at bounding box center [943, 507] width 315 height 27
paste input "Social Media Strategist & PPC Campaigns Manager"
type input "Social Media Strategist & PPC Campaigns Manager"
drag, startPoint x: 855, startPoint y: 610, endPoint x: 750, endPoint y: 608, distance: 105.0
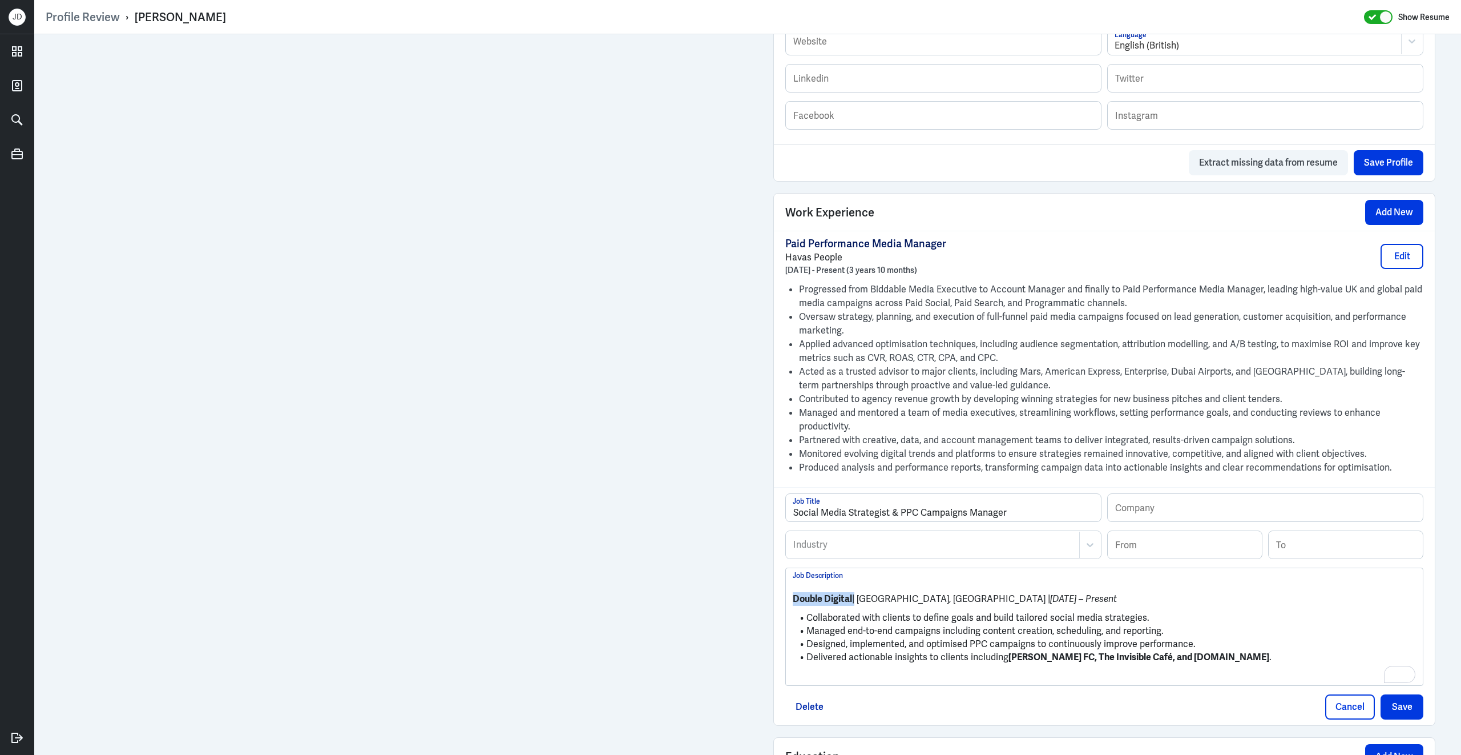
click at [749, 609] on div "Admin Settings Update Resume Save Profile User Requested Private Set Resume to …" at bounding box center [747, 127] width 1427 height 1487
click at [1147, 517] on input "text" at bounding box center [1265, 507] width 315 height 27
paste input "Double Digital"
type input "Double Digital"
click at [975, 567] on div "Industry Industry From To" at bounding box center [1104, 548] width 638 height 37
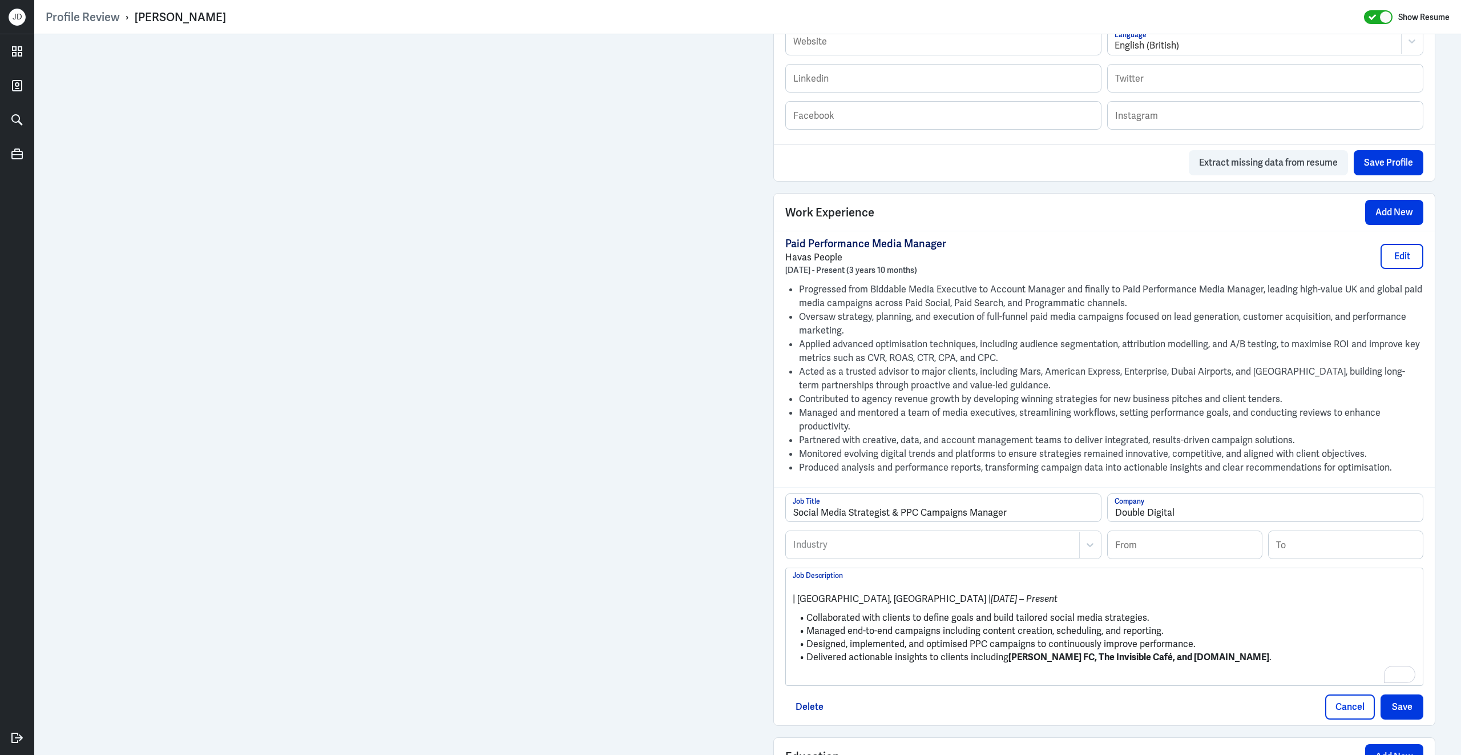
click at [975, 551] on div at bounding box center [932, 545] width 281 height 14
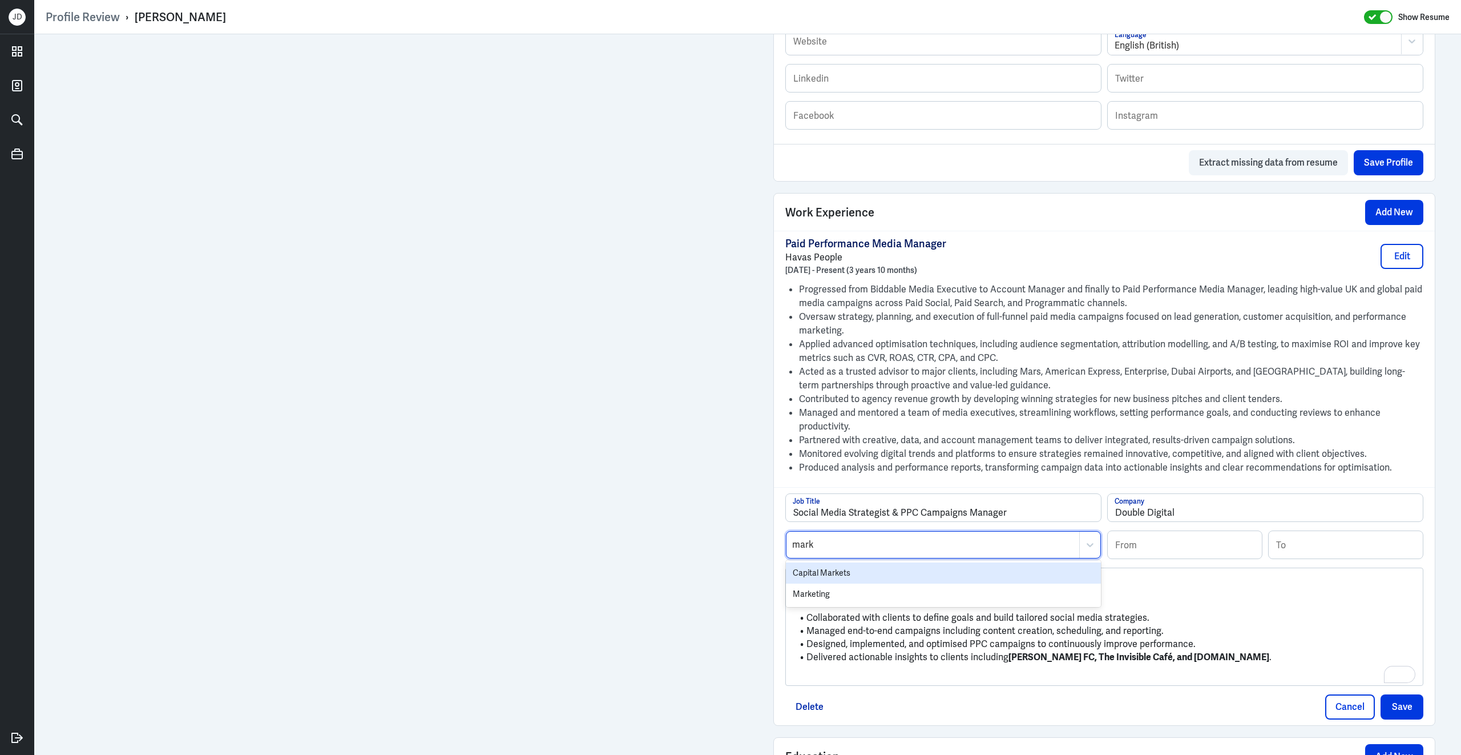
type input "marke"
click at [886, 604] on div "Marketing" at bounding box center [943, 593] width 315 height 21
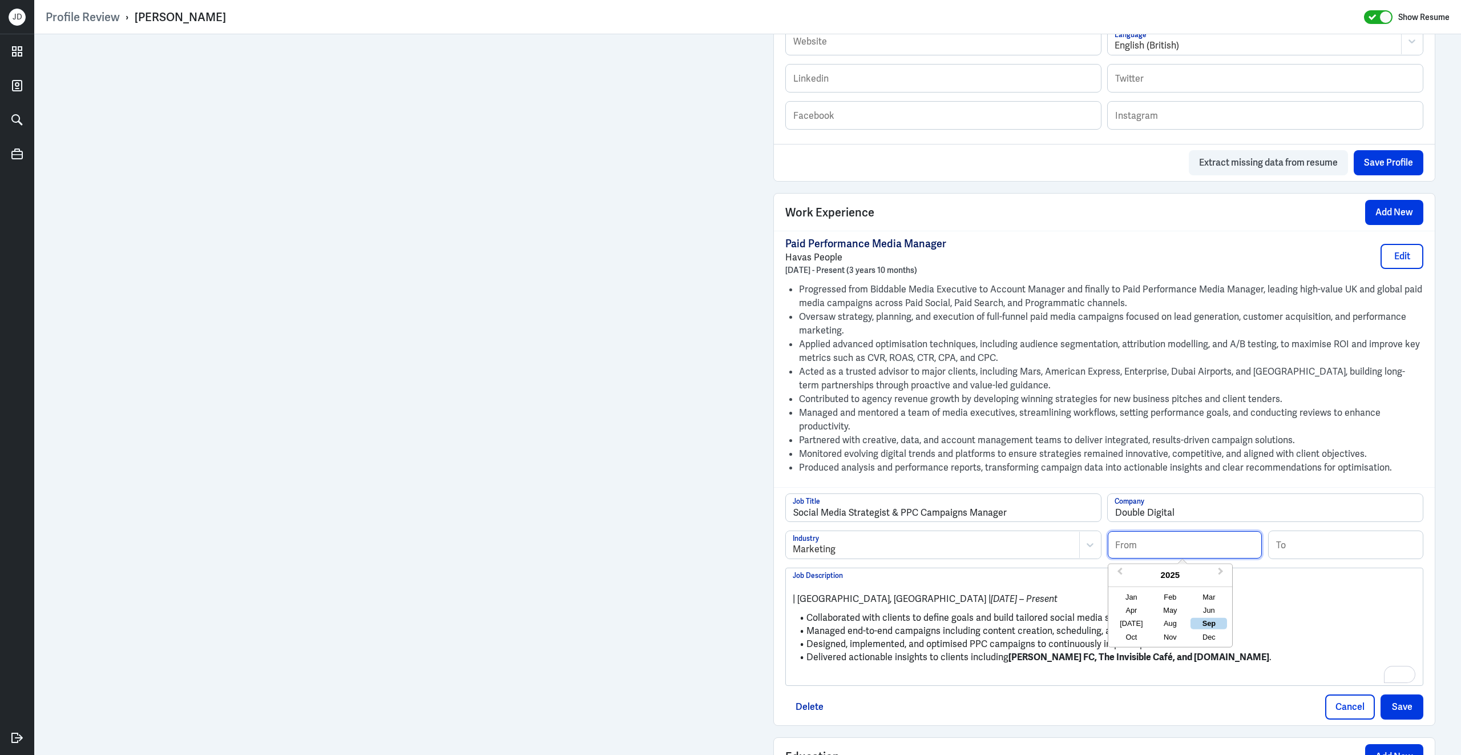
click at [1189, 558] on input at bounding box center [1185, 544] width 154 height 27
type input "06/2021"
drag, startPoint x: 957, startPoint y: 609, endPoint x: 780, endPoint y: 600, distance: 177.8
click at [780, 600] on div "Social Media Strategist & PPC Campaigns Manager Job Title Double Digital Compan…" at bounding box center [1104, 606] width 661 height 238
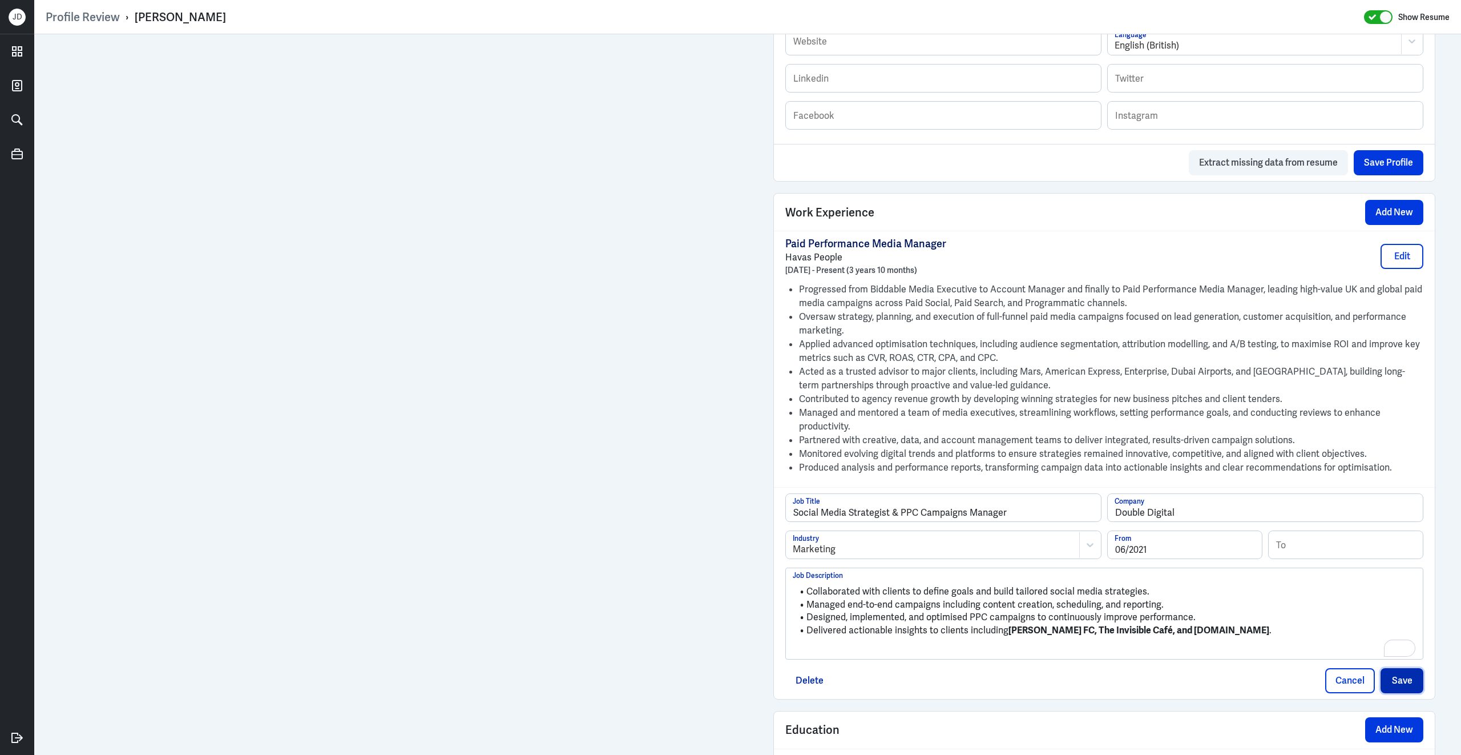
click at [1401, 679] on button "Save" at bounding box center [1402, 680] width 43 height 25
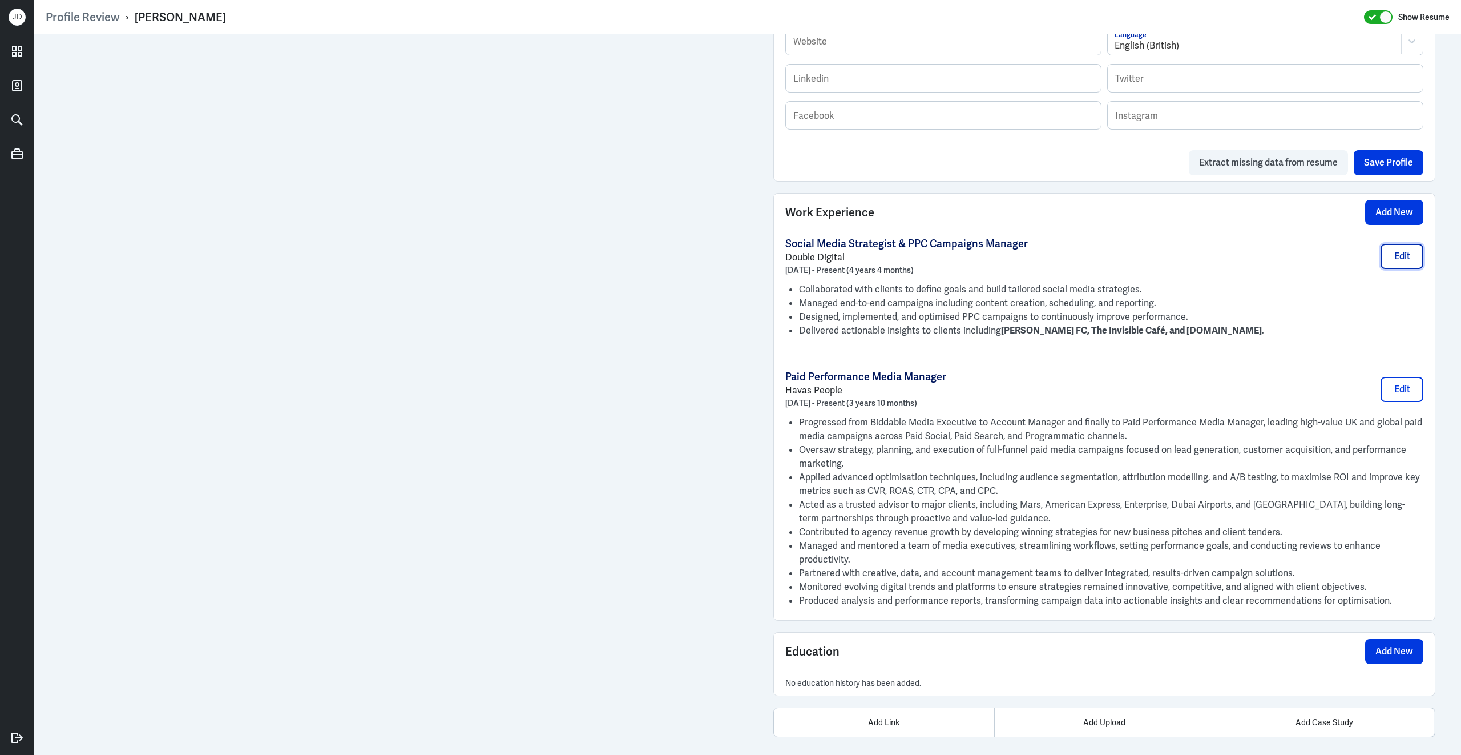
click at [1390, 260] on button "Edit" at bounding box center [1402, 256] width 43 height 25
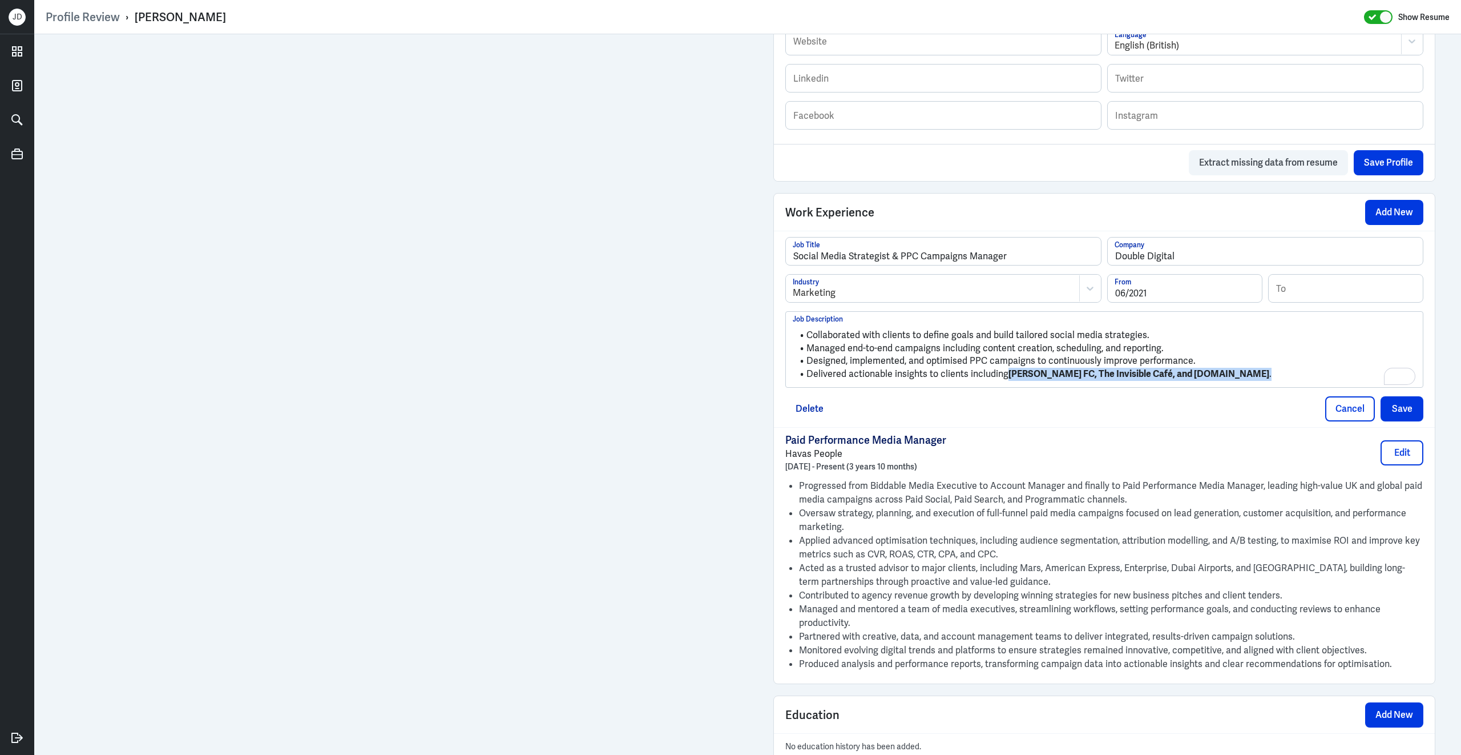
drag, startPoint x: 1203, startPoint y: 384, endPoint x: 1006, endPoint y: 383, distance: 197.5
click at [1006, 381] on li "Delivered actionable insights to clients including [PERSON_NAME] FC, The Invisi…" at bounding box center [1104, 374] width 623 height 13
click at [1399, 420] on button "Save" at bounding box center [1402, 408] width 43 height 25
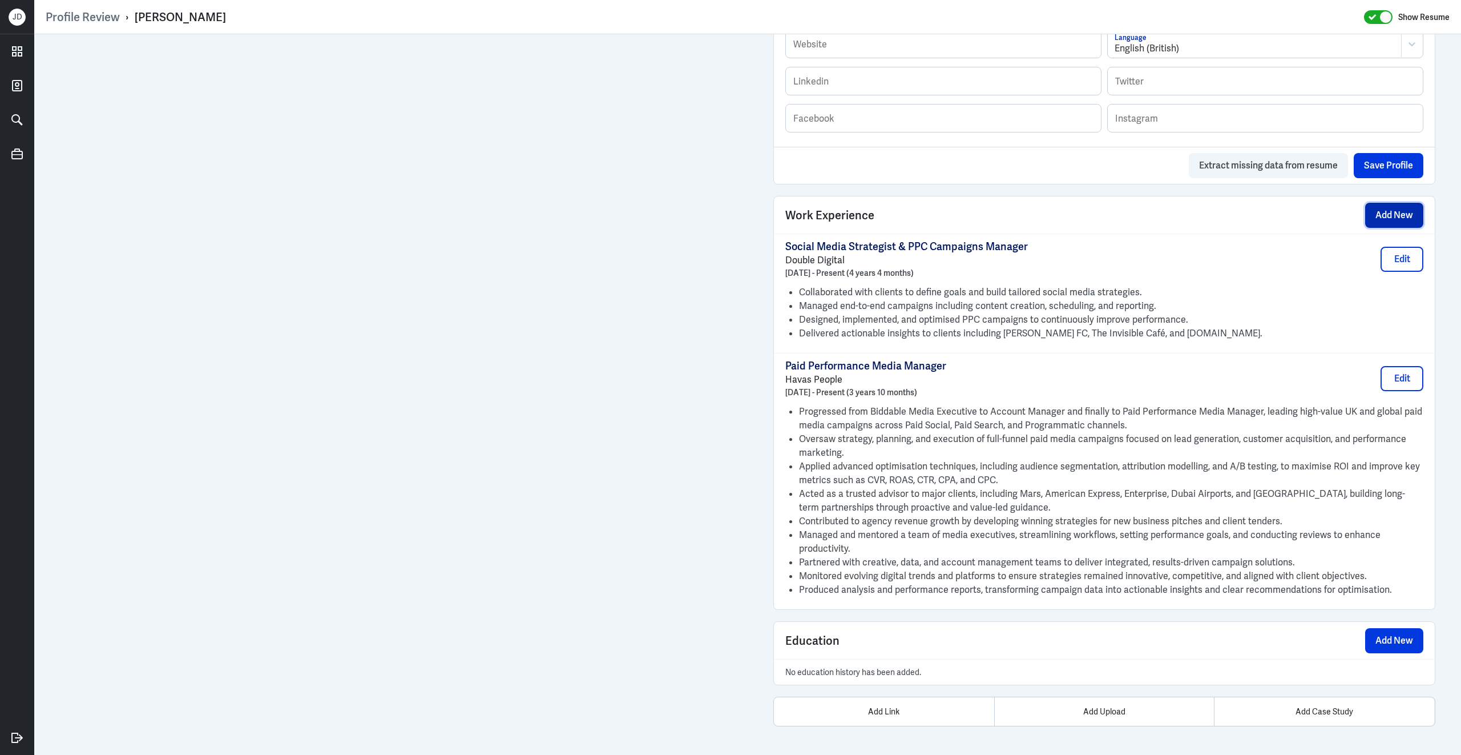
click at [1385, 219] on button "Add New" at bounding box center [1394, 215] width 58 height 25
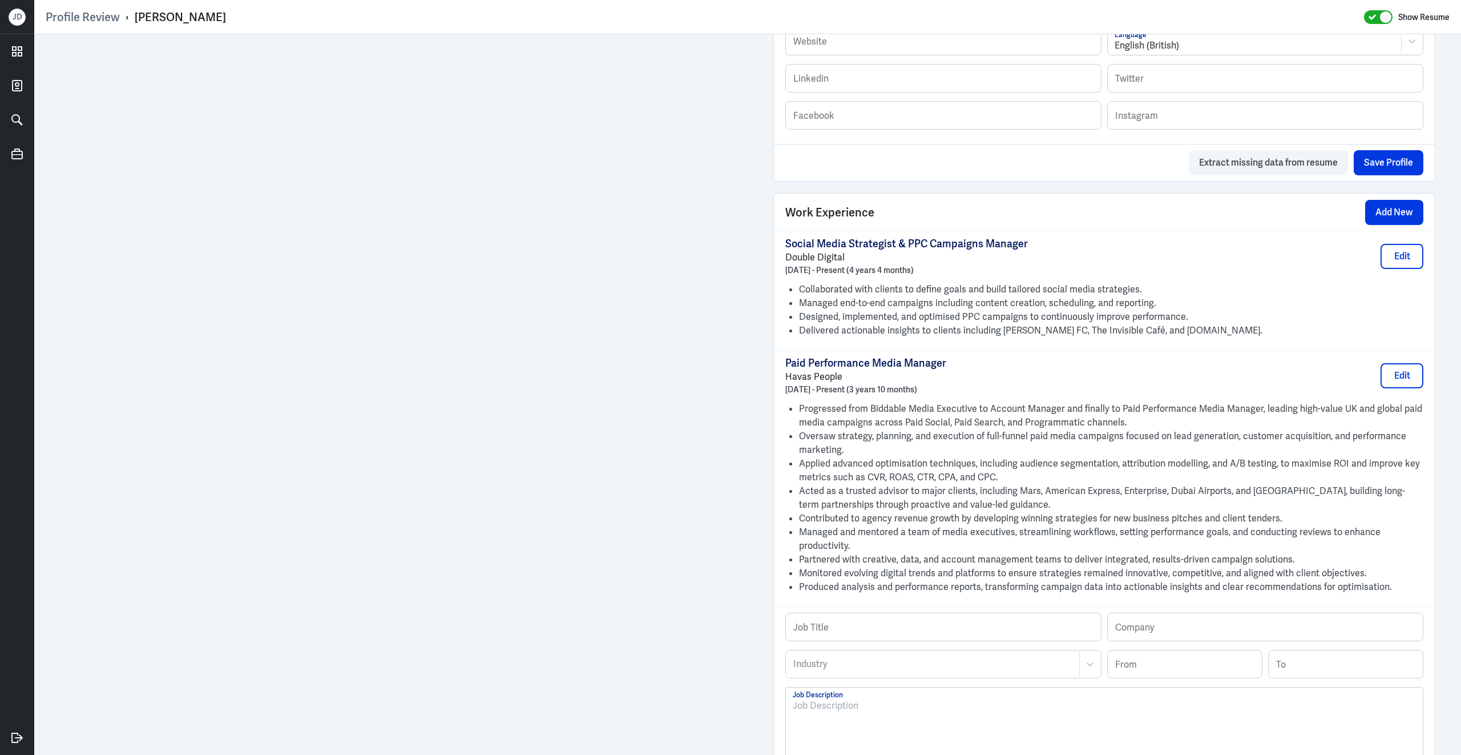
click at [868, 712] on p at bounding box center [1104, 706] width 623 height 14
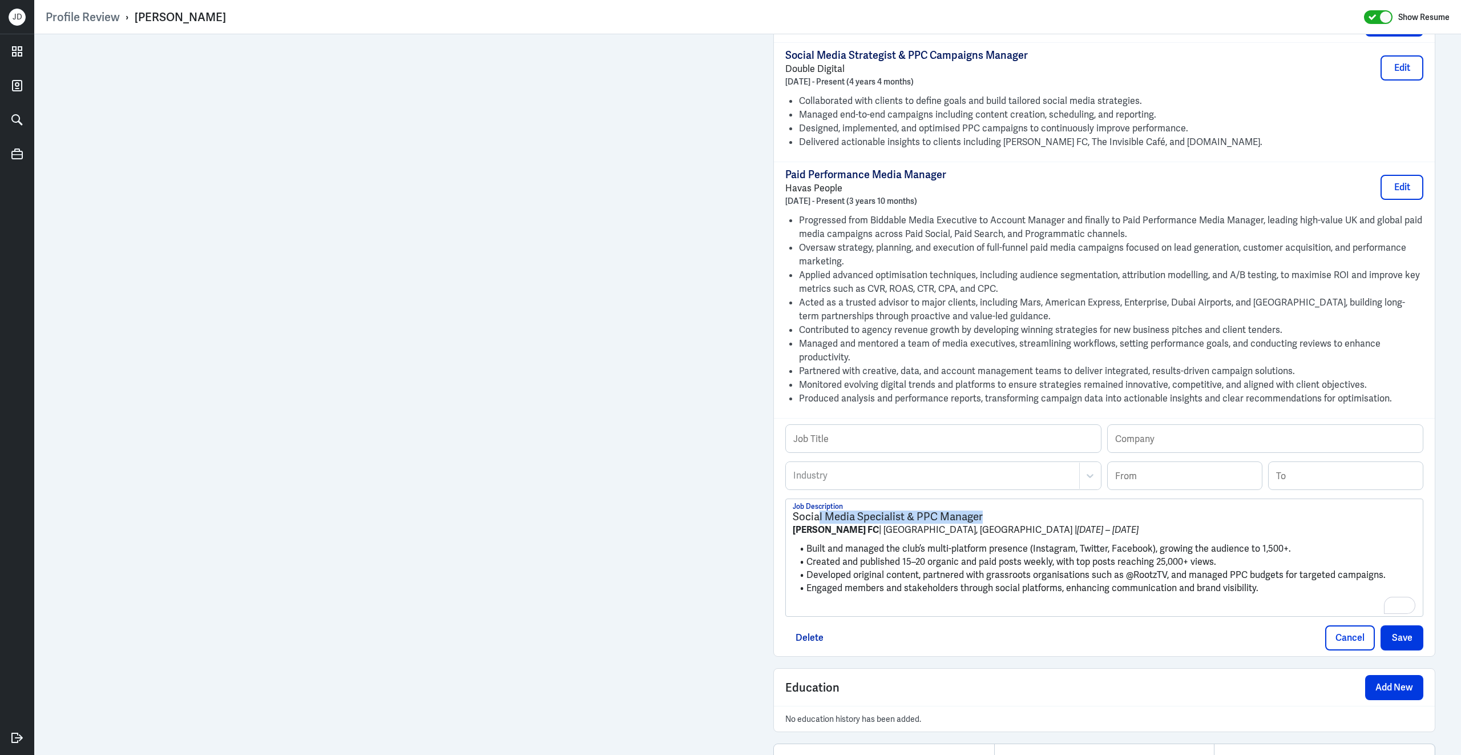
scroll to position [839, 0]
drag, startPoint x: 991, startPoint y: 525, endPoint x: 776, endPoint y: 518, distance: 215.3
click at [776, 518] on div "Job Title Company Industry Industry From To Social Media Specialist & PPC Manag…" at bounding box center [1104, 537] width 661 height 238
click at [889, 451] on input "text" at bounding box center [943, 438] width 315 height 27
paste input "Social Media Specialist & PPC Manager"
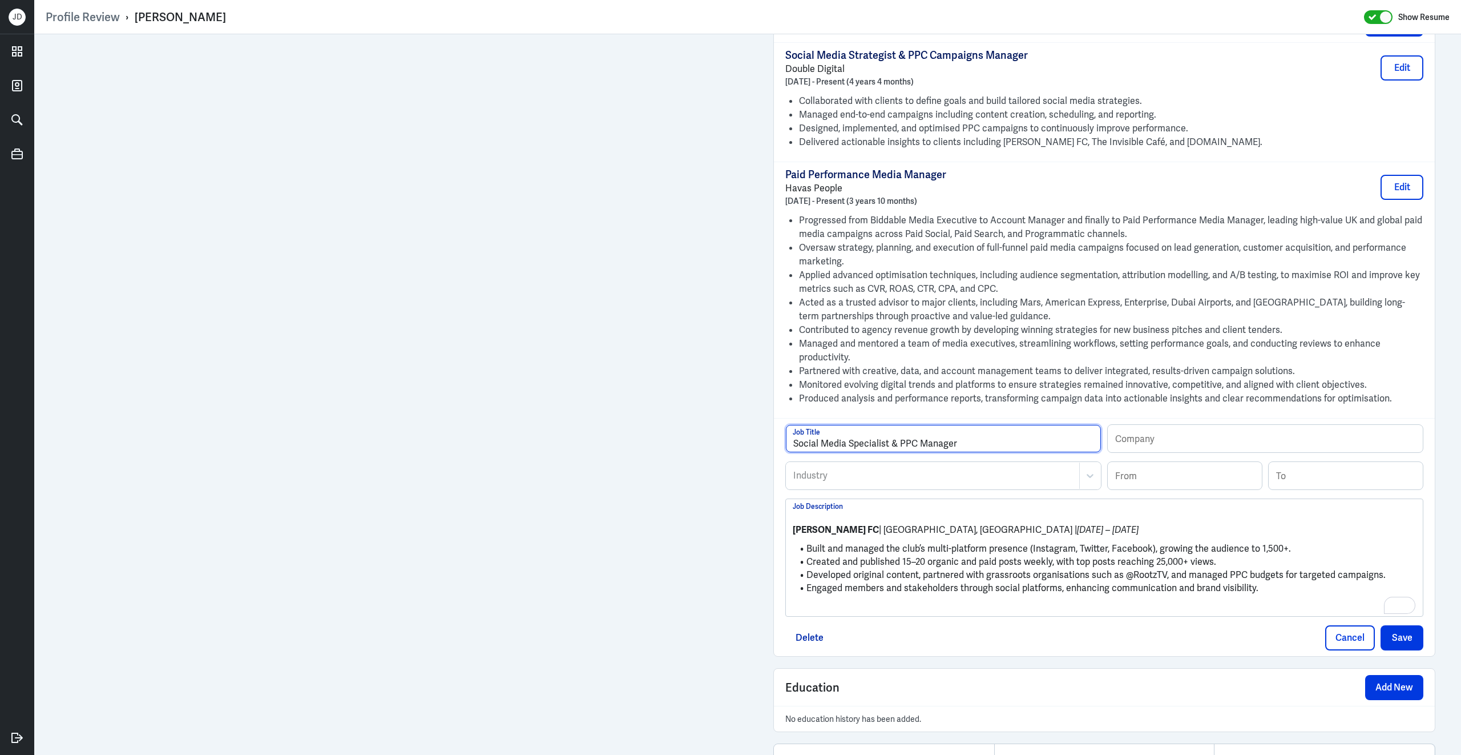
type input "Social Media Specialist & PPC Manager"
drag, startPoint x: 828, startPoint y: 537, endPoint x: 770, endPoint y: 533, distance: 57.8
click at [1214, 443] on input "text" at bounding box center [1265, 438] width 315 height 27
paste input "Brent FC"
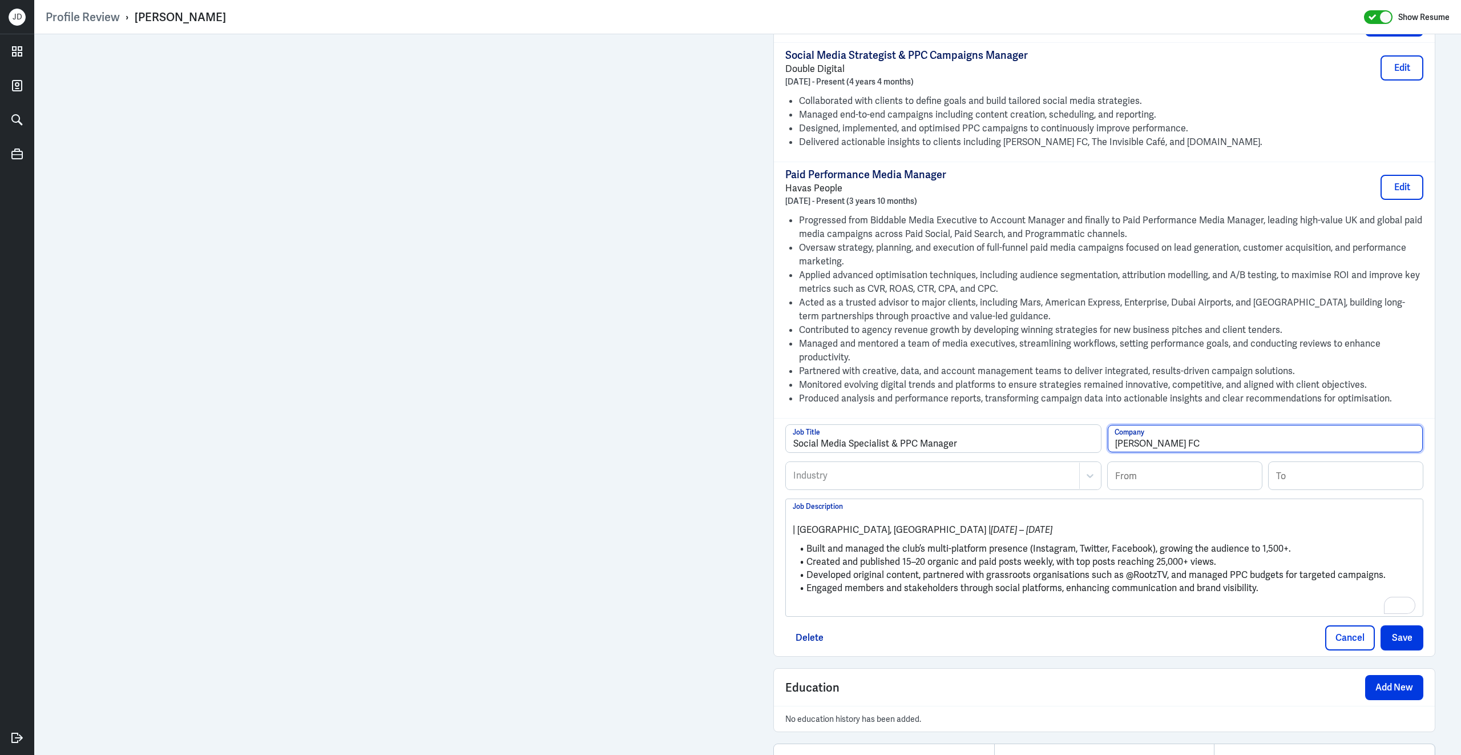
type input "Brent FC"
click at [929, 482] on div at bounding box center [932, 476] width 281 height 14
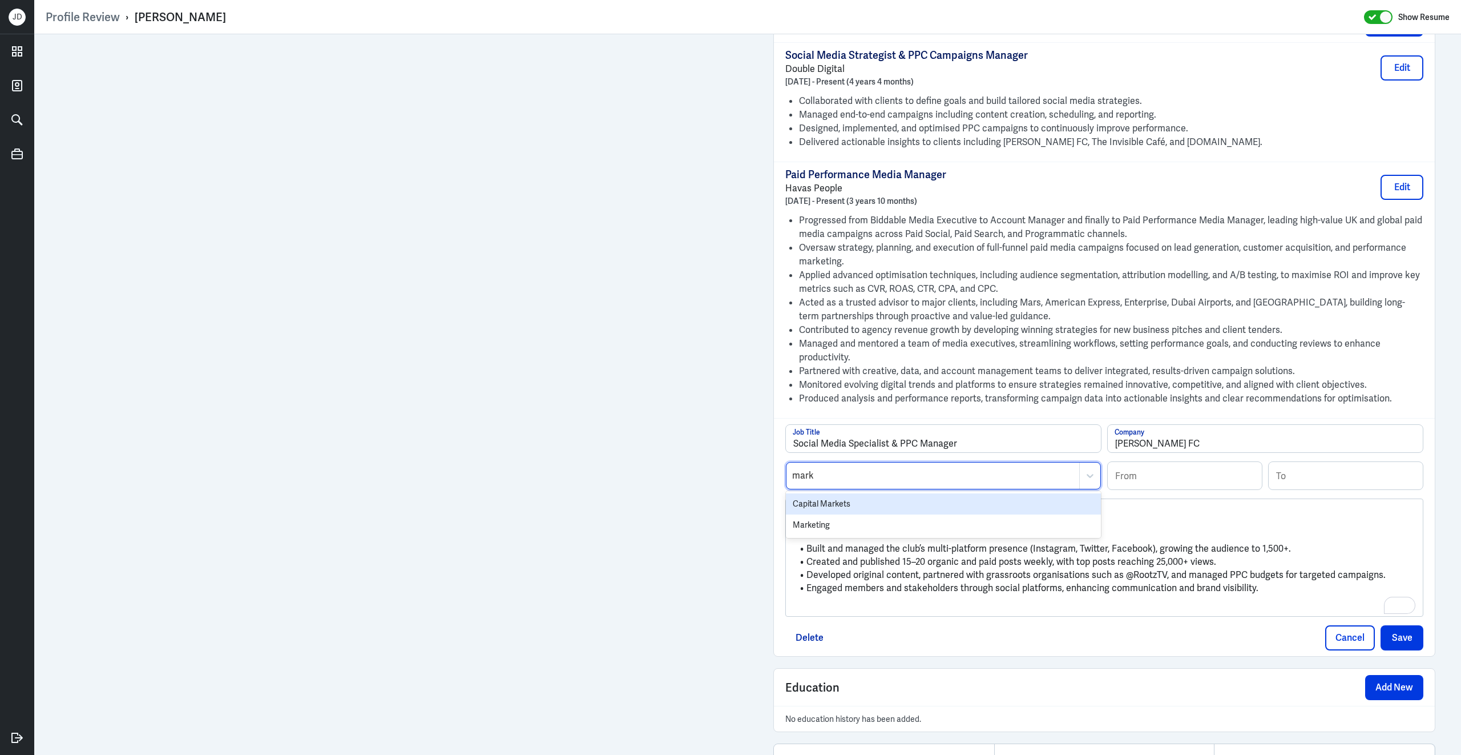
type input "marke"
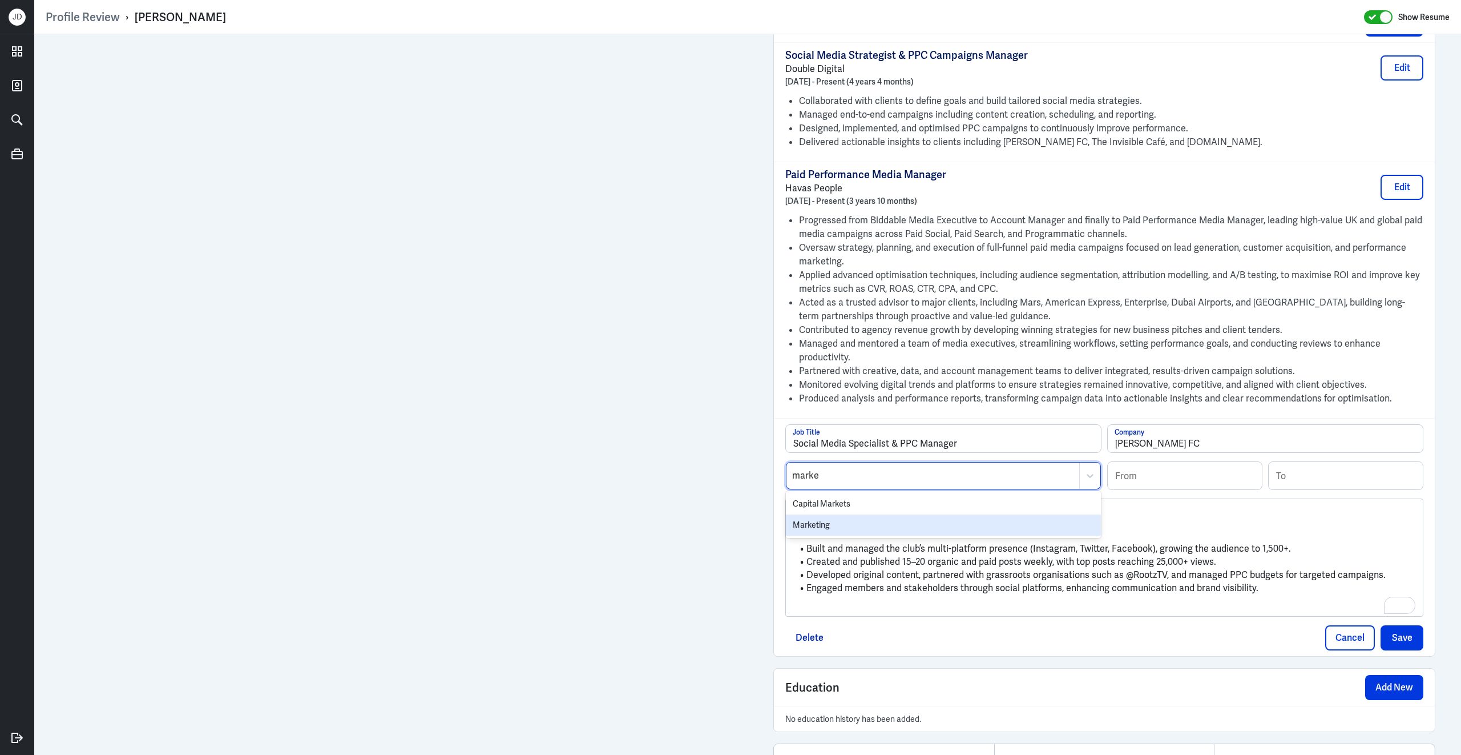
click at [872, 535] on div "Marketing" at bounding box center [943, 524] width 315 height 21
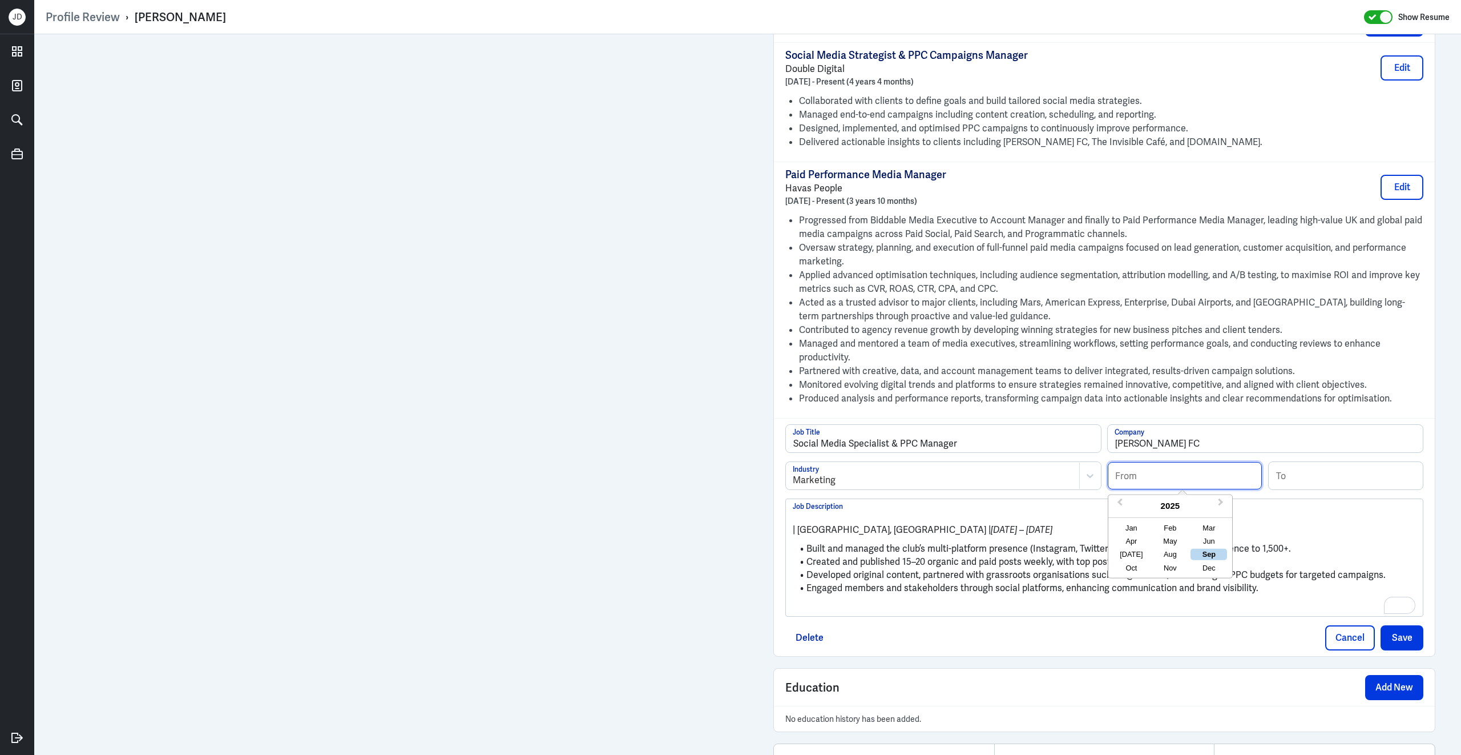
click at [1146, 482] on input at bounding box center [1185, 475] width 154 height 27
type input "06/2014"
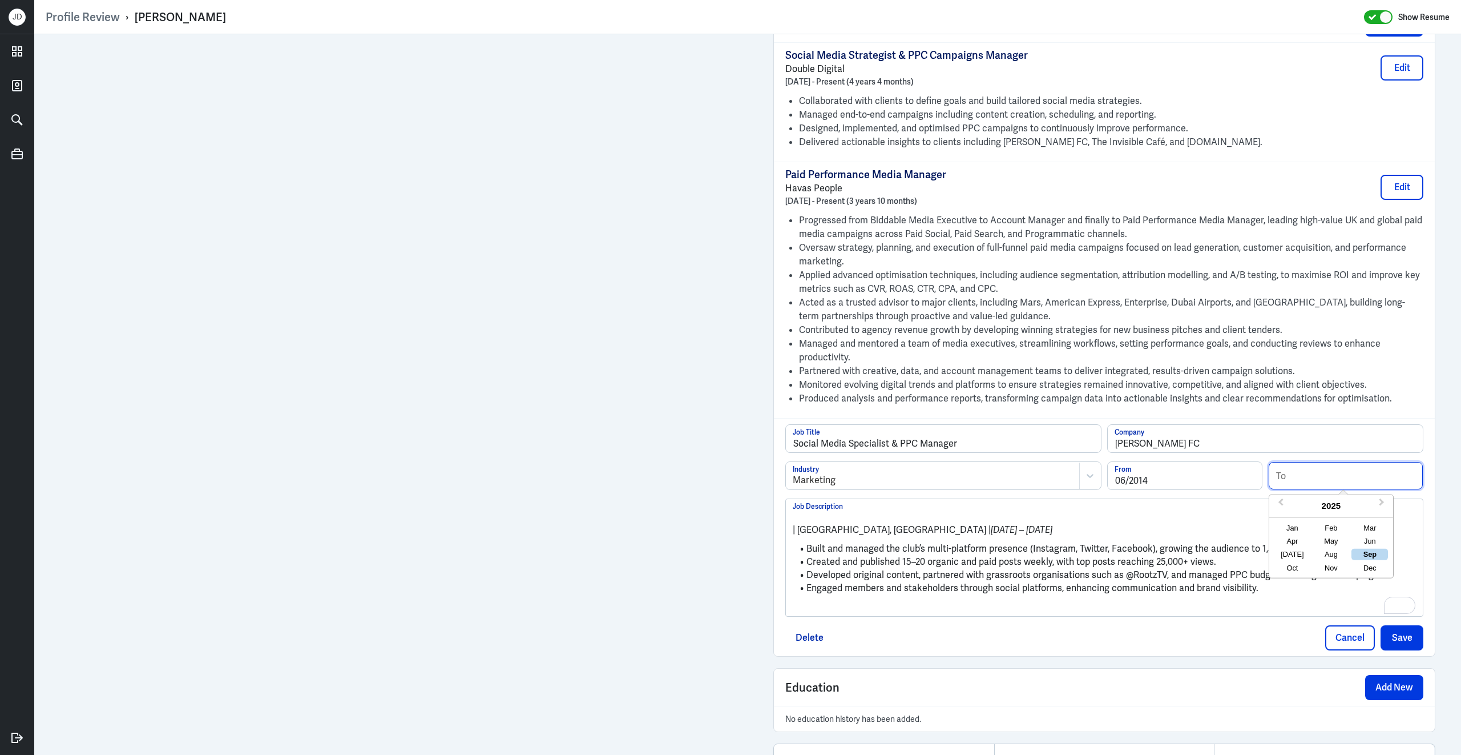
click at [1303, 486] on input at bounding box center [1346, 475] width 154 height 27
type input "05/2025"
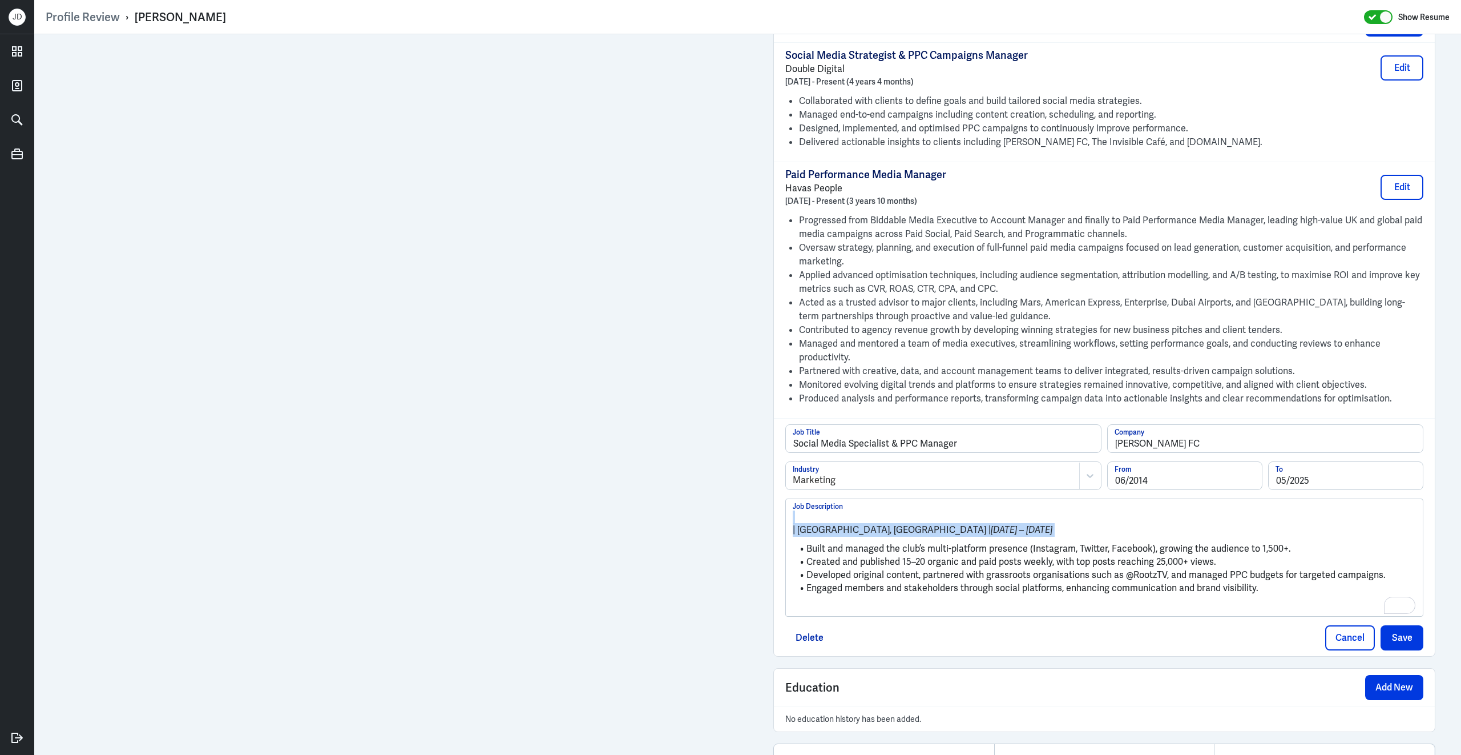
drag, startPoint x: 808, startPoint y: 559, endPoint x: 775, endPoint y: 509, distance: 59.8
click at [775, 509] on div "Social Media Specialist & PPC Manager Job Title Brent FC Company Marketing Indu…" at bounding box center [1104, 537] width 661 height 238
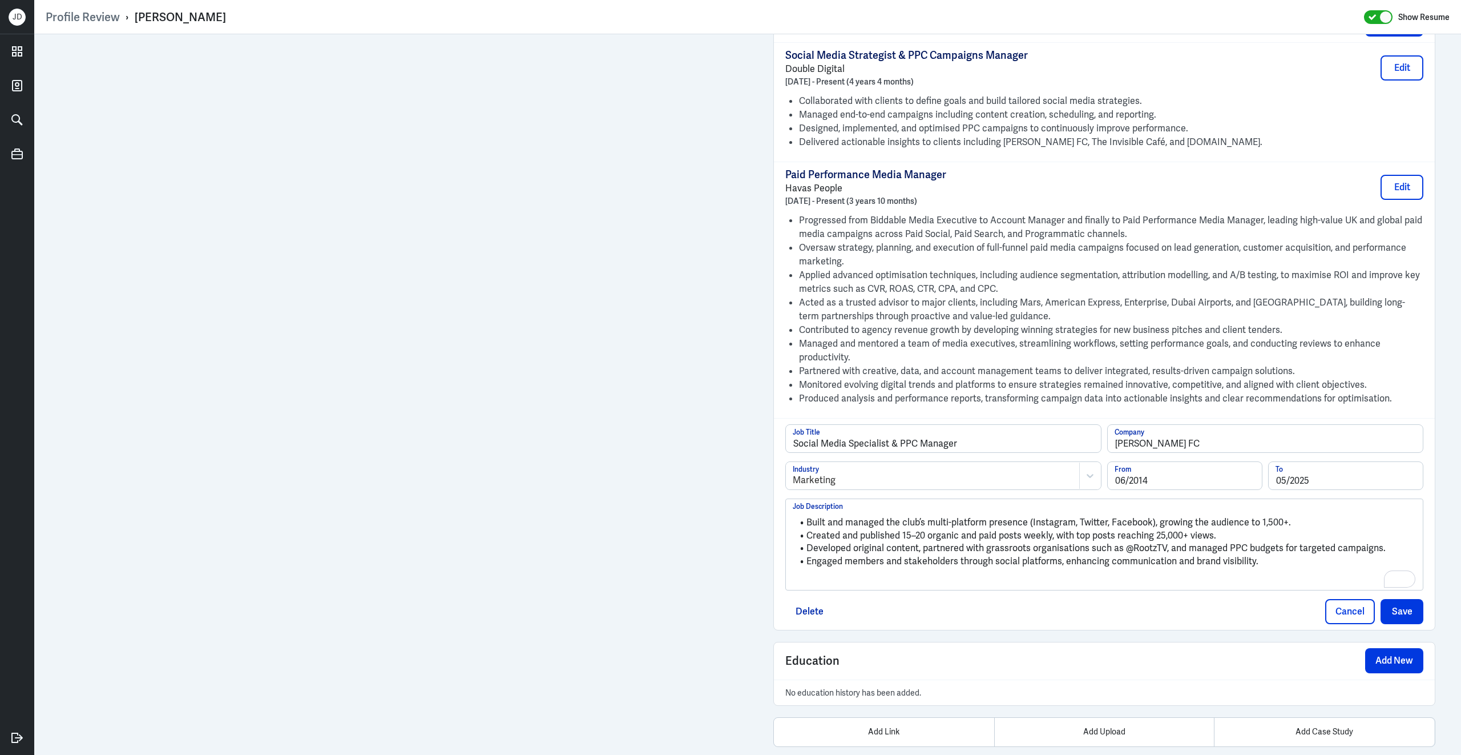
click at [823, 587] on p "To enrich screen reader interactions, please activate Accessibility in Grammarl…" at bounding box center [1104, 581] width 623 height 14
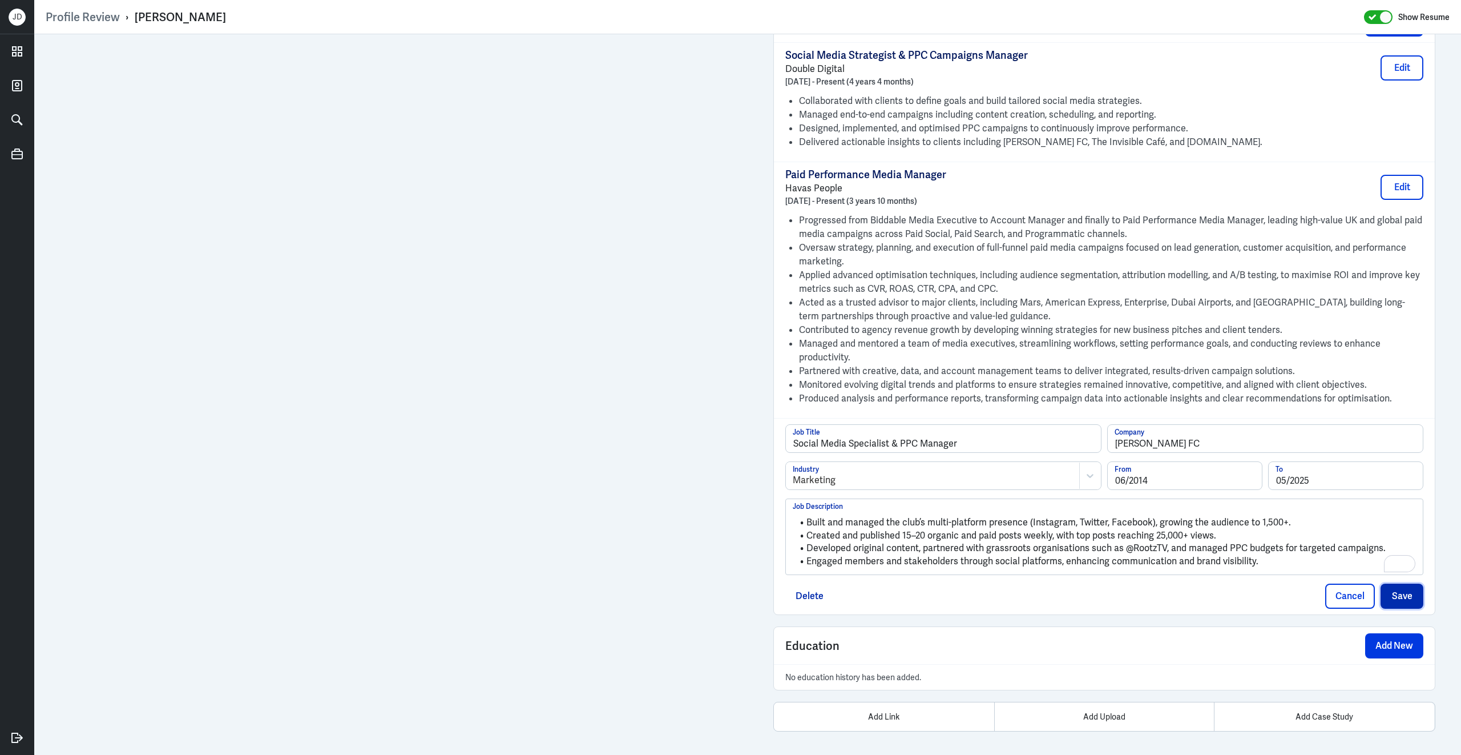
click at [1398, 597] on button "Save" at bounding box center [1402, 595] width 43 height 25
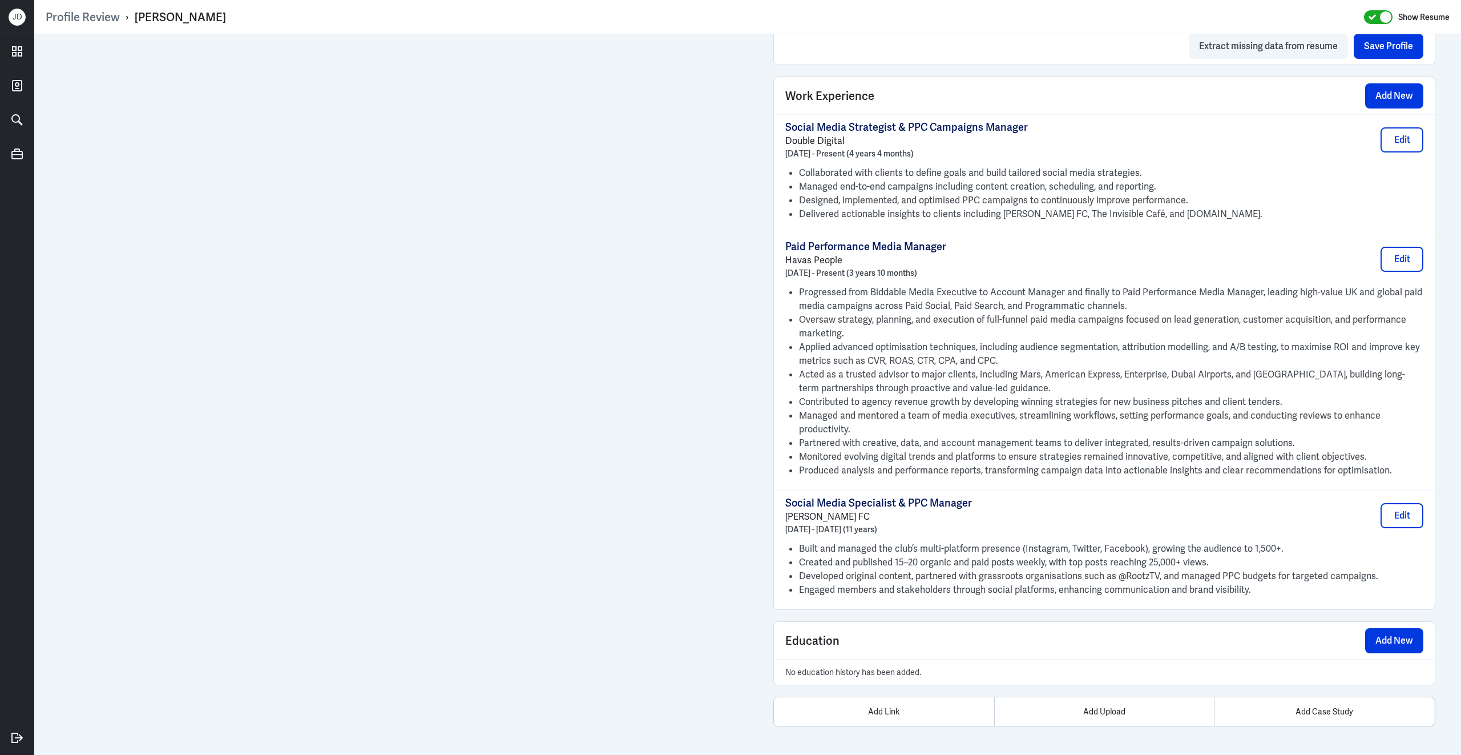
scroll to position [775, 0]
click at [1382, 88] on button "Add New" at bounding box center [1394, 95] width 58 height 25
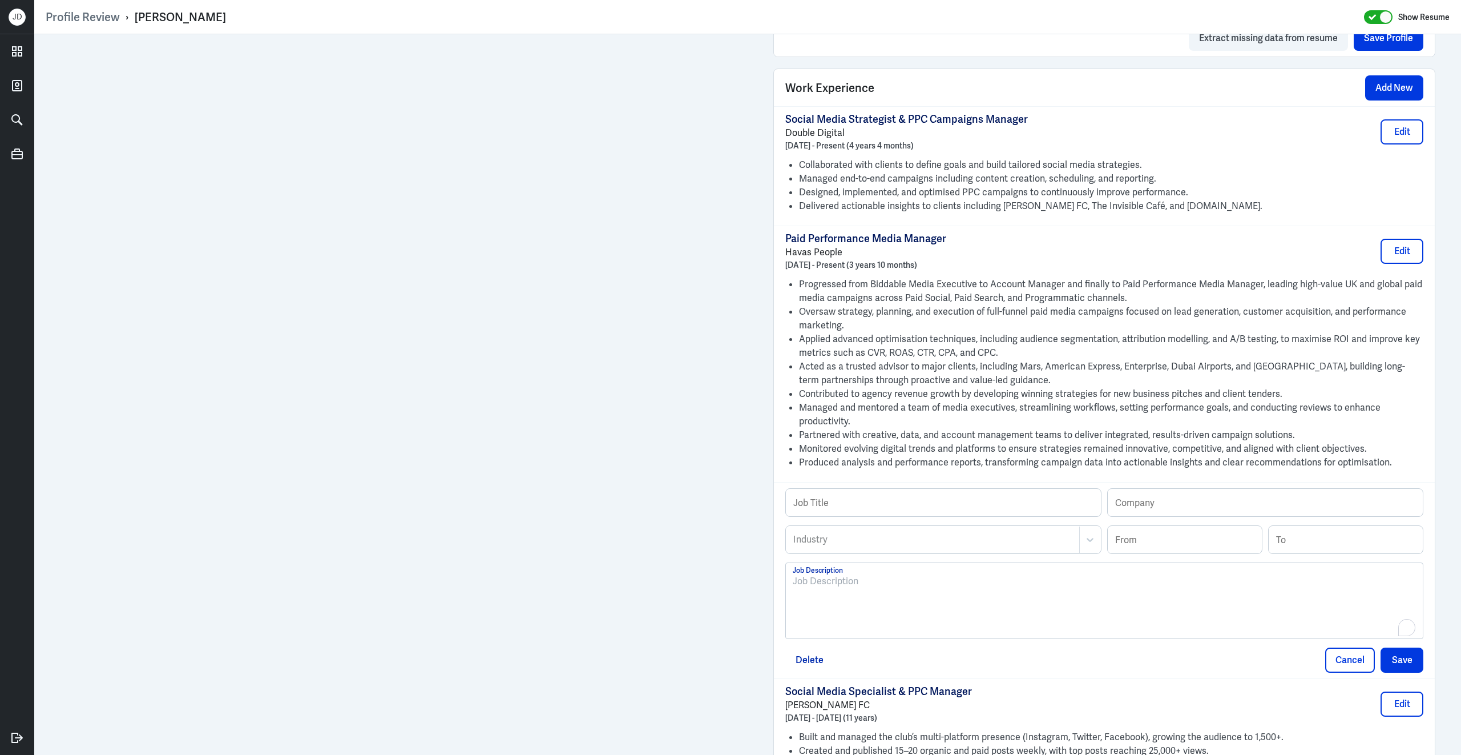
click at [953, 609] on div "To enrich screen reader interactions, please activate Accessibility in Grammarl…" at bounding box center [1104, 605] width 623 height 62
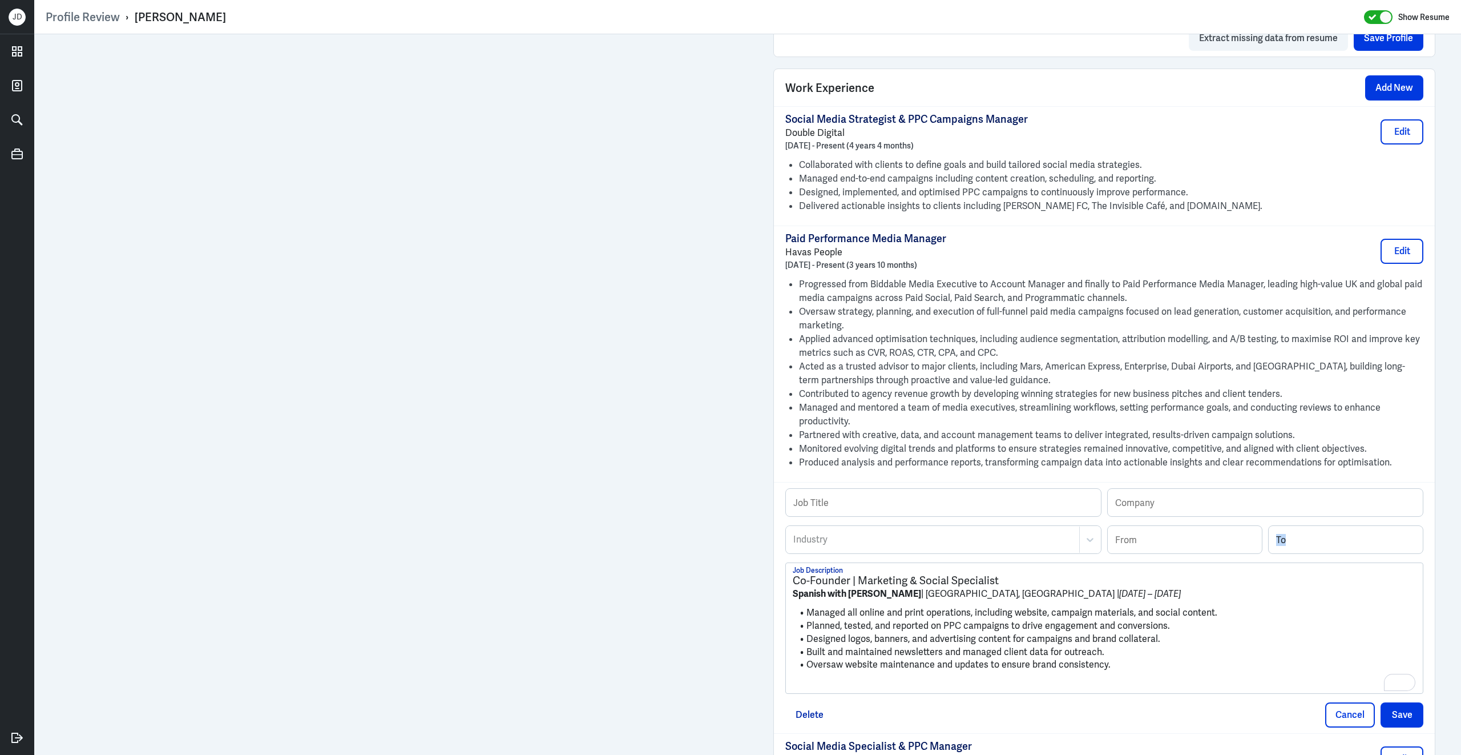
drag, startPoint x: 792, startPoint y: 590, endPoint x: 1013, endPoint y: 587, distance: 221.5
click at [1015, 588] on div "Co-Founder | Marketing & Social Specialist Spanish with Judith | London, UK | J…" at bounding box center [1104, 628] width 637 height 130
drag, startPoint x: 1013, startPoint y: 587, endPoint x: 833, endPoint y: 576, distance: 180.7
click at [833, 576] on div "Co-Founder | Marketing & Social Specialist Spanish with Judith | London, UK | J…" at bounding box center [1104, 628] width 637 height 130
click at [872, 516] on input "text" at bounding box center [943, 502] width 315 height 27
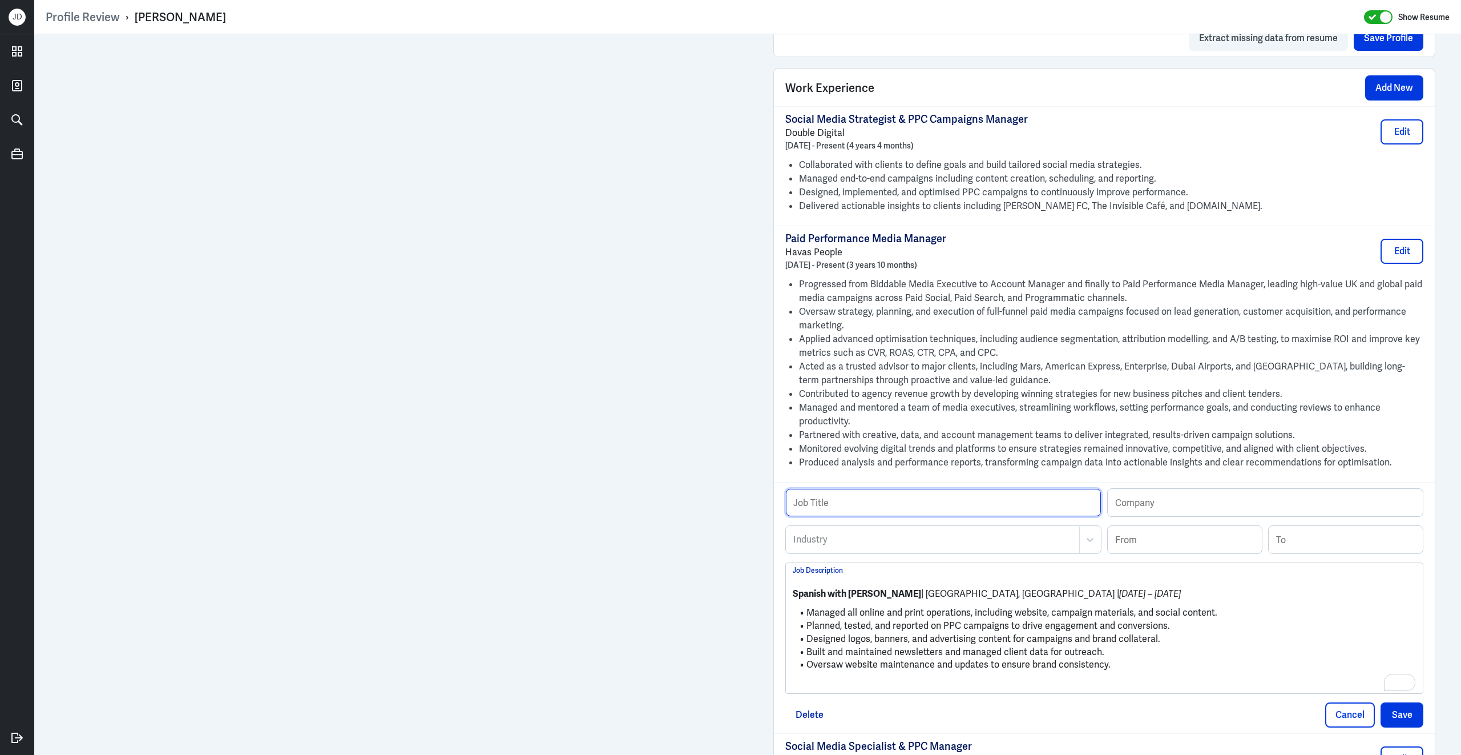
paste input "Co-Founder | Marketing & Social Specialist"
type input "Co-Founder | Marketing & Social Specialist"
drag, startPoint x: 877, startPoint y: 601, endPoint x: 793, endPoint y: 599, distance: 83.9
click at [793, 599] on p "Spanish with Judith | London, UK | Jun 2020 – Jan 2023" at bounding box center [1104, 594] width 623 height 14
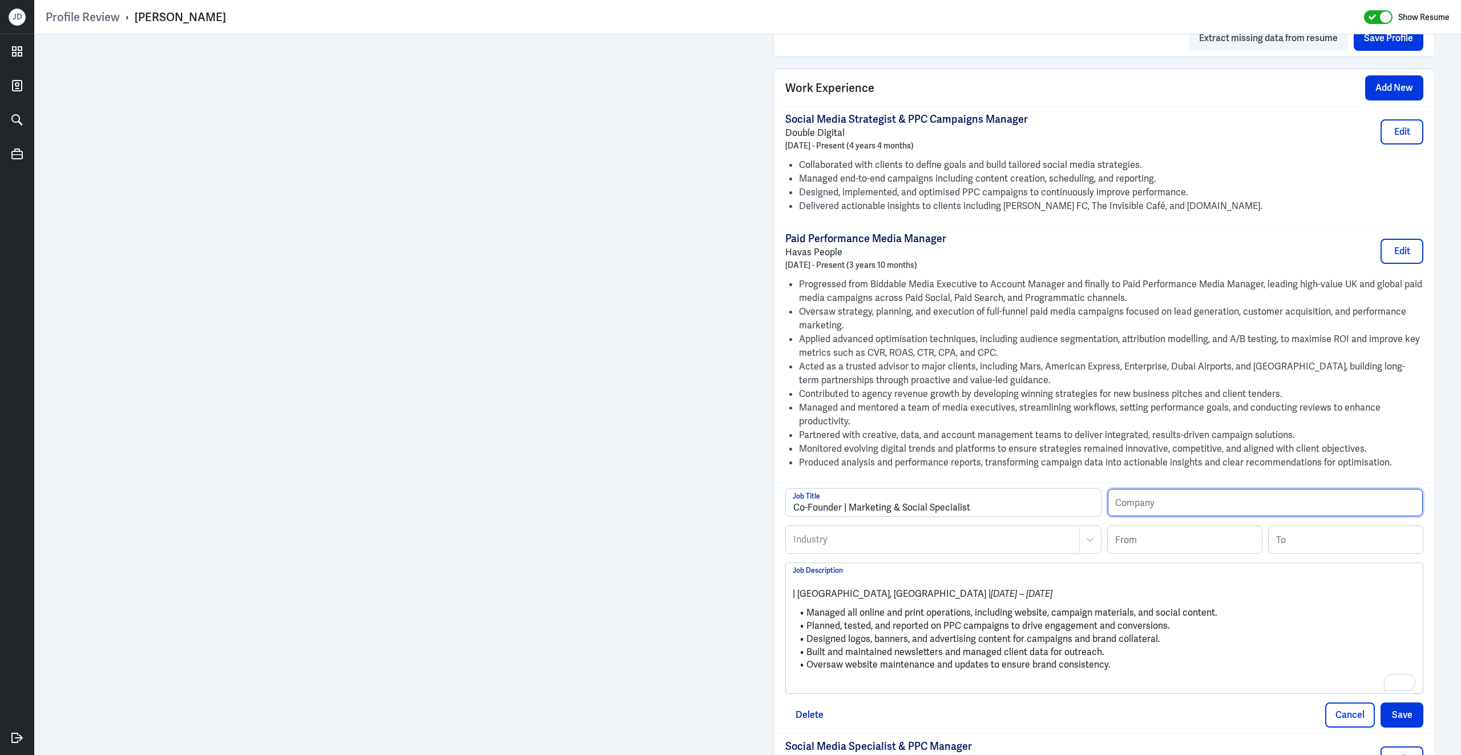
click at [1144, 509] on input "text" at bounding box center [1265, 502] width 315 height 27
paste input "Spanish with Judith"
type input "Spanish with Judith"
click at [1130, 547] on input at bounding box center [1185, 539] width 154 height 27
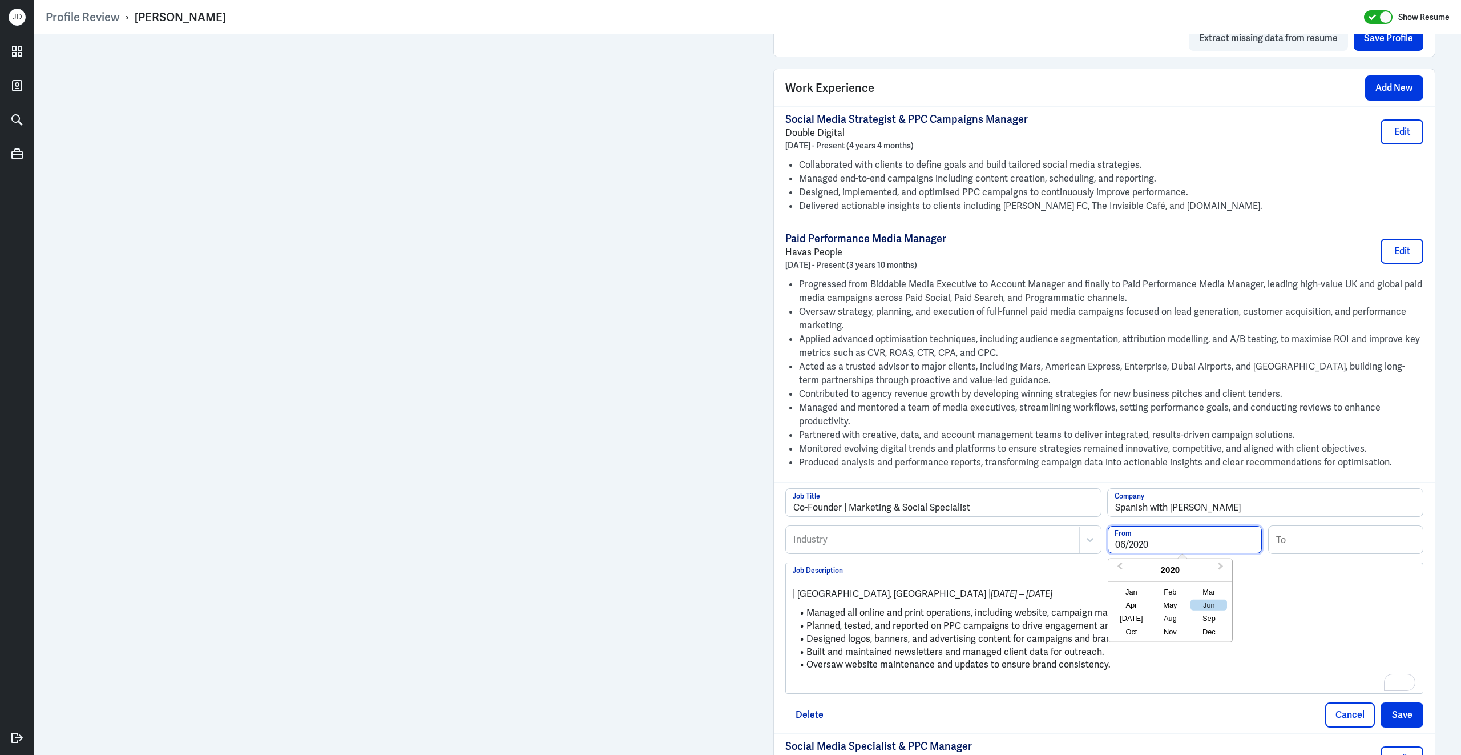
type input "06/2020"
click at [1344, 553] on input at bounding box center [1346, 539] width 154 height 27
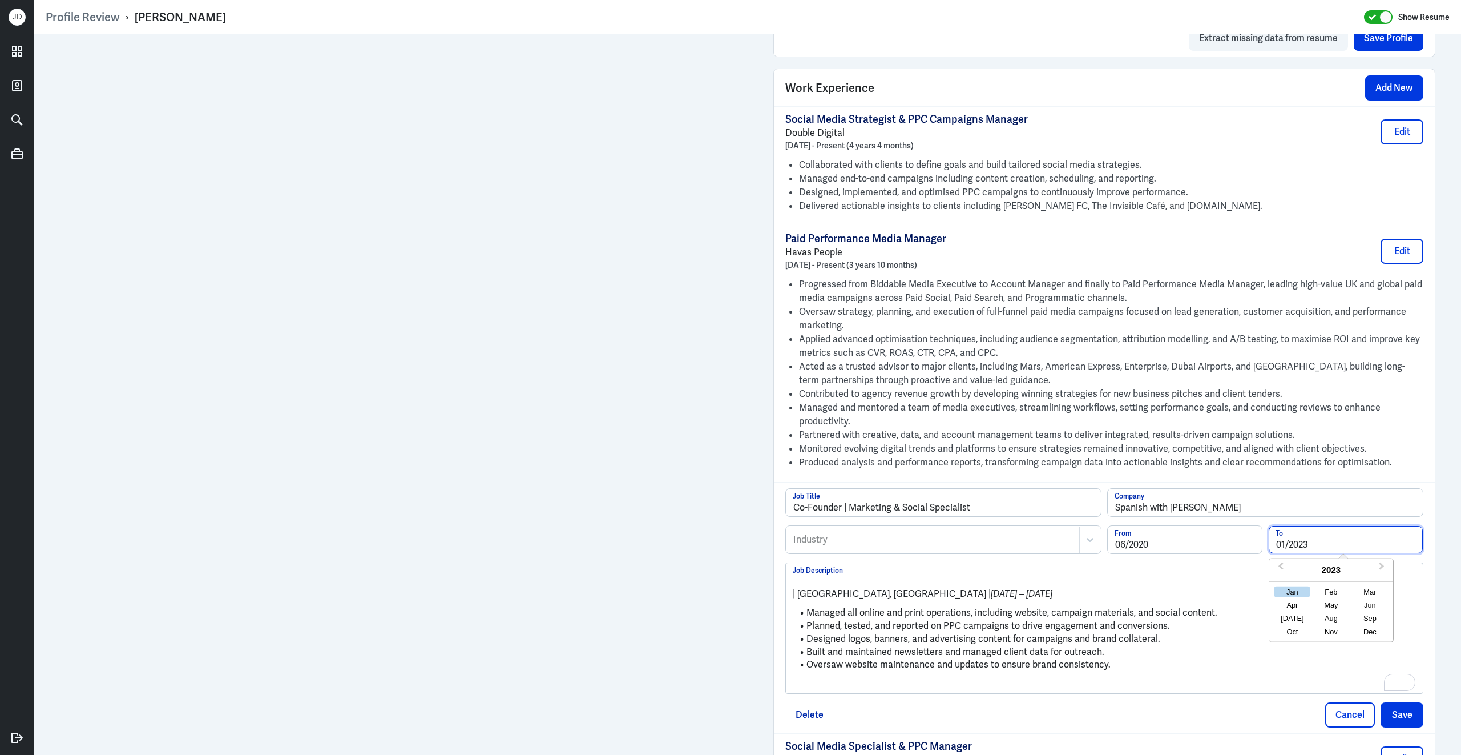
type input "01/2023"
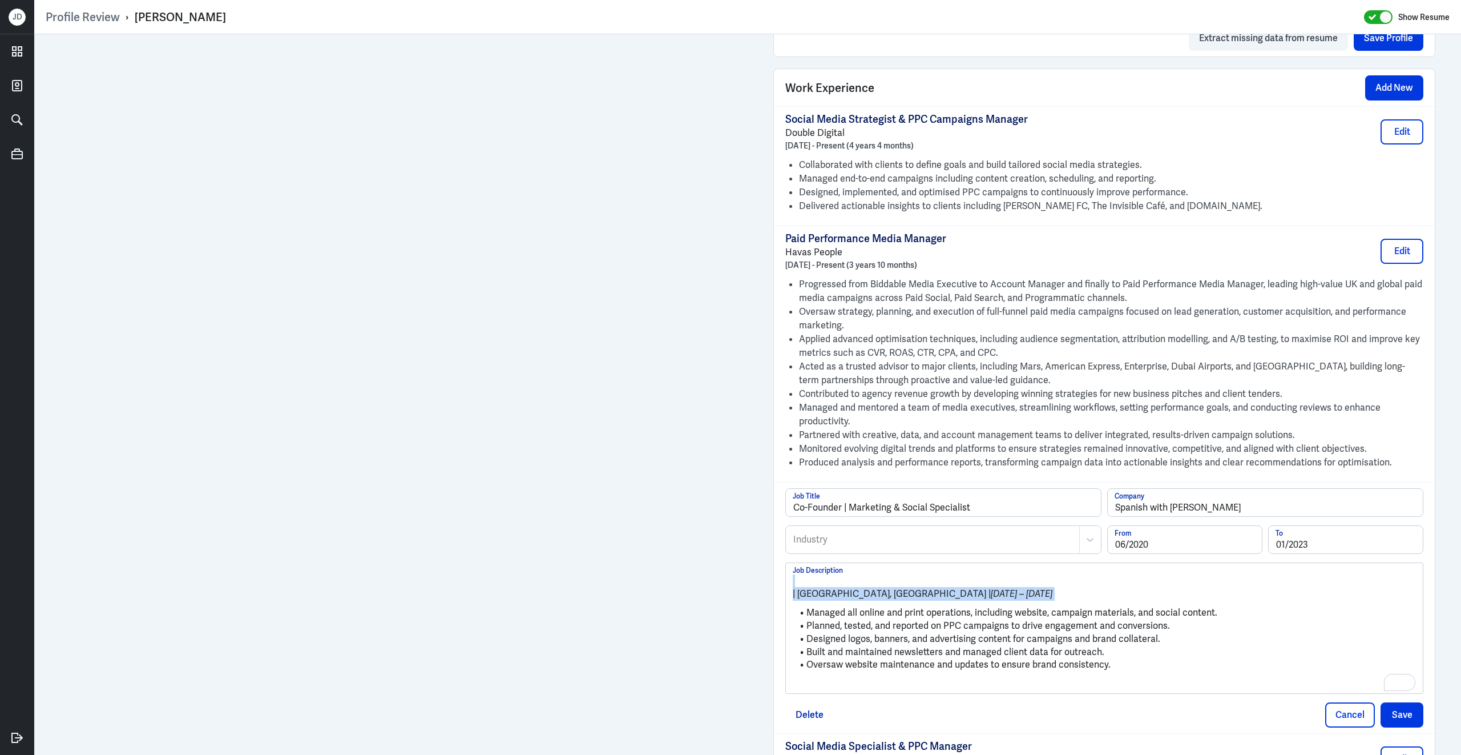
drag, startPoint x: 809, startPoint y: 620, endPoint x: 774, endPoint y: 593, distance: 44.8
click at [774, 593] on div "Co-Founder | Marketing & Social Specialist Job Title Spanish with Judith Compan…" at bounding box center [1104, 607] width 661 height 251
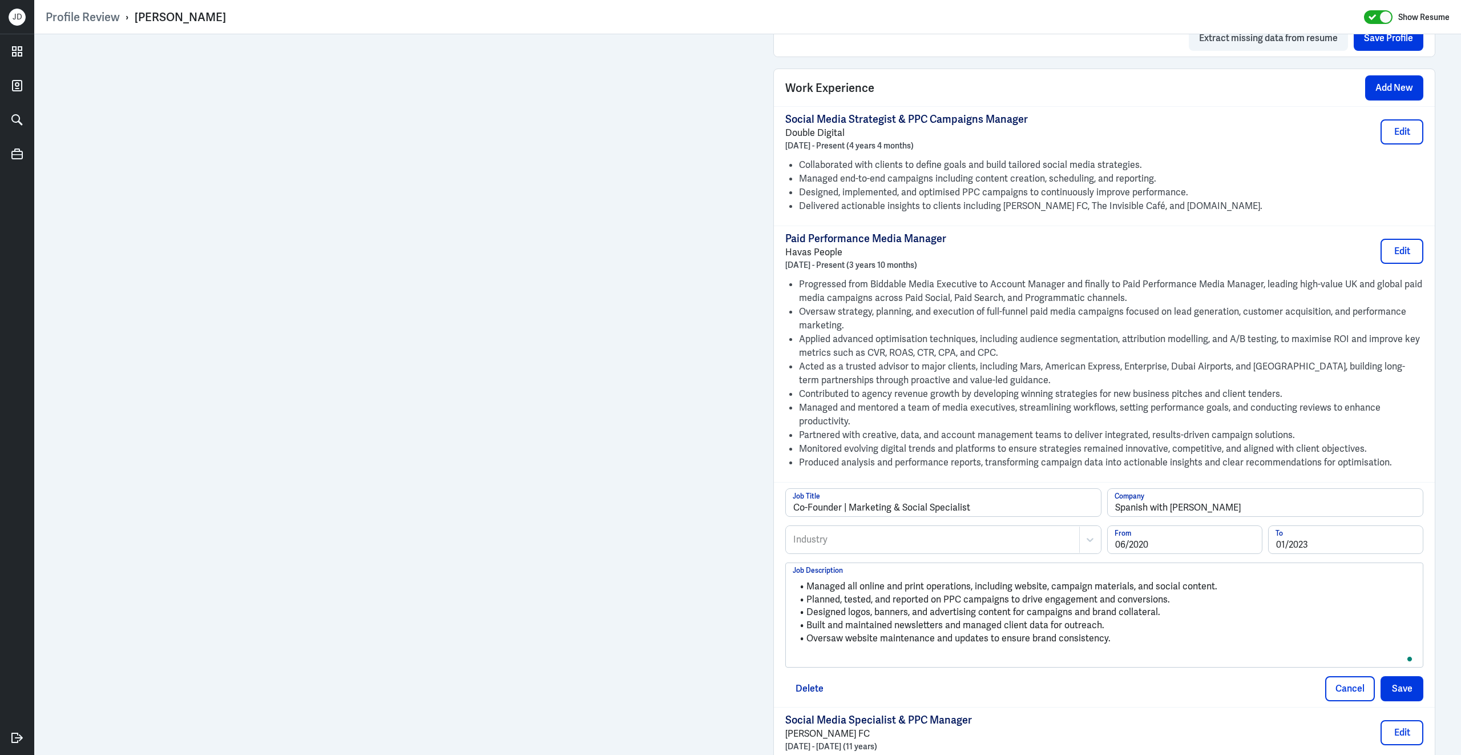
click at [809, 546] on div at bounding box center [932, 540] width 281 height 14
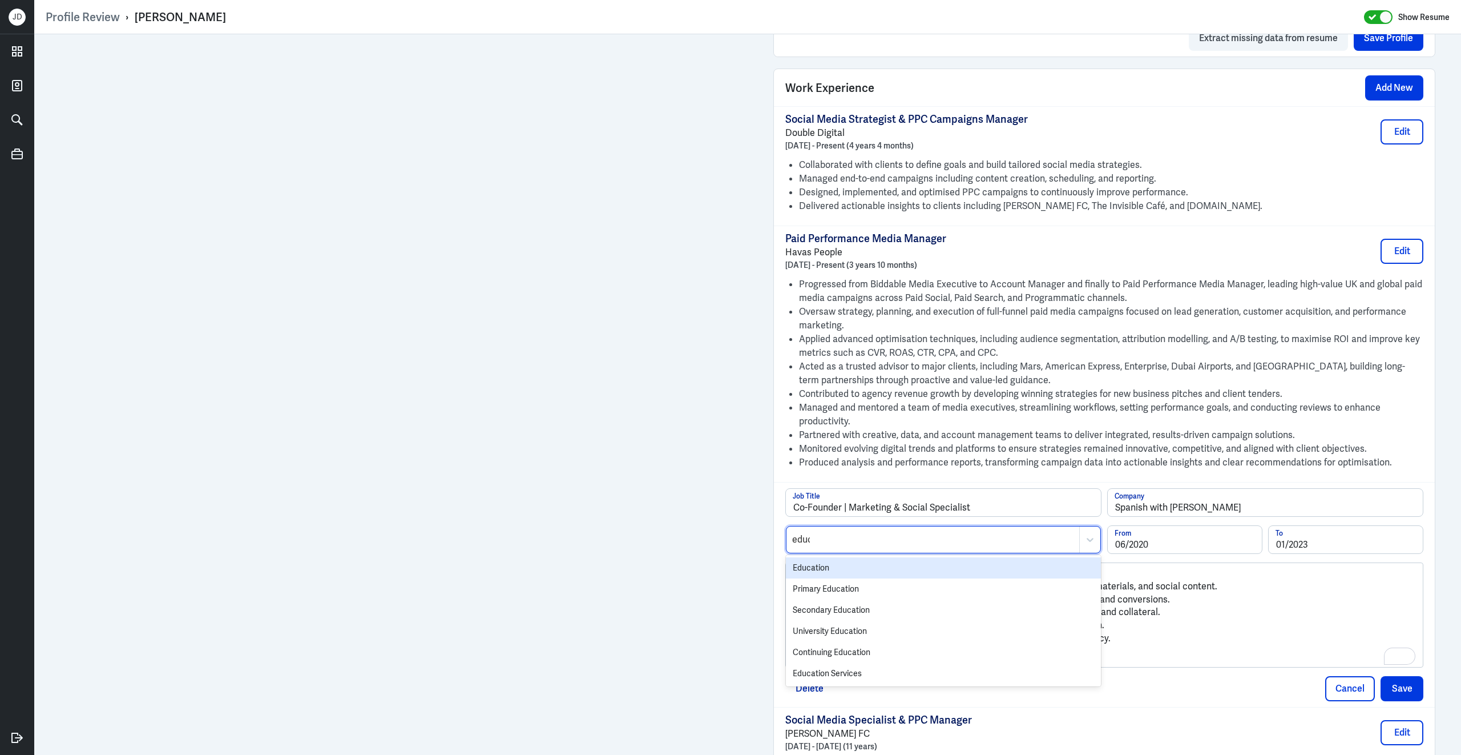
type input "educa"
click at [809, 577] on div "Education" at bounding box center [943, 567] width 315 height 21
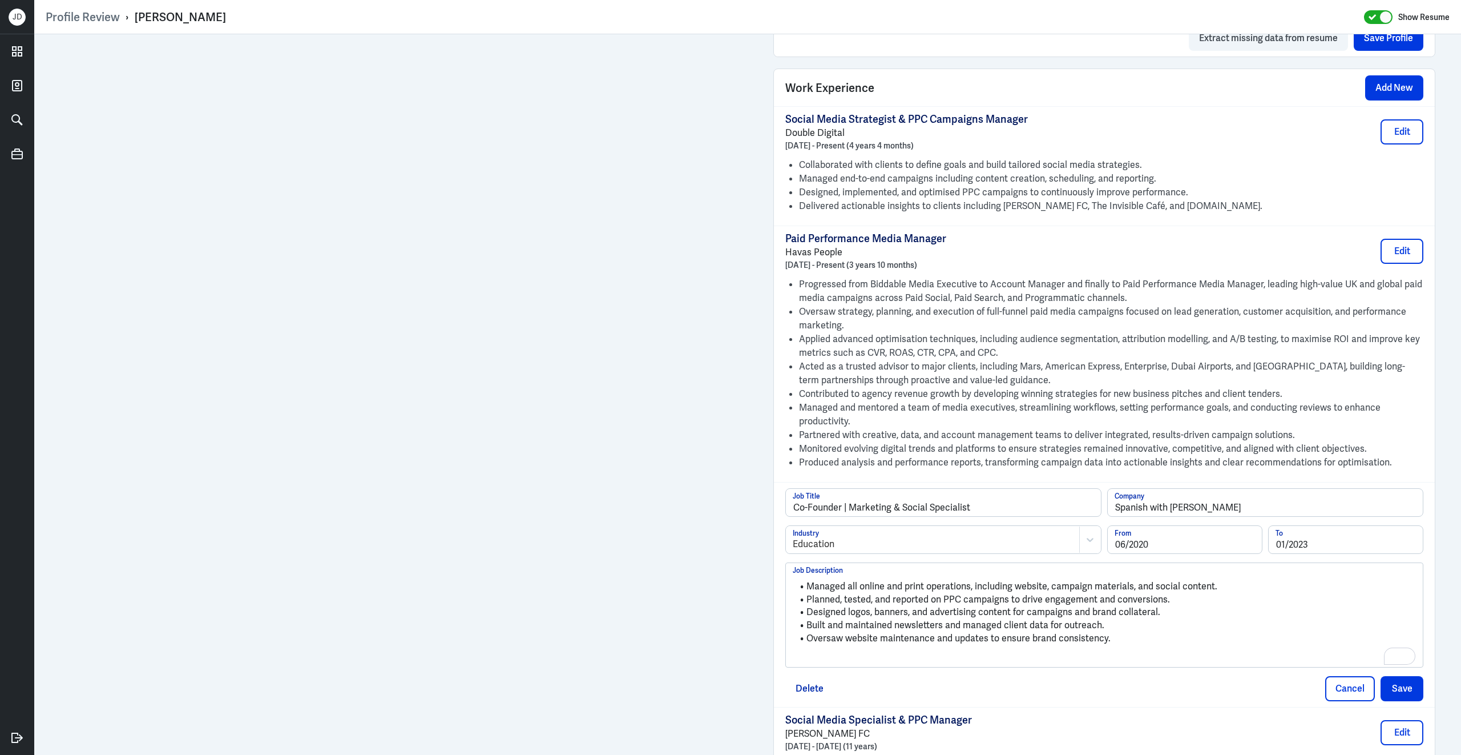
click at [821, 664] on p "To enrich screen reader interactions, please activate Accessibility in Grammarl…" at bounding box center [1104, 658] width 623 height 14
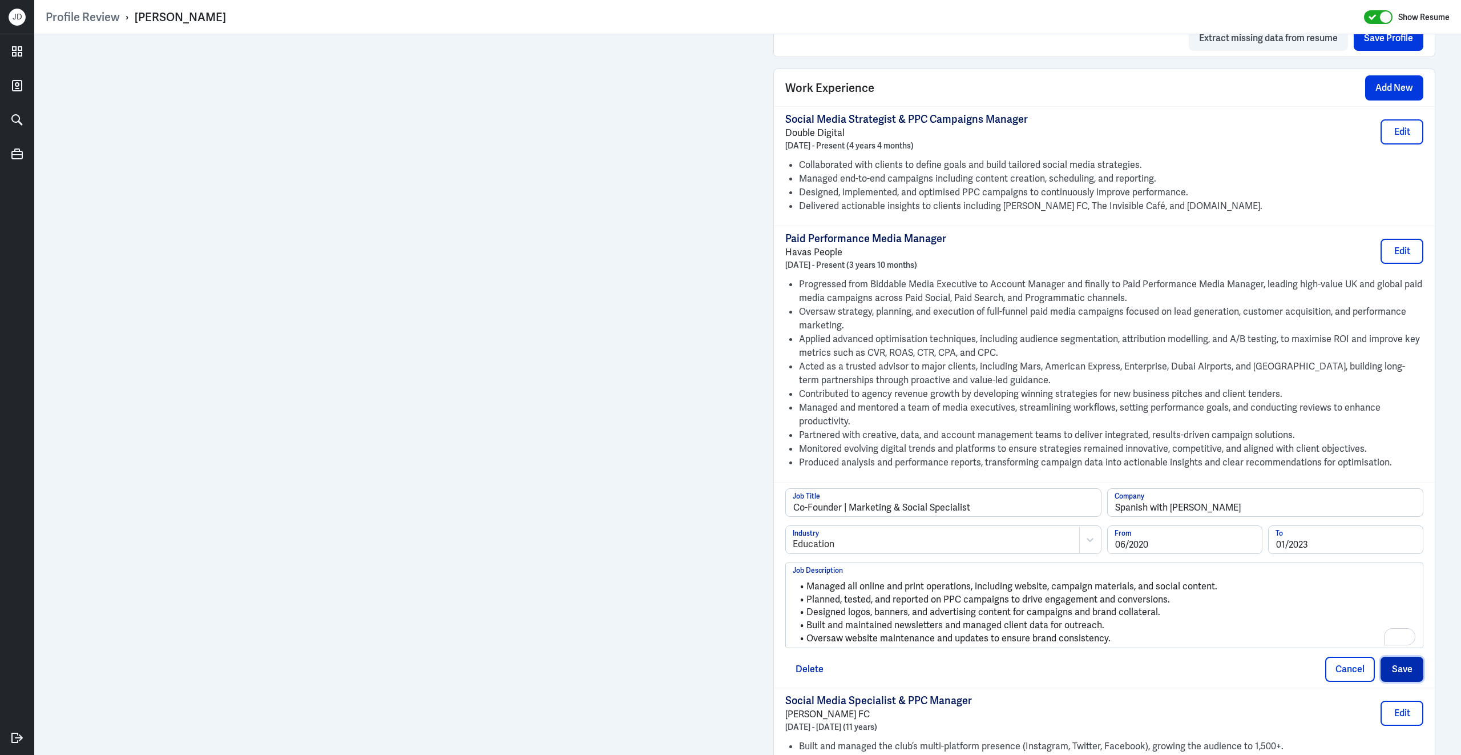
click at [1394, 672] on button "Save" at bounding box center [1402, 668] width 43 height 25
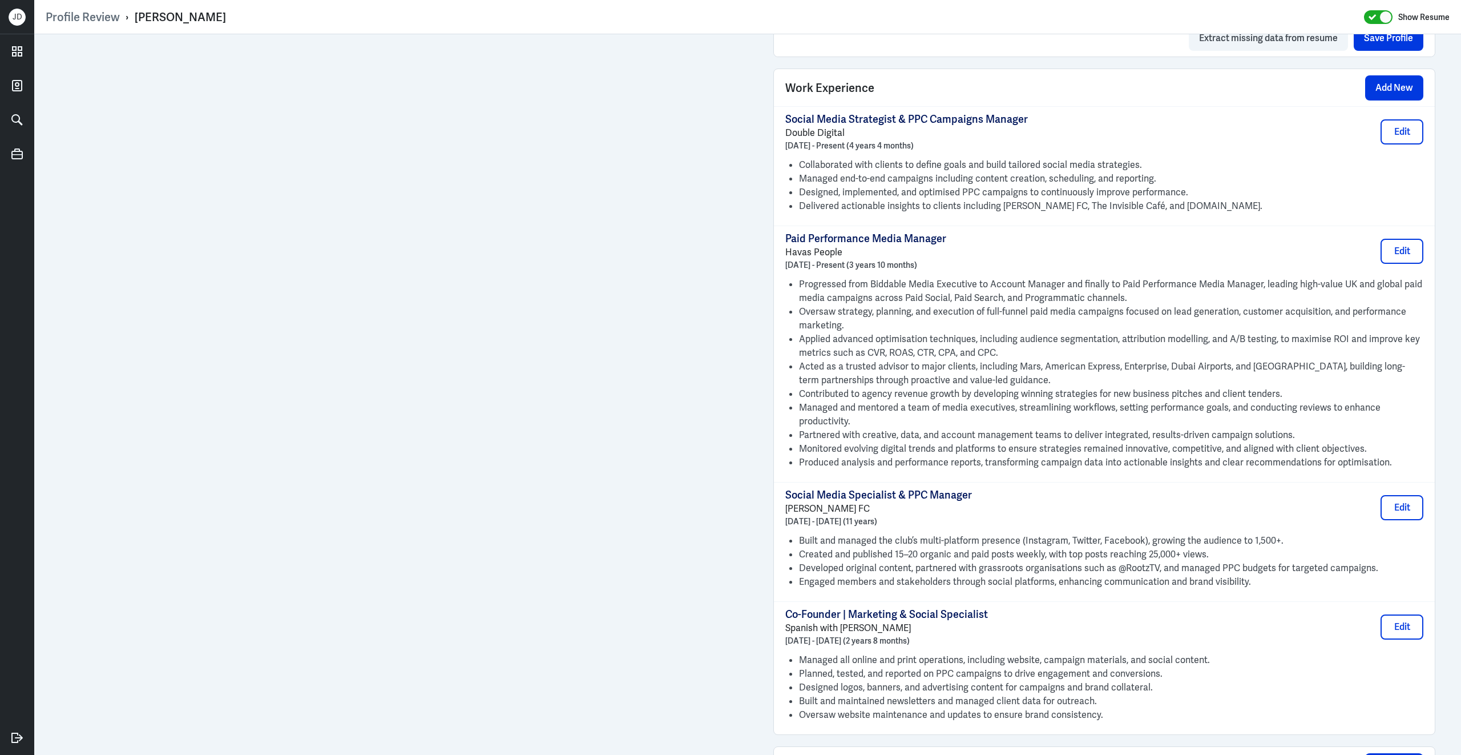
scroll to position [909, 0]
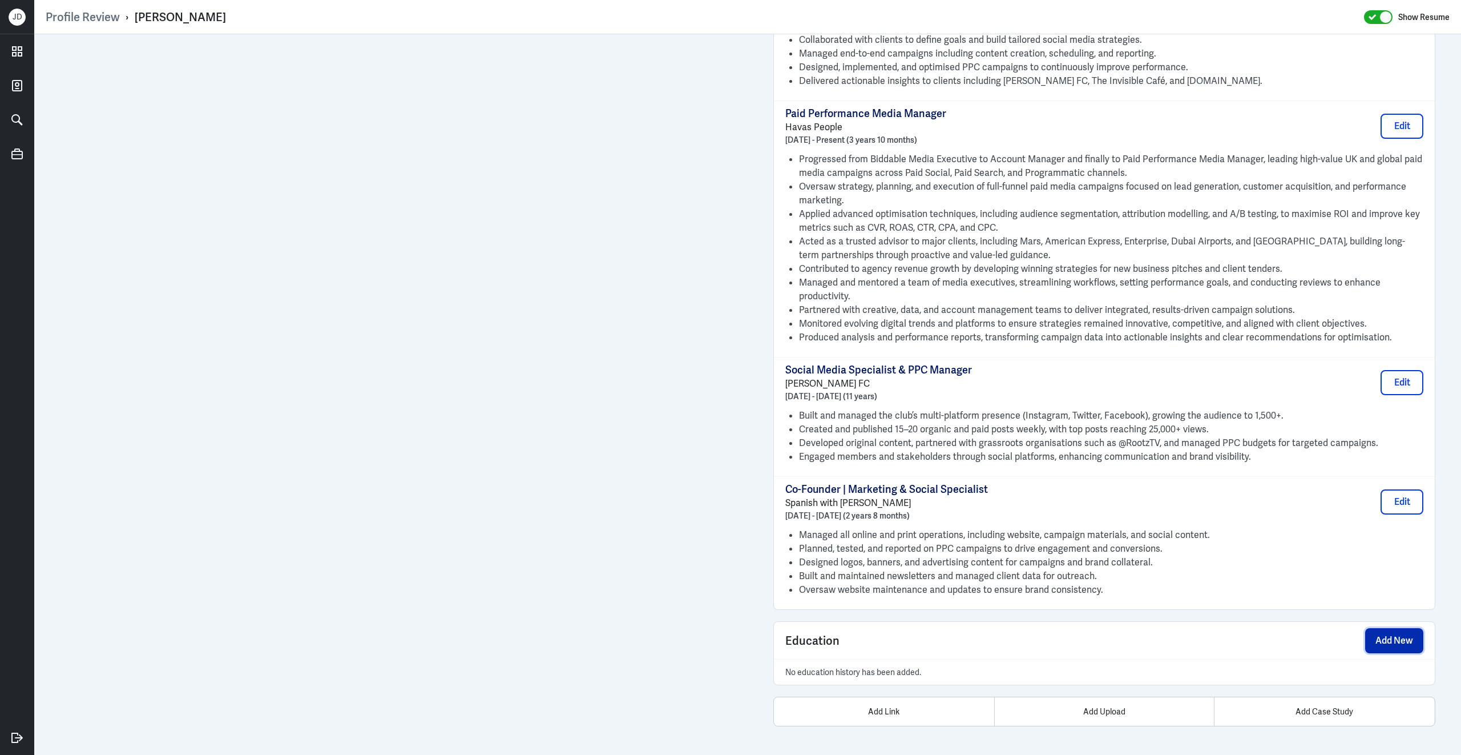
click at [1374, 637] on button "Add New" at bounding box center [1394, 640] width 58 height 25
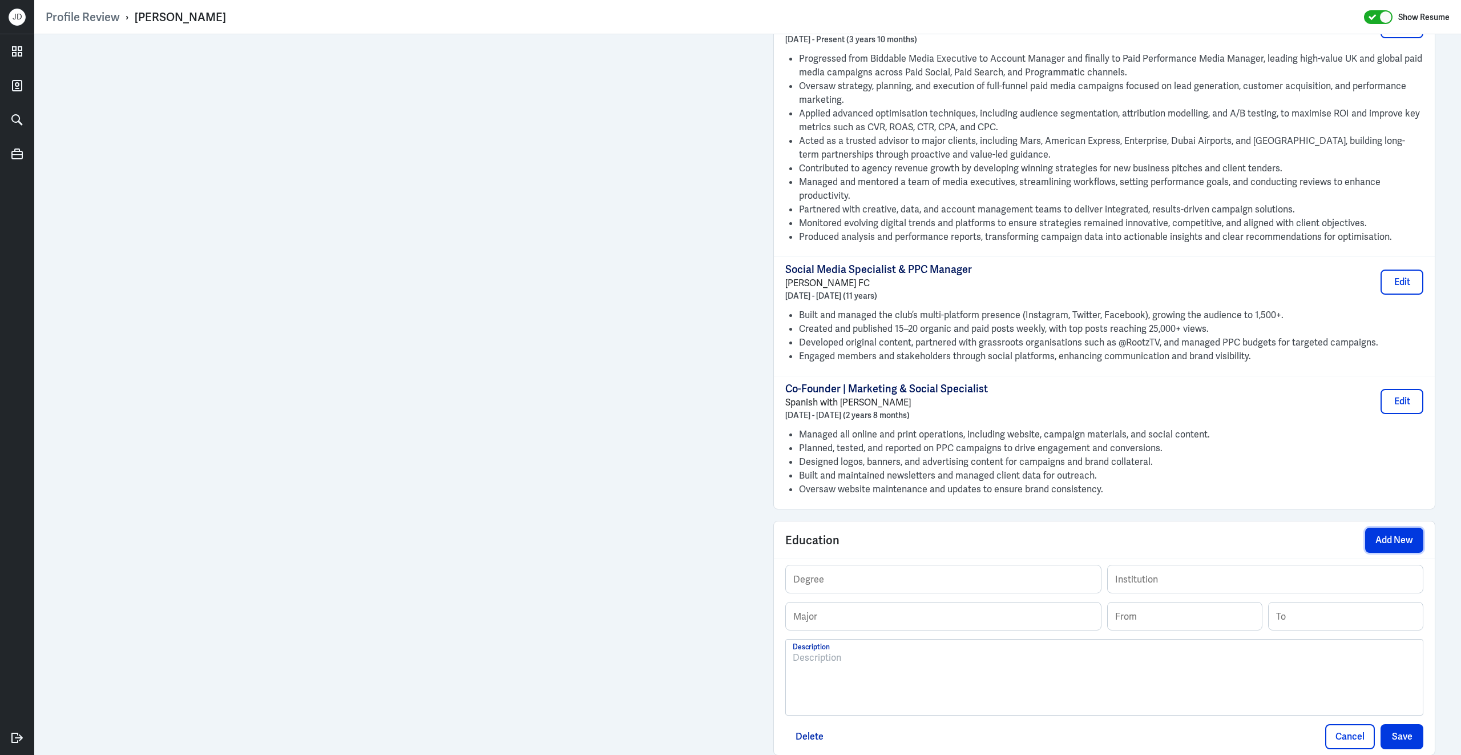
scroll to position [1080, 0]
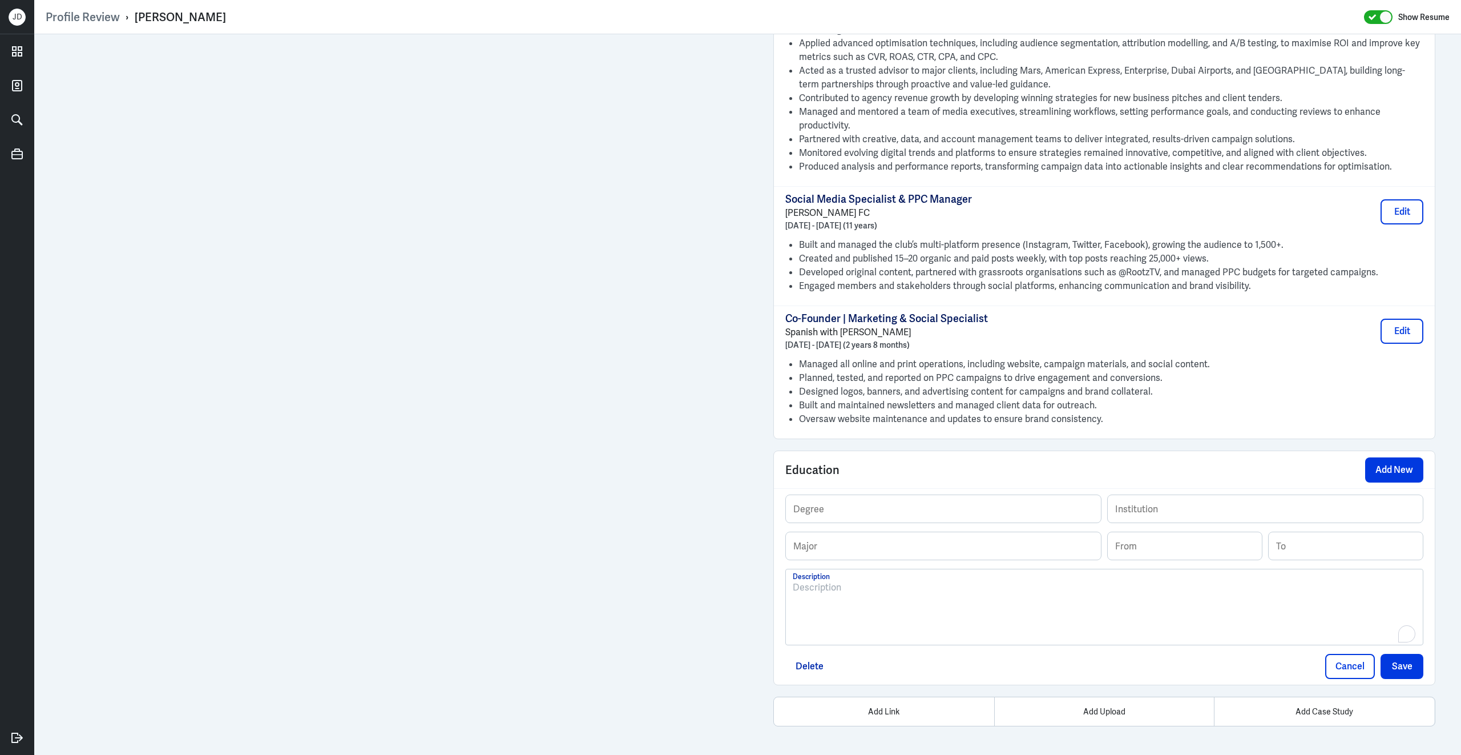
click at [852, 608] on div "To enrich screen reader interactions, please activate Accessibility in Grammarl…" at bounding box center [1104, 612] width 623 height 62
drag, startPoint x: 898, startPoint y: 588, endPoint x: 775, endPoint y: 584, distance: 122.8
click at [775, 584] on div "Degree Institution Major From To Brunel University London 2:1 BSc (Hons), Multi…" at bounding box center [1104, 586] width 661 height 196
drag, startPoint x: 795, startPoint y: 589, endPoint x: 897, endPoint y: 588, distance: 102.2
click at [897, 588] on p "Brunel University London 2:1 BSc (Hons), Multimedia Technology & Design · (Sept…" at bounding box center [1104, 588] width 623 height 14
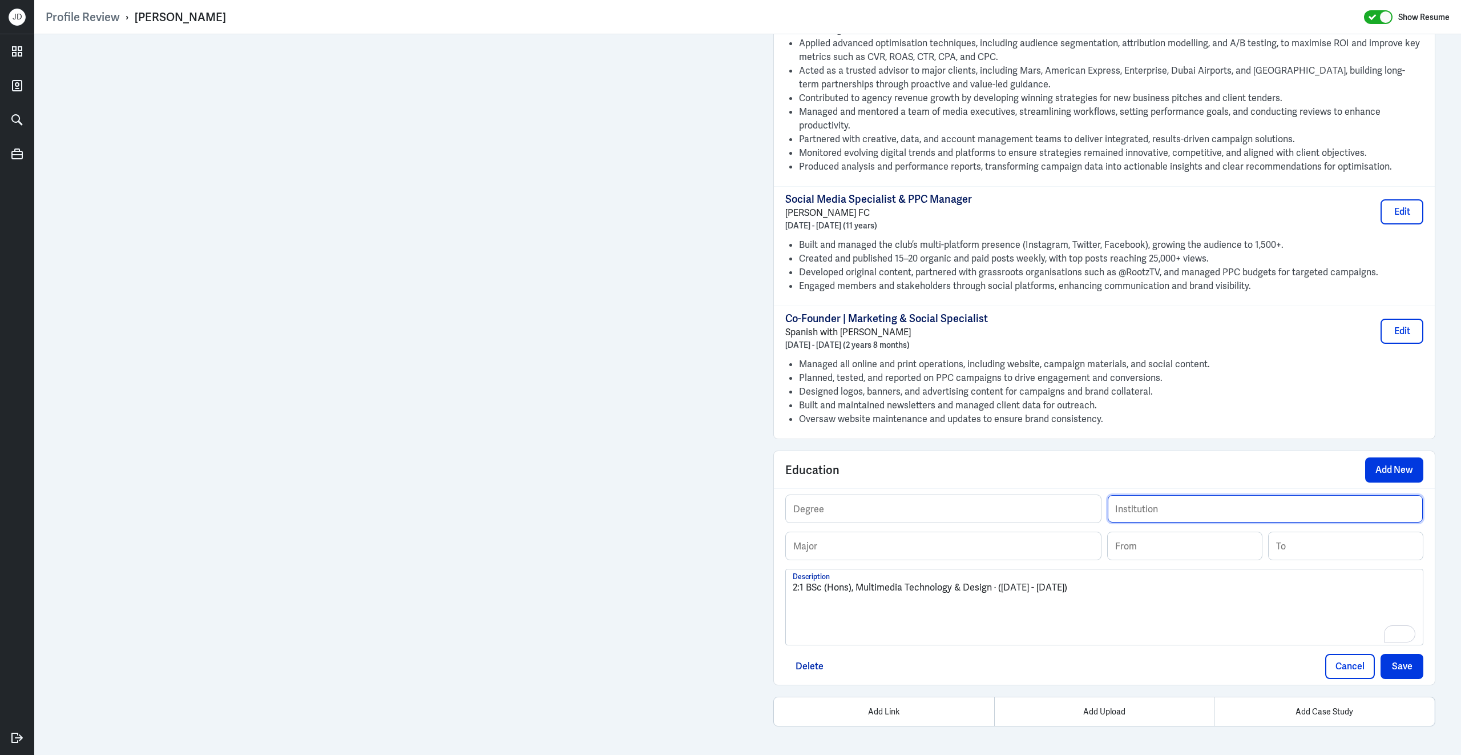
click at [1184, 511] on input "text" at bounding box center [1265, 508] width 315 height 27
paste input "[GEOGRAPHIC_DATA]"
type input "[GEOGRAPHIC_DATA]"
drag, startPoint x: 859, startPoint y: 590, endPoint x: 991, endPoint y: 591, distance: 131.9
click at [992, 592] on p "2:1 BSc (Hons), Multimedia Technology & Design · (September 2005 - July 2009)" at bounding box center [1104, 588] width 623 height 14
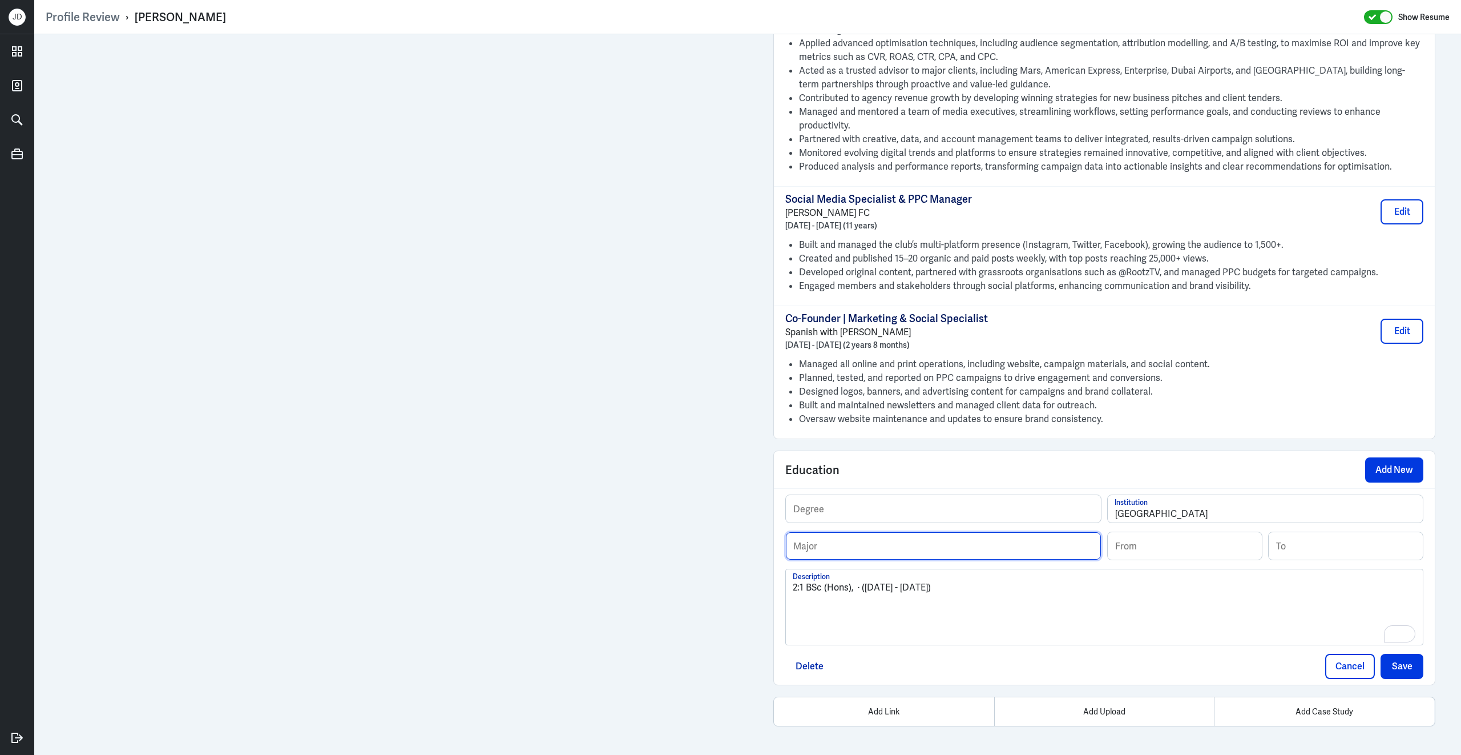
click at [941, 545] on input "text" at bounding box center [943, 545] width 315 height 27
paste input "Multimedia Technology & Design"
type input "Multimedia Technology & Design"
drag, startPoint x: 809, startPoint y: 589, endPoint x: 850, endPoint y: 586, distance: 40.6
click at [850, 586] on p "2:1 BSc (Hons), · (September 2005 - July 2009)" at bounding box center [1104, 588] width 623 height 14
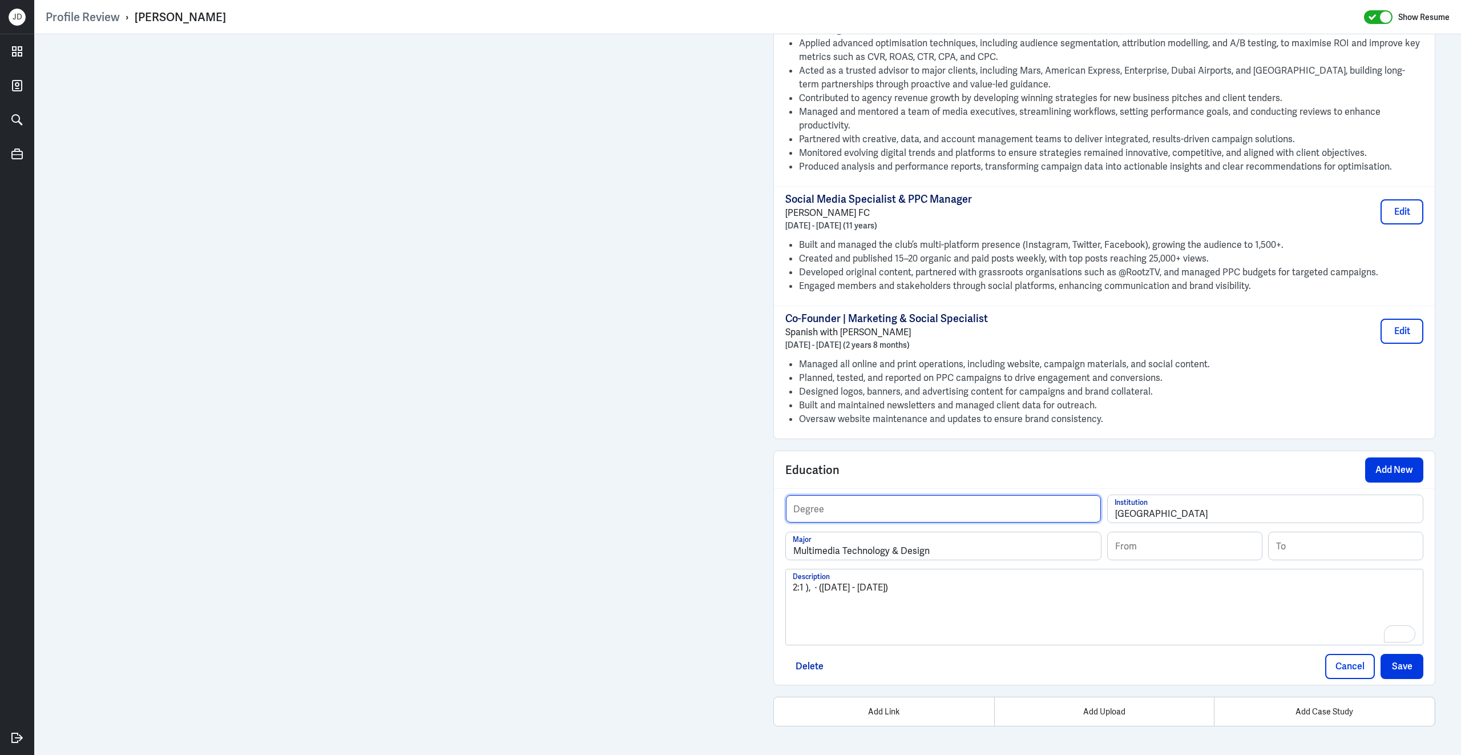
click at [857, 512] on input "text" at bounding box center [943, 508] width 315 height 27
paste input "BSc (Hons"
type input "BSc (Hons)"
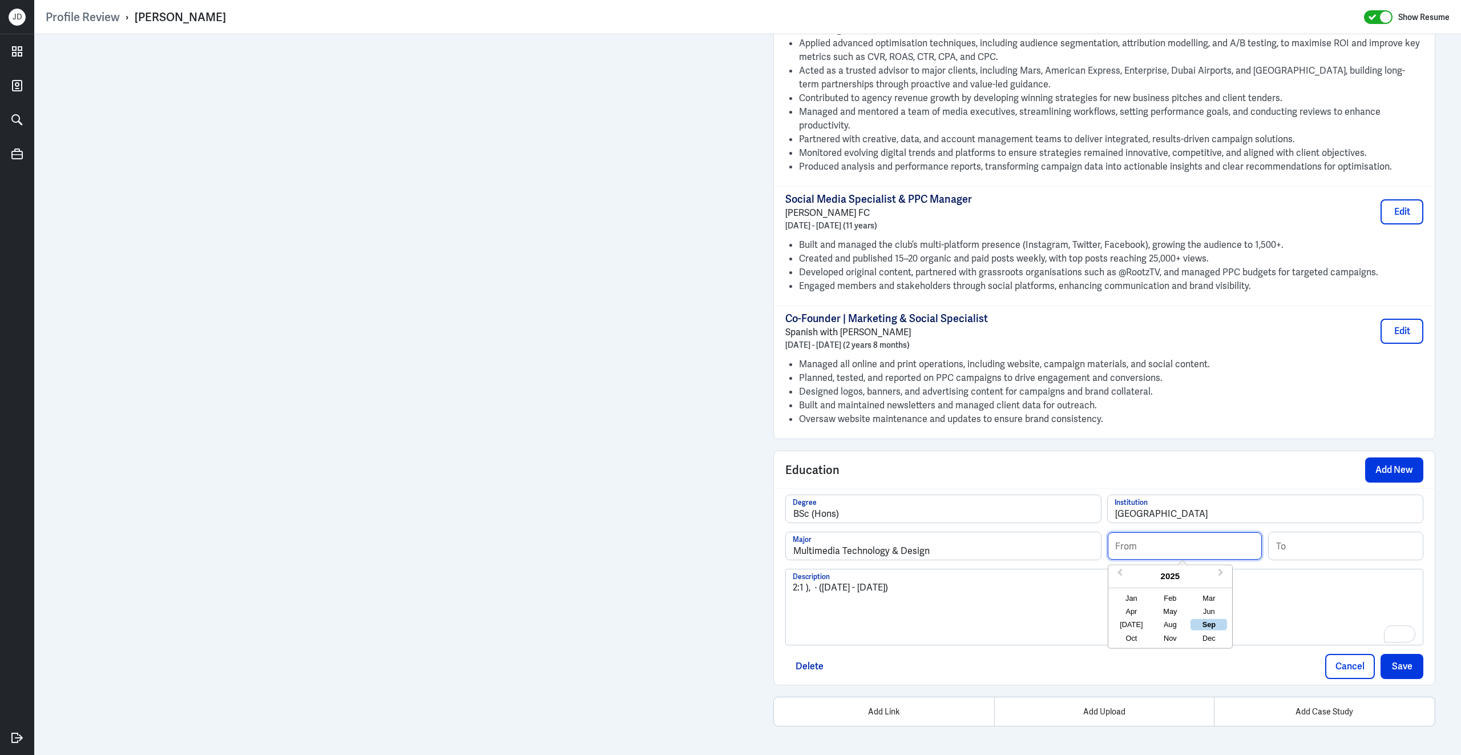
click at [1156, 538] on input at bounding box center [1185, 545] width 154 height 27
type input "09/2005"
click at [1308, 555] on input at bounding box center [1346, 545] width 154 height 27
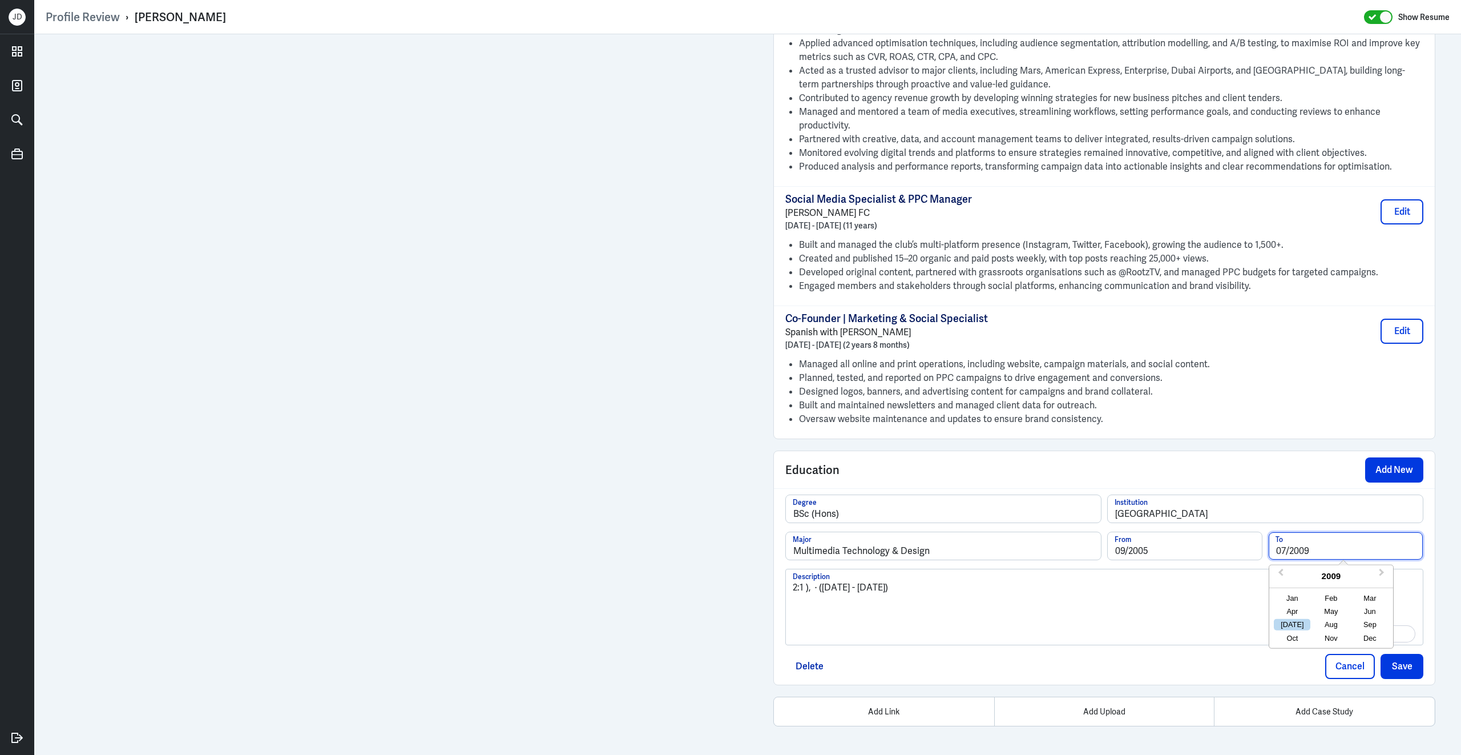
type input "07/2009"
click at [1091, 611] on div "2:1 ), · (September 2005 - July 2009)" at bounding box center [1104, 612] width 623 height 62
drag, startPoint x: 995, startPoint y: 606, endPoint x: 704, endPoint y: 591, distance: 291.5
click at [1398, 664] on button "Save" at bounding box center [1402, 666] width 43 height 25
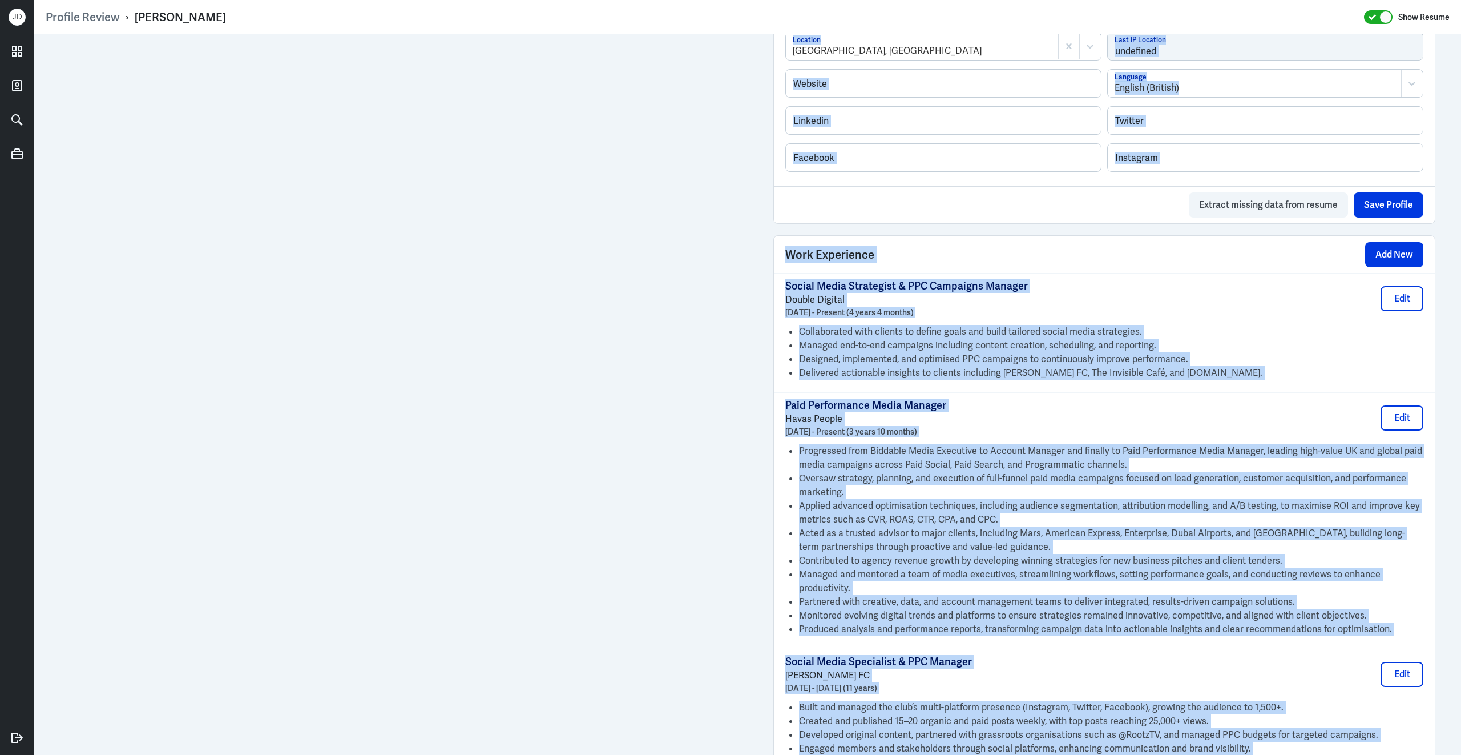
scroll to position [585, 0]
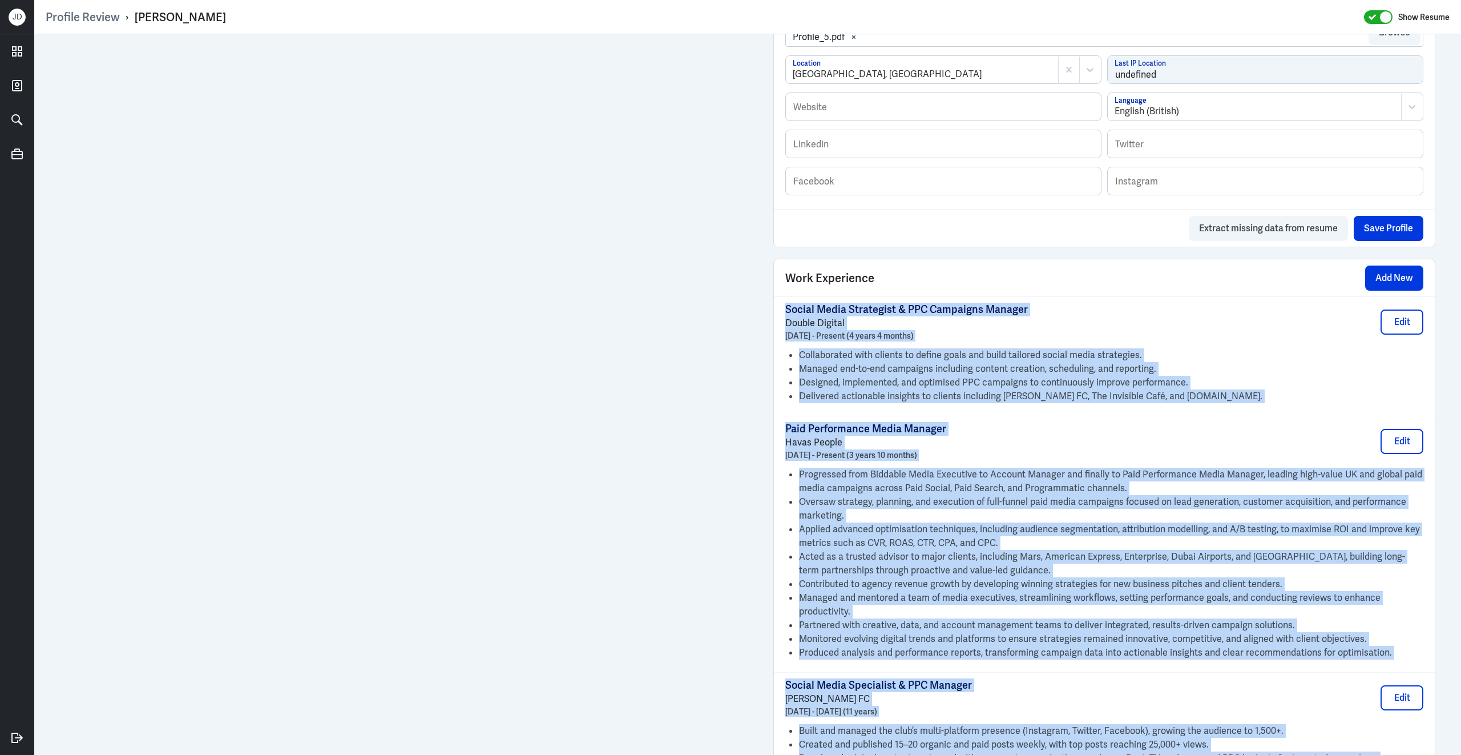
drag, startPoint x: 1126, startPoint y: 551, endPoint x: 787, endPoint y: 320, distance: 410.4
click at [787, 320] on div "Social Media Strategist & PPC Campaigns Manager Double Digital June 2021 - Pres…" at bounding box center [1104, 610] width 661 height 628
copy div "Social Media Strategist & PPC Campaigns Manager Double Digital June 2021 - Pres…"
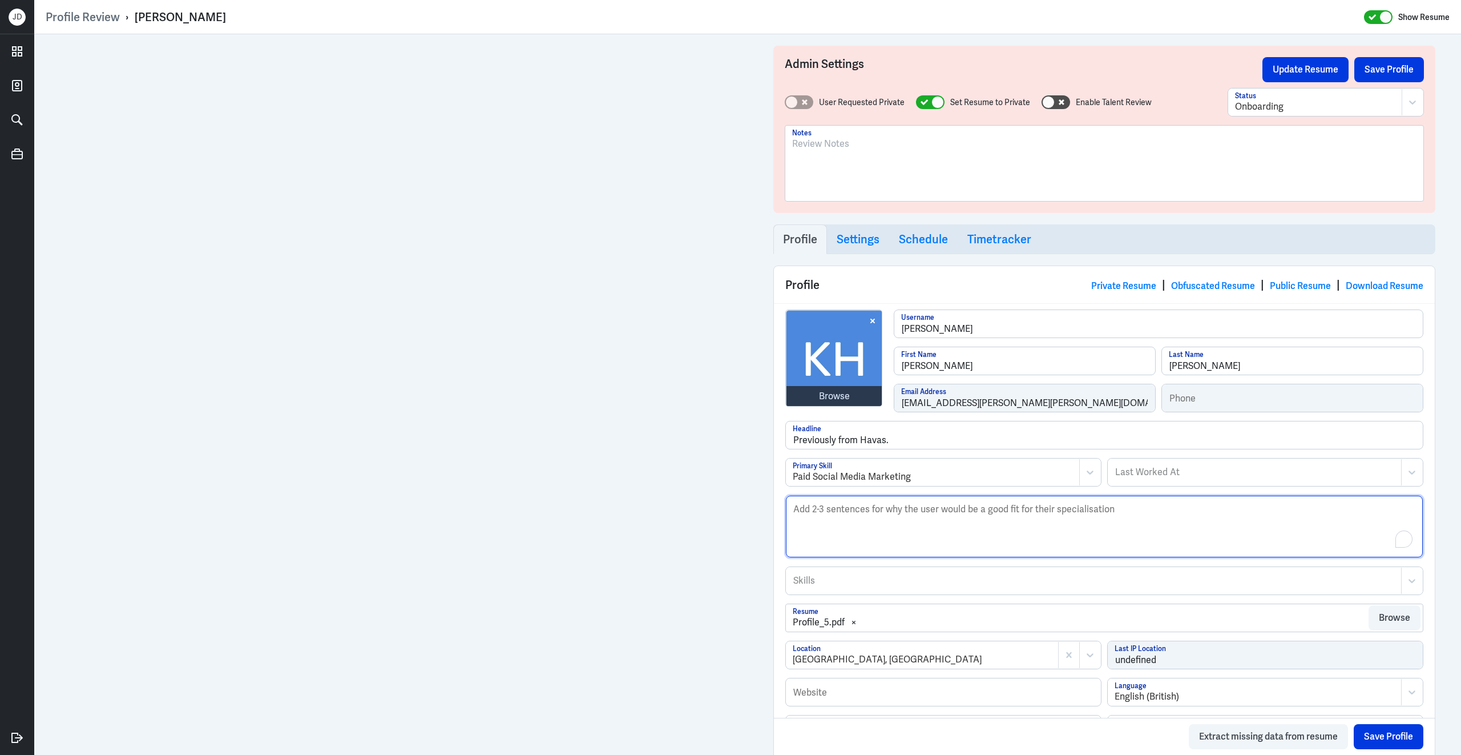
click at [914, 536] on textarea "Description" at bounding box center [1104, 526] width 637 height 62
paste textarea "Oliver Taylor is a social media strategist and paid media specialist with over …"
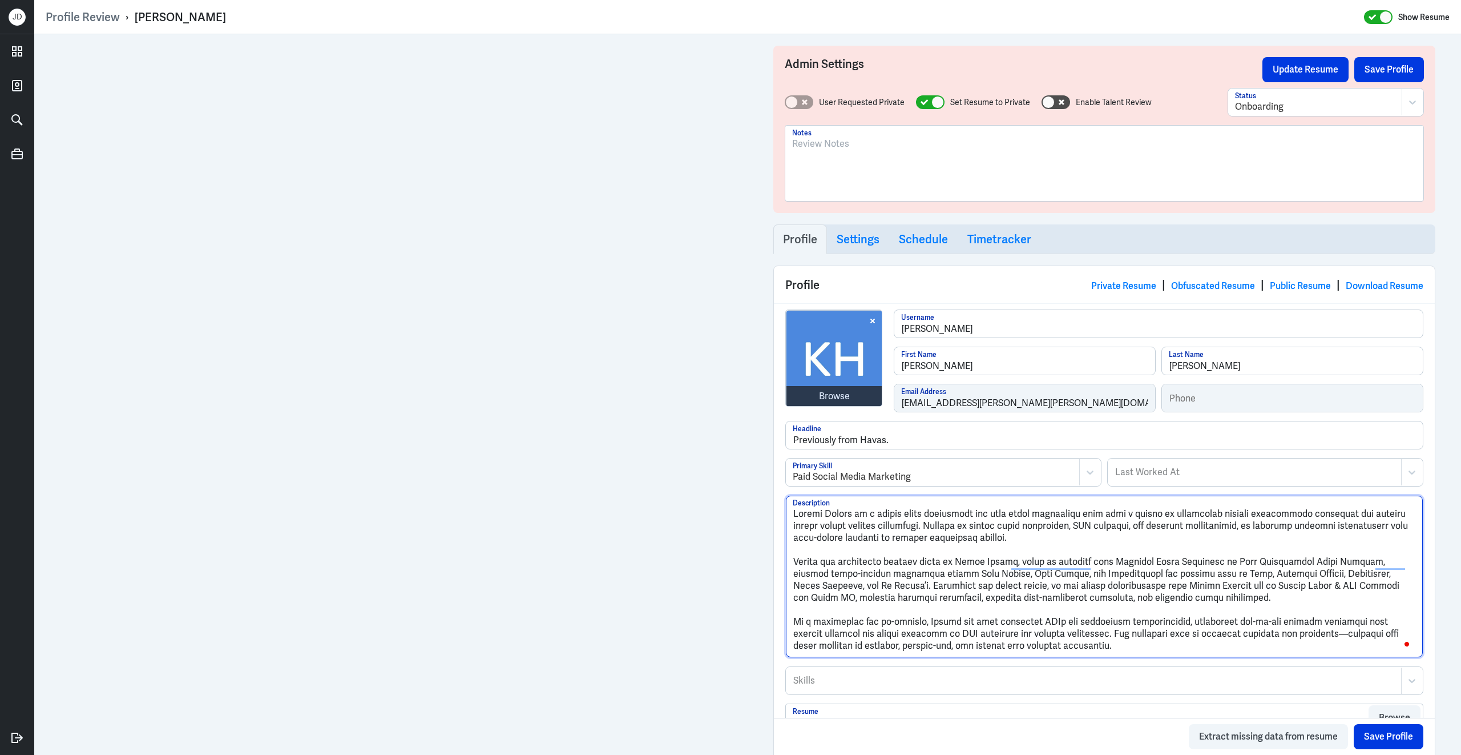
click at [793, 566] on textarea "Description" at bounding box center [1104, 576] width 637 height 162
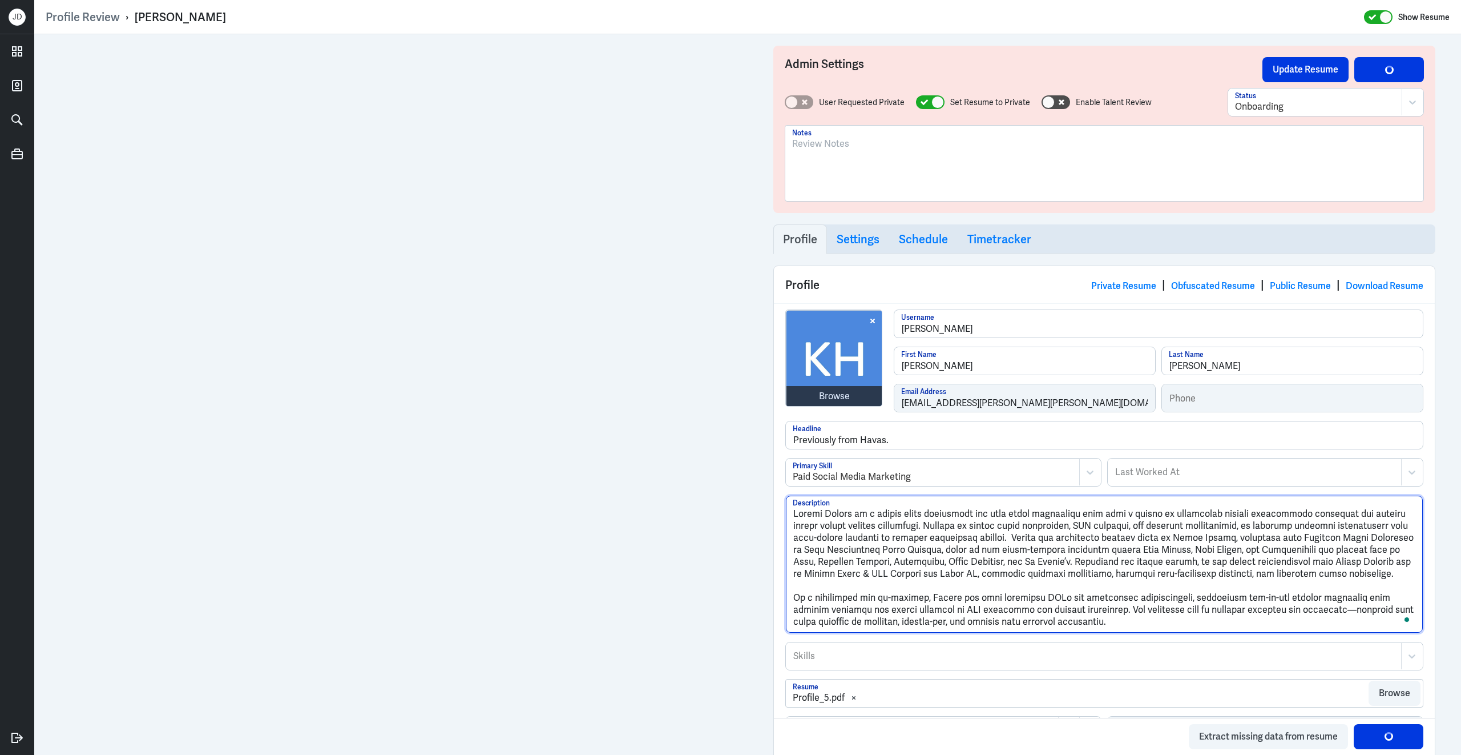
click at [795, 603] on textarea "Description" at bounding box center [1104, 563] width 637 height 137
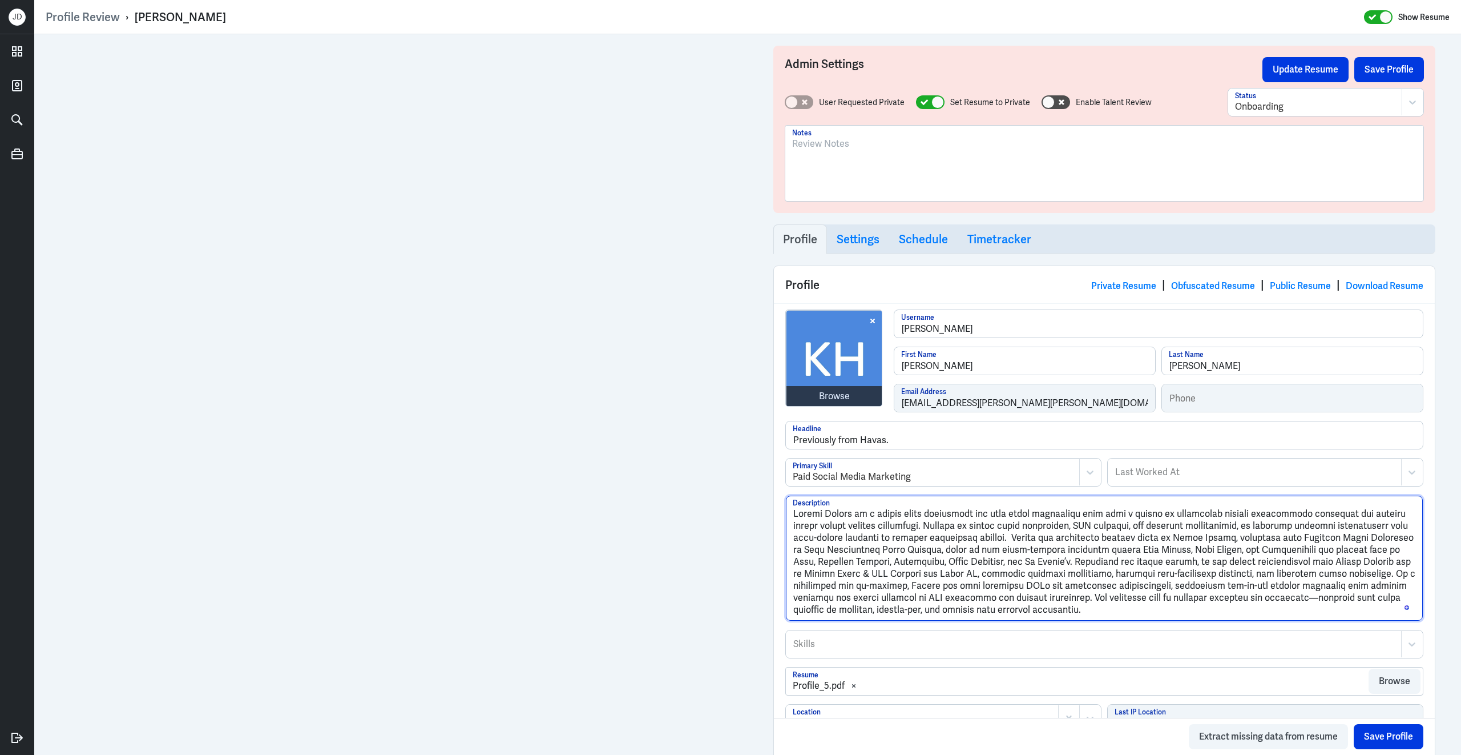
type textarea "Loremi Dolors am c adipis elits doeiusmodt inc utla etdol magnaaliqu enim admi …"
click at [896, 196] on div at bounding box center [1104, 168] width 624 height 62
click at [935, 104] on div at bounding box center [938, 102] width 13 height 13
checkbox input "false"
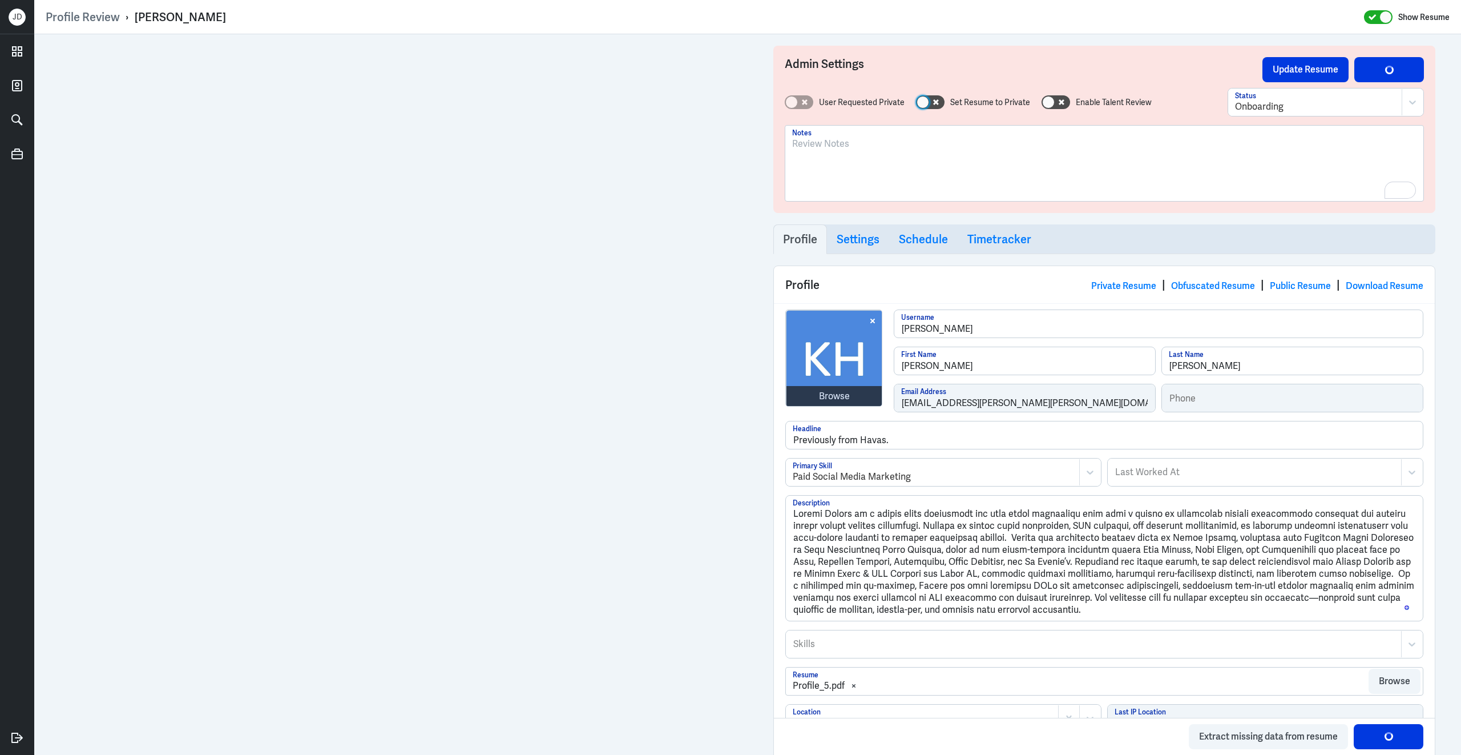
click at [1289, 109] on div at bounding box center [1315, 107] width 160 height 14
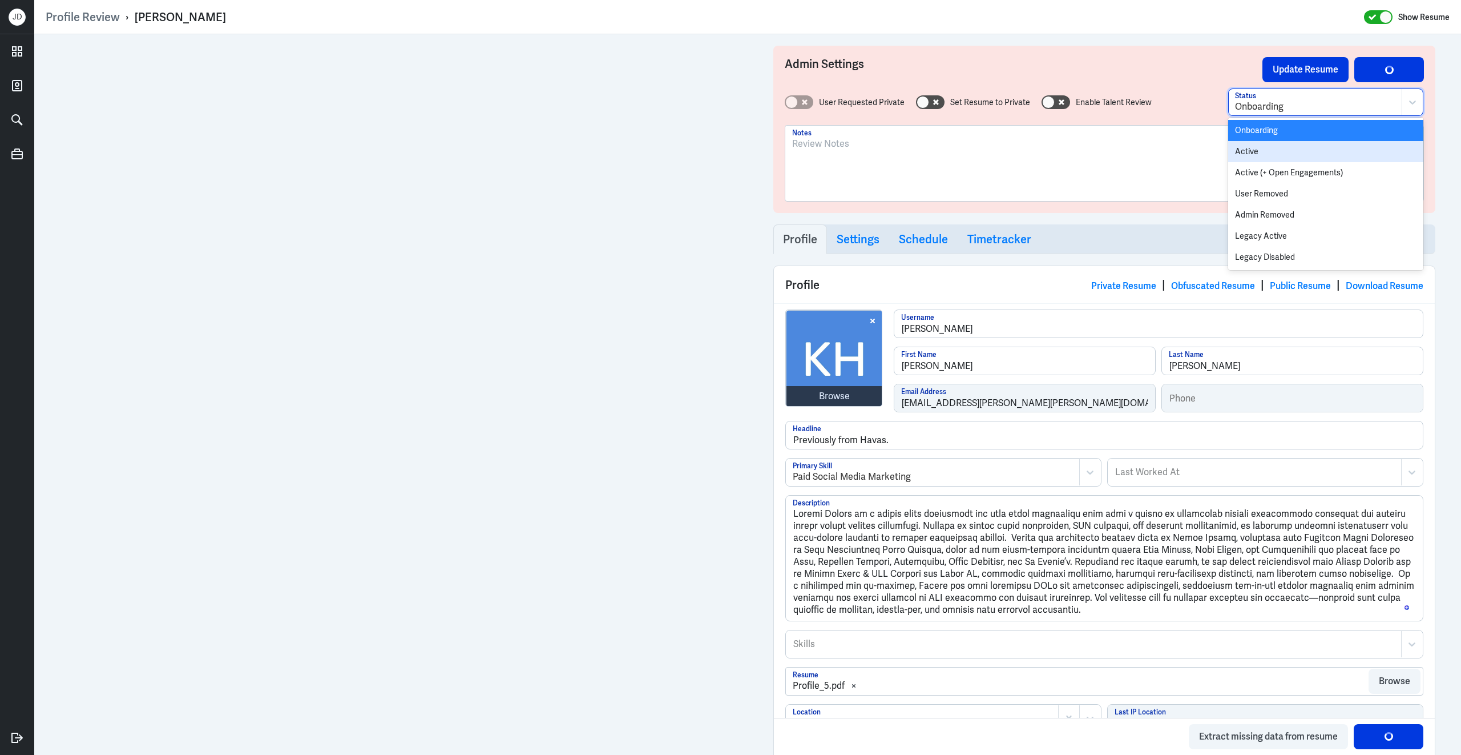
click at [1267, 154] on div "Active" at bounding box center [1325, 151] width 195 height 21
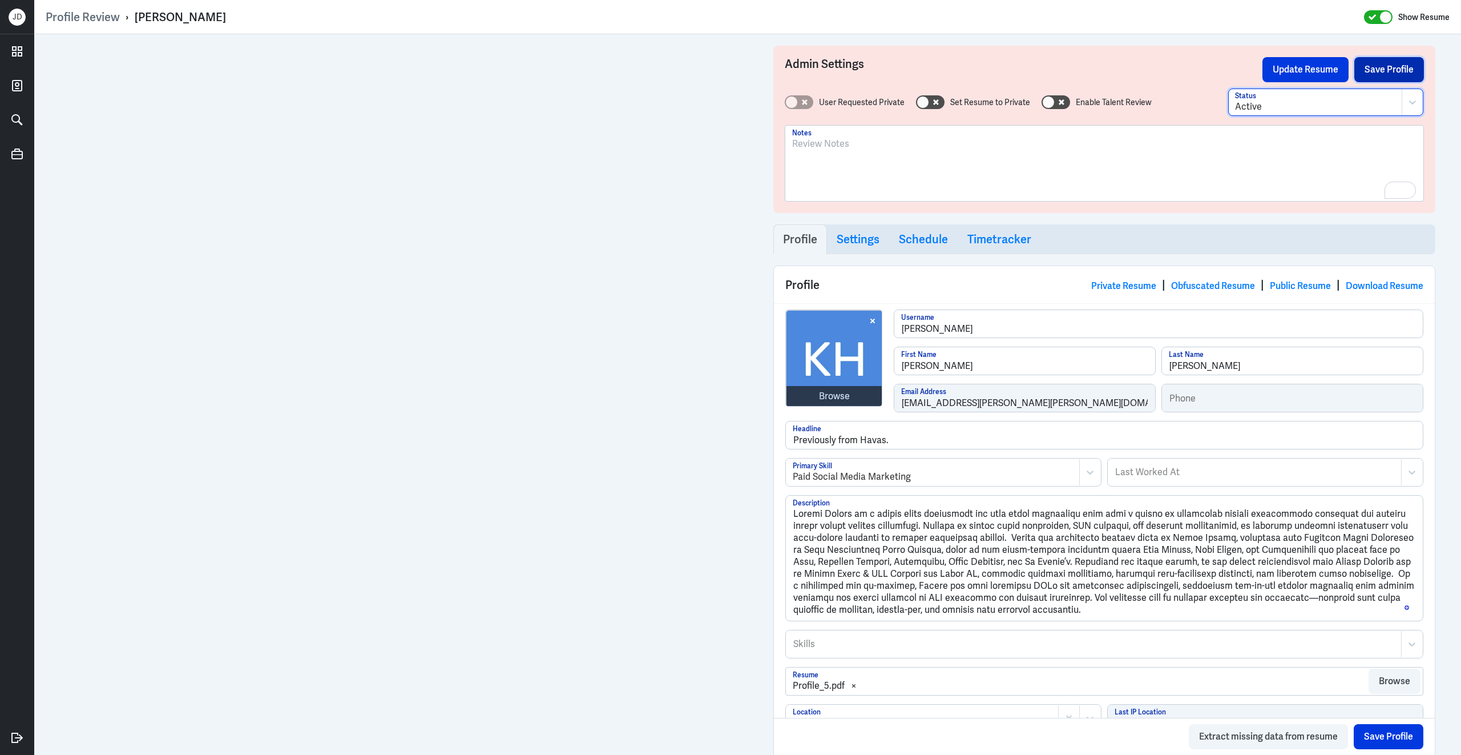
click at [1397, 66] on button "Save Profile" at bounding box center [1390, 69] width 70 height 25
click at [1287, 70] on button "Update Resume" at bounding box center [1306, 69] width 86 height 25
click at [832, 398] on div "Browse" at bounding box center [834, 396] width 31 height 14
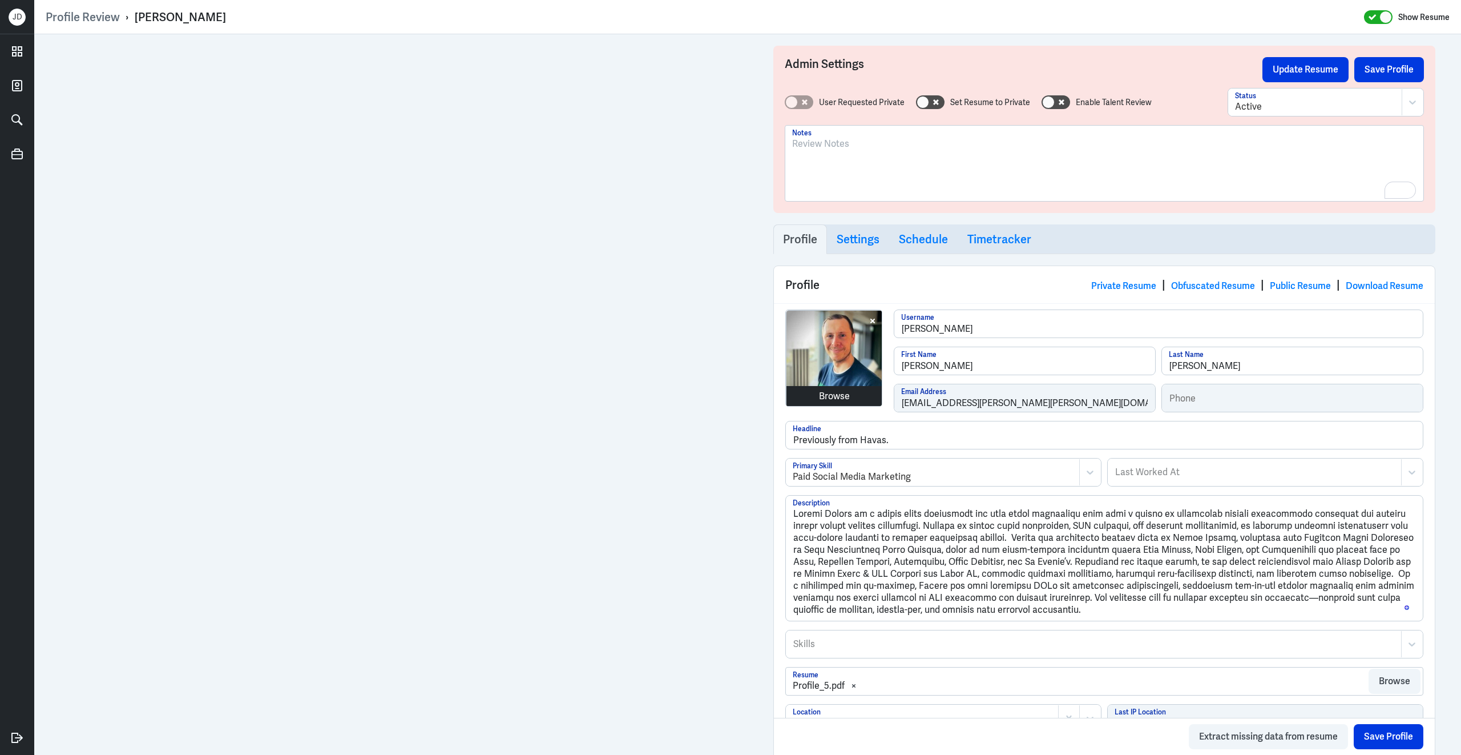
click at [826, 397] on div "Browse" at bounding box center [834, 396] width 31 height 14
click at [1404, 63] on button "Save Profile" at bounding box center [1390, 69] width 70 height 25
click at [1326, 65] on button "Update Resume" at bounding box center [1306, 69] width 86 height 25
click at [1195, 287] on link "Obfuscated Resume" at bounding box center [1213, 286] width 84 height 12
click at [1384, 80] on button "Save Profile" at bounding box center [1390, 69] width 70 height 25
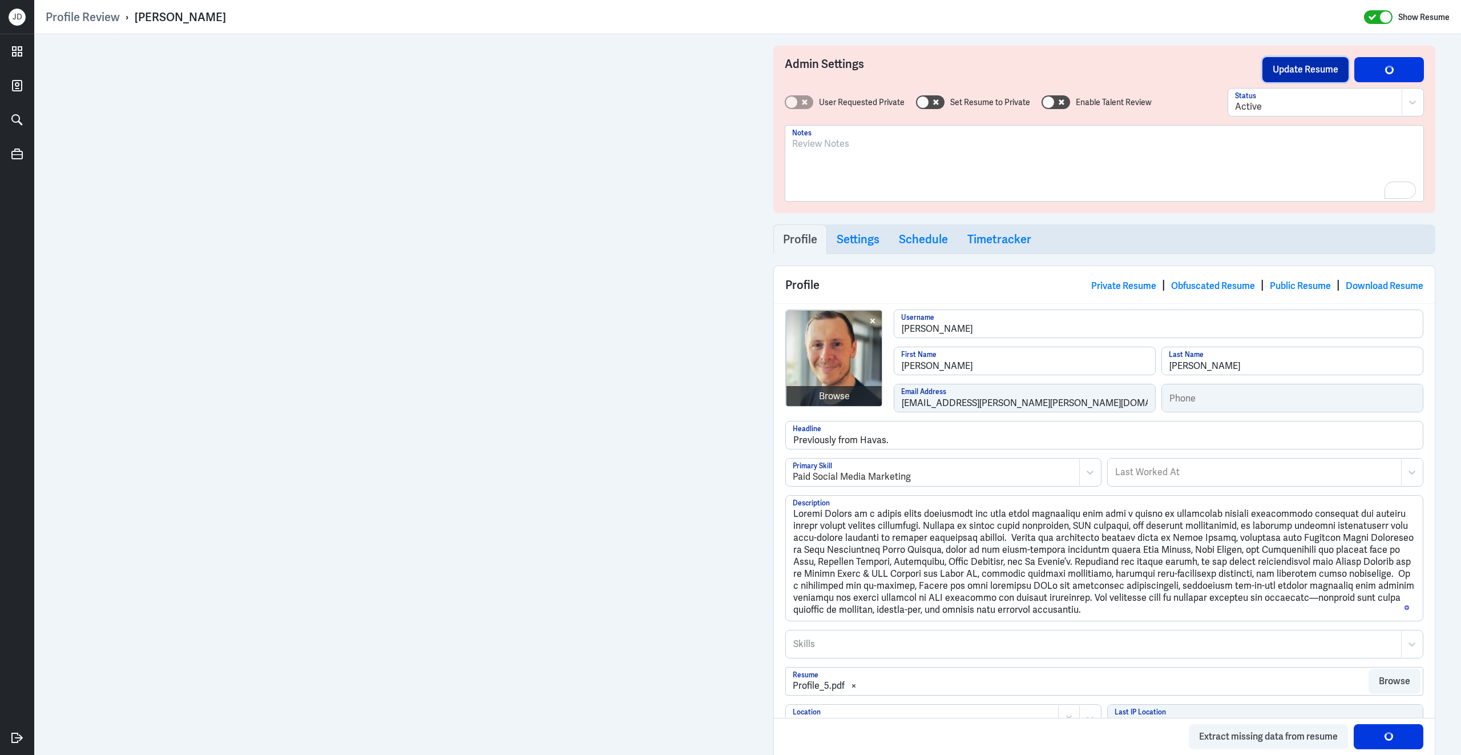
click at [1295, 74] on button "Update Resume" at bounding box center [1306, 69] width 86 height 25
click at [1199, 284] on link "Obfuscated Resume" at bounding box center [1213, 286] width 84 height 12
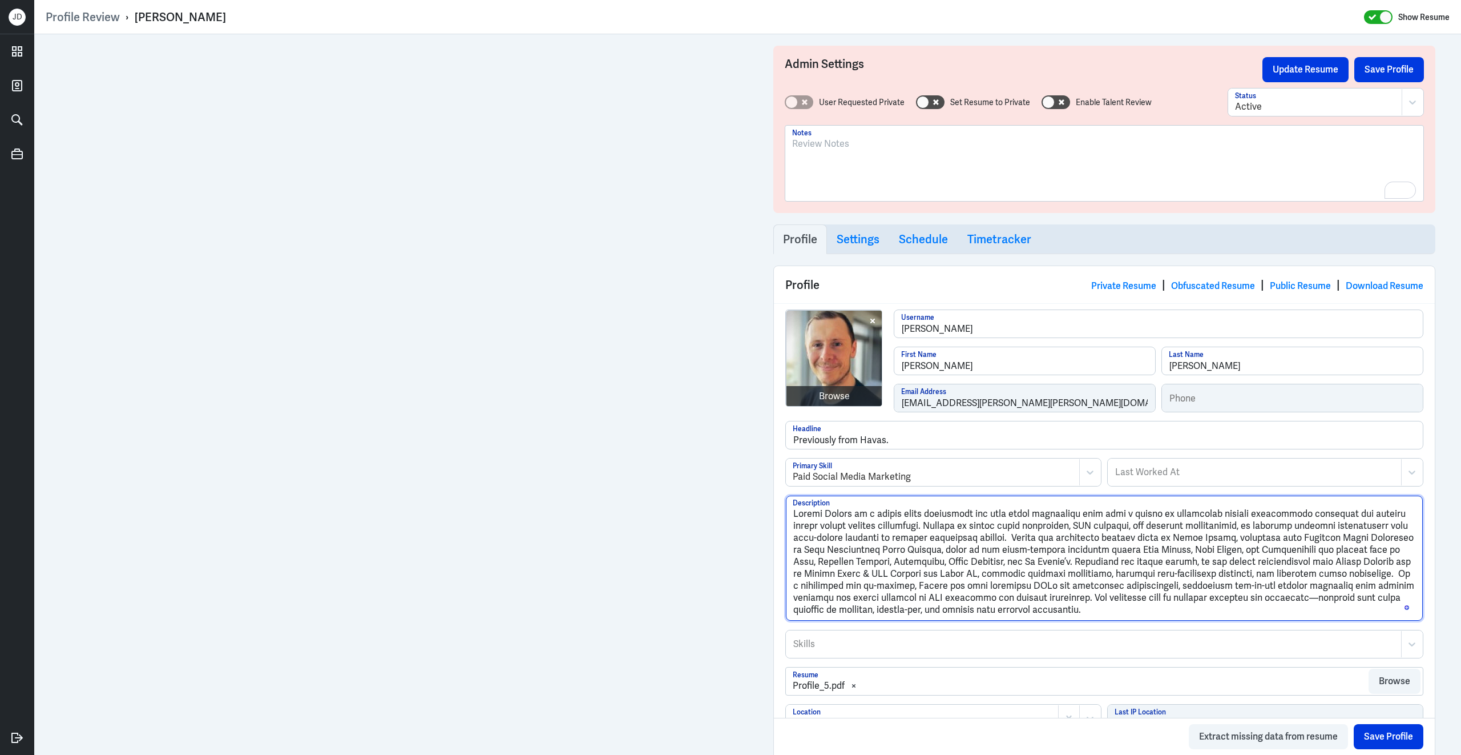
click at [1281, 603] on textarea "Description" at bounding box center [1104, 557] width 637 height 125
drag, startPoint x: 1037, startPoint y: 614, endPoint x: 755, endPoint y: 476, distance: 313.5
type textarea "Loremi Dolors am c adipis elits doeiusmodt inc utla etdol magnaaliqu enim admi …"
click at [1389, 67] on button "Save Profile" at bounding box center [1390, 69] width 70 height 25
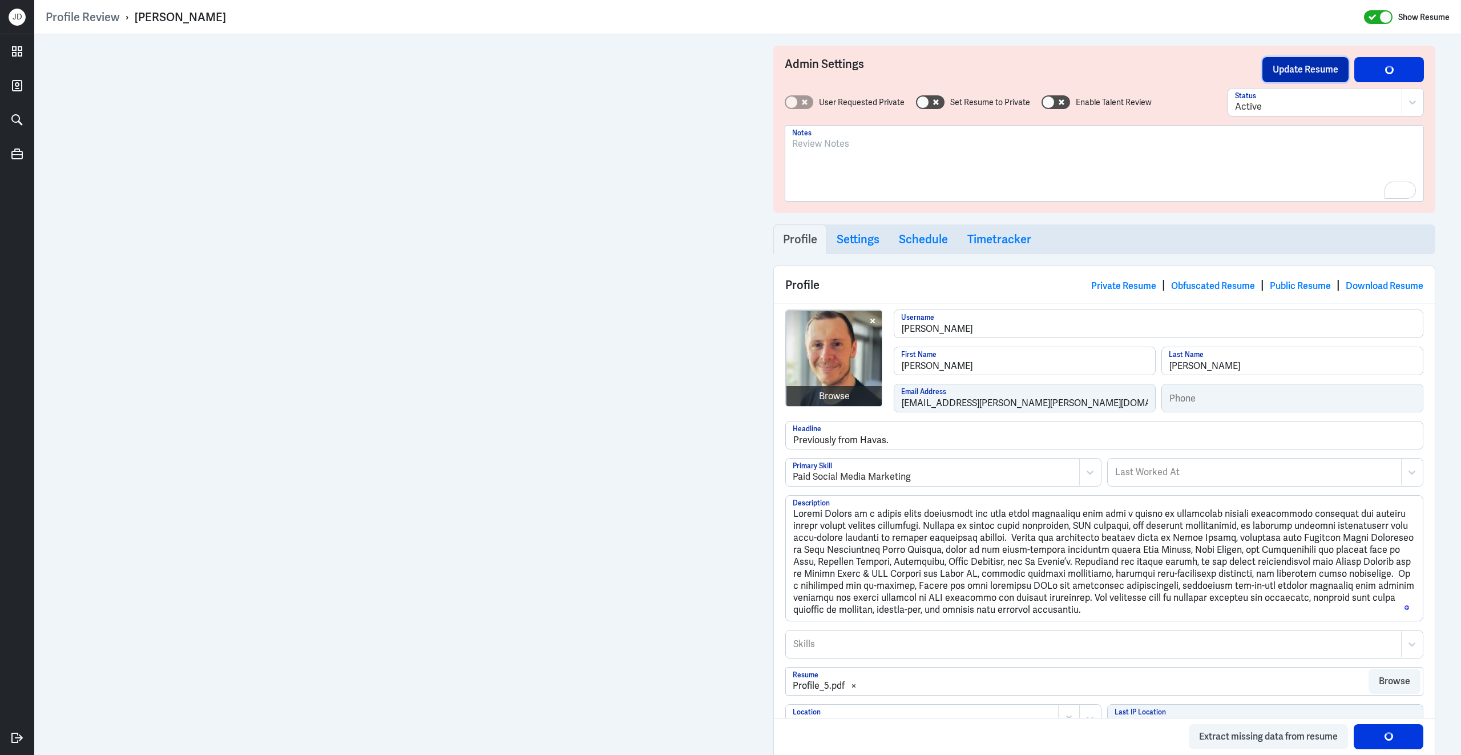
click at [1319, 70] on button "Update Resume" at bounding box center [1306, 69] width 86 height 25
click at [1199, 284] on link "Obfuscated Resume" at bounding box center [1213, 286] width 84 height 12
click at [1378, 53] on div "Admin Settings Update Resume Save Profile User Requested Private Set Resume to …" at bounding box center [1104, 129] width 662 height 167
click at [1368, 80] on button "Save Profile" at bounding box center [1390, 69] width 70 height 25
click at [1321, 68] on button "Update Resume" at bounding box center [1306, 69] width 86 height 25
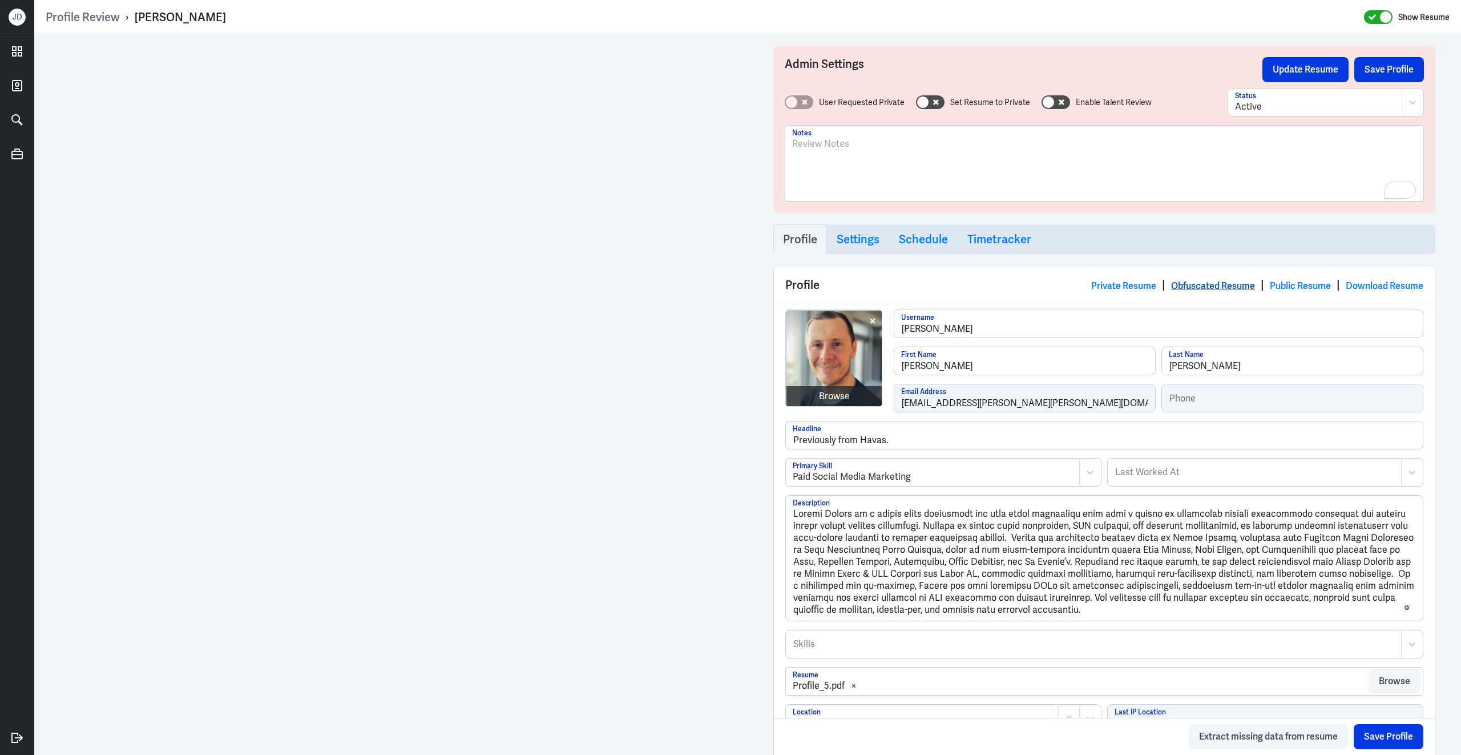
click at [1208, 286] on link "Obfuscated Resume" at bounding box center [1213, 286] width 84 height 12
